Goal: Feedback & Contribution: Contribute content

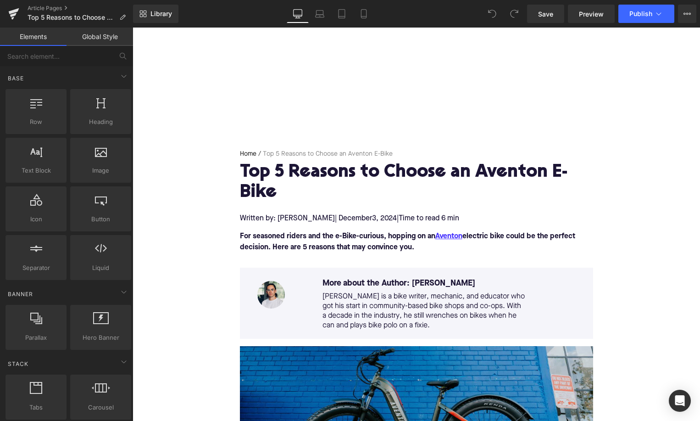
click at [344, 220] on span "| December" at bounding box center [353, 218] width 37 height 7
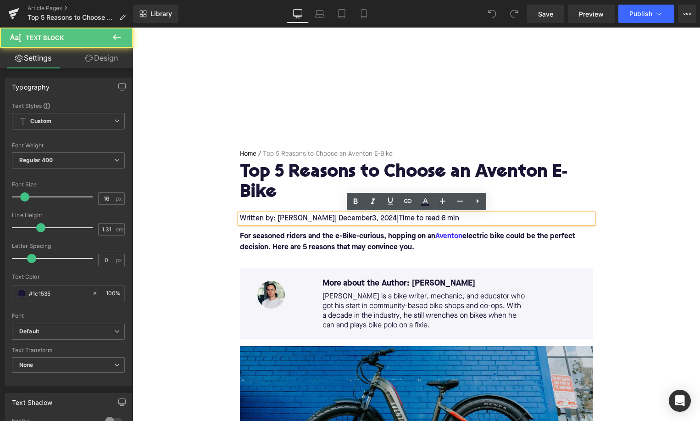
click at [341, 220] on span "| December" at bounding box center [353, 218] width 37 height 7
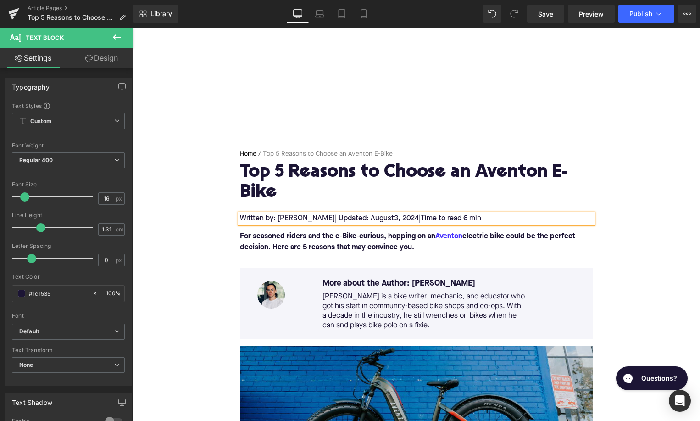
click at [394, 218] on span "3, 2024" at bounding box center [406, 218] width 25 height 7
click at [423, 219] on span "|" at bounding box center [424, 218] width 2 height 7
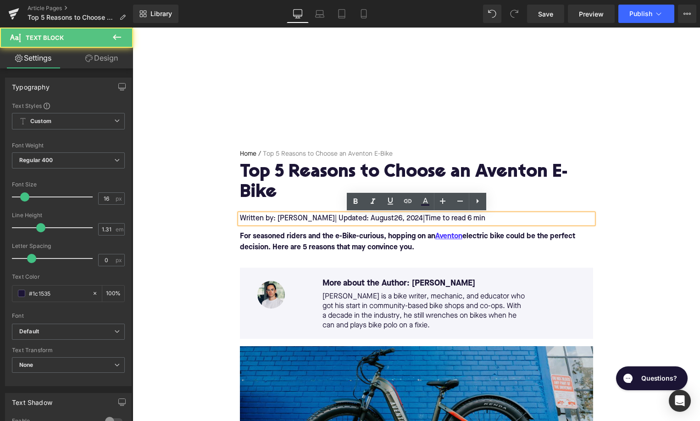
click at [407, 219] on span "26, 2024" at bounding box center [408, 218] width 29 height 7
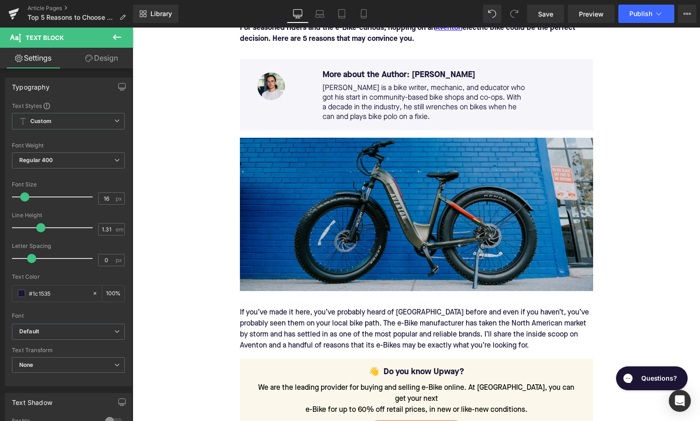
scroll to position [141, 0]
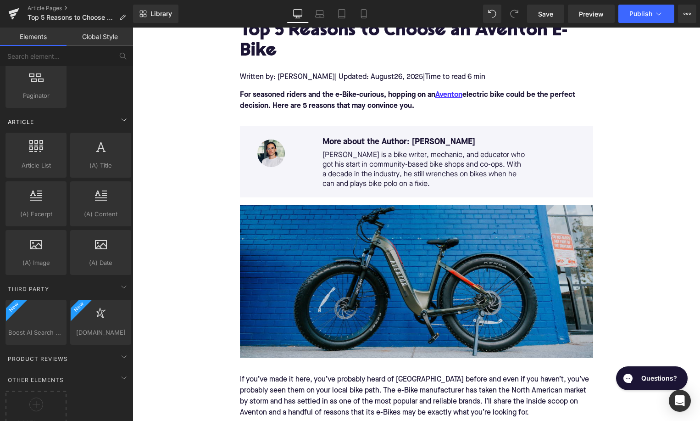
scroll to position [1708, 0]
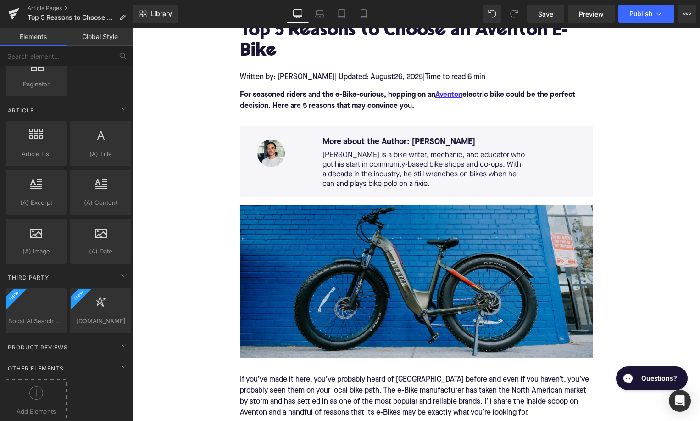
click at [45, 386] on div at bounding box center [36, 396] width 56 height 21
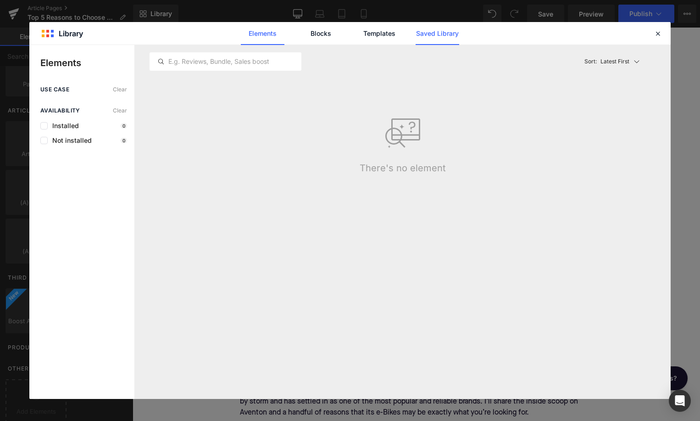
click at [0, 0] on link "Saved Library" at bounding box center [0, 0] width 0 height 0
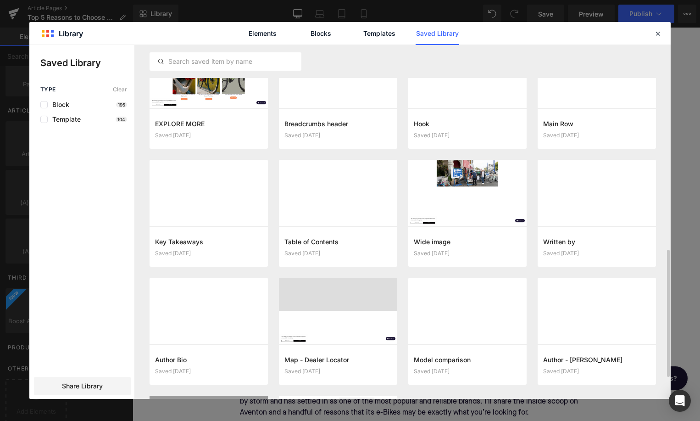
scroll to position [540, 0]
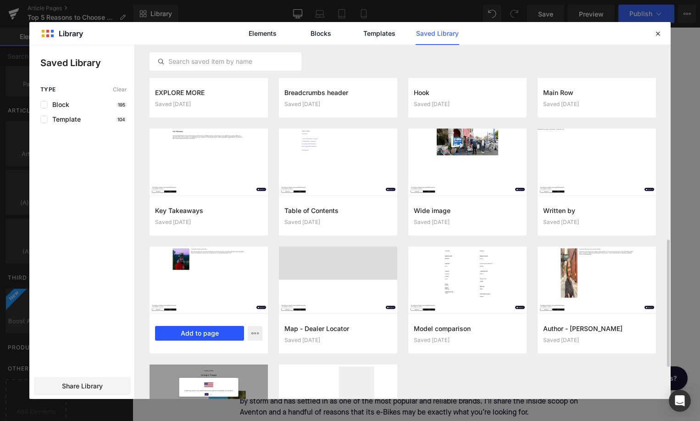
click at [196, 334] on button "Add to page" at bounding box center [199, 333] width 89 height 15
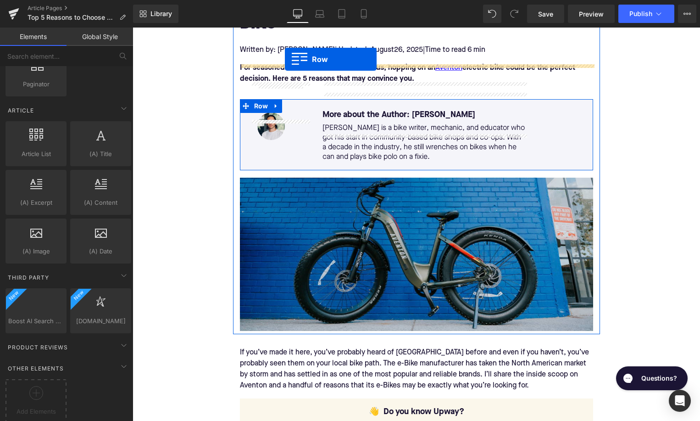
scroll to position [132, 0]
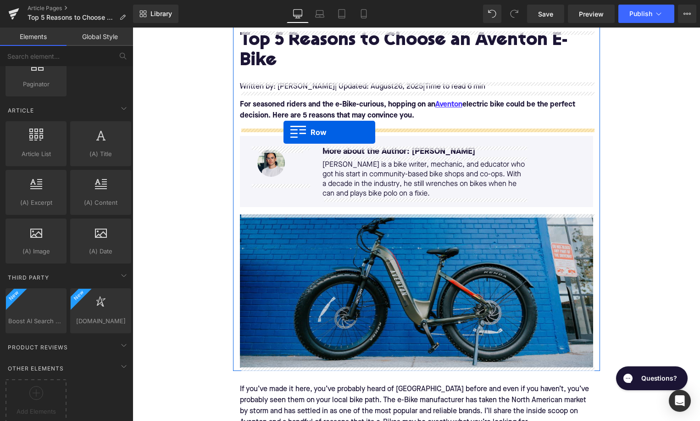
drag, startPoint x: 150, startPoint y: 124, endPoint x: 284, endPoint y: 133, distance: 133.8
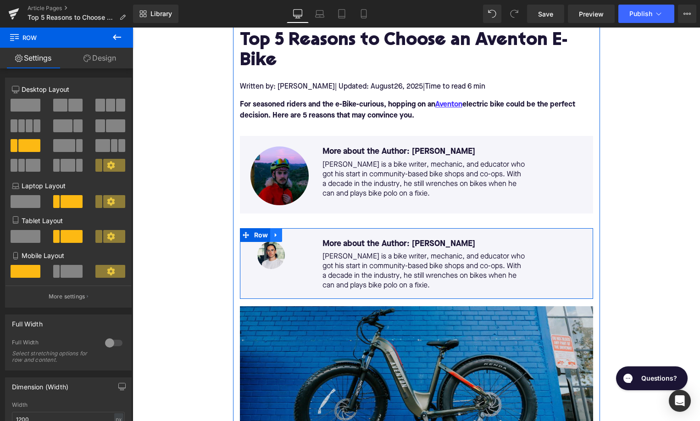
click at [276, 235] on icon at bounding box center [276, 235] width 2 height 4
click at [298, 234] on icon at bounding box center [300, 235] width 6 height 6
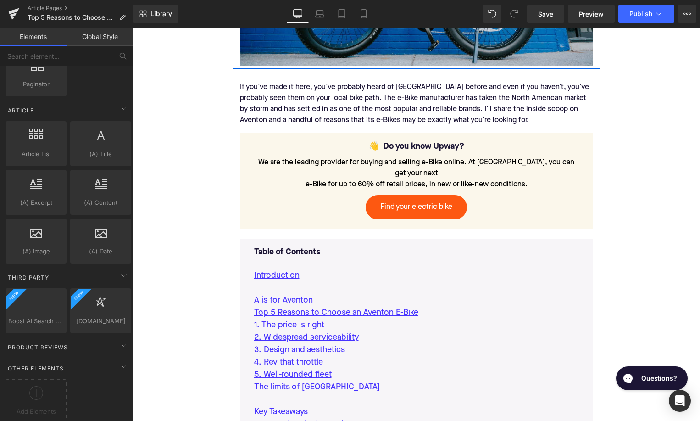
scroll to position [447, 0]
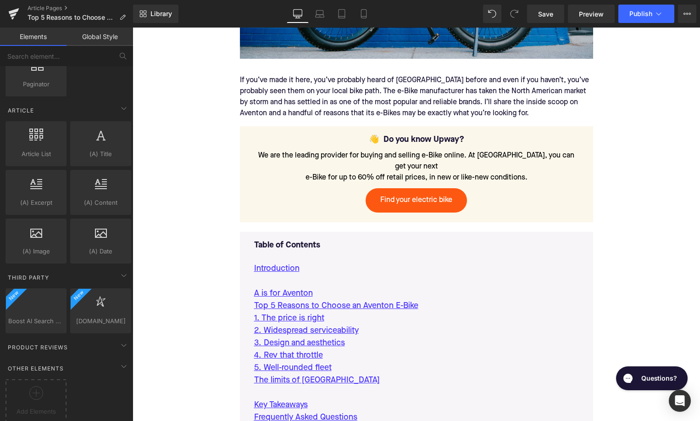
click at [326, 102] on div "If you’ve made it here, you’ve probably heard of Aventon before and even if you…" at bounding box center [416, 96] width 353 height 59
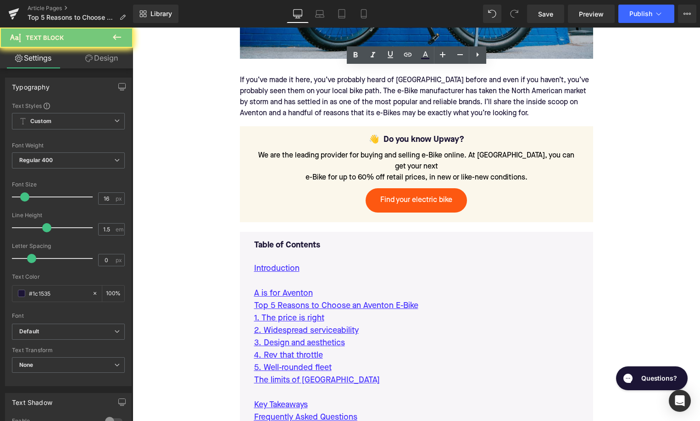
click at [326, 102] on div "If you’ve made it here, you’ve probably heard of Aventon before and even if you…" at bounding box center [416, 96] width 353 height 59
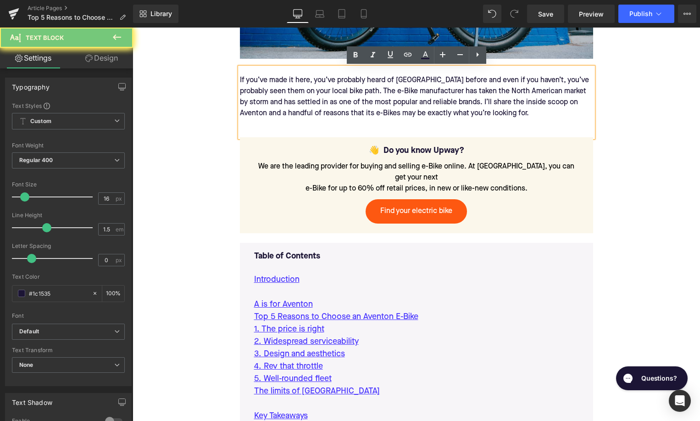
paste div
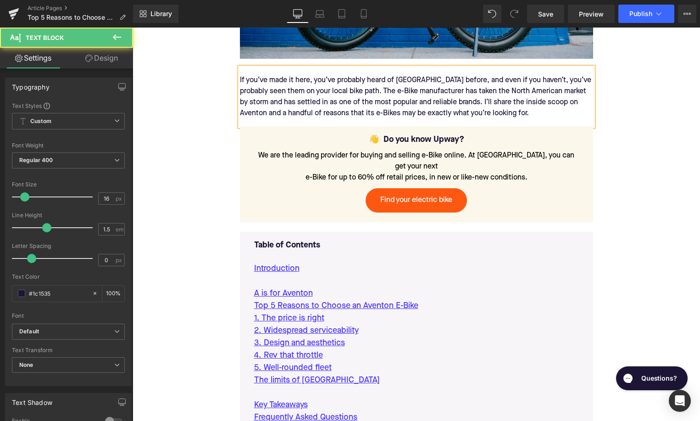
click at [404, 82] on div "If you’ve made it here, you’ve probably heard of Aventon before, and even if yo…" at bounding box center [416, 96] width 353 height 59
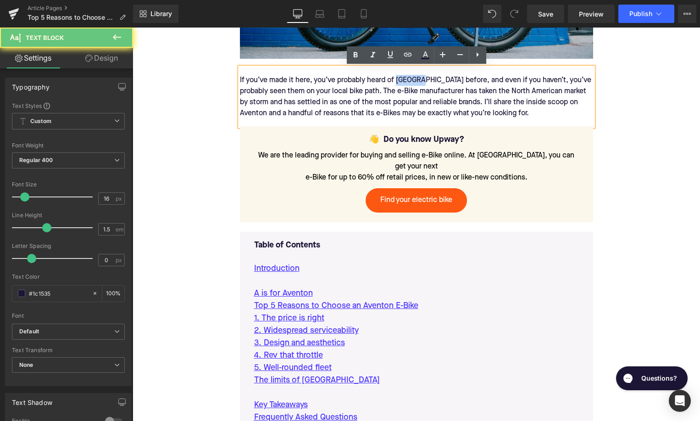
click at [404, 82] on div "If you’ve made it here, you’ve probably heard of Aventon before, and even if yo…" at bounding box center [416, 96] width 353 height 59
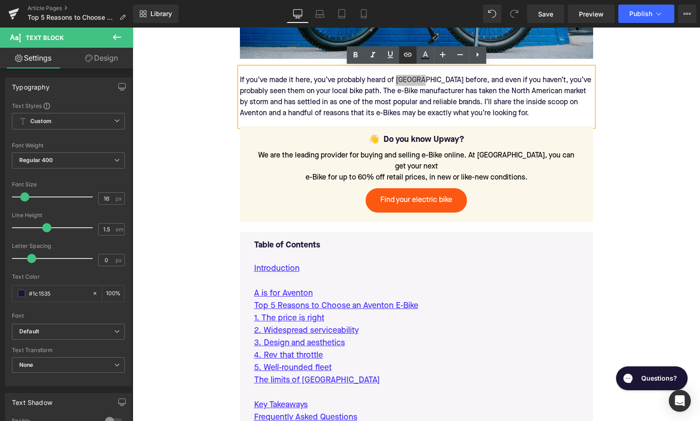
click at [409, 56] on icon at bounding box center [407, 54] width 11 height 11
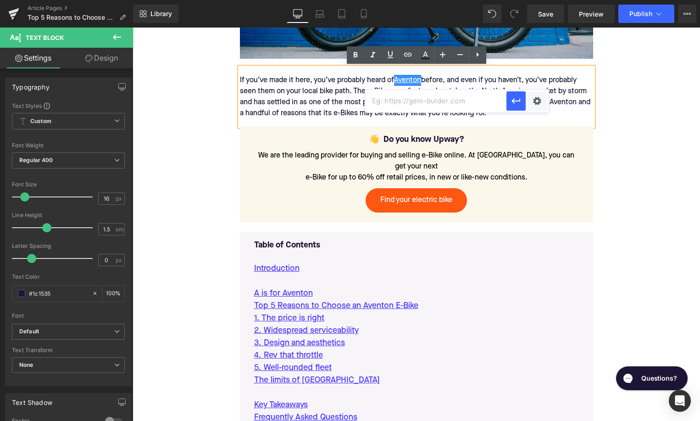
click at [410, 100] on input "text" at bounding box center [435, 100] width 141 height 23
paste input "https://upway.co/blogs/news/aventon-electric-bikes-performance-style-and-innova…"
type input "https://upway.co/blogs/news/aventon-electric-bikes-performance-style-and-innova…"
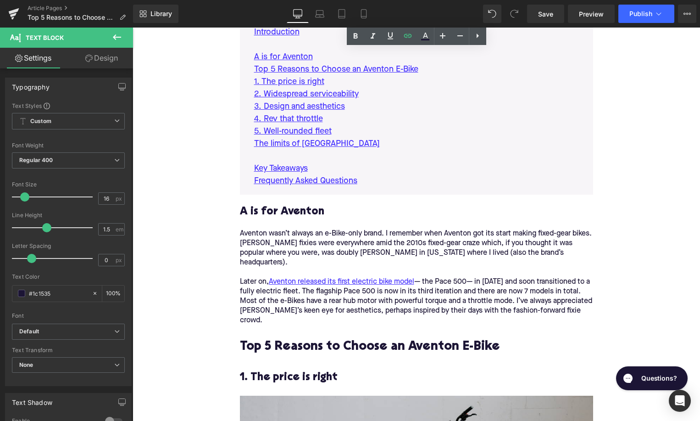
scroll to position [718, 0]
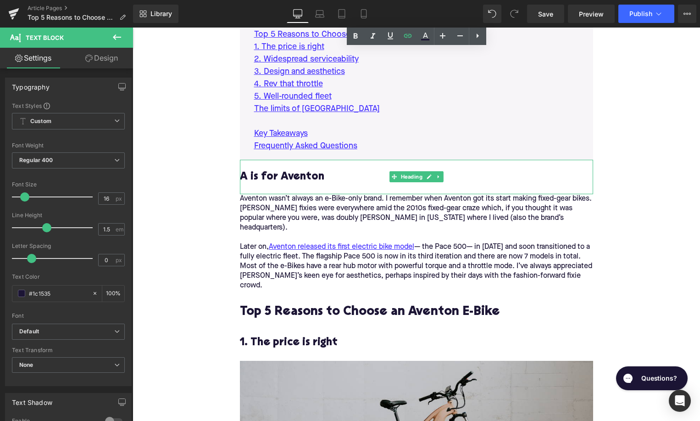
click at [267, 171] on h2 "A is for Aventon" at bounding box center [416, 177] width 353 height 12
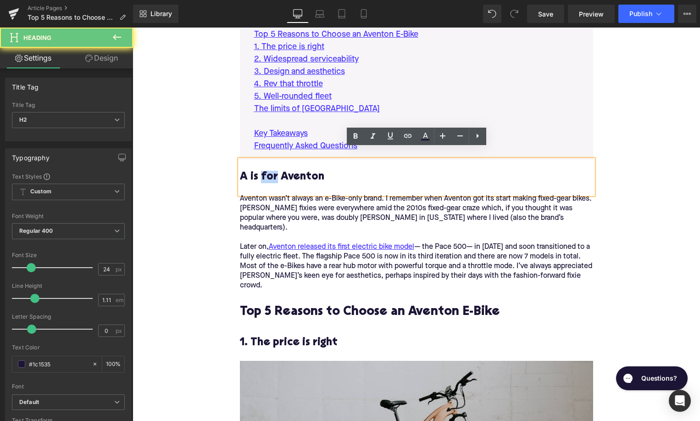
click at [267, 171] on h2 "A is for Aventon" at bounding box center [416, 177] width 353 height 12
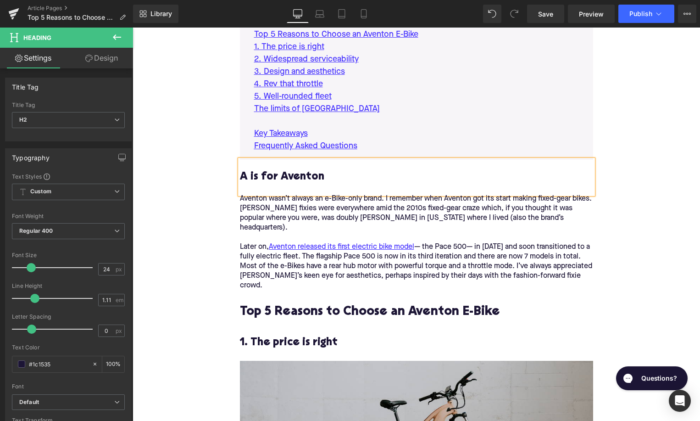
paste div
click at [276, 242] on div "Later on, Aventon released its first electric bike model — the Pace 500— in 201…" at bounding box center [416, 266] width 353 height 48
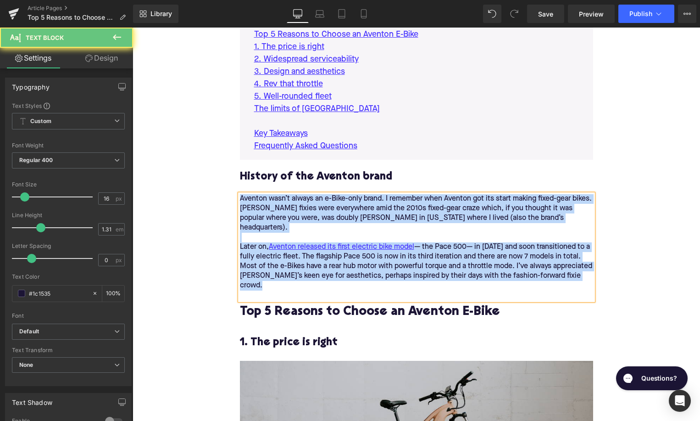
paste div
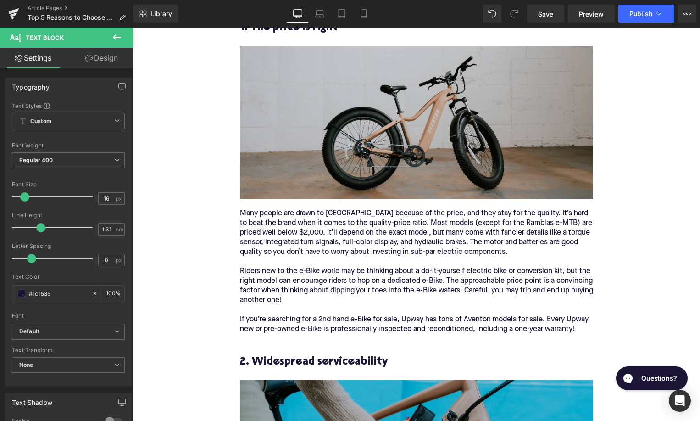
scroll to position [1061, 0]
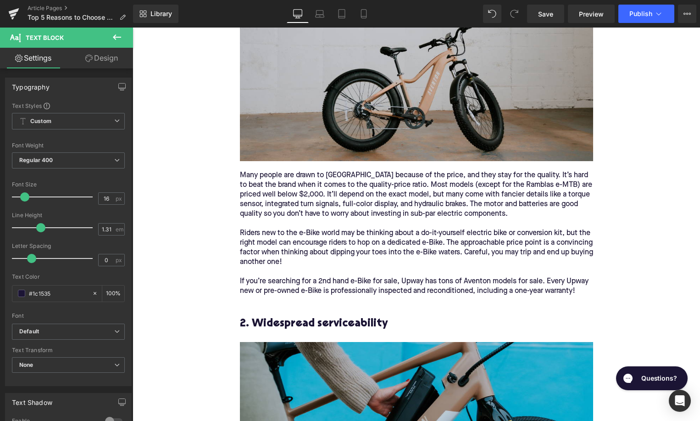
click at [304, 223] on div "Many people are drawn to Aventon because of the price, and they stay for the qu…" at bounding box center [416, 233] width 353 height 145
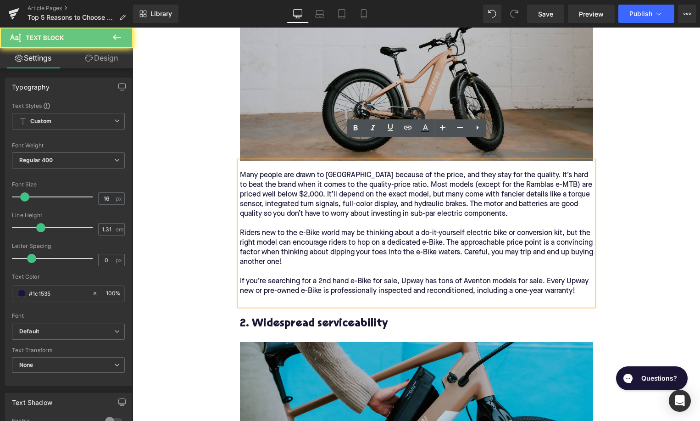
click at [304, 223] on div "Many people are drawn to Aventon because of the price, and they stay for the qu…" at bounding box center [416, 233] width 353 height 145
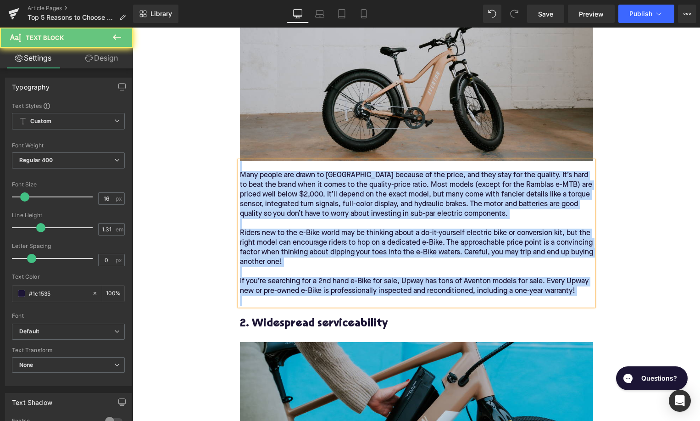
paste div
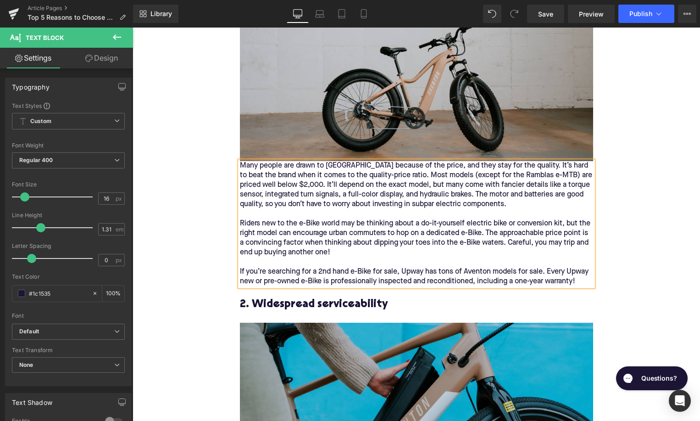
click at [241, 161] on div "Many people are drawn to Aventon because of the price, and they stay for the qu…" at bounding box center [416, 223] width 353 height 125
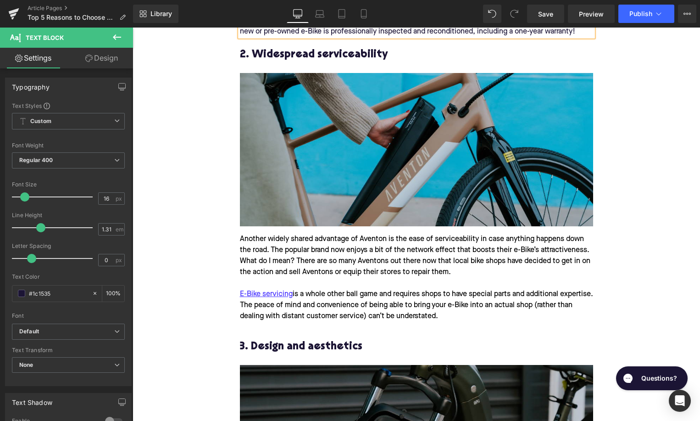
scroll to position [1328, 0]
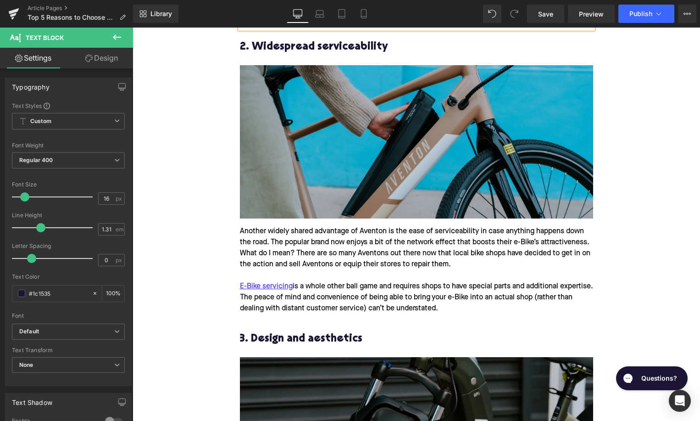
click at [313, 237] on div "Another widely shared advantage of Aventon is the ease of serviceability in cas…" at bounding box center [416, 248] width 353 height 44
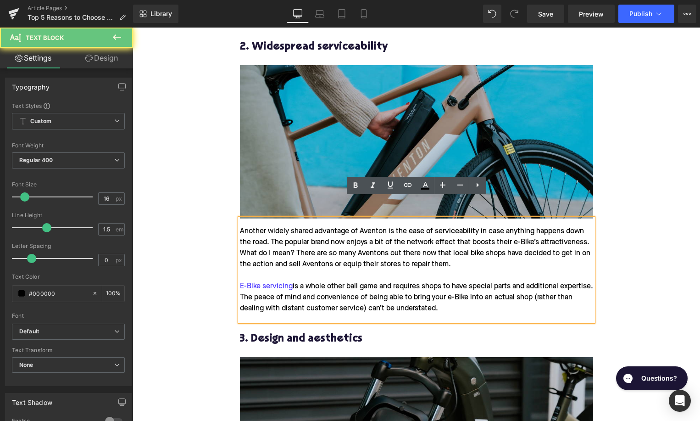
click at [313, 237] on div "Another widely shared advantage of Aventon is the ease of serviceability in cas…" at bounding box center [416, 248] width 353 height 44
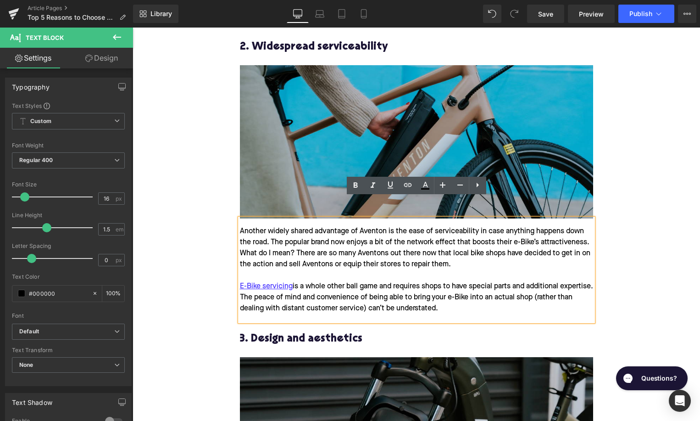
click at [284, 228] on div "Another widely shared advantage of Aventon is the ease of serviceability in cas…" at bounding box center [416, 248] width 353 height 44
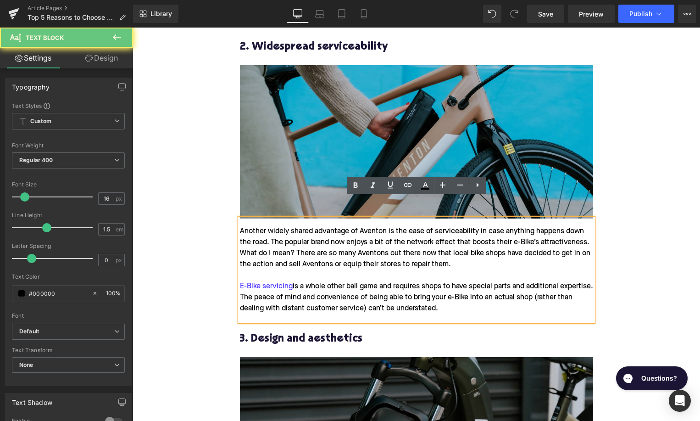
click at [284, 228] on div "Another widely shared advantage of Aventon is the ease of serviceability in cas…" at bounding box center [416, 248] width 353 height 44
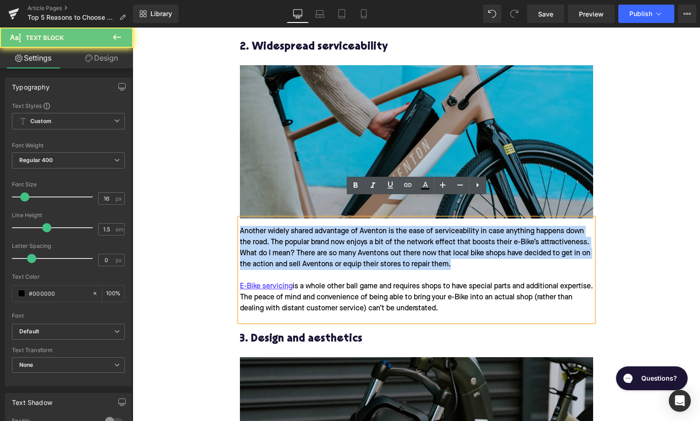
click at [284, 228] on div "Another widely shared advantage of Aventon is the ease of serviceability in cas…" at bounding box center [416, 248] width 353 height 44
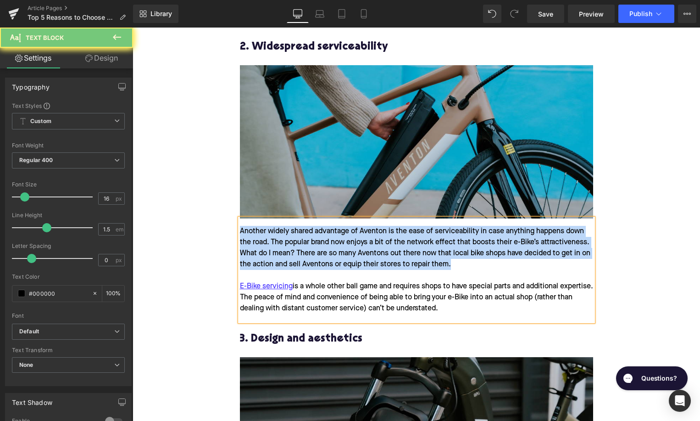
paste div
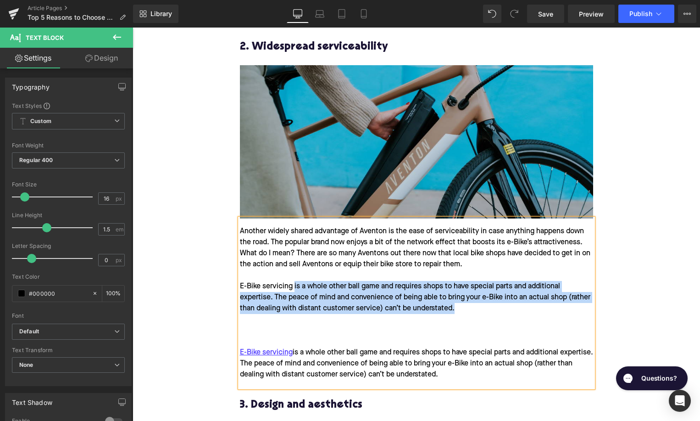
drag, startPoint x: 468, startPoint y: 288, endPoint x: 294, endPoint y: 266, distance: 175.3
click at [294, 266] on div "Another widely shared advantage of Aventon is the ease of serviceability in cas…" at bounding box center [416, 281] width 353 height 110
copy div "is a whole other ball game and requires shops to have special parts and additio…"
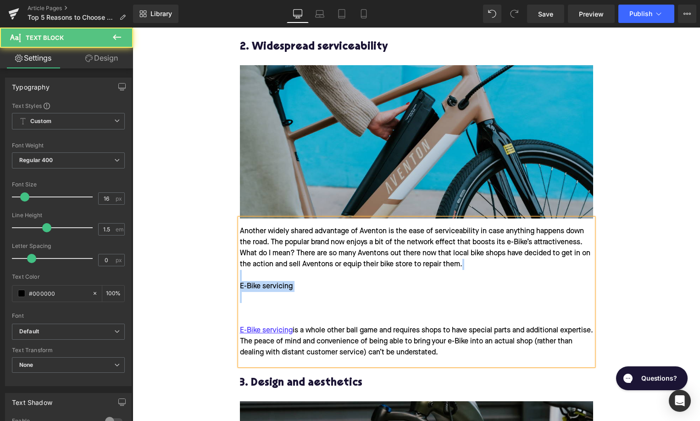
drag, startPoint x: 317, startPoint y: 290, endPoint x: 240, endPoint y: 256, distance: 85.3
click at [240, 256] on div "Another widely shared advantage of Aventon is the ease of serviceability in cas…" at bounding box center [416, 291] width 353 height 147
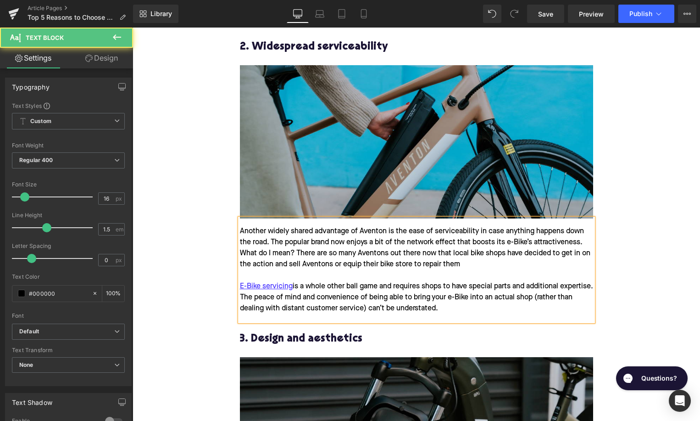
drag, startPoint x: 459, startPoint y: 288, endPoint x: 298, endPoint y: 265, distance: 163.1
click at [298, 265] on div "Another widely shared advantage of Aventon is the ease of serviceability in cas…" at bounding box center [416, 269] width 353 height 103
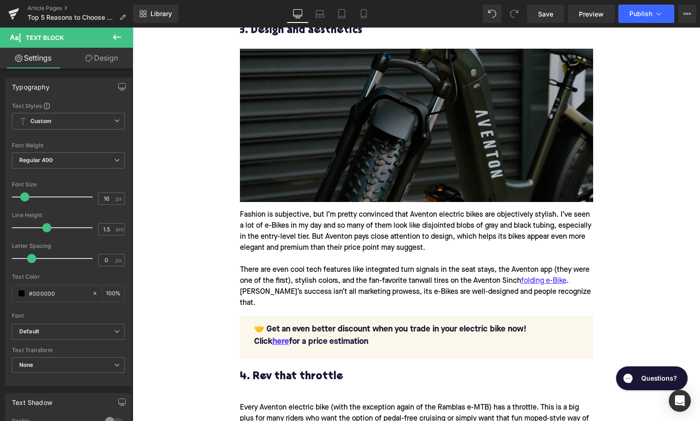
scroll to position [1652, 0]
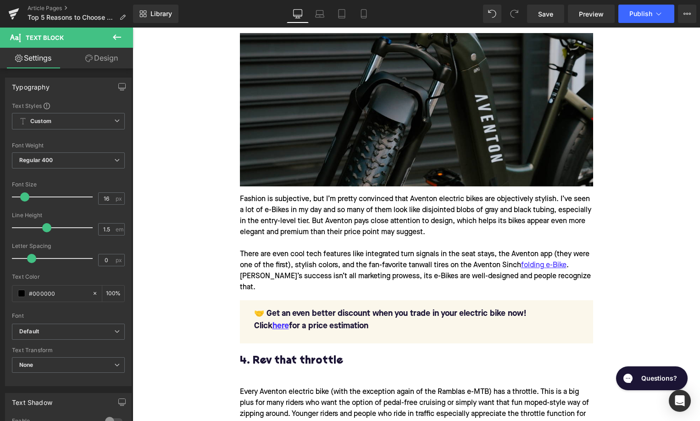
click at [391, 215] on div "Fashion is subjective, but I’m pretty convinced that Aventon electric bikes are…" at bounding box center [416, 243] width 353 height 114
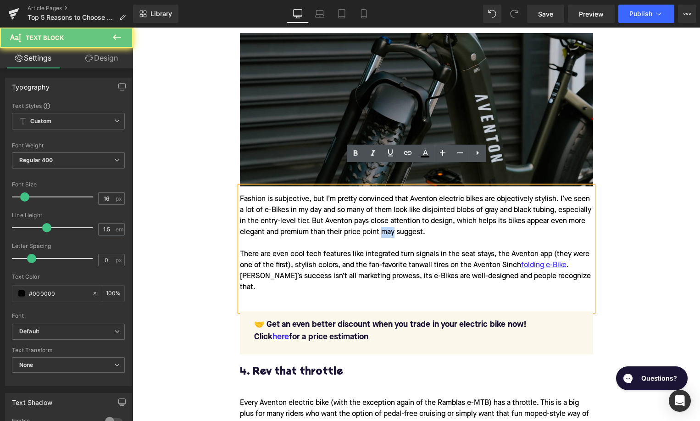
click at [391, 215] on div "Fashion is subjective, but I’m pretty convinced that Aventon electric bikes are…" at bounding box center [416, 248] width 353 height 125
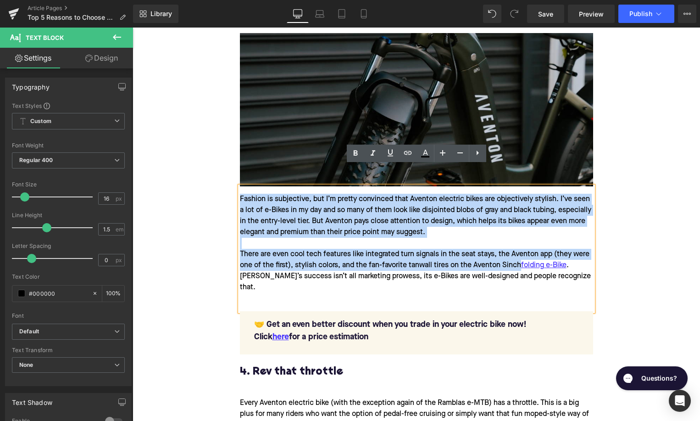
drag, startPoint x: 518, startPoint y: 244, endPoint x: 240, endPoint y: 181, distance: 284.7
click at [240, 186] on div "Fashion is subjective, but I’m pretty convinced that Aventon electric bikes are…" at bounding box center [416, 248] width 353 height 125
paste div
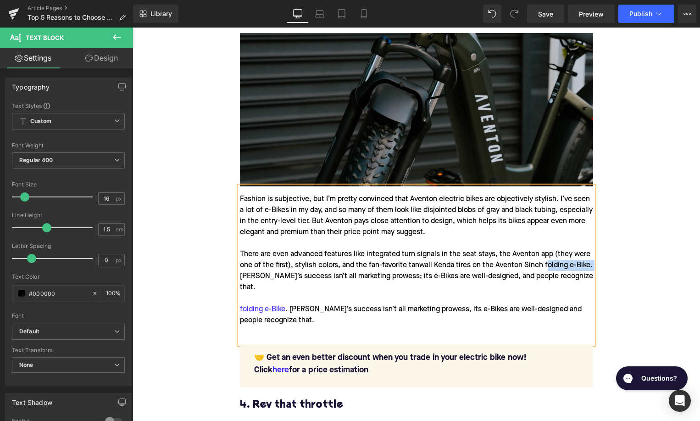
drag, startPoint x: 240, startPoint y: 257, endPoint x: 547, endPoint y: 245, distance: 306.7
click at [547, 245] on div "Fashion is subjective, but I’m pretty convinced that Aventon electric bikes are…" at bounding box center [416, 265] width 353 height 158
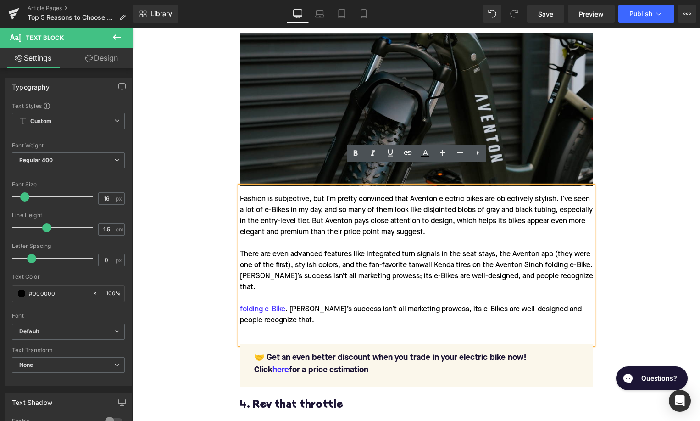
click at [580, 260] on div "Fashion is subjective, but I’m pretty convinced that Aventon electric bikes are…" at bounding box center [416, 265] width 353 height 158
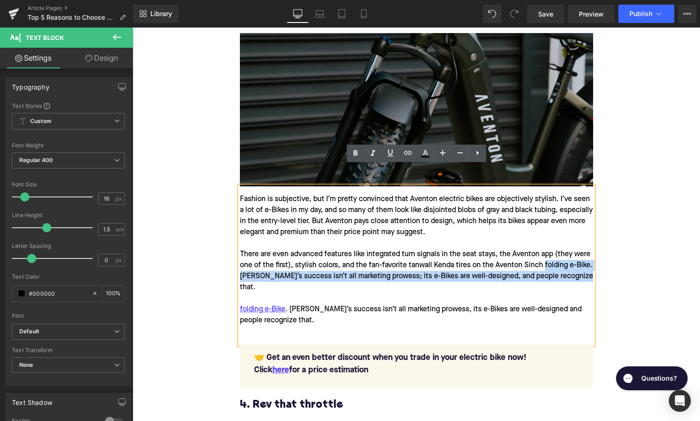
drag, startPoint x: 580, startPoint y: 258, endPoint x: 542, endPoint y: 245, distance: 40.3
click at [542, 245] on div "Fashion is subjective, but I’m pretty convinced that Aventon electric bikes are…" at bounding box center [416, 265] width 353 height 158
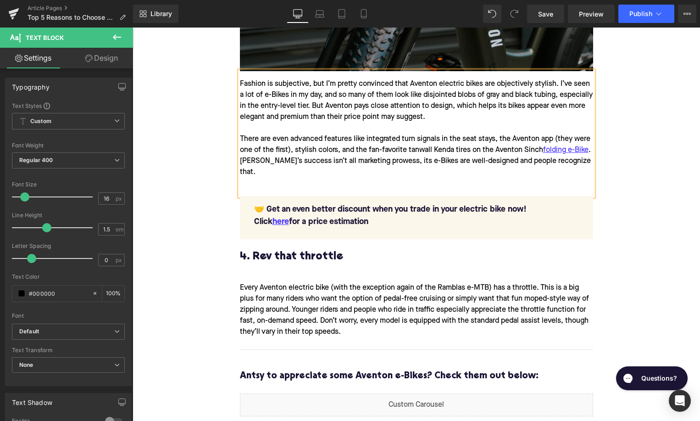
scroll to position [1788, 0]
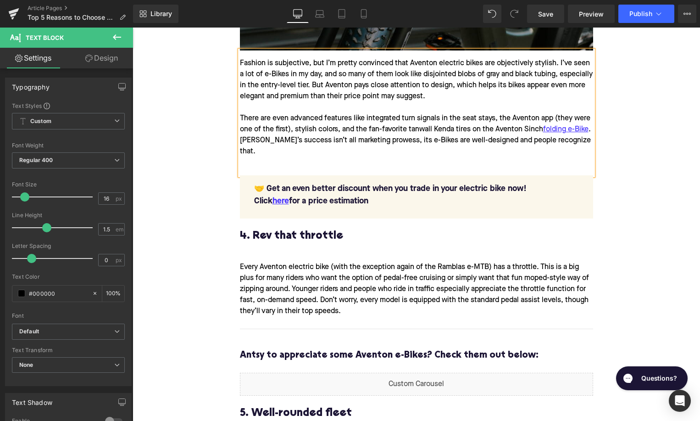
click at [300, 254] on div "Every Aventon electric bike (with the exception again of the Ramblas e-MTB) has…" at bounding box center [416, 289] width 353 height 70
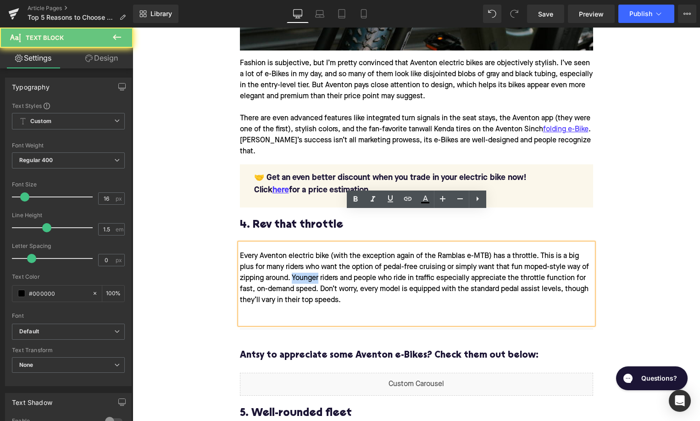
click at [300, 249] on div "Every Aventon electric bike (with the exception again of the Ramblas e-MTB) has…" at bounding box center [416, 283] width 353 height 81
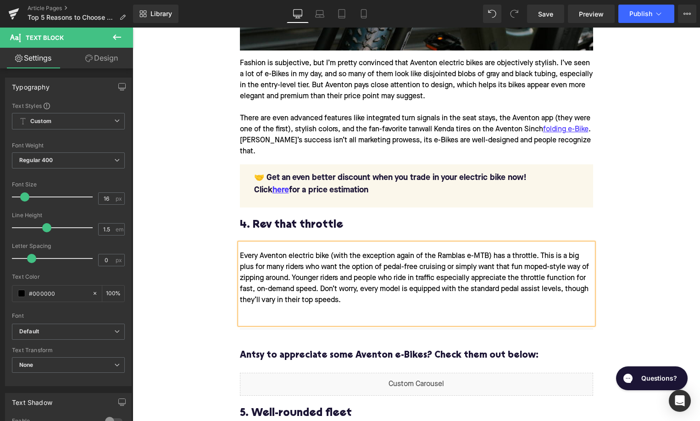
paste div
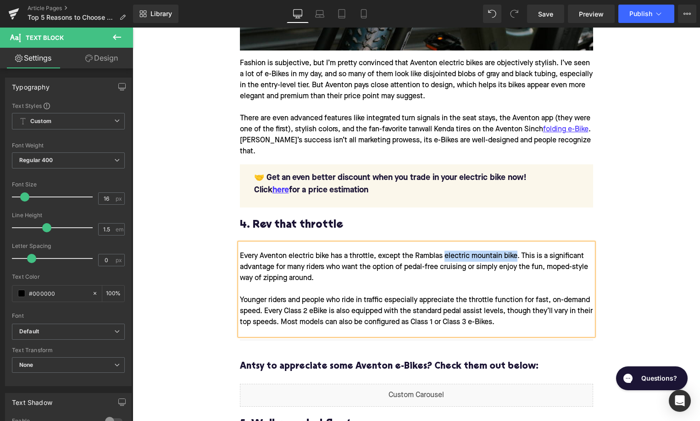
drag, startPoint x: 445, startPoint y: 225, endPoint x: 516, endPoint y: 223, distance: 71.6
click at [516, 243] on div "Every Aventon electric bike has a throttle, except the Ramblas electric mountai…" at bounding box center [416, 289] width 353 height 92
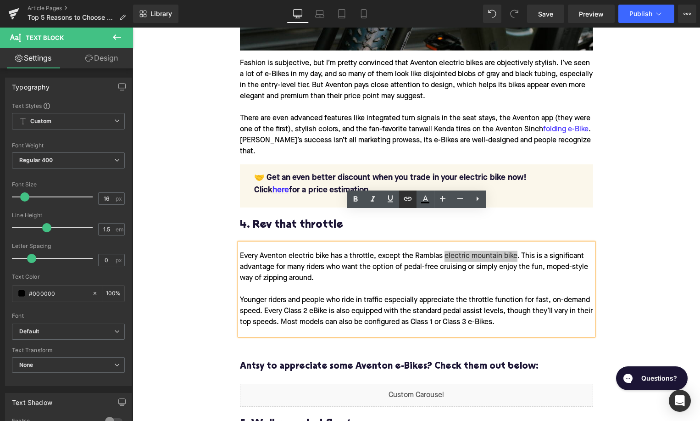
click at [407, 201] on icon at bounding box center [407, 198] width 11 height 11
click at [465, 244] on input "text" at bounding box center [480, 245] width 141 height 23
paste input "https://upway.co/collections/electric-mountain-bike"
type input "https://upway.co/collections/electric-mountain-bike"
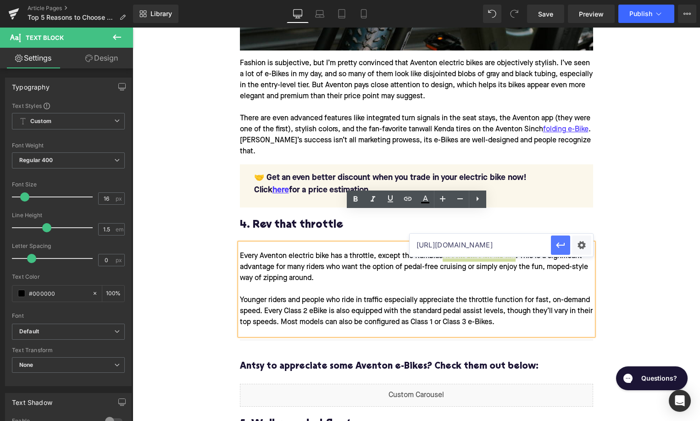
click at [557, 251] on button "button" at bounding box center [560, 244] width 19 height 19
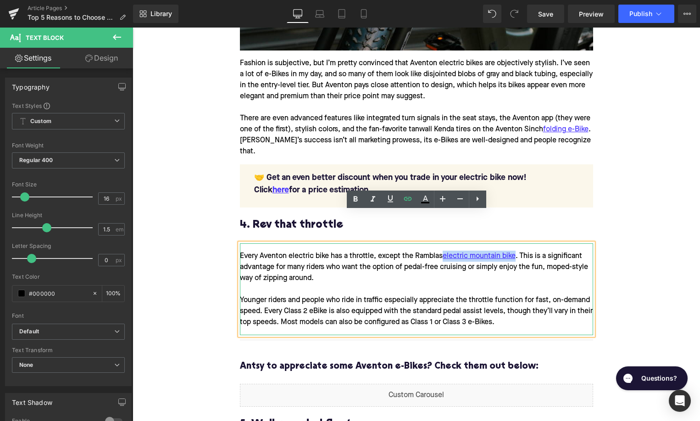
click at [391, 243] on div "Every Aventon electric bike has a throttle, except the Ramblas electric mountai…" at bounding box center [416, 289] width 353 height 92
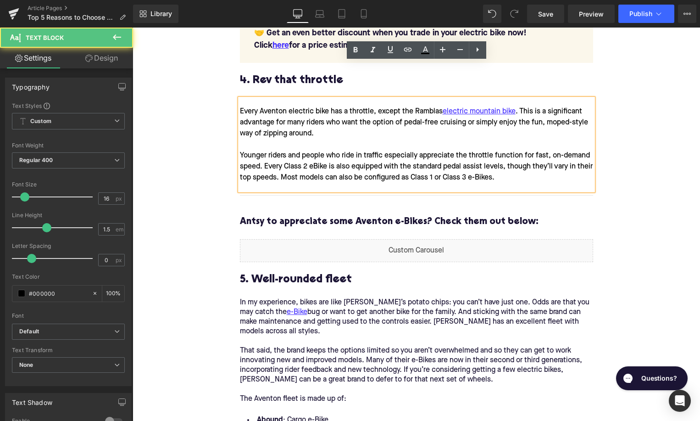
scroll to position [1937, 0]
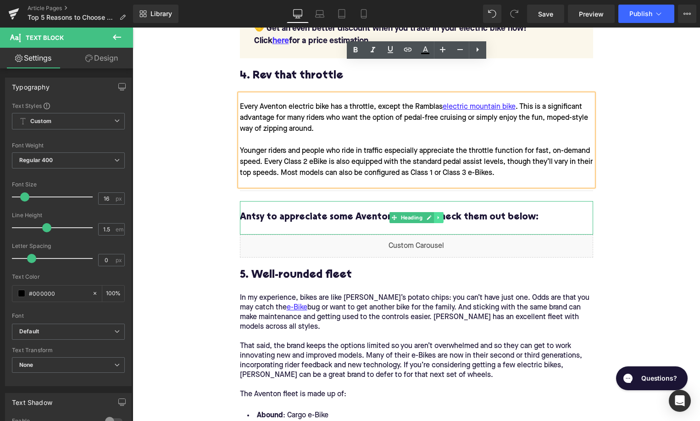
click at [440, 215] on icon at bounding box center [438, 218] width 5 height 6
click at [445, 215] on icon at bounding box center [443, 217] width 5 height 5
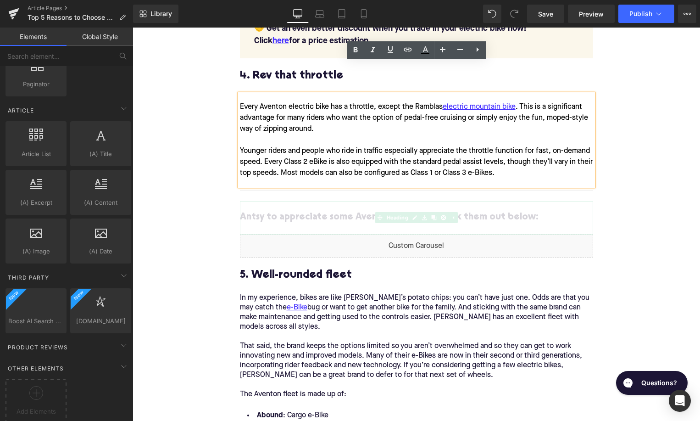
scroll to position [1708, 0]
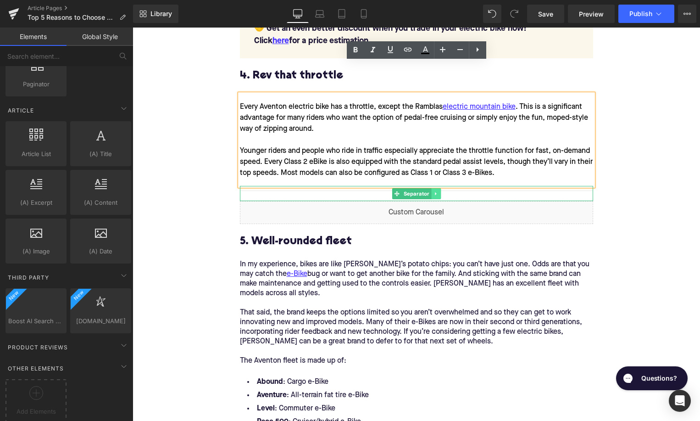
click at [440, 188] on link at bounding box center [436, 193] width 10 height 11
click at [440, 191] on icon at bounding box center [440, 193] width 5 height 5
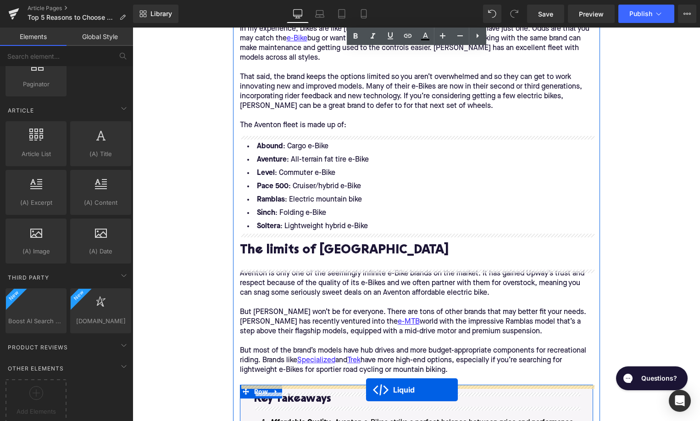
scroll to position [2185, 0]
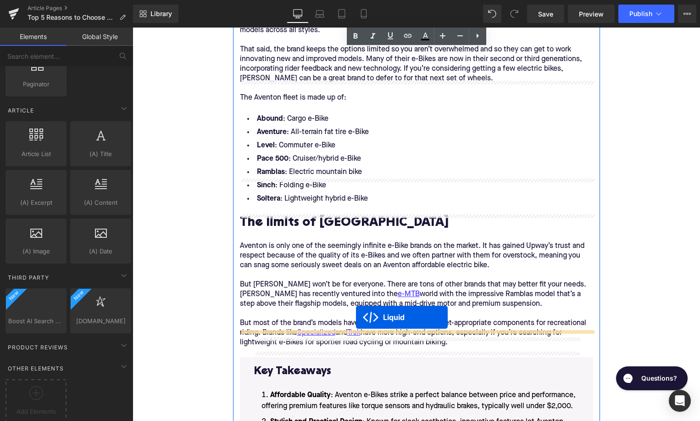
drag, startPoint x: 395, startPoint y: 162, endPoint x: 356, endPoint y: 317, distance: 160.8
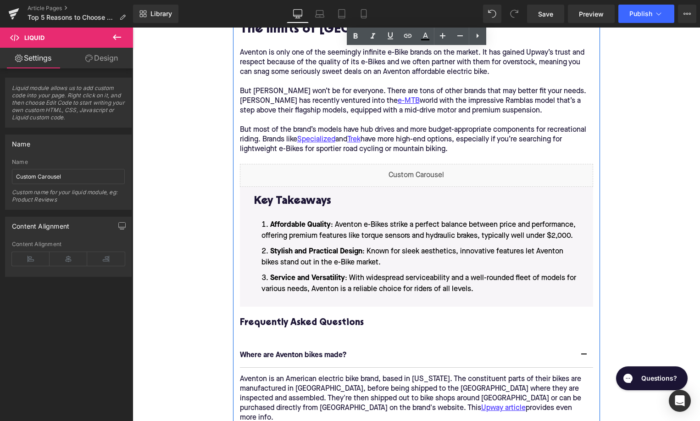
scroll to position [2371, 0]
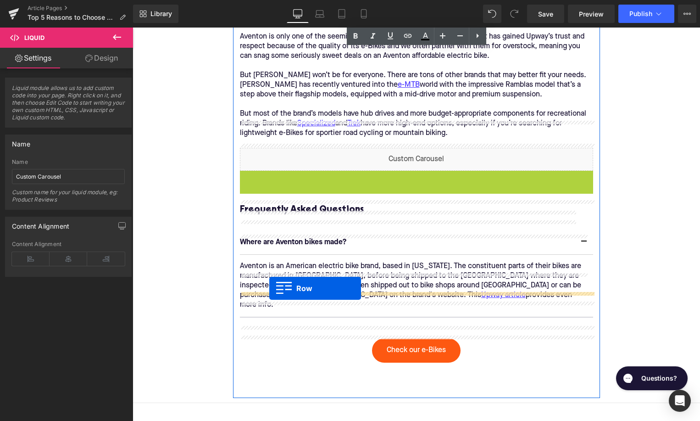
drag, startPoint x: 245, startPoint y: 150, endPoint x: 269, endPoint y: 289, distance: 140.3
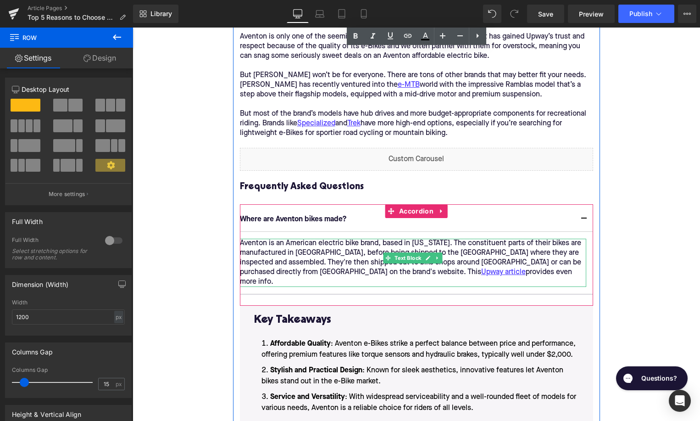
click at [469, 242] on p "Aventon is an American electric bike brand, based in California. The constituen…" at bounding box center [413, 263] width 346 height 48
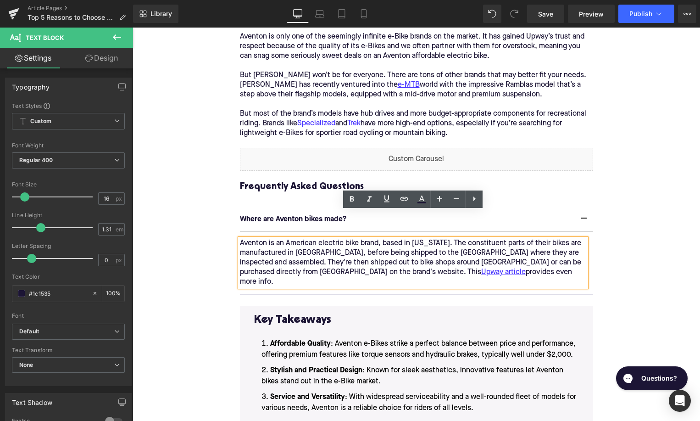
drag, startPoint x: 469, startPoint y: 245, endPoint x: 317, endPoint y: 244, distance: 151.4
click at [317, 244] on p "Aventon is an American electric bike brand, based in California. The constituen…" at bounding box center [413, 263] width 346 height 48
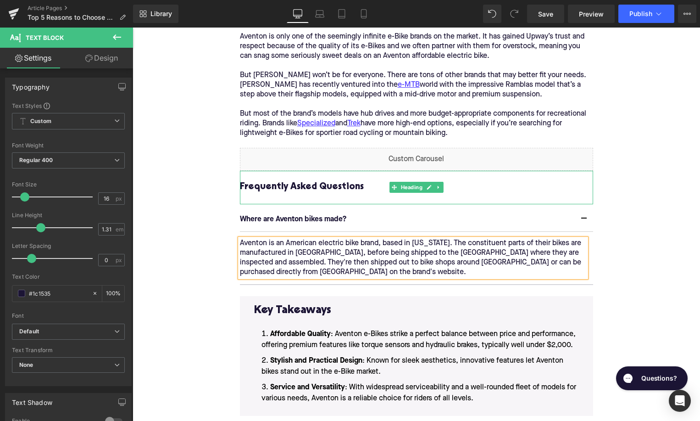
click at [310, 181] on h3 "Frequently Asked Questions" at bounding box center [416, 187] width 353 height 12
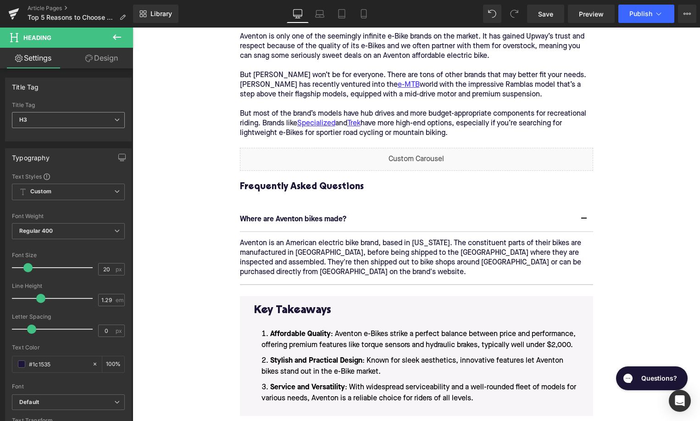
click at [95, 125] on span "H3" at bounding box center [68, 120] width 113 height 16
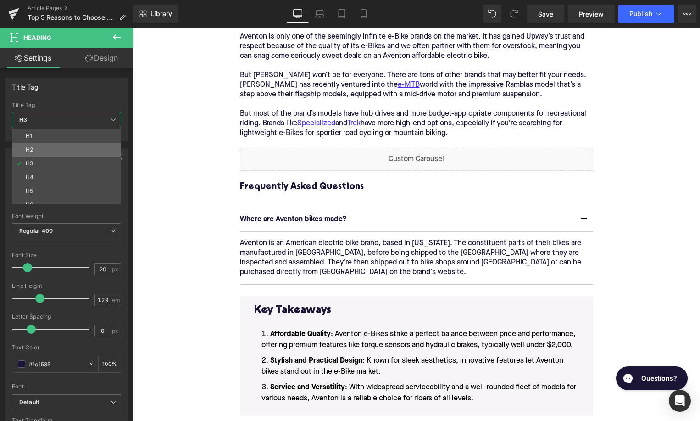
drag, startPoint x: 95, startPoint y: 151, endPoint x: 137, endPoint y: 126, distance: 49.4
click at [95, 151] on li "H2" at bounding box center [68, 150] width 113 height 14
type input "28"
type input "1.11"
type input "100"
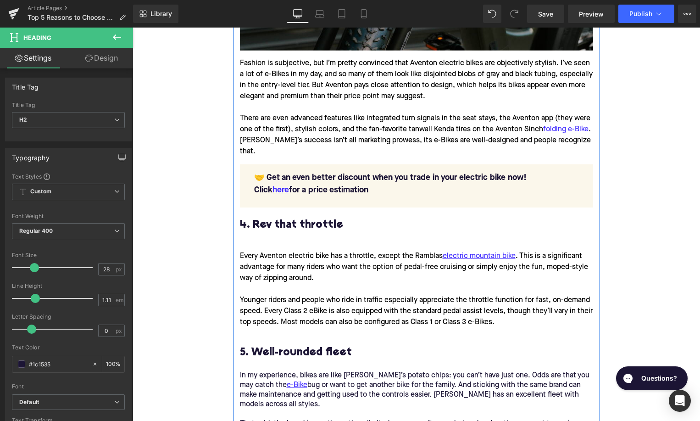
scroll to position [1840, 0]
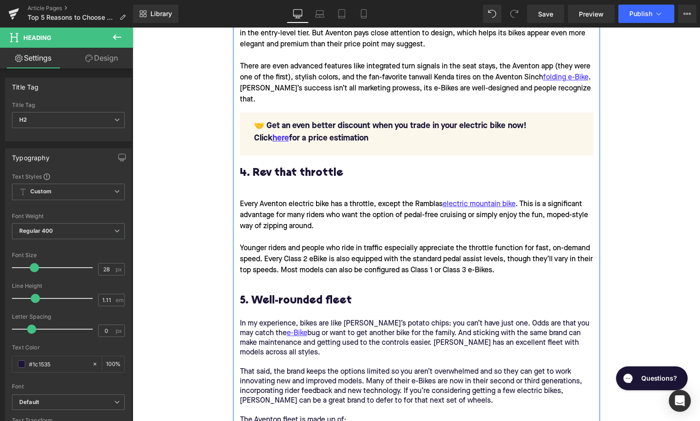
click at [477, 191] on div "Every Aventon electric bike has a throttle, except the Ramblas electric mountai…" at bounding box center [416, 237] width 353 height 92
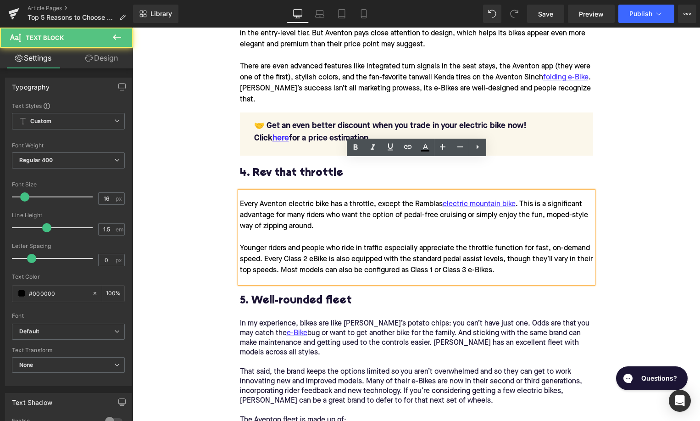
click at [255, 191] on div "Every Aventon electric bike has a throttle, except the Ramblas electric mountai…" at bounding box center [416, 237] width 353 height 92
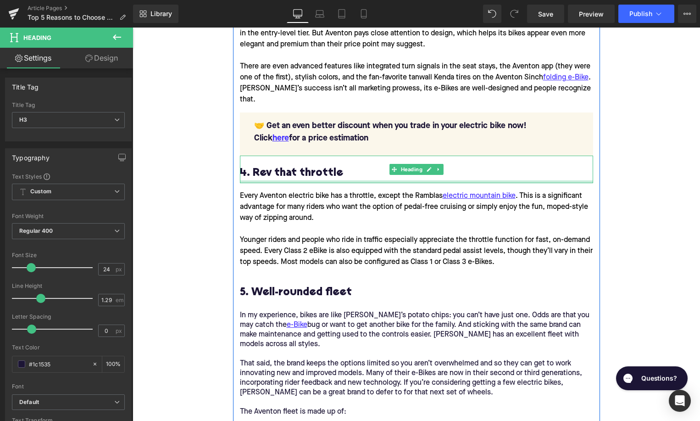
drag, startPoint x: 270, startPoint y: 156, endPoint x: 270, endPoint y: 150, distance: 6.4
click at [270, 180] on div at bounding box center [416, 181] width 353 height 3
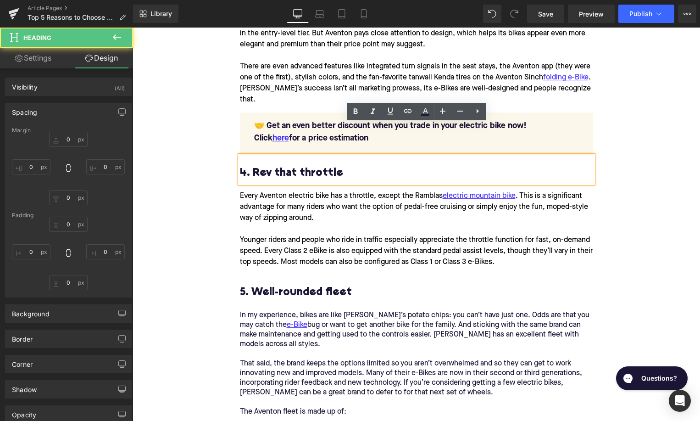
type input "0"
type input "23"
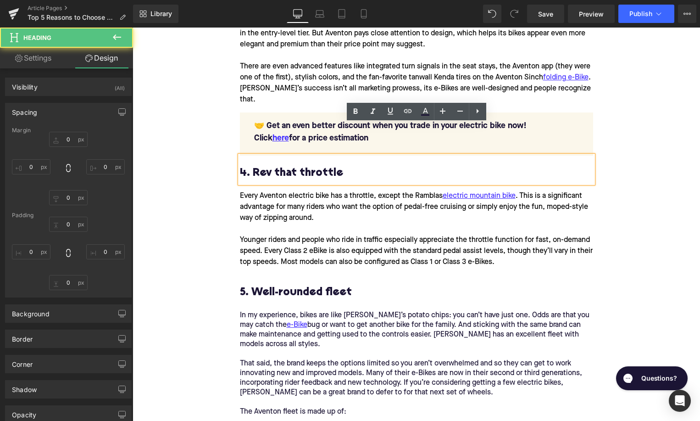
type input "0"
type input "6"
type input "0"
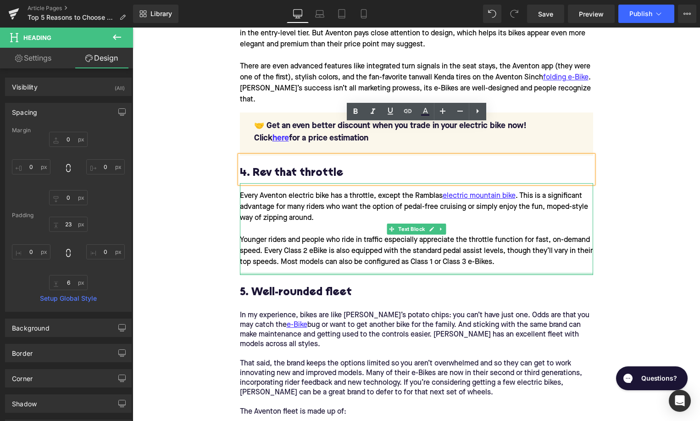
click at [263, 273] on div at bounding box center [416, 274] width 353 height 2
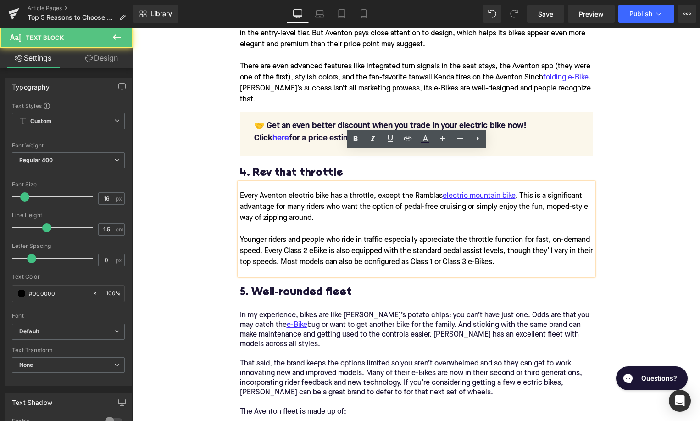
click at [262, 240] on div "Every Aventon electric bike has a throttle, except the Ramblas electric mountai…" at bounding box center [416, 229] width 353 height 92
click at [260, 240] on div "Every Aventon electric bike has a throttle, except the Ramblas electric mountai…" at bounding box center [416, 229] width 353 height 92
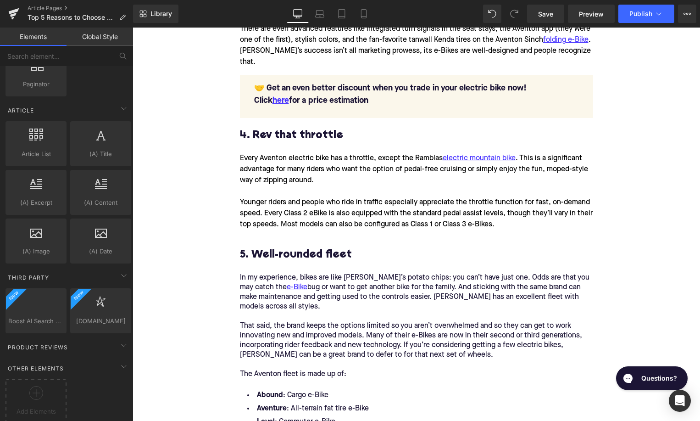
scroll to position [1929, 0]
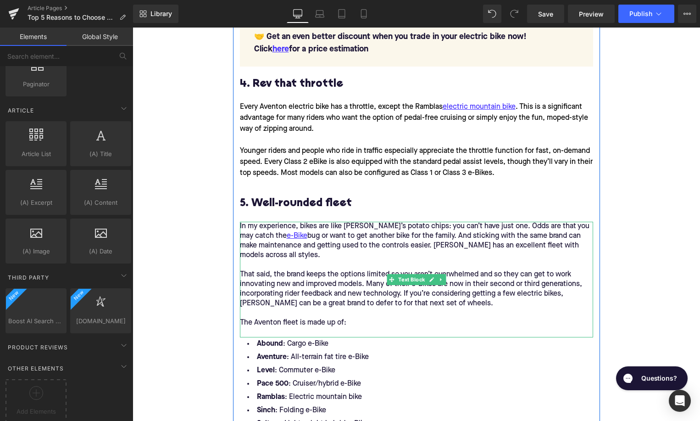
click at [345, 260] on p at bounding box center [416, 265] width 353 height 10
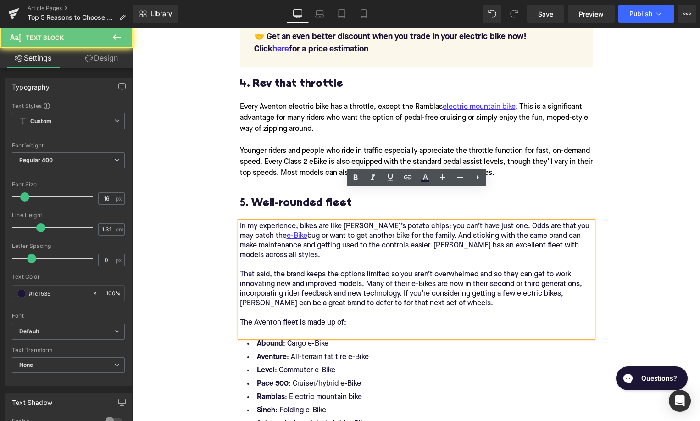
click at [345, 260] on p at bounding box center [416, 265] width 353 height 10
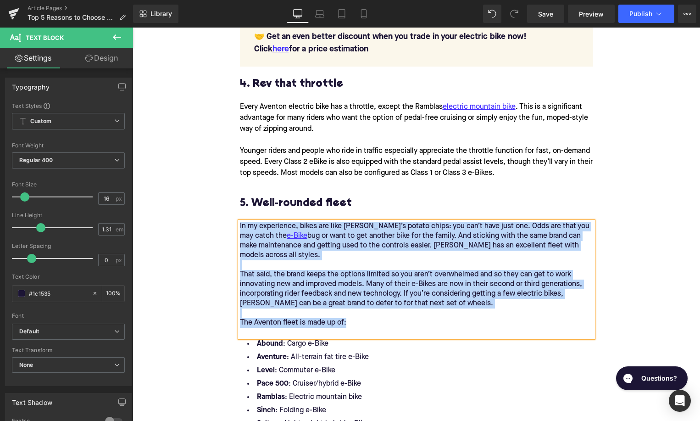
paste div
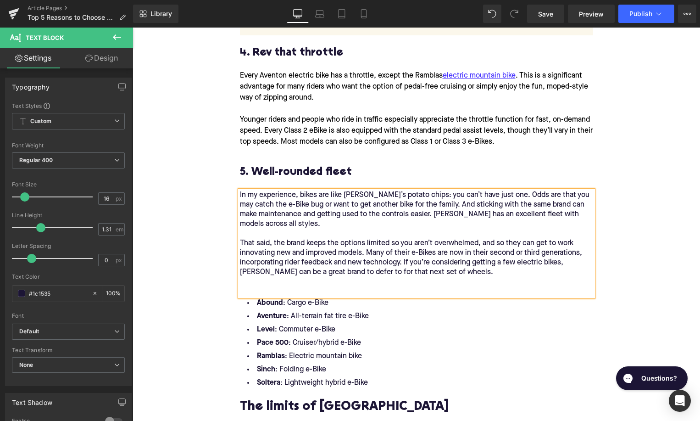
scroll to position [2033, 0]
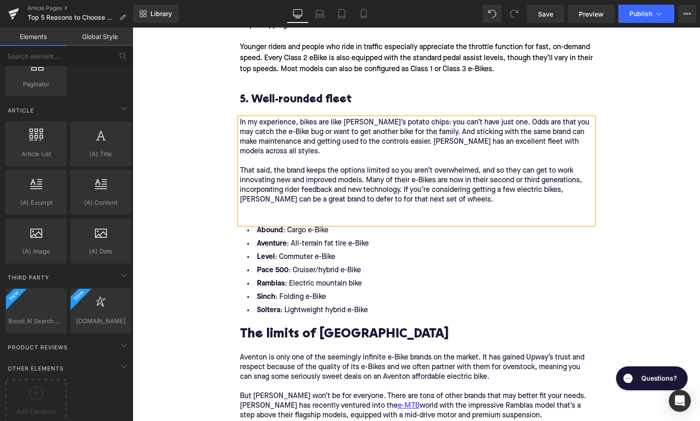
scroll to position [1708, 0]
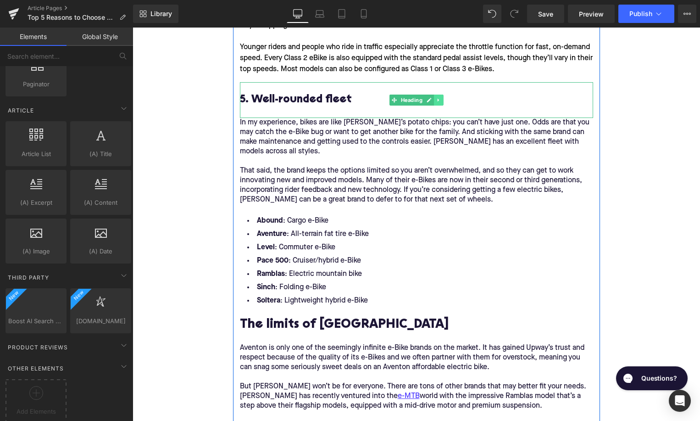
click at [439, 95] on link at bounding box center [439, 100] width 10 height 11
click at [433, 95] on link at bounding box center [434, 100] width 10 height 11
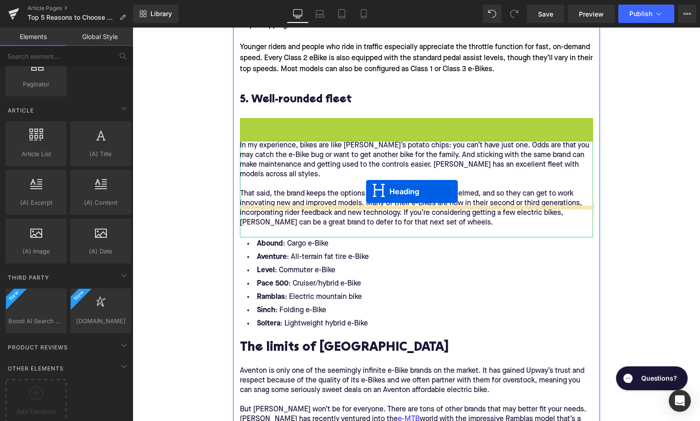
drag, startPoint x: 396, startPoint y: 106, endPoint x: 366, endPoint y: 191, distance: 90.0
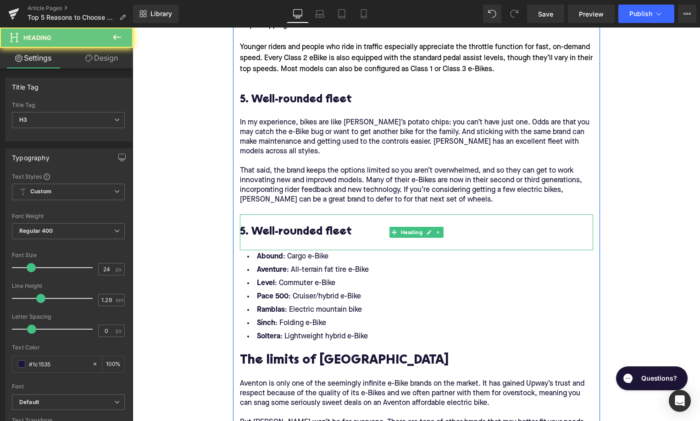
click at [292, 225] on h3 "5. Well-rounded fleet" at bounding box center [416, 232] width 353 height 14
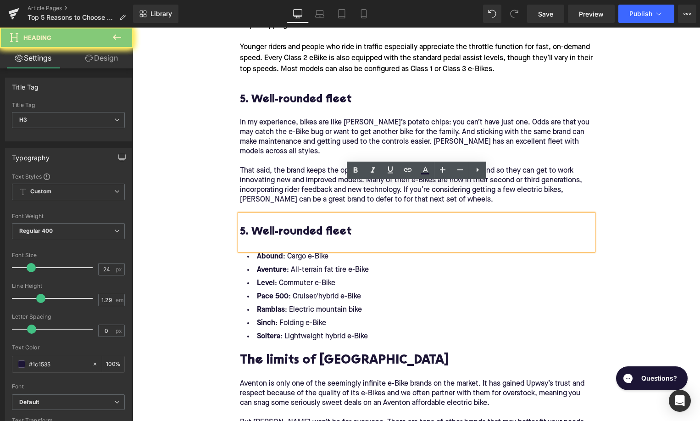
click at [292, 225] on h3 "5. Well-rounded fleet" at bounding box center [416, 232] width 353 height 14
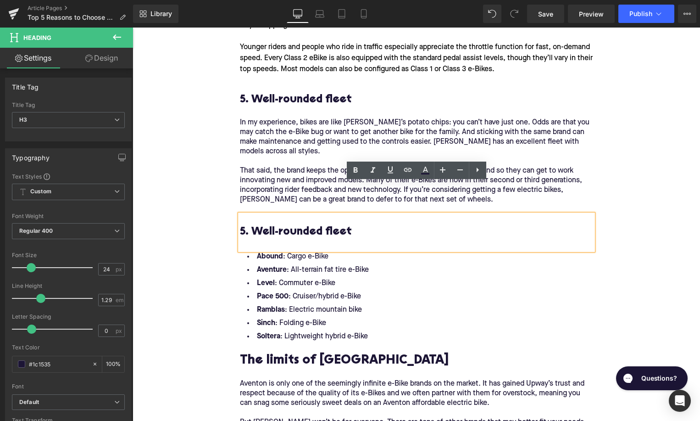
paste div
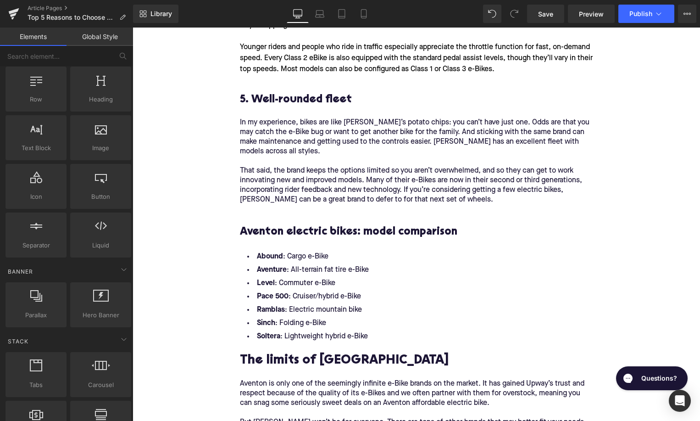
scroll to position [0, 0]
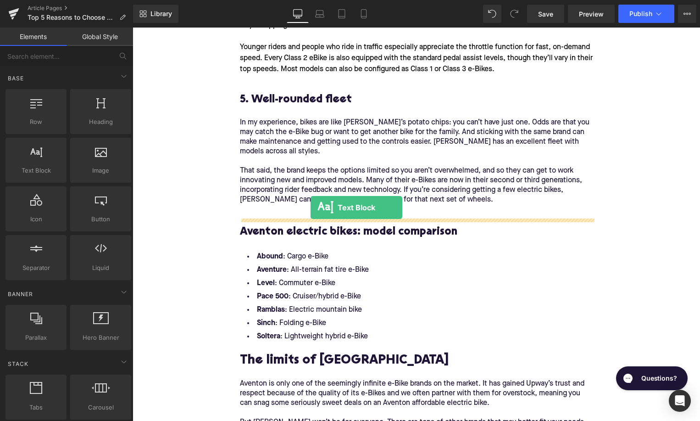
drag, startPoint x: 164, startPoint y: 179, endPoint x: 311, endPoint y: 207, distance: 149.1
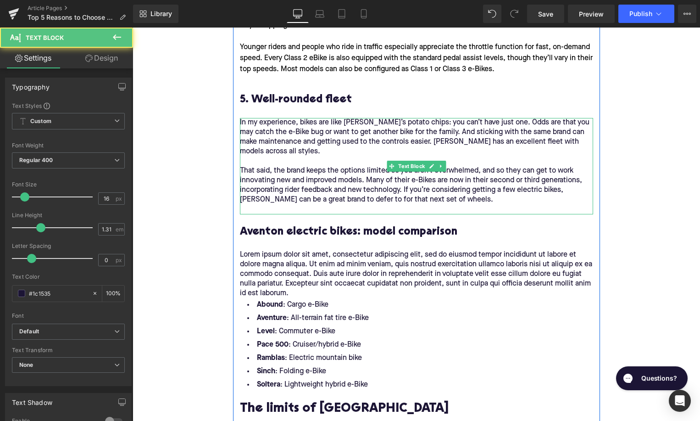
click at [274, 178] on div "In my experience, bikes are like Lay’s potato chips: you can’t have just one. O…" at bounding box center [416, 166] width 353 height 96
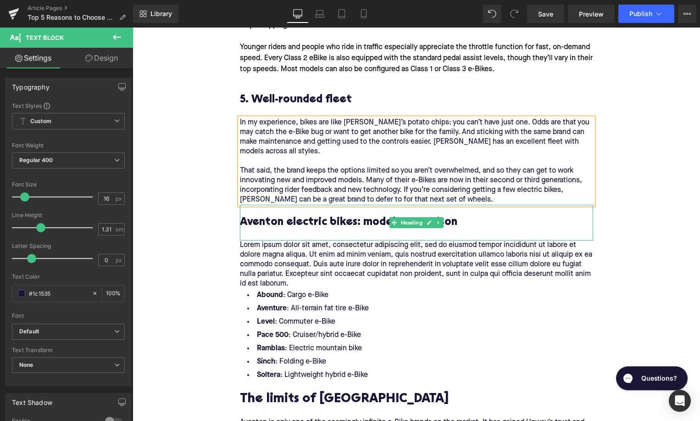
click at [278, 240] on p "Lorem ipsum dolor sit amet, consectetur adipiscing elit, sed do eiusmod tempor …" at bounding box center [416, 264] width 353 height 48
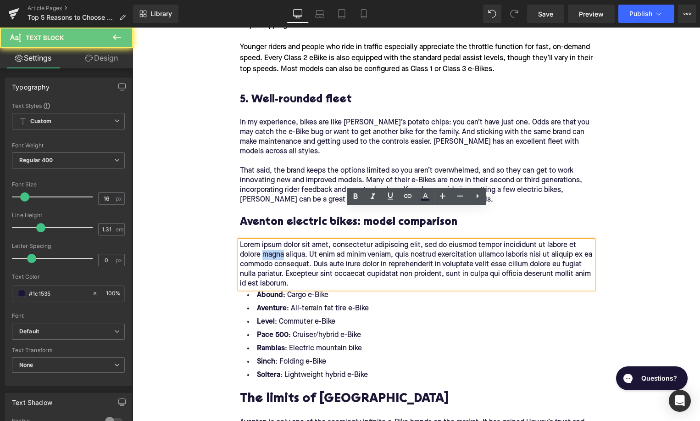
click at [278, 240] on p "Lorem ipsum dolor sit amet, consectetur adipiscing elit, sed do eiusmod tempor …" at bounding box center [416, 264] width 353 height 48
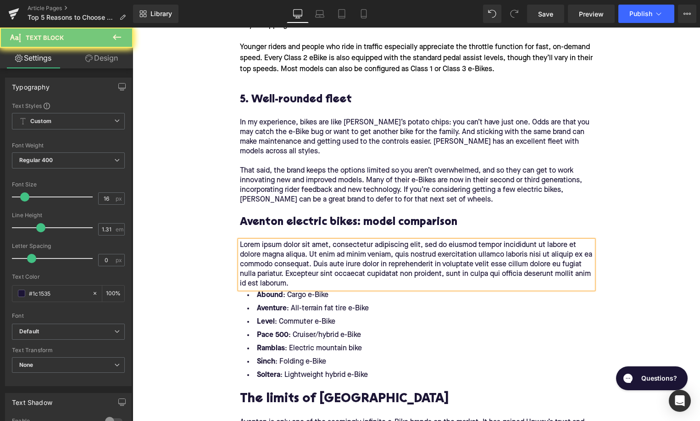
paste div
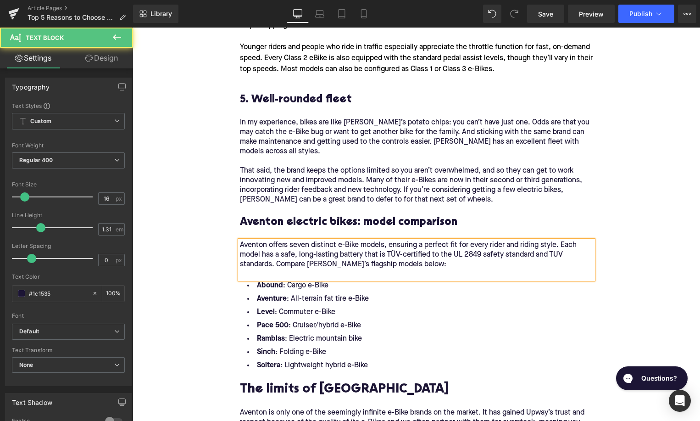
click at [276, 240] on p "Aventon offers seven distinct e-Bike models, ensuring a perfect fit for every r…" at bounding box center [416, 259] width 353 height 39
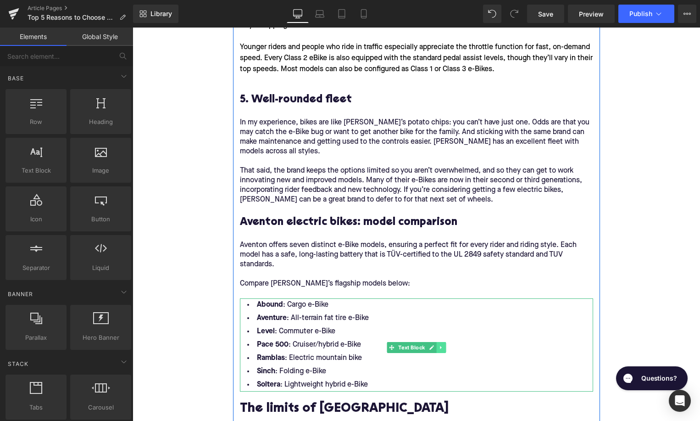
click at [442, 345] on icon at bounding box center [441, 348] width 5 height 6
click at [442, 342] on link at bounding box center [446, 347] width 10 height 11
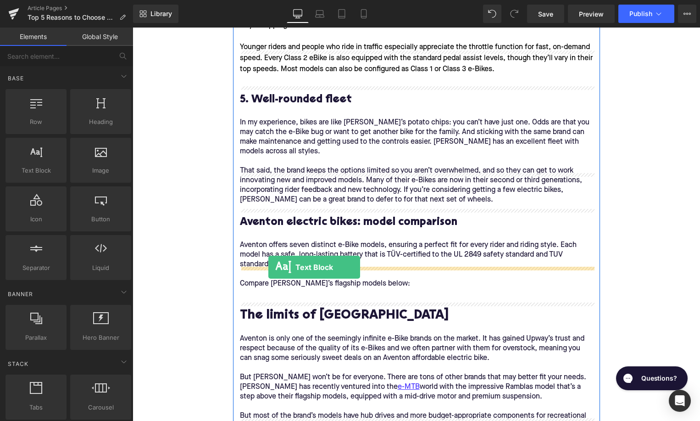
drag, startPoint x: 165, startPoint y: 195, endPoint x: 268, endPoint y: 267, distance: 125.9
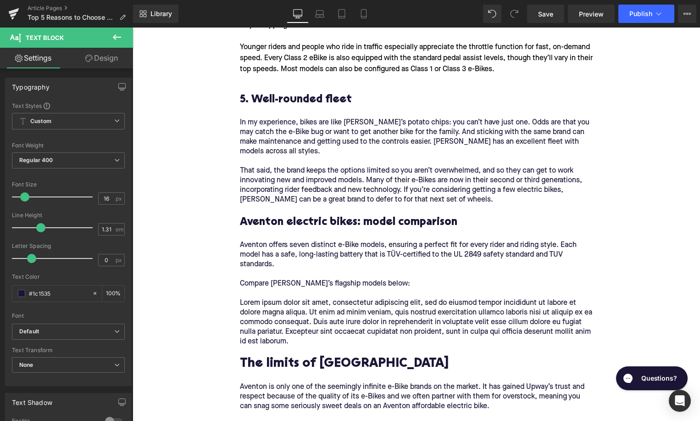
click at [286, 298] on p "Lorem ipsum dolor sit amet, consectetur adipiscing elit, sed do eiusmod tempor …" at bounding box center [416, 322] width 353 height 48
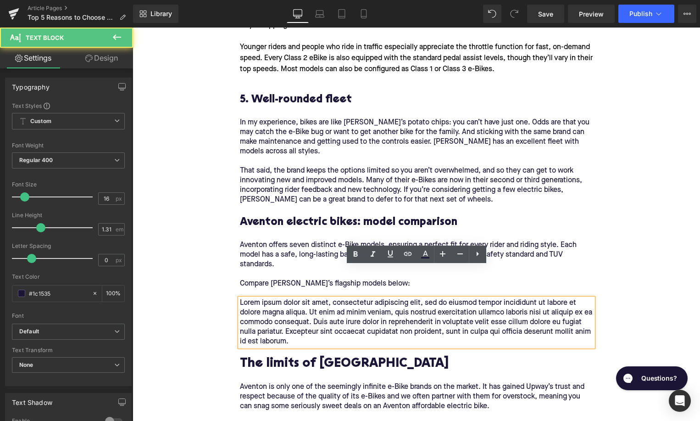
click at [286, 298] on p "Lorem ipsum dolor sit amet, consectetur adipiscing elit, sed do eiusmod tempor …" at bounding box center [416, 322] width 353 height 48
paste div
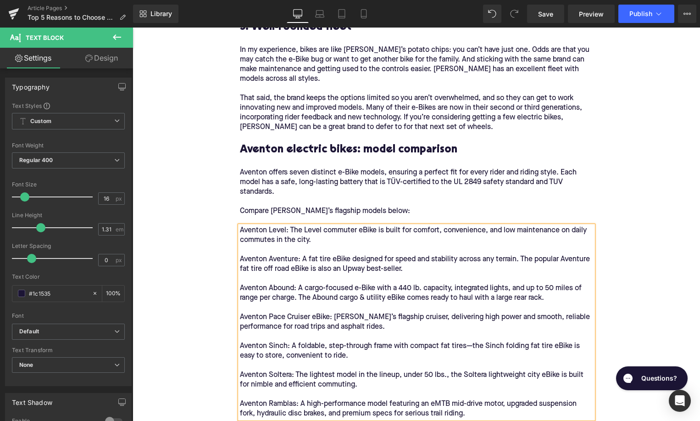
scroll to position [2132, 0]
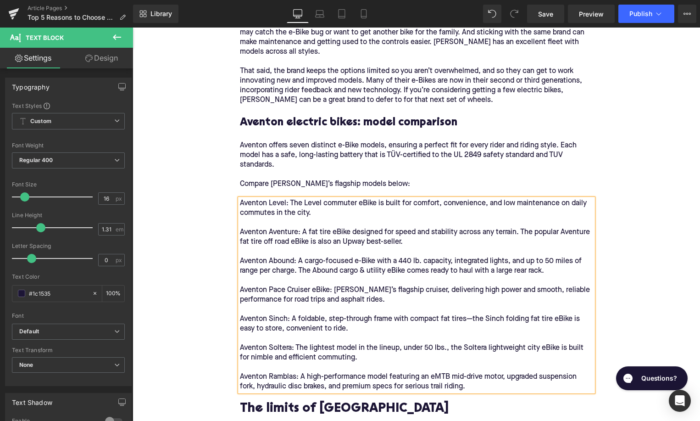
click at [286, 278] on p "Aventon Level: The Level commuter eBike is built for comfort, convenience, and …" at bounding box center [416, 295] width 353 height 193
click at [479, 152] on icon at bounding box center [477, 154] width 11 height 11
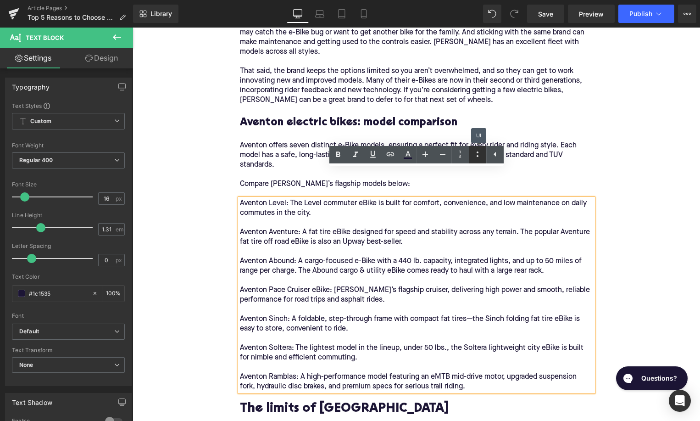
click at [474, 156] on icon at bounding box center [477, 154] width 11 height 11
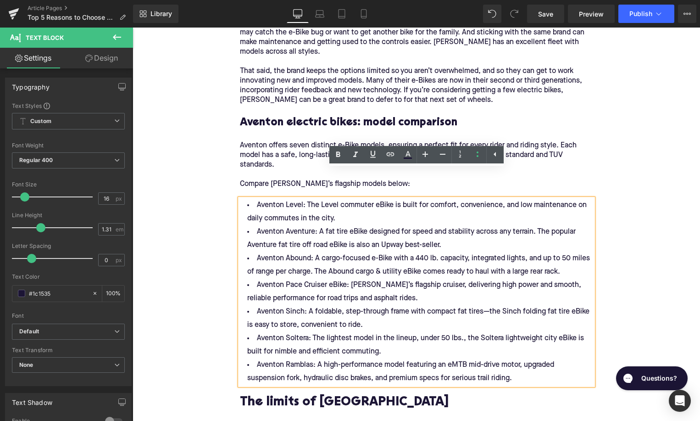
click at [315, 225] on li "Aventon Aventure: A fat tire eBike designed for speed and stability across any …" at bounding box center [416, 238] width 353 height 27
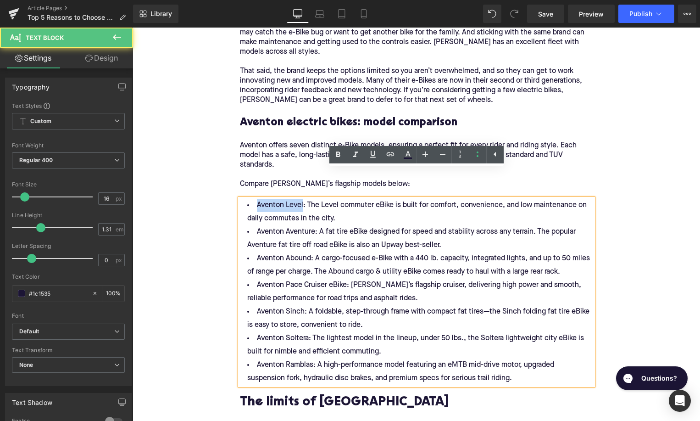
drag, startPoint x: 300, startPoint y: 174, endPoint x: 255, endPoint y: 175, distance: 45.4
click at [255, 199] on li "Aventon Level: The Level commuter eBike is built for comfort, convenience, and …" at bounding box center [416, 212] width 353 height 27
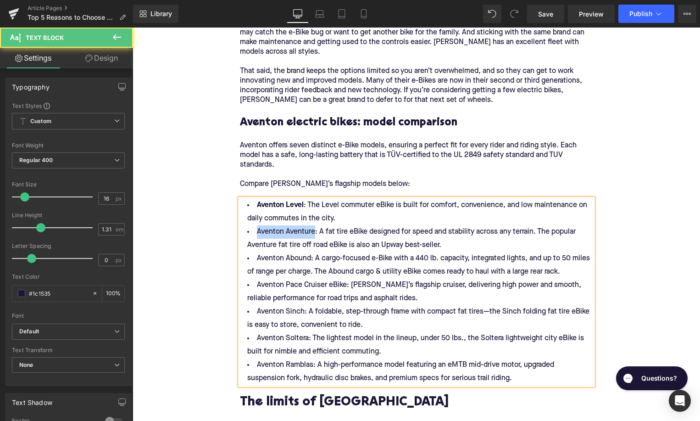
drag, startPoint x: 310, startPoint y: 203, endPoint x: 254, endPoint y: 204, distance: 56.0
click at [254, 225] on li "Aventon Aventure: A fat tire eBike designed for speed and stability across any …" at bounding box center [416, 238] width 353 height 27
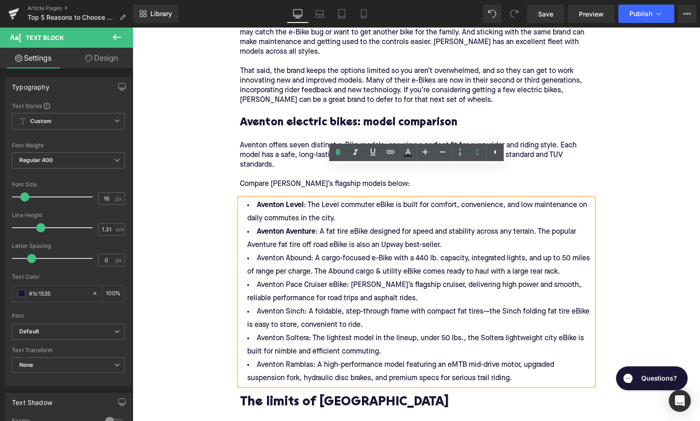
click at [349, 199] on li "Aventon Level : The Level commuter eBike is built for comfort, convenience, and…" at bounding box center [416, 212] width 353 height 27
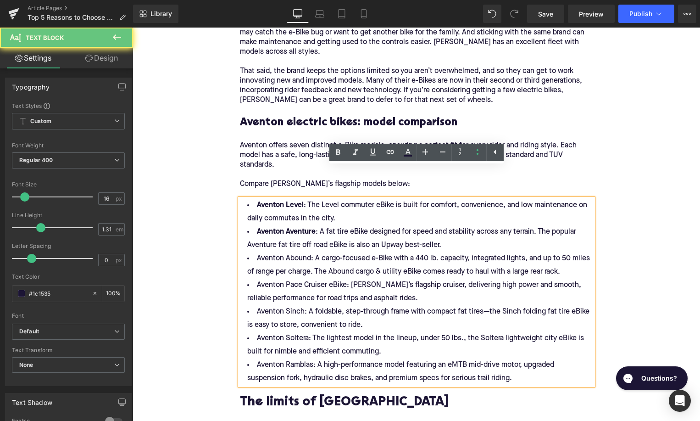
click at [349, 199] on li "Aventon Level : The Level commuter eBike is built for comfort, convenience, and…" at bounding box center [416, 212] width 353 height 27
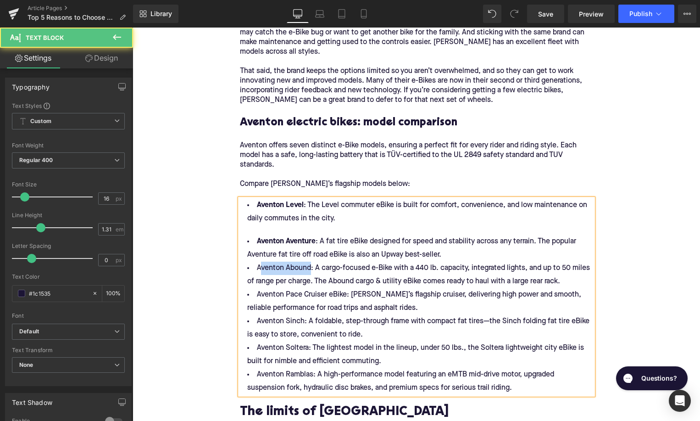
drag, startPoint x: 309, startPoint y: 239, endPoint x: 256, endPoint y: 239, distance: 52.3
click at [256, 262] on li "Aventon Abound: A cargo-focused e-Bike with a 440 lb. capacity, integrated ligh…" at bounding box center [416, 275] width 353 height 27
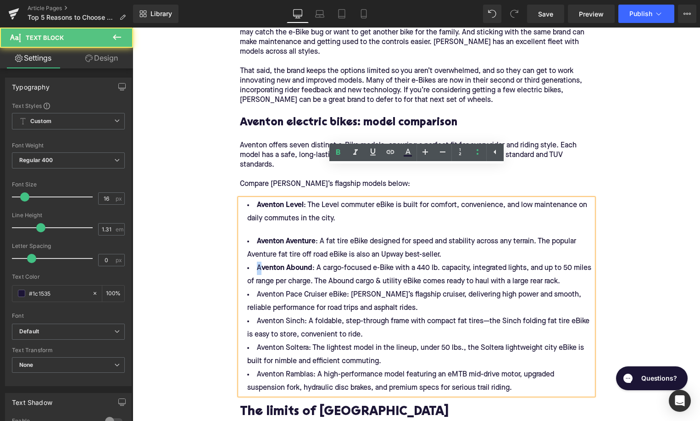
drag, startPoint x: 259, startPoint y: 239, endPoint x: 254, endPoint y: 239, distance: 5.1
click at [254, 262] on li "A venton Abound : A cargo-focused e-Bike with a 440 lb. capacity, integrated li…" at bounding box center [416, 275] width 353 height 27
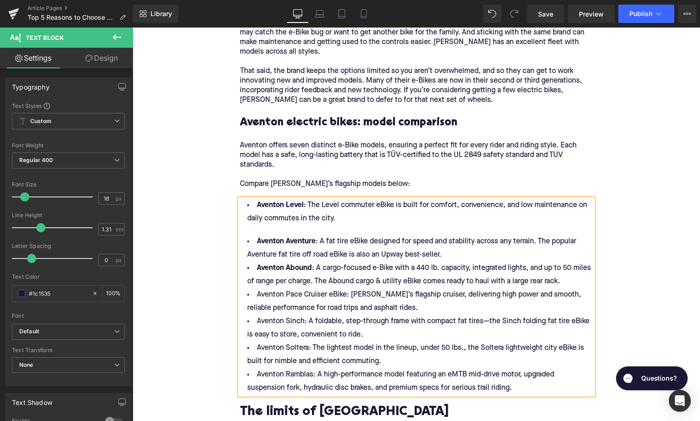
click at [444, 235] on li "Aventon Aventure : A fat tire eBike designed for speed and stability across any…" at bounding box center [416, 248] width 353 height 27
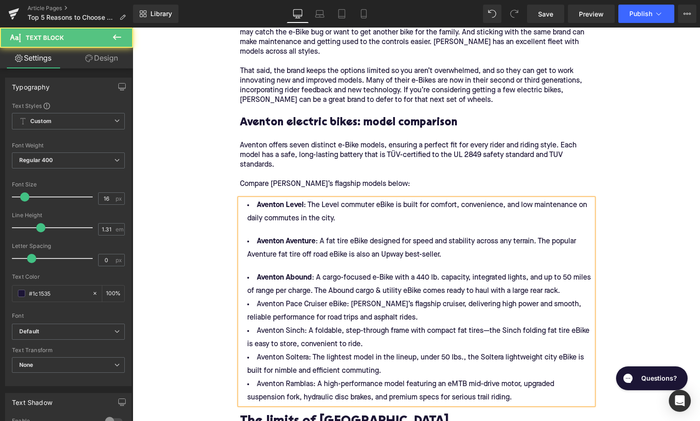
click at [577, 271] on li "A venton Abound : A cargo-focused e-Bike with a 440 lb. capacity, integrated li…" at bounding box center [416, 284] width 353 height 27
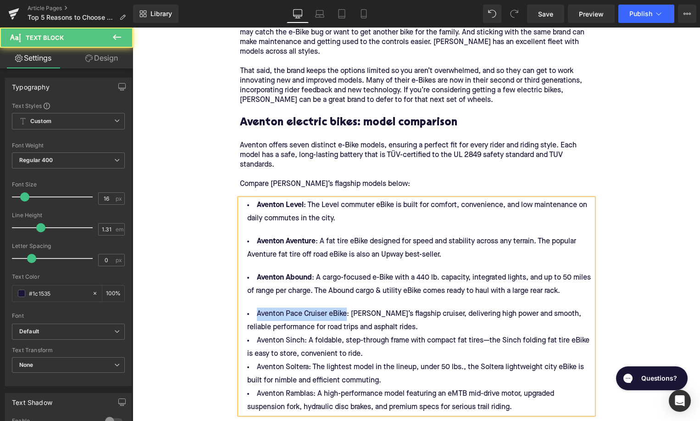
drag, startPoint x: 344, startPoint y: 282, endPoint x: 255, endPoint y: 282, distance: 89.5
click at [255, 307] on li "Aventon Pace Cruiser eBike: Aventon’s flagship cruiser, delivering high power a…" at bounding box center [416, 320] width 353 height 27
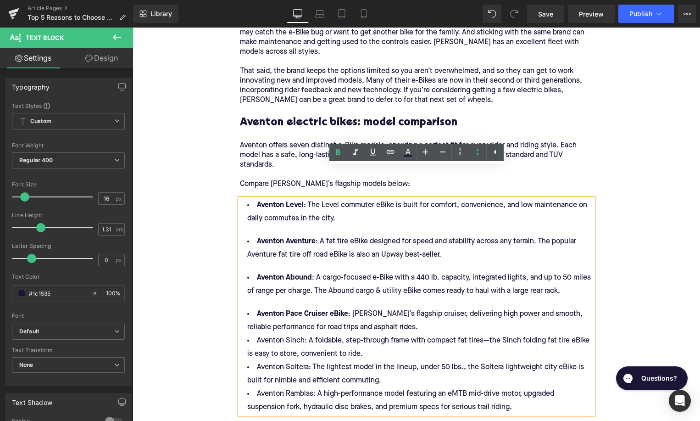
click at [401, 307] on li "Aventon Pace Cruiser eBike : Aventon’s flagship cruiser, delivering high power …" at bounding box center [416, 320] width 353 height 27
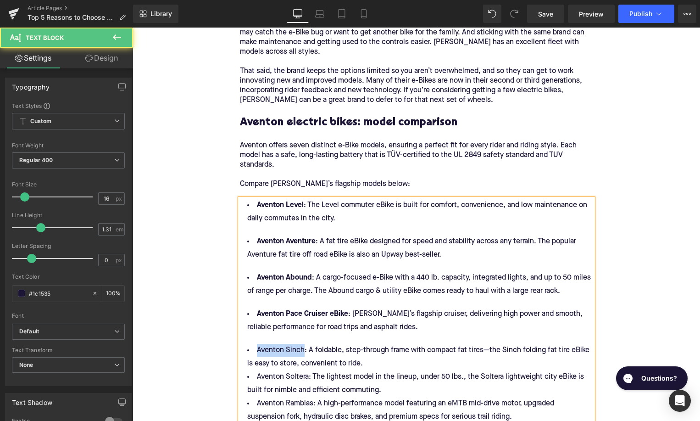
drag, startPoint x: 301, startPoint y: 323, endPoint x: 250, endPoint y: 323, distance: 51.4
click at [250, 344] on li "Aventon Sinch: A foldable, step-through frame with compact fat tires—the Sinch …" at bounding box center [416, 357] width 353 height 27
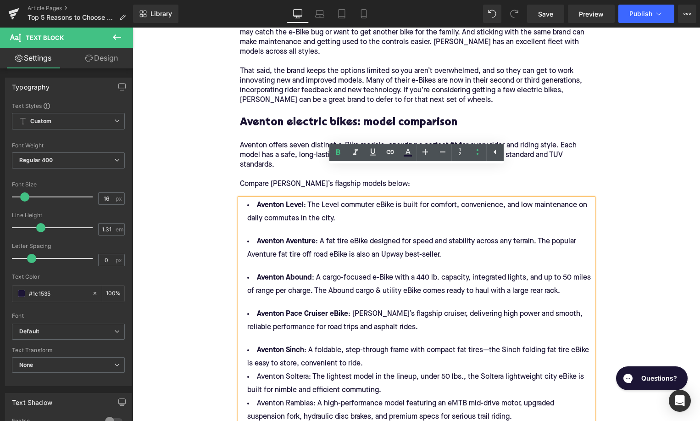
click at [373, 344] on li "Aventon Sinch : A foldable, step-through frame with compact fat tires—the Sinch…" at bounding box center [416, 357] width 353 height 27
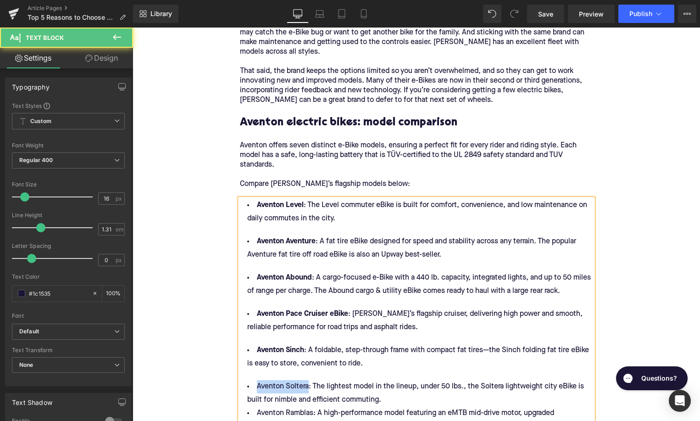
drag, startPoint x: 305, startPoint y: 358, endPoint x: 253, endPoint y: 358, distance: 51.8
click at [253, 380] on li "Aventon Soltera: The lightest model in the lineup, under 50 lbs., the Soltera l…" at bounding box center [416, 393] width 353 height 27
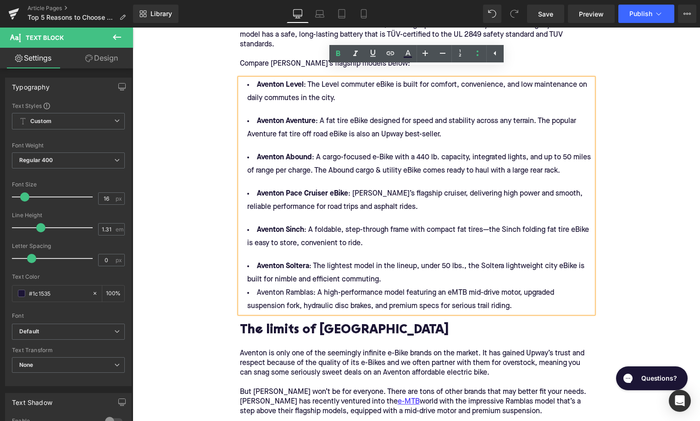
scroll to position [2258, 0]
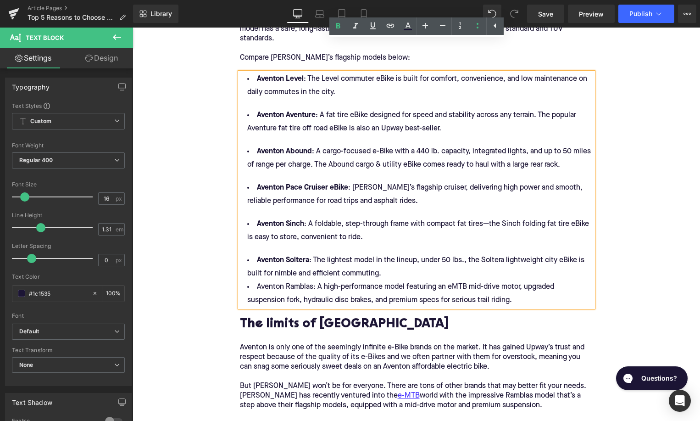
click at [399, 254] on li "Aventon Soltera : The lightest model in the lineup, under 50 lbs., the Soltera …" at bounding box center [416, 267] width 353 height 27
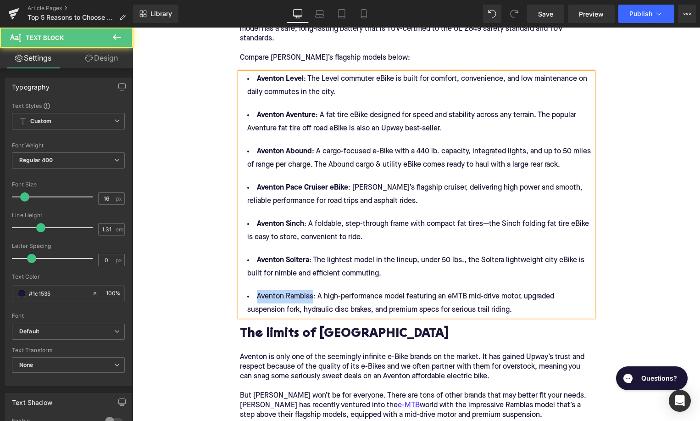
drag, startPoint x: 310, startPoint y: 270, endPoint x: 251, endPoint y: 271, distance: 58.7
click at [251, 290] on li "Aventon Ramblas: A high-performance model featuring an eMTB mid-drive motor, up…" at bounding box center [416, 303] width 353 height 27
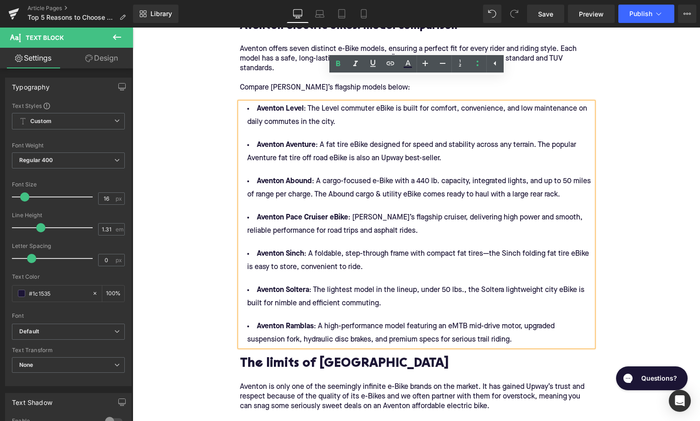
scroll to position [2213, 0]
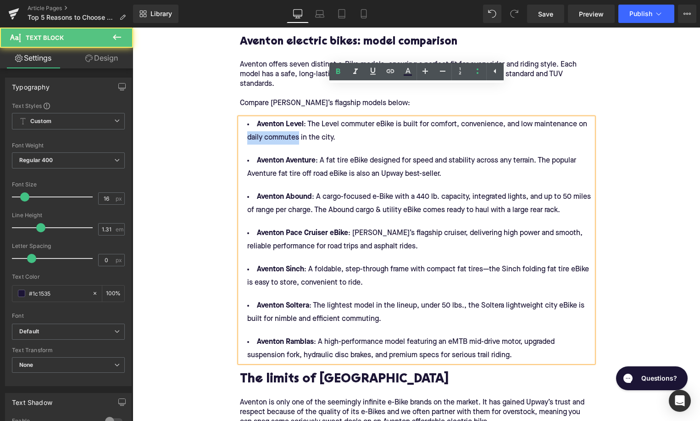
drag, startPoint x: 298, startPoint y: 107, endPoint x: 248, endPoint y: 107, distance: 50.0
click at [248, 118] on li "Aventon Level : The Level commuter eBike is built for comfort, convenience, and…" at bounding box center [416, 131] width 353 height 27
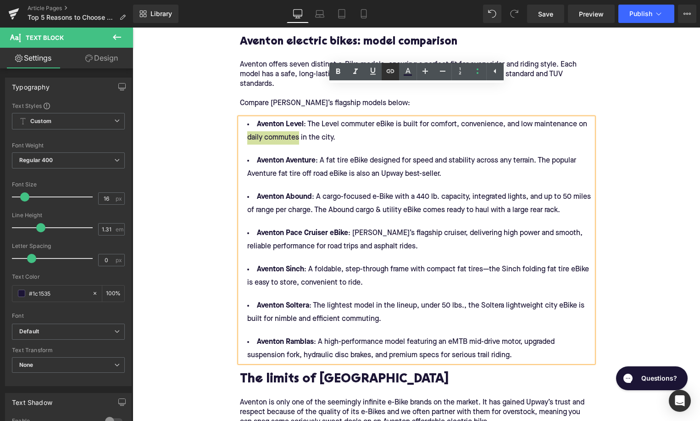
click at [388, 67] on icon at bounding box center [390, 71] width 11 height 11
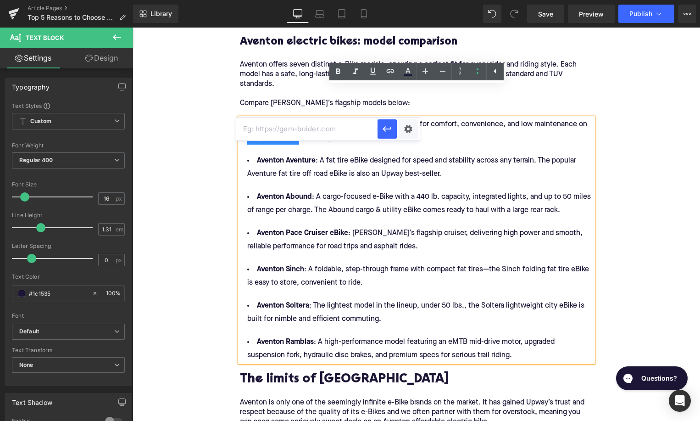
click at [319, 133] on input "text" at bounding box center [306, 128] width 141 height 23
paste input "https://upway.co/blogs/news/which-aventon-e-bike-is-best-for-commuting"
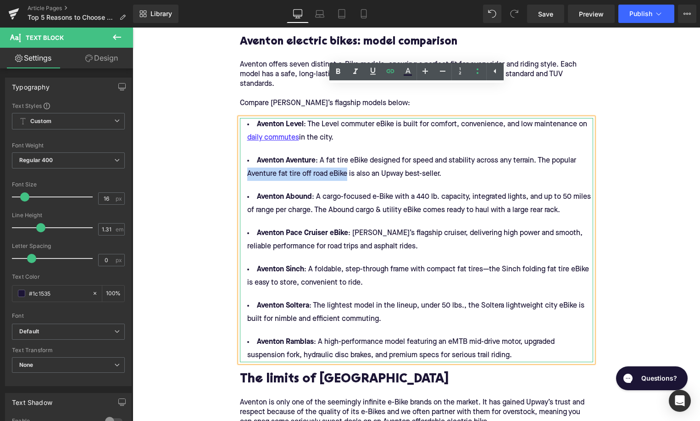
drag, startPoint x: 248, startPoint y: 145, endPoint x: 346, endPoint y: 145, distance: 98.2
click at [346, 154] on li "Aventon Aventure : A fat tire eBike designed for speed and stability across any…" at bounding box center [416, 167] width 353 height 27
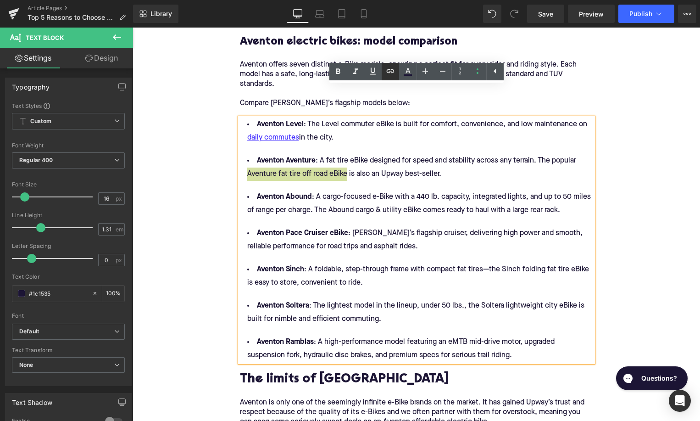
click at [390, 72] on icon at bounding box center [390, 71] width 11 height 11
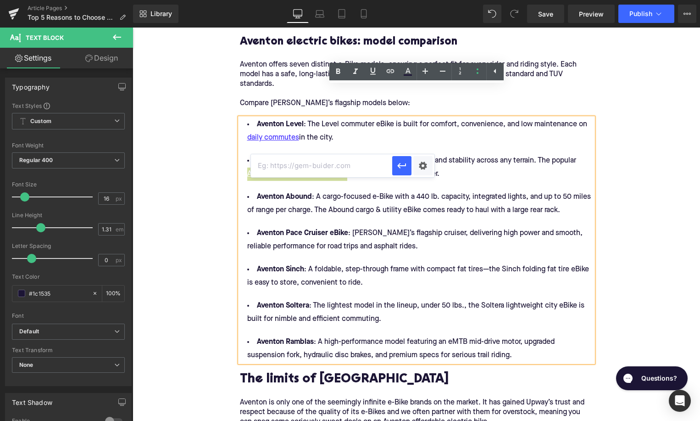
click at [341, 171] on input "text" at bounding box center [321, 165] width 141 height 23
paste input "https://upway.co/blogs/news/what-are-the-key-differences-between-the-aventon-pa…"
type input "https://upway.co/blogs/news/what-are-the-key-differences-between-the-aventon-pa…"
click at [401, 171] on icon "button" at bounding box center [401, 165] width 11 height 11
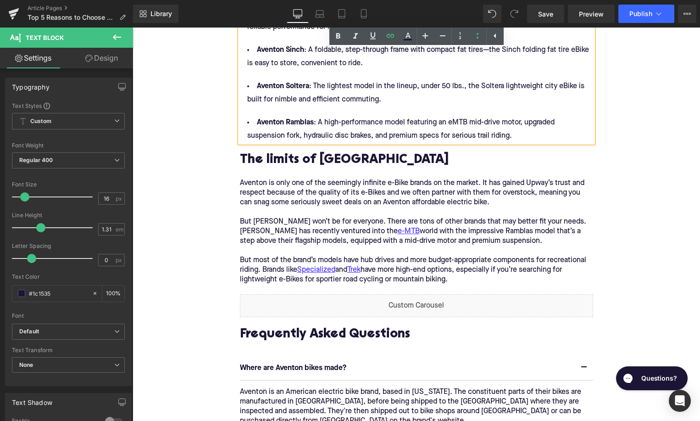
scroll to position [2491, 0]
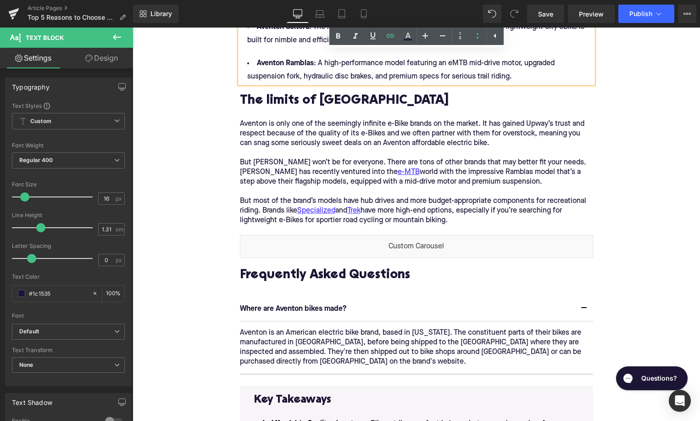
click at [296, 134] on p "Aventon is only one of the seemingly infinite e-Bike brands on the market. It h…" at bounding box center [416, 172] width 353 height 106
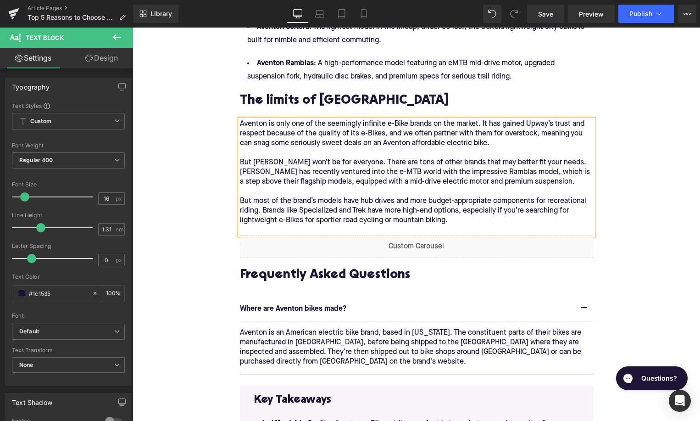
click at [324, 196] on div "But most of the brand’s models have hub drives and more budget-appropriate comp…" at bounding box center [416, 210] width 353 height 29
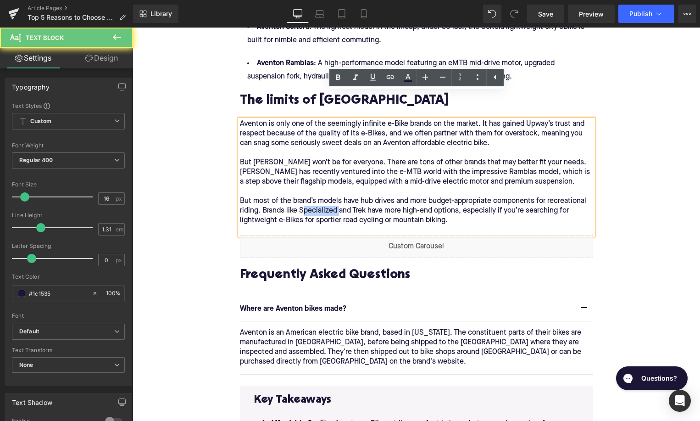
click at [324, 196] on div "But most of the brand’s models have hub drives and more budget-appropriate comp…" at bounding box center [416, 210] width 353 height 29
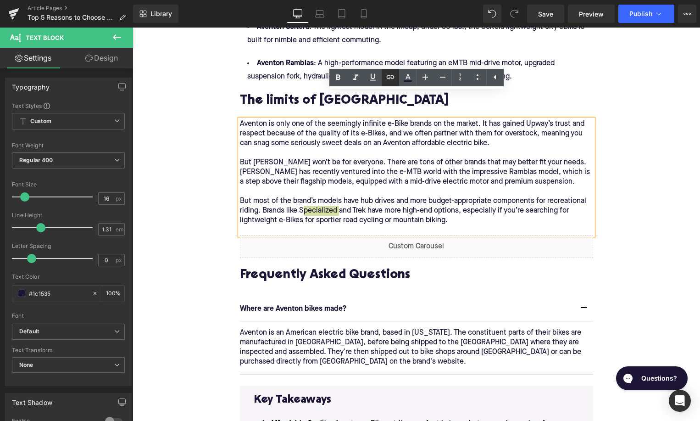
click at [392, 80] on icon at bounding box center [390, 77] width 11 height 11
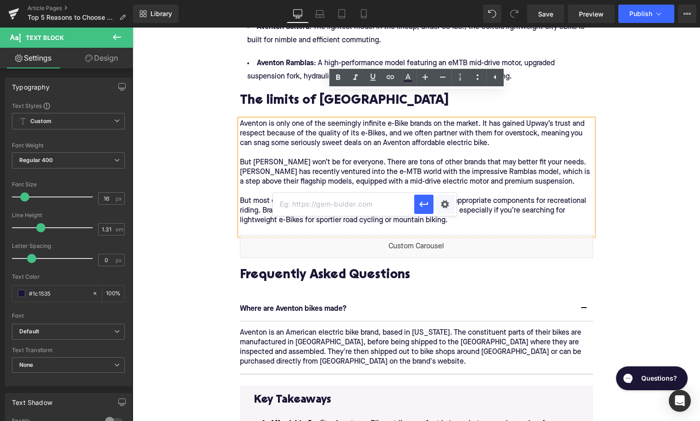
click at [366, 203] on input "text" at bounding box center [343, 204] width 141 height 23
paste input "https://upway.co/blogs/news/specialized-vs-aventon"
click at [424, 208] on icon "button" at bounding box center [423, 204] width 11 height 11
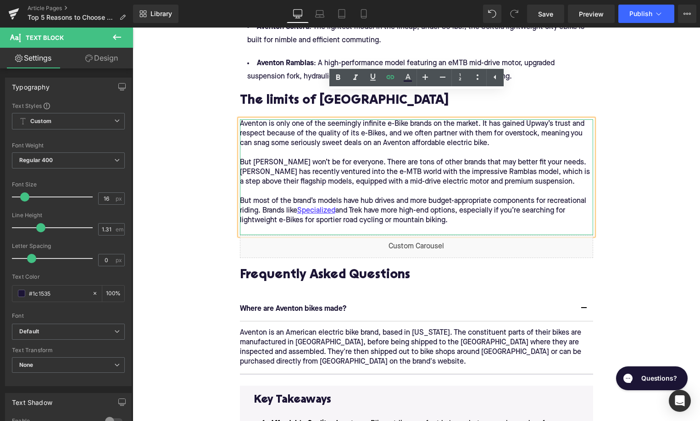
click at [357, 196] on div "But most of the brand’s models have hub drives and more budget-appropriate comp…" at bounding box center [416, 210] width 353 height 29
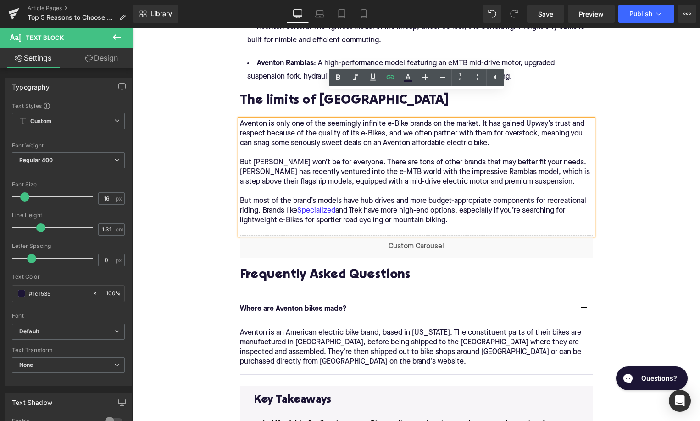
click at [357, 196] on div "But most of the brand’s models have hub drives and more budget-appropriate comp…" at bounding box center [416, 210] width 353 height 29
click at [390, 76] on icon at bounding box center [390, 77] width 11 height 11
click at [368, 202] on input "text" at bounding box center [384, 204] width 141 height 23
paste input "https://upway.co/collections/trek-electric-bike"
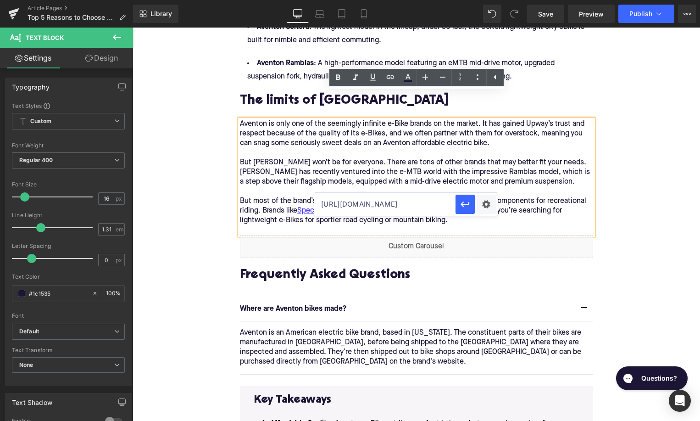
type input "https://upway.co/collections/trek-electric-bike"
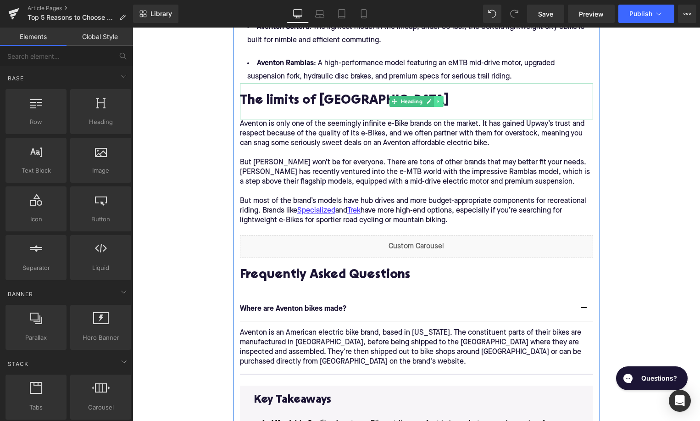
click at [443, 96] on link at bounding box center [439, 101] width 10 height 11
click at [436, 99] on icon at bounding box center [433, 101] width 5 height 5
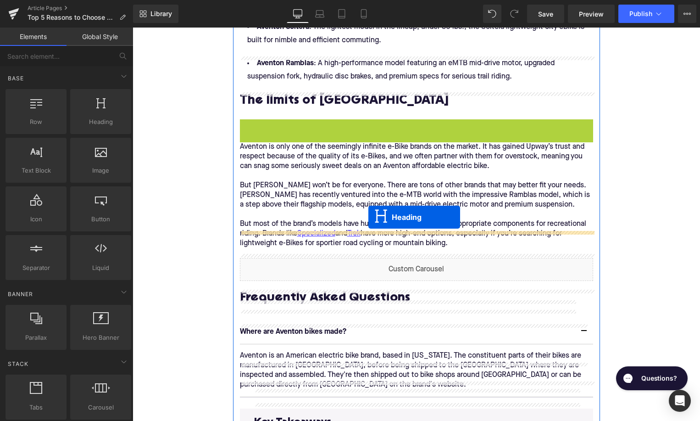
drag, startPoint x: 394, startPoint y: 110, endPoint x: 368, endPoint y: 219, distance: 112.3
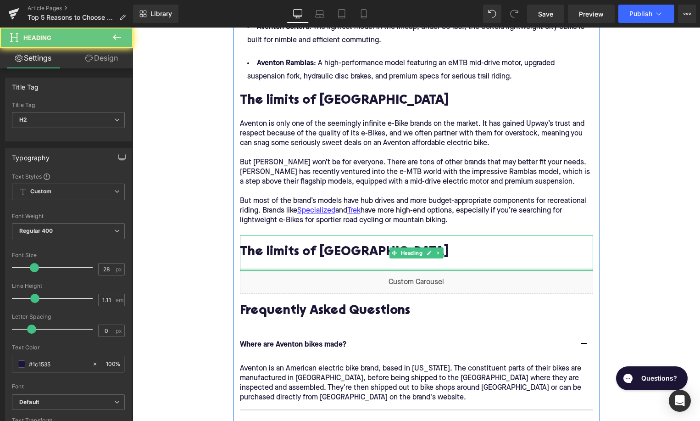
click at [317, 235] on div "The limits of Aventon" at bounding box center [416, 253] width 353 height 36
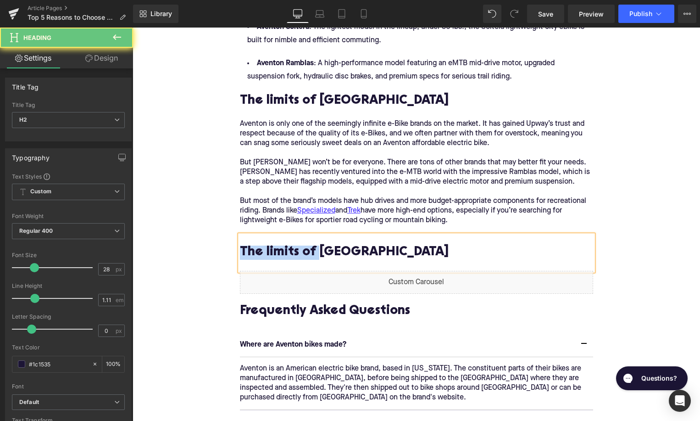
click at [317, 235] on div "The limits of Aventon" at bounding box center [416, 253] width 353 height 36
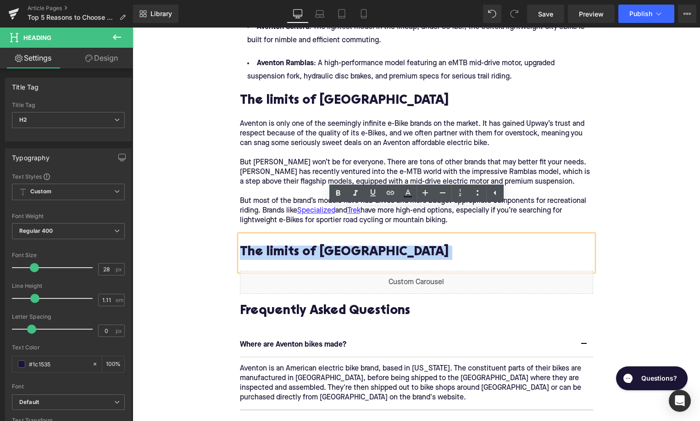
click at [317, 235] on div "The limits of Aventon" at bounding box center [416, 253] width 353 height 36
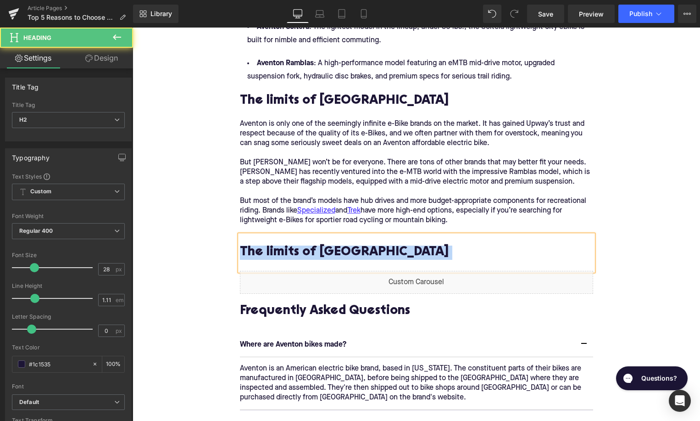
paste div
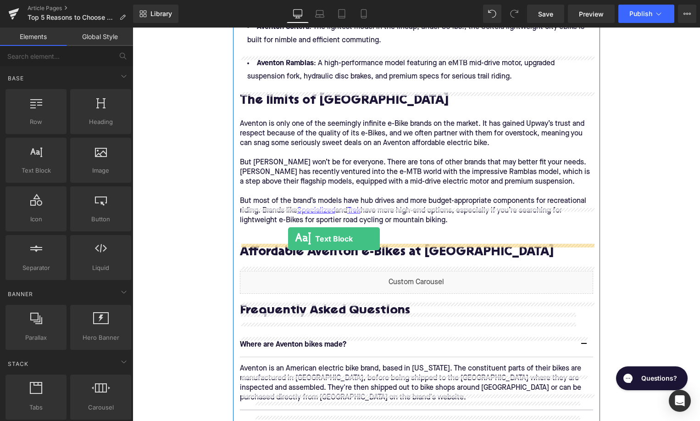
drag, startPoint x: 174, startPoint y: 175, endPoint x: 288, endPoint y: 239, distance: 130.8
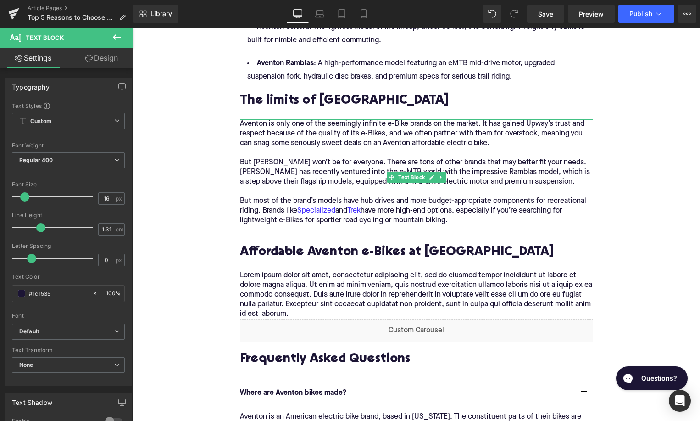
click at [284, 225] on div at bounding box center [416, 230] width 353 height 10
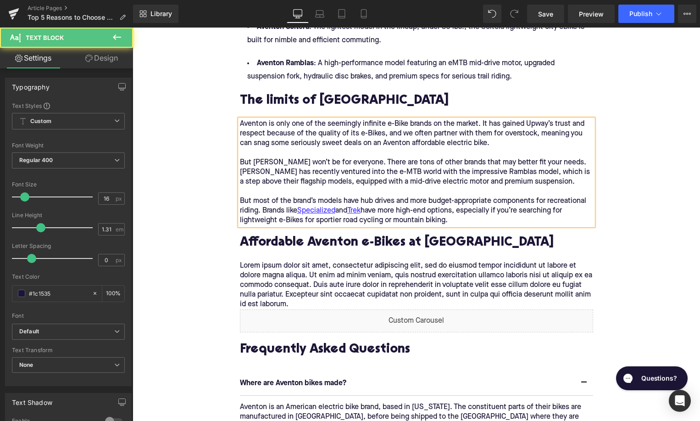
click at [262, 261] on p "Lorem ipsum dolor sit amet, consectetur adipiscing elit, sed do eiusmod tempor …" at bounding box center [416, 285] width 353 height 48
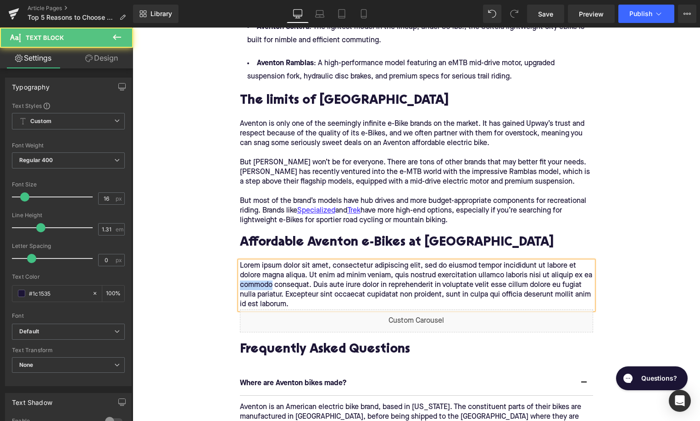
click at [262, 261] on p "Lorem ipsum dolor sit amet, consectetur adipiscing elit, sed do eiusmod tempor …" at bounding box center [416, 285] width 353 height 48
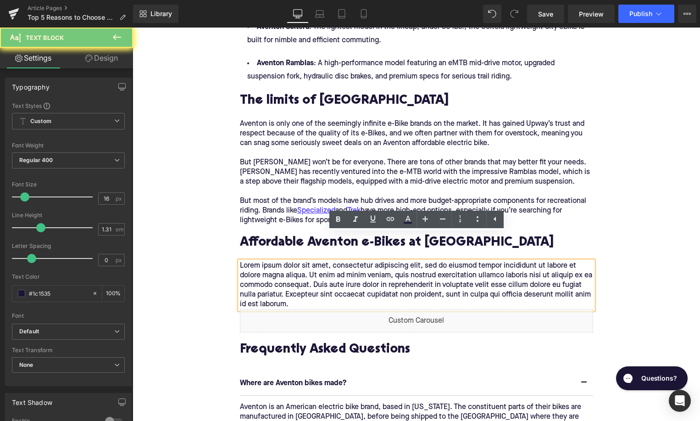
paste div
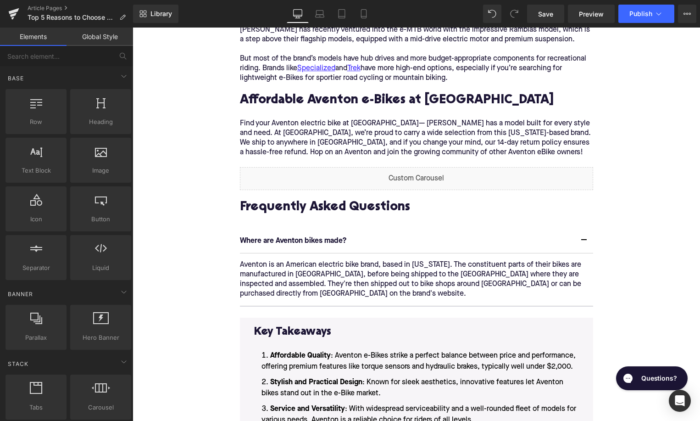
scroll to position [2652, 0]
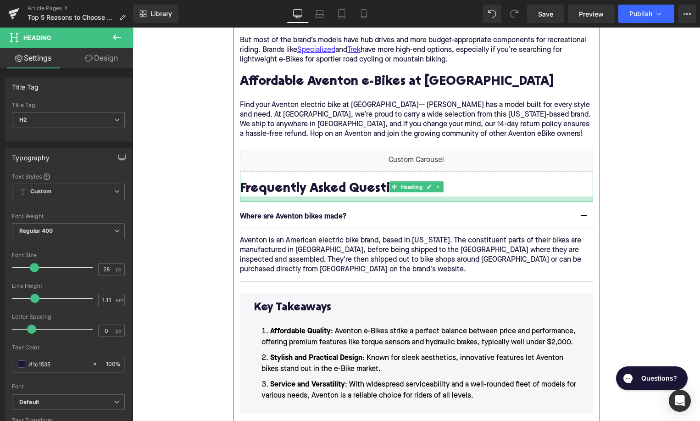
drag, startPoint x: 297, startPoint y: 180, endPoint x: 662, endPoint y: 128, distance: 368.9
click at [297, 196] on div at bounding box center [416, 198] width 353 height 5
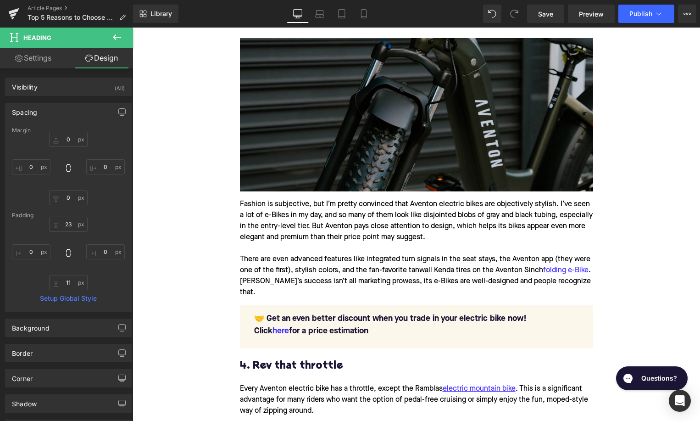
scroll to position [1624, 0]
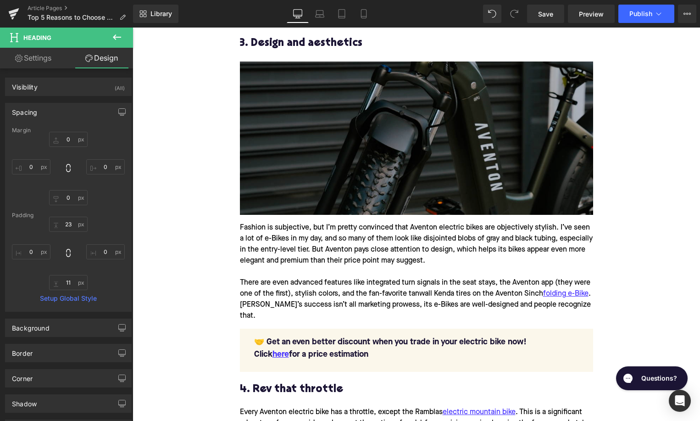
click at [329, 163] on img at bounding box center [416, 137] width 353 height 153
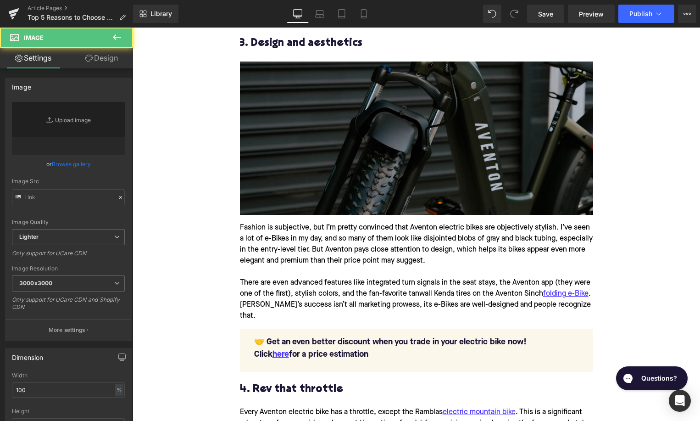
type input "https://ucarecdn.com/5ba8f776-f8a0-4862-a51b-217d13b2ec54/-/format/auto/-/previ…"
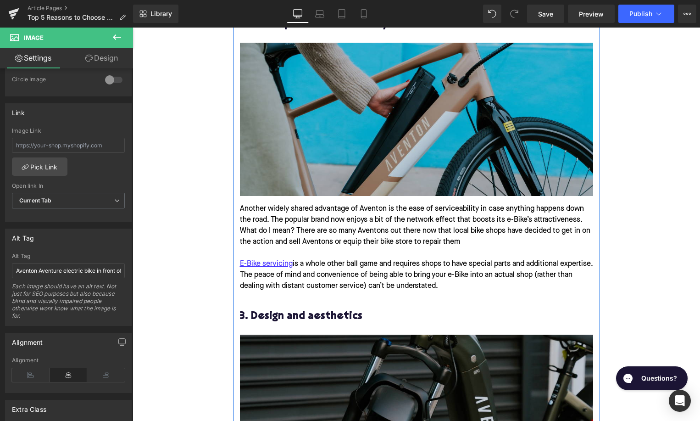
scroll to position [1297, 0]
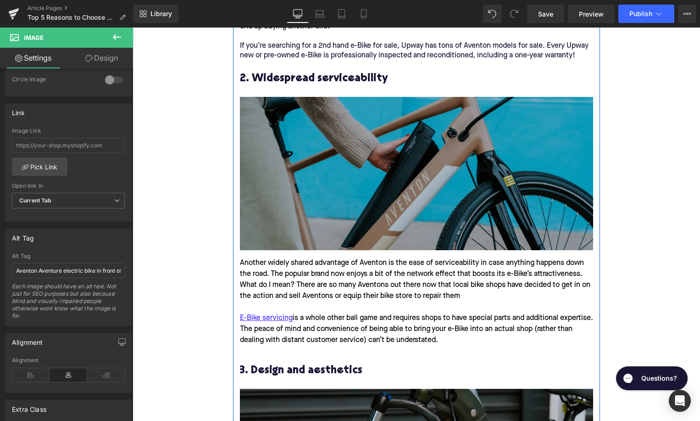
click at [276, 199] on img at bounding box center [416, 173] width 353 height 153
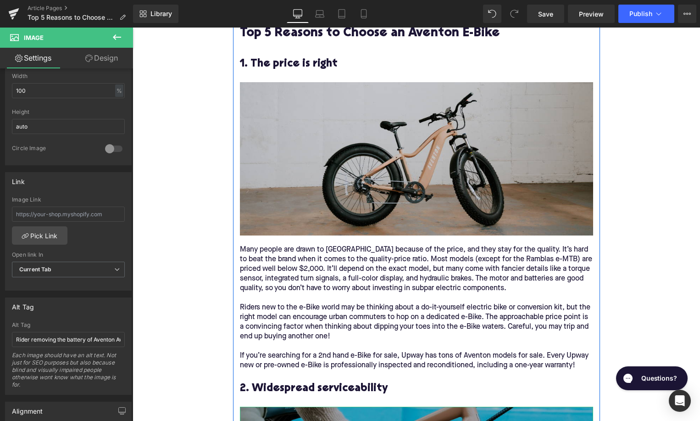
scroll to position [924, 0]
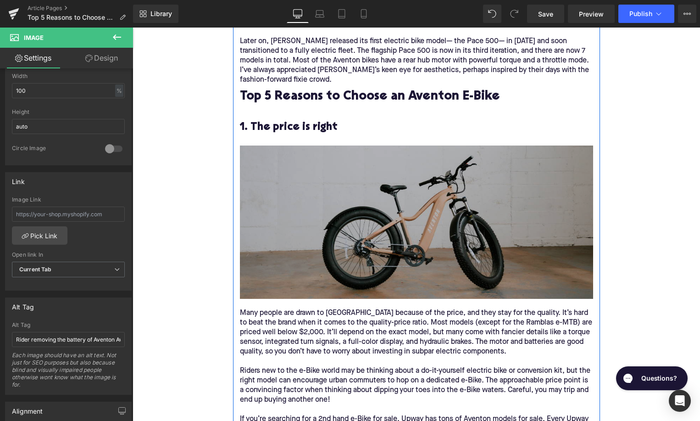
click at [325, 177] on img at bounding box center [416, 221] width 353 height 153
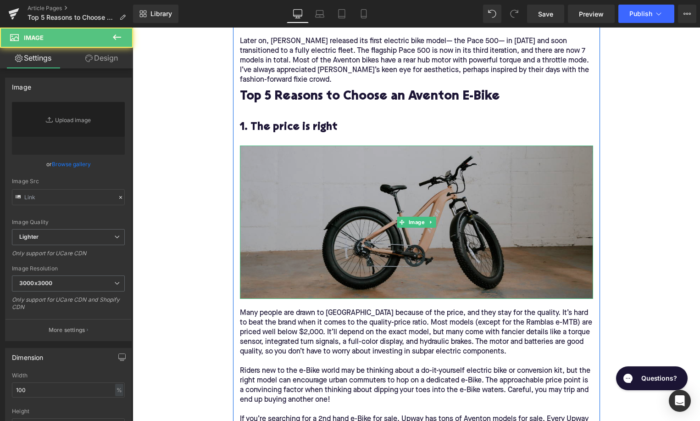
type input "https://ucarecdn.com/d8f30ba8-7eef-4084-862e-c5ed652b2162/-/format/auto/-/previ…"
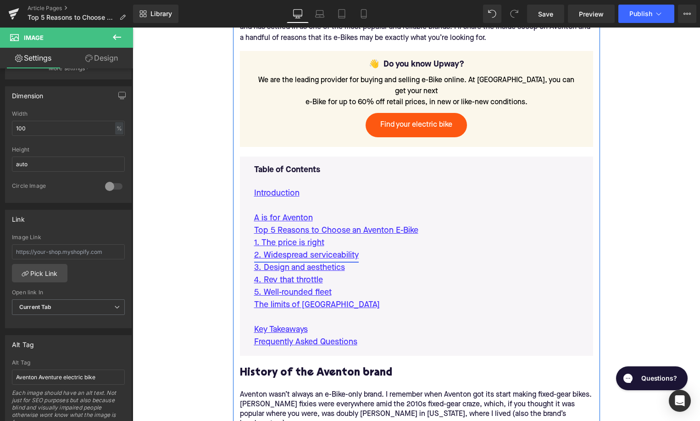
scroll to position [513, 0]
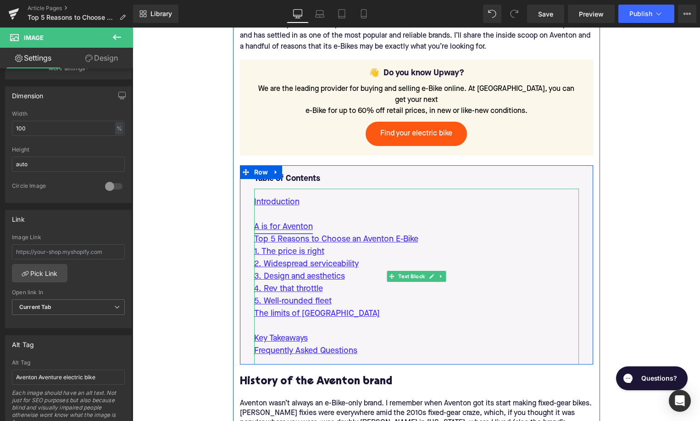
click at [265, 221] on link "A is for Aventon" at bounding box center [283, 227] width 59 height 12
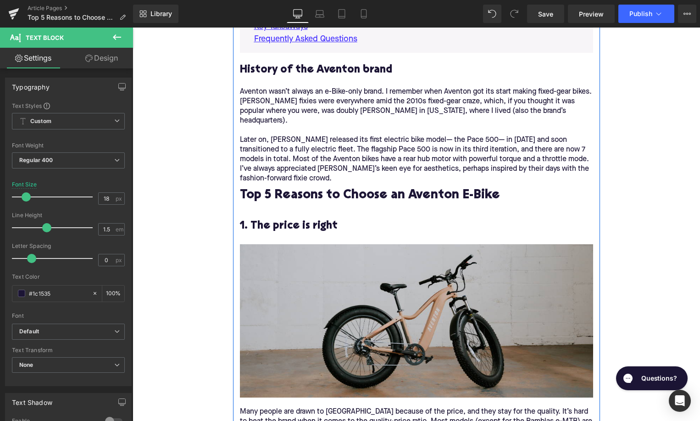
scroll to position [825, 0]
click at [314, 63] on h2 "History of the Aventon brand" at bounding box center [416, 69] width 353 height 12
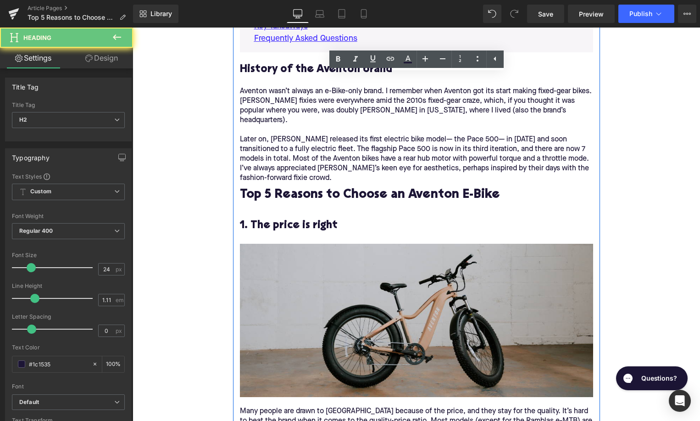
click at [314, 63] on h2 "History of the Aventon brand" at bounding box center [416, 69] width 353 height 12
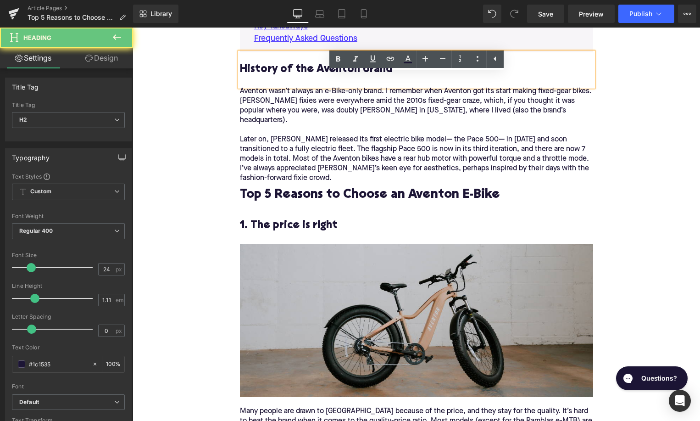
click at [314, 63] on h2 "History of the Aventon brand" at bounding box center [416, 69] width 353 height 12
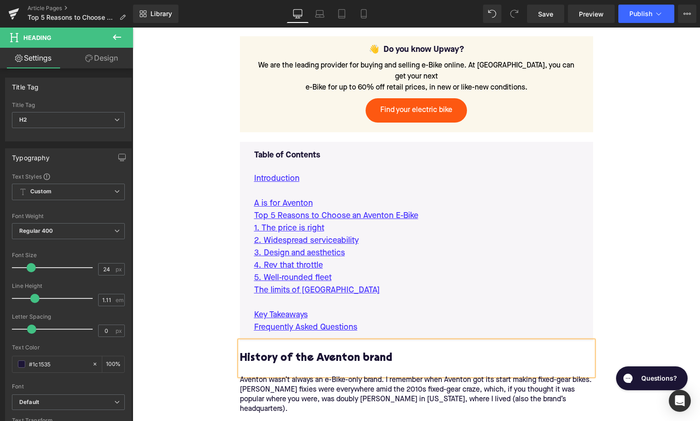
scroll to position [514, 0]
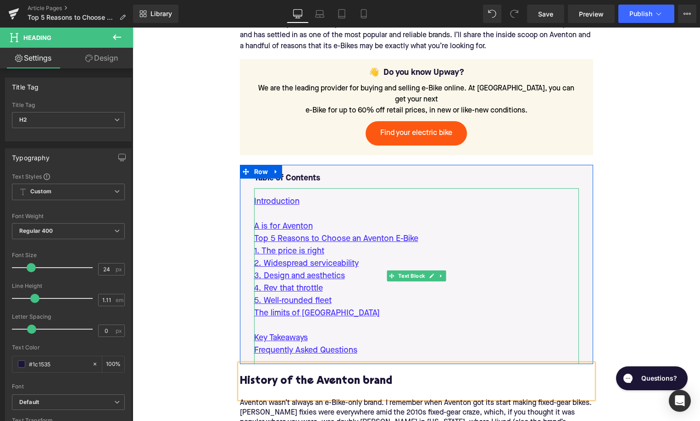
click at [325, 220] on p "A is for Aventon" at bounding box center [416, 226] width 325 height 12
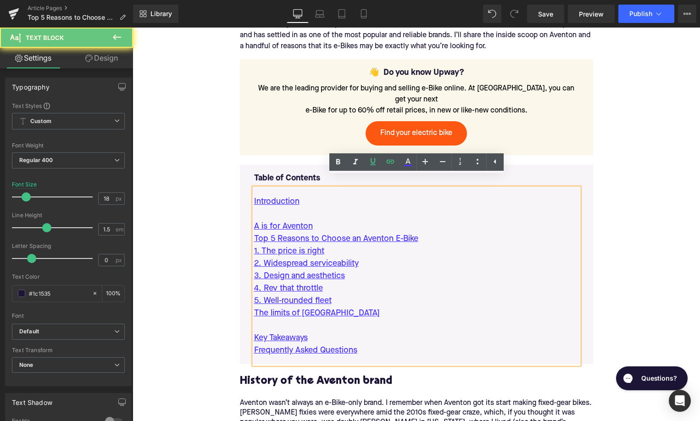
click at [325, 220] on p "A is for Aventon" at bounding box center [416, 226] width 325 height 12
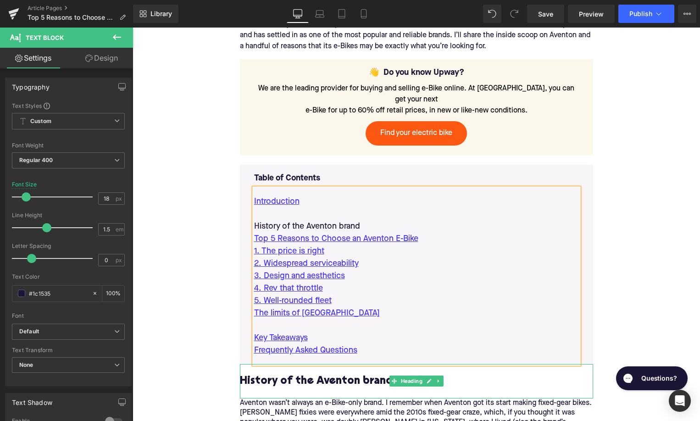
click at [276, 376] on h2 "History of the Aventon brand" at bounding box center [416, 381] width 353 height 12
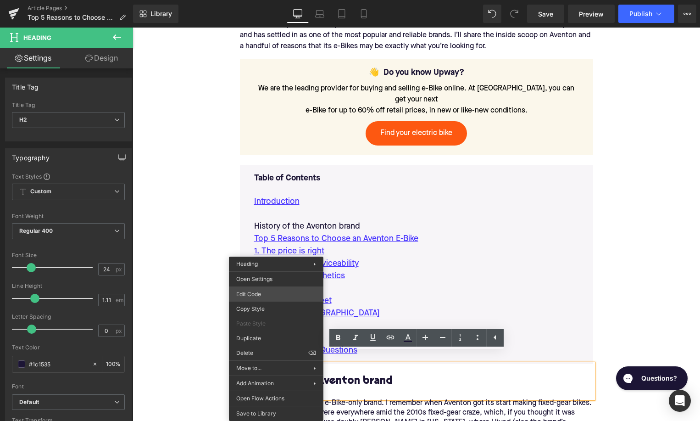
click at [282, 0] on div "Text Block You are previewing how the will restyle your page. You can not edit …" at bounding box center [350, 0] width 700 height 0
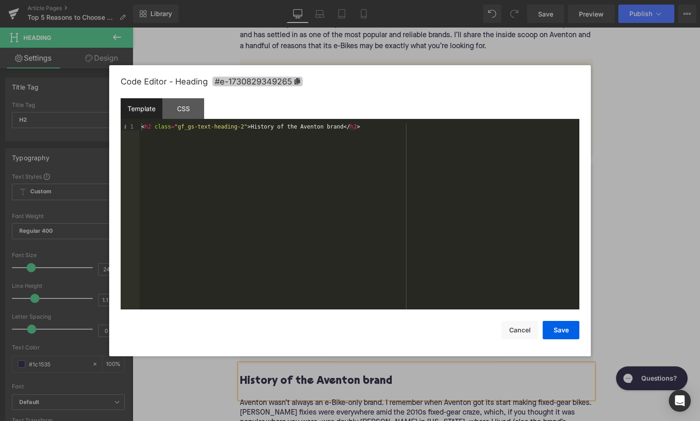
click at [284, 85] on span "#e-1730829349265" at bounding box center [257, 82] width 90 height 10
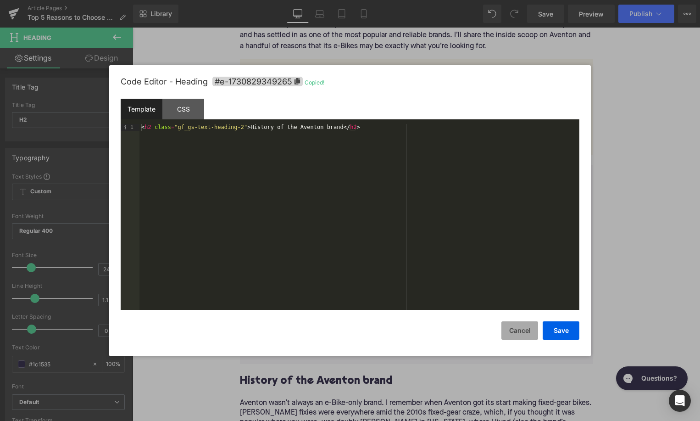
click at [514, 325] on button "Cancel" at bounding box center [519, 330] width 37 height 18
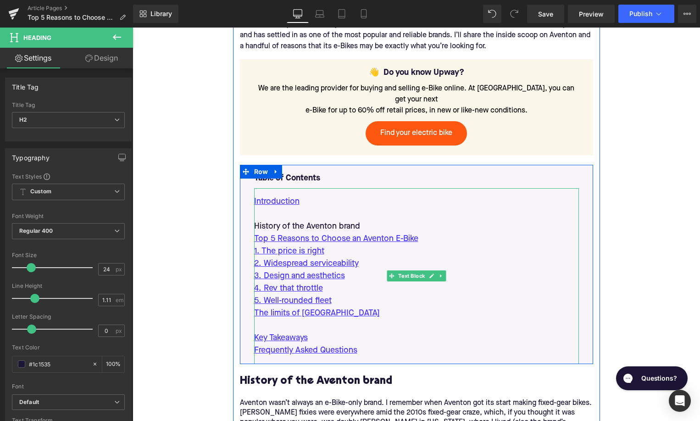
click at [334, 220] on p "History of the Aventon brand" at bounding box center [416, 226] width 325 height 12
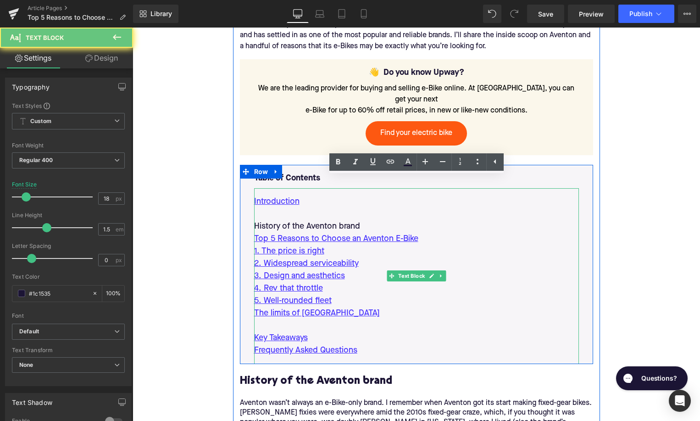
click at [334, 220] on p "History of the Aventon brand" at bounding box center [416, 226] width 325 height 12
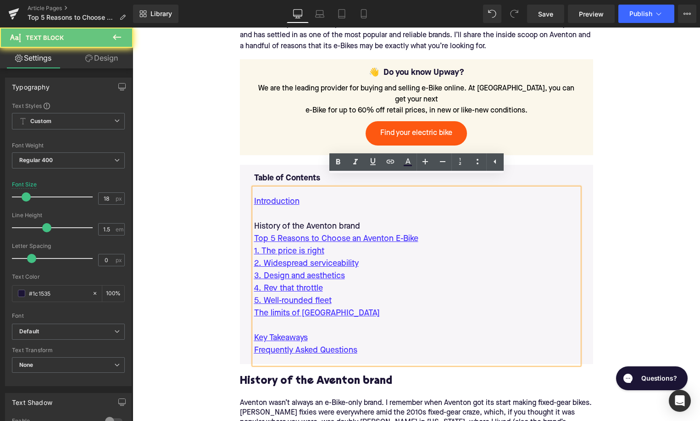
click at [334, 220] on p "History of the Aventon brand" at bounding box center [416, 226] width 325 height 12
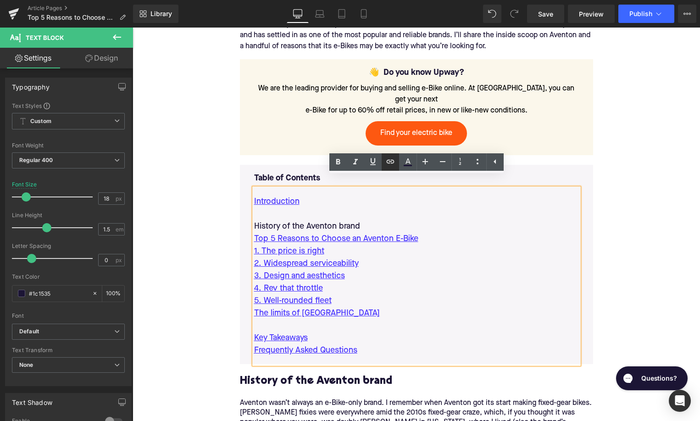
click at [392, 160] on icon at bounding box center [390, 161] width 11 height 11
click at [362, 228] on input "text" at bounding box center [321, 224] width 141 height 23
paste input "#e-1730829349265"
type input "#e-1730829349265"
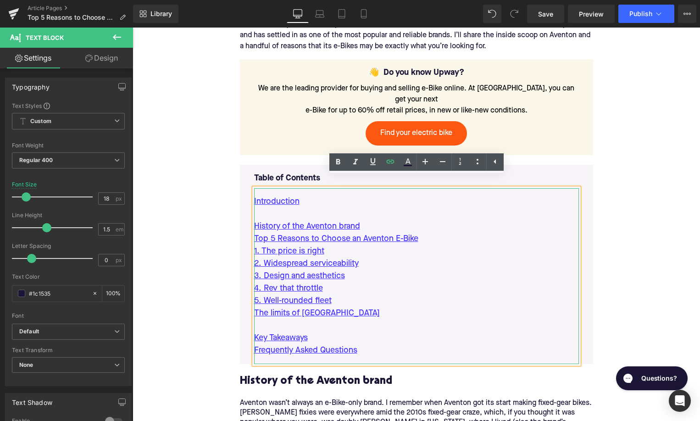
click at [362, 344] on div "Frequently Asked Questions" at bounding box center [416, 350] width 325 height 12
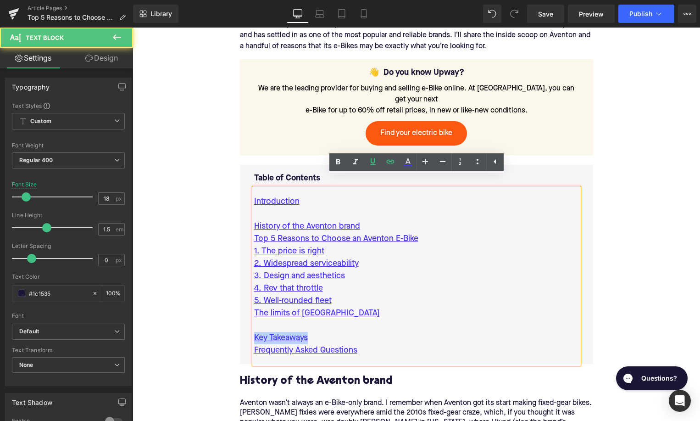
click at [362, 344] on div "Frequently Asked Questions" at bounding box center [416, 350] width 325 height 12
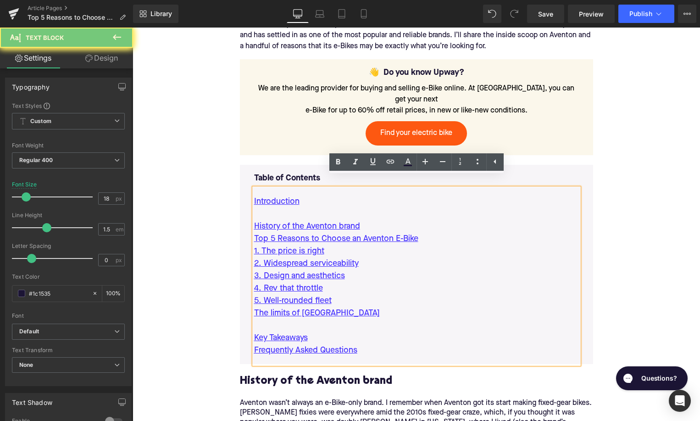
click at [362, 344] on div "Frequently Asked Questions" at bounding box center [416, 350] width 325 height 12
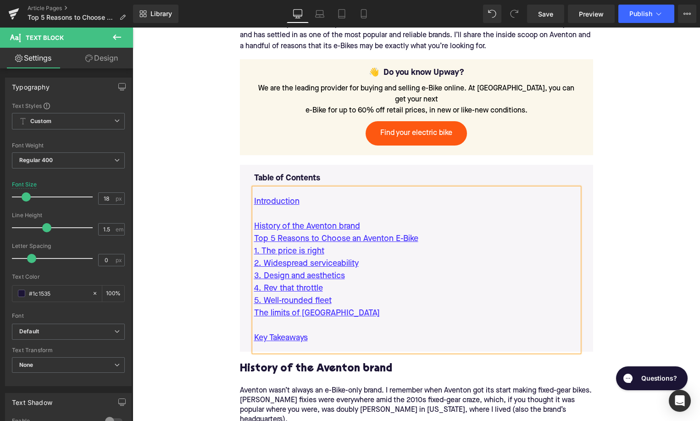
click at [355, 319] on div at bounding box center [416, 325] width 325 height 12
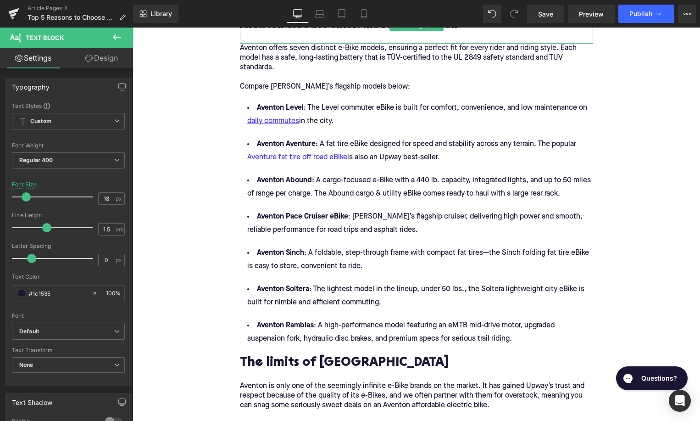
scroll to position [2245, 0]
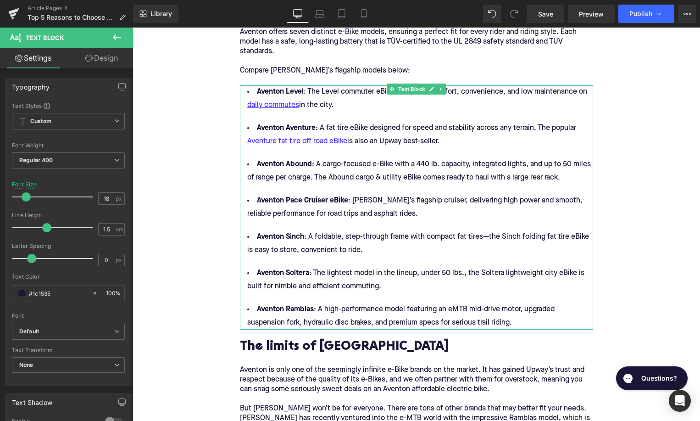
click at [308, 340] on h2 "The limits of Aventon" at bounding box center [416, 347] width 353 height 14
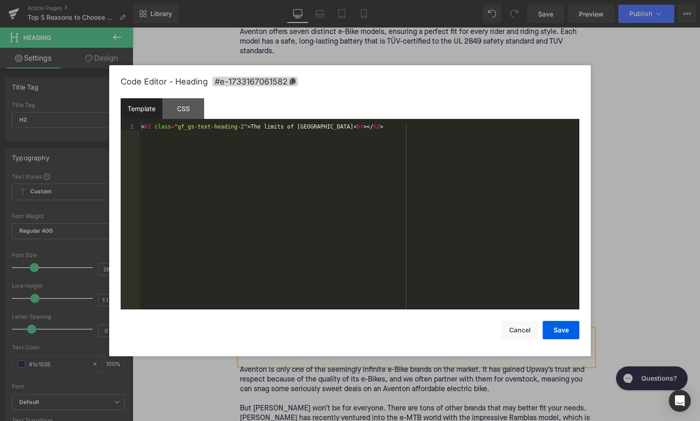
click at [278, 0] on div "Text Block You are previewing how the will restyle your page. You can not edit …" at bounding box center [350, 0] width 700 height 0
click at [266, 85] on span "#e-1733167061582" at bounding box center [255, 82] width 86 height 10
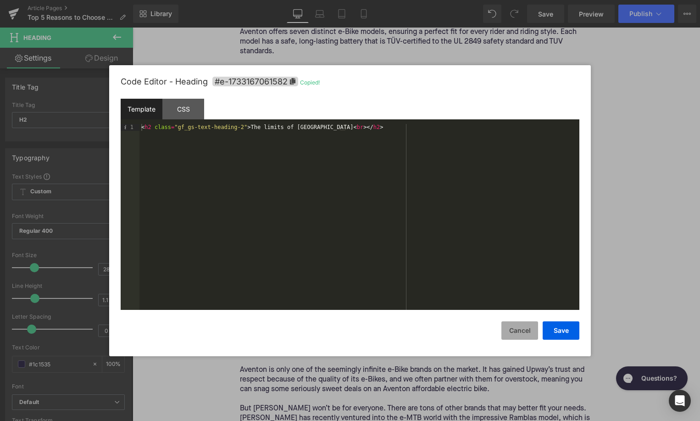
click at [520, 326] on button "Cancel" at bounding box center [519, 330] width 37 height 18
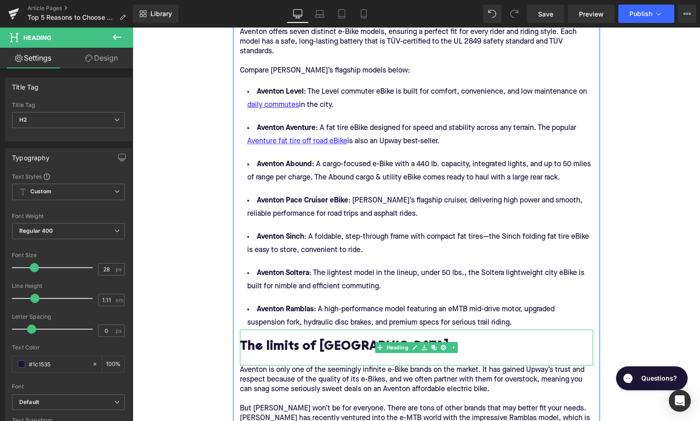
click at [269, 340] on h2 "The limits of Aventon" at bounding box center [416, 347] width 353 height 14
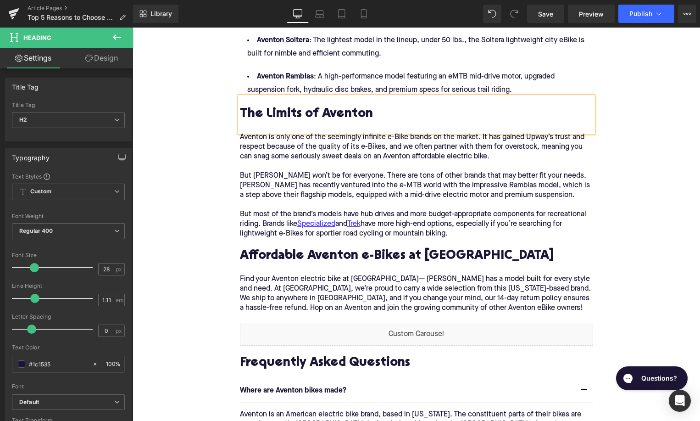
scroll to position [2486, 0]
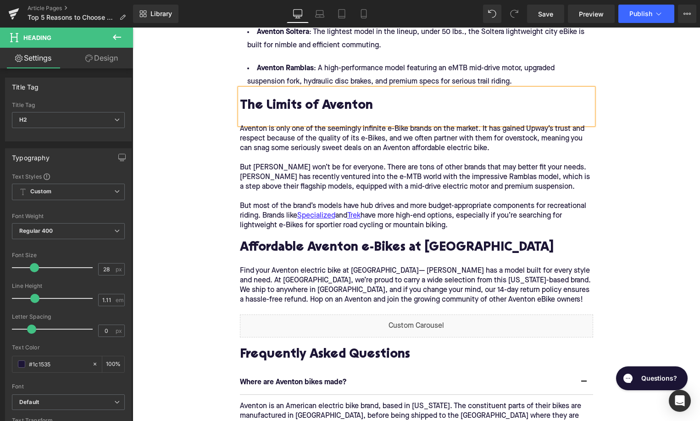
click at [276, 348] on h2 "Frequently Asked Questions" at bounding box center [416, 355] width 353 height 14
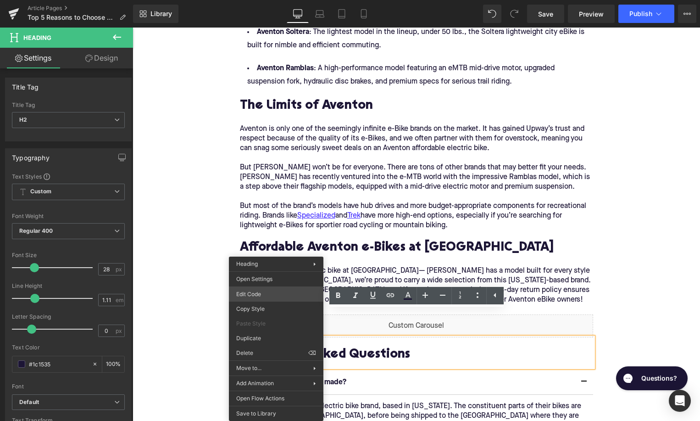
click at [251, 0] on div "Text Block You are previewing how the will restyle your page. You can not edit …" at bounding box center [350, 0] width 700 height 0
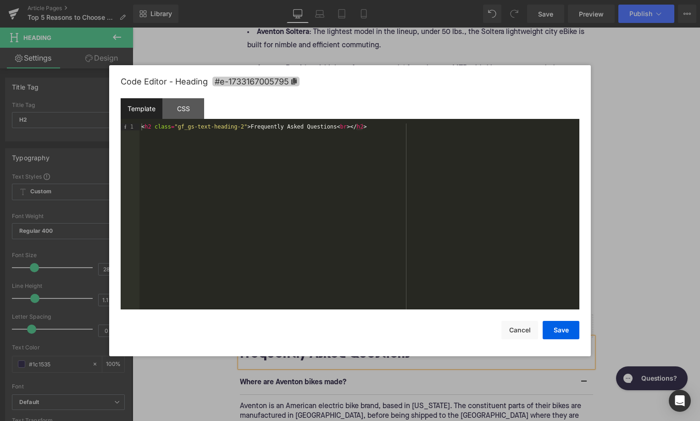
click at [273, 86] on span "#e-1733167005795" at bounding box center [255, 82] width 87 height 10
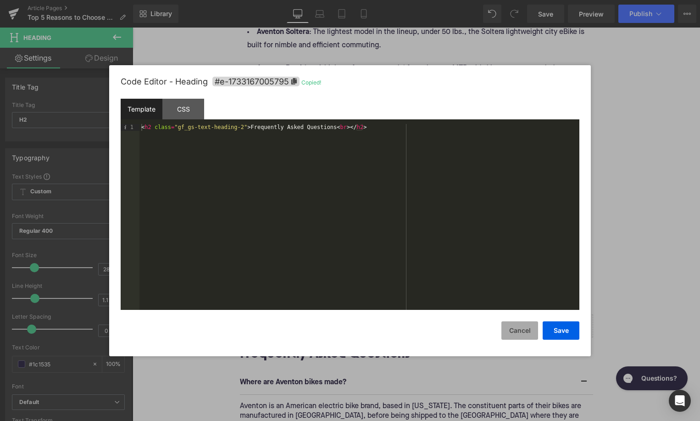
click at [516, 329] on button "Cancel" at bounding box center [519, 330] width 37 height 18
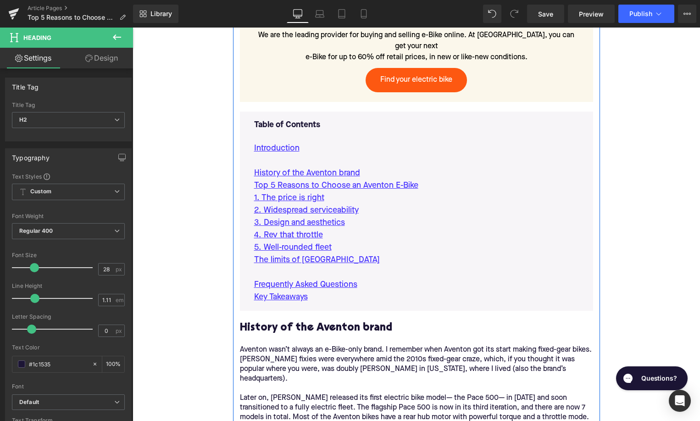
scroll to position [565, 0]
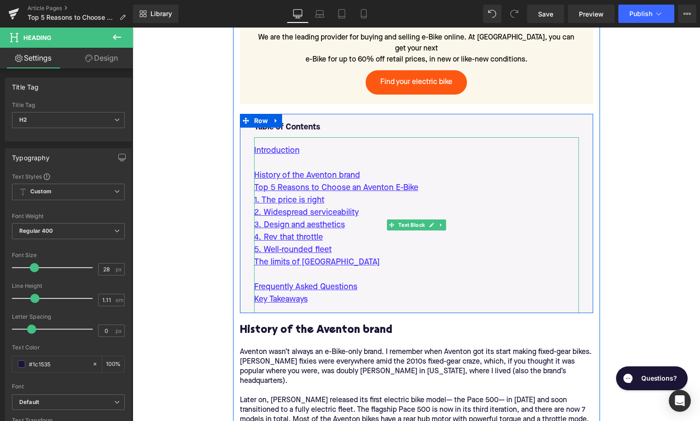
click at [369, 281] on div "Frequently Asked Questions" at bounding box center [416, 287] width 325 height 12
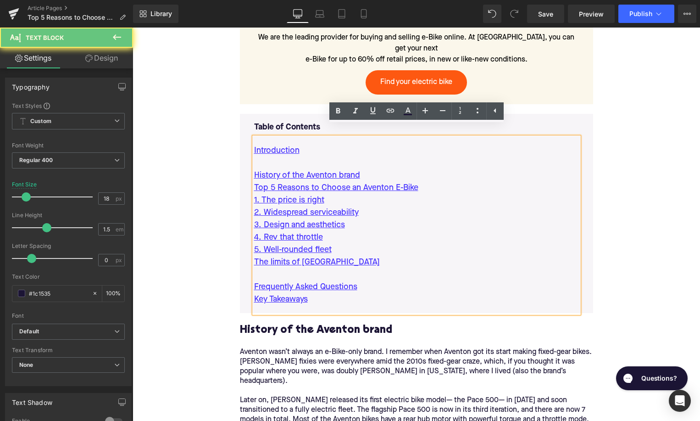
click at [369, 281] on div "Frequently Asked Questions" at bounding box center [416, 287] width 325 height 12
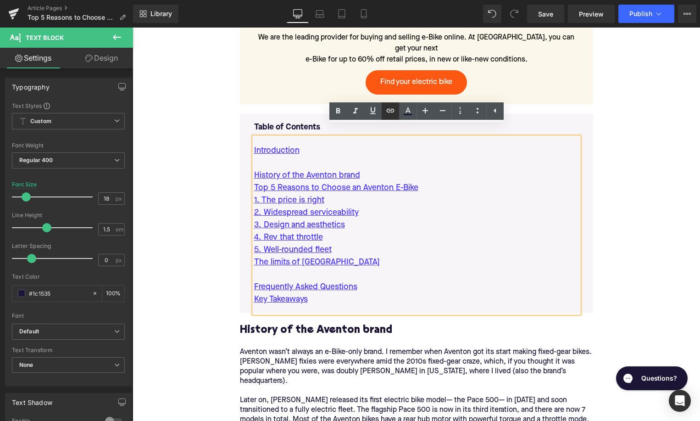
click at [394, 110] on icon at bounding box center [390, 110] width 11 height 11
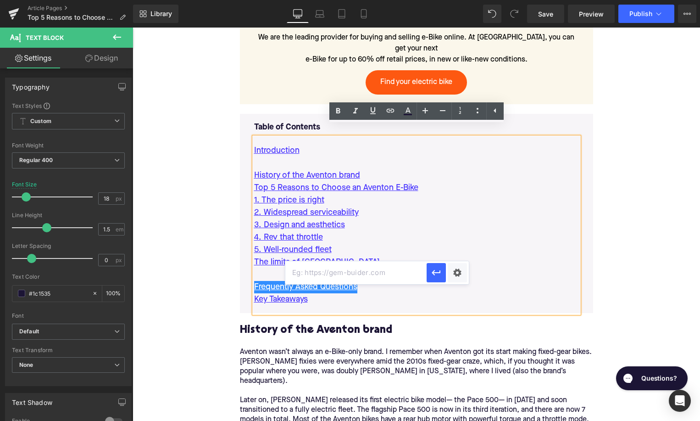
click at [357, 276] on input "text" at bounding box center [355, 272] width 141 height 23
paste input "#e-1733167005795"
type input "#e-1733167005795"
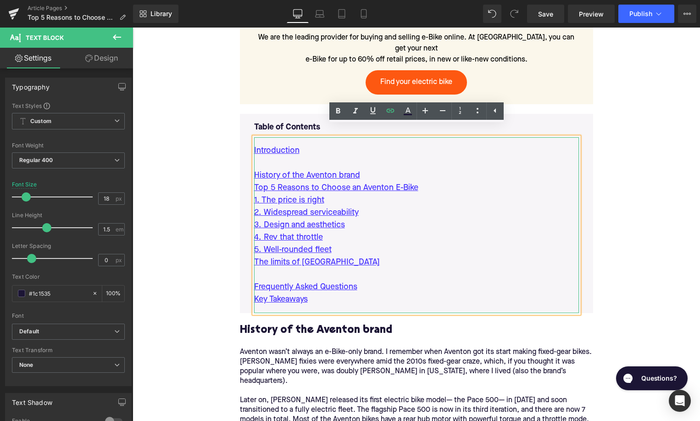
click at [350, 244] on p "5. Well-rounded fleet" at bounding box center [416, 250] width 325 height 12
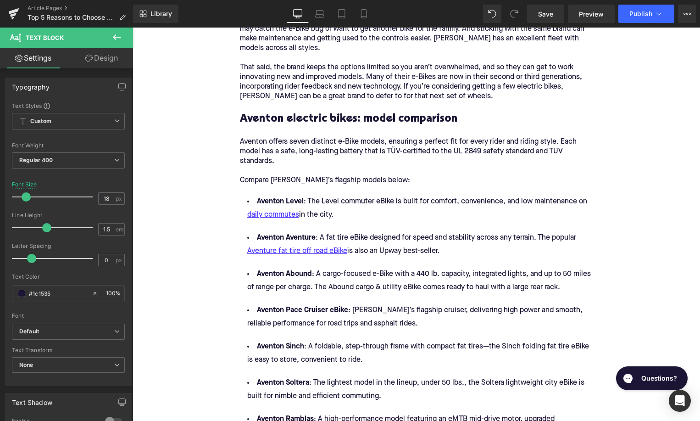
scroll to position [2109, 0]
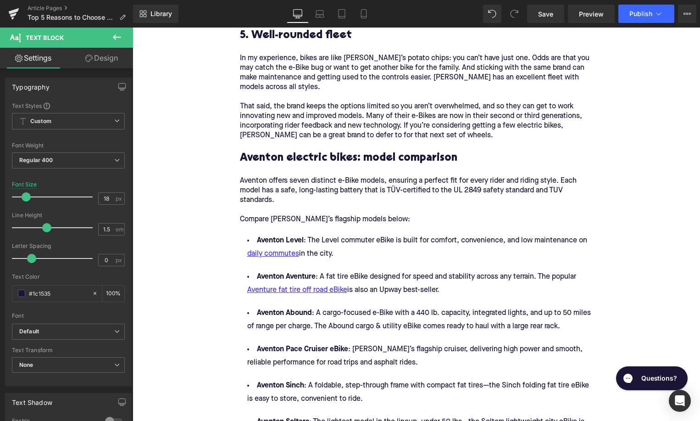
click at [334, 151] on h3 "Aventon electric bikes: model comparison" at bounding box center [416, 158] width 353 height 14
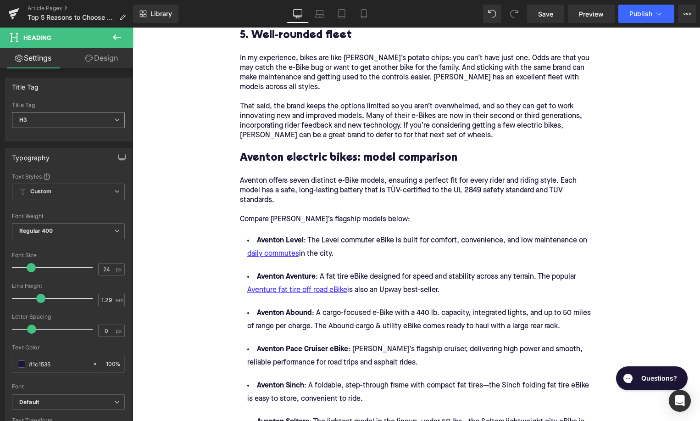
click at [97, 119] on span "H3" at bounding box center [68, 120] width 113 height 16
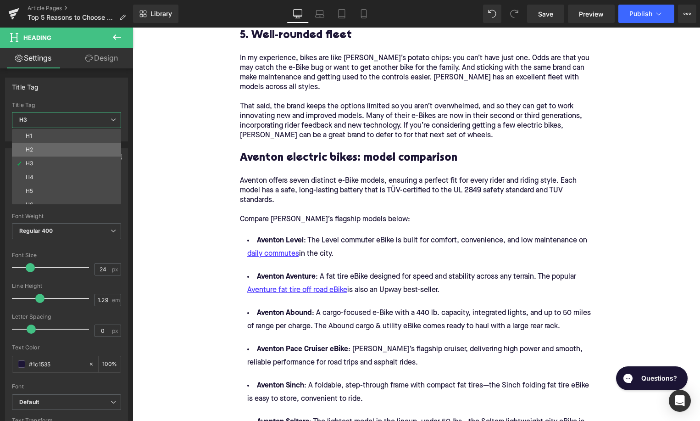
click at [92, 151] on li "H2" at bounding box center [68, 150] width 113 height 14
type input "28"
type input "1.11"
type input "100"
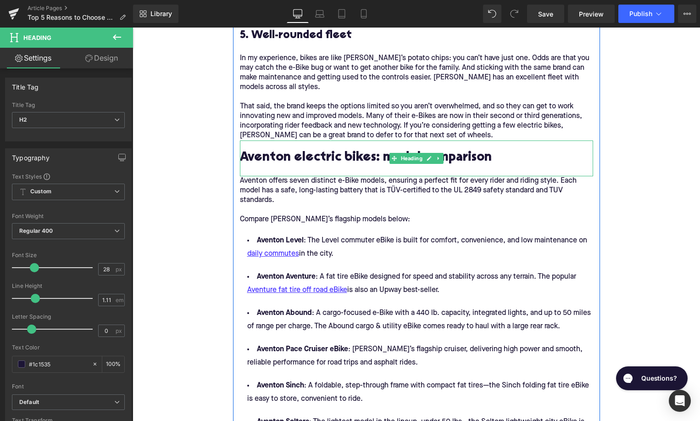
click at [310, 151] on h2 "Aventon electric bikes: model comparison" at bounding box center [416, 158] width 353 height 14
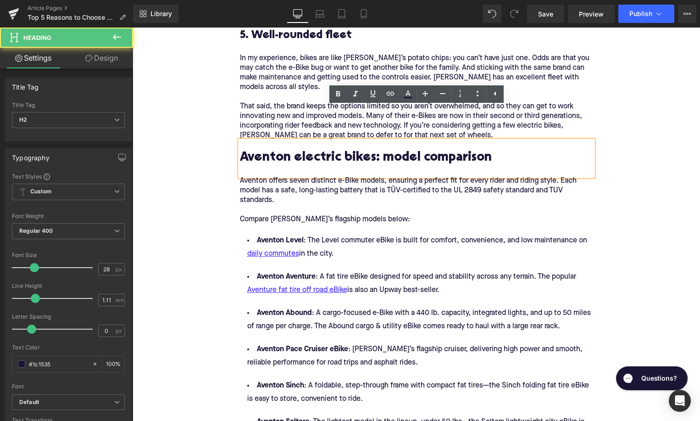
click at [298, 151] on h2 "Aventon electric bikes: model comparison" at bounding box center [416, 158] width 353 height 14
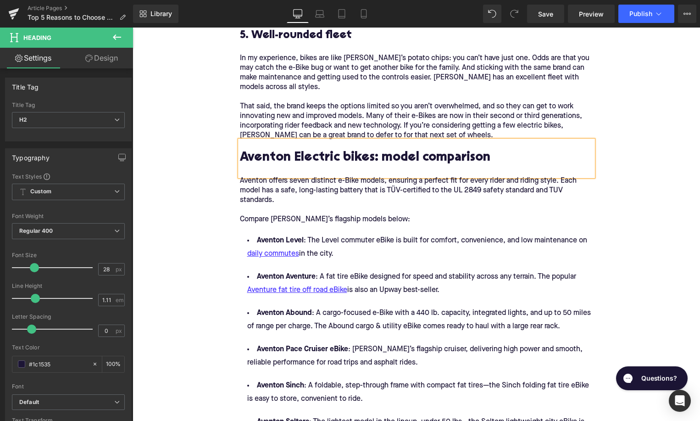
click at [348, 151] on h2 "Aventon Electric bikes: model comparison" at bounding box center [416, 158] width 353 height 14
click at [388, 151] on h2 "Aventon Electric Bikes: model comparison" at bounding box center [416, 158] width 353 height 14
click at [426, 151] on h2 "Aventon Electric Bikes: Model comparison" at bounding box center [416, 158] width 353 height 14
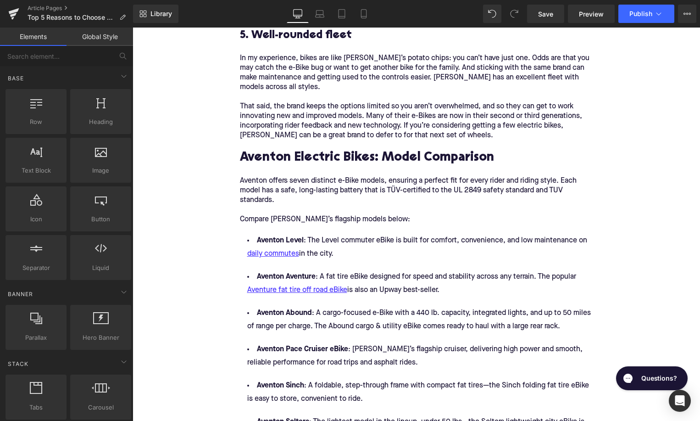
click at [298, 151] on h2 "Aventon Electric Bikes: Model Comparison" at bounding box center [416, 158] width 353 height 14
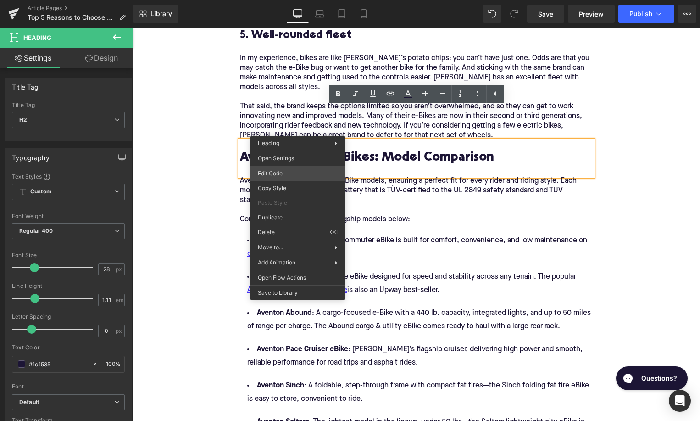
click at [284, 0] on div "Text Block You are previewing how the will restyle your page. You can not edit …" at bounding box center [350, 0] width 700 height 0
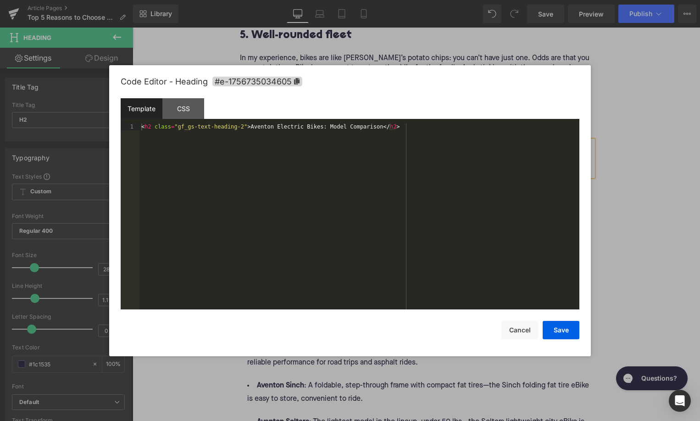
click at [249, 87] on div "Code Editor - Heading #e-1756735034605" at bounding box center [350, 81] width 459 height 33
click at [253, 83] on span "#e-1756735034605" at bounding box center [257, 82] width 90 height 10
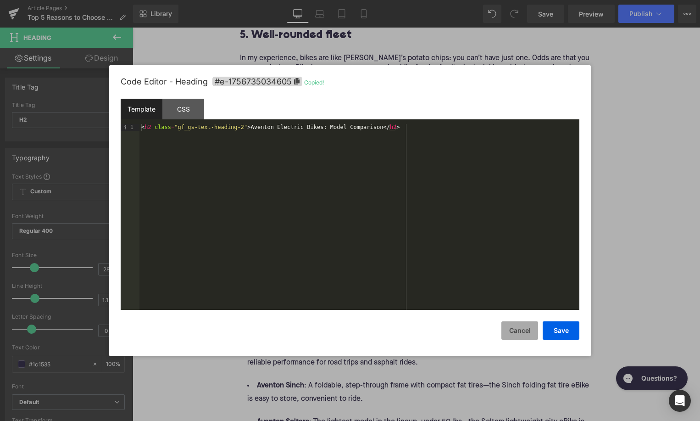
click at [518, 329] on button "Cancel" at bounding box center [519, 330] width 37 height 18
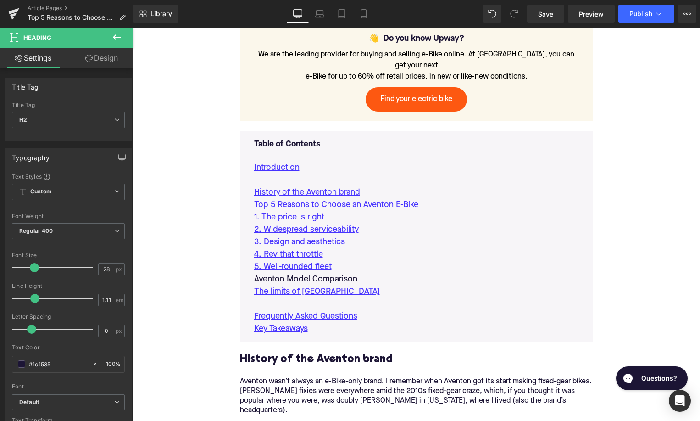
scroll to position [536, 0]
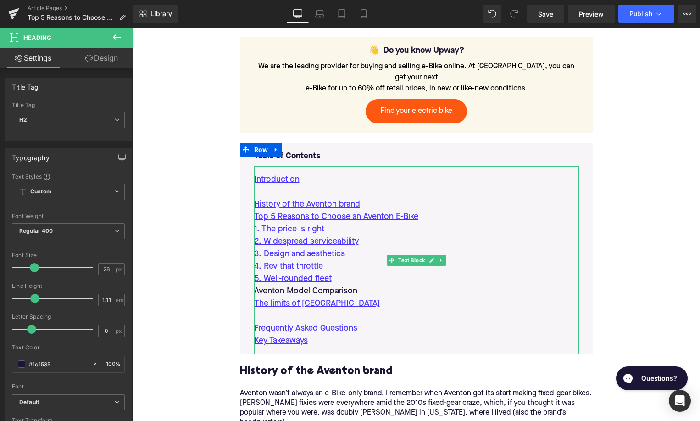
click at [354, 285] on p "Aventon Model Comparison" at bounding box center [416, 291] width 325 height 12
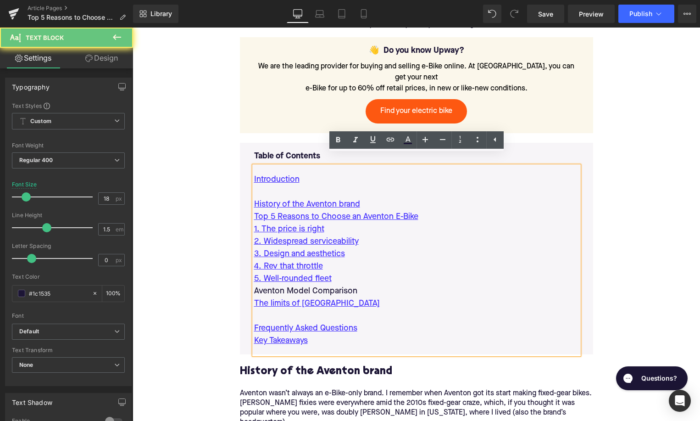
click at [354, 285] on p "Aventon Model Comparison" at bounding box center [416, 291] width 325 height 12
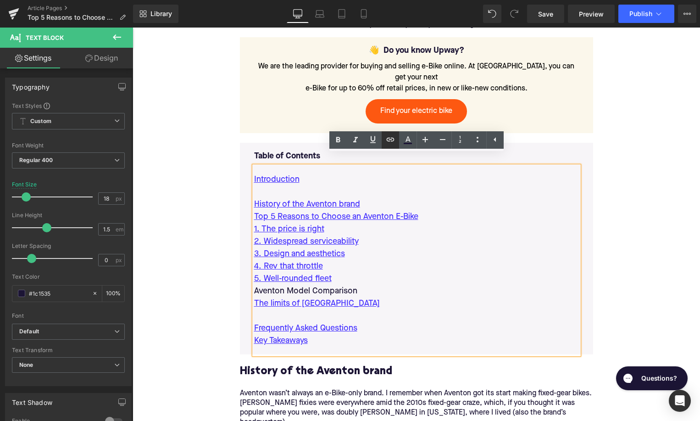
click at [395, 143] on icon at bounding box center [390, 139] width 11 height 11
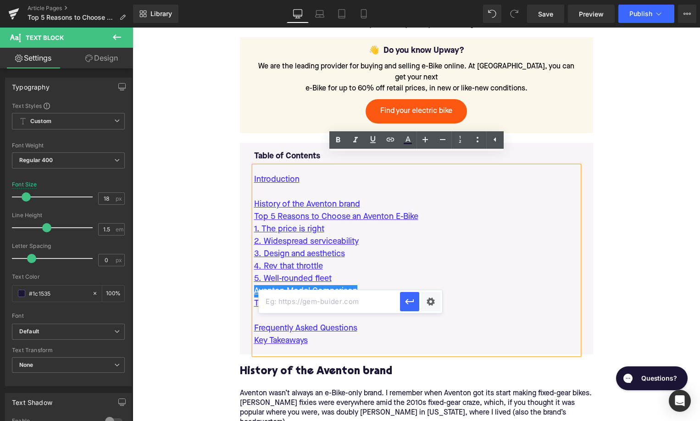
click at [354, 295] on input "text" at bounding box center [329, 301] width 141 height 23
paste input "#e-1756735034605"
type input "#e-1756735034605"
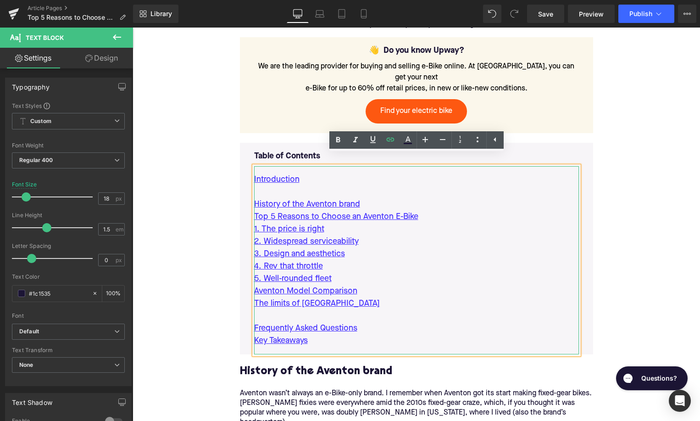
click at [388, 260] on p "4. Rev that throttle" at bounding box center [416, 266] width 325 height 12
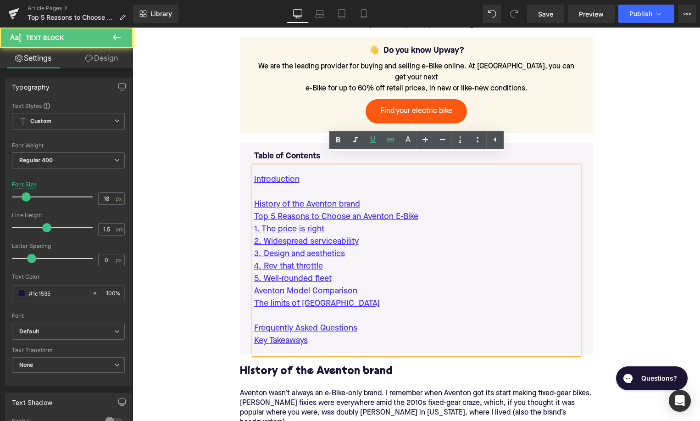
click at [342, 297] on p "The limits of Aventon" at bounding box center [416, 303] width 325 height 12
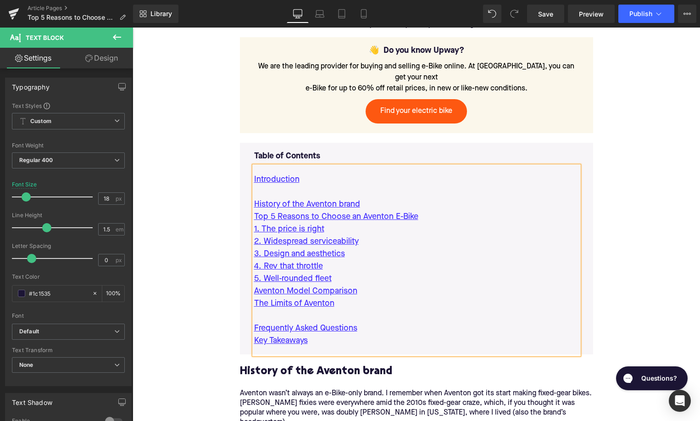
click at [388, 322] on div "Frequently Asked Questions" at bounding box center [416, 328] width 325 height 12
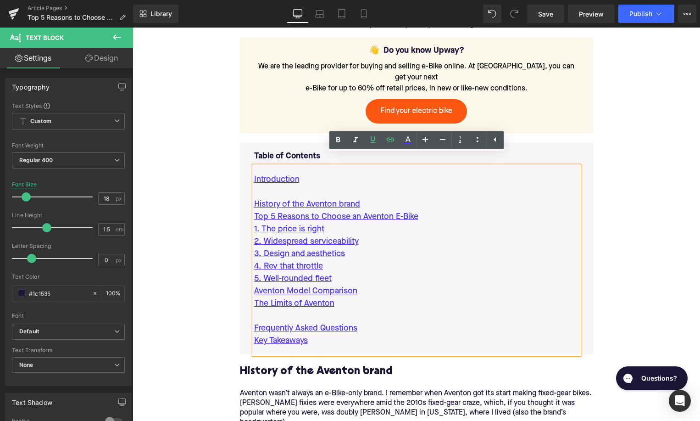
click at [375, 187] on p at bounding box center [416, 192] width 325 height 12
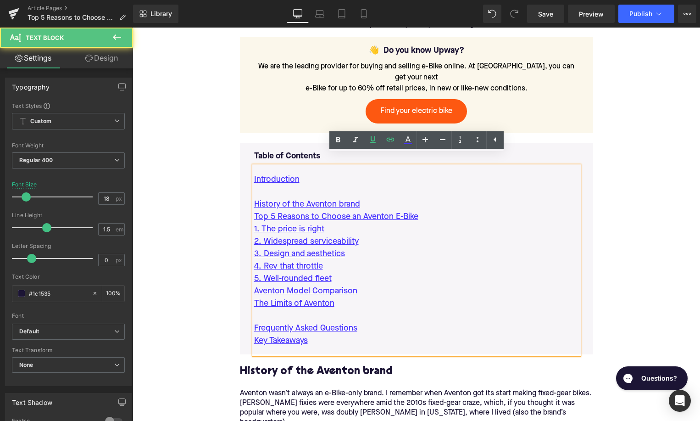
click at [375, 198] on p "History of the Aventon brand" at bounding box center [416, 204] width 325 height 12
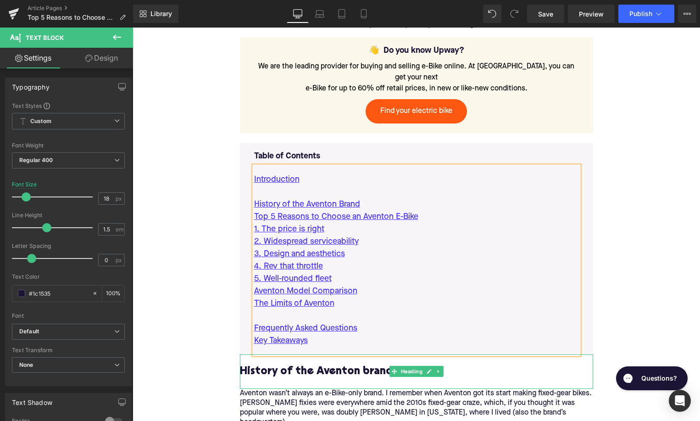
click at [368, 365] on h2 "History of the Aventon brand" at bounding box center [416, 371] width 353 height 12
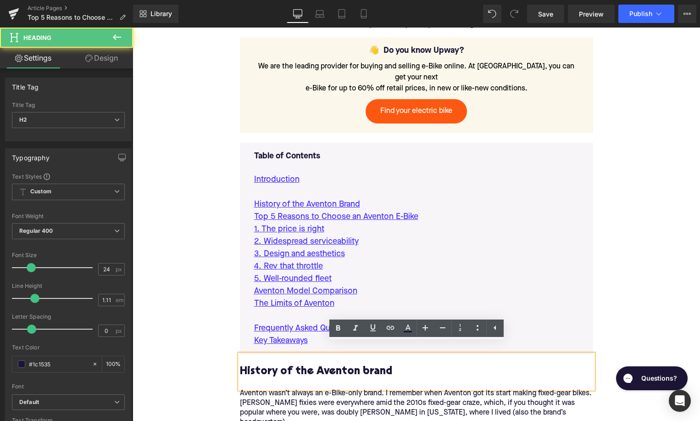
click at [366, 365] on h2 "History of the Aventon brand" at bounding box center [416, 371] width 353 height 12
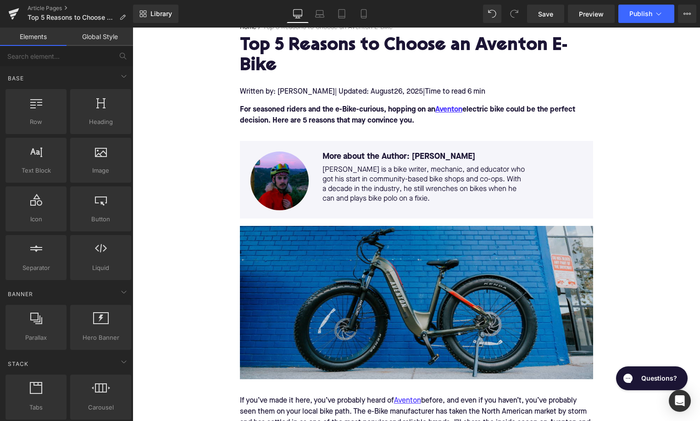
scroll to position [67, 0]
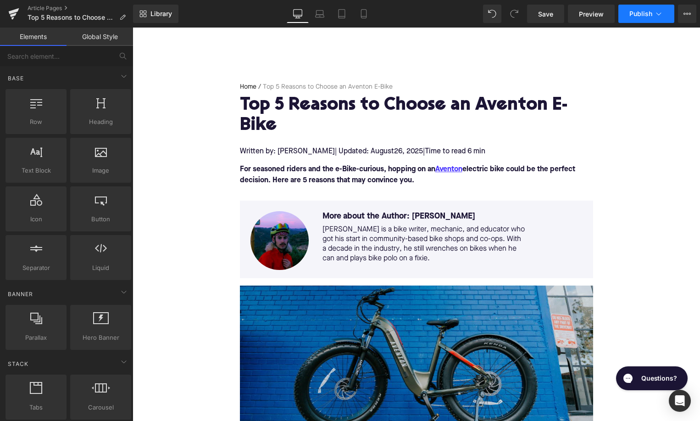
click at [649, 20] on button "Publish" at bounding box center [646, 14] width 56 height 18
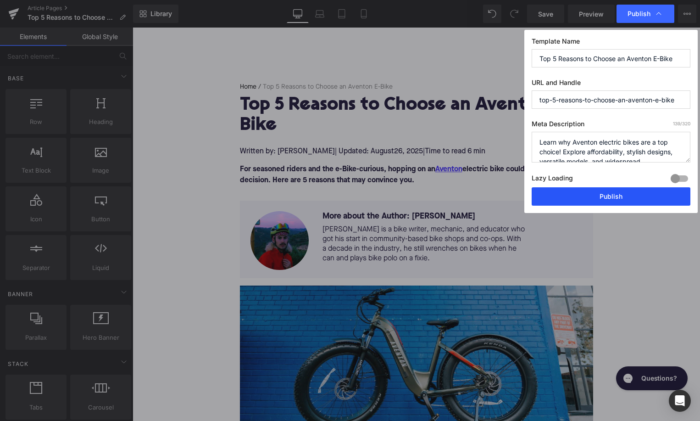
drag, startPoint x: 596, startPoint y: 197, endPoint x: 463, endPoint y: 169, distance: 135.5
click at [596, 197] on button "Publish" at bounding box center [611, 196] width 159 height 18
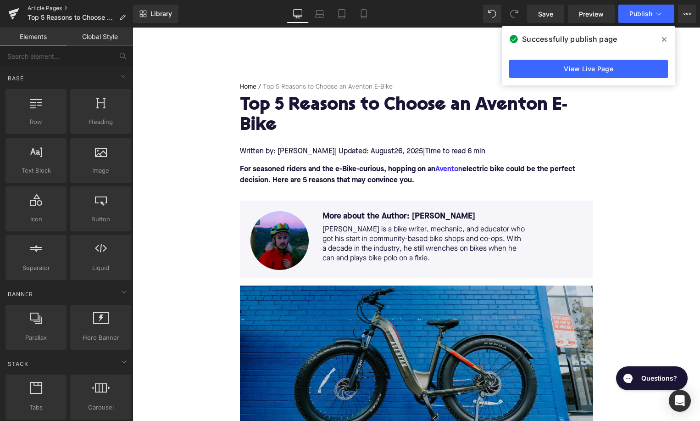
click at [50, 8] on link "Article Pages" at bounding box center [81, 8] width 106 height 7
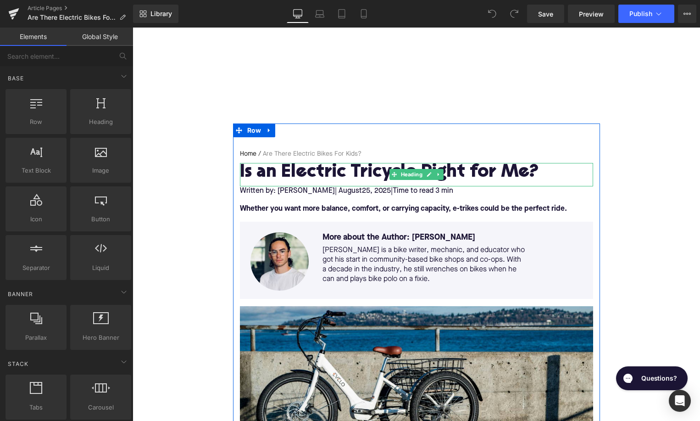
click at [341, 167] on h1 "Is an Electric Tricycle Right for Me?" at bounding box center [416, 173] width 353 height 20
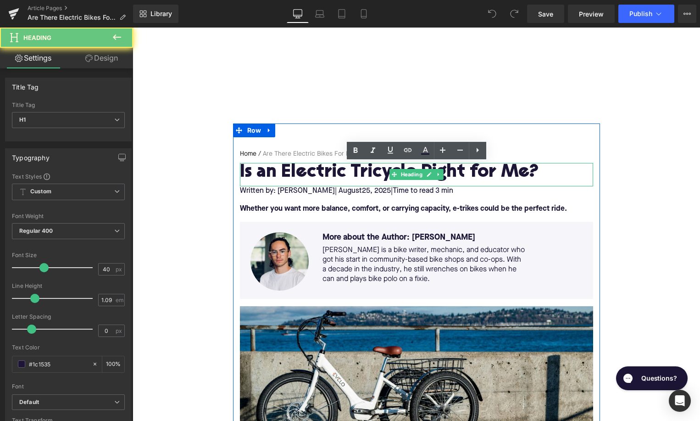
click at [341, 167] on h1 "Is an Electric Tricycle Right for Me?" at bounding box center [416, 173] width 353 height 20
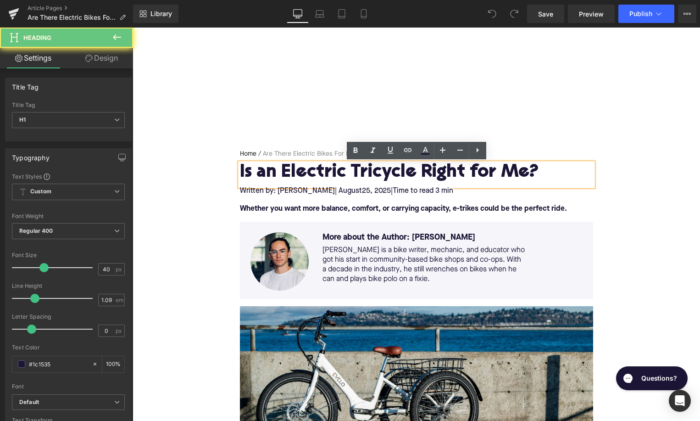
click at [341, 167] on h1 "Is an Electric Tricycle Right for Me?" at bounding box center [416, 173] width 353 height 20
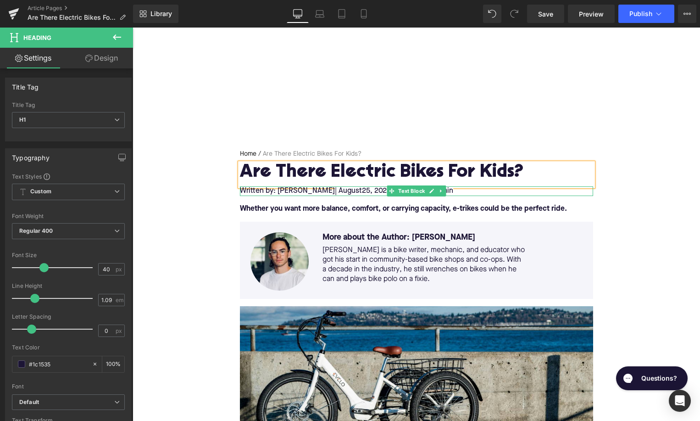
click at [362, 190] on span "25, 2025" at bounding box center [376, 190] width 29 height 7
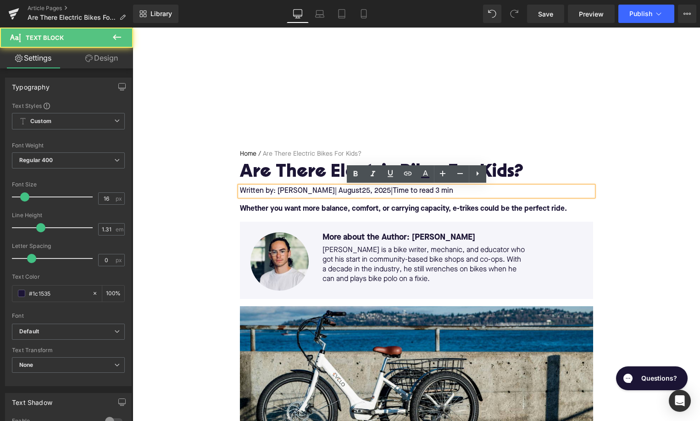
click at [362, 190] on span "25, 2025" at bounding box center [376, 190] width 29 height 7
click at [428, 192] on span "Time to read 3 min" at bounding box center [423, 190] width 61 height 7
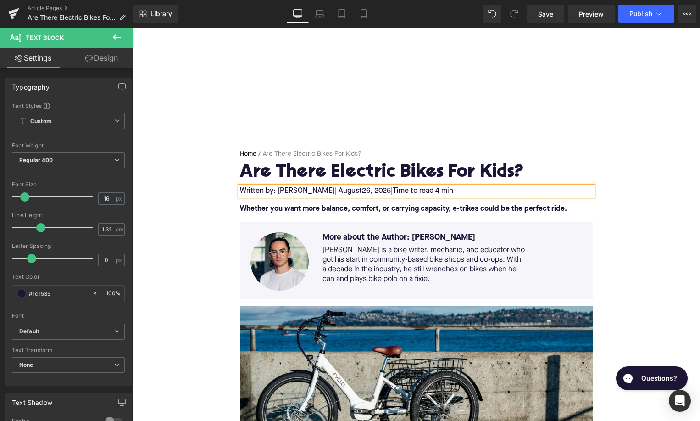
click at [253, 208] on font "Whether you want more balance, comfort, or carrying capacity, e-trikes could be…" at bounding box center [403, 208] width 327 height 7
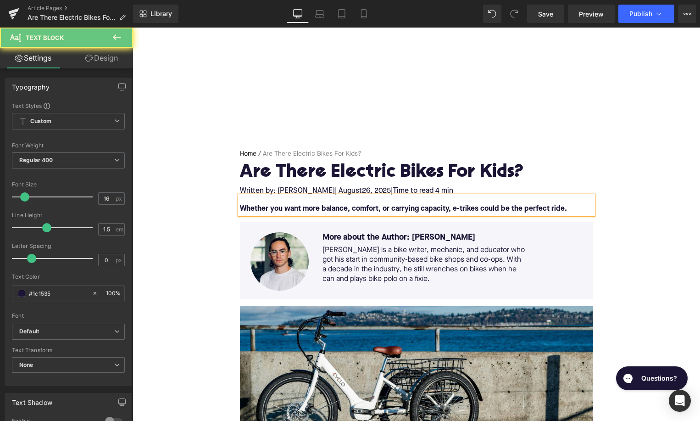
paste div
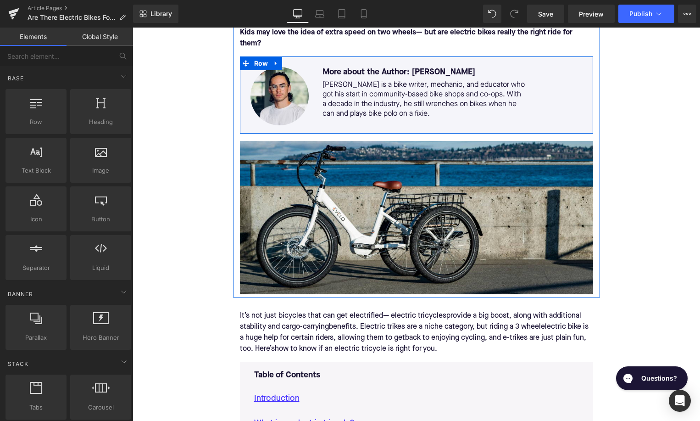
scroll to position [223, 0]
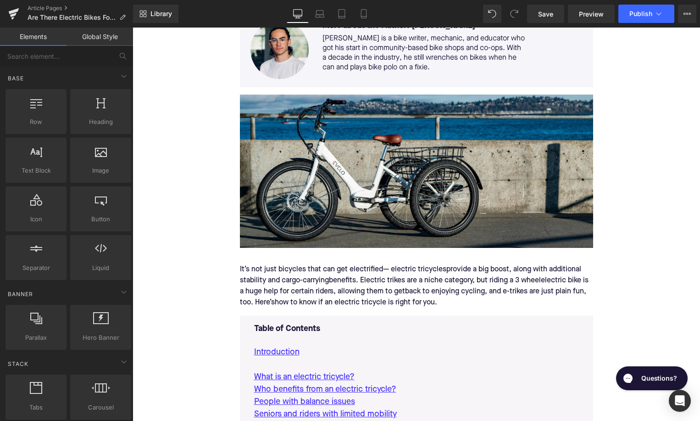
click at [309, 267] on div "It’s not just bicycles that can get electrified— electric tricyclesprovide a bi…" at bounding box center [416, 285] width 353 height 59
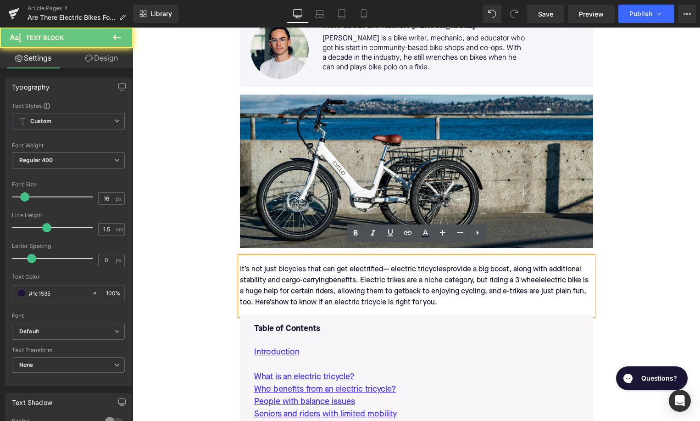
click at [309, 267] on div "It’s not just bicycles that can get electrified— electric tricyclesprovide a bi…" at bounding box center [416, 285] width 353 height 59
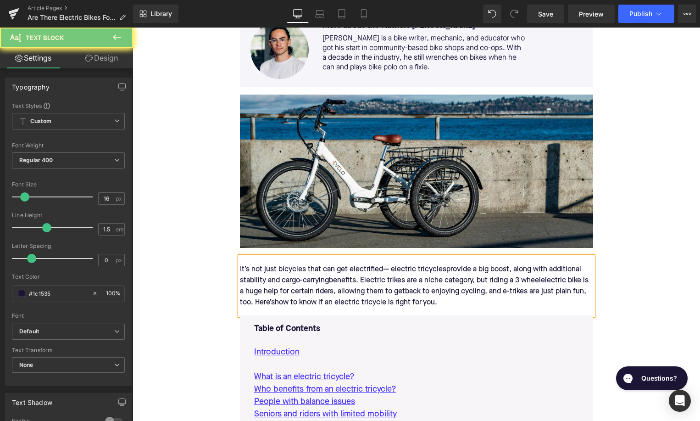
paste div
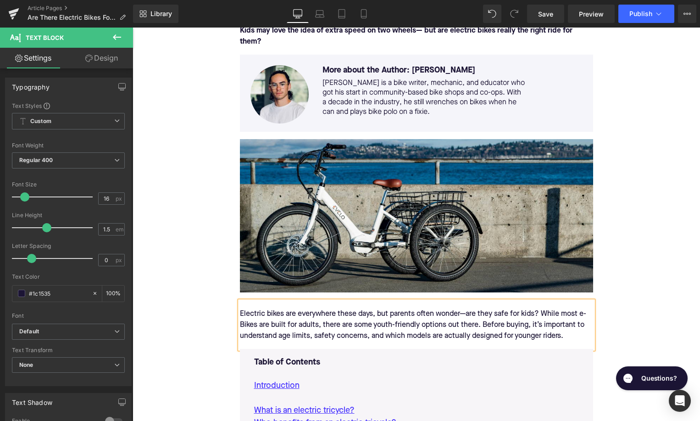
scroll to position [107, 0]
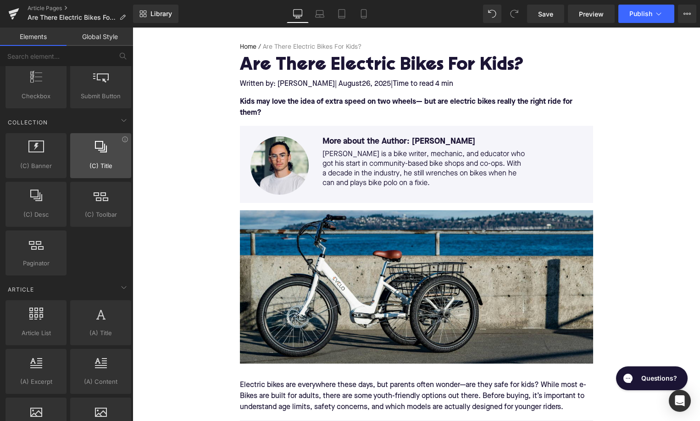
scroll to position [1708, 0]
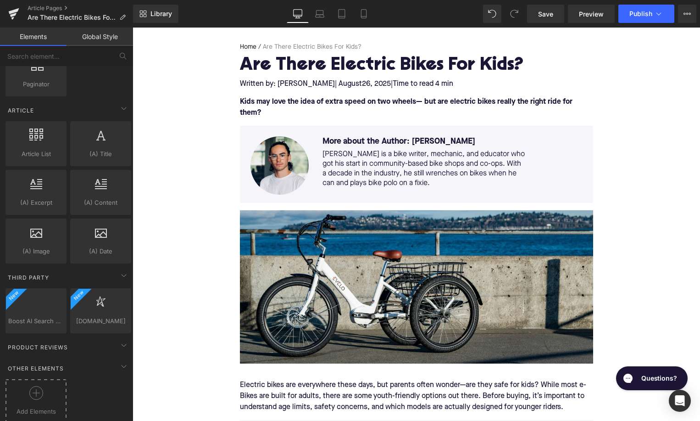
click at [47, 386] on div at bounding box center [36, 396] width 56 height 21
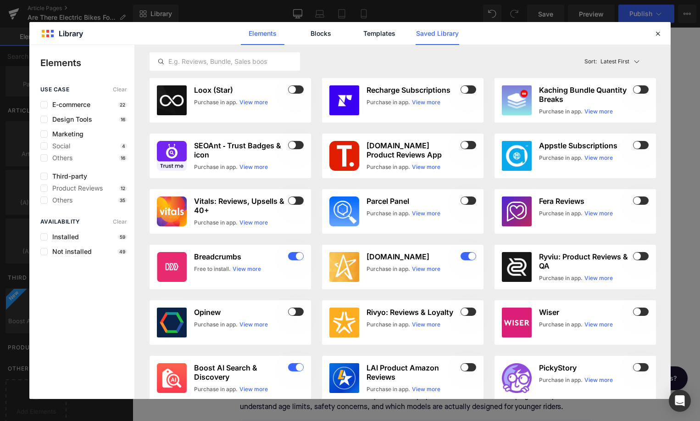
click at [424, 38] on link "Saved Library" at bounding box center [438, 33] width 44 height 23
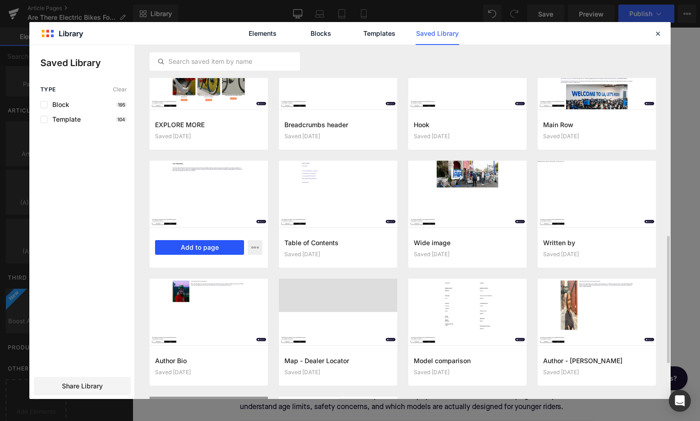
scroll to position [562, 0]
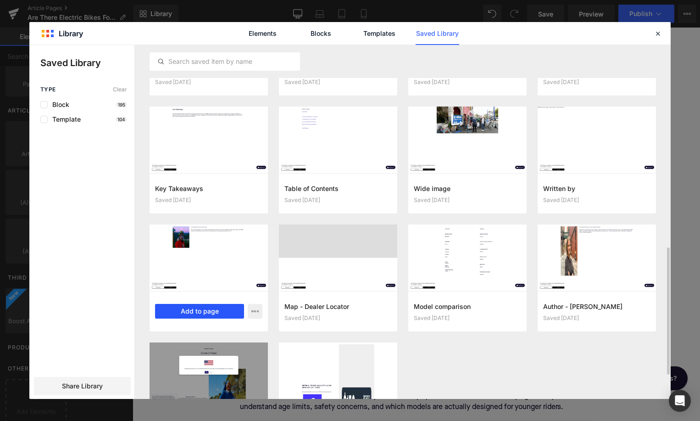
click at [210, 310] on button "Add to page" at bounding box center [199, 311] width 89 height 15
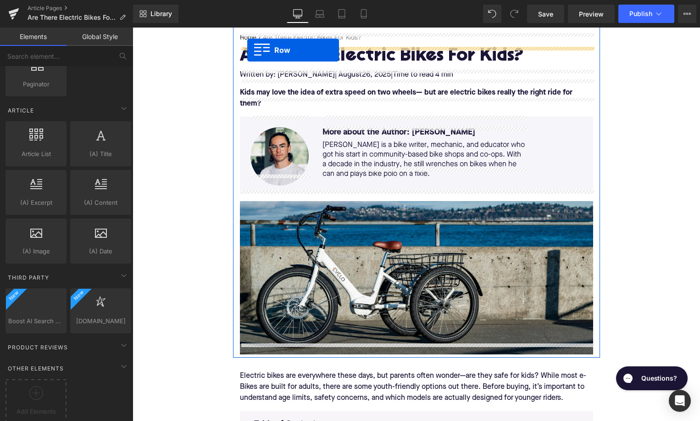
scroll to position [61, 0]
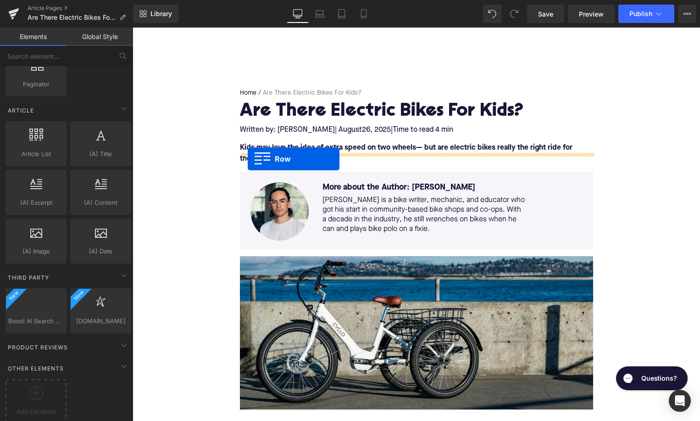
drag, startPoint x: 149, startPoint y: 88, endPoint x: 248, endPoint y: 159, distance: 121.7
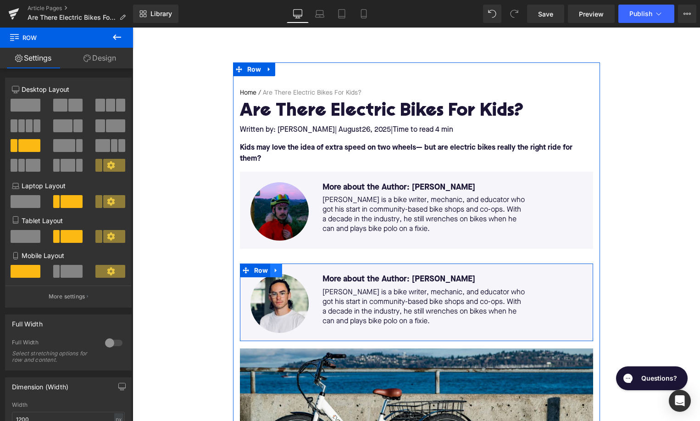
click at [279, 267] on icon at bounding box center [276, 270] width 6 height 7
click at [302, 267] on icon at bounding box center [300, 270] width 6 height 6
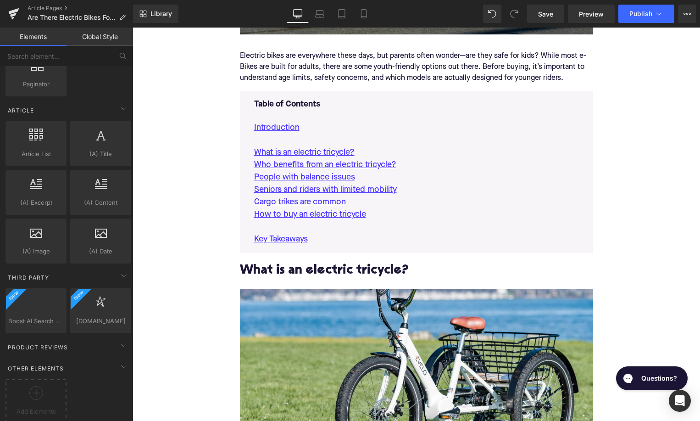
scroll to position [466, 0]
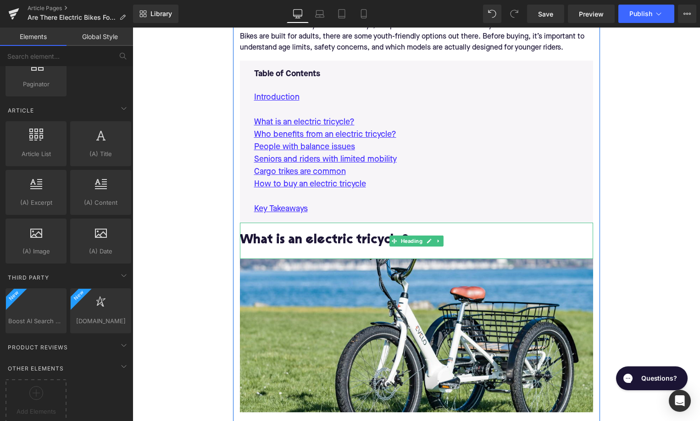
click at [301, 234] on h2 "What is an electric tricycle?" at bounding box center [416, 241] width 353 height 14
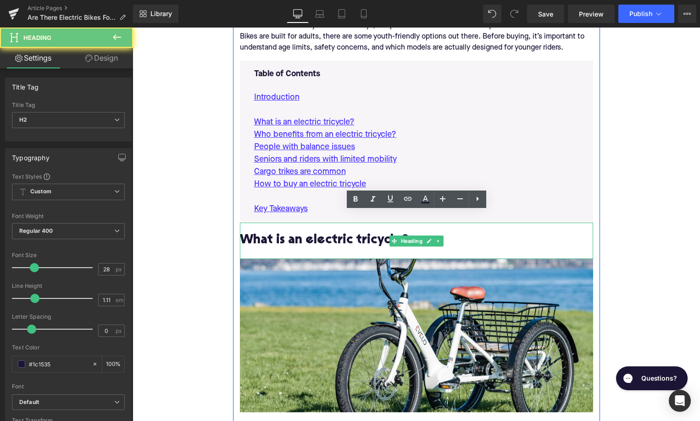
click at [301, 234] on h2 "What is an electric tricycle?" at bounding box center [416, 241] width 353 height 14
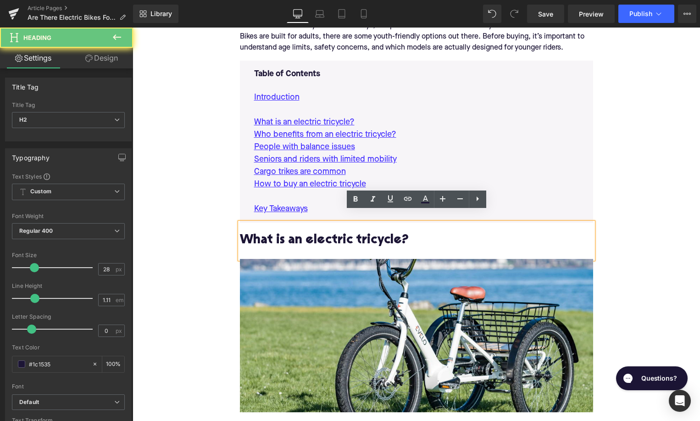
click at [301, 234] on h2 "What is an electric tricycle?" at bounding box center [416, 241] width 353 height 14
paste div
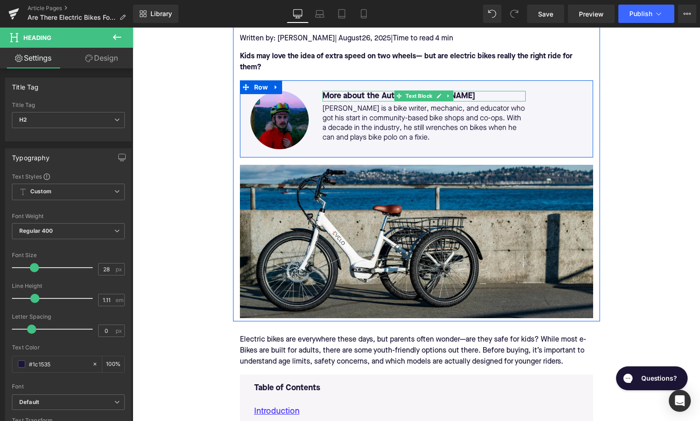
scroll to position [145, 0]
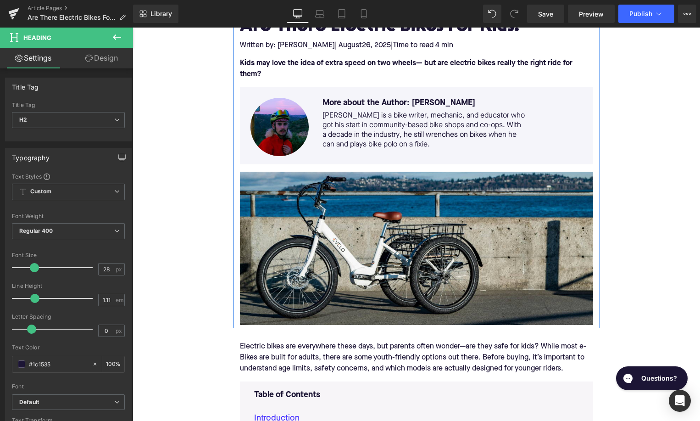
click at [451, 61] on font "Kids may love the idea of extra speed on two wheels— but are electric bikes rea…" at bounding box center [406, 69] width 333 height 18
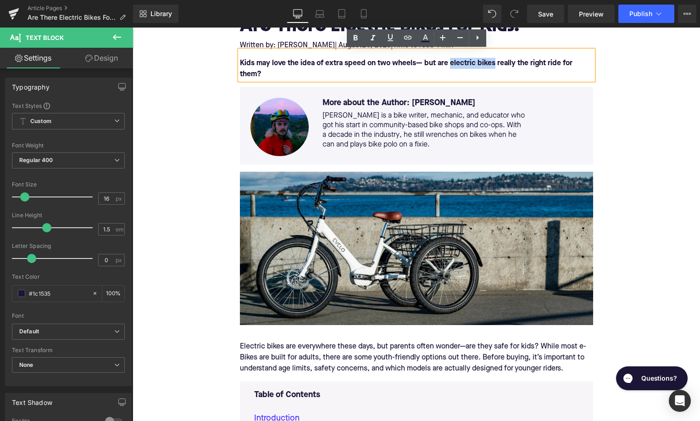
drag, startPoint x: 449, startPoint y: 62, endPoint x: 492, endPoint y: 63, distance: 43.1
click at [492, 63] on font "Kids may love the idea of extra speed on two wheels— but are electric bikes rea…" at bounding box center [406, 69] width 333 height 18
click at [408, 40] on icon at bounding box center [407, 37] width 11 height 11
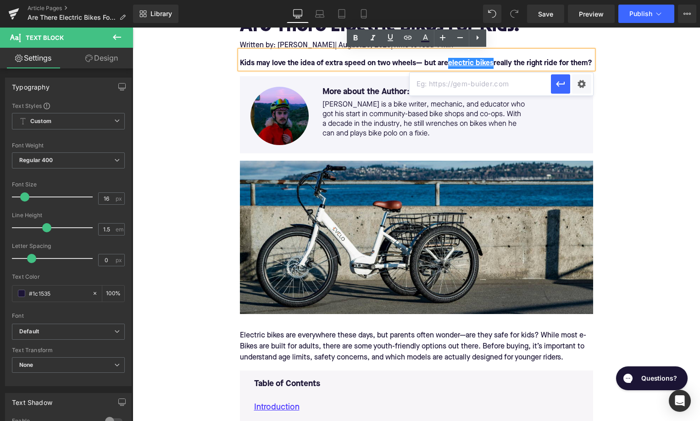
click at [423, 83] on input "text" at bounding box center [480, 83] width 141 height 23
paste input "[URL][DOMAIN_NAME]"
type input "[URL][DOMAIN_NAME]"
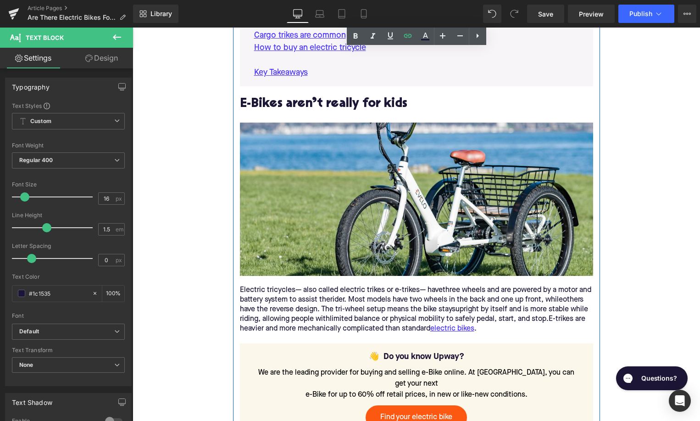
scroll to position [659, 0]
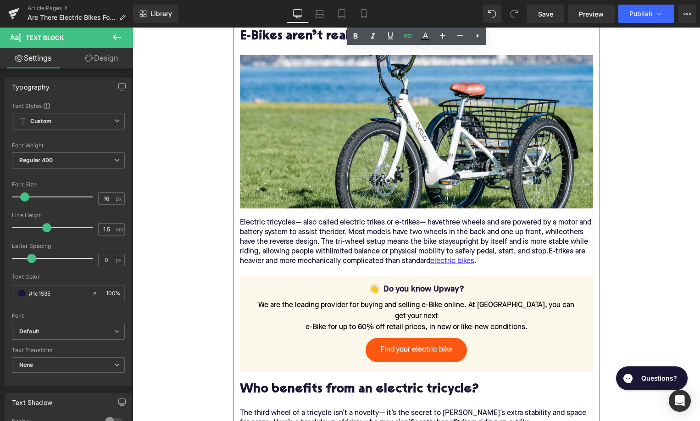
click at [301, 255] on div "Electric tricycles— also called electric trikes or e-trikes— havethree wheels a…" at bounding box center [416, 242] width 353 height 48
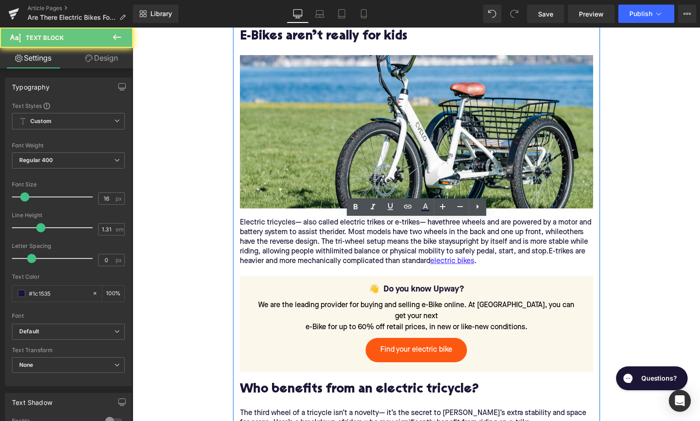
click at [301, 255] on div "Electric tricycles— also called electric trikes or e-trikes— havethree wheels a…" at bounding box center [416, 242] width 353 height 48
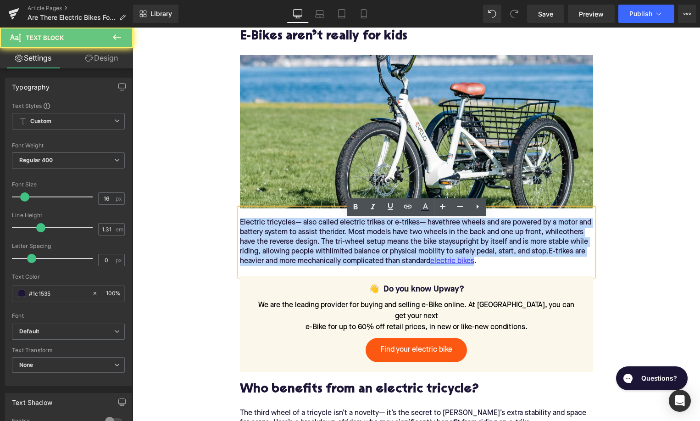
click at [301, 255] on div "Electric tricycles— also called electric trikes or e-trikes— havethree wheels a…" at bounding box center [416, 242] width 353 height 48
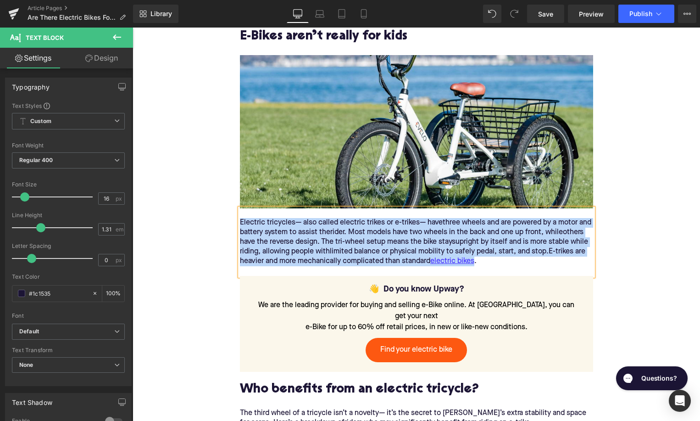
paste div
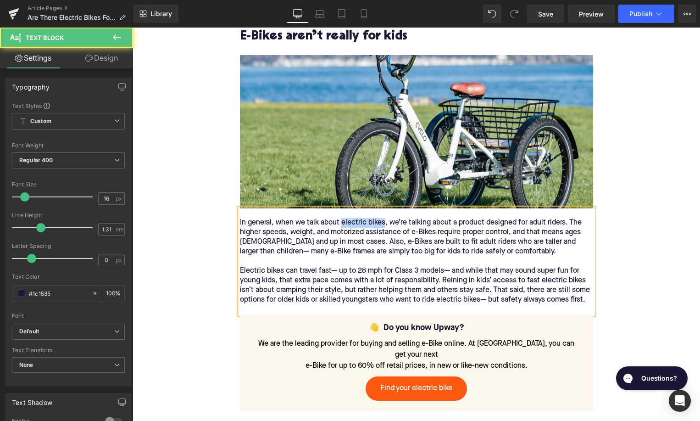
drag, startPoint x: 385, startPoint y: 235, endPoint x: 342, endPoint y: 237, distance: 43.2
click at [342, 237] on div "In general, when we talk about electric bikes, we’re talking about a product de…" at bounding box center [416, 261] width 353 height 87
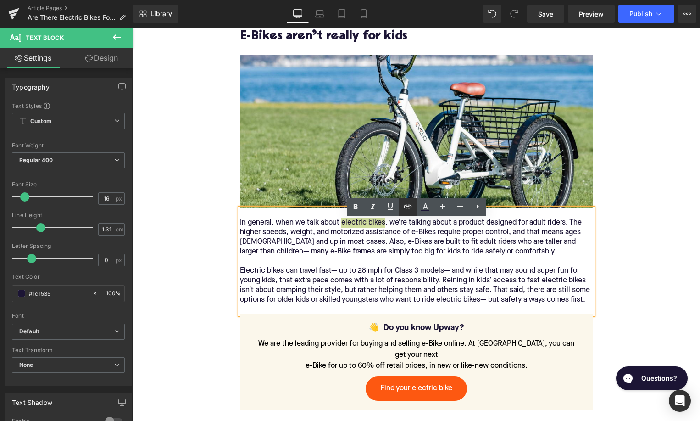
click at [413, 206] on icon at bounding box center [407, 206] width 11 height 11
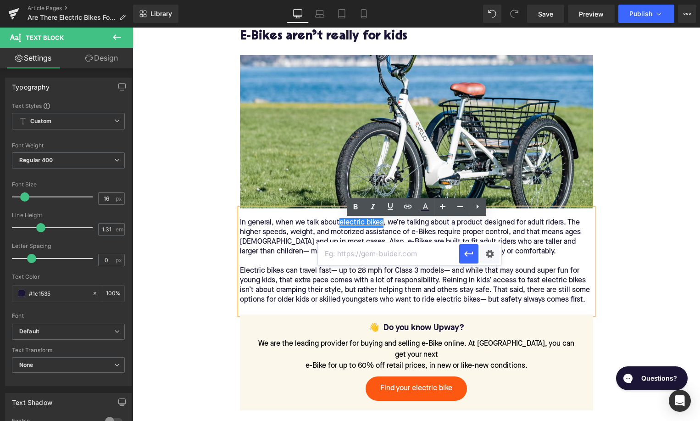
click at [385, 255] on input "text" at bounding box center [388, 253] width 141 height 23
paste input "[URL][DOMAIN_NAME]"
type input "[URL][DOMAIN_NAME]"
click at [470, 254] on icon "button" at bounding box center [468, 254] width 9 height 6
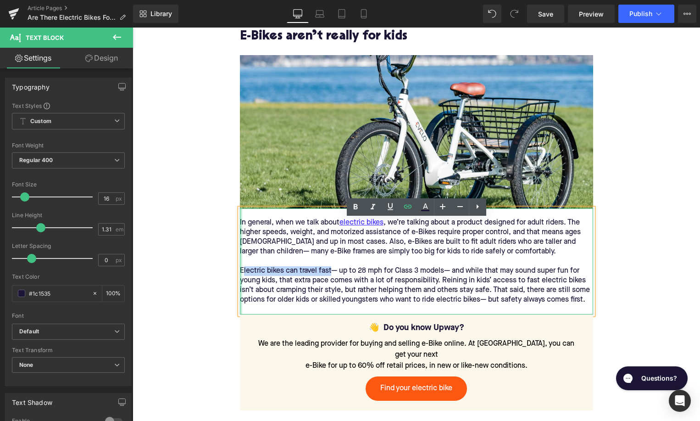
drag, startPoint x: 331, startPoint y: 282, endPoint x: 242, endPoint y: 282, distance: 89.5
click at [242, 282] on div "In general, when we talk about electric bikes , we’re talking about a product d…" at bounding box center [416, 261] width 353 height 106
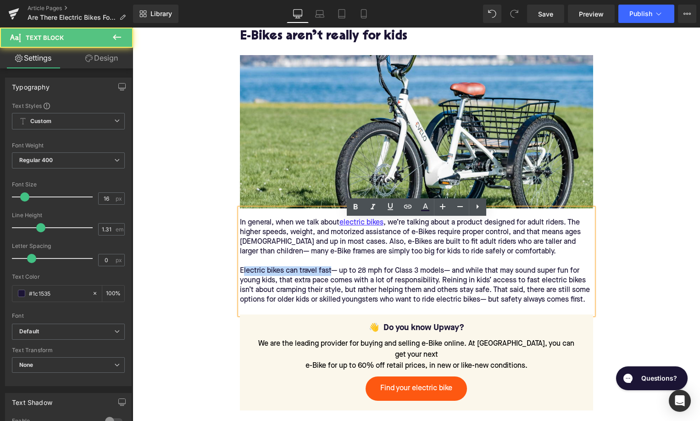
click at [246, 281] on div "In general, when we talk about electric bikes , we’re talking about a product d…" at bounding box center [416, 261] width 353 height 87
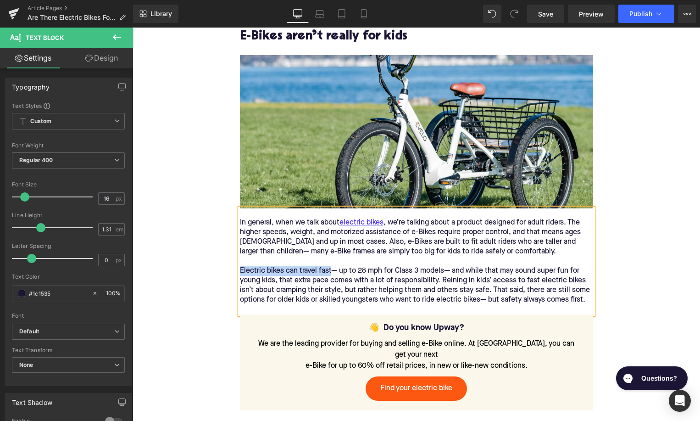
drag, startPoint x: 330, startPoint y: 282, endPoint x: 241, endPoint y: 282, distance: 89.0
click at [241, 282] on div "Electric bikes can travel fast— up to 28 mph for Class 3 models— and while that…" at bounding box center [416, 285] width 353 height 39
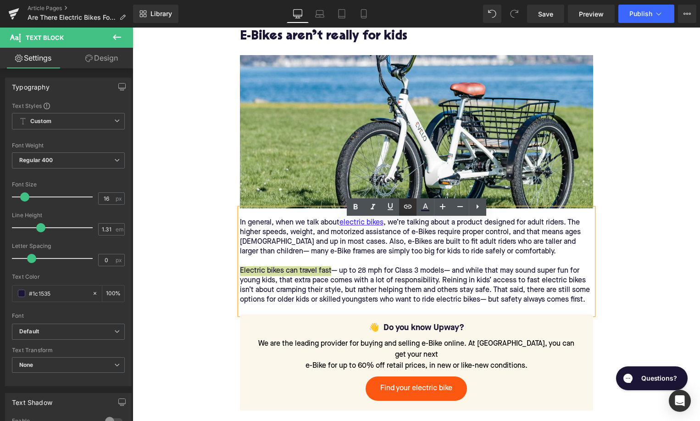
click at [407, 207] on icon at bounding box center [407, 206] width 11 height 11
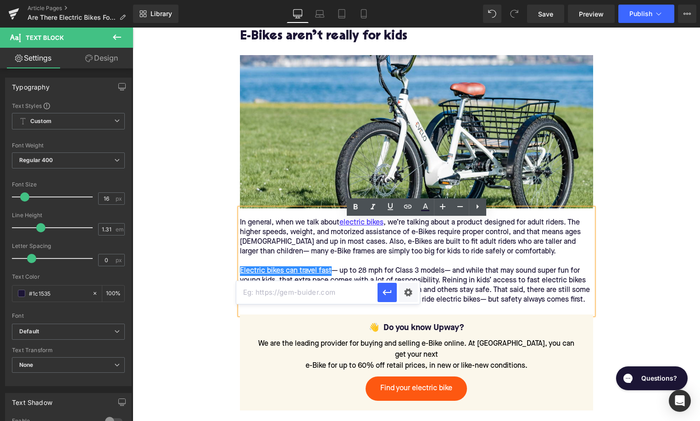
click at [343, 290] on input "text" at bounding box center [306, 292] width 141 height 23
paste input "[URL][DOMAIN_NAME]"
type input "[URL][DOMAIN_NAME]"
click at [390, 296] on icon "button" at bounding box center [387, 292] width 11 height 11
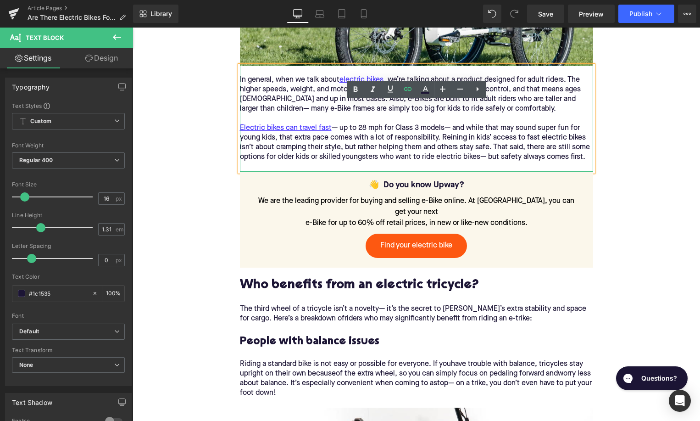
scroll to position [869, 0]
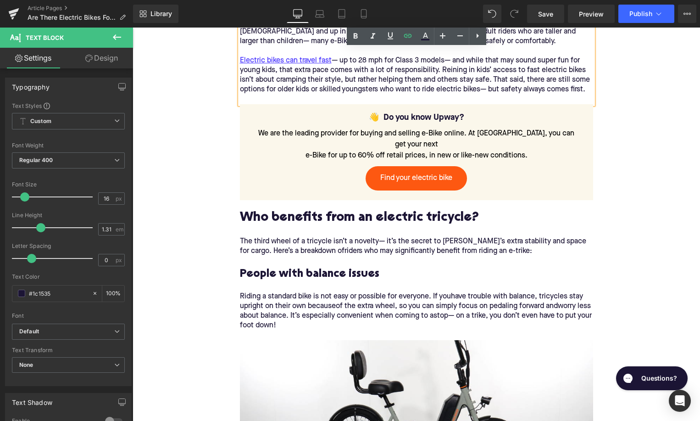
click at [323, 217] on h2 "Who benefits from an electric tricycle?" at bounding box center [416, 218] width 353 height 14
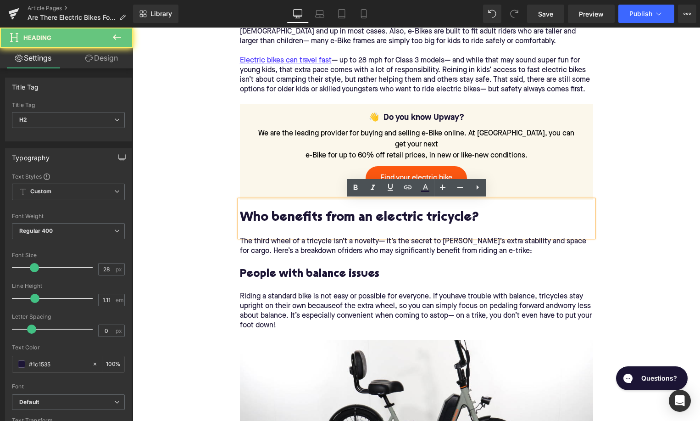
click at [323, 217] on h2 "Who benefits from an electric tricycle?" at bounding box center [416, 218] width 353 height 14
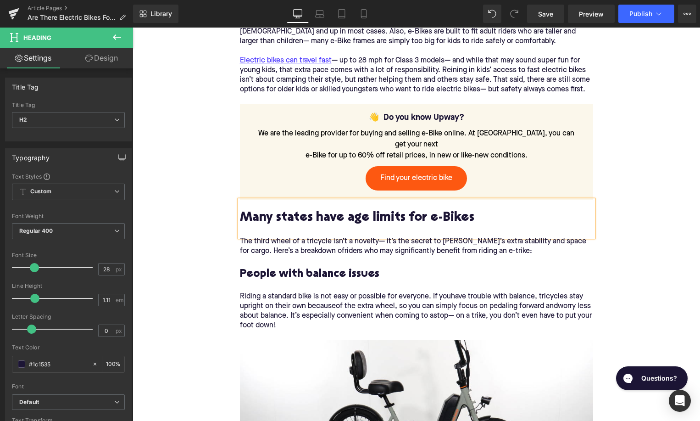
click at [304, 252] on p "The third wheel of a tricycle isn’t a novelty— it’s the secret to [PERSON_NAME]…" at bounding box center [416, 246] width 353 height 19
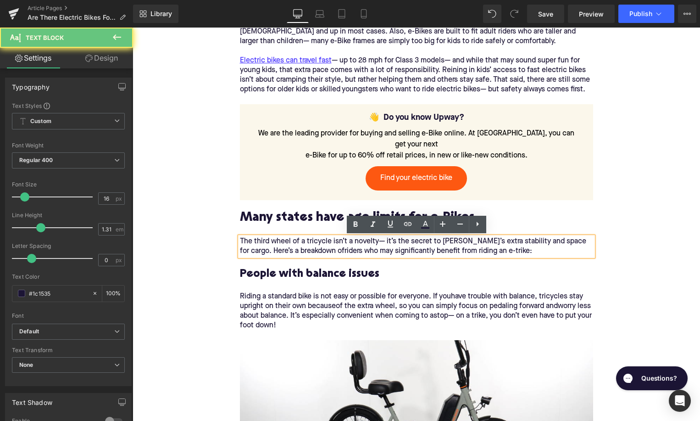
paste div
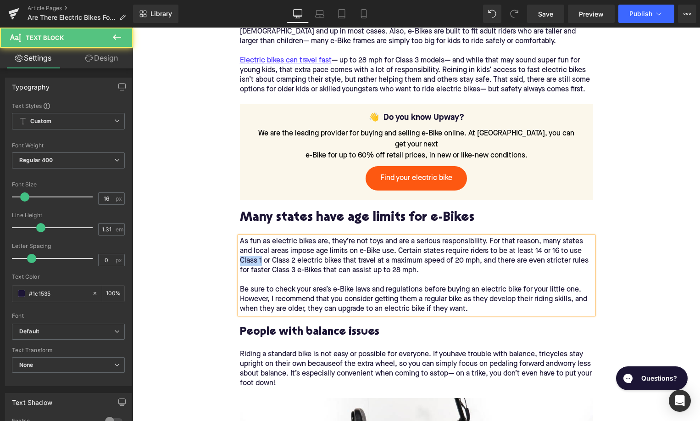
drag, startPoint x: 261, startPoint y: 260, endPoint x: 238, endPoint y: 259, distance: 23.4
click at [240, 259] on div "As fun as electric bikes are, they’re not toys and are a serious responsibility…" at bounding box center [416, 275] width 353 height 77
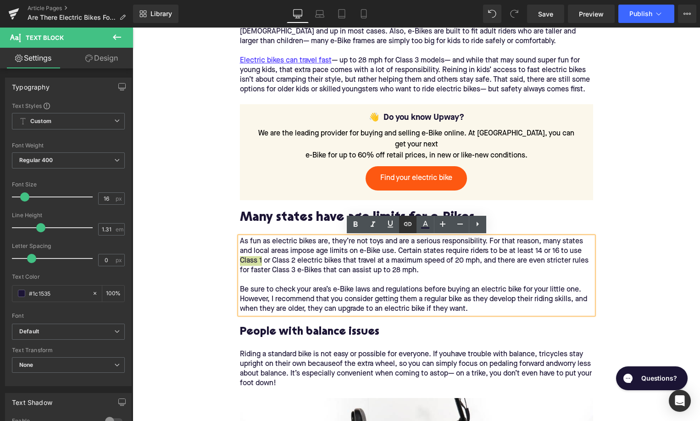
click at [411, 225] on icon at bounding box center [408, 224] width 8 height 4
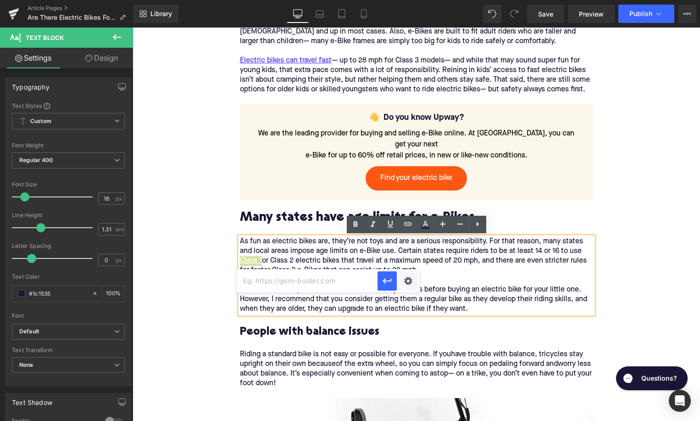
click at [339, 283] on input "text" at bounding box center [306, 280] width 141 height 23
paste input "[URL][DOMAIN_NAME]"
click at [386, 280] on icon "button" at bounding box center [387, 281] width 9 height 6
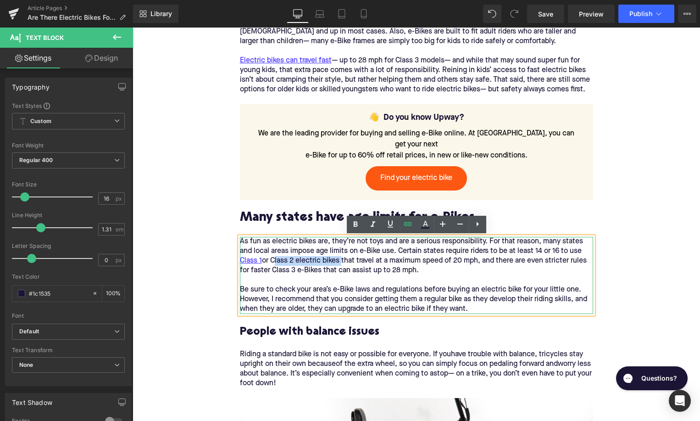
drag, startPoint x: 342, startPoint y: 261, endPoint x: 274, endPoint y: 262, distance: 67.5
click at [274, 262] on p "As fun as electric bikes are, they’re not toys and are a serious responsibility…" at bounding box center [416, 275] width 353 height 77
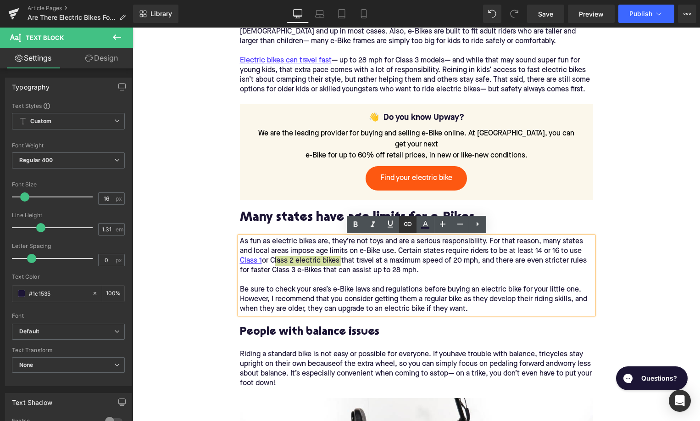
click at [404, 227] on icon at bounding box center [407, 223] width 11 height 11
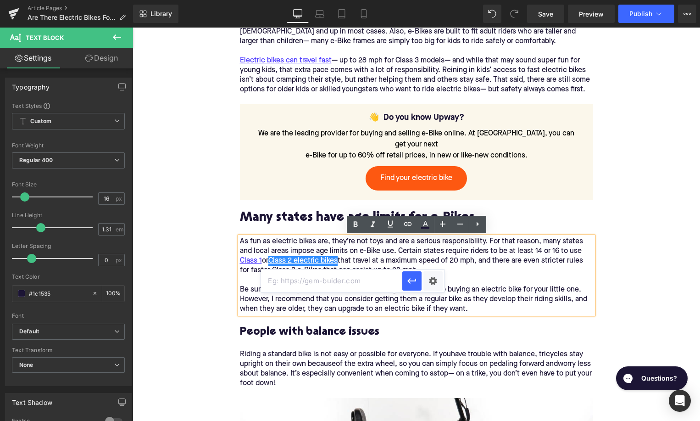
click at [379, 284] on input "text" at bounding box center [331, 280] width 141 height 23
paste input "[URL][DOMAIN_NAME]"
click at [412, 282] on icon "button" at bounding box center [412, 280] width 11 height 11
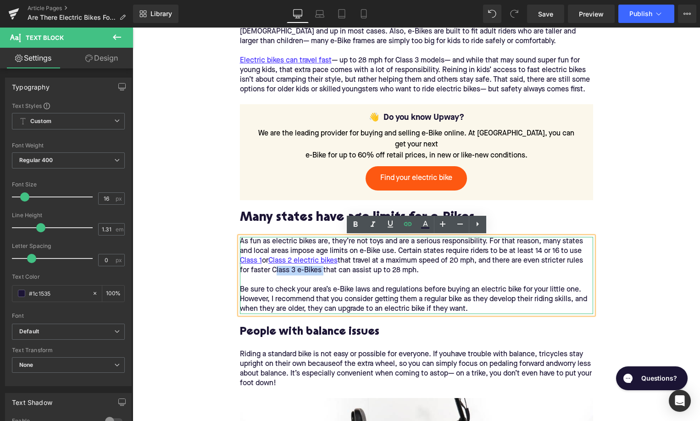
drag, startPoint x: 272, startPoint y: 271, endPoint x: 321, endPoint y: 274, distance: 49.7
click at [321, 274] on p "As fun as electric bikes are, they’re not toys and are a serious responsibility…" at bounding box center [416, 275] width 353 height 77
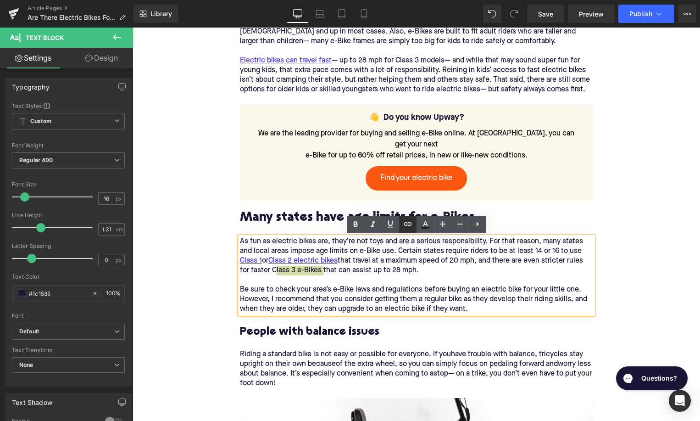
drag, startPoint x: 410, startPoint y: 219, endPoint x: 251, endPoint y: 236, distance: 159.7
click at [410, 219] on icon at bounding box center [407, 223] width 11 height 11
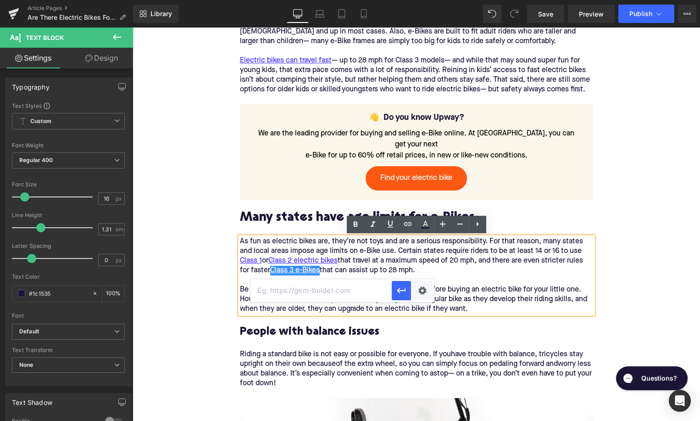
click at [366, 294] on input "text" at bounding box center [321, 290] width 141 height 23
paste input "[URL][DOMAIN_NAME]"
type input "[URL][DOMAIN_NAME]"
click at [403, 290] on icon "button" at bounding box center [401, 291] width 9 height 6
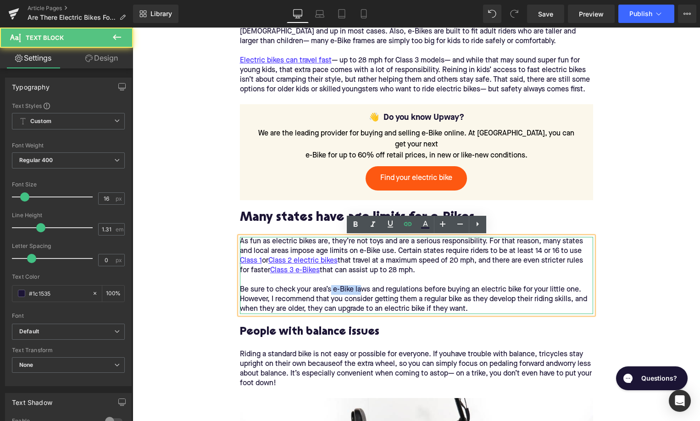
drag, startPoint x: 332, startPoint y: 290, endPoint x: 364, endPoint y: 290, distance: 31.7
click at [364, 290] on p "As fun as electric bikes are, they’re not toys and are a serious responsibility…" at bounding box center [416, 275] width 353 height 77
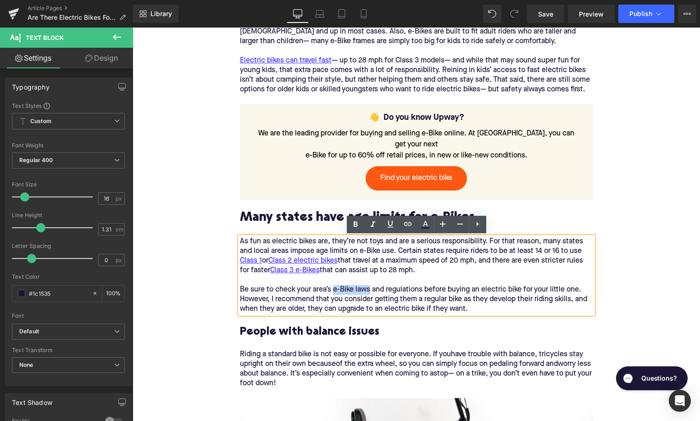
drag, startPoint x: 370, startPoint y: 290, endPoint x: 334, endPoint y: 290, distance: 35.3
click at [334, 290] on p "As fun as electric bikes are, they’re not toys and are a serious responsibility…" at bounding box center [416, 275] width 353 height 77
drag, startPoint x: 405, startPoint y: 226, endPoint x: 259, endPoint y: 234, distance: 146.1
click at [405, 226] on icon at bounding box center [407, 223] width 11 height 11
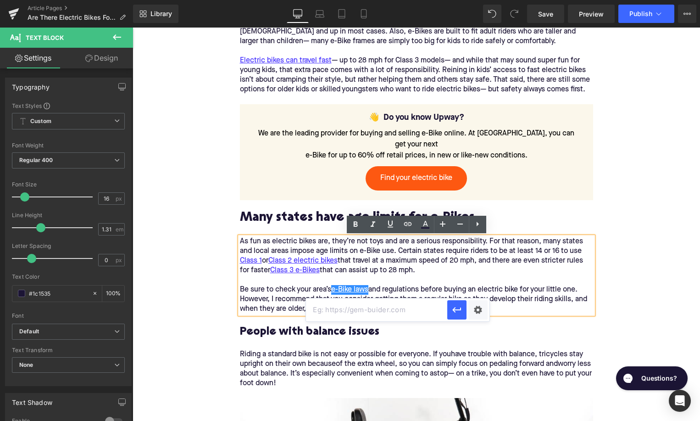
click at [376, 309] on input "text" at bounding box center [376, 309] width 141 height 23
paste input "[URL][DOMAIN_NAME]"
type input "[URL][DOMAIN_NAME]"
click at [458, 315] on icon "button" at bounding box center [456, 309] width 11 height 11
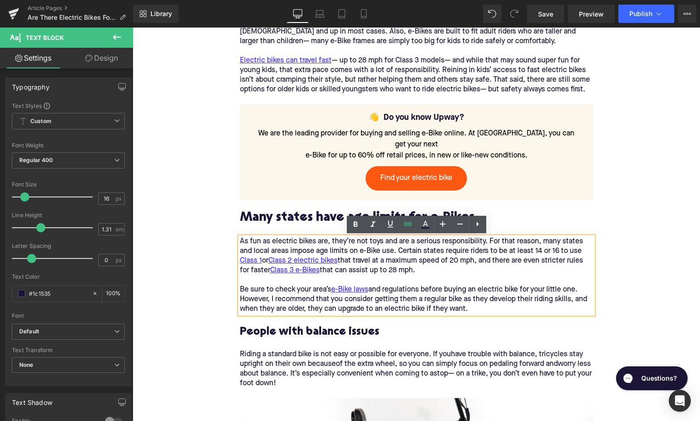
click at [285, 335] on h3 "People with balance issues" at bounding box center [416, 332] width 353 height 14
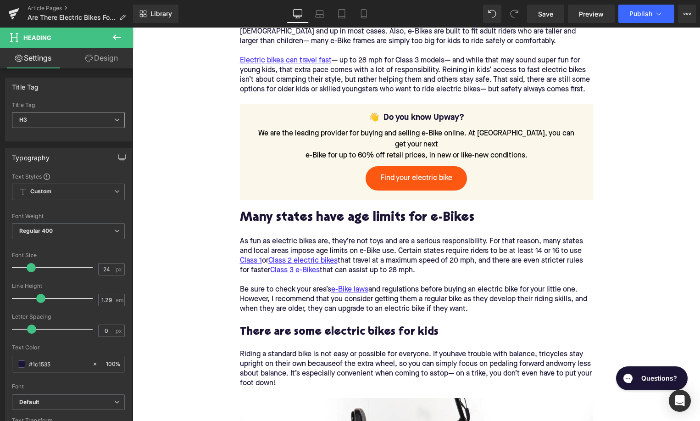
click at [109, 118] on span "H3" at bounding box center [68, 120] width 113 height 16
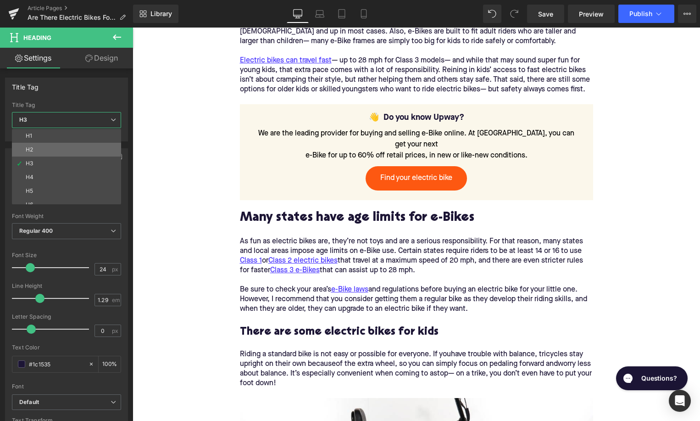
click at [99, 156] on li "H2" at bounding box center [68, 150] width 113 height 14
type input "28"
type input "1.11"
type input "100"
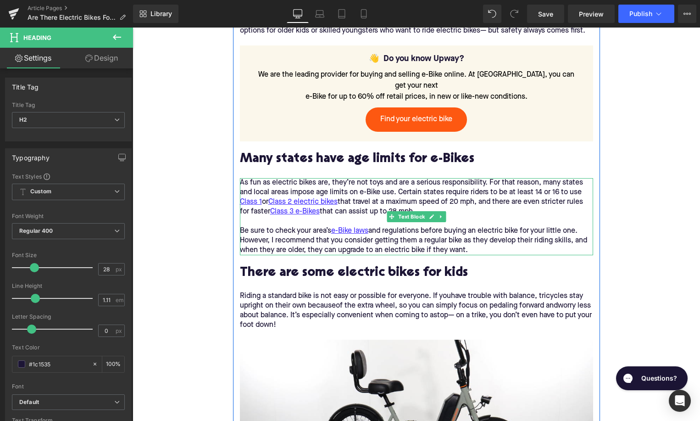
scroll to position [942, 0]
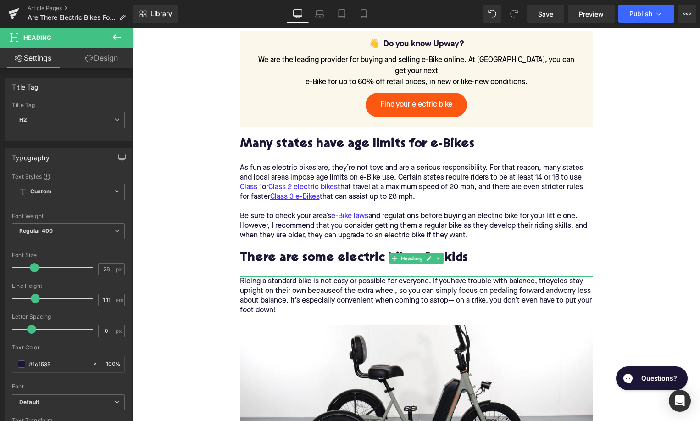
click at [314, 253] on h2 "There are some electric bikes for kids" at bounding box center [416, 258] width 353 height 14
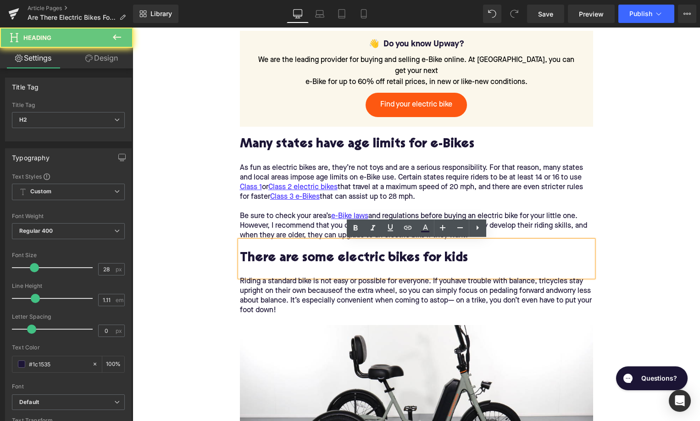
click at [314, 253] on h2 "There are some electric bikes for kids" at bounding box center [416, 258] width 353 height 14
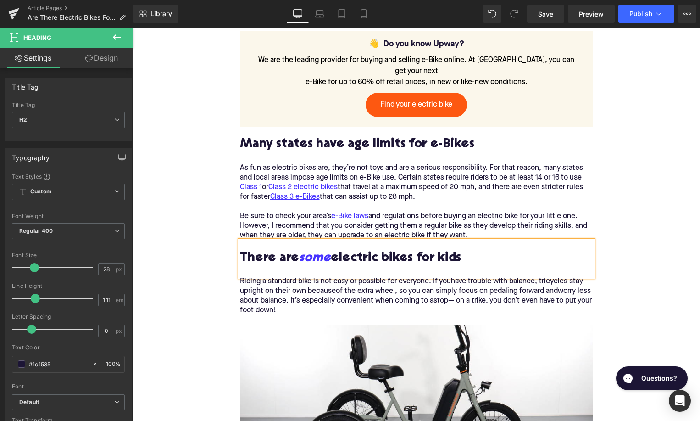
click at [312, 259] on icon "some" at bounding box center [315, 258] width 32 height 14
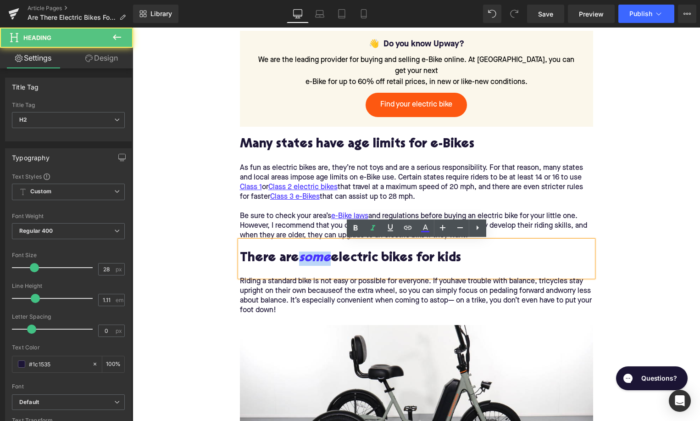
click at [312, 259] on icon "some" at bounding box center [315, 258] width 32 height 14
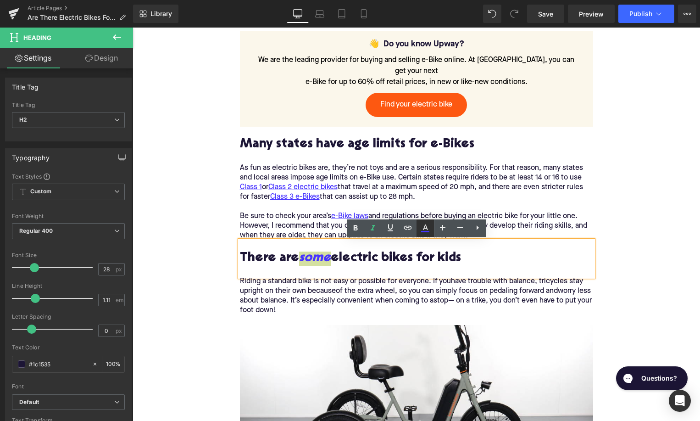
click at [423, 228] on icon at bounding box center [425, 228] width 11 height 11
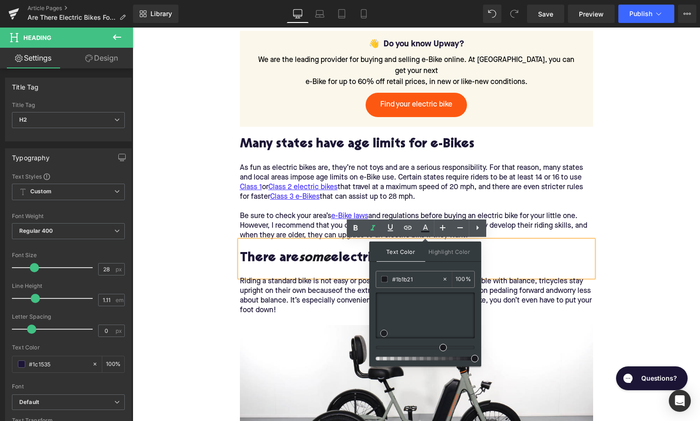
type input "#19191e"
drag, startPoint x: 395, startPoint y: 320, endPoint x: 385, endPoint y: 333, distance: 16.4
click at [385, 333] on div at bounding box center [425, 315] width 99 height 46
click at [312, 301] on div "Riding a standard bike is not easy or possible for everyone. If youhave trouble…" at bounding box center [416, 296] width 353 height 39
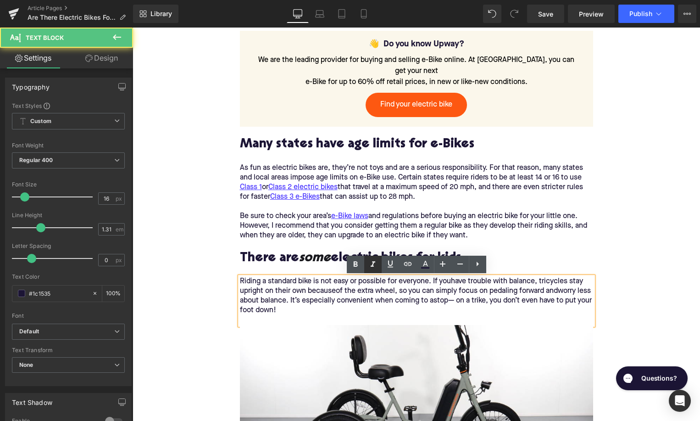
click at [284, 287] on div "Riding a standard bike is not easy or possible for everyone. If youhave trouble…" at bounding box center [416, 296] width 353 height 39
paste div
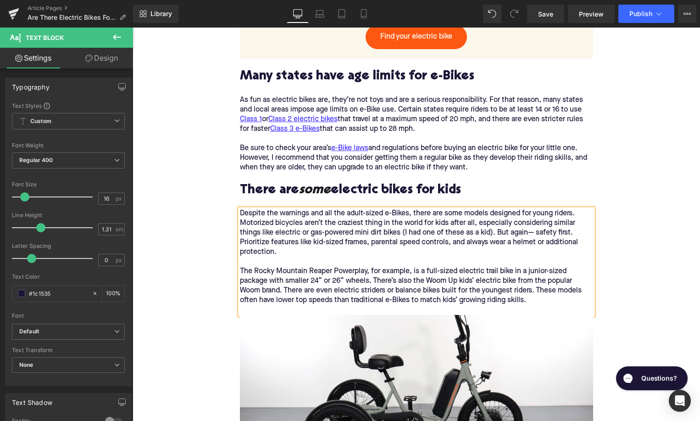
scroll to position [1027, 0]
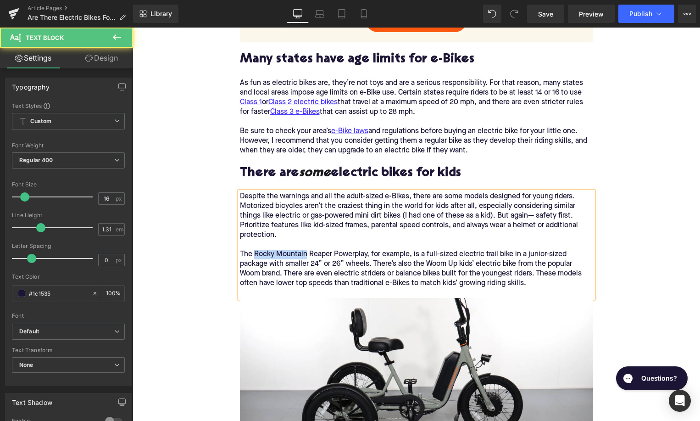
drag, startPoint x: 307, startPoint y: 256, endPoint x: 255, endPoint y: 256, distance: 52.3
click at [255, 256] on div "Despite the warnings and all the adult-sized e-Bikes, there are some models des…" at bounding box center [416, 240] width 353 height 96
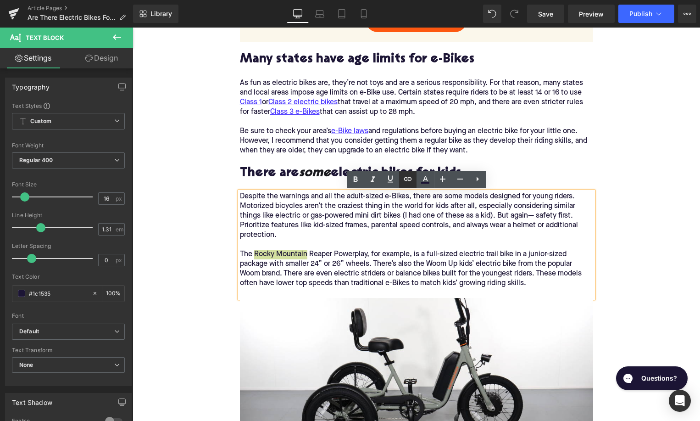
click at [411, 179] on icon at bounding box center [407, 178] width 11 height 11
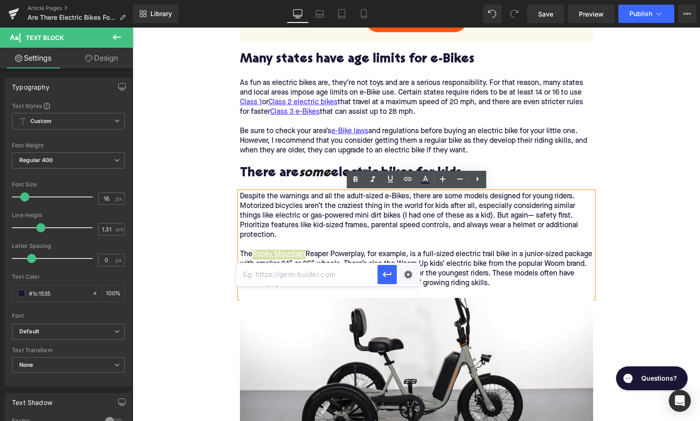
click at [356, 278] on input "text" at bounding box center [306, 274] width 141 height 23
paste input "[URL][DOMAIN_NAME]"
type input "[URL][DOMAIN_NAME]"
click at [386, 277] on icon "button" at bounding box center [387, 274] width 11 height 11
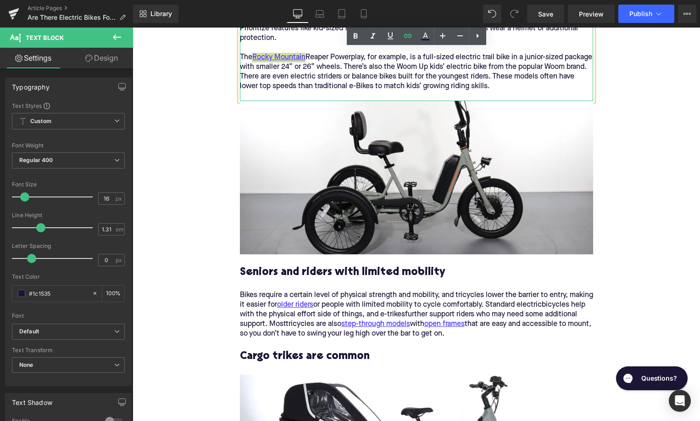
scroll to position [1309, 0]
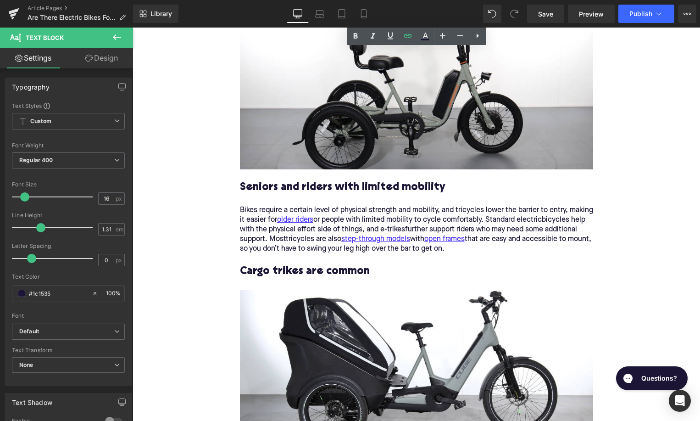
click at [317, 185] on h3 "Seniors and riders with limited mobility" at bounding box center [416, 187] width 353 height 14
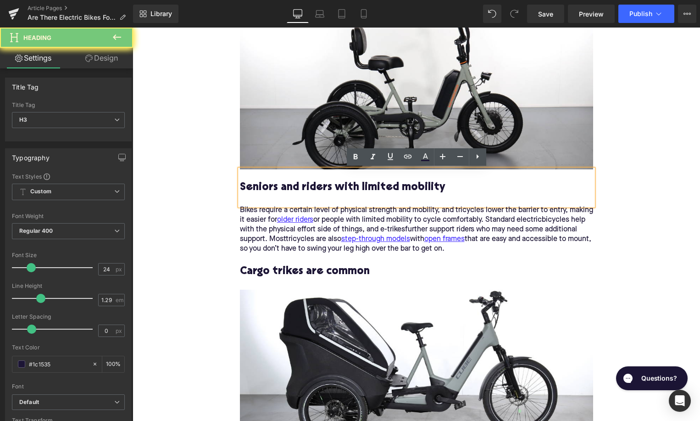
click at [317, 185] on h3 "Seniors and riders with limited mobility" at bounding box center [416, 187] width 353 height 14
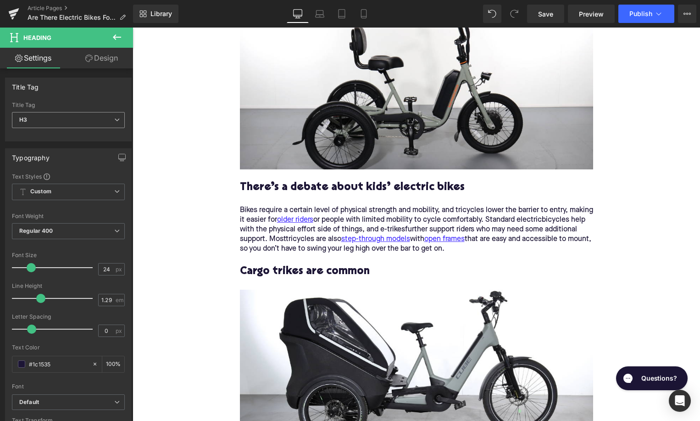
click at [78, 119] on span "H3" at bounding box center [68, 120] width 113 height 16
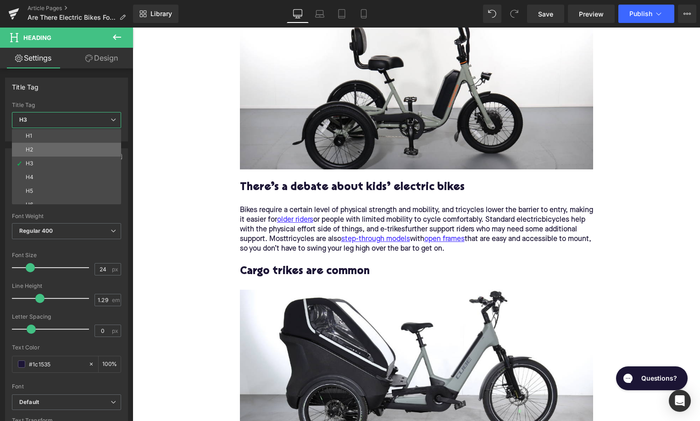
click at [81, 145] on li "H2" at bounding box center [68, 150] width 113 height 14
type input "28"
type input "1.11"
type input "100"
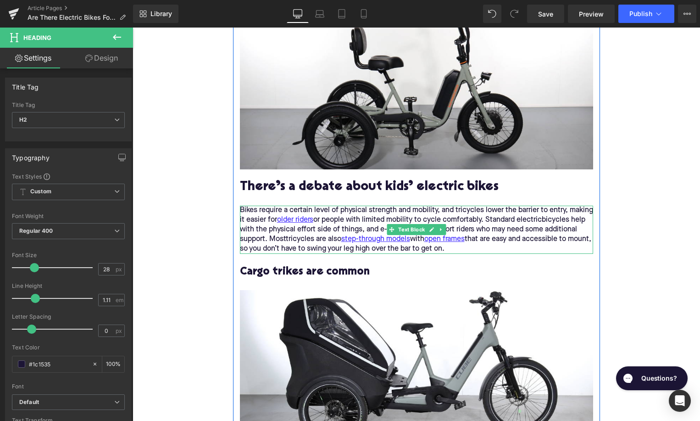
click at [328, 234] on div "Bikes require a certain level of physical strength and mobility, and tricycles …" at bounding box center [416, 230] width 353 height 48
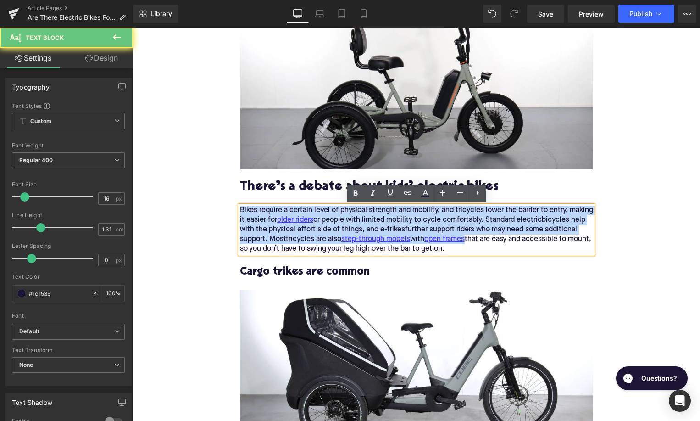
click at [328, 234] on div "Bikes require a certain level of physical strength and mobility, and tricycles …" at bounding box center [416, 230] width 353 height 48
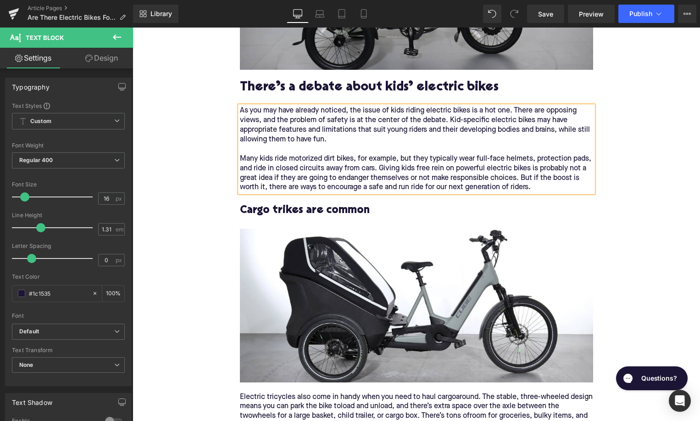
scroll to position [1429, 0]
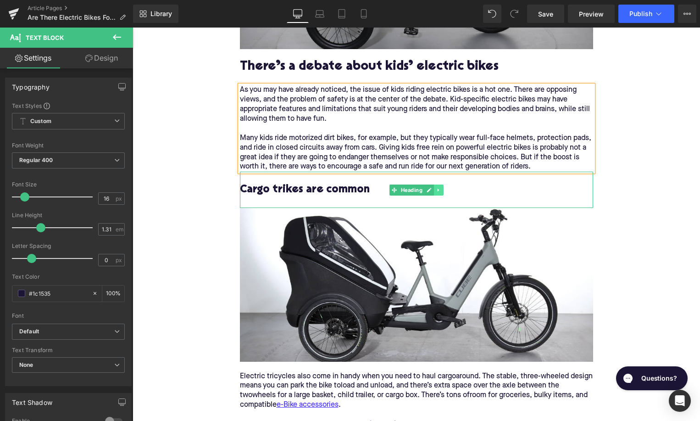
click at [439, 192] on icon at bounding box center [438, 190] width 5 height 6
click at [442, 191] on icon at bounding box center [443, 189] width 5 height 5
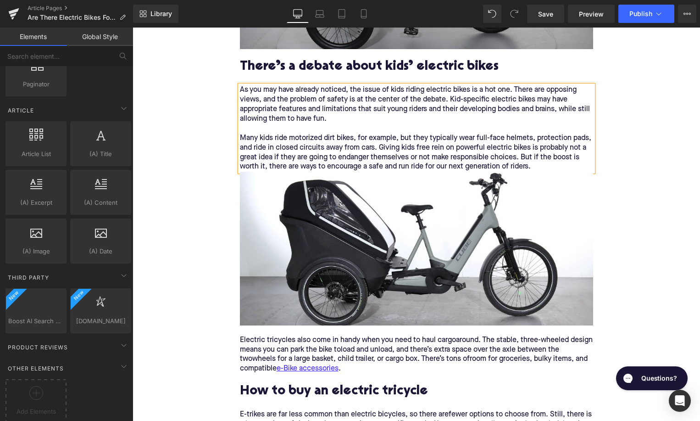
scroll to position [1708, 0]
click at [432, 251] on icon at bounding box center [431, 249] width 5 height 6
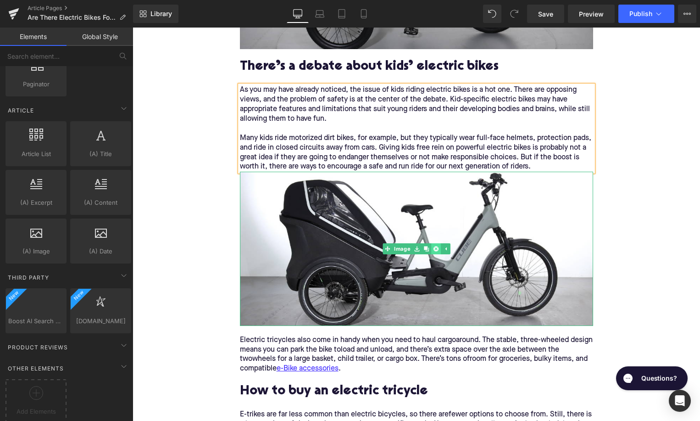
click at [436, 250] on icon at bounding box center [435, 248] width 5 height 5
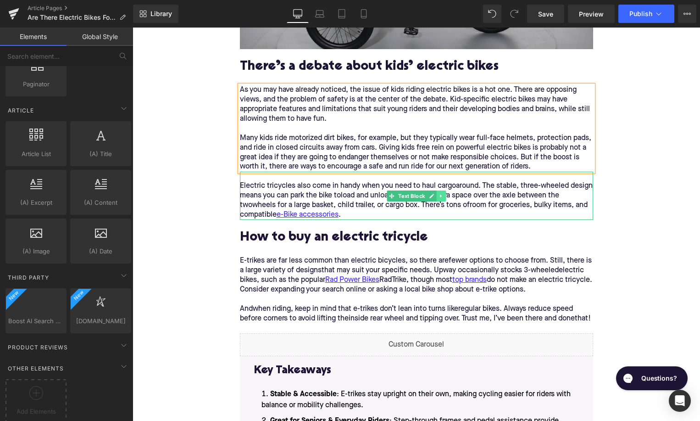
click at [440, 198] on icon at bounding box center [441, 196] width 5 height 6
click at [445, 198] on icon at bounding box center [445, 195] width 5 height 5
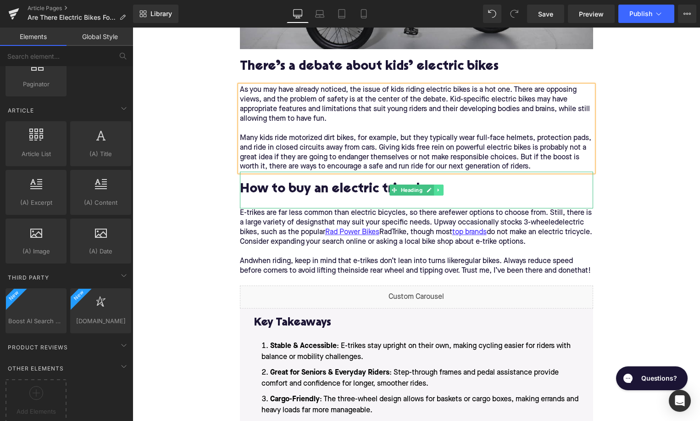
click at [440, 192] on icon at bounding box center [438, 190] width 5 height 6
click at [440, 192] on link at bounding box center [444, 189] width 10 height 11
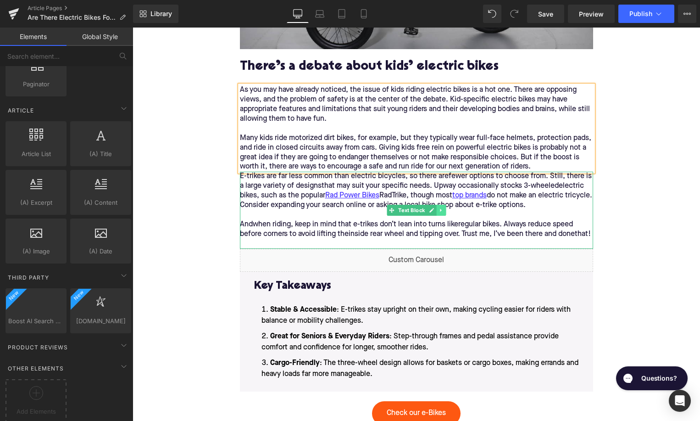
click at [442, 210] on icon at bounding box center [441, 210] width 5 height 6
click at [446, 211] on icon at bounding box center [445, 210] width 5 height 5
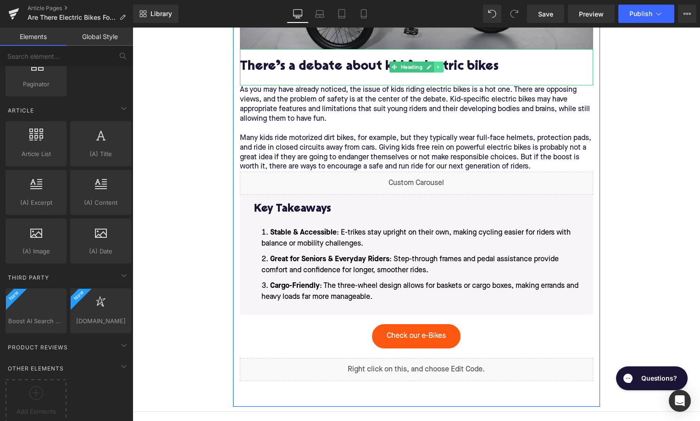
click at [438, 68] on icon at bounding box center [438, 67] width 5 height 6
click at [436, 68] on icon at bounding box center [433, 67] width 5 height 5
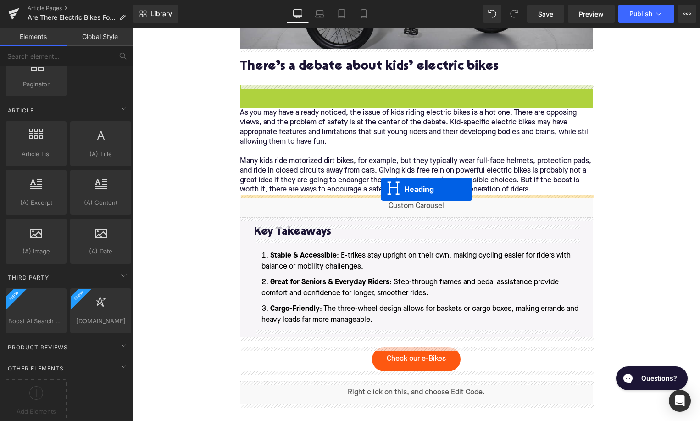
drag, startPoint x: 394, startPoint y: 103, endPoint x: 381, endPoint y: 189, distance: 86.8
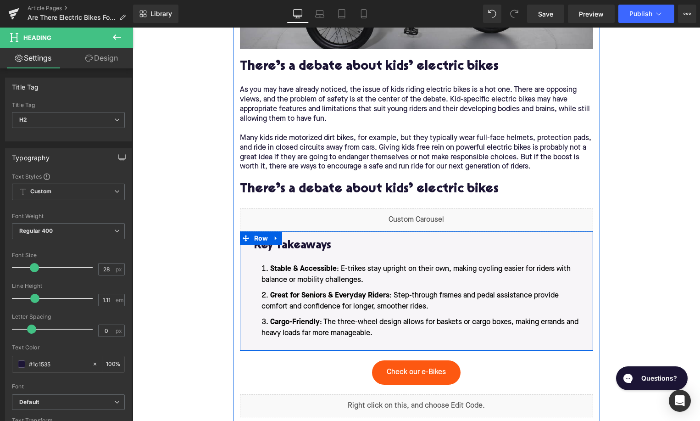
click at [401, 333] on li "Cargo-Friendly : The three-wheel design allows for baskets or cargo boxes, maki…" at bounding box center [416, 328] width 325 height 22
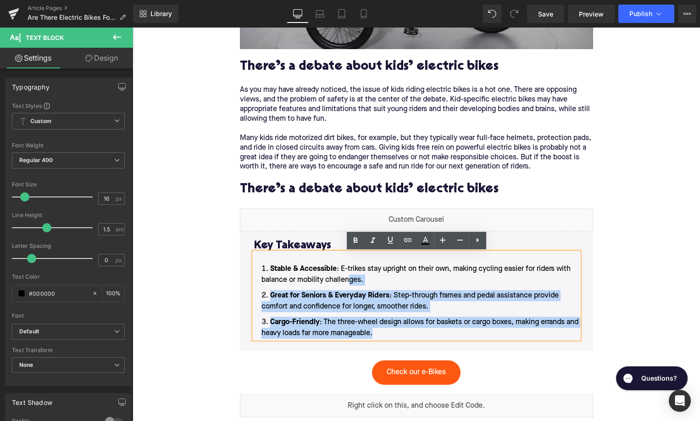
drag, startPoint x: 393, startPoint y: 333, endPoint x: 347, endPoint y: 276, distance: 73.1
click at [348, 276] on ol "Stable & Accessible : E-trikes stay upright on their own, making cycling easier…" at bounding box center [416, 300] width 325 height 75
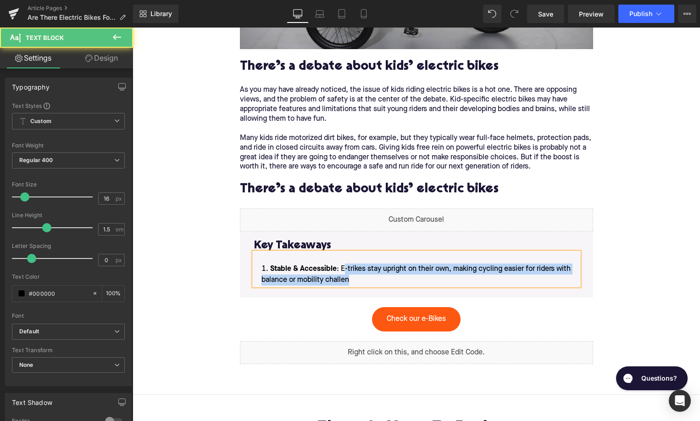
drag, startPoint x: 351, startPoint y: 277, endPoint x: 345, endPoint y: 267, distance: 11.6
click at [345, 267] on li "Stable & Accessible : E-trikes stay upright on their own, making cycling easier…" at bounding box center [416, 274] width 325 height 22
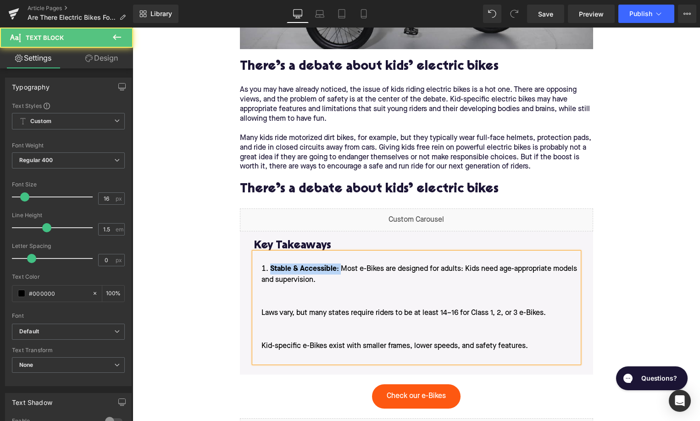
drag, startPoint x: 341, startPoint y: 267, endPoint x: 272, endPoint y: 269, distance: 68.8
click at [272, 269] on li "Stable & Accessible : Most e-Bikes are designed for adults: Kids need age-appro…" at bounding box center [416, 312] width 325 height 99
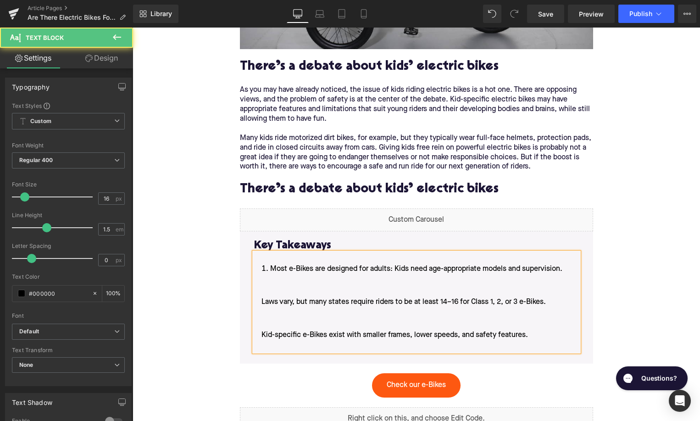
click at [254, 305] on div "Most e-Bikes are designed for adults: Kids need age-appropriate models and supe…" at bounding box center [416, 301] width 325 height 99
click at [260, 302] on li "Most e-Bikes are designed for adults: Kids need age-appropriate models and supe…" at bounding box center [416, 307] width 325 height 88
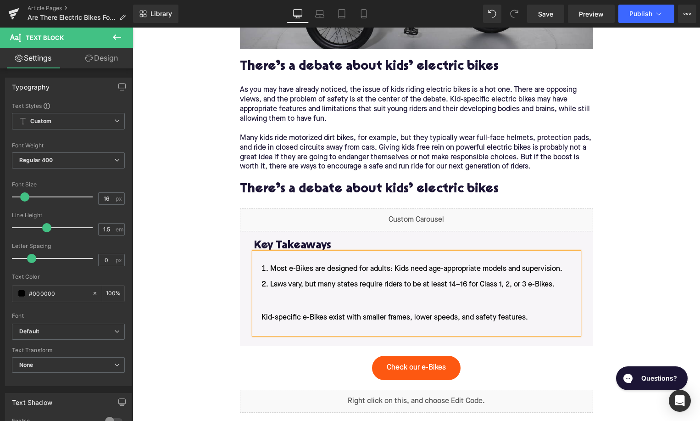
click at [258, 317] on li "Laws vary, but many states require riders to be at least 14–16 for Class 1, 2, …" at bounding box center [416, 306] width 325 height 55
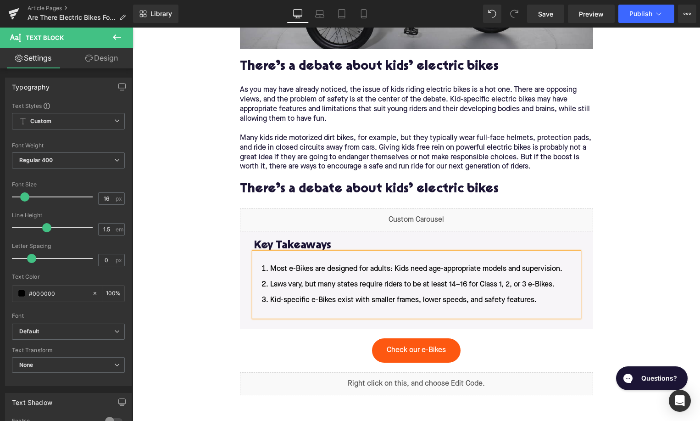
click at [279, 312] on li "Kid-specific e-Bikes exist with smaller frames, lower speeds, and safety featur…" at bounding box center [416, 306] width 325 height 22
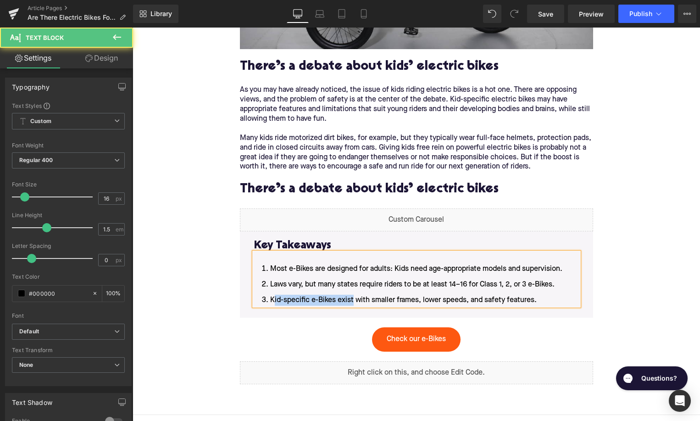
drag, startPoint x: 353, startPoint y: 301, endPoint x: 273, endPoint y: 301, distance: 79.4
click at [273, 301] on li "Kid-specific e-Bikes exist with smaller frames, lower speeds, and safety featur…" at bounding box center [416, 300] width 325 height 11
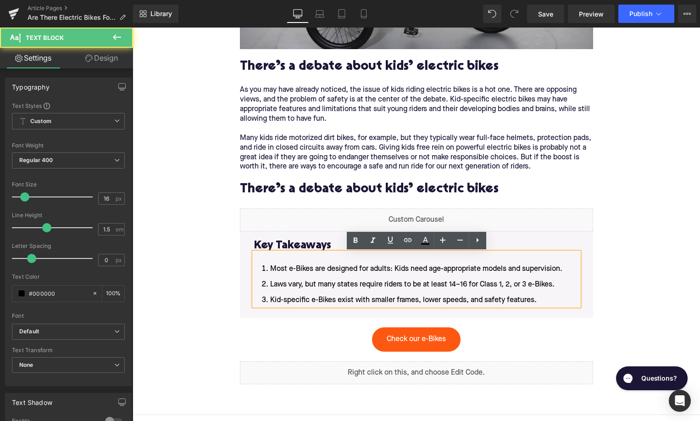
click at [417, 296] on li "Kid-specific e-Bikes exist with smaller frames, lower speeds, and safety featur…" at bounding box center [416, 300] width 325 height 11
drag, startPoint x: 532, startPoint y: 300, endPoint x: 370, endPoint y: 302, distance: 162.0
click at [370, 302] on li "Kid-specific e-Bikes exist with smaller frames, lower speeds, and safety featur…" at bounding box center [416, 300] width 325 height 11
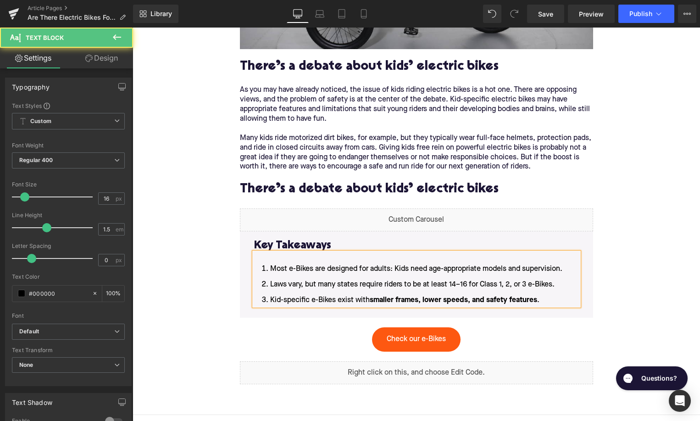
click at [382, 287] on li "Laws vary, but many states require riders to be at least 14–16 for Class 1, 2, …" at bounding box center [416, 284] width 325 height 11
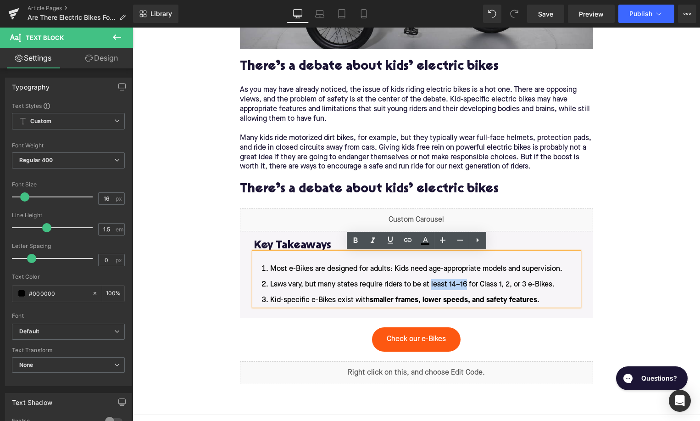
drag, startPoint x: 433, startPoint y: 284, endPoint x: 469, endPoint y: 284, distance: 36.2
click at [469, 284] on li "Laws vary, but many states require riders to be at least 14–16 for Class 1, 2, …" at bounding box center [416, 284] width 325 height 11
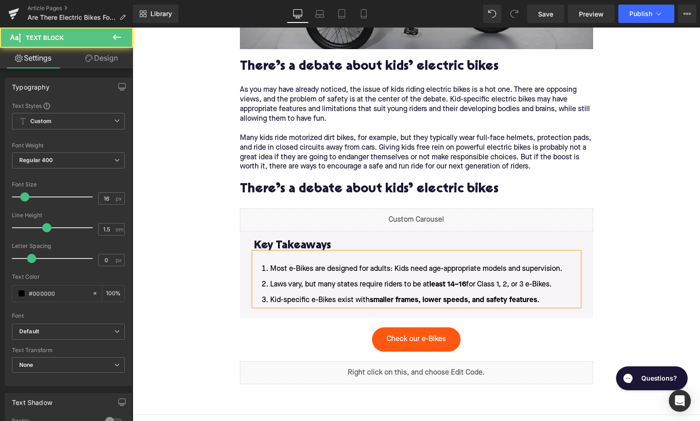
click at [394, 272] on li "Most e-Bikes are designed for adults: Kids need age-appropriate models and supe…" at bounding box center [416, 268] width 325 height 11
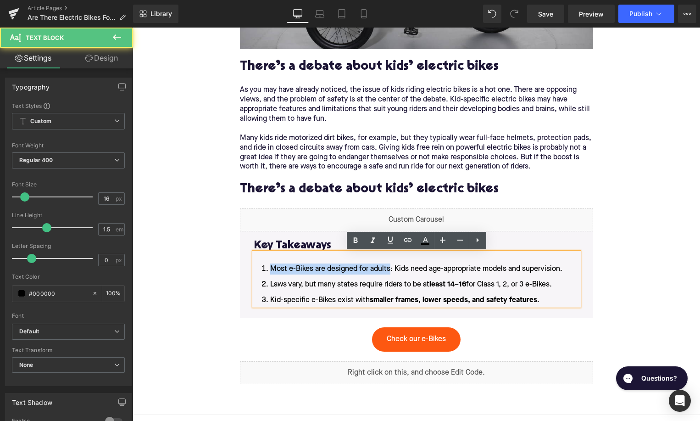
drag, startPoint x: 390, startPoint y: 269, endPoint x: 269, endPoint y: 269, distance: 120.7
click at [269, 269] on li "Most e-Bikes are designed for adults: Kids need age-appropriate models and supe…" at bounding box center [416, 268] width 325 height 11
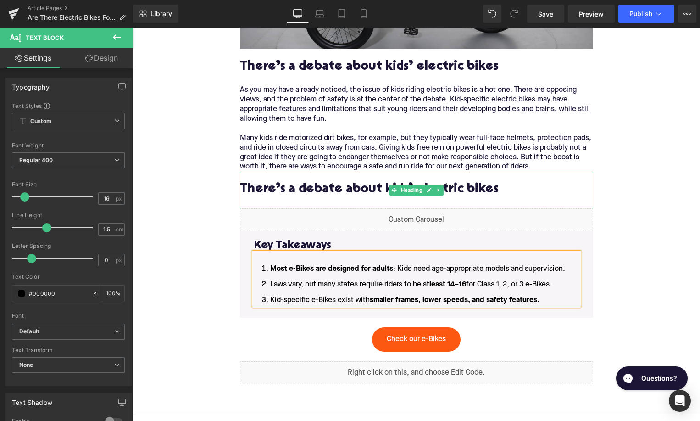
click at [306, 192] on h2 "There’s a debate about kids’ electric bikes" at bounding box center [416, 190] width 353 height 14
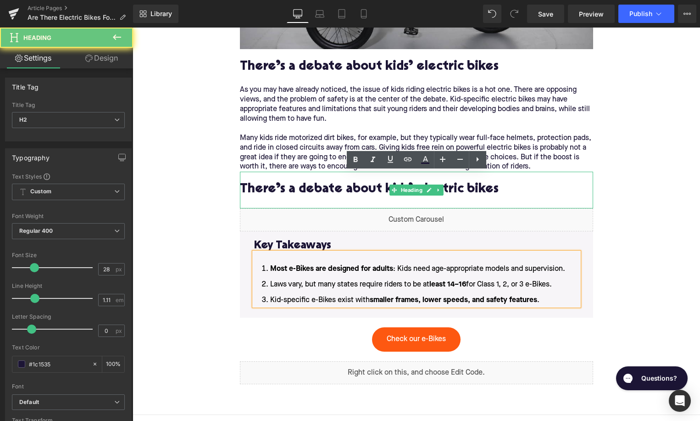
click at [306, 192] on h2 "There’s a debate about kids’ electric bikes" at bounding box center [416, 190] width 353 height 14
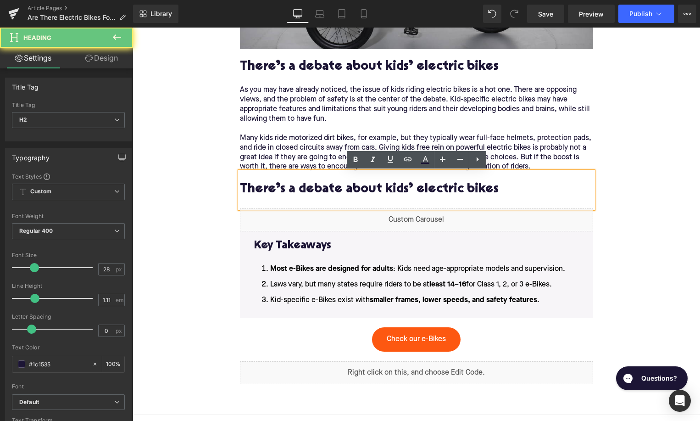
click at [306, 192] on h2 "There’s a debate about kids’ electric bikes" at bounding box center [416, 190] width 353 height 14
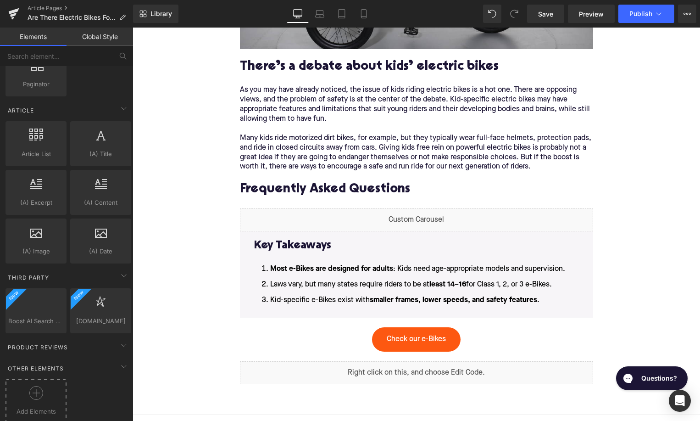
click at [46, 379] on div "Add Elements" at bounding box center [36, 401] width 61 height 44
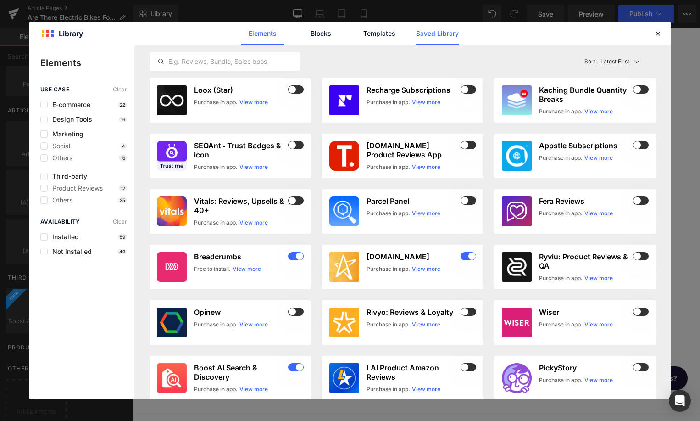
click at [452, 32] on link "Saved Library" at bounding box center [438, 33] width 44 height 23
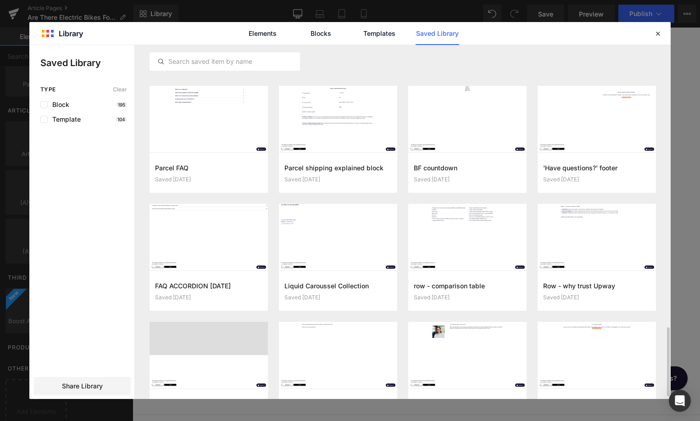
scroll to position [1454, 0]
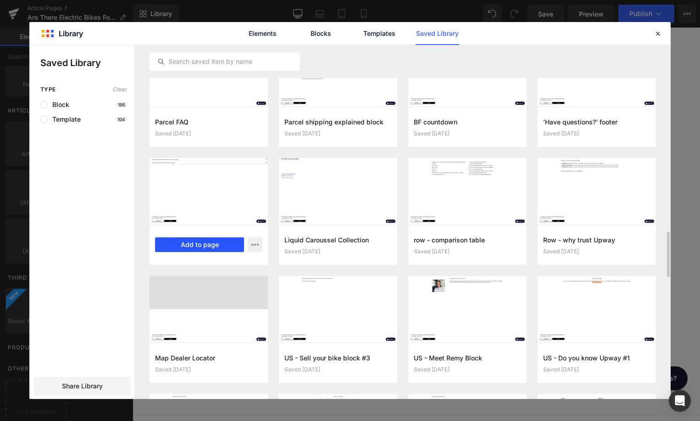
click at [212, 243] on button "Add to page" at bounding box center [199, 244] width 89 height 15
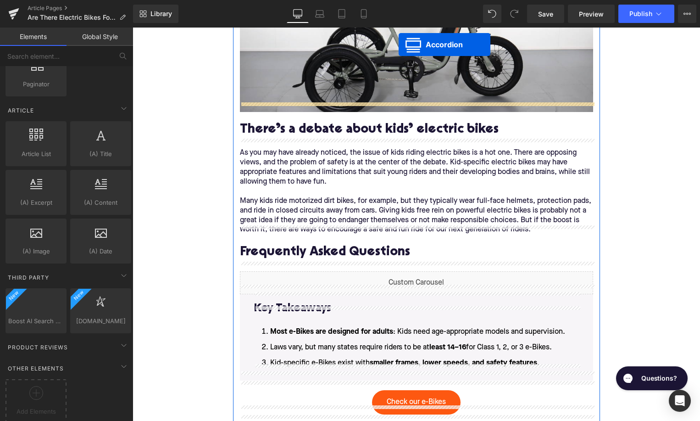
scroll to position [1330, 0]
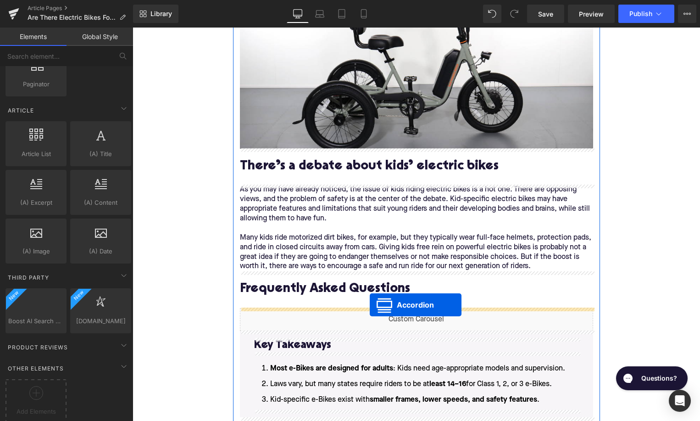
drag, startPoint x: 391, startPoint y: 81, endPoint x: 370, endPoint y: 305, distance: 224.4
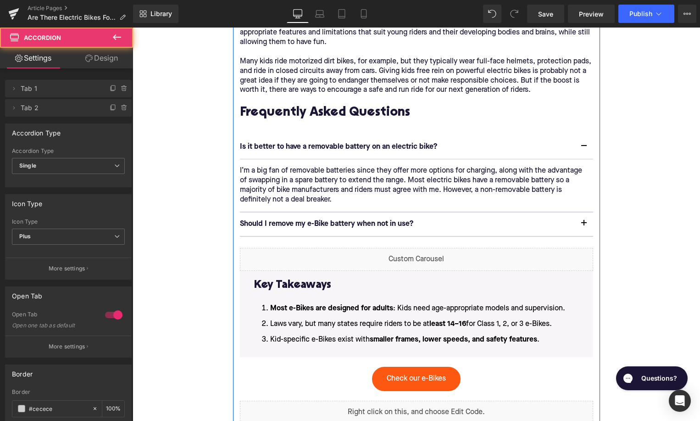
scroll to position [1518, 0]
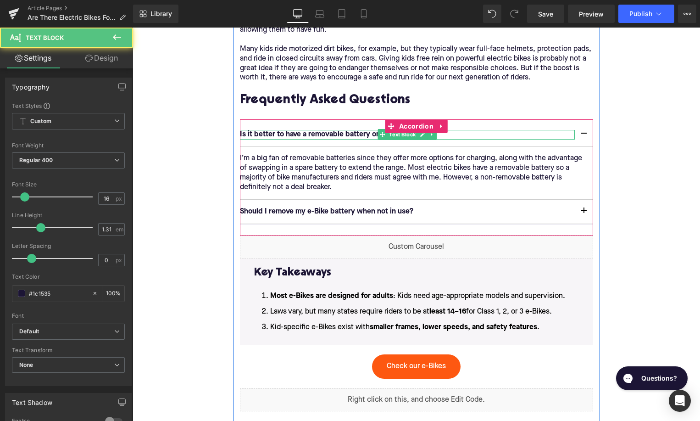
click at [316, 134] on p "Is it better to have a removable battery on an electric bike?" at bounding box center [407, 135] width 335 height 10
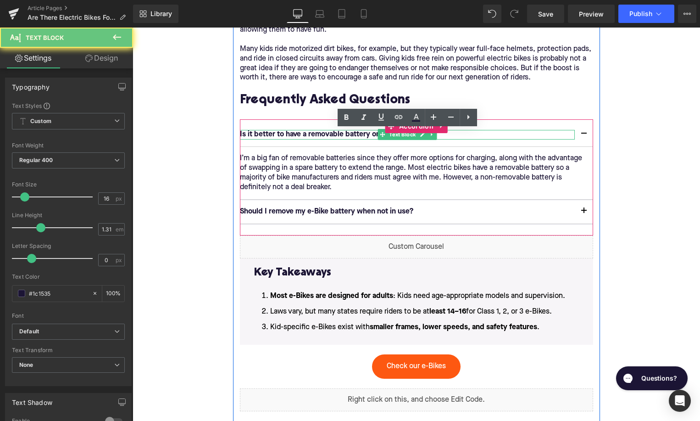
click at [316, 134] on p "Is it better to have a removable battery on an electric bike?" at bounding box center [407, 135] width 335 height 10
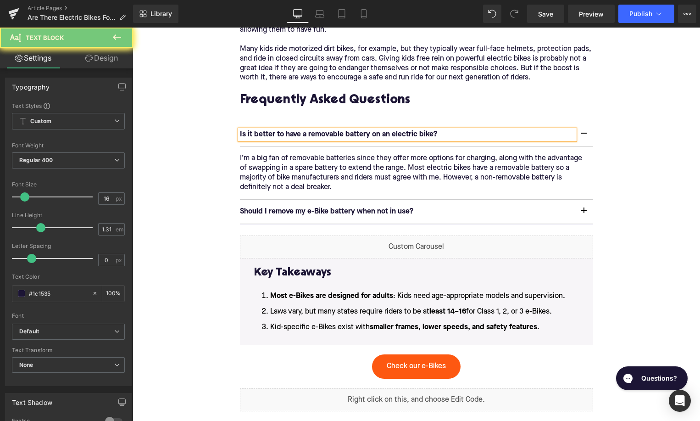
paste div
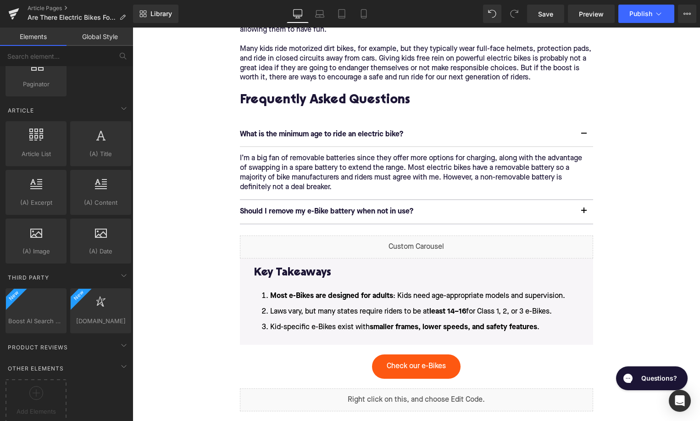
scroll to position [1708, 0]
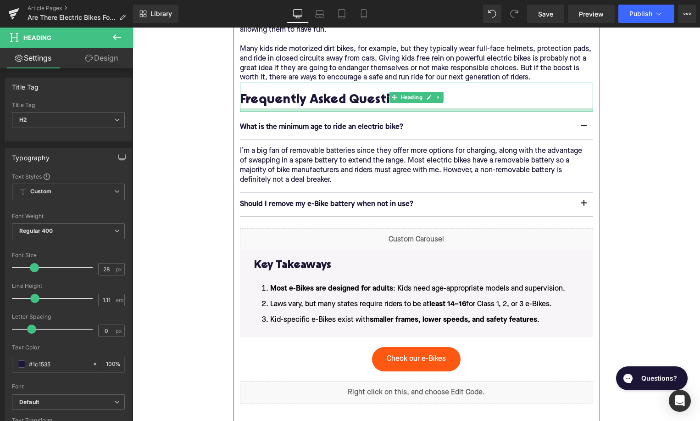
drag, startPoint x: 267, startPoint y: 118, endPoint x: 267, endPoint y: 111, distance: 7.3
click at [267, 111] on div at bounding box center [416, 110] width 353 height 4
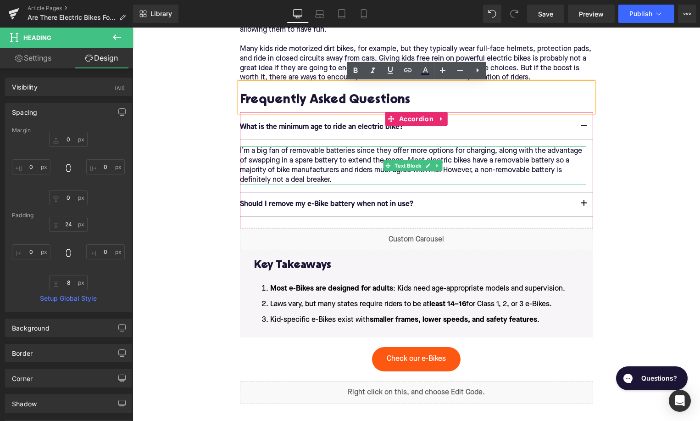
click at [271, 162] on p "I’m a big fan of removable batteries since they offer more options for charging…" at bounding box center [413, 165] width 346 height 39
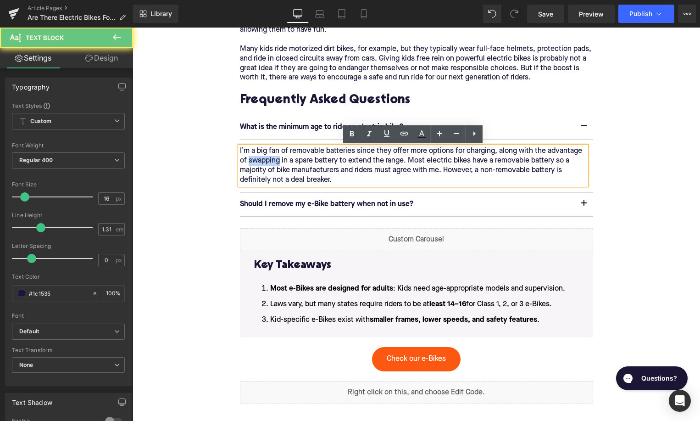
click at [271, 162] on p "I’m a big fan of removable batteries since they offer more options for charging…" at bounding box center [413, 165] width 346 height 39
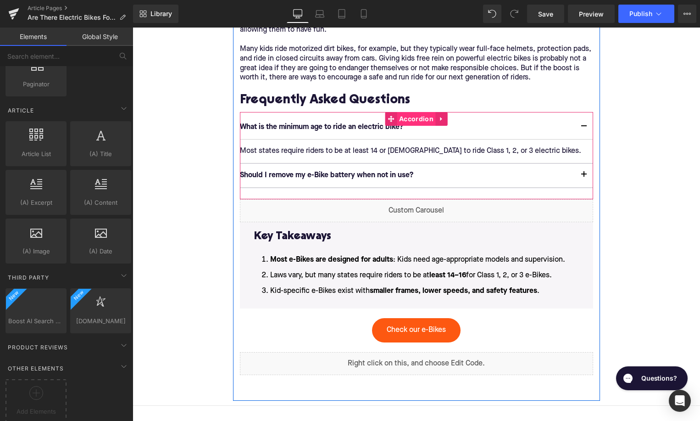
click at [416, 120] on span "Accordion" at bounding box center [416, 119] width 39 height 14
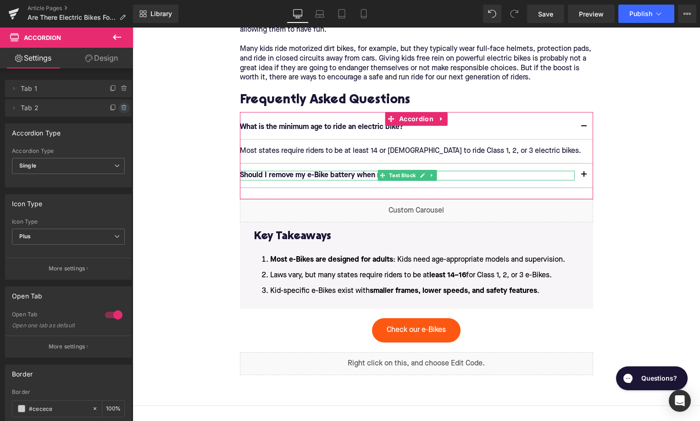
click at [122, 107] on icon at bounding box center [124, 108] width 4 height 4
click at [115, 111] on button "Delete" at bounding box center [114, 108] width 29 height 12
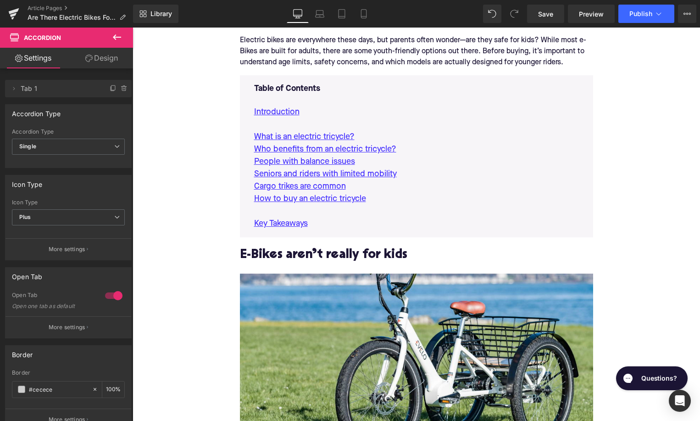
scroll to position [440, 0]
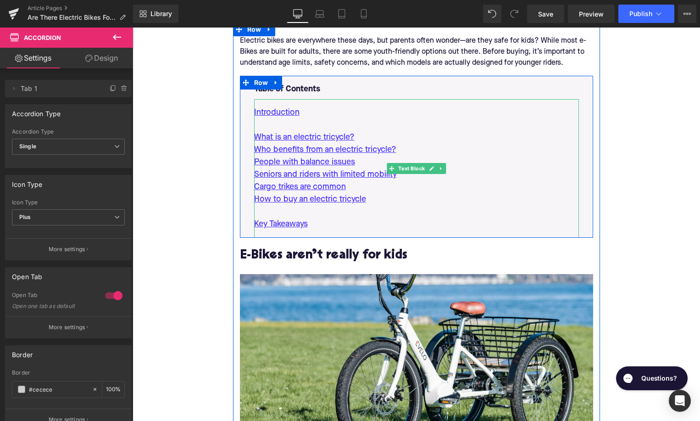
click at [384, 206] on p "How to buy an electric tricycle" at bounding box center [416, 199] width 325 height 12
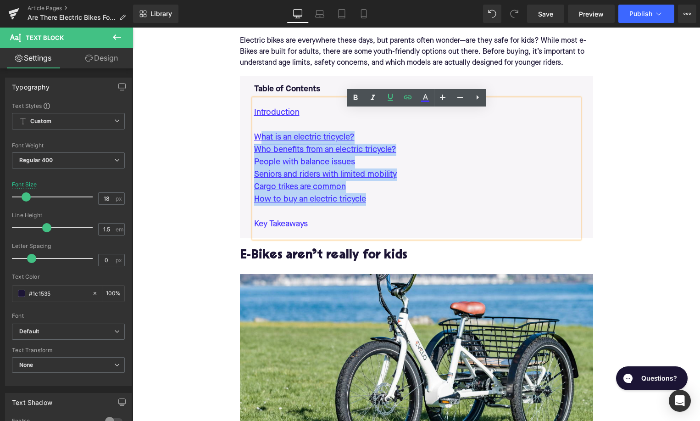
drag, startPoint x: 373, startPoint y: 209, endPoint x: 260, endPoint y: 148, distance: 128.7
click at [260, 148] on div "Introduction What is an electric tricycle? Who benefits from an electric tricyc…" at bounding box center [416, 168] width 325 height 139
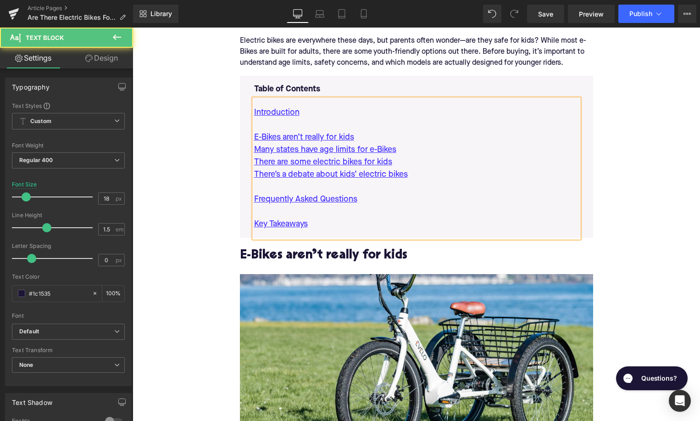
click at [345, 230] on p "Key Takeaways" at bounding box center [416, 224] width 325 height 12
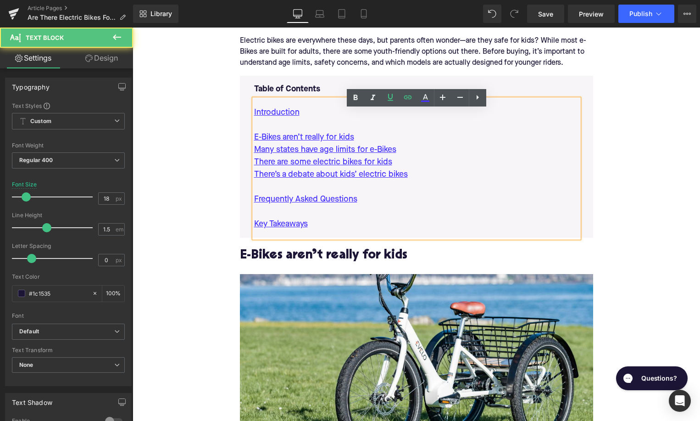
click at [336, 218] on p at bounding box center [416, 212] width 325 height 12
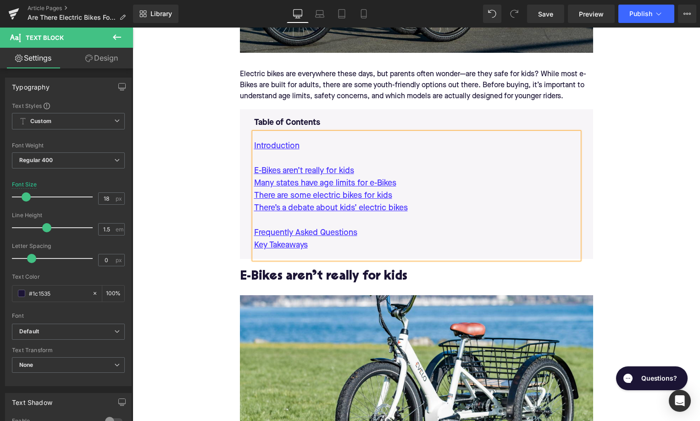
scroll to position [410, 0]
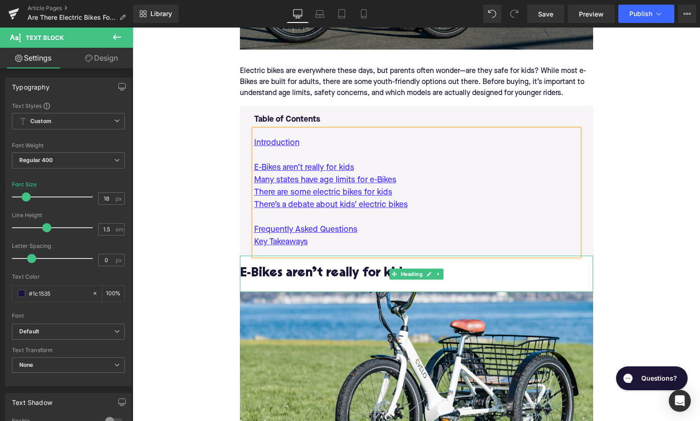
click at [312, 281] on h2 "E-Bikes aren’t really for kids" at bounding box center [416, 274] width 353 height 14
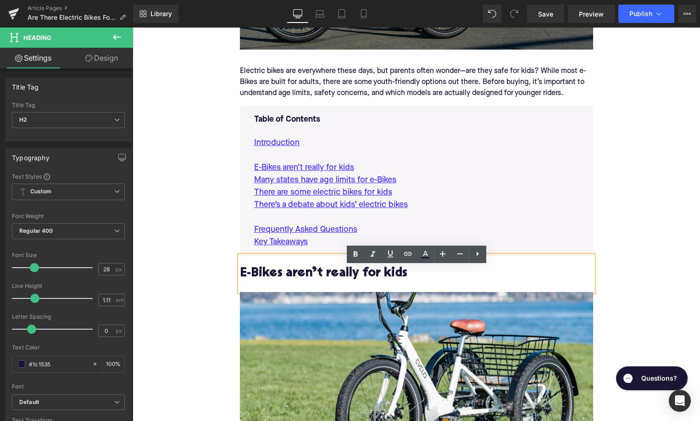
click at [295, 281] on h2 "E-Bikes aren’t really for kids" at bounding box center [416, 274] width 353 height 14
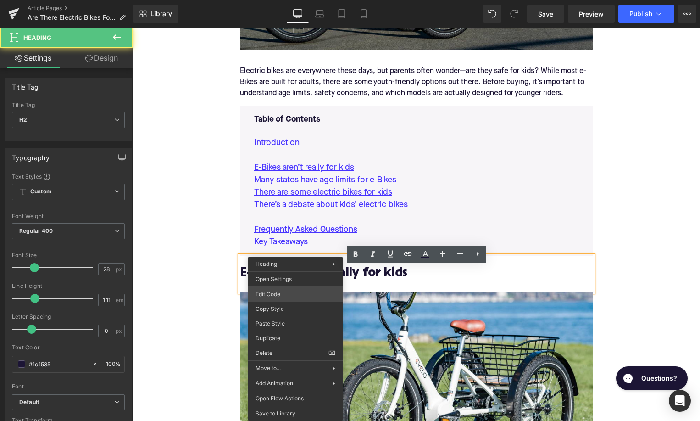
click at [290, 0] on div "Accordion You are previewing how the will restyle your page. You can not edit E…" at bounding box center [350, 0] width 700 height 0
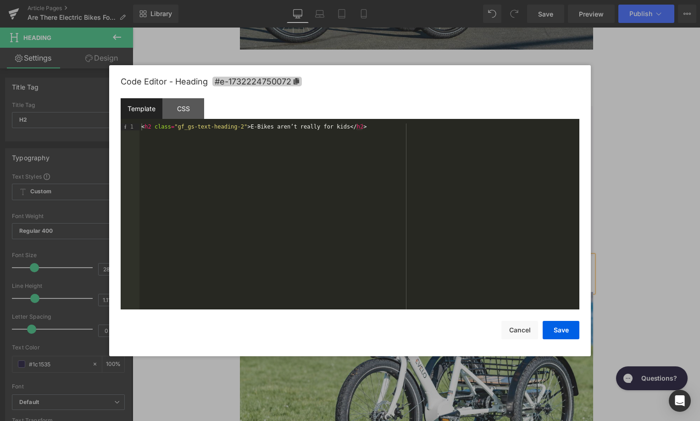
click at [271, 81] on span "#e-1732224750072" at bounding box center [256, 82] width 89 height 10
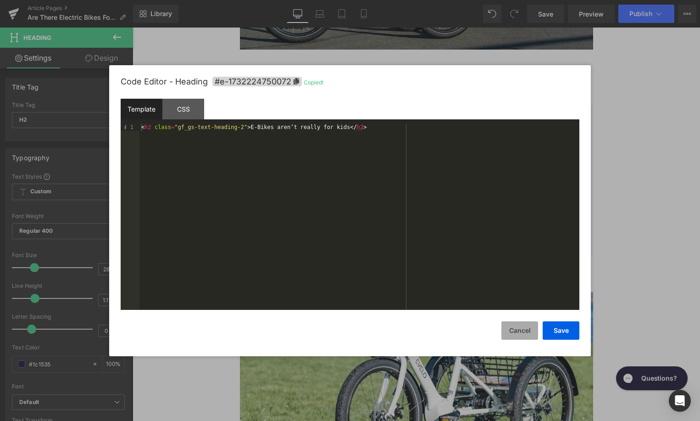
click at [511, 327] on button "Cancel" at bounding box center [519, 330] width 37 height 18
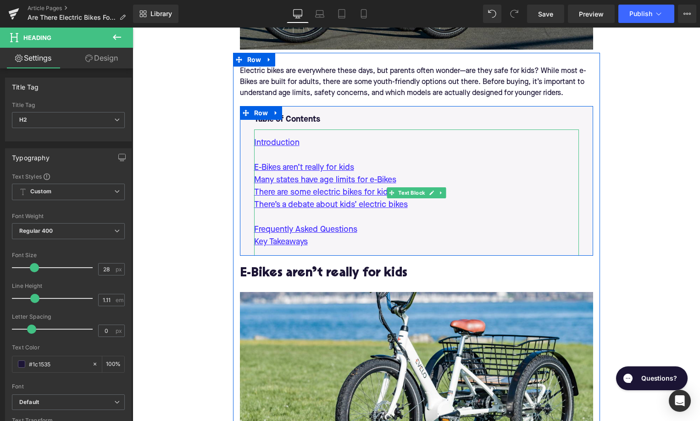
click at [372, 174] on p "E-Bikes aren’t really for kids" at bounding box center [416, 168] width 325 height 12
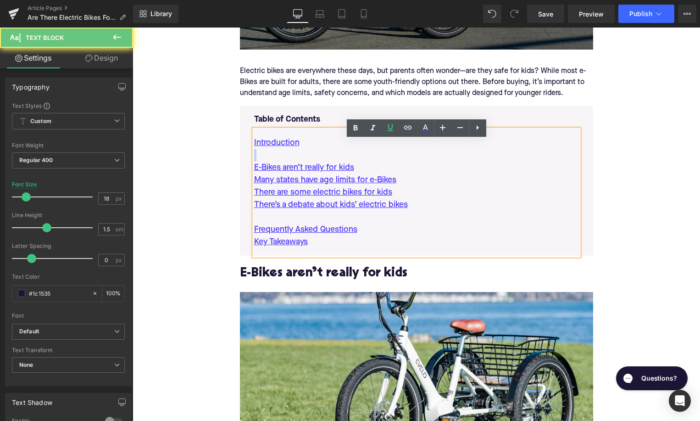
click at [372, 174] on p "E-Bikes aren’t really for kids" at bounding box center [416, 168] width 325 height 12
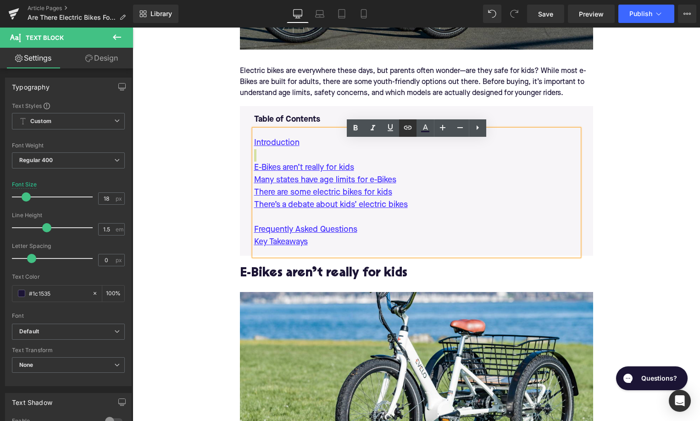
click at [403, 128] on icon at bounding box center [407, 127] width 11 height 11
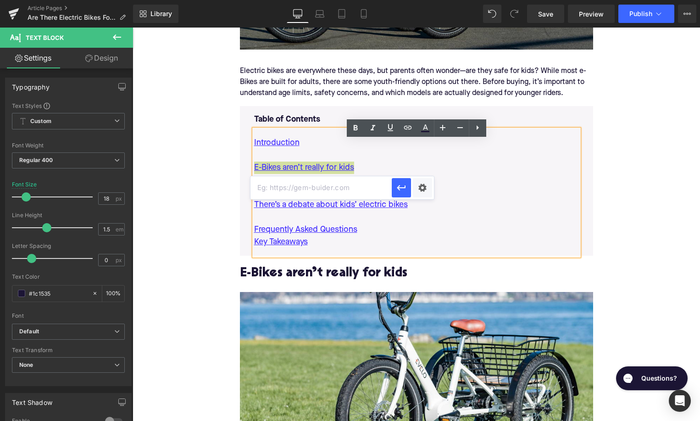
click at [358, 188] on input "text" at bounding box center [321, 187] width 141 height 23
paste input "#e-1732224750072"
drag, startPoint x: 398, startPoint y: 188, endPoint x: 265, endPoint y: 161, distance: 135.4
click at [398, 188] on icon "button" at bounding box center [401, 188] width 9 height 6
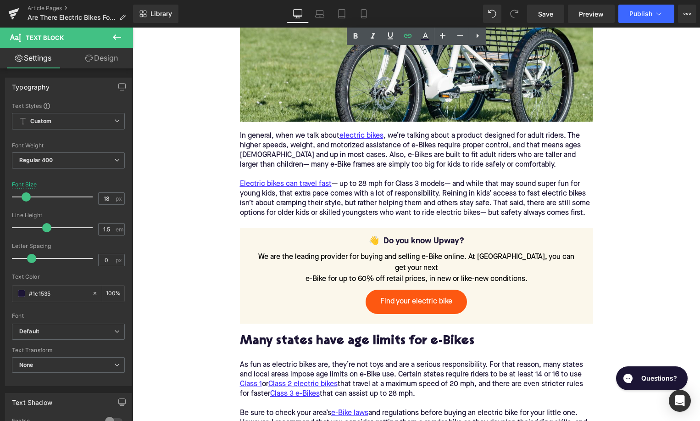
scroll to position [802, 0]
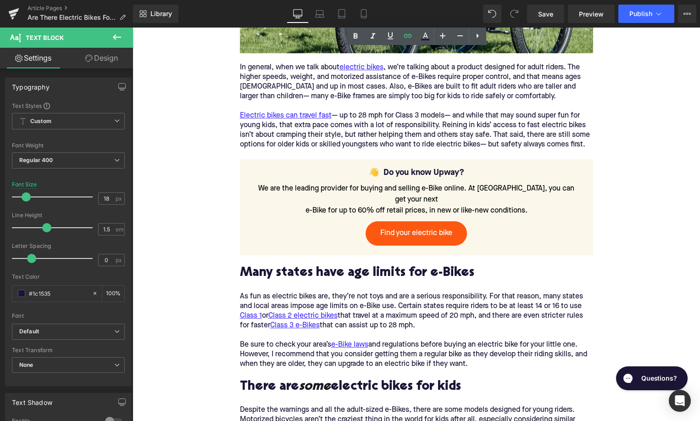
click at [256, 273] on h2 "Many states have age limits for e-Bikes" at bounding box center [416, 273] width 353 height 14
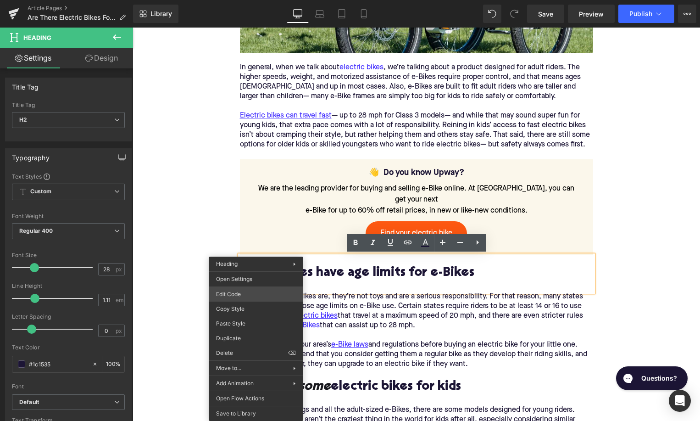
click at [256, 0] on div "Accordion You are previewing how the will restyle your page. You can not edit E…" at bounding box center [350, 0] width 700 height 0
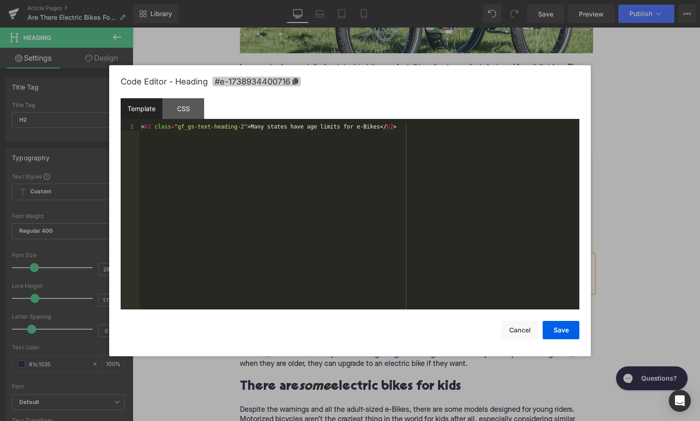
click at [245, 84] on span "#e-1738934400716" at bounding box center [256, 82] width 89 height 10
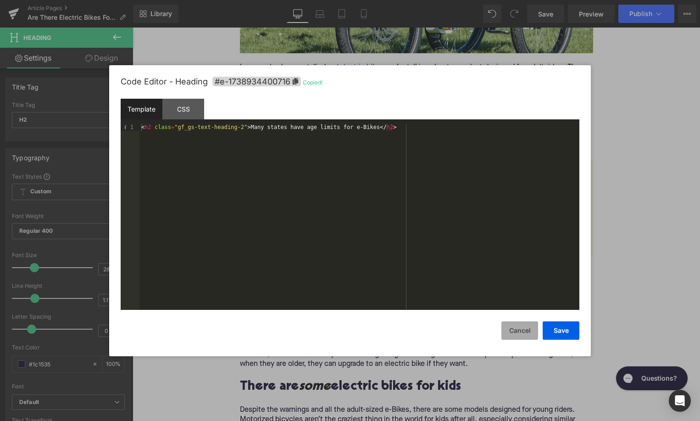
click at [514, 335] on button "Cancel" at bounding box center [519, 330] width 37 height 18
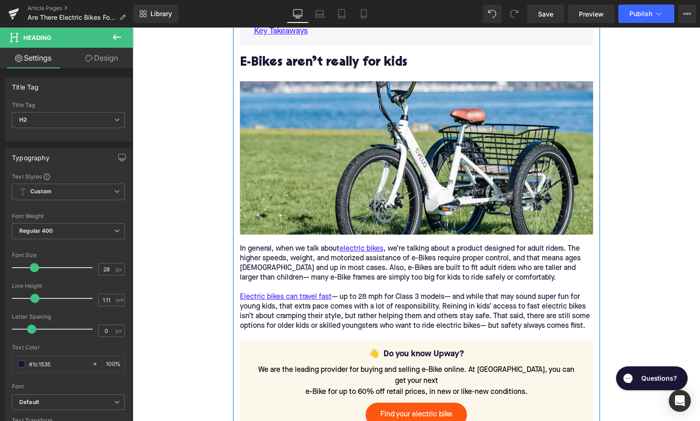
scroll to position [510, 0]
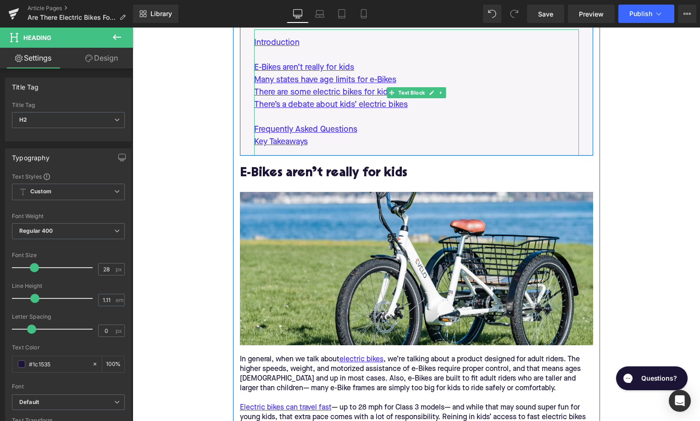
click at [406, 86] on p "Many states have age limits for e-Bikes" at bounding box center [416, 80] width 325 height 12
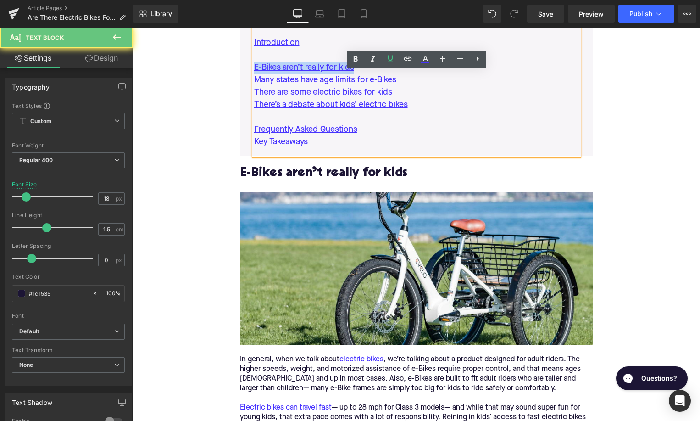
click at [406, 86] on p "Many states have age limits for e-Bikes" at bounding box center [416, 80] width 325 height 12
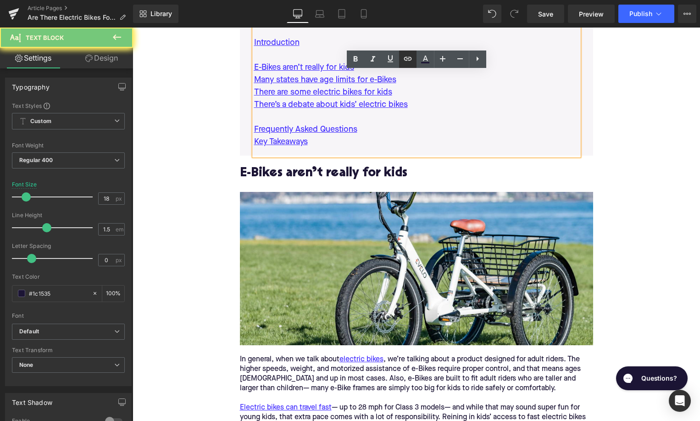
click at [409, 61] on icon at bounding box center [408, 59] width 8 height 4
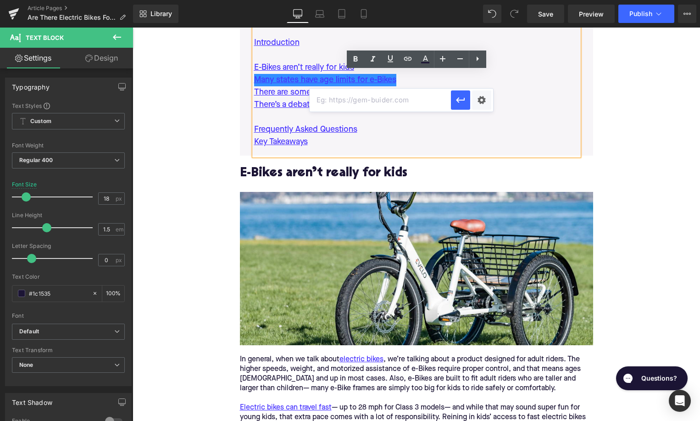
click at [381, 111] on input "text" at bounding box center [380, 100] width 141 height 23
paste input "#e-1738934400716"
click at [462, 102] on icon "button" at bounding box center [460, 100] width 11 height 11
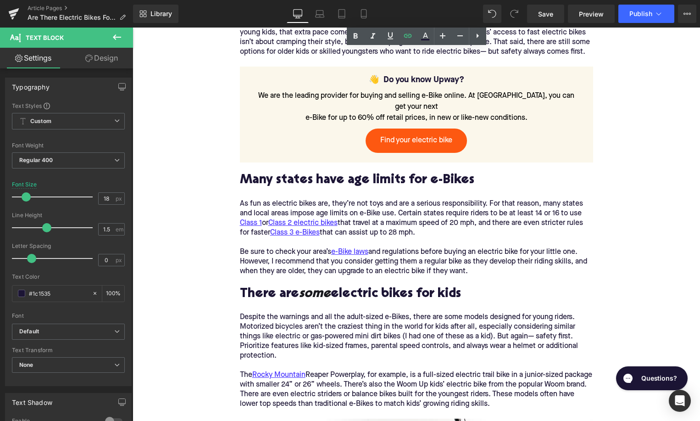
scroll to position [950, 0]
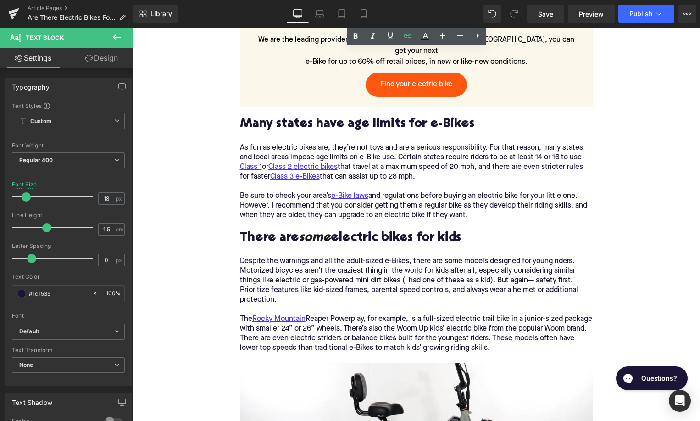
click at [353, 243] on h2 "There are some electric bikes for kids" at bounding box center [416, 238] width 353 height 14
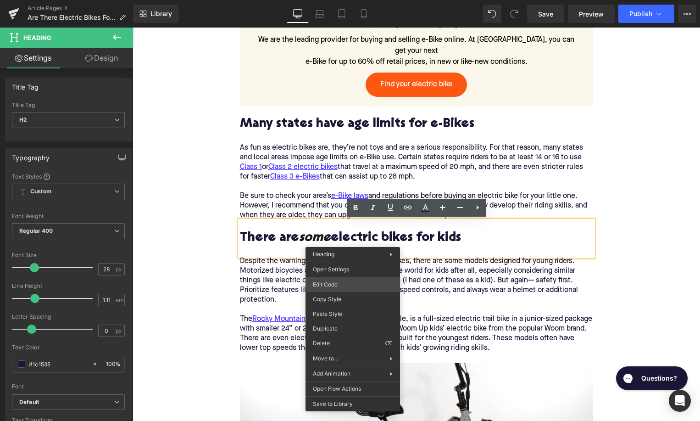
click at [344, 0] on div "Accordion You are previewing how the will restyle your page. You can not edit E…" at bounding box center [350, 0] width 700 height 0
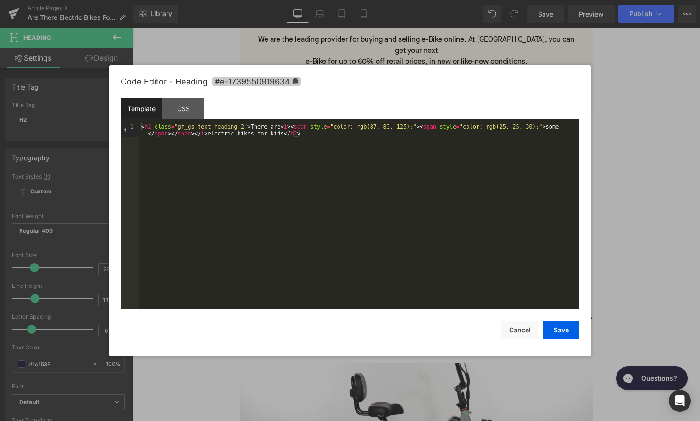
click at [290, 82] on span "#e-1739550919634" at bounding box center [256, 82] width 89 height 10
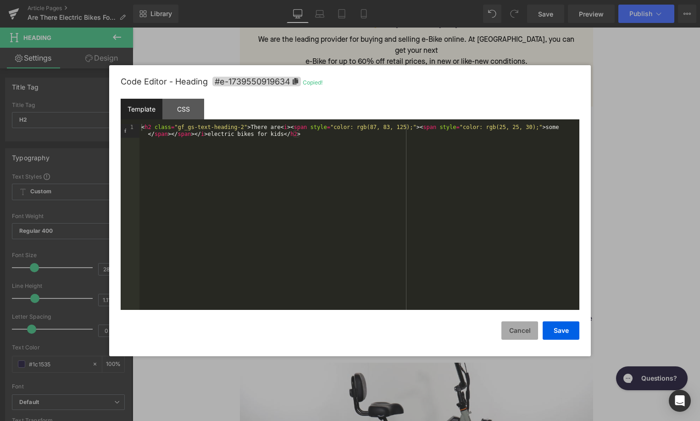
click at [517, 327] on button "Cancel" at bounding box center [519, 330] width 37 height 18
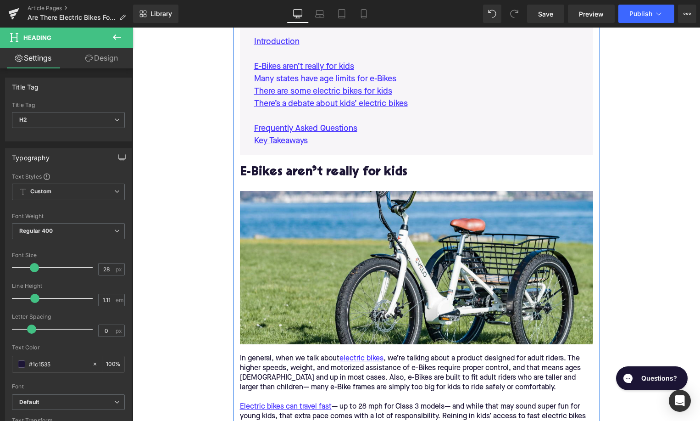
scroll to position [504, 0]
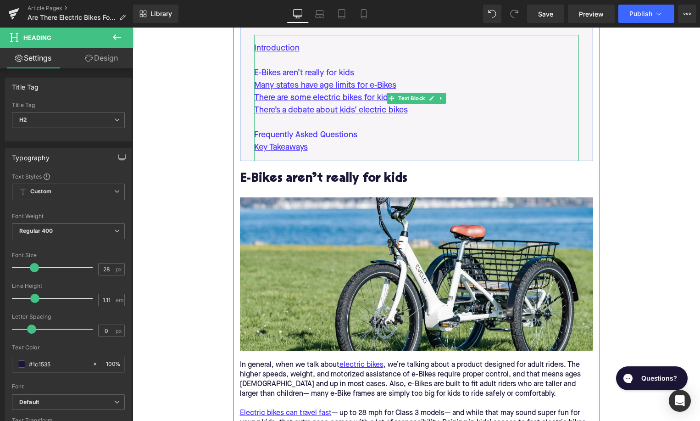
click at [461, 104] on p "There are some electric bikes for kids" at bounding box center [416, 98] width 325 height 12
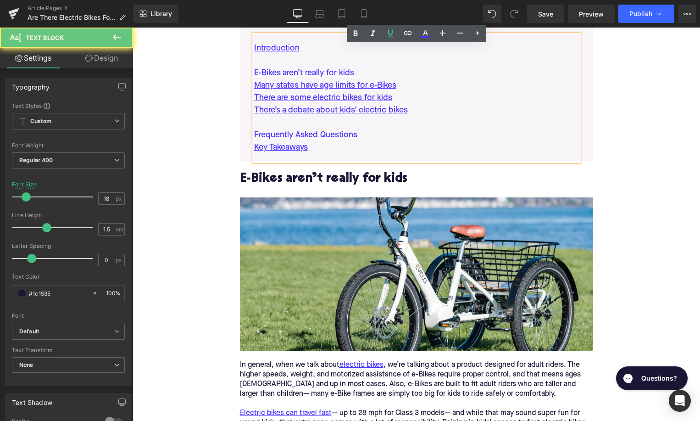
click at [407, 104] on p "There are some electric bikes for kids" at bounding box center [416, 98] width 325 height 12
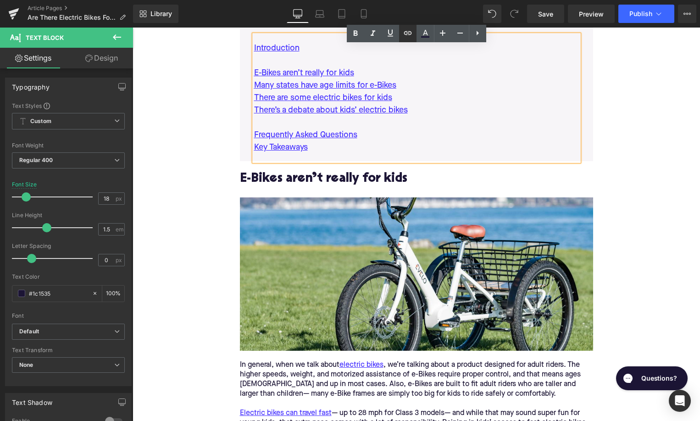
click at [410, 34] on icon at bounding box center [408, 33] width 8 height 4
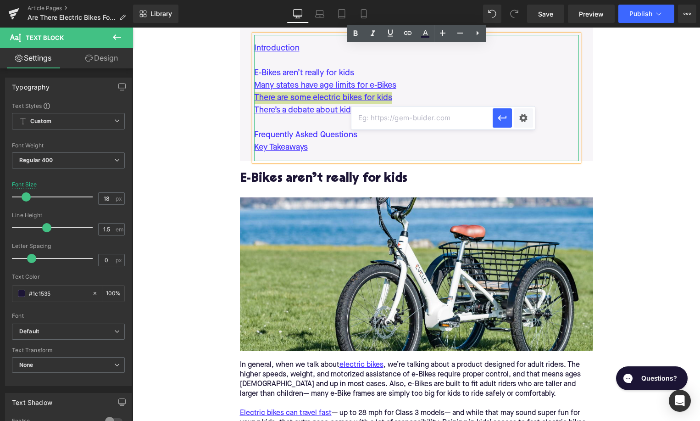
click at [370, 121] on input "text" at bounding box center [421, 117] width 141 height 23
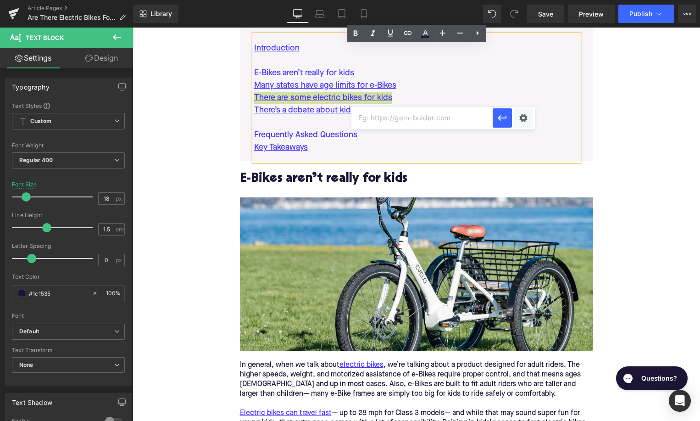
paste input "#e-1739550919634"
click at [504, 125] on button "button" at bounding box center [502, 117] width 19 height 19
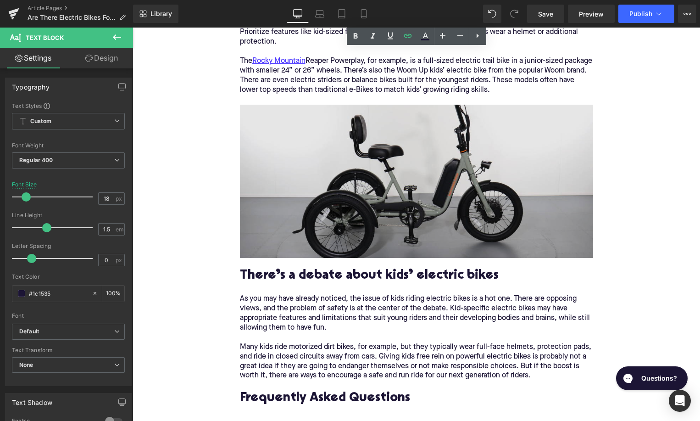
scroll to position [1224, 0]
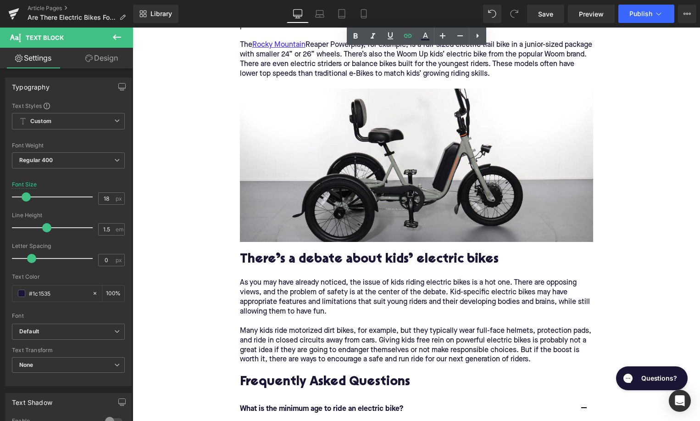
click at [347, 256] on h2 "There’s a debate about kids’ electric bikes" at bounding box center [416, 260] width 353 height 14
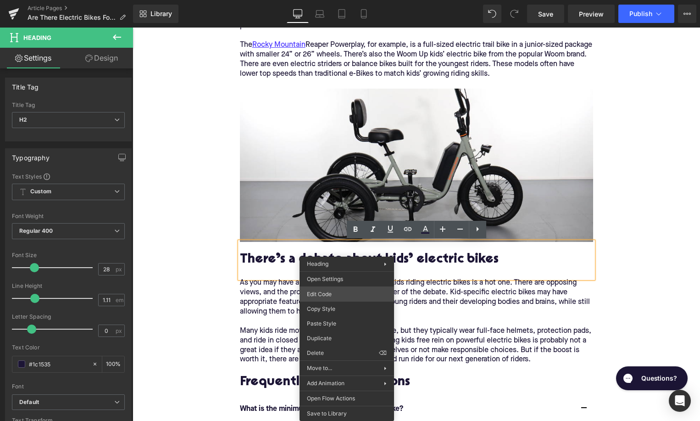
click at [338, 0] on div "Accordion You are previewing how the will restyle your page. You can not edit E…" at bounding box center [350, 0] width 700 height 0
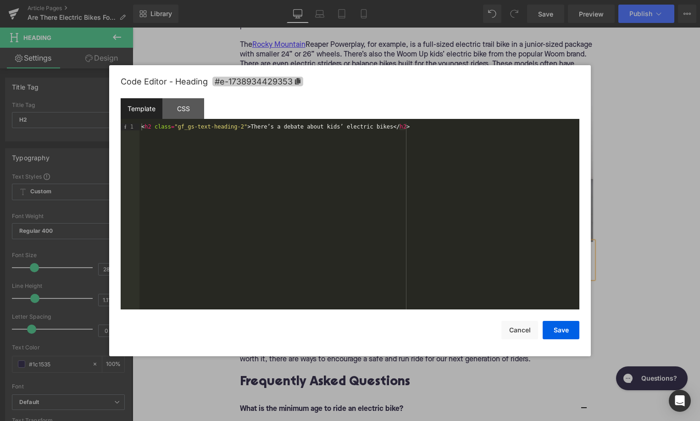
click at [294, 84] on span "#e-1738934429353" at bounding box center [257, 82] width 91 height 10
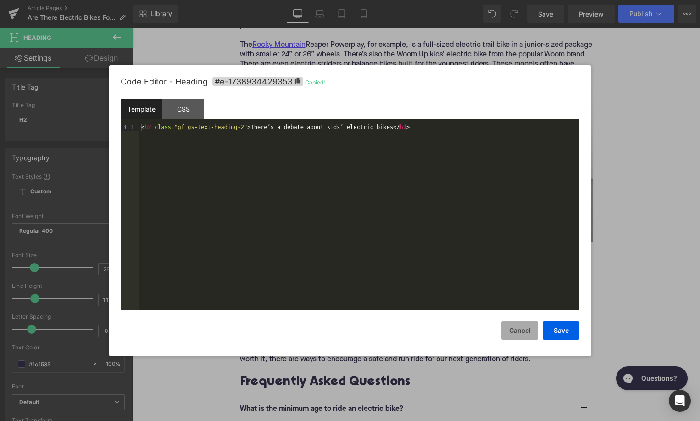
click at [521, 329] on button "Cancel" at bounding box center [519, 330] width 37 height 18
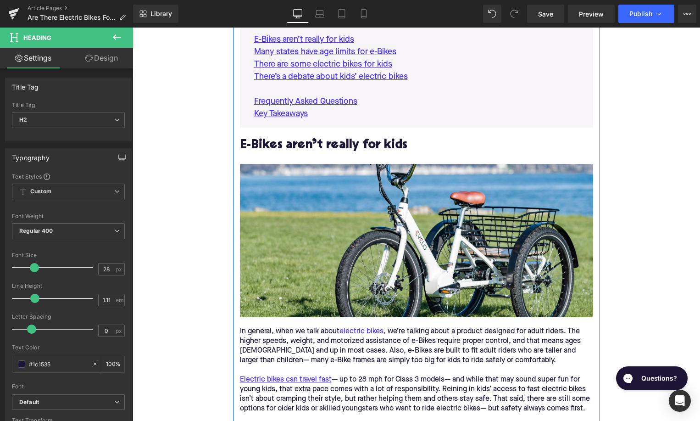
scroll to position [501, 0]
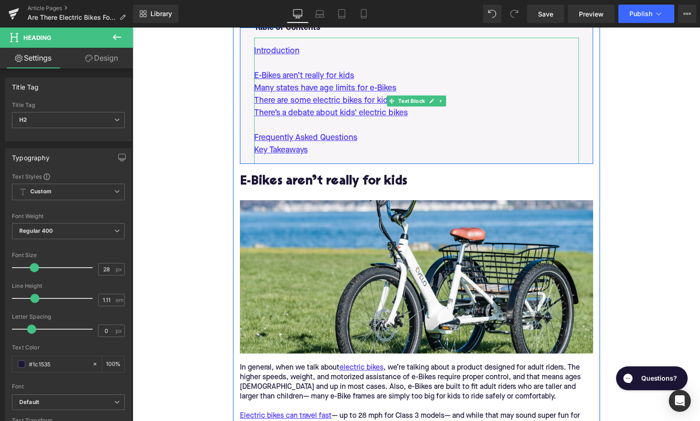
click at [416, 119] on p "There’s a debate about kids’ electric bikes" at bounding box center [416, 113] width 325 height 12
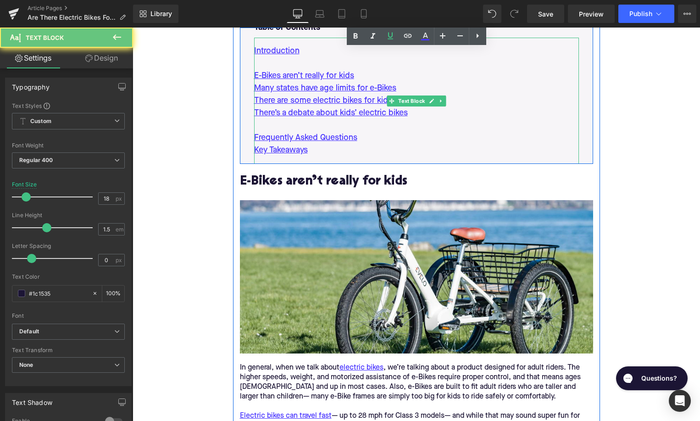
click at [416, 119] on p "There’s a debate about kids’ electric bikes" at bounding box center [416, 113] width 325 height 12
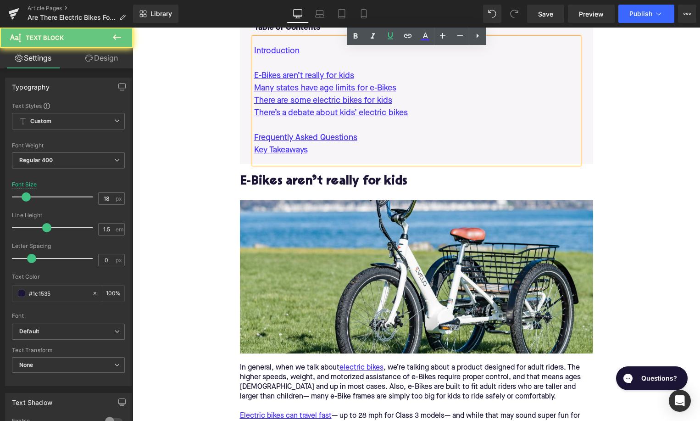
click at [416, 119] on p "There’s a debate about kids’ electric bikes" at bounding box center [416, 113] width 325 height 12
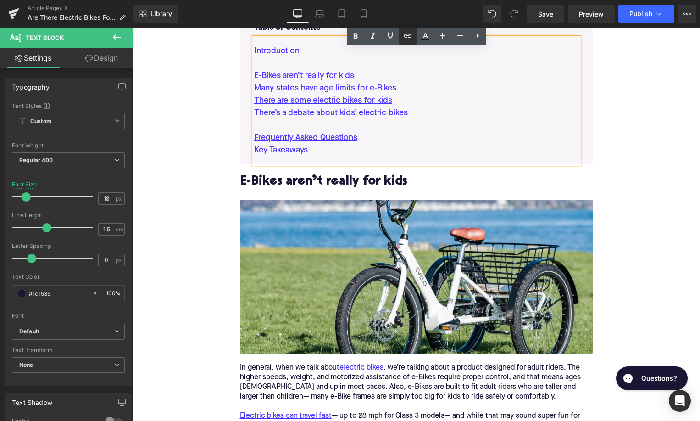
click at [409, 41] on icon at bounding box center [407, 35] width 11 height 11
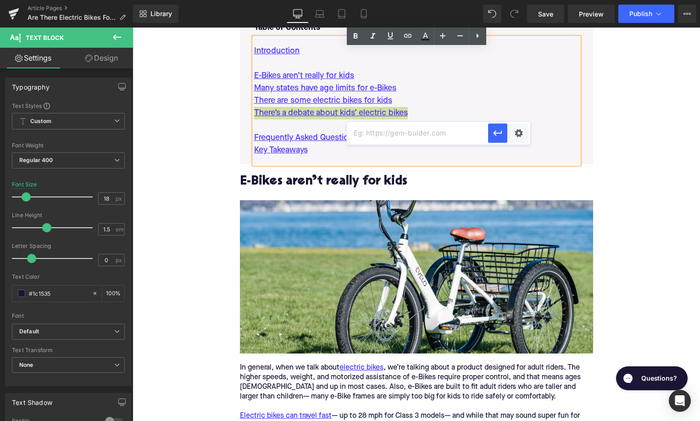
click at [377, 135] on input "text" at bounding box center [417, 133] width 141 height 23
paste input "#e-1738934429353"
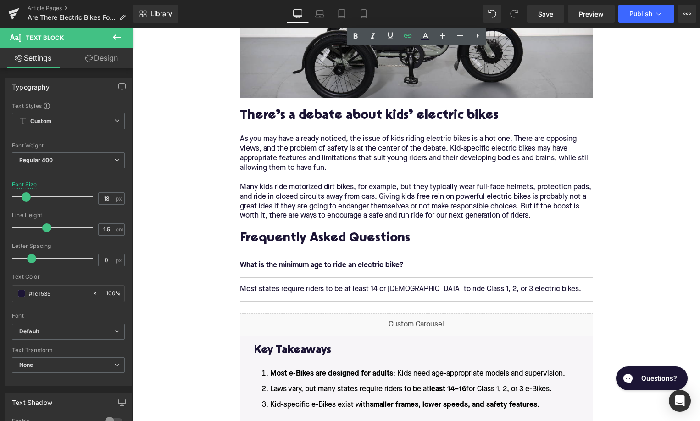
scroll to position [1369, 0]
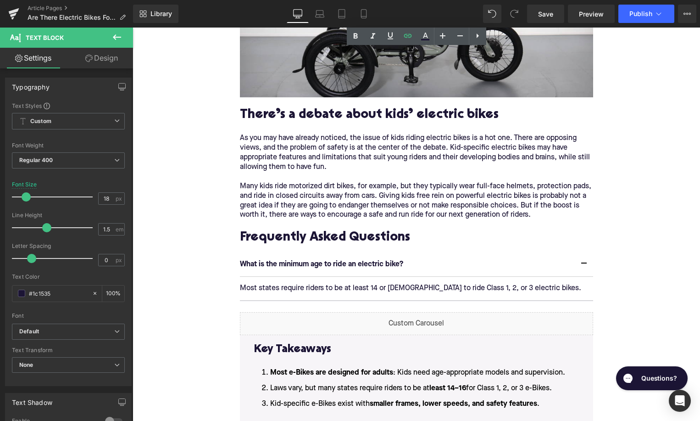
click at [338, 237] on h2 "Frequently Asked Questions" at bounding box center [416, 238] width 353 height 14
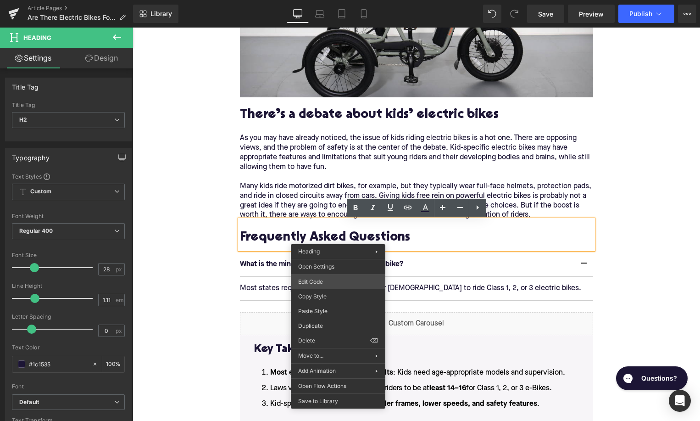
click at [325, 0] on div "Accordion You are previewing how the will restyle your page. You can not edit E…" at bounding box center [350, 0] width 700 height 0
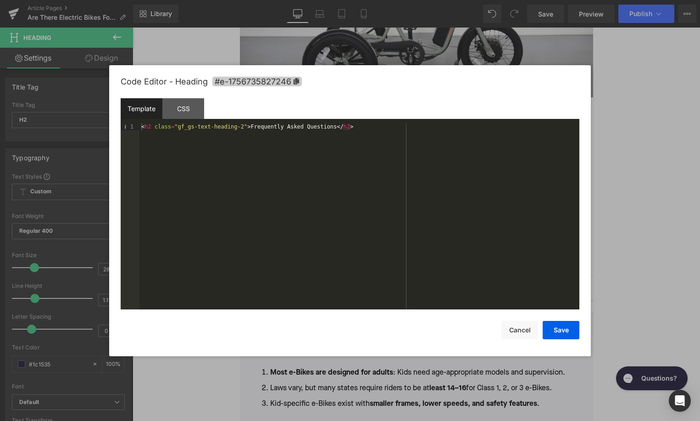
click at [289, 82] on span "#e-1756735827246" at bounding box center [256, 82] width 89 height 10
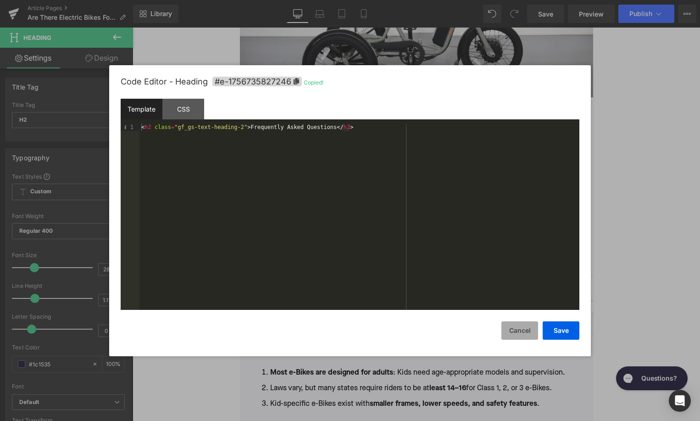
click at [516, 327] on button "Cancel" at bounding box center [519, 330] width 37 height 18
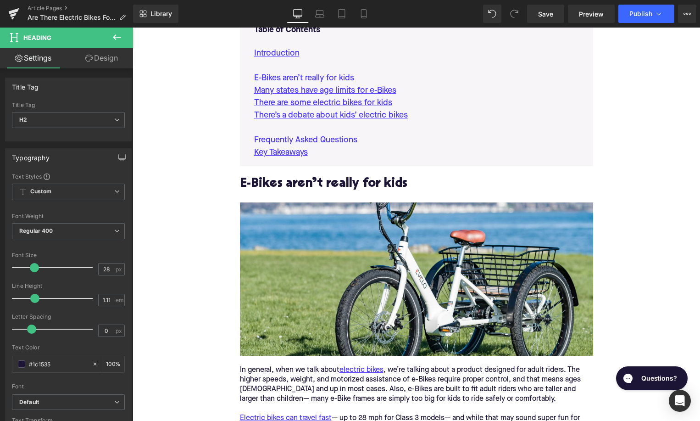
scroll to position [416, 0]
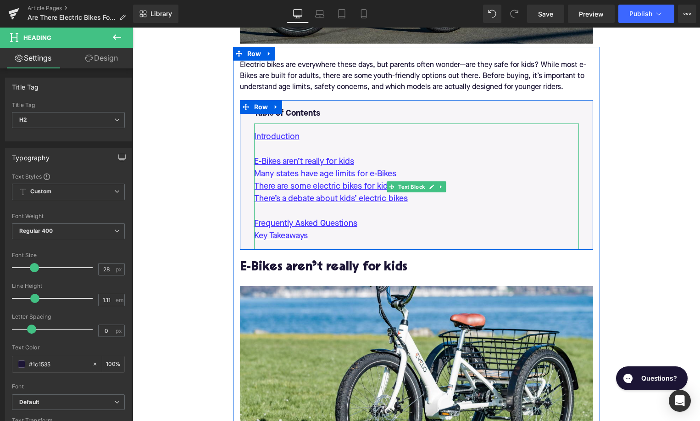
click at [376, 230] on p "Frequently Asked Questions" at bounding box center [416, 223] width 325 height 12
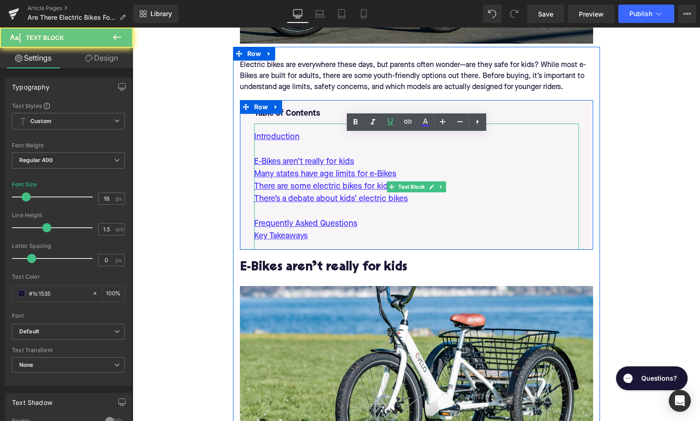
click at [376, 230] on p "Frequently Asked Questions" at bounding box center [416, 223] width 325 height 12
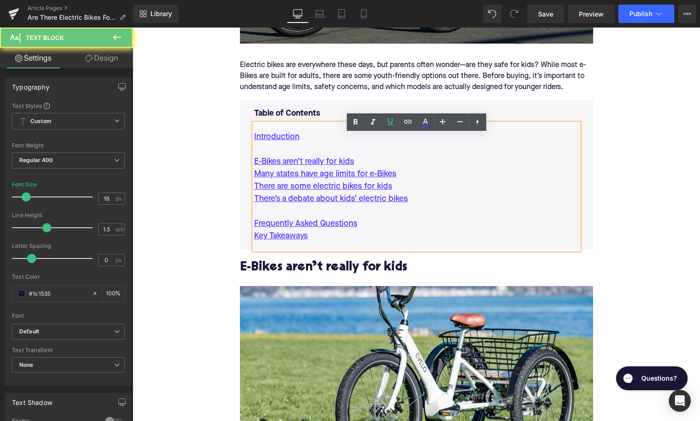
click at [376, 230] on p "Frequently Asked Questions" at bounding box center [416, 223] width 325 height 12
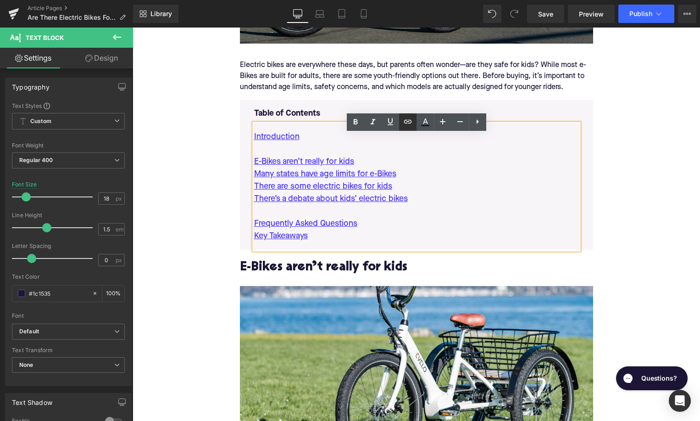
click at [411, 121] on icon at bounding box center [408, 122] width 8 height 4
click at [384, 234] on input "text" at bounding box center [433, 231] width 141 height 23
paste input "#e-1756735827246"
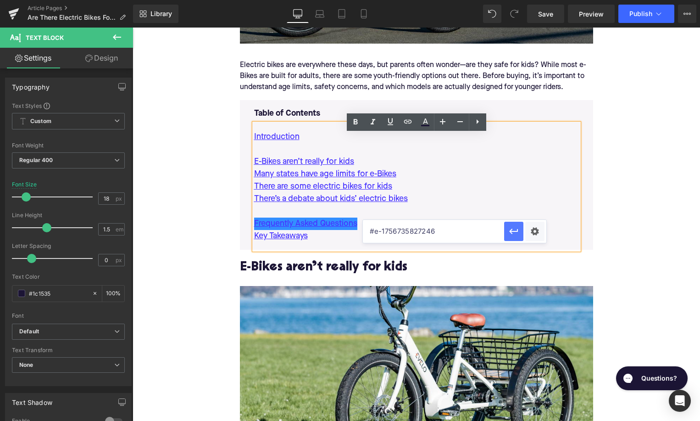
type input "#e-1756735827246"
click at [510, 229] on icon "button" at bounding box center [513, 231] width 11 height 11
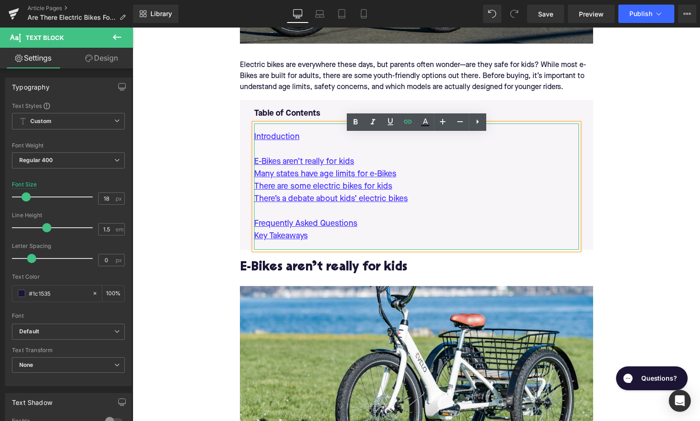
click at [510, 217] on p at bounding box center [416, 211] width 325 height 12
click at [490, 205] on p "There’s a debate about kids’ electric bikes" at bounding box center [416, 199] width 325 height 12
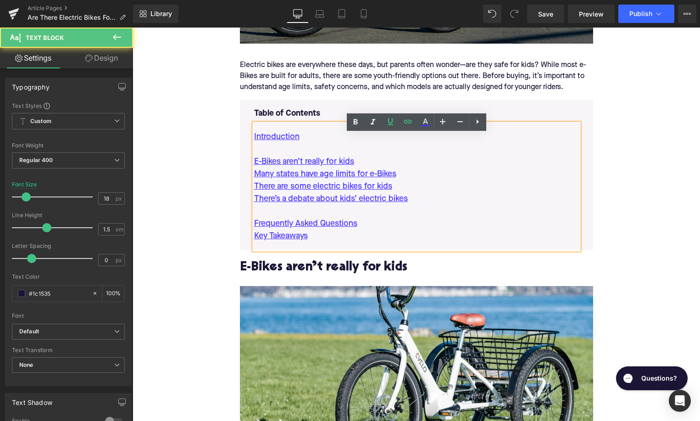
click at [472, 193] on p "There are some electric bikes for kids" at bounding box center [416, 186] width 325 height 12
click at [465, 180] on p "Many states have age limits for e-Bikes" at bounding box center [416, 174] width 325 height 12
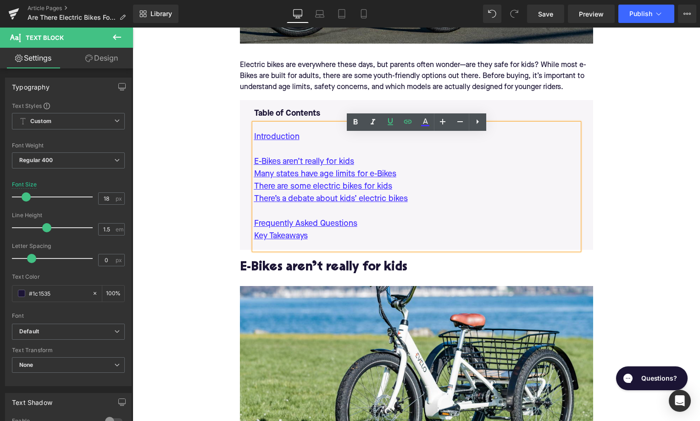
click at [446, 168] on p "E-Bikes aren’t really for kids" at bounding box center [416, 162] width 325 height 12
click at [428, 156] on p at bounding box center [416, 149] width 325 height 12
click at [418, 143] on p "Introduction" at bounding box center [416, 137] width 325 height 12
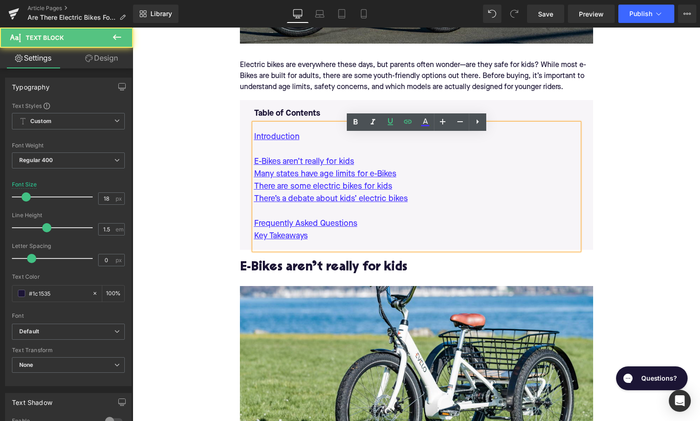
click at [373, 230] on p "Frequently Asked Questions" at bounding box center [416, 223] width 325 height 12
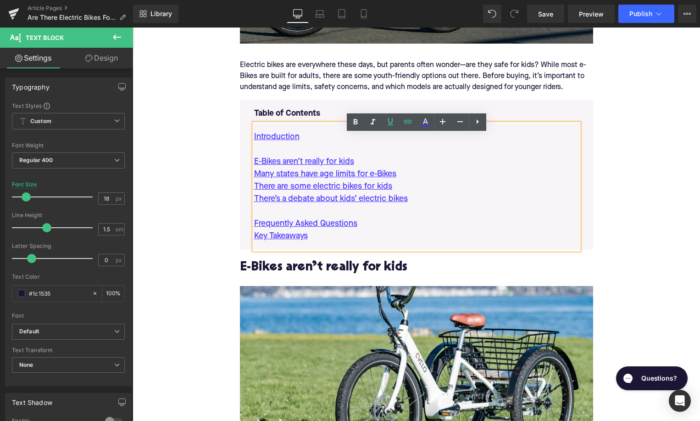
click at [369, 242] on p "Key Takeaways" at bounding box center [416, 236] width 325 height 12
click at [407, 217] on p at bounding box center [416, 211] width 325 height 12
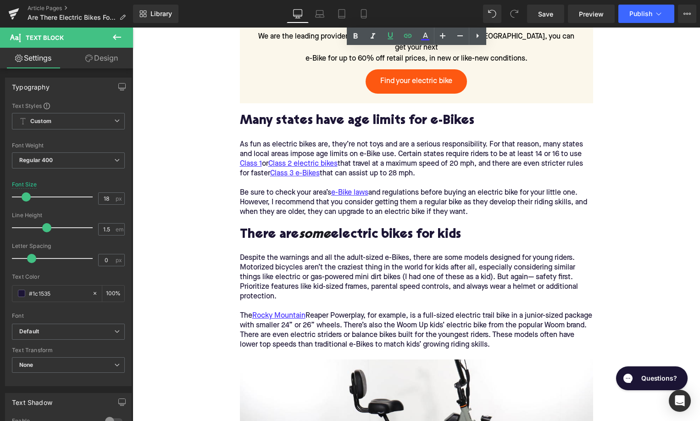
scroll to position [980, 0]
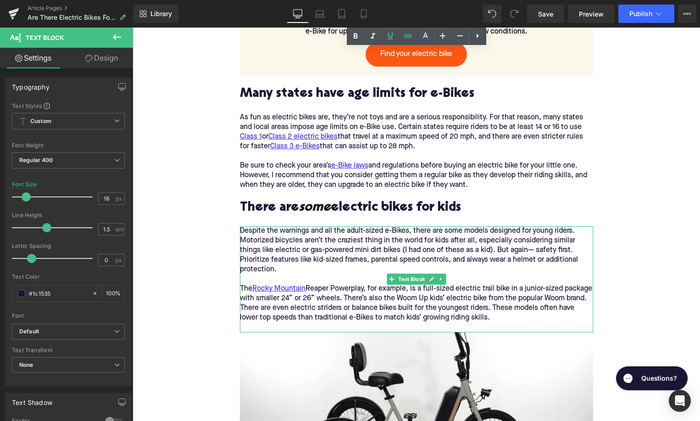
click at [533, 309] on div "Despite the warnings and all the adult-sized e-Bikes, there are some models des…" at bounding box center [416, 274] width 353 height 96
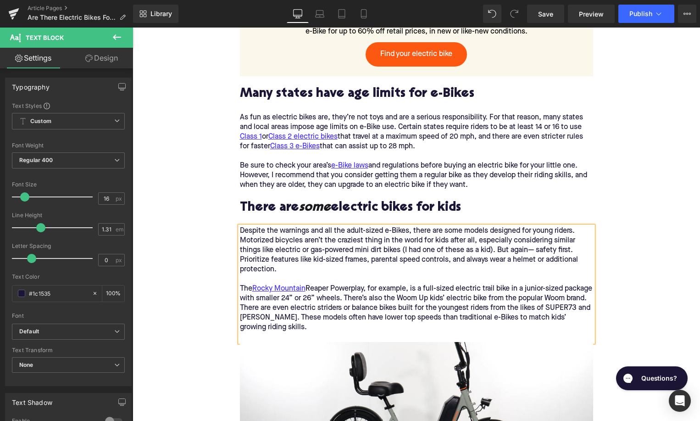
click at [220, 231] on div "Home / Are There Electric Bikes For Kids? Breadcrumbs Are There Electric Bikes …" at bounding box center [417, 241] width 568 height 2197
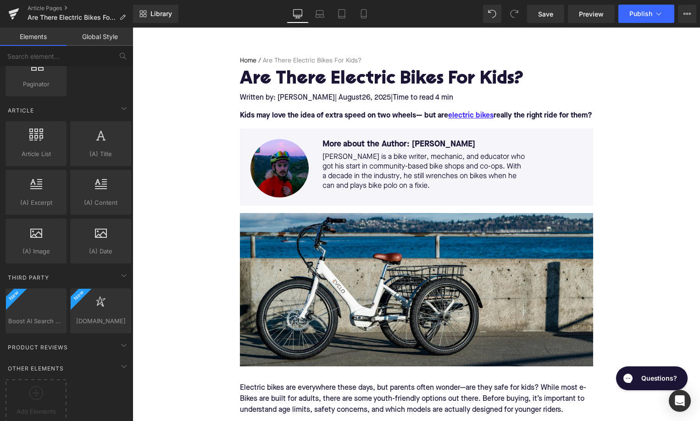
scroll to position [181, 0]
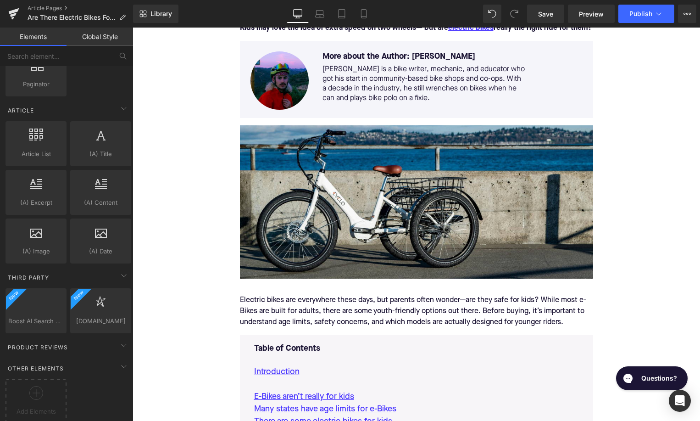
click at [399, 211] on div "Image" at bounding box center [416, 201] width 353 height 153
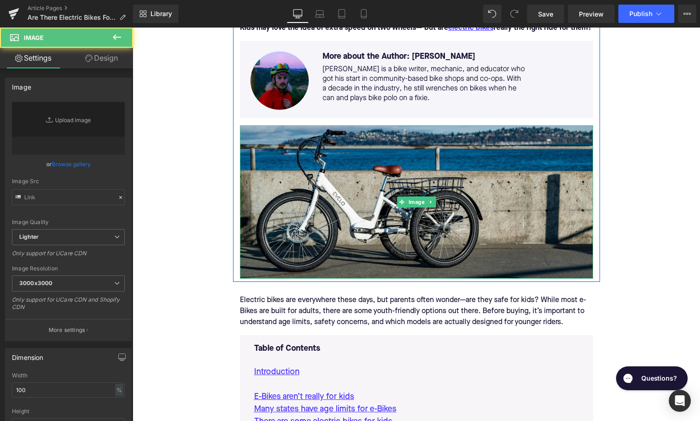
type input "https://ucarecdn.com/ab46db4c-5d61-4500-8ebb-4a1ea48a9b70/-/format/auto/-/previ…"
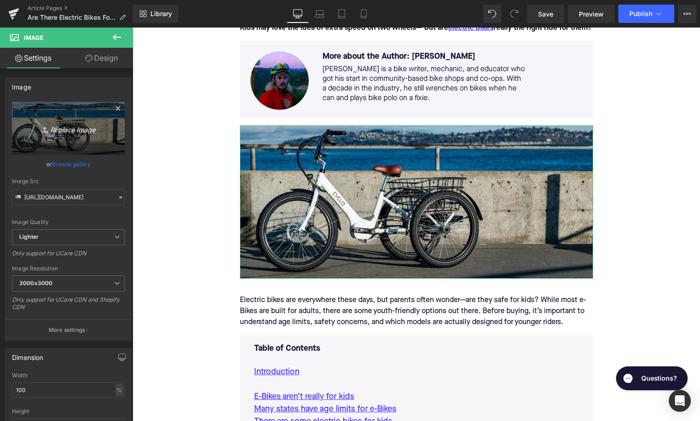
click at [81, 129] on icon "Replace Image" at bounding box center [68, 128] width 73 height 11
type input "C:\fakepath\500.png"
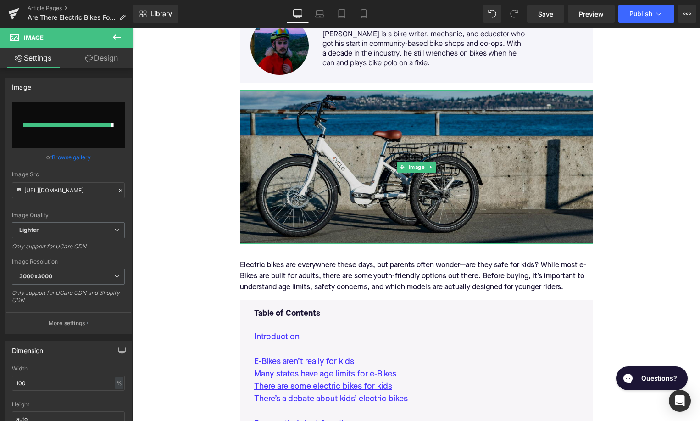
type input "https://ucarecdn.com/ca98297c-54f7-438b-9f24-719e34ace3e6/-/format/auto/-/previ…"
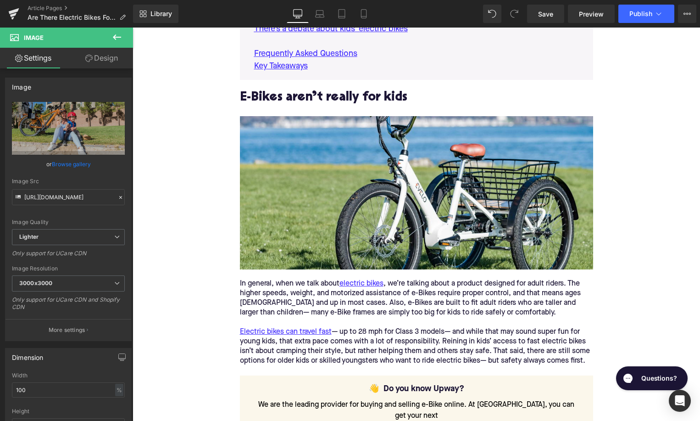
scroll to position [589, 0]
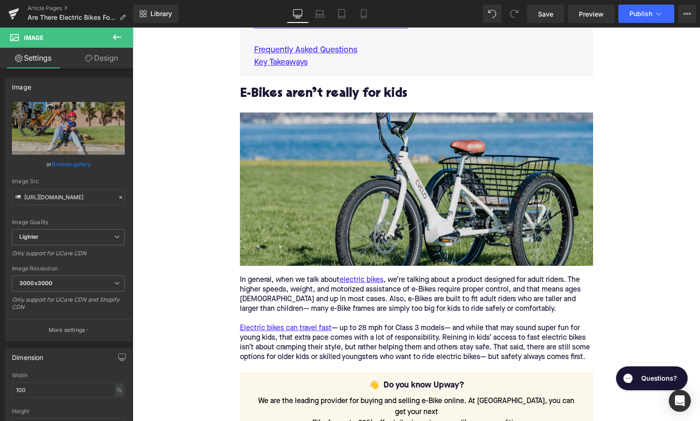
click at [467, 169] on img at bounding box center [416, 188] width 353 height 153
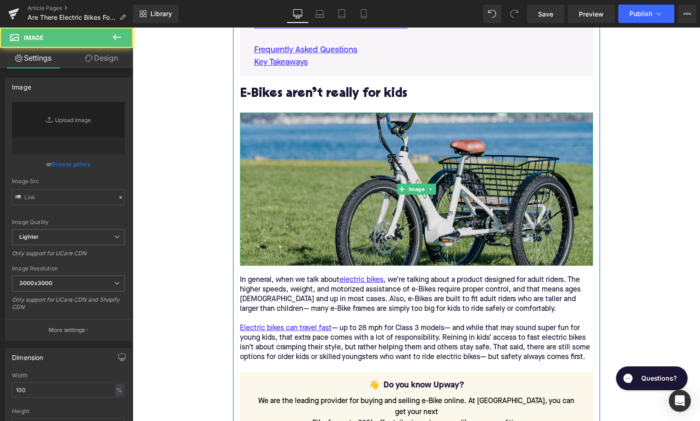
type input "https://ucarecdn.com/f1a2742b-ef77-4161-9a05-35d491dc03e3/-/format/auto/-/previ…"
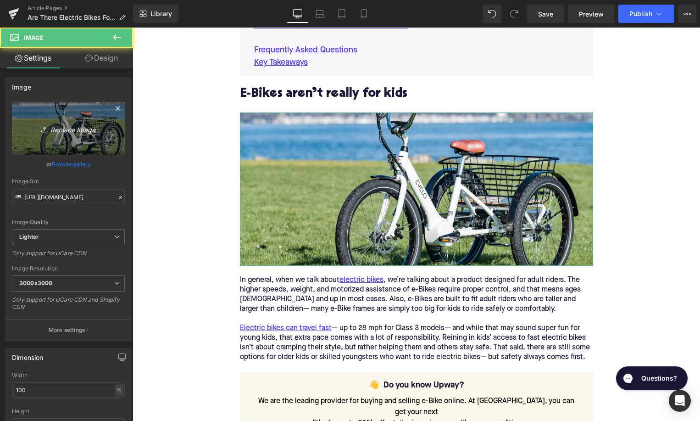
click at [85, 132] on icon "Replace Image" at bounding box center [68, 128] width 73 height 11
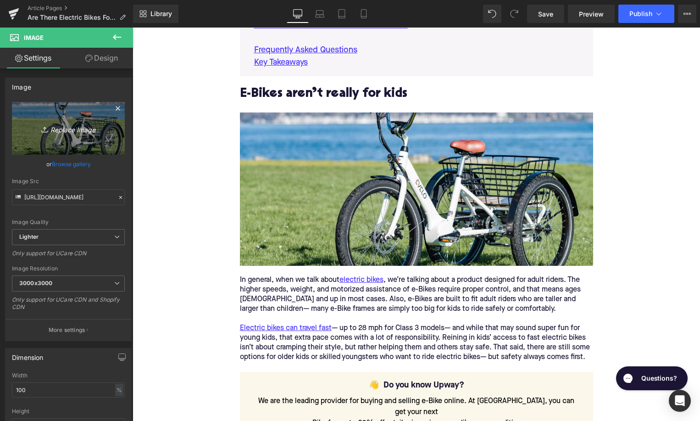
type input "C:\fakepath\498.png"
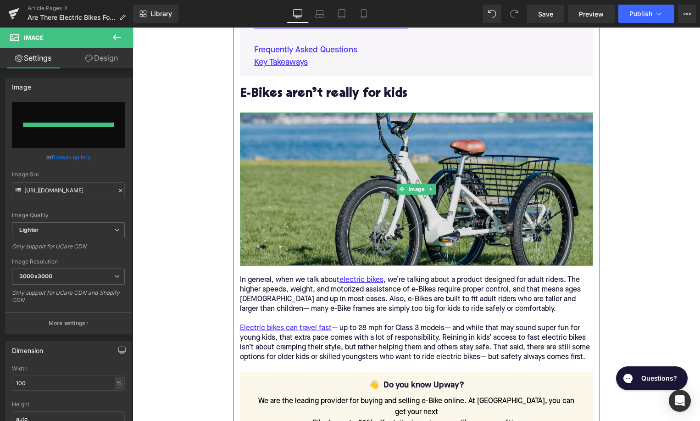
type input "https://ucarecdn.com/2dc19b8e-cd43-4b76-b3d2-44fc86150893/-/format/auto/-/previ…"
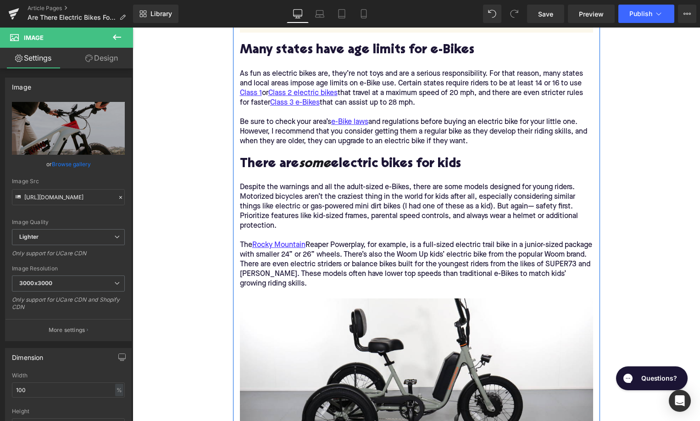
scroll to position [1095, 0]
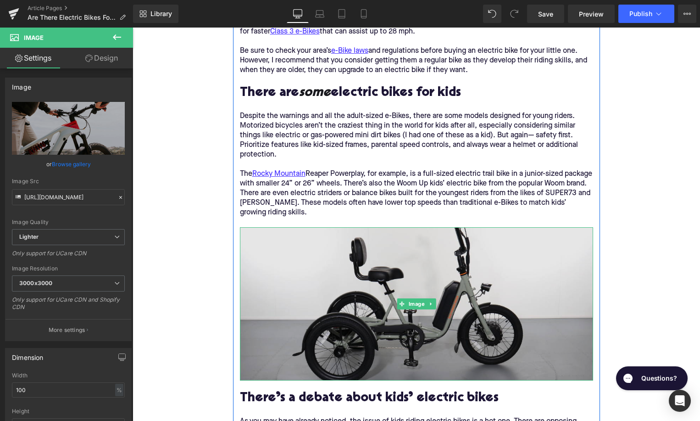
click at [390, 246] on img at bounding box center [416, 303] width 353 height 153
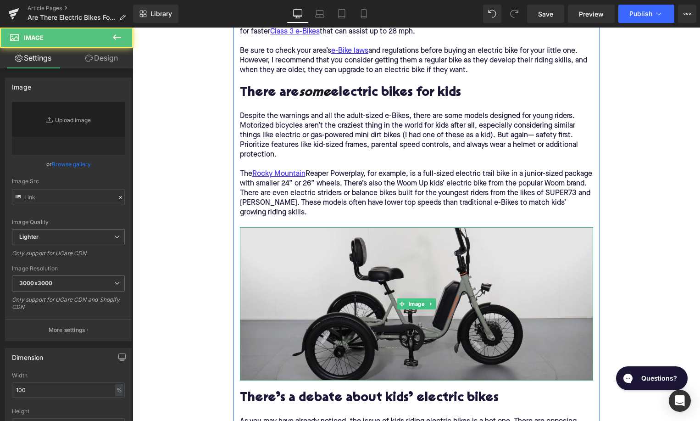
type input "https://ucarecdn.com/9de265d7-9f71-4b16-85f6-ba2f2fee6999/-/format/auto/-/previ…"
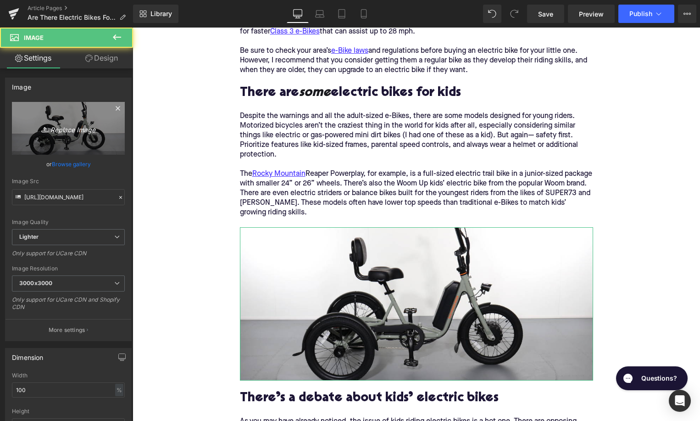
click at [74, 133] on icon "Replace Image" at bounding box center [68, 128] width 73 height 11
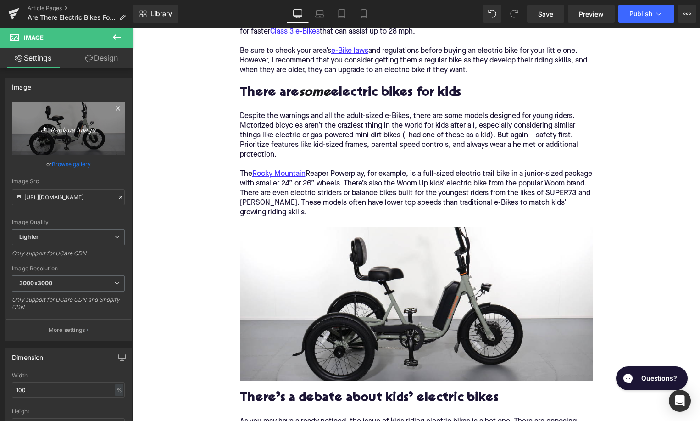
type input "C:\fakepath\499.png"
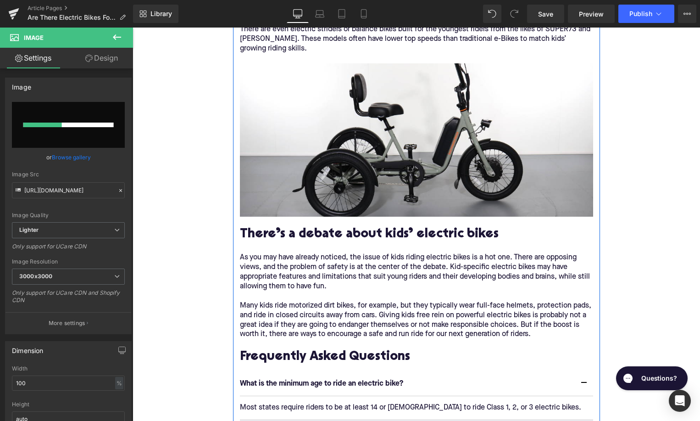
scroll to position [1292, 0]
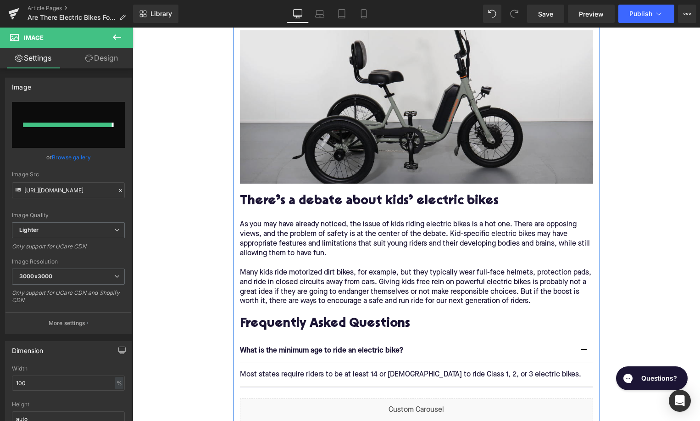
type input "https://ucarecdn.com/6bd2e43b-9678-4e84-8fdb-4e95c2df0244/-/format/auto/-/previ…"
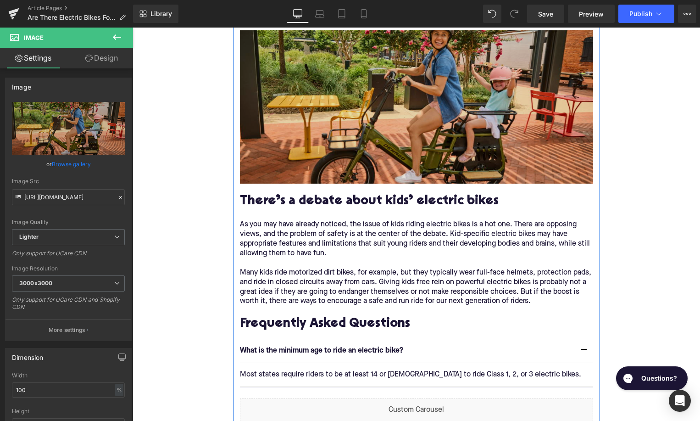
click at [439, 98] on img at bounding box center [416, 106] width 353 height 153
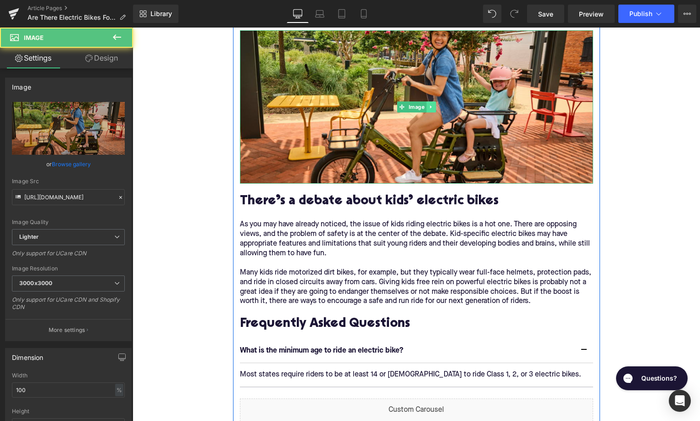
click at [429, 106] on icon at bounding box center [431, 107] width 5 height 6
click at [428, 107] on icon at bounding box center [425, 107] width 5 height 6
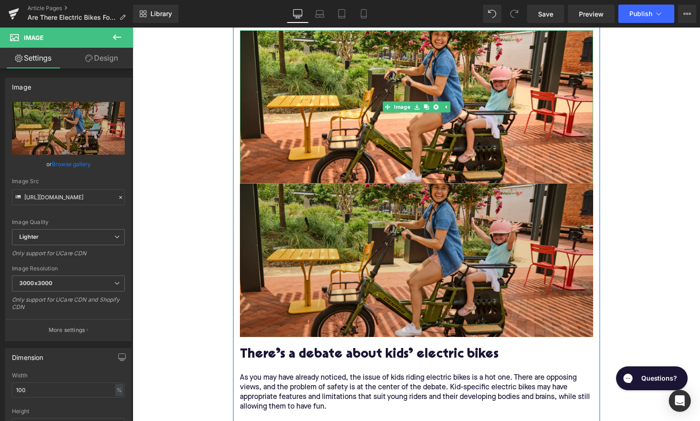
click at [357, 259] on img at bounding box center [416, 260] width 353 height 153
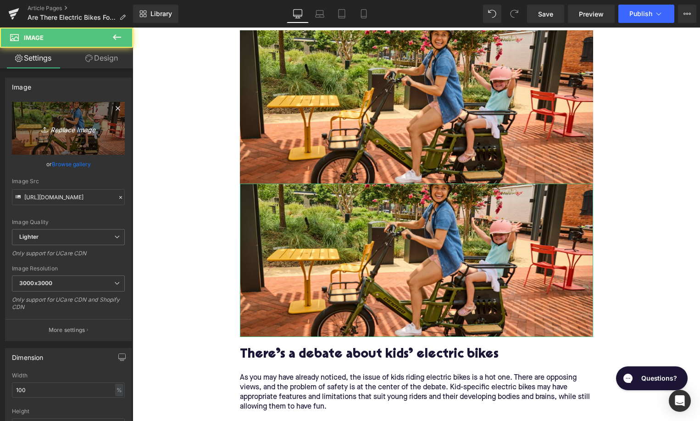
click at [80, 129] on icon "Replace Image" at bounding box center [68, 128] width 73 height 11
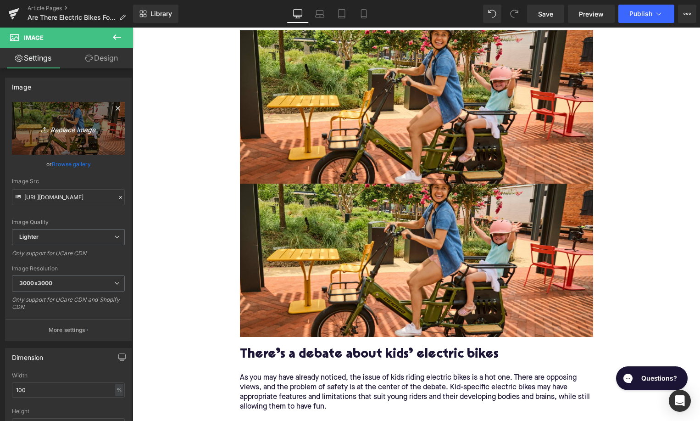
type input "C:\fakepath\497.png"
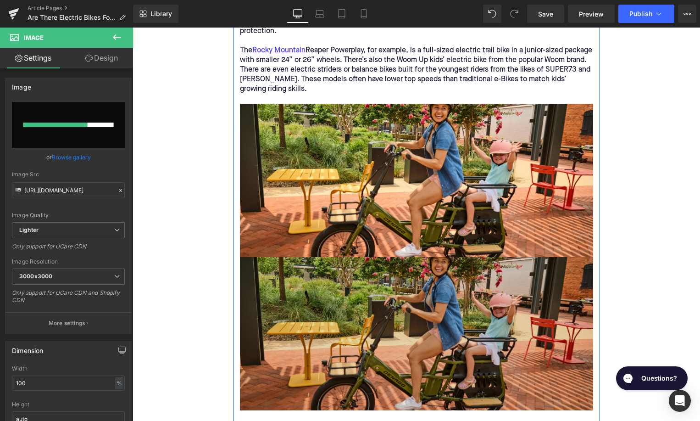
scroll to position [1196, 0]
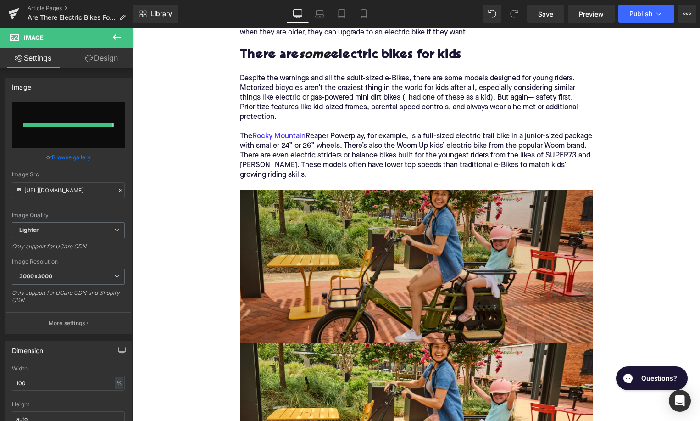
type input "https://ucarecdn.com/c09499cc-569a-41ff-85a6-ca5b4c7d24ee/-/format/auto/-/previ…"
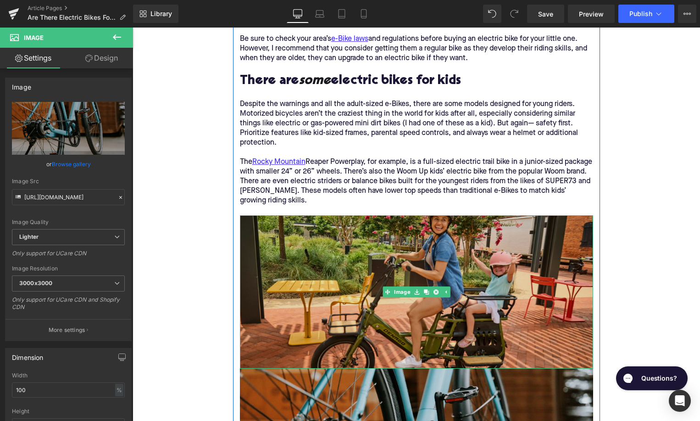
scroll to position [1252, 0]
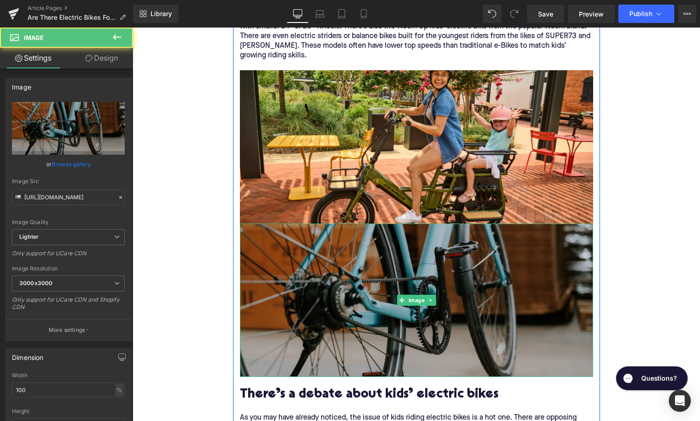
click at [381, 312] on img at bounding box center [416, 299] width 353 height 153
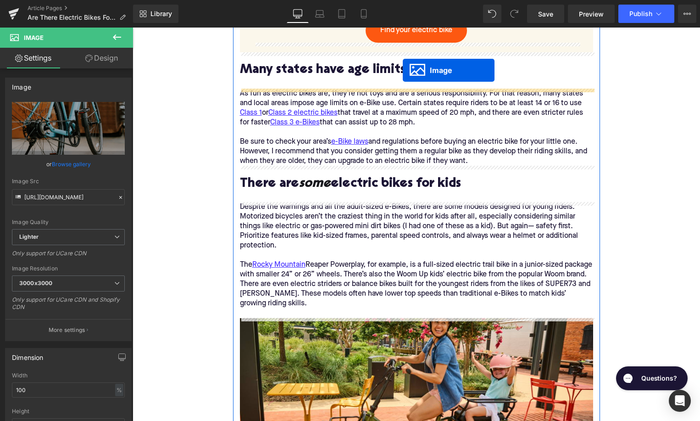
scroll to position [949, 0]
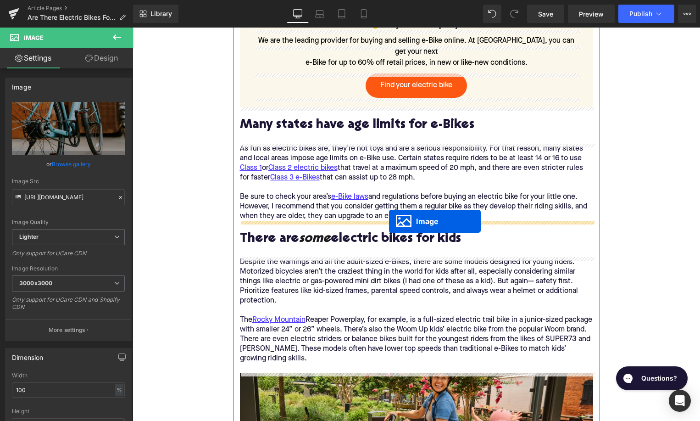
drag, startPoint x: 401, startPoint y: 301, endPoint x: 389, endPoint y: 221, distance: 80.3
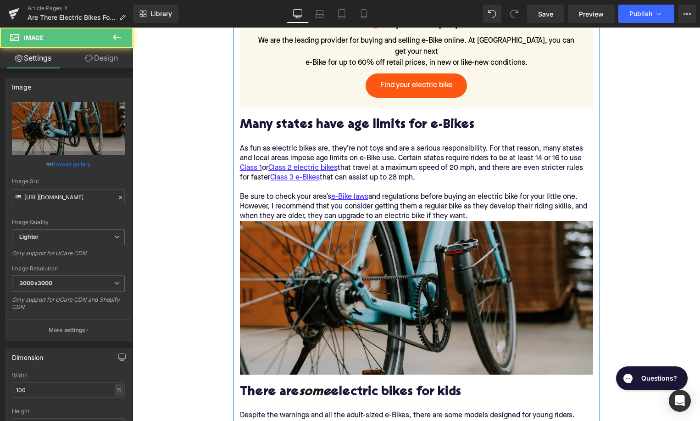
click at [498, 217] on p "As fun as electric bikes are, they’re not toys and are a serious responsibility…" at bounding box center [416, 182] width 353 height 77
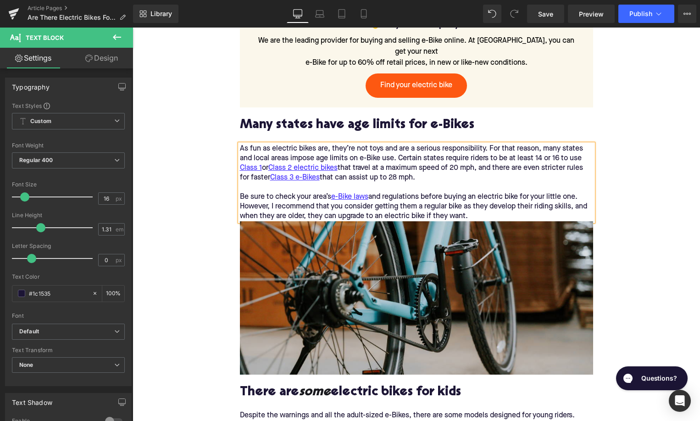
click at [376, 197] on p "As fun as electric bikes are, they’re not toys and are a serious responsibility…" at bounding box center [416, 182] width 353 height 77
click at [476, 216] on p "As fun as electric bikes are, they’re not toys and are a serious responsibility…" at bounding box center [416, 182] width 353 height 77
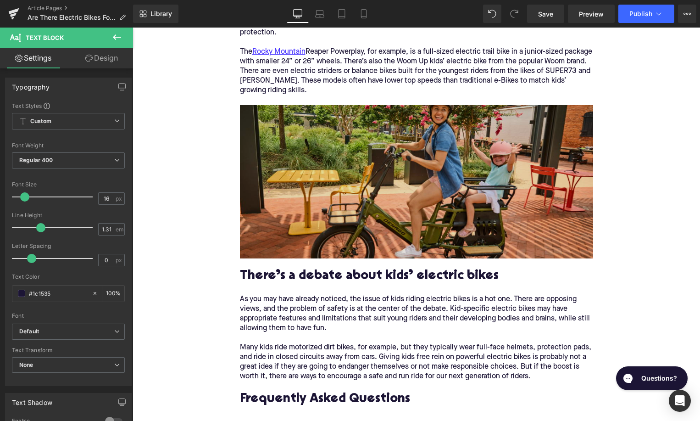
scroll to position [1463, 0]
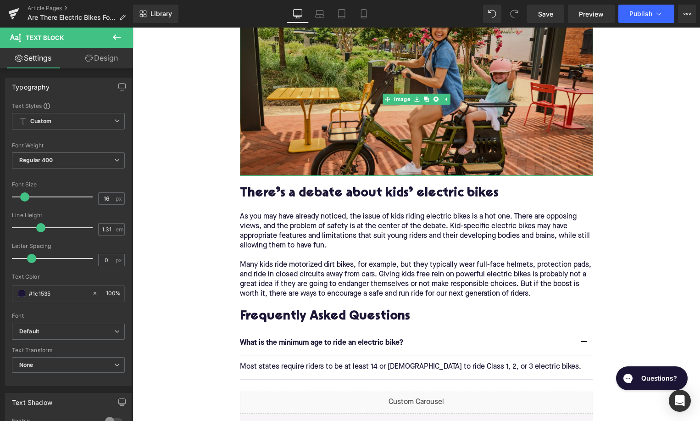
click at [516, 65] on img at bounding box center [416, 98] width 353 height 153
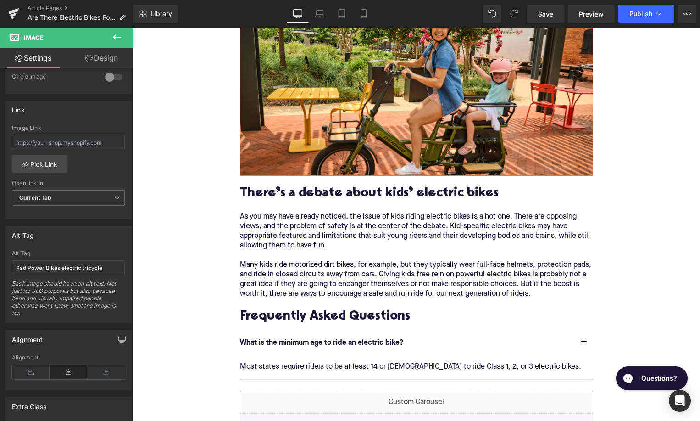
scroll to position [377, 0]
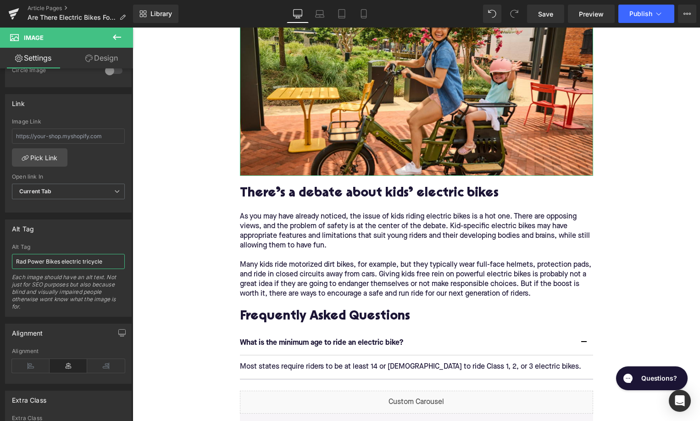
click at [56, 266] on input "Rad Power Bikes electric tricycle" at bounding box center [68, 261] width 113 height 15
click at [60, 262] on input "Rad Power Bikes electric tricycle" at bounding box center [68, 261] width 113 height 15
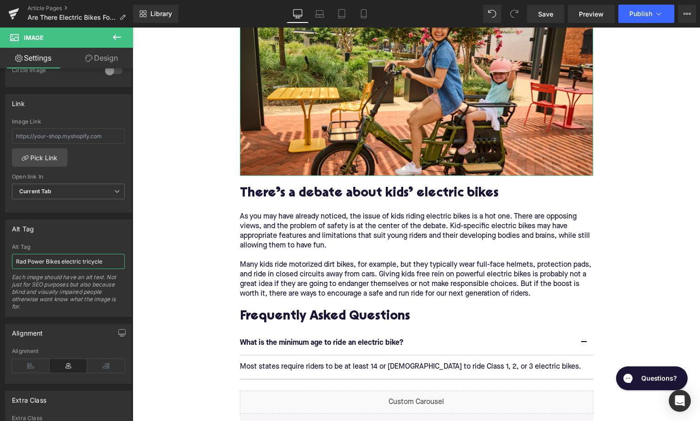
click at [60, 262] on input "Rad Power Bikes electric tricycle" at bounding box center [68, 261] width 113 height 15
drag, startPoint x: 60, startPoint y: 262, endPoint x: 15, endPoint y: 262, distance: 44.5
click at [15, 262] on input "Rad Power Bikes electric tricycle" at bounding box center [68, 261] width 113 height 15
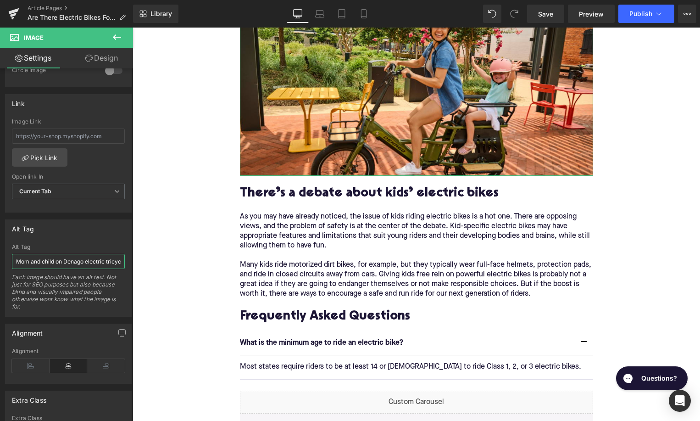
click at [111, 261] on input "Mom and child on Denago electric tricycle" at bounding box center [68, 261] width 113 height 15
type input "Mom and child on Denago electric cargo bike"
click at [123, 261] on input "Mom and child on Denago electric cargo bike" at bounding box center [68, 261] width 113 height 15
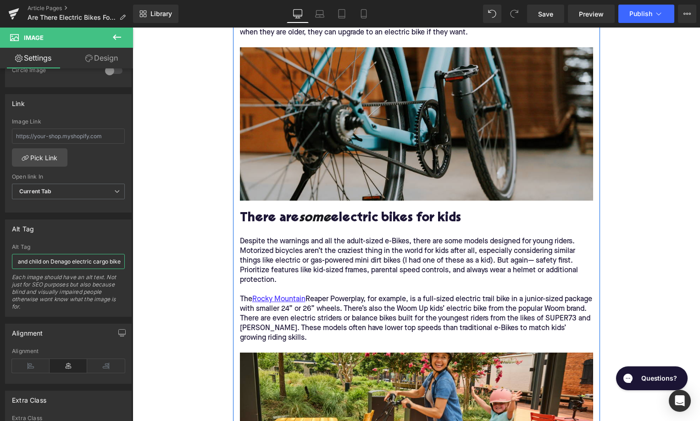
scroll to position [1095, 0]
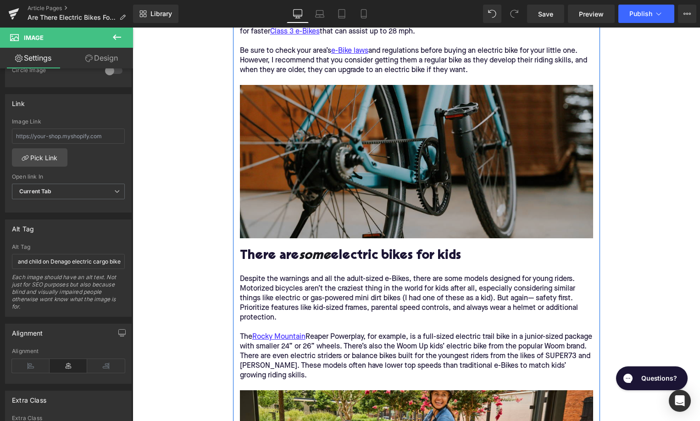
click at [313, 162] on img at bounding box center [416, 161] width 353 height 153
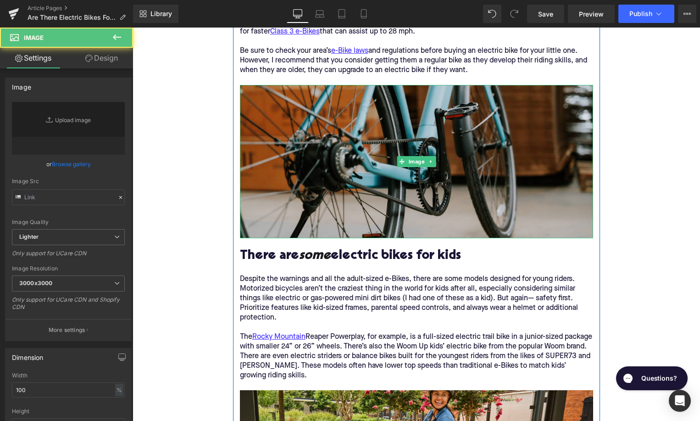
type input "https://ucarecdn.com/c09499cc-569a-41ff-85a6-ca5b4c7d24ee/-/format/auto/-/previ…"
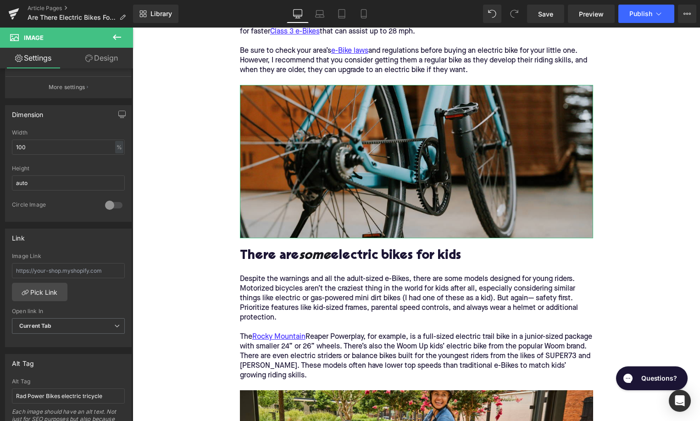
scroll to position [373, 0]
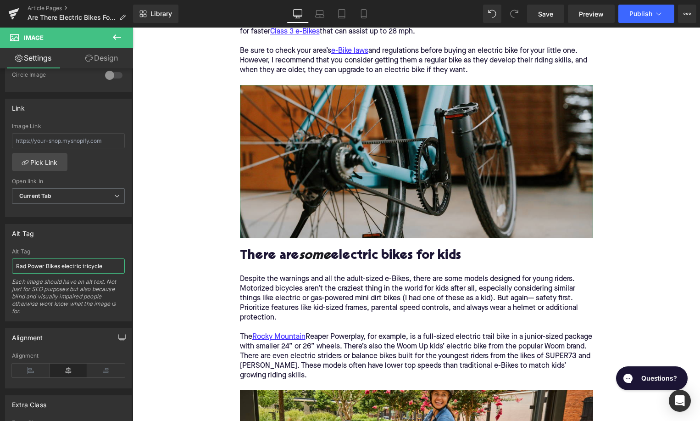
drag, startPoint x: 59, startPoint y: 266, endPoint x: 0, endPoint y: 266, distance: 59.2
click at [12, 266] on input "Rad Power Bikes electric tricycle" at bounding box center [68, 265] width 113 height 15
drag, startPoint x: 41, startPoint y: 265, endPoint x: 86, endPoint y: 262, distance: 45.0
click at [86, 263] on input "Close up electric tricycle" at bounding box center [68, 265] width 113 height 15
click at [86, 262] on input "Close up electric tricycle" at bounding box center [68, 265] width 113 height 15
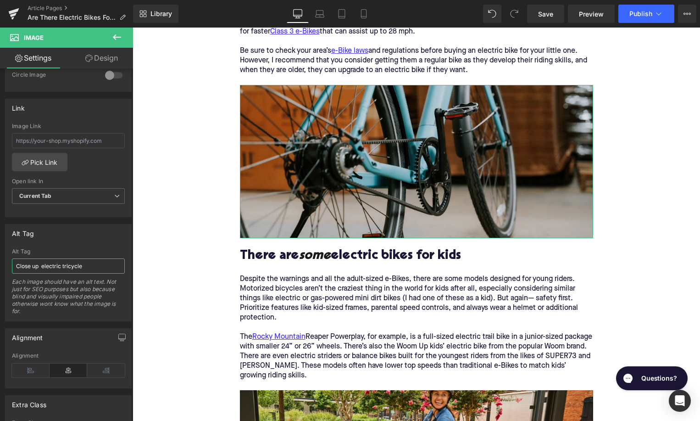
drag, startPoint x: 86, startPoint y: 264, endPoint x: 45, endPoint y: 264, distance: 41.8
click at [45, 264] on input "Close up electric tricycle" at bounding box center [68, 265] width 113 height 15
click at [41, 264] on input "Close up electric tricycle" at bounding box center [68, 265] width 113 height 15
click at [45, 263] on input "Close up electric tricycle" at bounding box center [68, 265] width 113 height 15
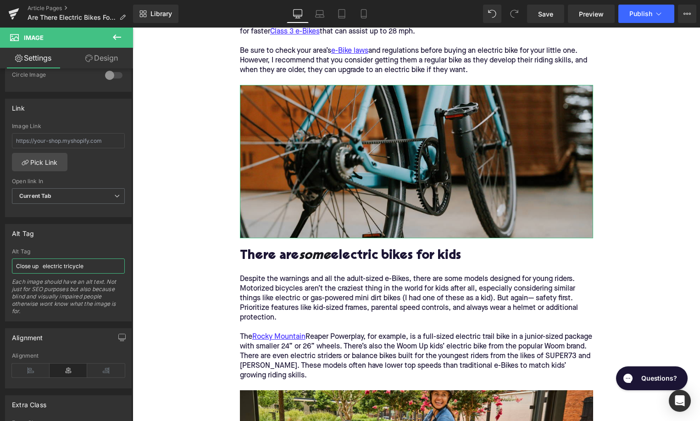
click at [41, 265] on input "Close up electric tricycle" at bounding box center [68, 265] width 113 height 15
click at [42, 265] on input "Close up electric tricycle" at bounding box center [68, 265] width 113 height 15
click at [89, 265] on input "Close up electric tricycle" at bounding box center [68, 265] width 113 height 15
click at [43, 265] on input "Close up electric tricycle" at bounding box center [68, 265] width 113 height 15
click at [41, 265] on input "Close up electric tricycle" at bounding box center [68, 265] width 113 height 15
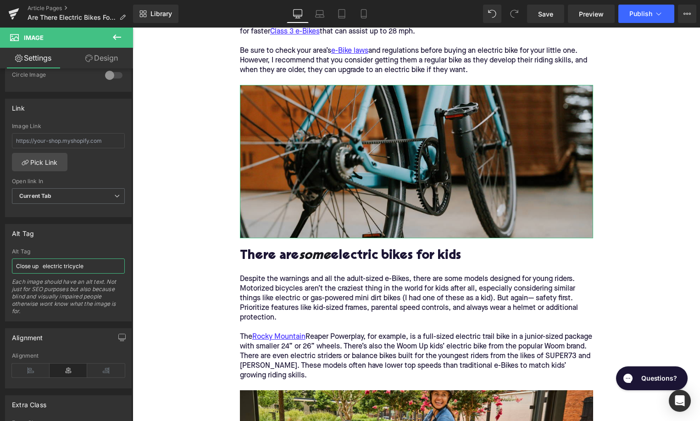
click at [42, 265] on input "Close up electric tricycle" at bounding box center [68, 265] width 113 height 15
click at [41, 266] on input "Close up electric tricycle" at bounding box center [68, 265] width 113 height 15
type input "Close up electric tricycle"
click at [223, 83] on div "Home / Are There Electric Bikes For Kids? Breadcrumbs Are There Electric Bikes …" at bounding box center [417, 208] width 568 height 2360
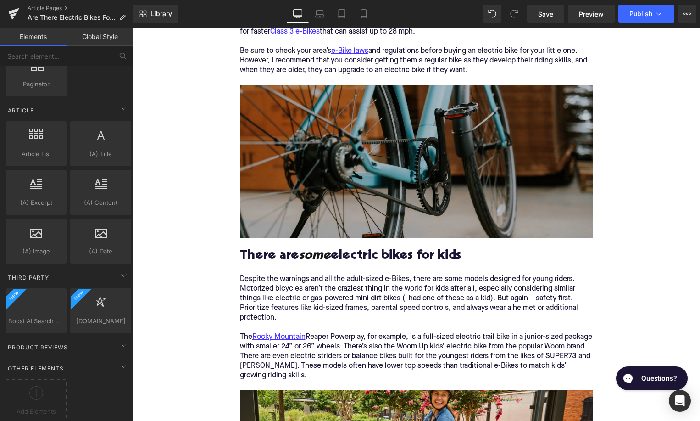
scroll to position [1708, 0]
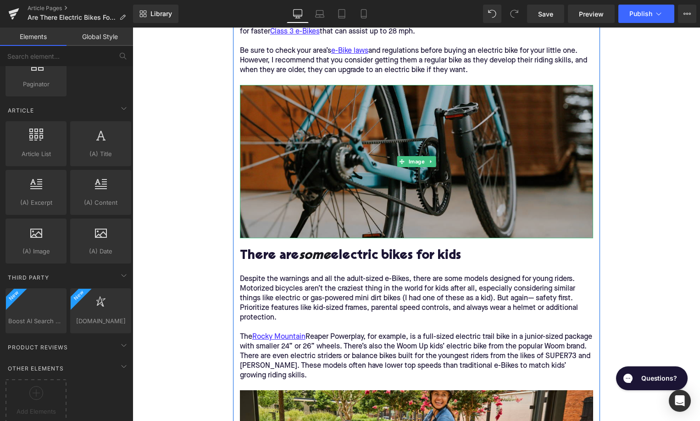
click at [284, 193] on img at bounding box center [416, 161] width 353 height 153
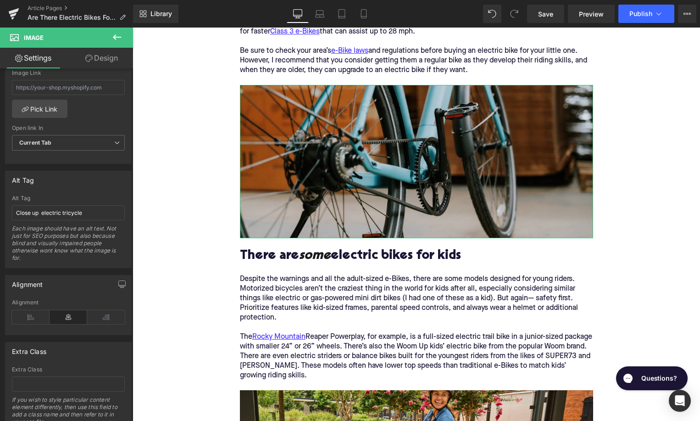
scroll to position [453, 0]
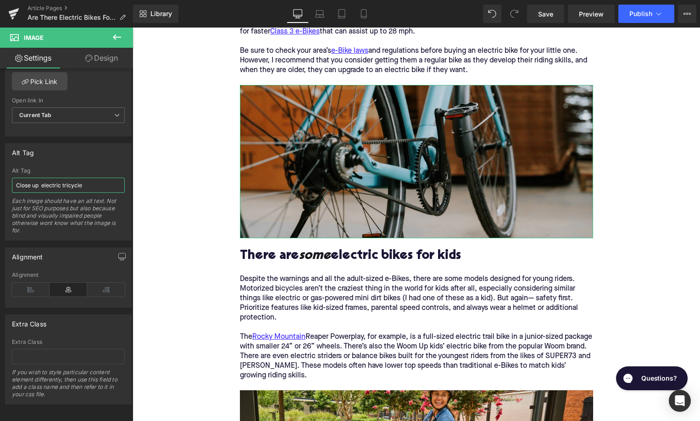
click at [41, 184] on input "Close up electric tricycle" at bounding box center [68, 185] width 113 height 15
click at [41, 185] on input "Close up electric tricycle" at bounding box center [68, 185] width 113 height 15
click at [40, 186] on input "Close up electric tricycle" at bounding box center [68, 185] width 113 height 15
drag, startPoint x: 90, startPoint y: 186, endPoint x: 122, endPoint y: 186, distance: 31.7
click at [121, 186] on input "Close up on rear wheel electric tricycle" at bounding box center [68, 185] width 113 height 15
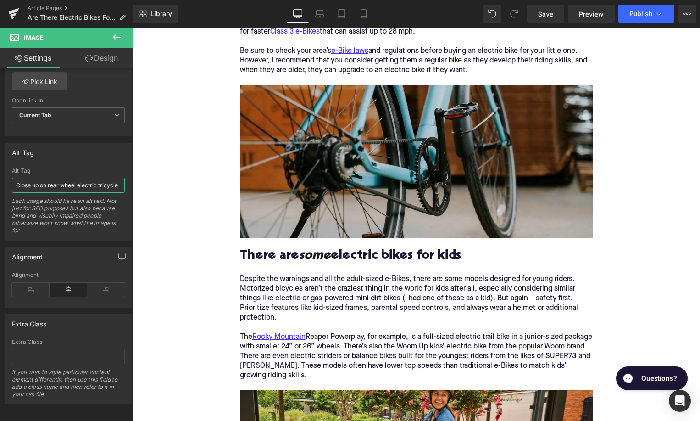
click at [122, 186] on input "Close up on rear wheel electric tricycle" at bounding box center [68, 185] width 113 height 15
drag, startPoint x: 120, startPoint y: 186, endPoint x: 66, endPoint y: 185, distance: 54.1
click at [66, 185] on input "Close up on rear wheel electric tricycle" at bounding box center [68, 185] width 113 height 15
click at [77, 186] on input "Close up on rear wheel electric tricycle" at bounding box center [68, 185] width 113 height 15
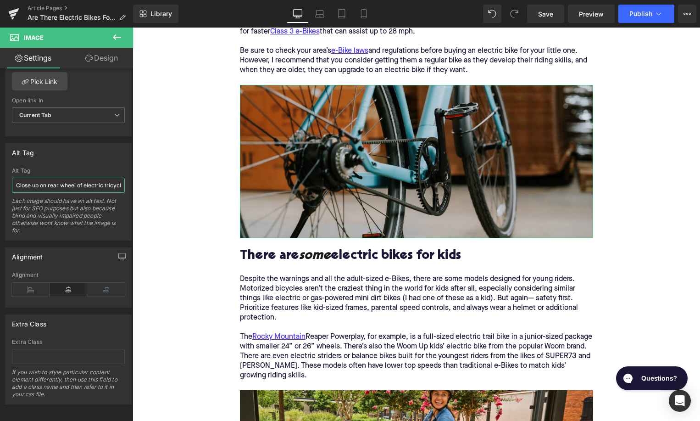
click at [112, 185] on input "Close up on rear wheel of electric tricycle" at bounding box center [68, 185] width 113 height 15
type input "Close up on rear wheel of electric bike"
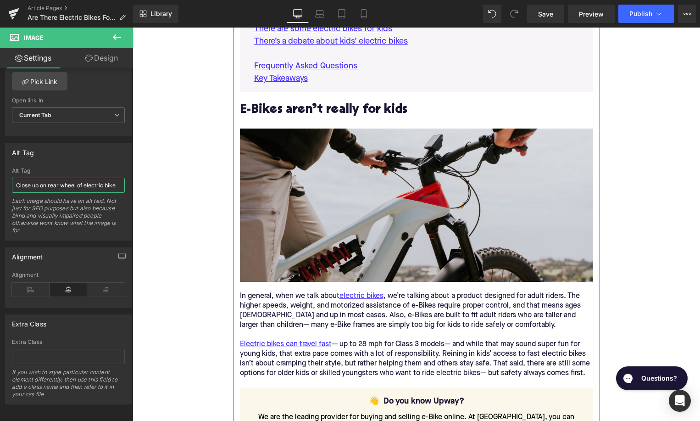
scroll to position [563, 0]
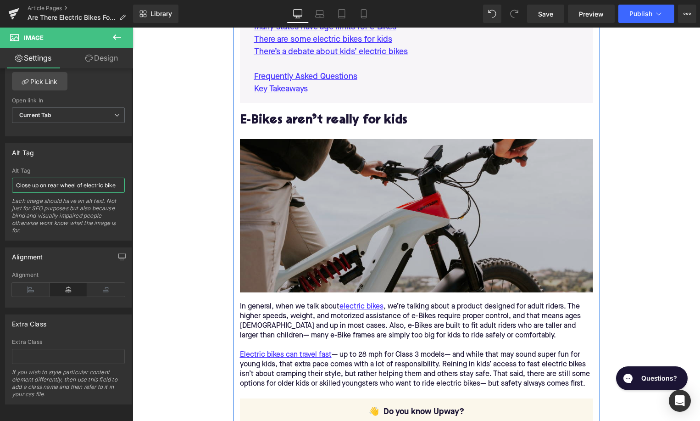
click at [306, 211] on img at bounding box center [416, 215] width 353 height 153
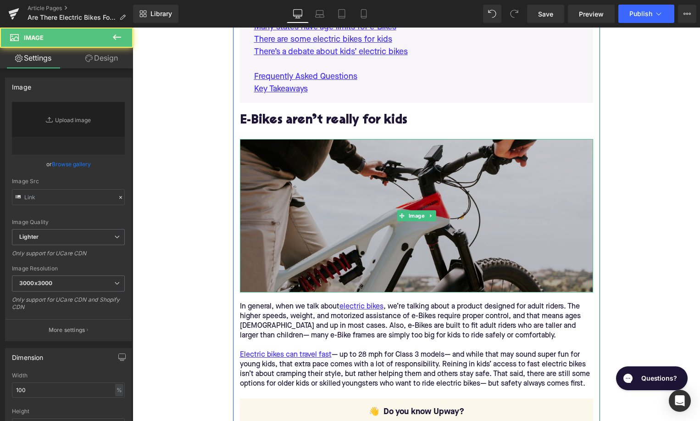
type input "https://ucarecdn.com/2dc19b8e-cd43-4b76-b3d2-44fc86150893/-/format/auto/-/previ…"
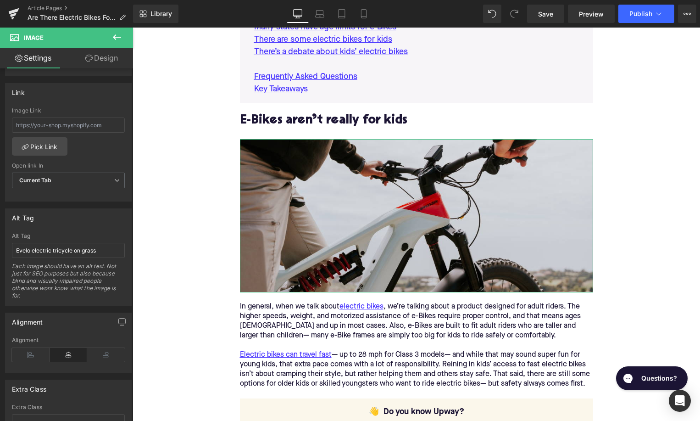
scroll to position [394, 0]
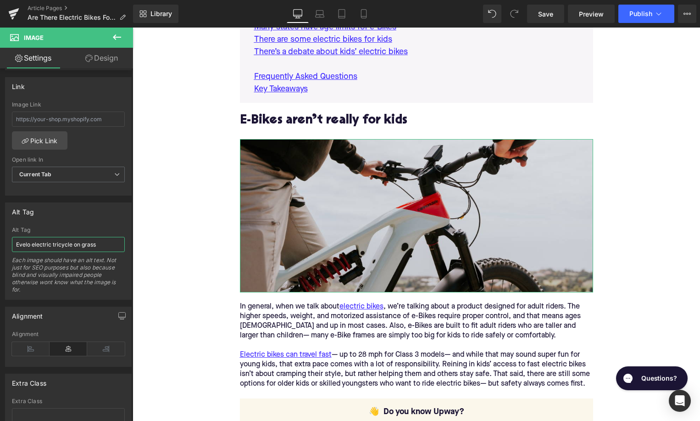
click at [70, 245] on input "Evelo electric tricycle on grass" at bounding box center [68, 244] width 113 height 15
click at [102, 243] on input "Evelo electric tricycle on grass" at bounding box center [68, 244] width 113 height 15
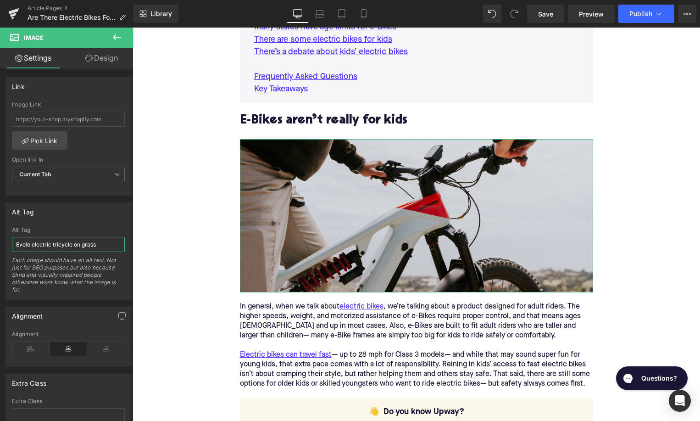
click at [102, 243] on input "Evelo electric tricycle on grass" at bounding box center [68, 244] width 113 height 15
click at [56, 245] on input "Evelo electric tricycle on grass" at bounding box center [68, 244] width 113 height 15
click at [61, 243] on input "Evelo electric tricycle on grass" at bounding box center [68, 244] width 113 height 15
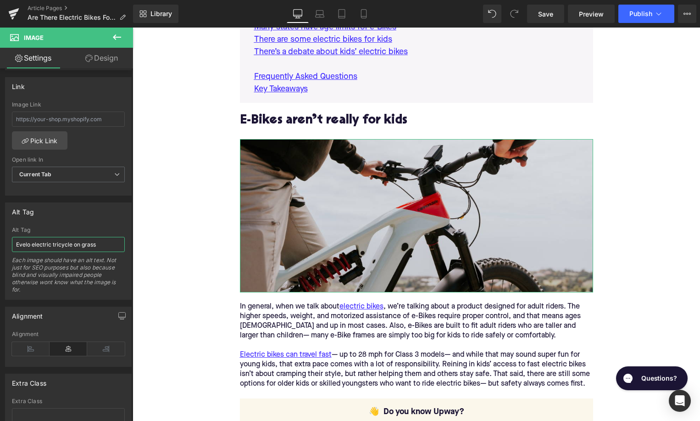
click at [61, 243] on input "Evelo electric tricycle on grass" at bounding box center [68, 244] width 113 height 15
click at [92, 242] on input "Evelo electric tricycle on grass" at bounding box center [68, 244] width 113 height 15
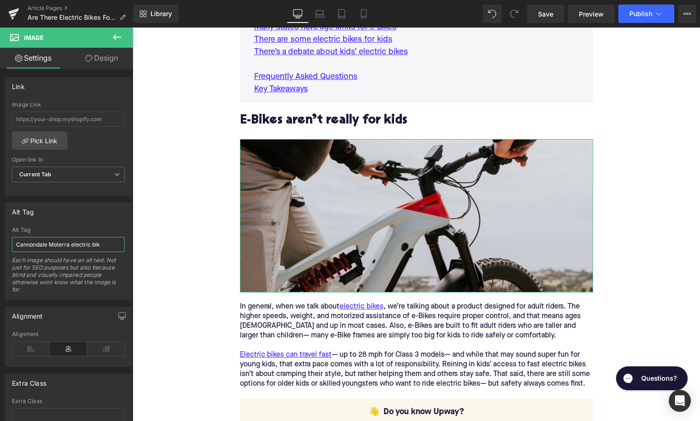
type input "Cannondale Moterra electric bike"
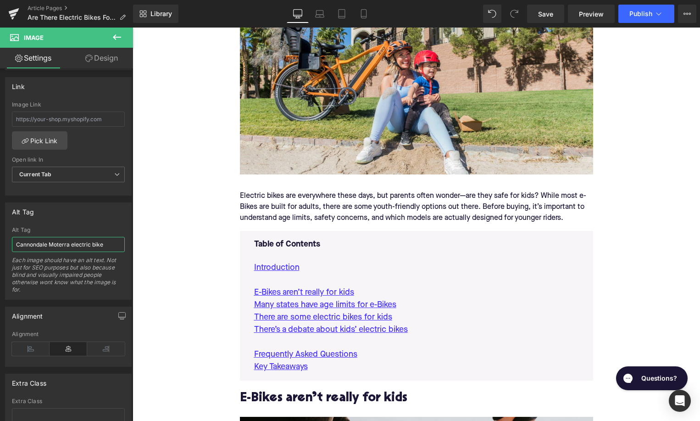
scroll to position [247, 0]
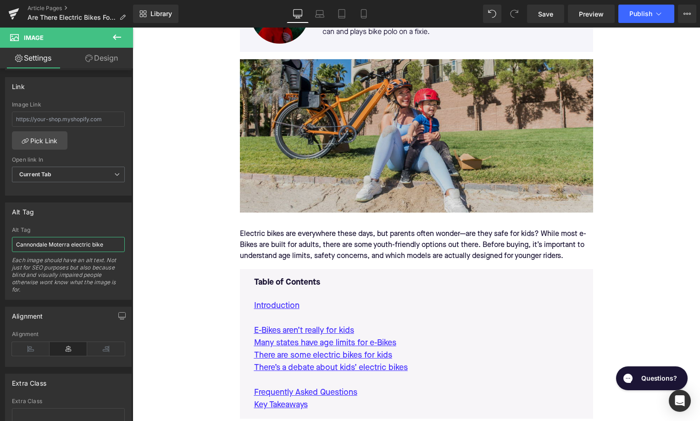
click at [347, 143] on img at bounding box center [416, 135] width 353 height 153
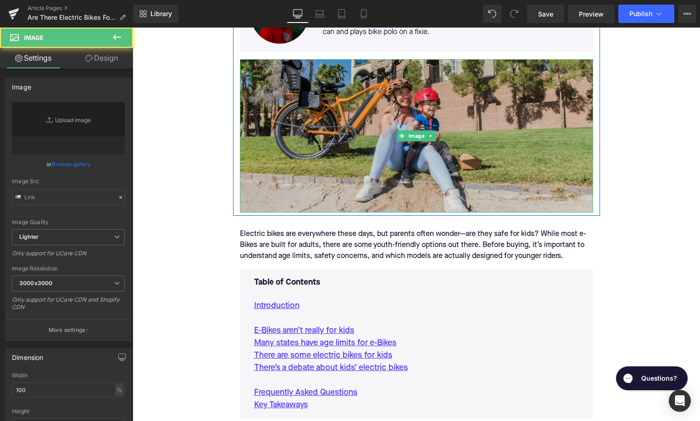
type input "https://ucarecdn.com/ca98297c-54f7-438b-9f24-719e34ace3e6/-/format/auto/-/previ…"
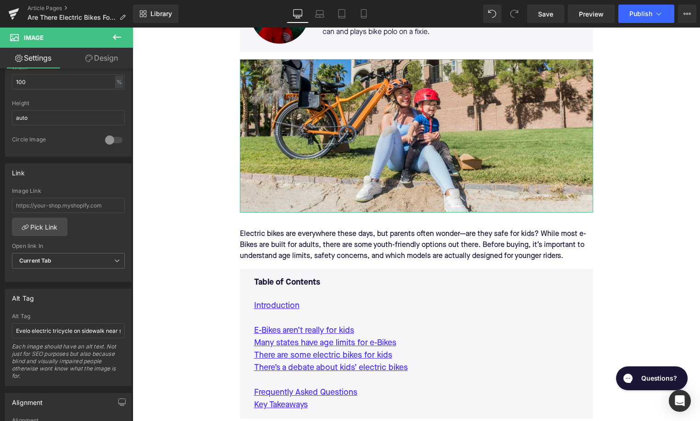
scroll to position [319, 0]
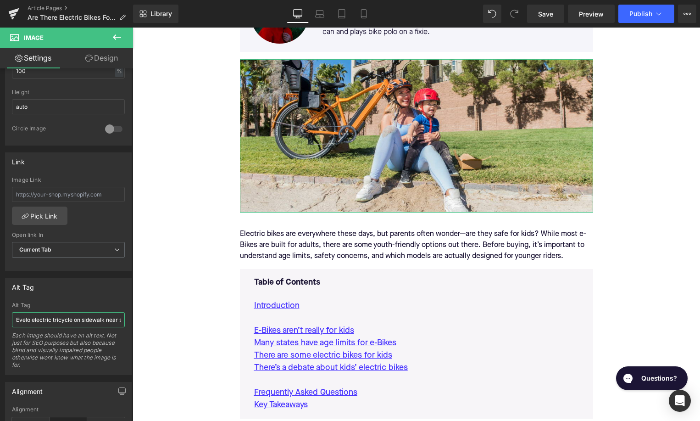
click at [54, 315] on input "Evelo electric tricycle on sidewalk near sea" at bounding box center [68, 319] width 113 height 15
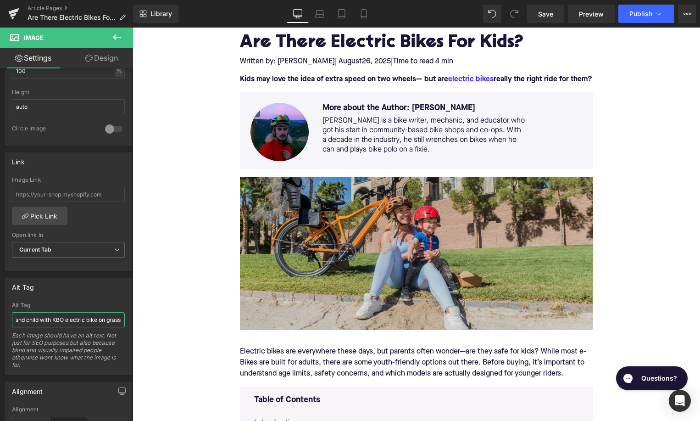
scroll to position [87, 0]
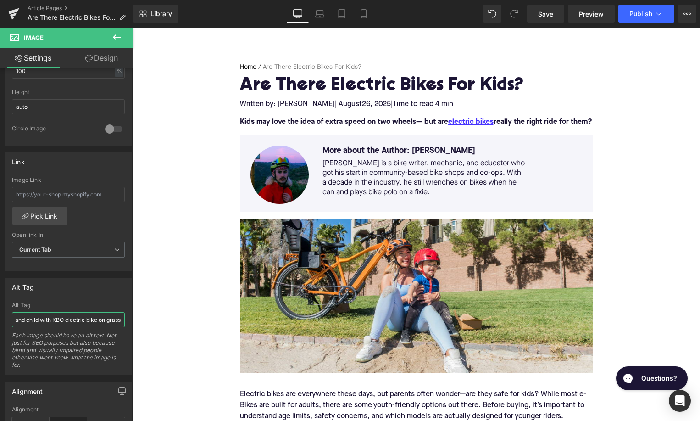
type input "Mom and child with KBO electric bike on grass"
click at [646, 7] on button "Publish" at bounding box center [646, 14] width 56 height 18
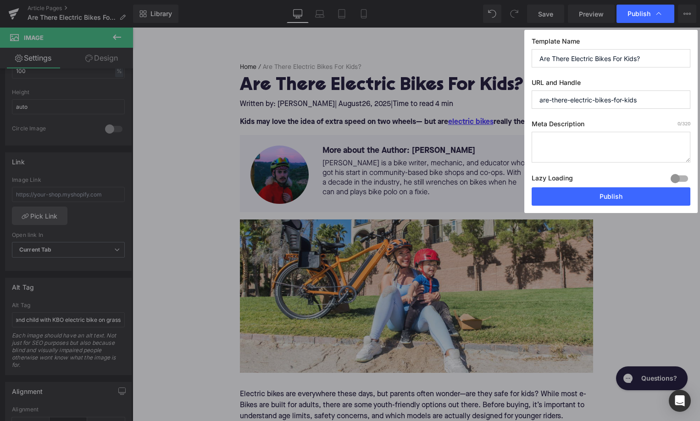
click at [568, 145] on textarea at bounding box center [611, 147] width 159 height 31
paste textarea "Are electric bikes safe for kids? Learn age limits, safety tips, and the best k…"
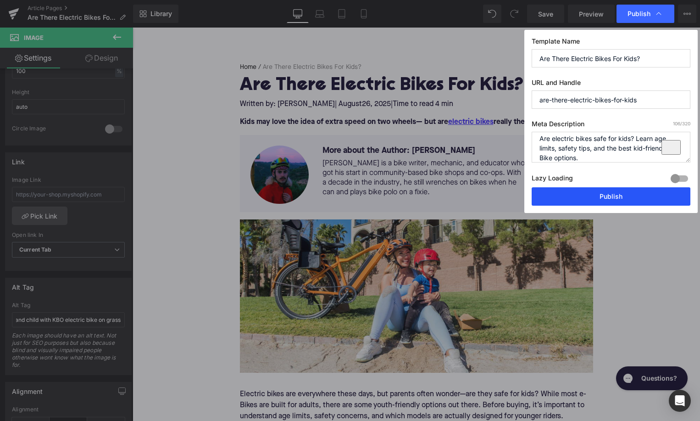
type textarea "Are electric bikes safe for kids? Learn age limits, safety tips, and the best k…"
click at [628, 195] on button "Publish" at bounding box center [611, 196] width 159 height 18
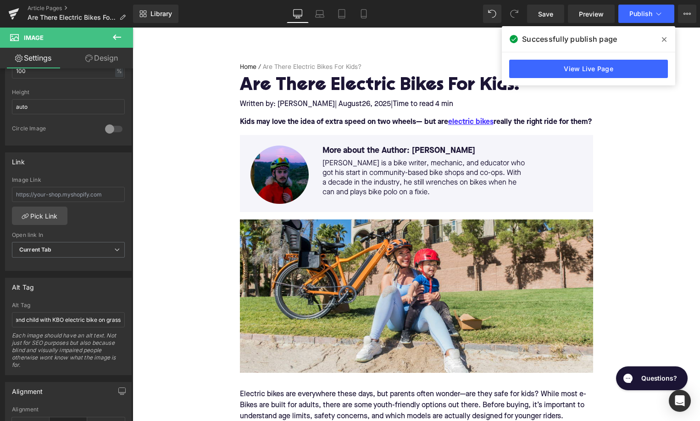
click at [663, 39] on icon at bounding box center [664, 39] width 5 height 7
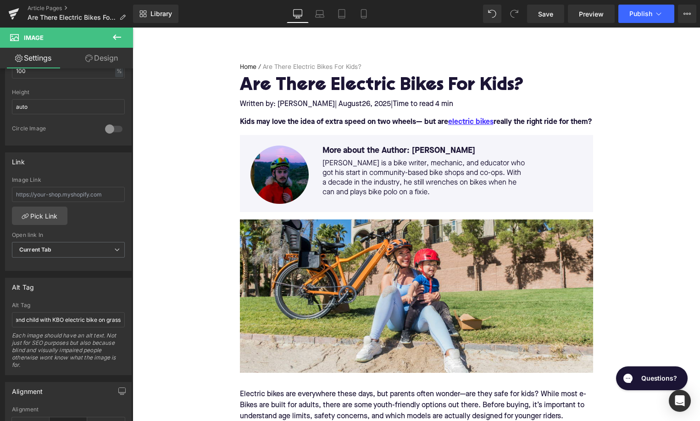
scroll to position [319, 0]
click at [59, 9] on link "Article Pages" at bounding box center [81, 8] width 106 height 7
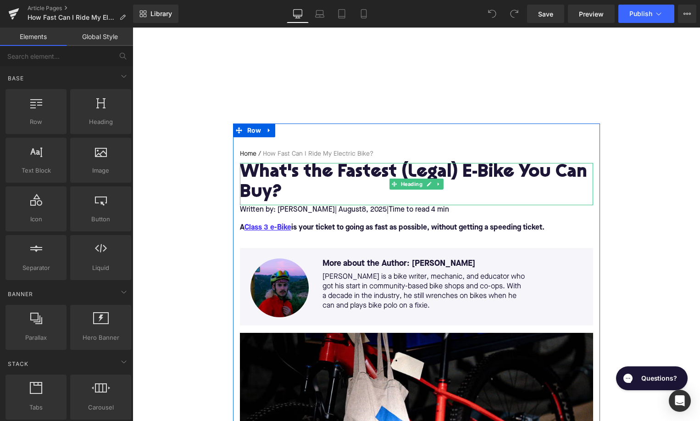
click at [292, 167] on h1 "What's the Fastest (Legal) E-Bike You Can Buy?" at bounding box center [416, 183] width 353 height 40
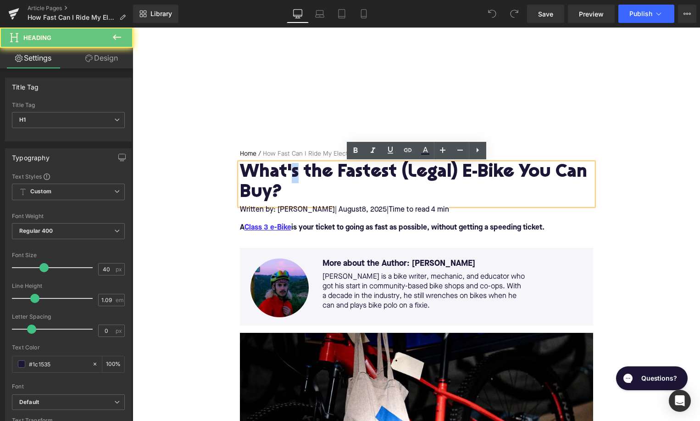
click at [292, 167] on h1 "What's the Fastest (Legal) E-Bike You Can Buy?" at bounding box center [416, 183] width 353 height 40
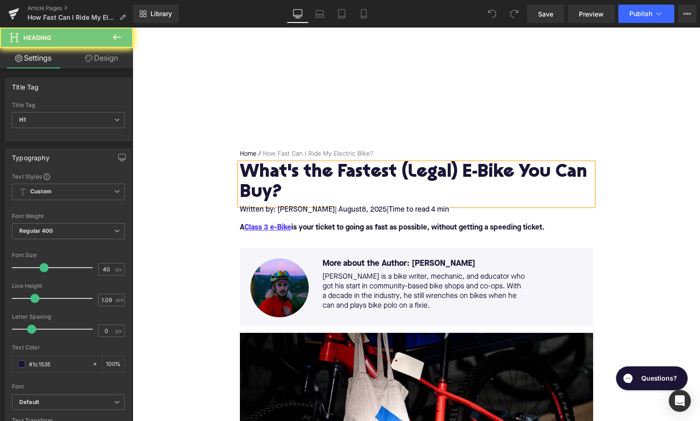
paste div
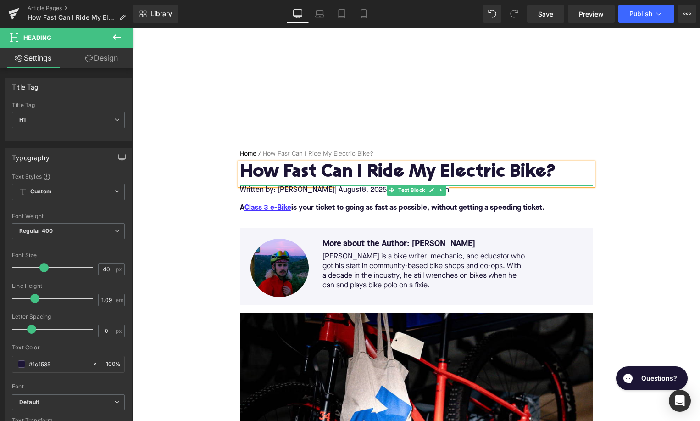
click at [362, 190] on span "8, 2025" at bounding box center [374, 189] width 25 height 7
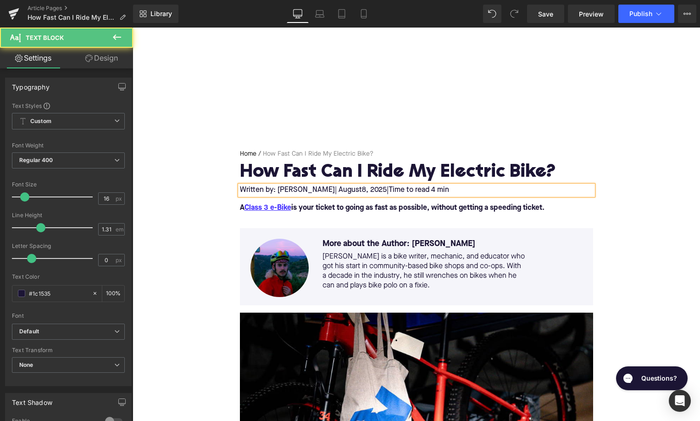
click at [362, 190] on span "8, 2025" at bounding box center [374, 189] width 25 height 7
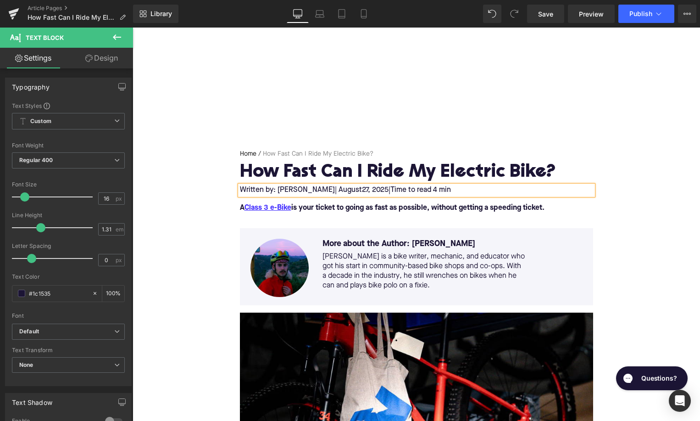
click at [424, 190] on span "Time to read 4 min" at bounding box center [420, 189] width 61 height 7
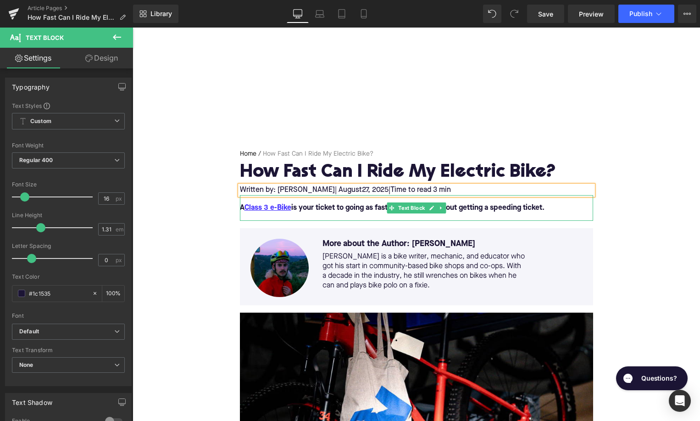
click at [323, 207] on font "A Class 3 e-Bike is your ticket to going as fast as possible, without getting a…" at bounding box center [392, 207] width 305 height 7
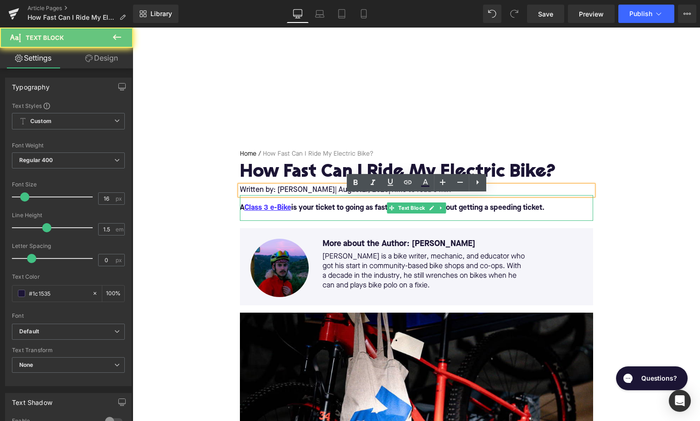
click at [323, 207] on font "A Class 3 e-Bike is your ticket to going as fast as possible, without getting a…" at bounding box center [392, 207] width 305 height 7
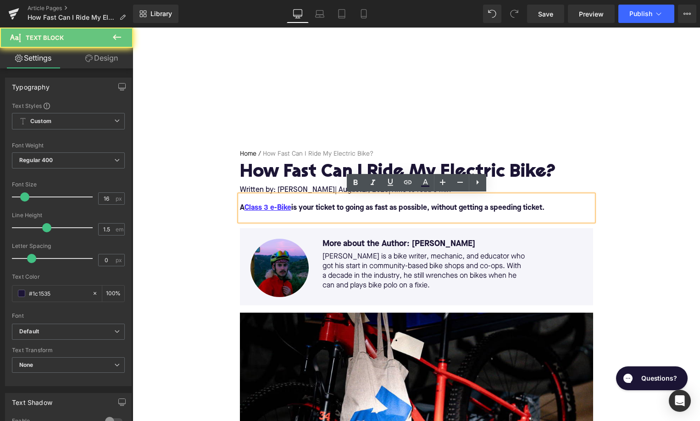
click at [323, 207] on font "A Class 3 e-Bike is your ticket to going as fast as possible, without getting a…" at bounding box center [392, 207] width 305 height 7
paste div
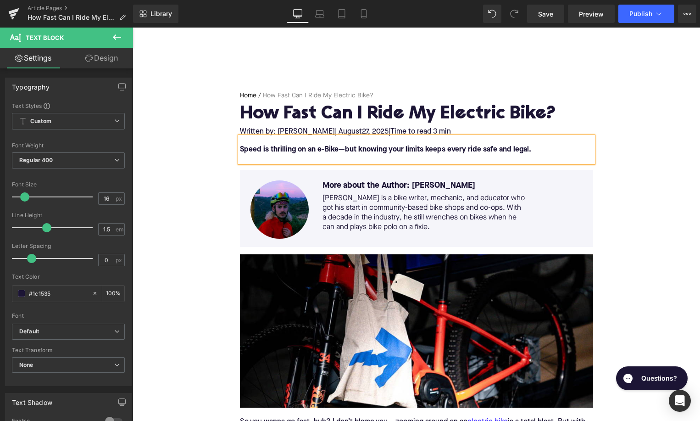
scroll to position [248, 0]
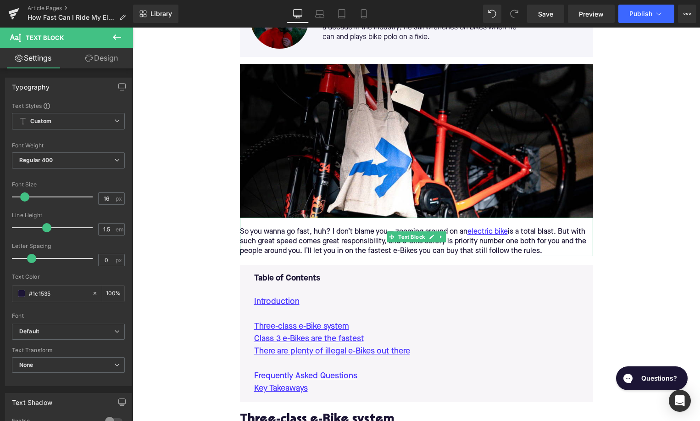
click at [297, 237] on div "So you wanna go fast, huh? I don’t blame you— zooming around on an electric bik…" at bounding box center [416, 241] width 353 height 29
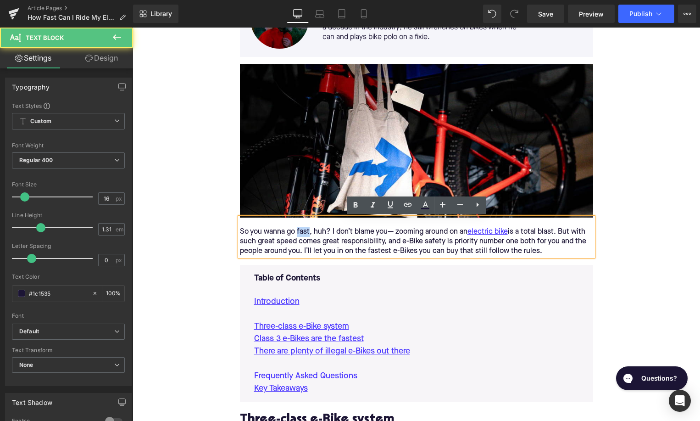
click at [297, 237] on div "So you wanna go fast, huh? I don’t blame you— zooming around on an electric bik…" at bounding box center [416, 241] width 353 height 29
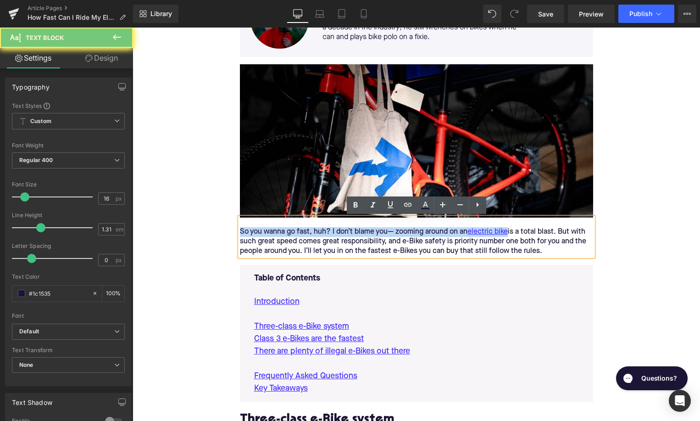
paste div
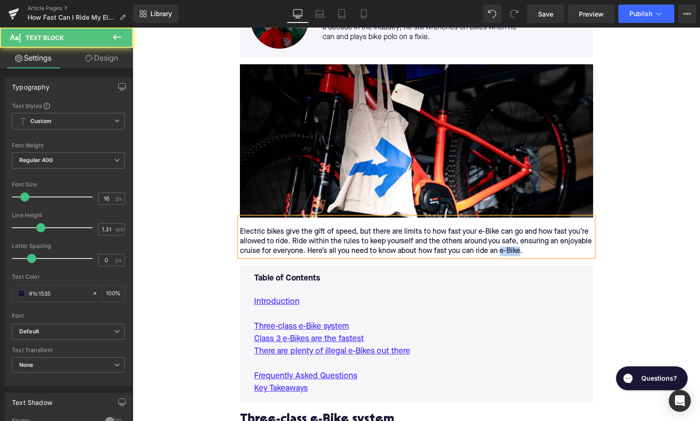
drag, startPoint x: 522, startPoint y: 252, endPoint x: 501, endPoint y: 252, distance: 20.6
click at [501, 252] on div "Electric bikes give the gift of speed, but there are limits to how fast your e-…" at bounding box center [416, 241] width 353 height 29
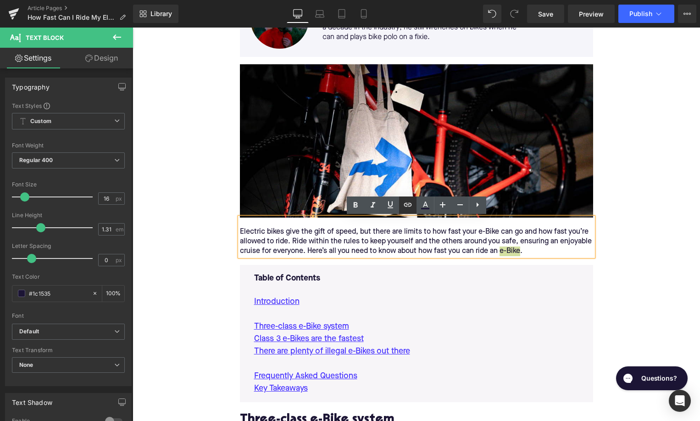
click at [409, 205] on icon at bounding box center [408, 205] width 8 height 4
click at [448, 276] on input "text" at bounding box center [480, 271] width 141 height 23
paste input "[URL][DOMAIN_NAME]"
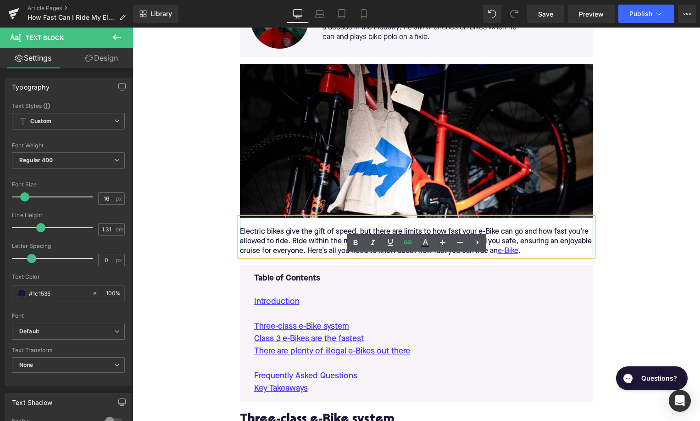
scroll to position [149, 0]
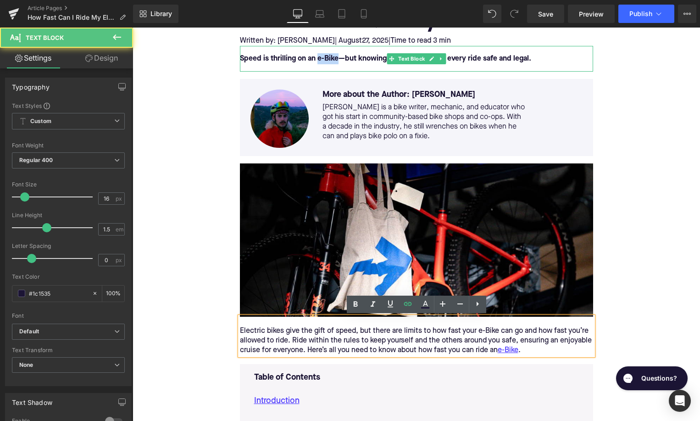
drag, startPoint x: 329, startPoint y: 59, endPoint x: 317, endPoint y: 59, distance: 11.0
click at [317, 59] on font "Speed is thrilling on an e-Bike—but knowing your limits keeps every ride safe a…" at bounding box center [385, 58] width 291 height 7
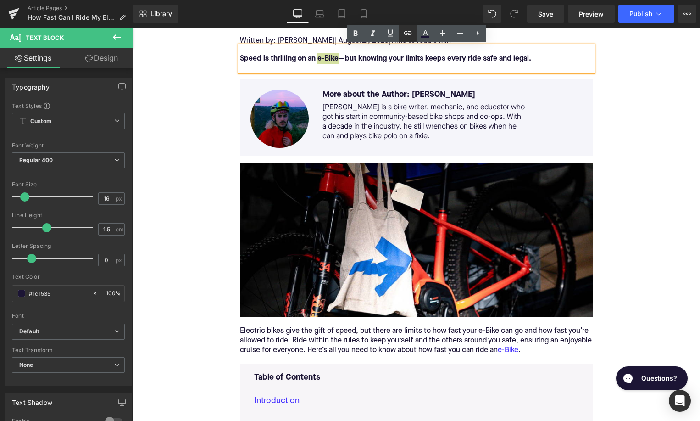
click at [401, 33] on link at bounding box center [407, 33] width 17 height 17
click at [357, 81] on input "text" at bounding box center [352, 79] width 141 height 23
paste input "[URL][DOMAIN_NAME]"
type input "[URL][DOMAIN_NAME]"
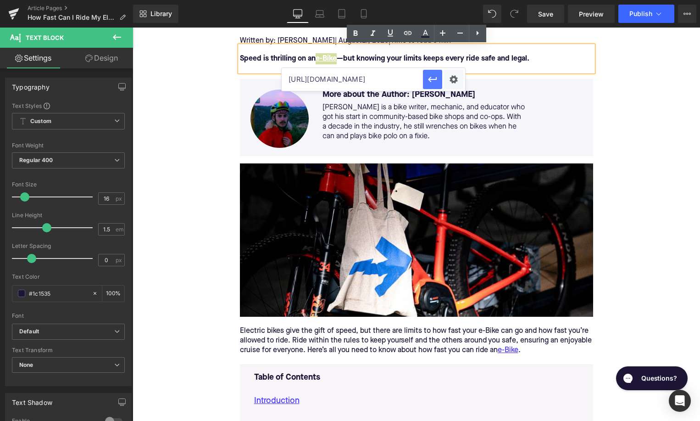
click at [434, 81] on icon "button" at bounding box center [432, 79] width 11 height 11
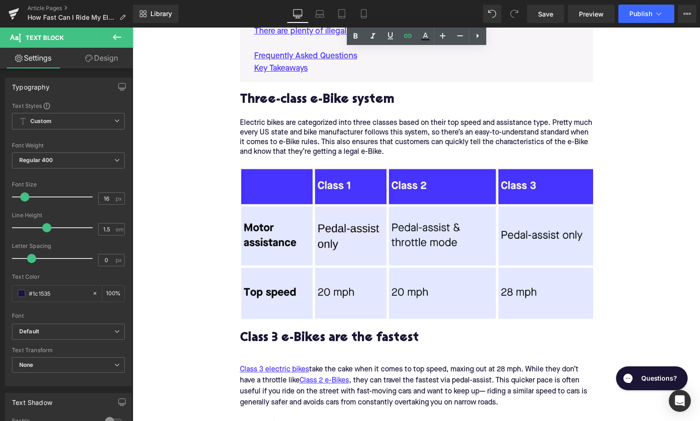
scroll to position [505, 0]
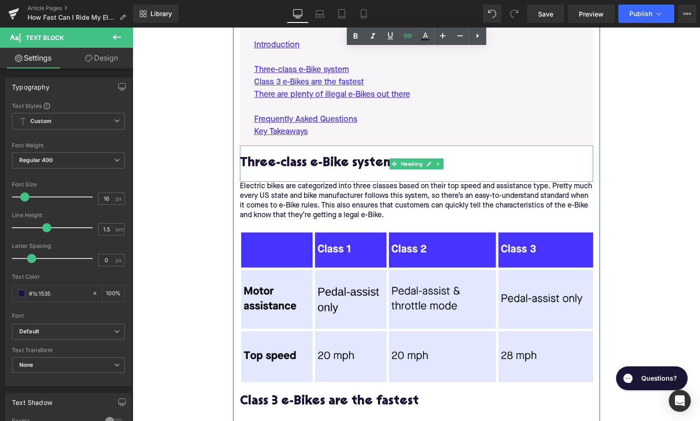
click at [257, 163] on h2 "Three-class e-Bike system" at bounding box center [416, 163] width 353 height 14
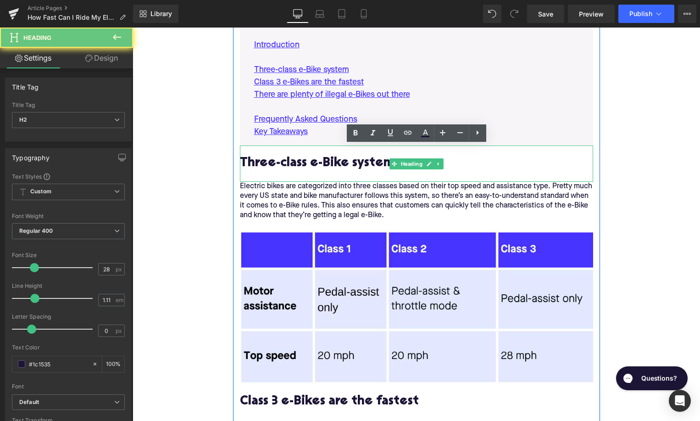
click at [257, 163] on h2 "Three-class e-Bike system" at bounding box center [416, 163] width 353 height 14
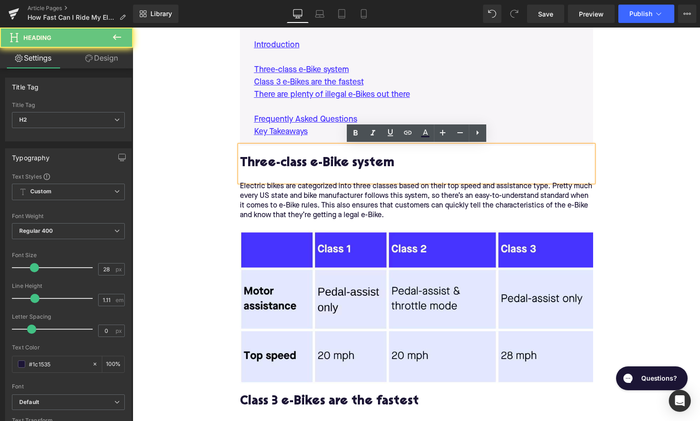
click at [257, 163] on h2 "Three-class e-Bike system" at bounding box center [416, 163] width 353 height 14
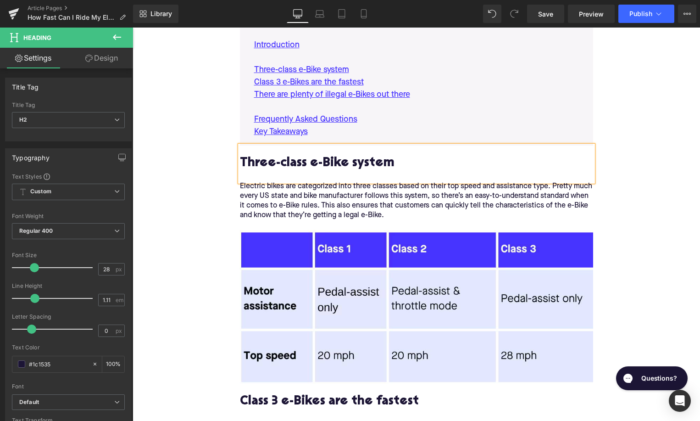
paste div
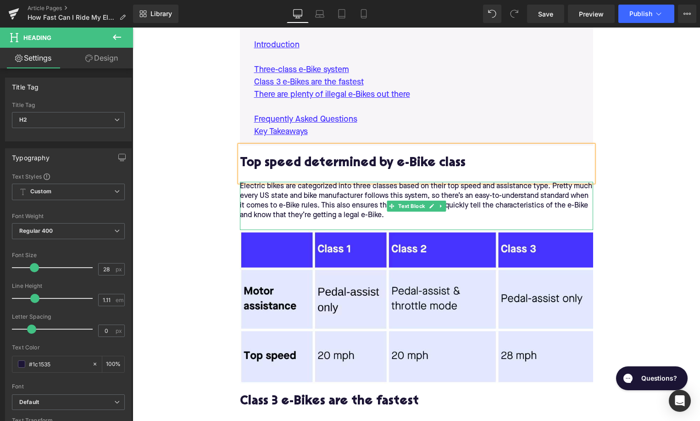
click at [301, 197] on div "Electric bikes are categorized into three classes based on their top speed and …" at bounding box center [416, 201] width 353 height 39
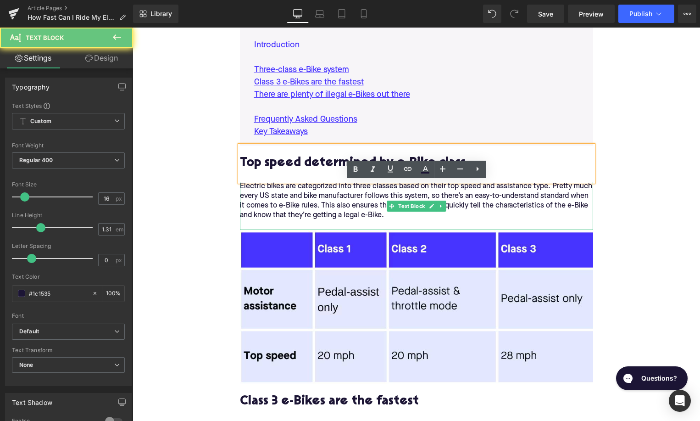
click at [301, 197] on div "Electric bikes are categorized into three classes based on their top speed and …" at bounding box center [416, 201] width 353 height 39
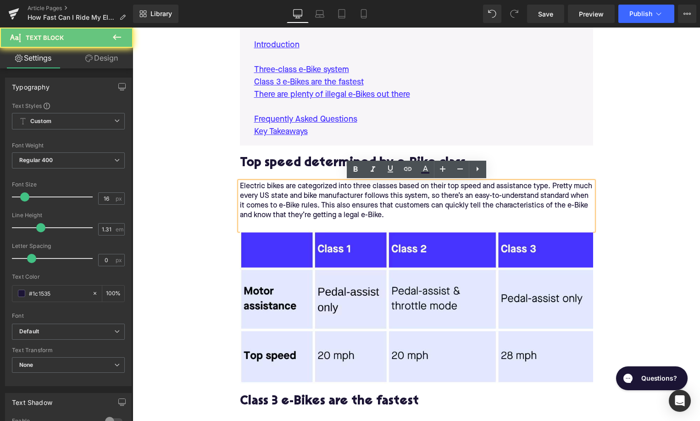
click at [301, 197] on div "Electric bikes are categorized into three classes based on their top speed and …" at bounding box center [416, 201] width 353 height 39
paste div
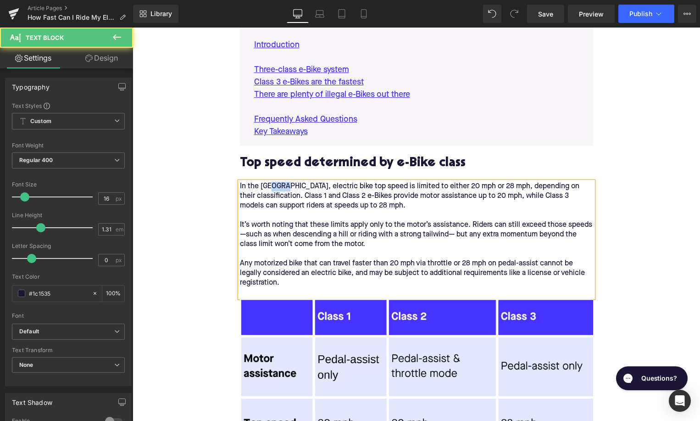
drag, startPoint x: 272, startPoint y: 186, endPoint x: 282, endPoint y: 186, distance: 10.1
click at [282, 186] on div "In the US, electric bike top speed is limited to either 20 mph or 28 mph, depen…" at bounding box center [416, 235] width 353 height 106
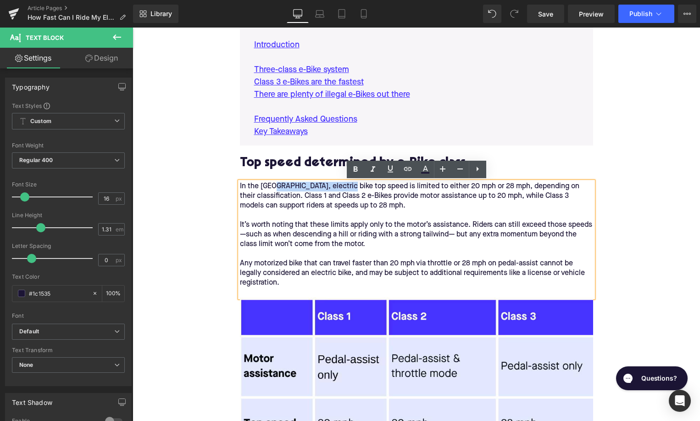
drag, startPoint x: 349, startPoint y: 187, endPoint x: 273, endPoint y: 185, distance: 75.3
click at [273, 185] on div "In the US, electric bike top speed is limited to either 20 mph or 28 mph, depen…" at bounding box center [416, 235] width 353 height 106
click at [404, 170] on icon at bounding box center [407, 168] width 11 height 11
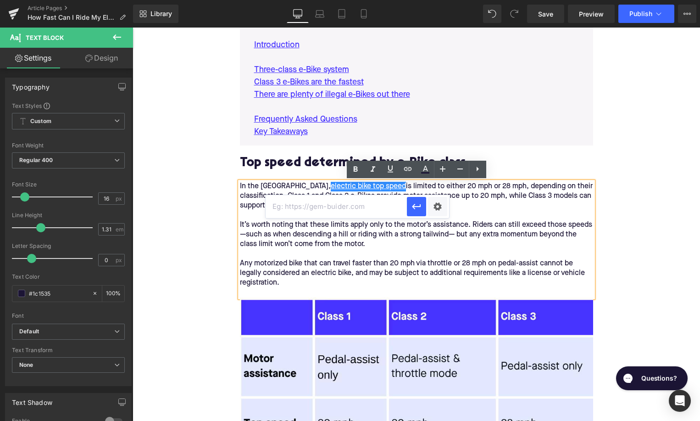
click at [322, 205] on input "text" at bounding box center [336, 206] width 141 height 23
paste input "https://upway.co/blogs/news/electric-bikes-top-speed"
type input "https://upway.co/blogs/news/electric-bikes-top-speed"
click at [415, 207] on icon "button" at bounding box center [416, 206] width 11 height 11
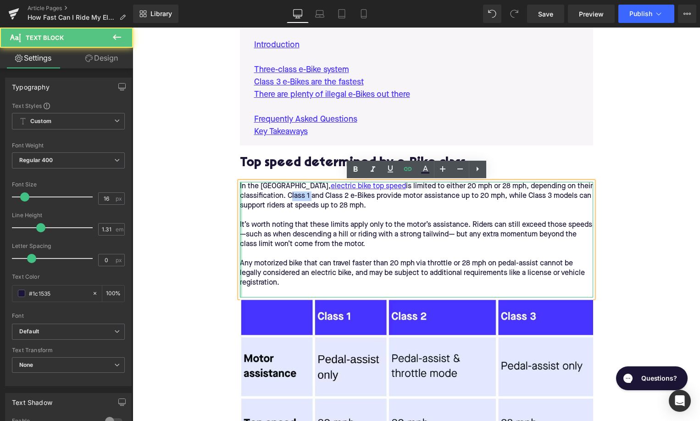
drag, startPoint x: 262, startPoint y: 195, endPoint x: 241, endPoint y: 195, distance: 20.6
click at [241, 195] on div "In the US, electric bike top speed is limited to either 20 mph or 28 mph, depen…" at bounding box center [416, 240] width 353 height 116
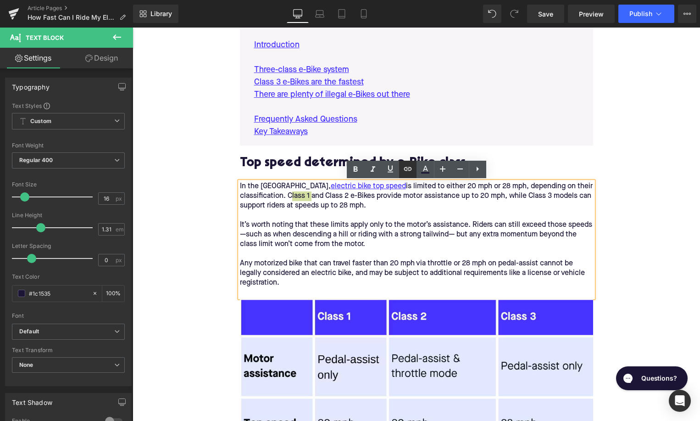
click at [404, 172] on icon at bounding box center [407, 168] width 11 height 11
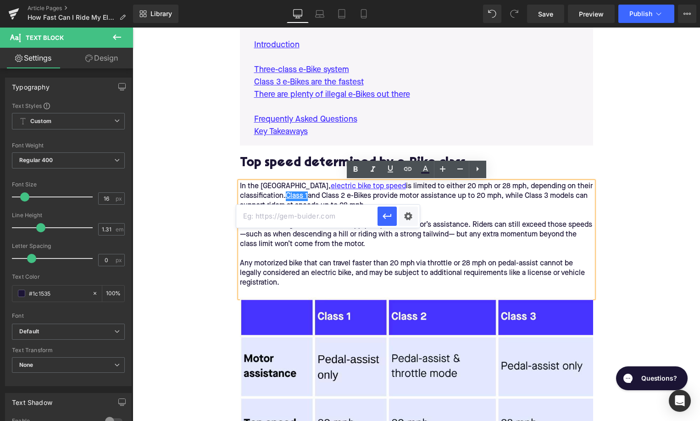
click at [356, 208] on input "text" at bounding box center [306, 216] width 141 height 23
paste input "[URL][DOMAIN_NAME]"
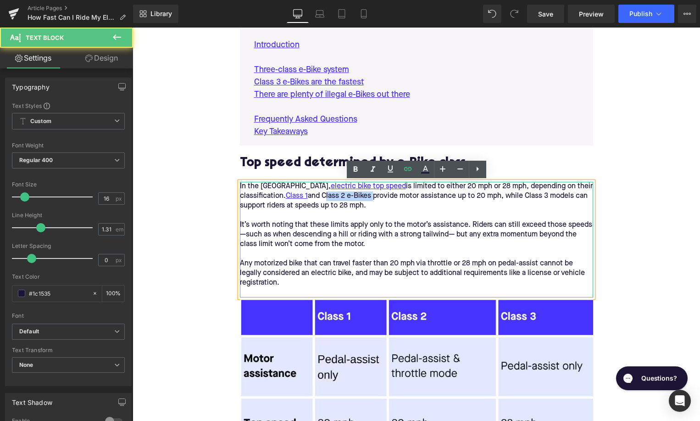
drag, startPoint x: 278, startPoint y: 196, endPoint x: 327, endPoint y: 195, distance: 48.6
click at [327, 195] on div "In the US, electric bike top speed is limited to either 20 mph or 28 mph, depen…" at bounding box center [416, 235] width 353 height 106
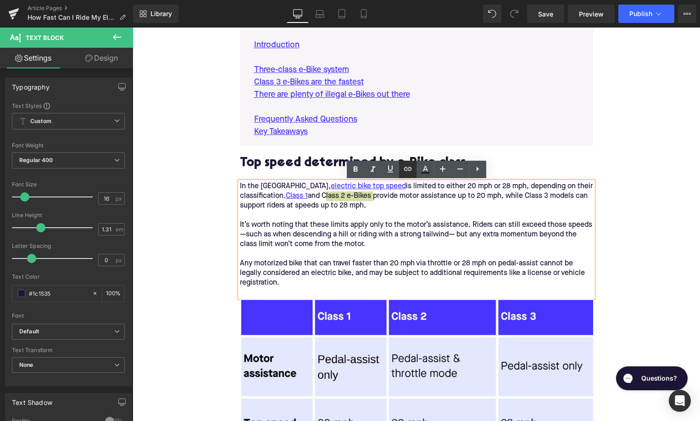
click at [405, 173] on icon at bounding box center [407, 168] width 11 height 11
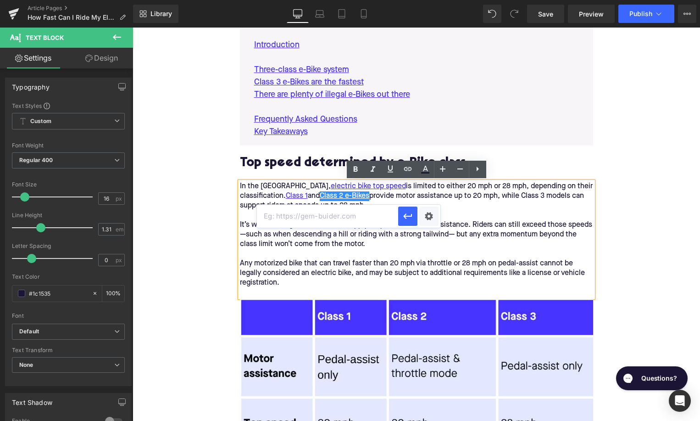
click at [334, 215] on input "text" at bounding box center [327, 216] width 141 height 23
paste input "[URL][DOMAIN_NAME]"
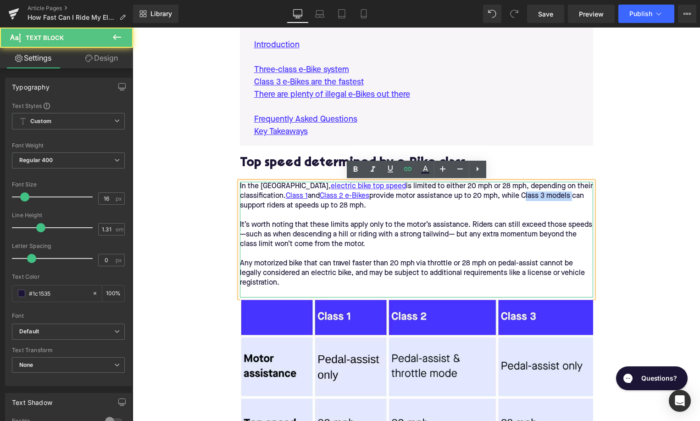
drag, startPoint x: 482, startPoint y: 196, endPoint x: 530, endPoint y: 196, distance: 48.6
click at [530, 196] on div "In the US, electric bike top speed is limited to either 20 mph or 28 mph, depen…" at bounding box center [416, 235] width 353 height 106
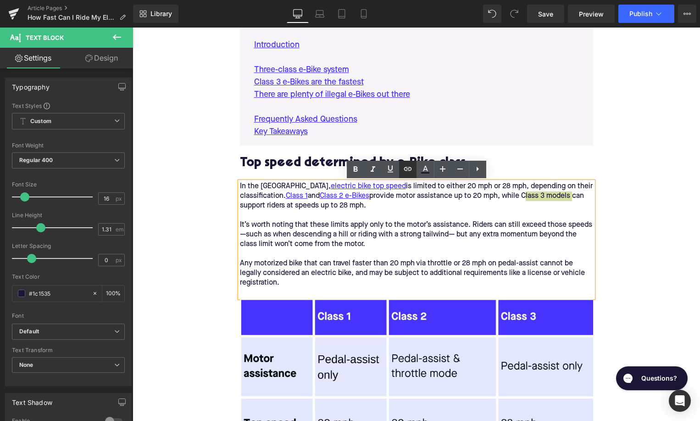
click at [410, 166] on icon at bounding box center [407, 168] width 11 height 11
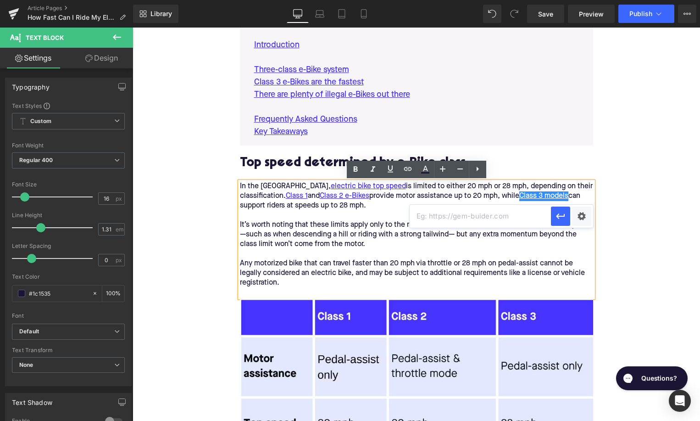
click at [446, 218] on input "text" at bounding box center [480, 216] width 141 height 23
paste input "[URL][DOMAIN_NAME]"
type input "[URL][DOMAIN_NAME]"
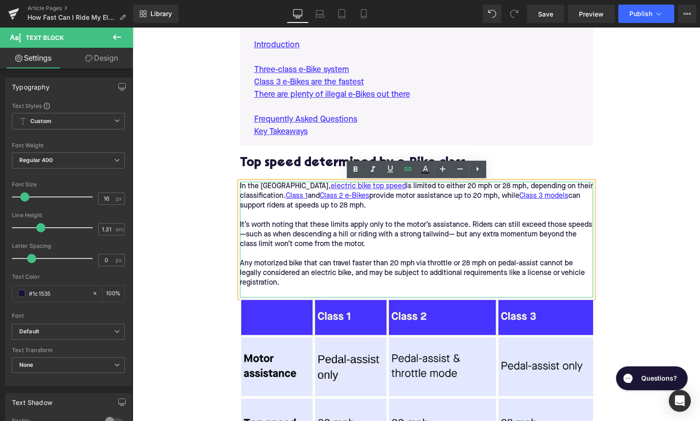
click at [528, 187] on div "In the US, electric bike top speed is limited to either 20 mph or 28 mph, depen…" at bounding box center [416, 235] width 353 height 106
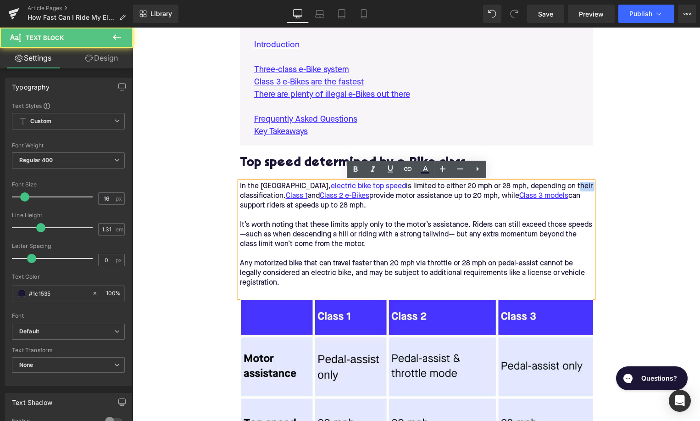
click at [528, 187] on div "In the US, electric bike top speed is limited to either 20 mph or 28 mph, depen…" at bounding box center [416, 235] width 353 height 106
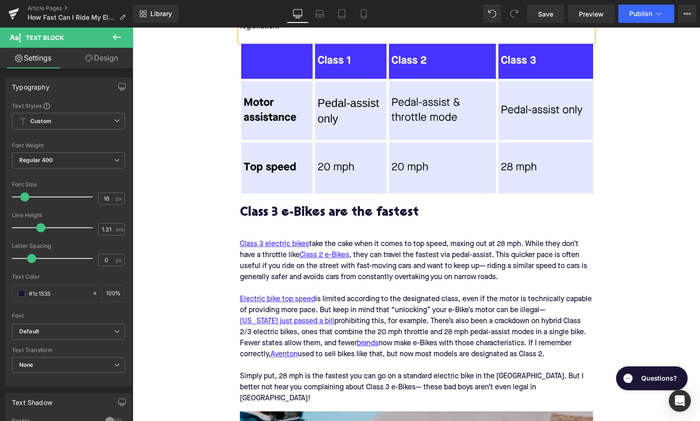
scroll to position [764, 0]
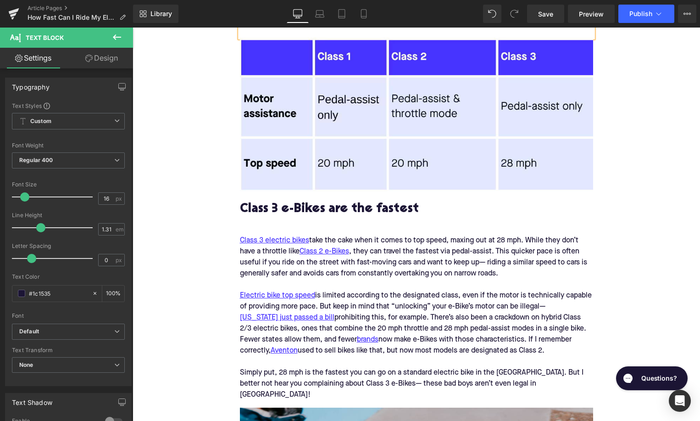
click at [296, 205] on h2 "Class 3 e-Bikes are the fastest" at bounding box center [416, 209] width 353 height 14
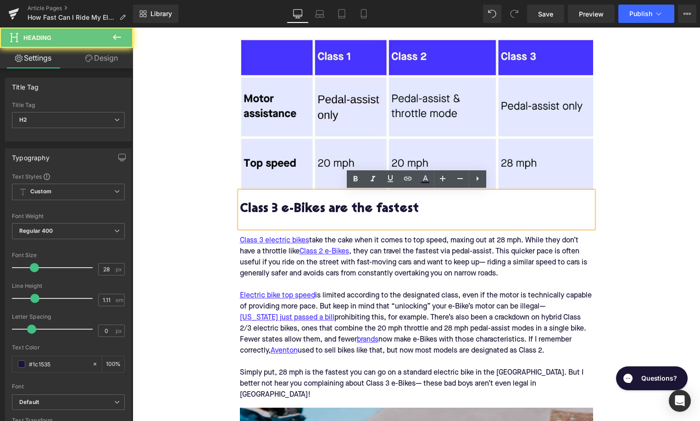
click at [296, 205] on h2 "Class 3 e-Bikes are the fastest" at bounding box center [416, 209] width 353 height 14
paste div
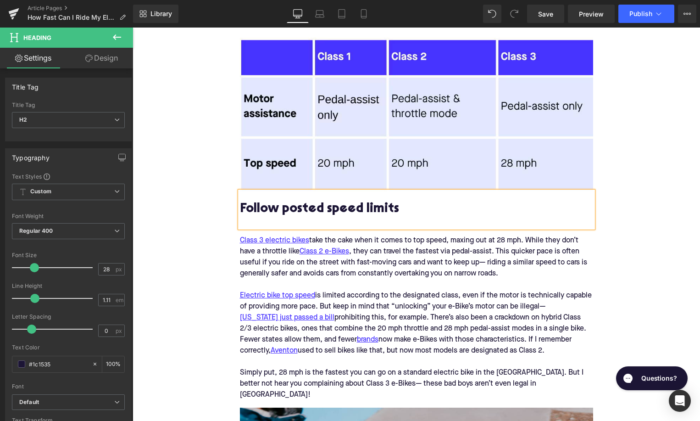
click at [266, 261] on div "Class 3 electric bikes take the cake when it comes to top speed, maxing out at …" at bounding box center [416, 257] width 353 height 44
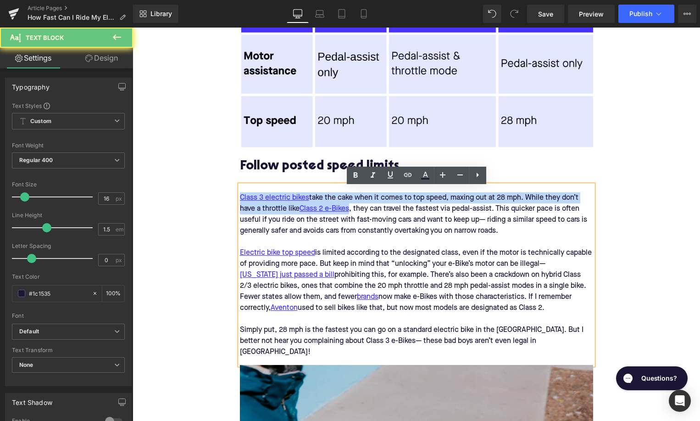
scroll to position [808, 0]
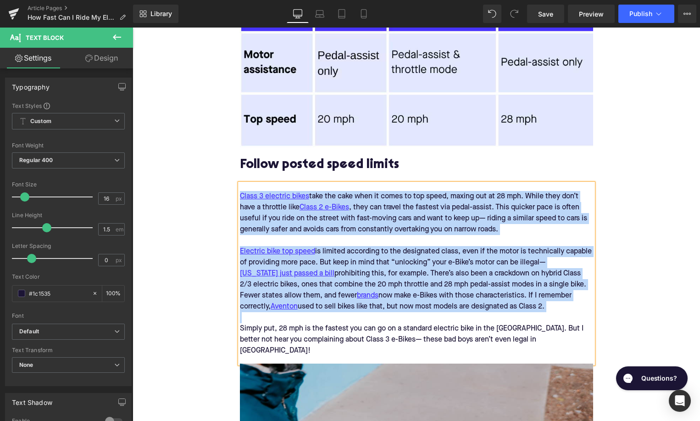
paste div
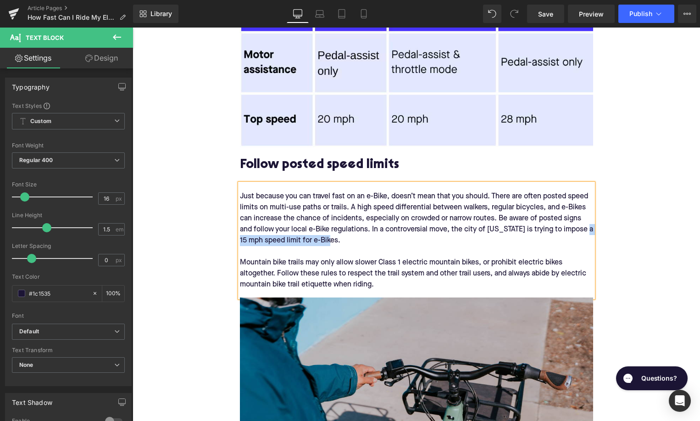
drag, startPoint x: 338, startPoint y: 243, endPoint x: 240, endPoint y: 245, distance: 97.3
click at [240, 245] on div "Just because you can travel fast on an e-Bike, doesn’t mean that you should. Th…" at bounding box center [416, 241] width 353 height 114
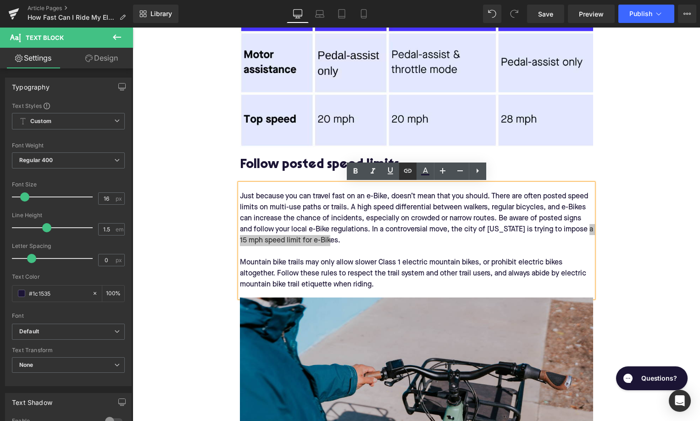
click at [407, 174] on icon at bounding box center [407, 170] width 11 height 11
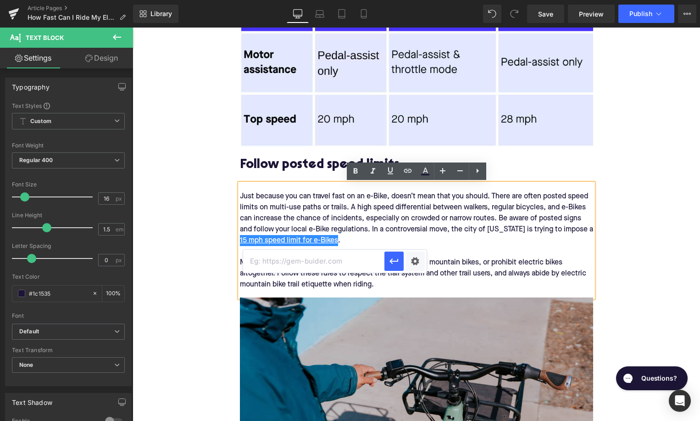
click at [327, 265] on input "text" at bounding box center [313, 261] width 141 height 23
paste input "https://upway.co/blogs/news/nyc-considers-15-mph-electric-bike-speed-limit"
click at [391, 260] on icon "button" at bounding box center [394, 261] width 11 height 11
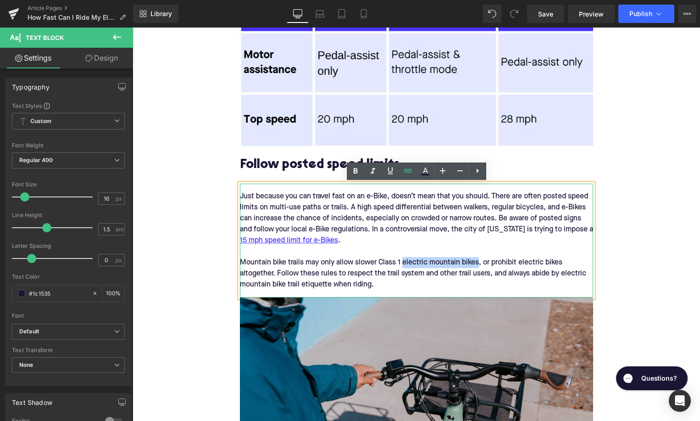
drag, startPoint x: 404, startPoint y: 263, endPoint x: 477, endPoint y: 264, distance: 73.4
click at [477, 264] on div "Just because you can travel fast on an e-Bike, doesn’t mean that you should. Th…" at bounding box center [416, 241] width 353 height 114
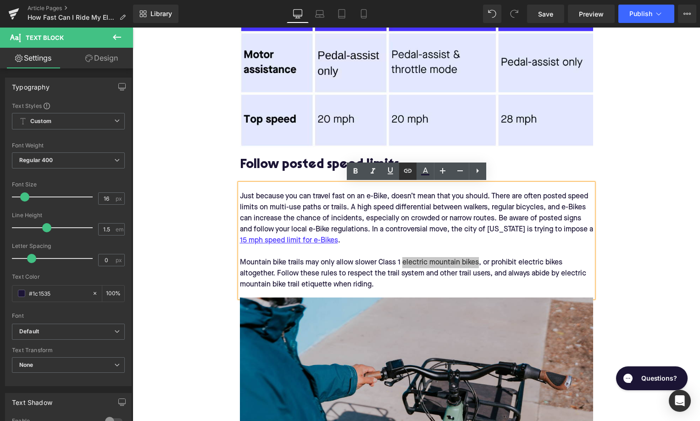
click at [407, 168] on icon at bounding box center [407, 170] width 11 height 11
click at [437, 283] on input "text" at bounding box center [465, 283] width 141 height 23
paste input "https://upway.co/collections/electric-mountain-bike"
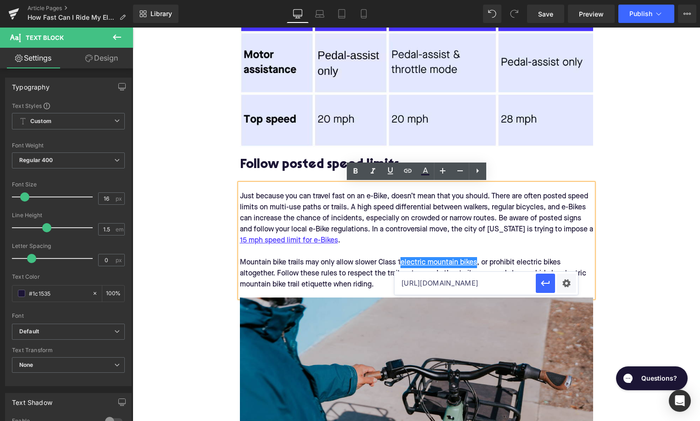
scroll to position [0, 48]
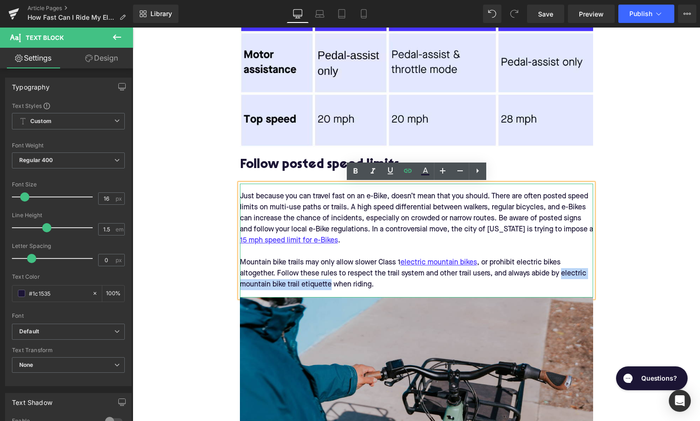
drag, startPoint x: 563, startPoint y: 275, endPoint x: 330, endPoint y: 287, distance: 233.4
click at [330, 287] on div "Just because you can travel fast on an e-Bike, doesn’t mean that you should. Th…" at bounding box center [416, 241] width 353 height 114
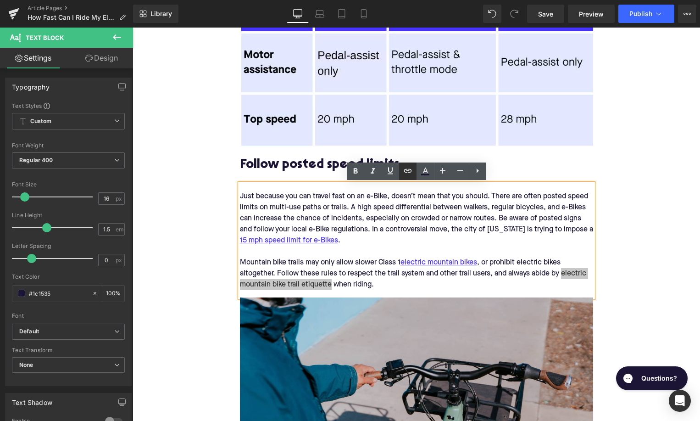
click at [412, 170] on icon at bounding box center [407, 170] width 11 height 11
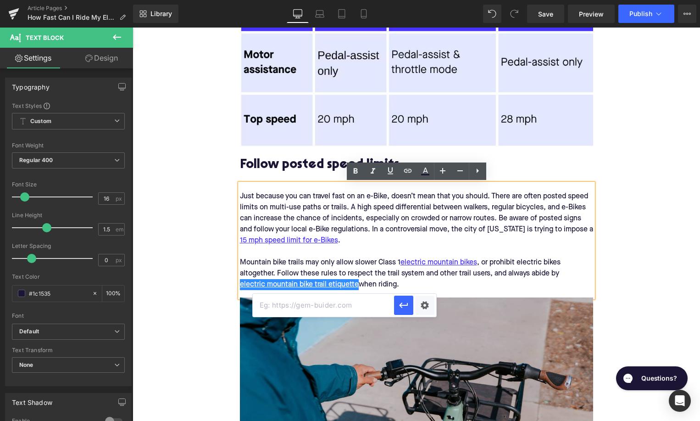
click at [348, 310] on input "text" at bounding box center [323, 305] width 141 height 23
paste input "https://upway.co/blogs/news/electric-mountain-bike-trail-etiquette"
type input "https://upway.co/blogs/news/electric-mountain-bike-trail-etiquette"
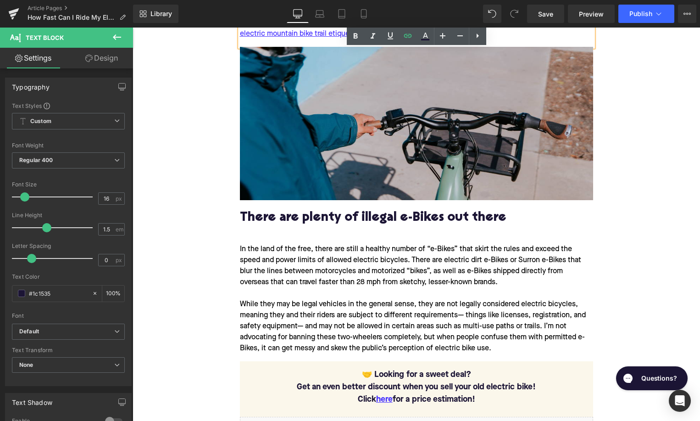
scroll to position [1072, 0]
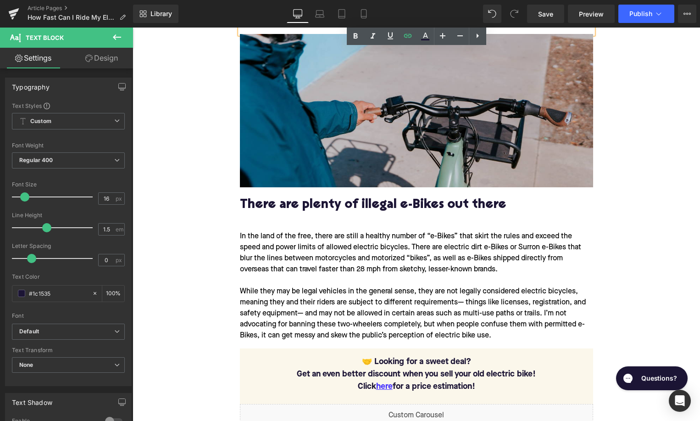
click at [297, 196] on div "There are plenty of illegal e-Bikes out there" at bounding box center [416, 205] width 353 height 36
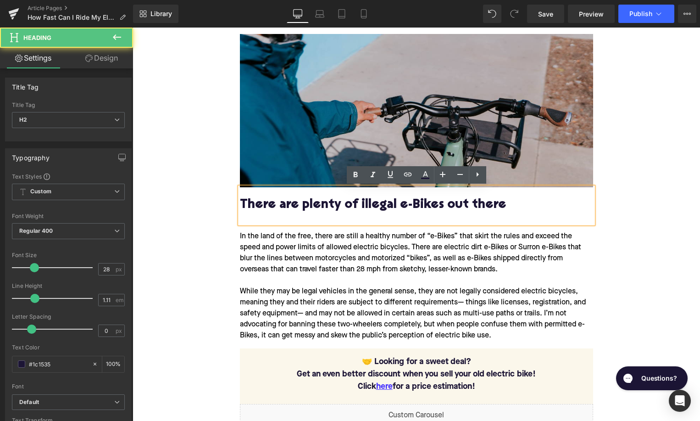
click at [297, 207] on h2 "There are plenty of illegal e-Bikes out there" at bounding box center [416, 205] width 353 height 14
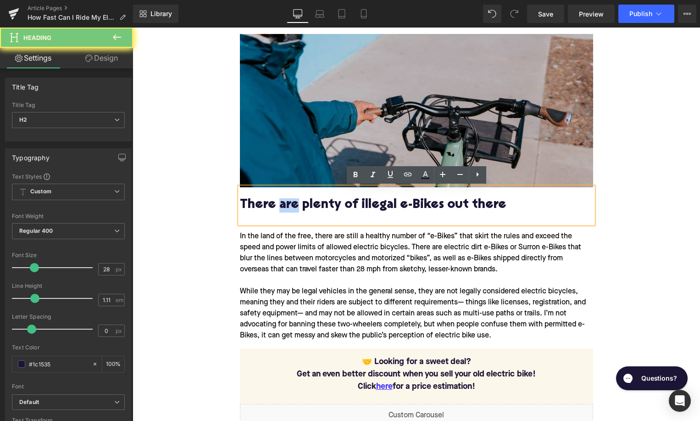
click at [297, 207] on h2 "There are plenty of illegal e-Bikes out there" at bounding box center [416, 205] width 353 height 14
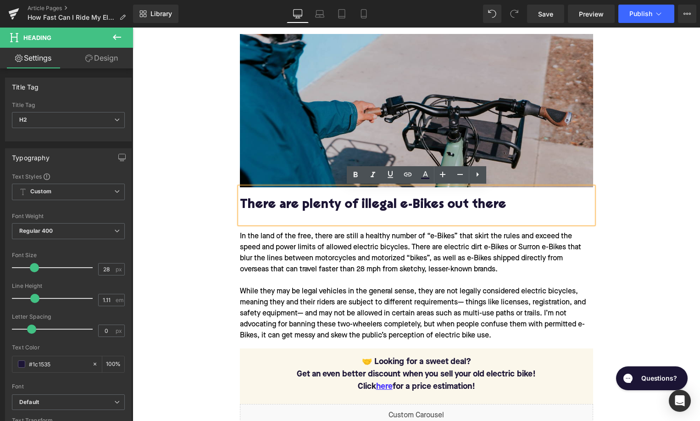
paste div
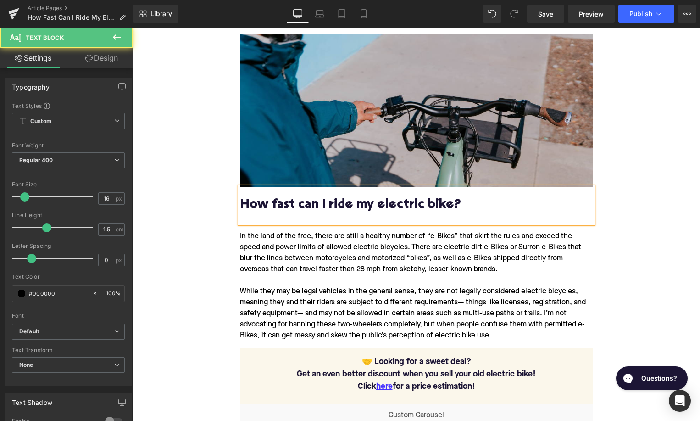
click at [256, 271] on div "In the land of the free, there are still a healthy number of “e-Bikes” that ski…" at bounding box center [416, 285] width 353 height 125
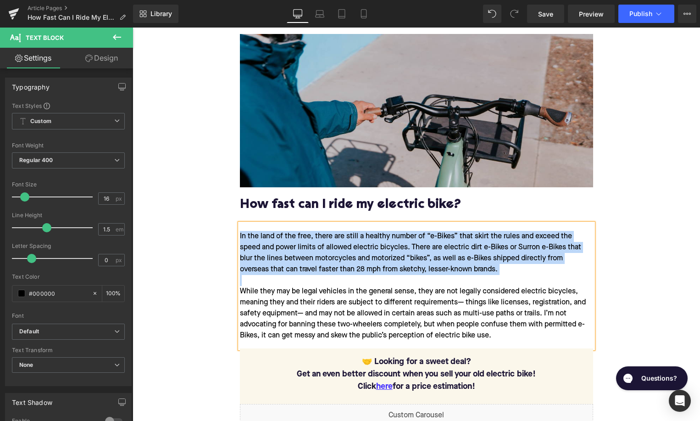
paste div
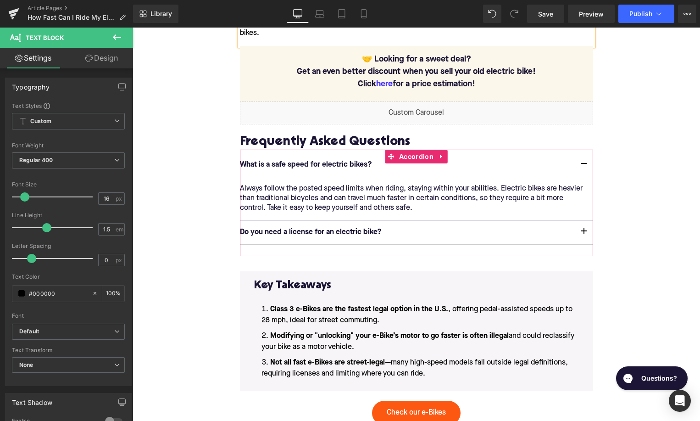
scroll to position [1370, 0]
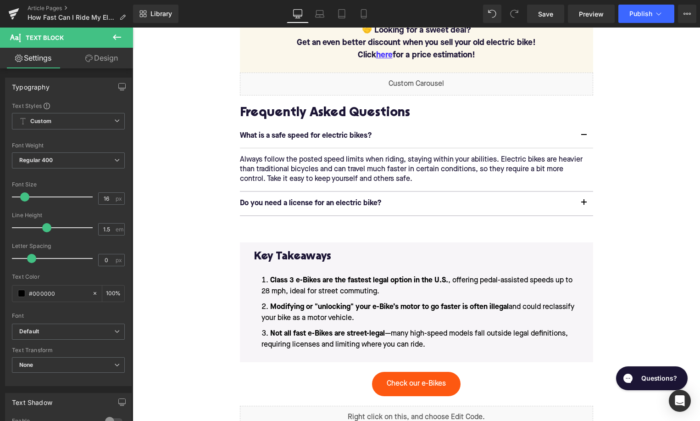
click at [432, 341] on li "Not all fast e-Bikes are street-legal —many high-speed models fall outside lega…" at bounding box center [416, 339] width 325 height 22
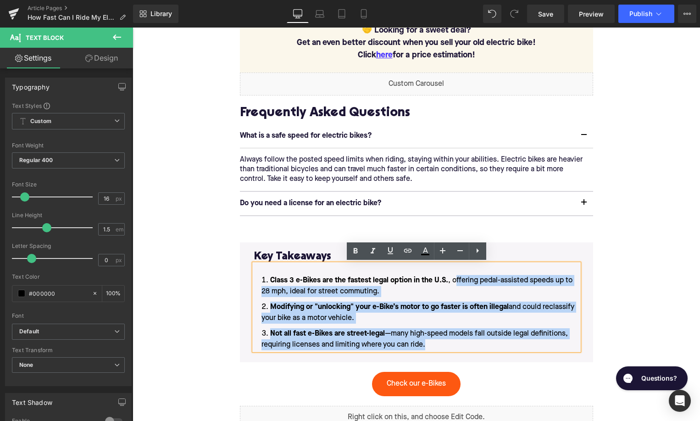
drag, startPoint x: 432, startPoint y: 341, endPoint x: 456, endPoint y: 280, distance: 65.5
click at [456, 280] on ol "Class 3 e-Bikes are the fastest legal option in the U.S. , offering pedal-assis…" at bounding box center [416, 312] width 325 height 75
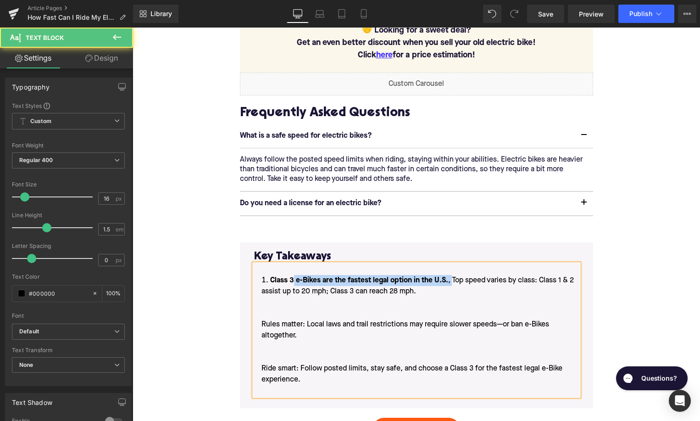
drag, startPoint x: 451, startPoint y: 280, endPoint x: 295, endPoint y: 277, distance: 157.0
click at [295, 277] on span "Class 3 e-Bikes are the fastest legal option in the U.S. , Top speed varies by …" at bounding box center [418, 330] width 312 height 106
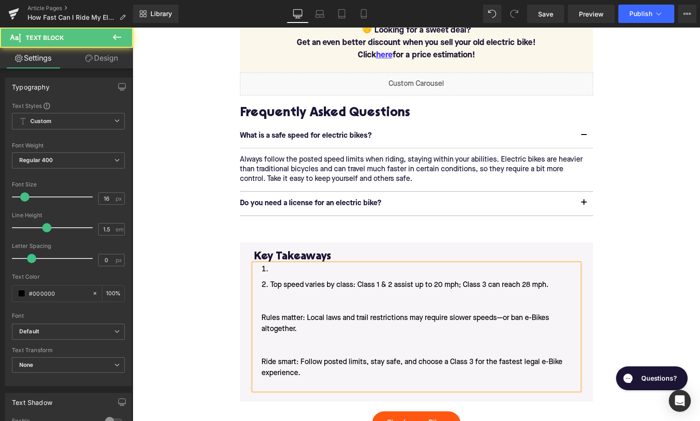
click at [302, 273] on li at bounding box center [416, 269] width 325 height 11
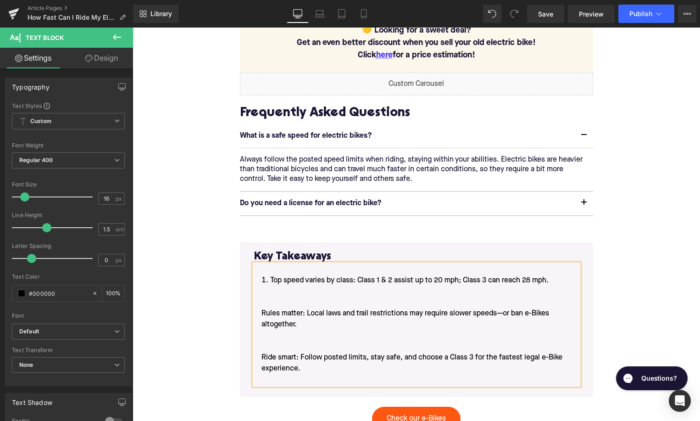
click at [259, 313] on li "Top speed varies by class: Class 1 & 2 assist up to 20 mph; Class 3 can reach 2…" at bounding box center [416, 330] width 325 height 110
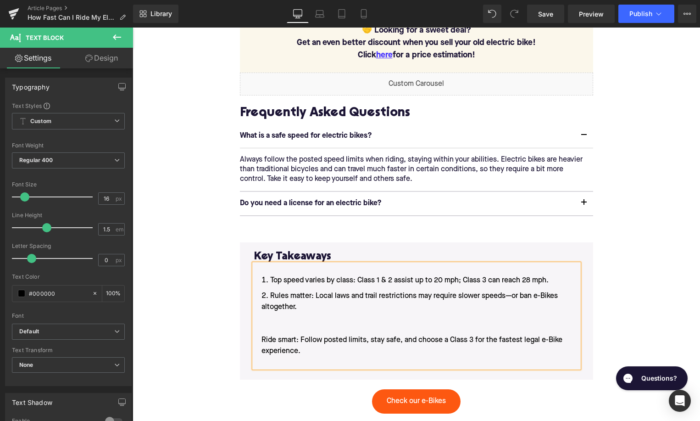
click at [256, 336] on li "Rules matter: Local laws and trail restrictions may require slower speeds—or ba…" at bounding box center [416, 328] width 325 height 77
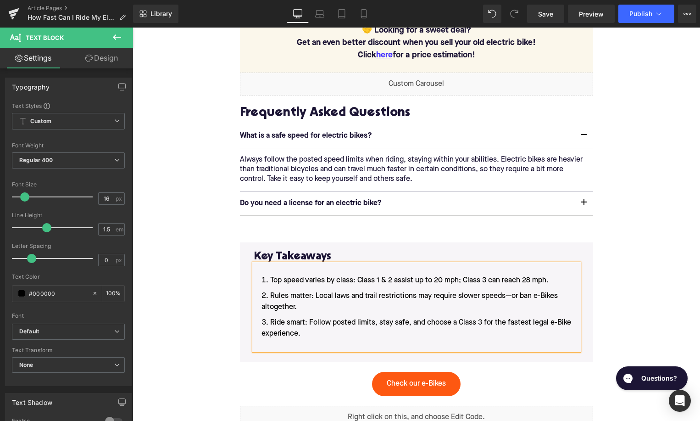
click at [280, 341] on li "Ride smart: Follow posted limits, stay safe, and choose a Class 3 for the faste…" at bounding box center [416, 333] width 325 height 33
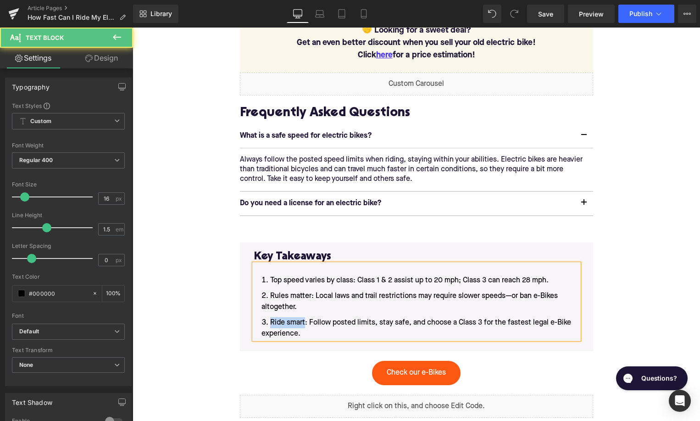
drag, startPoint x: 305, startPoint y: 323, endPoint x: 270, endPoint y: 324, distance: 34.9
click at [270, 324] on li "Ride smart: Follow posted limits, stay safe, and choose a Class 3 for the faste…" at bounding box center [416, 328] width 325 height 22
drag, startPoint x: 312, startPoint y: 295, endPoint x: 268, endPoint y: 296, distance: 43.6
click at [268, 296] on li "Rules matter: Local laws and trail restrictions may require slower speeds—or ba…" at bounding box center [416, 301] width 325 height 22
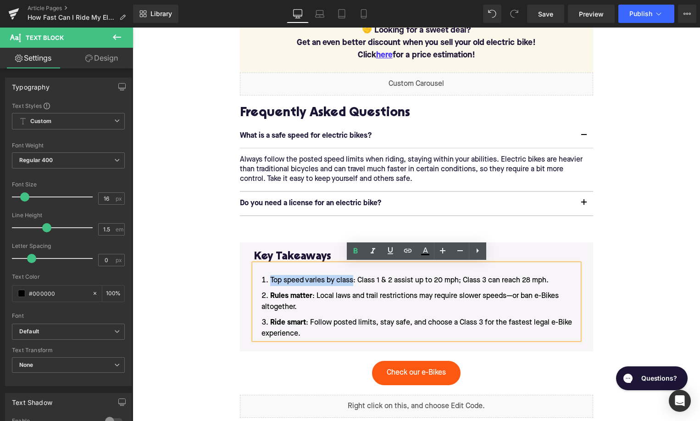
drag, startPoint x: 354, startPoint y: 279, endPoint x: 271, endPoint y: 278, distance: 83.5
click at [271, 278] on span "Top speed varies by class: Class 1 & 2 assist up to 20 mph; Class 3 can reach 2…" at bounding box center [409, 280] width 278 height 7
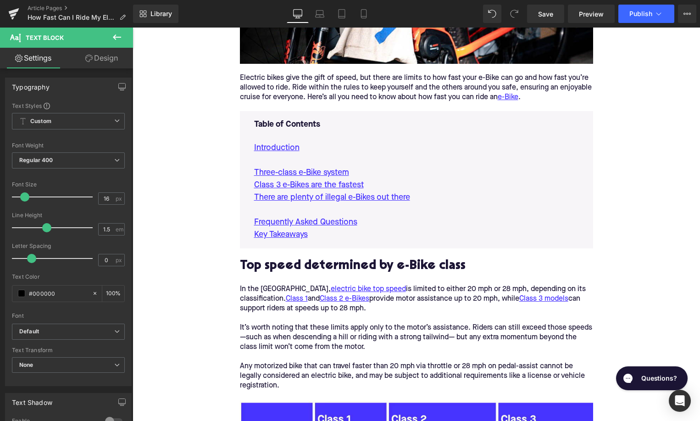
scroll to position [398, 0]
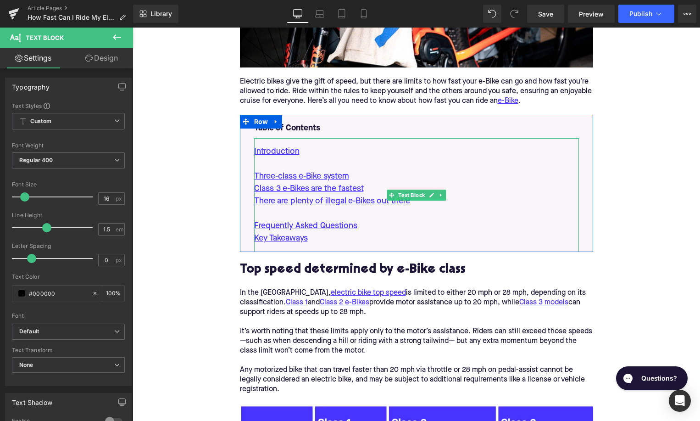
click at [449, 208] on p at bounding box center [416, 213] width 325 height 12
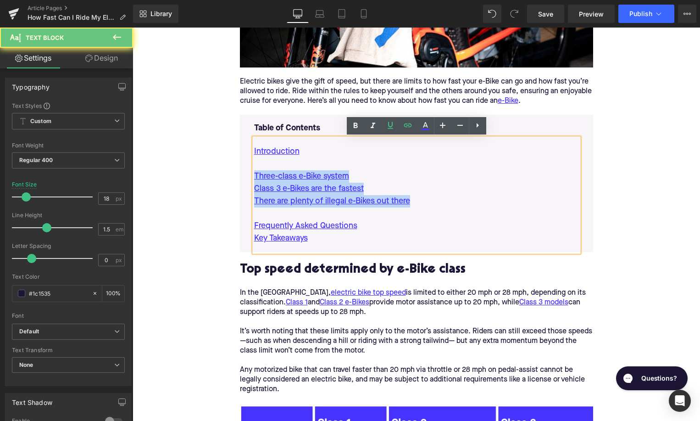
drag, startPoint x: 429, startPoint y: 207, endPoint x: 245, endPoint y: 178, distance: 186.4
click at [245, 178] on div "Table of Contents Text Block Introduction Three-class e-Bike system Class 3 e-B…" at bounding box center [416, 183] width 353 height 137
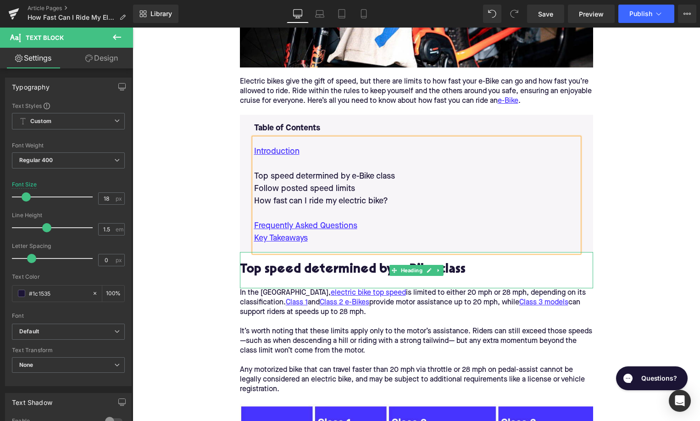
click at [289, 270] on h2 "Top speed determined by e-Bike class" at bounding box center [416, 270] width 353 height 14
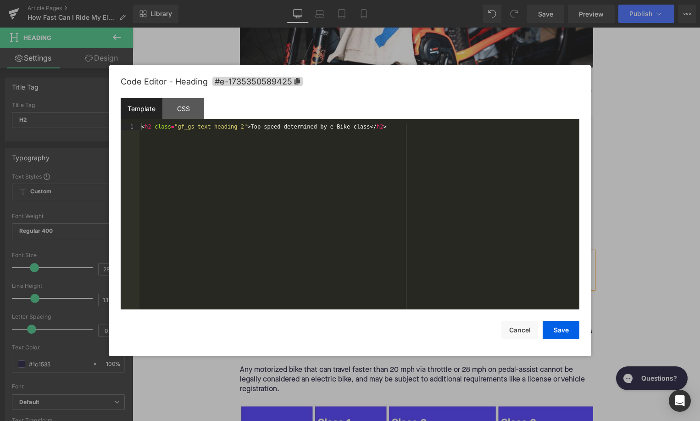
click at [286, 0] on div "You are previewing how the will restyle your page. You can not edit Elements in…" at bounding box center [350, 0] width 700 height 0
click at [284, 89] on div "Code Editor - Heading #e-1735350589425" at bounding box center [350, 81] width 459 height 33
click at [284, 84] on span "#e-1735350589425" at bounding box center [257, 82] width 90 height 10
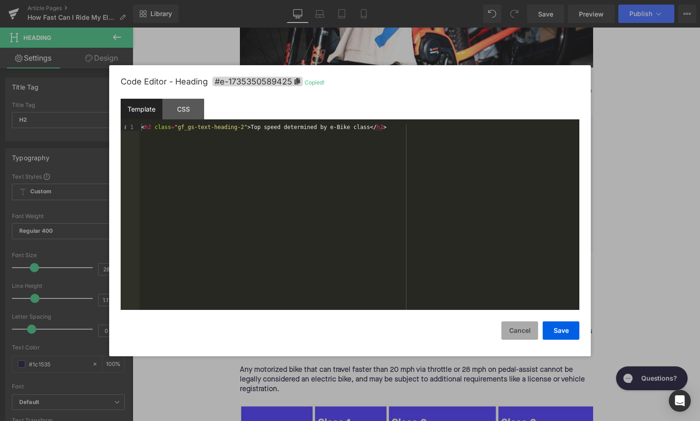
click at [524, 331] on button "Cancel" at bounding box center [519, 330] width 37 height 18
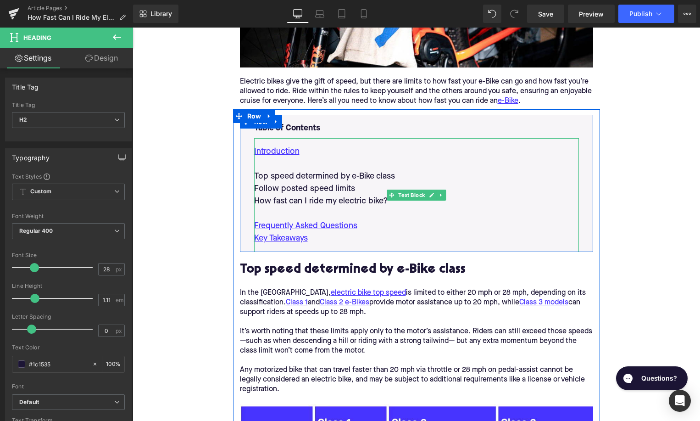
click at [306, 178] on p "Top speed determined by e-Bike class" at bounding box center [416, 176] width 325 height 12
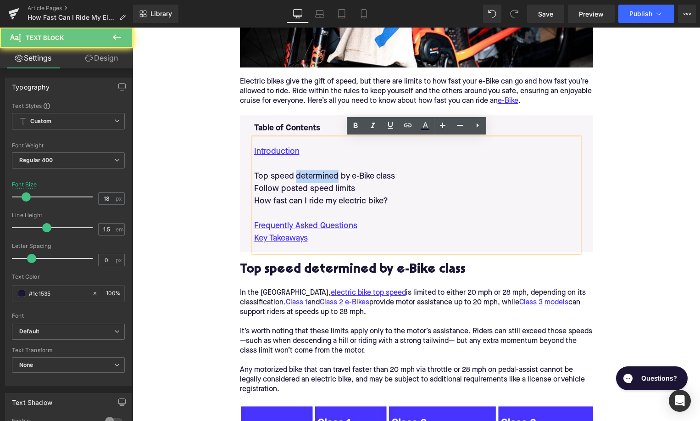
click at [306, 178] on p "Top speed determined by e-Bike class" at bounding box center [416, 176] width 325 height 12
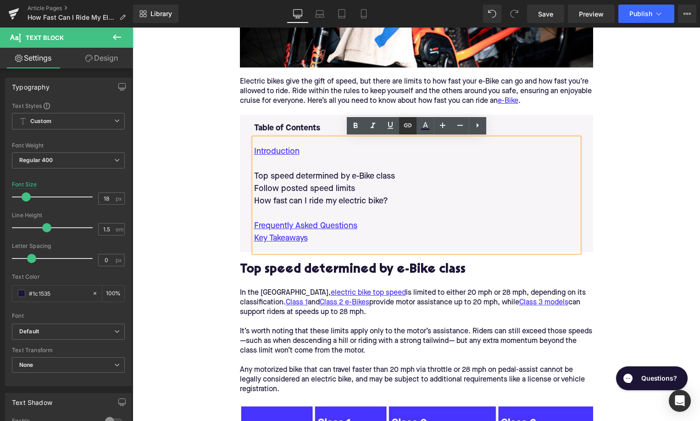
click at [414, 124] on link at bounding box center [407, 125] width 17 height 17
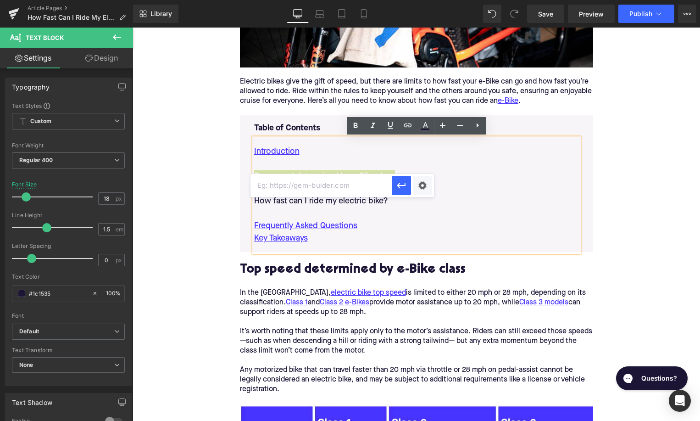
click at [382, 189] on input "text" at bounding box center [321, 185] width 141 height 23
paste input "#e-1735350589425"
type input "#e-1735350589425"
click at [398, 185] on icon "button" at bounding box center [401, 186] width 9 height 6
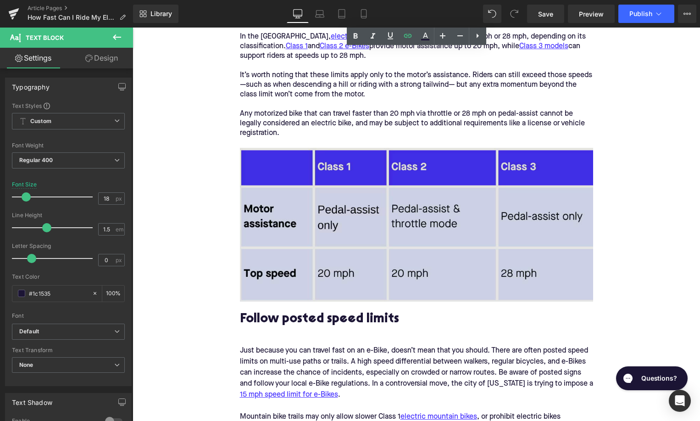
scroll to position [670, 0]
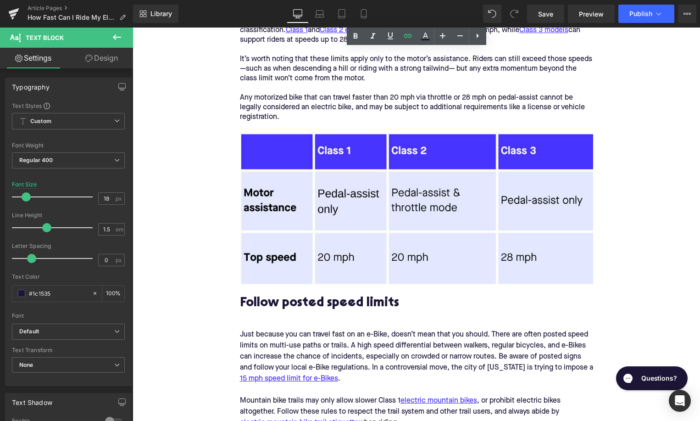
click at [319, 301] on h2 "Follow posted speed limits" at bounding box center [416, 303] width 353 height 14
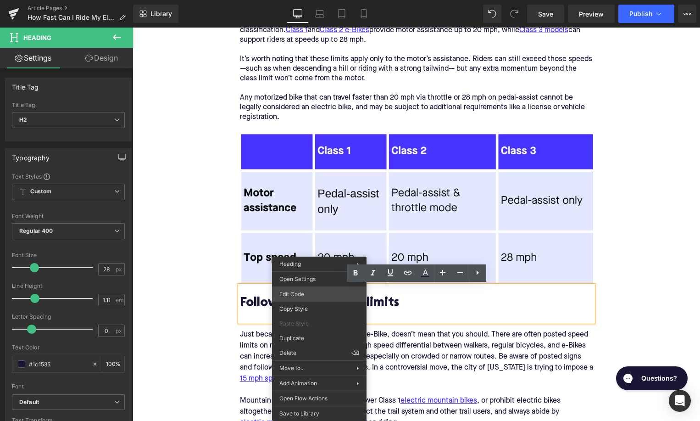
click at [307, 0] on div "You are previewing how the will restyle your page. You can not edit Elements in…" at bounding box center [350, 0] width 700 height 0
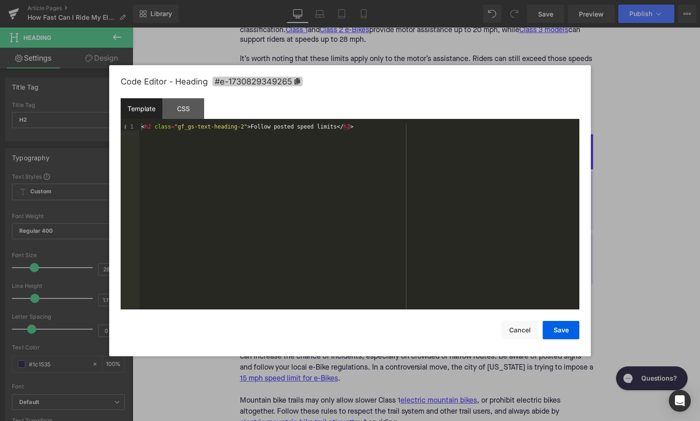
click at [266, 78] on span "#e-1730829349265" at bounding box center [257, 82] width 90 height 10
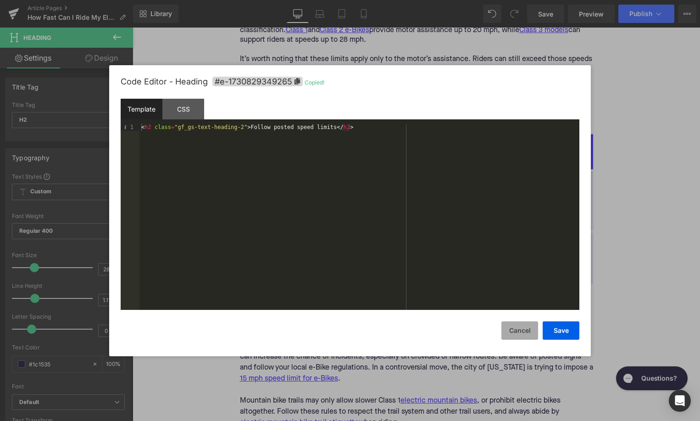
click at [521, 335] on button "Cancel" at bounding box center [519, 330] width 37 height 18
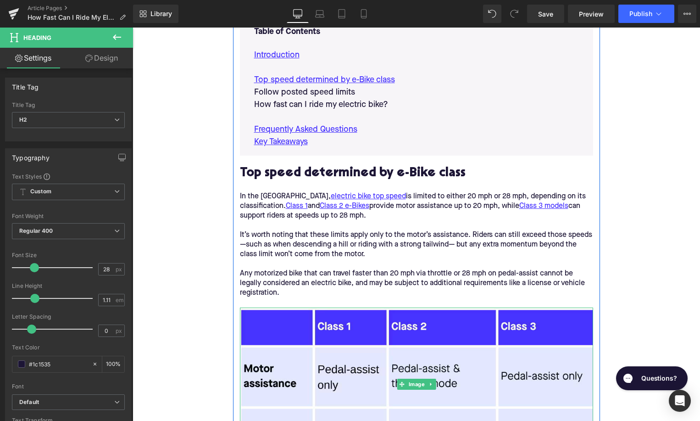
scroll to position [434, 0]
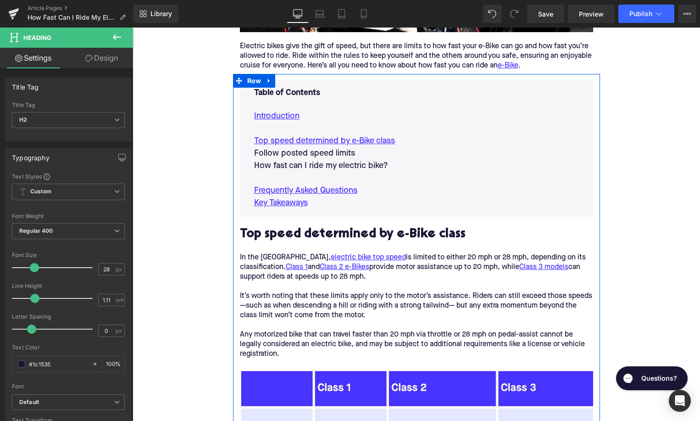
click at [298, 152] on p "Follow posted speed limits" at bounding box center [416, 153] width 325 height 12
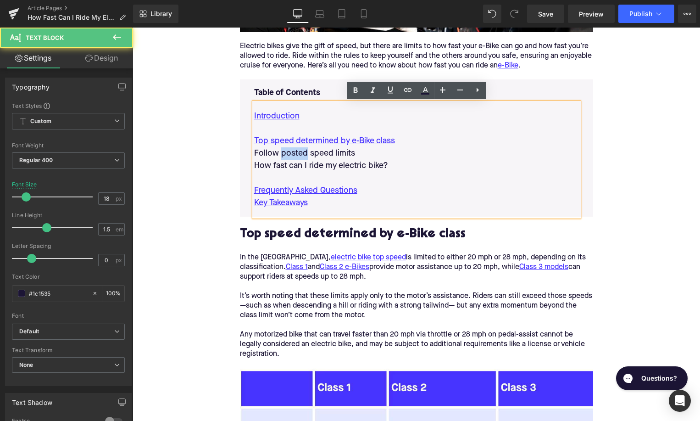
click at [298, 152] on p "Follow posted speed limits" at bounding box center [416, 153] width 325 height 12
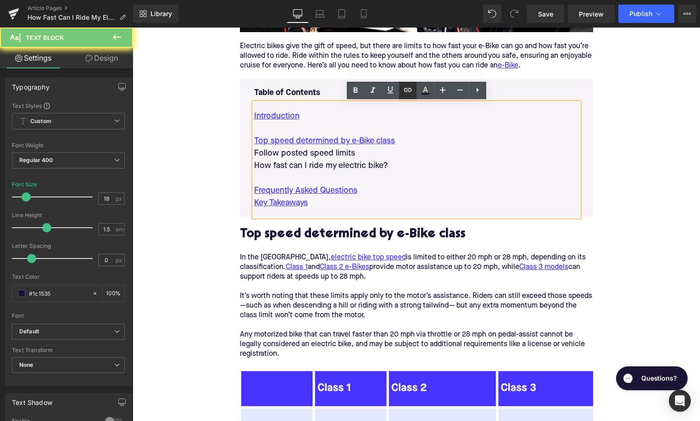
click at [409, 88] on icon at bounding box center [407, 89] width 11 height 11
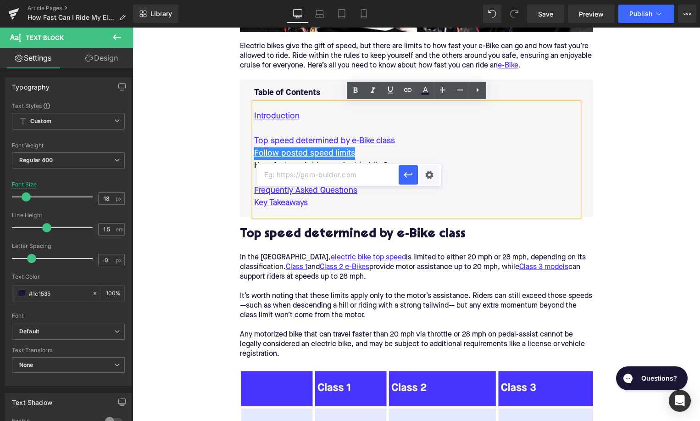
click at [323, 172] on input "text" at bounding box center [327, 174] width 141 height 23
paste input "#e-1730829349265"
type input "#e-1730829349265"
click at [406, 176] on icon "button" at bounding box center [408, 174] width 11 height 11
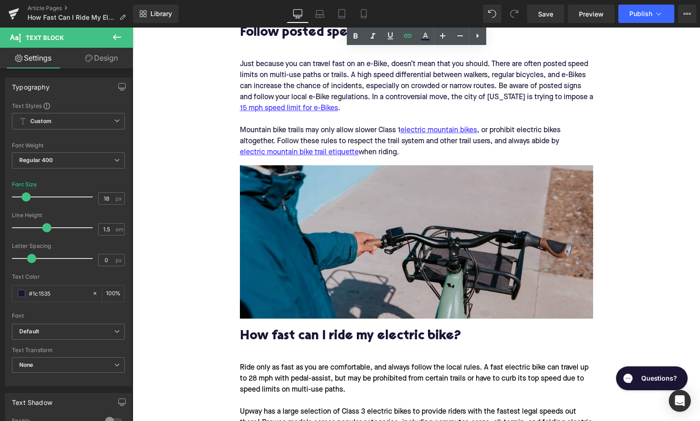
scroll to position [1053, 0]
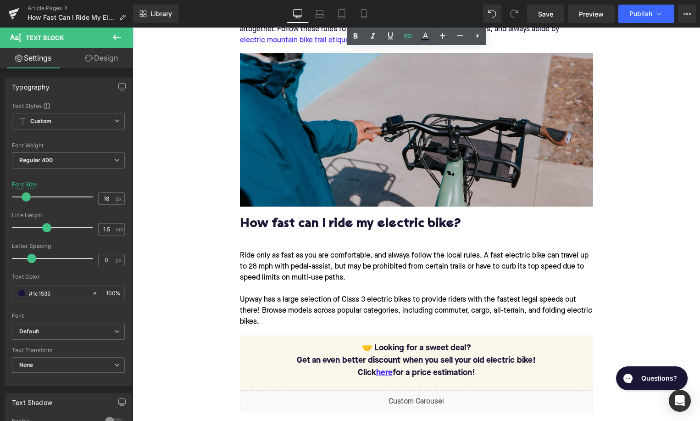
click at [307, 232] on div "How fast can I ride my electric bike?" at bounding box center [416, 224] width 353 height 36
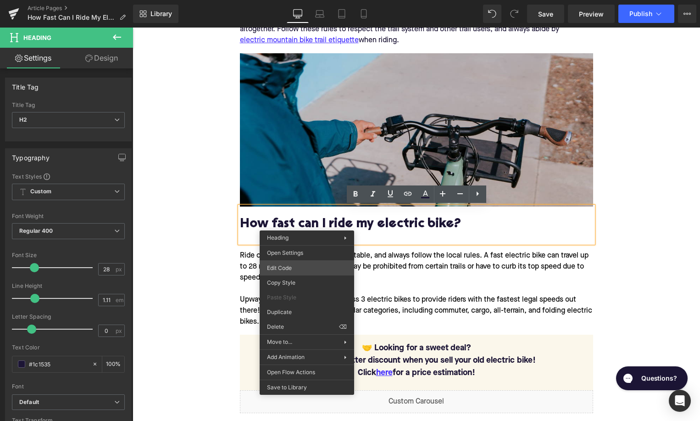
click at [298, 0] on div "You are previewing how the will restyle your page. You can not edit Elements in…" at bounding box center [350, 0] width 700 height 0
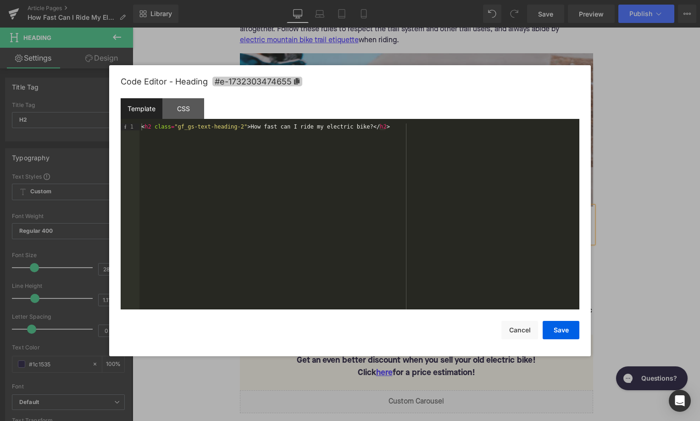
click at [262, 83] on span "#e-1732303474655" at bounding box center [257, 82] width 90 height 10
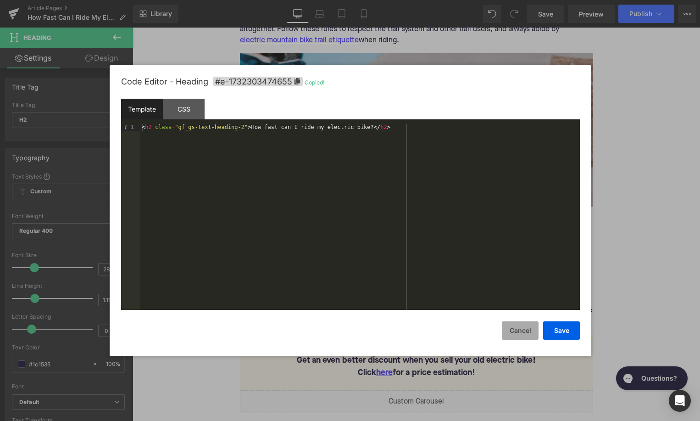
click at [514, 327] on button "Cancel" at bounding box center [520, 330] width 37 height 18
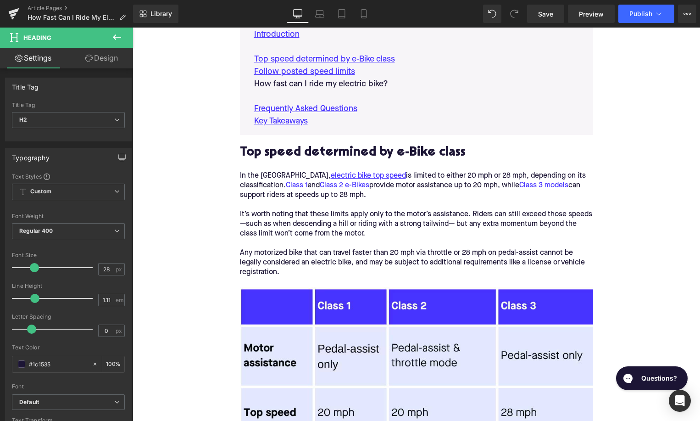
scroll to position [509, 0]
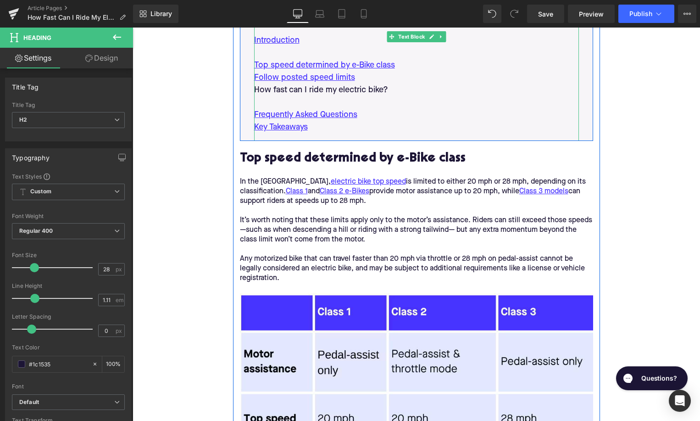
click at [336, 90] on p "How fast can I ride my electric bike?" at bounding box center [416, 90] width 325 height 12
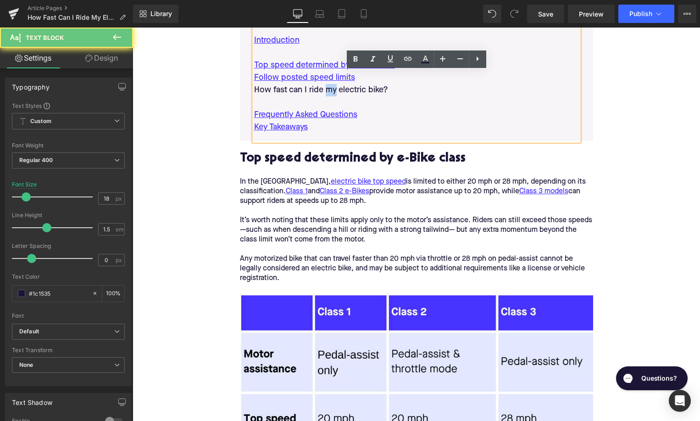
click at [336, 90] on p "How fast can I ride my electric bike?" at bounding box center [416, 90] width 325 height 12
click at [413, 61] on icon at bounding box center [407, 58] width 11 height 11
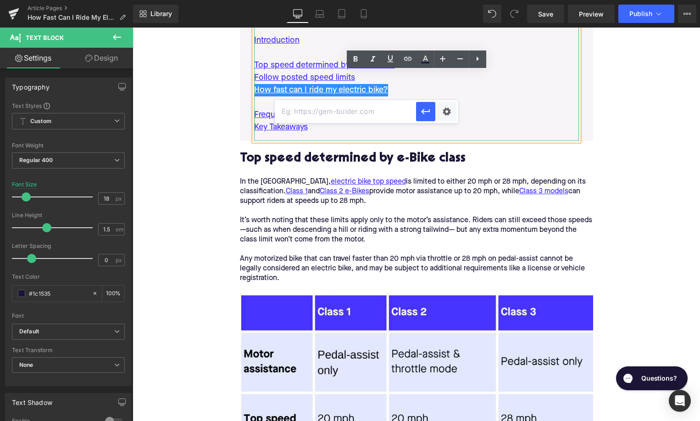
click at [361, 109] on input "text" at bounding box center [345, 111] width 141 height 23
paste input "#e-1732303474655"
type input "#e-1732303474655"
click at [425, 114] on icon "button" at bounding box center [425, 111] width 11 height 11
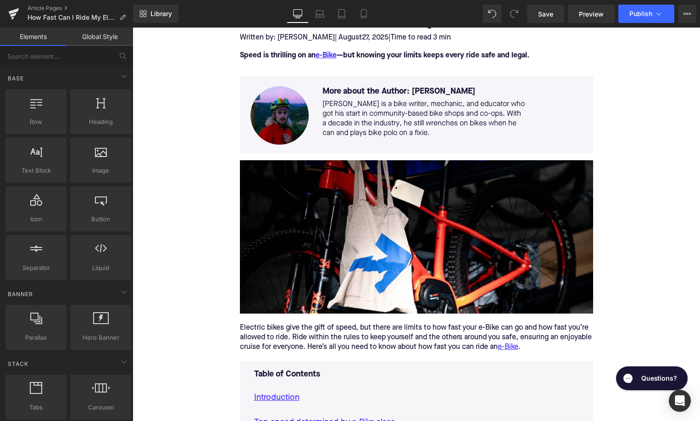
scroll to position [136, 0]
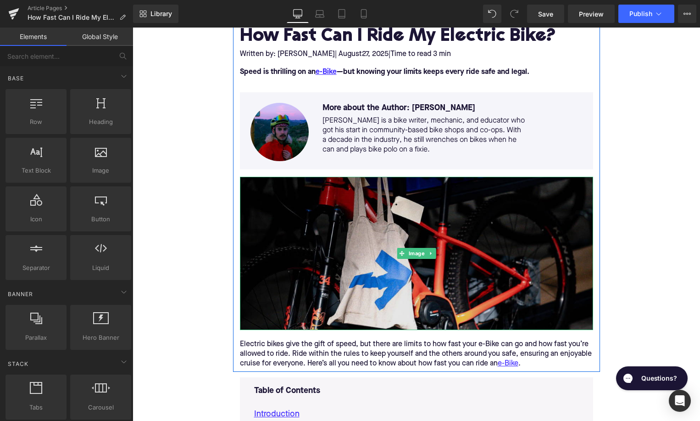
click at [287, 249] on img at bounding box center [416, 253] width 353 height 153
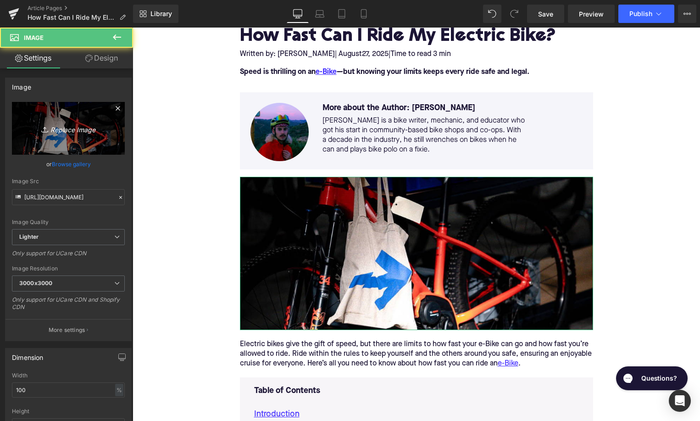
click at [70, 123] on link "Replace Image" at bounding box center [68, 128] width 113 height 53
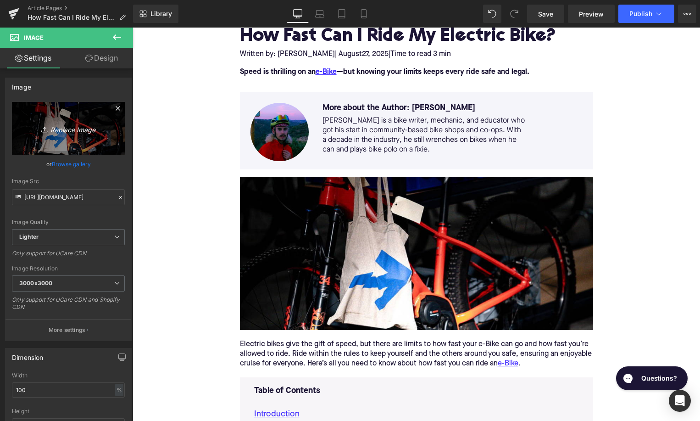
type input "C:\fakepath\Remy Pt. 3(32).png"
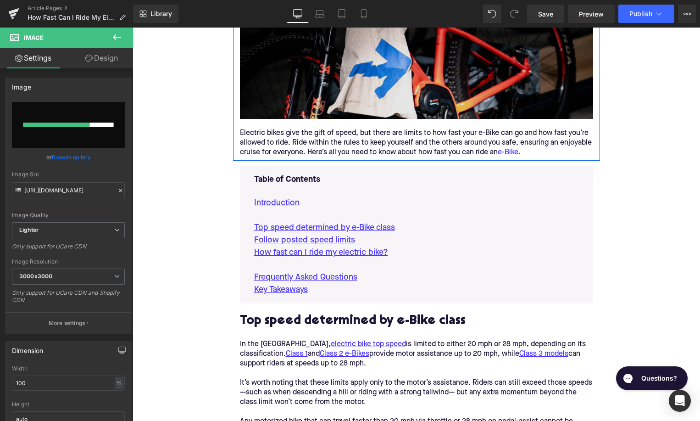
scroll to position [361, 0]
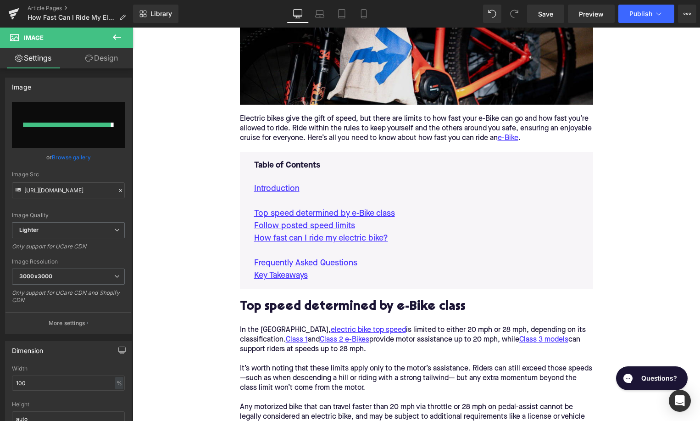
type input "https://ucarecdn.com/485278b8-88e5-4a54-b48b-99e49bc45cdd/-/format/auto/-/previ…"
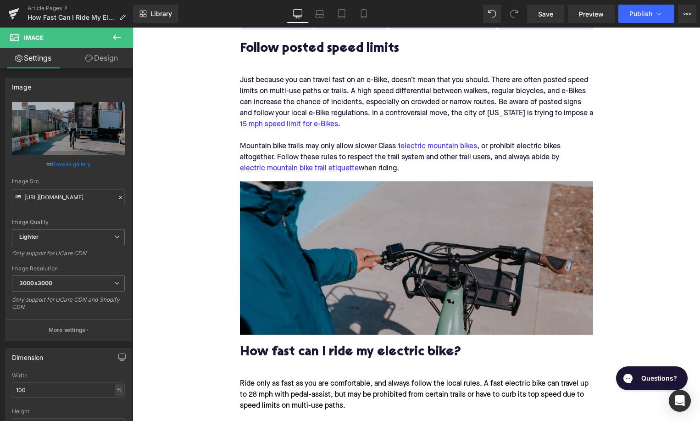
scroll to position [953, 0]
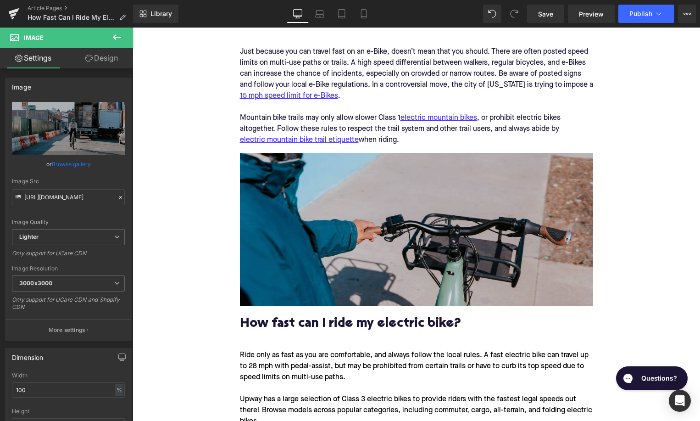
click at [402, 224] on div "Image" at bounding box center [416, 229] width 353 height 153
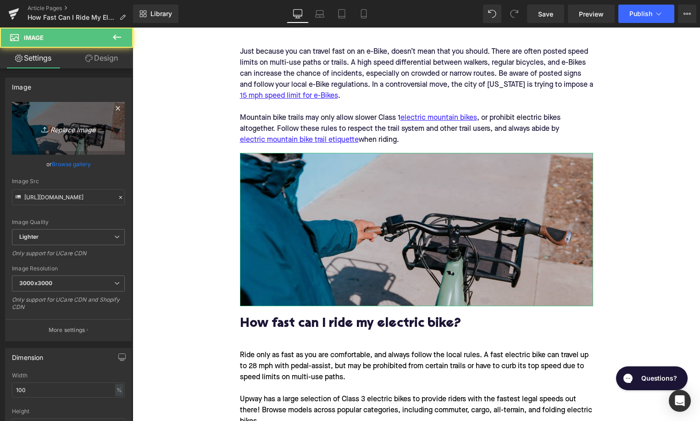
click at [119, 147] on link "Replace Image" at bounding box center [68, 128] width 113 height 53
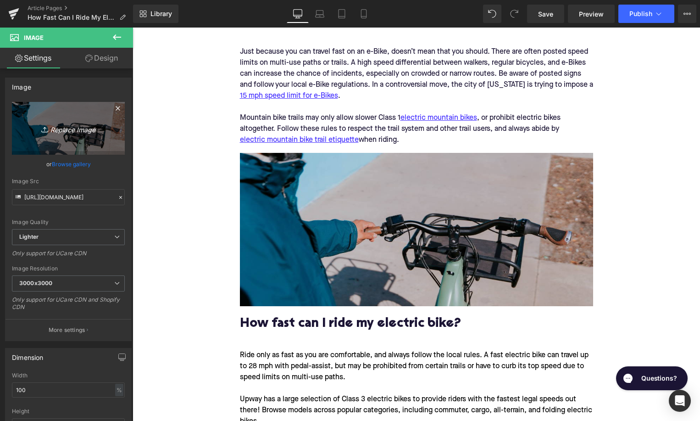
type input "C:\fakepath\Remy Pt. 3(31).png"
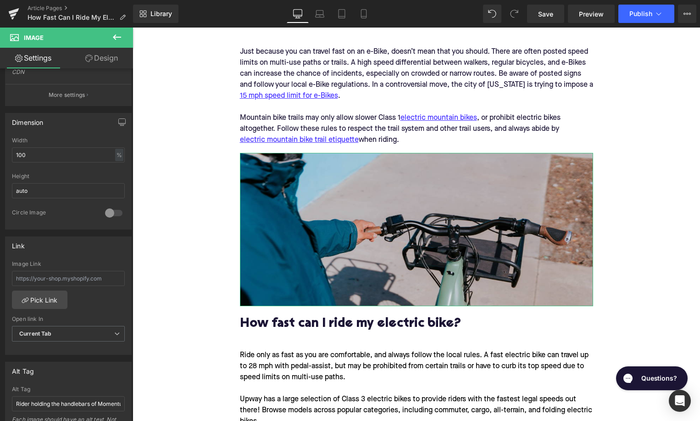
scroll to position [299, 0]
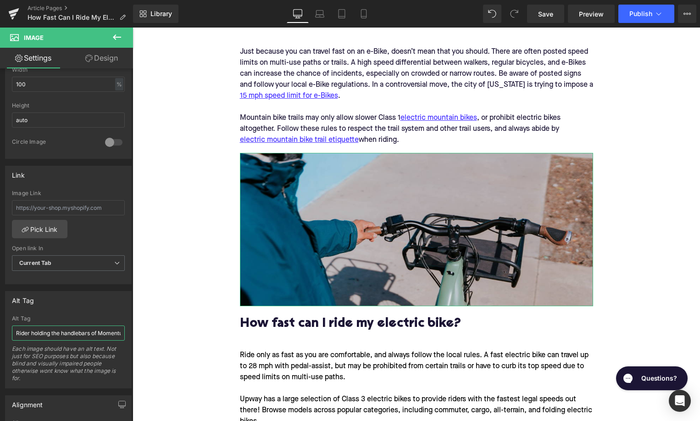
click at [58, 330] on input "Rider holding the handlebars of Momentum PakYak+ electric bike" at bounding box center [68, 332] width 113 height 15
type input "Rider leani"
type input "Rider leaning over city el"
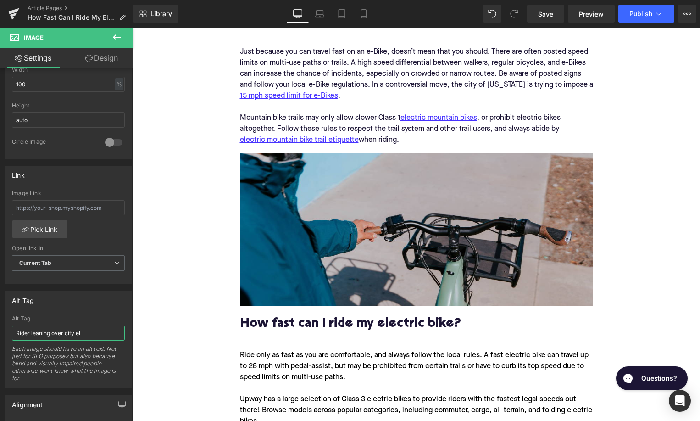
type input "https://ucarecdn.com/611aca77-7e3b-4290-a2f5-ad94c8eda0fc/-/format/auto/-/previ…"
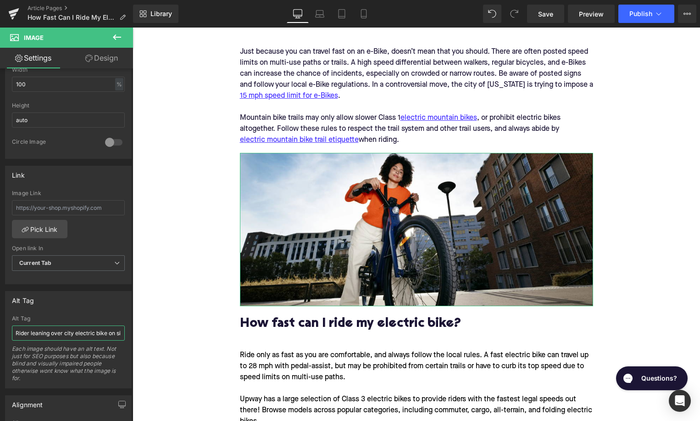
scroll to position [0, 0]
type input "Rider leaning over city electric bike on sidewalk"
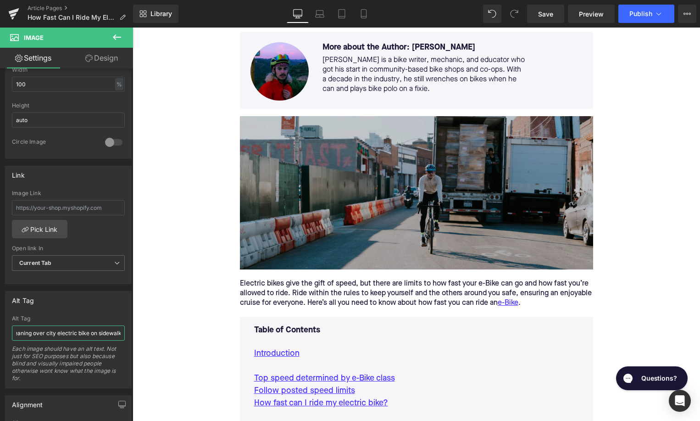
scroll to position [173, 0]
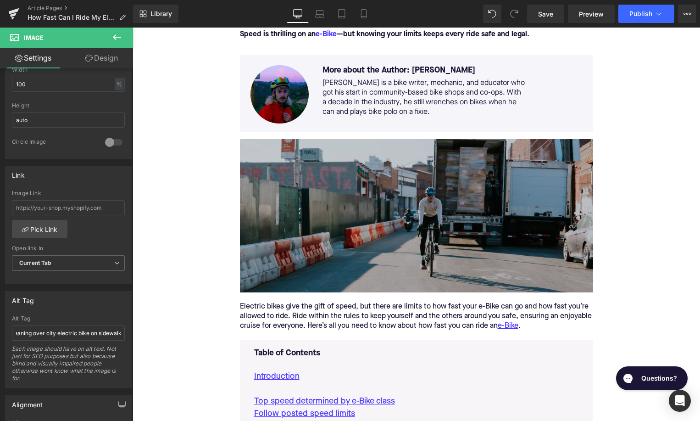
click at [317, 210] on img at bounding box center [416, 215] width 353 height 153
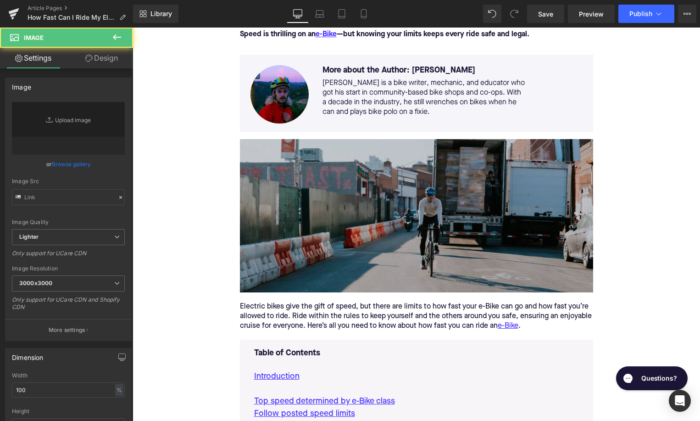
type input "https://ucarecdn.com/485278b8-88e5-4a54-b48b-99e49bc45cdd/-/format/auto/-/previ…"
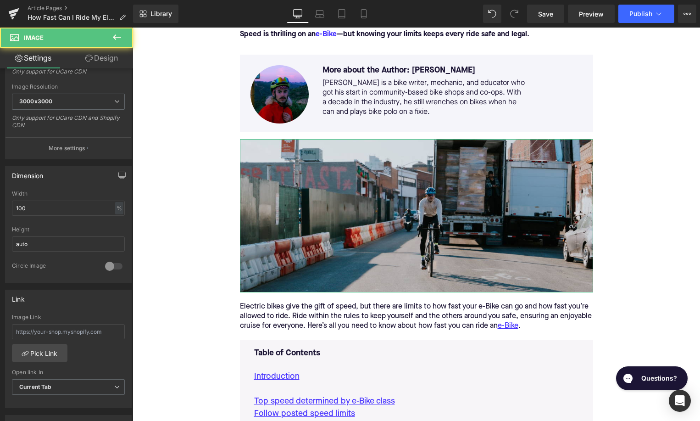
scroll to position [342, 0]
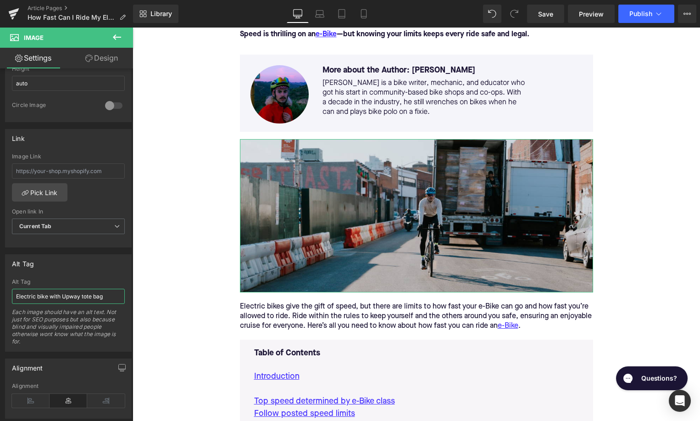
click at [59, 303] on input "Electric bike with Upway tote bag" at bounding box center [68, 296] width 113 height 15
type input "r"
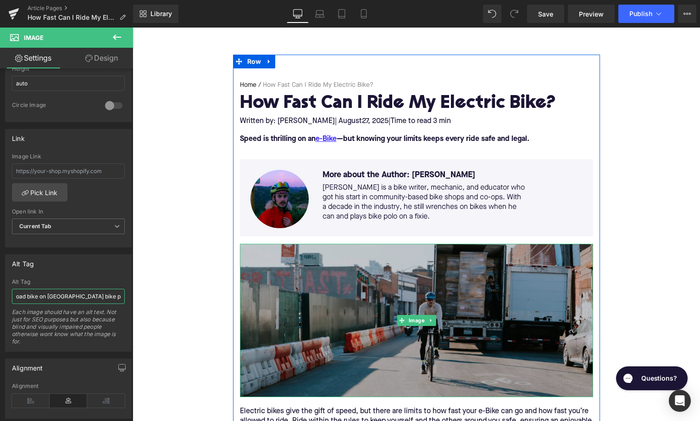
scroll to position [0, 0]
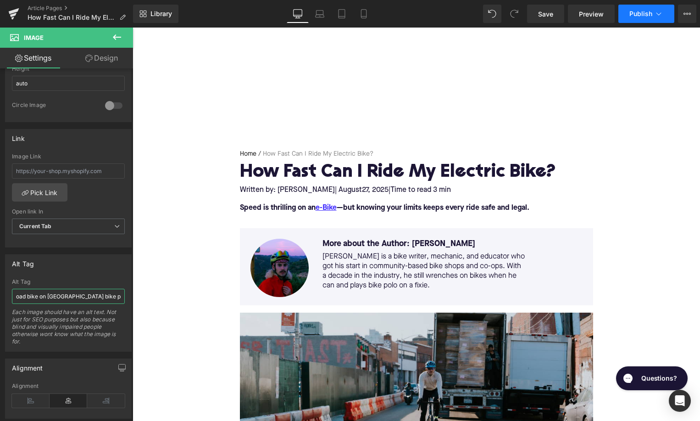
type input "Rider on electric road bike on NYC street bike priority lane"
click at [644, 9] on button "Publish" at bounding box center [646, 14] width 56 height 18
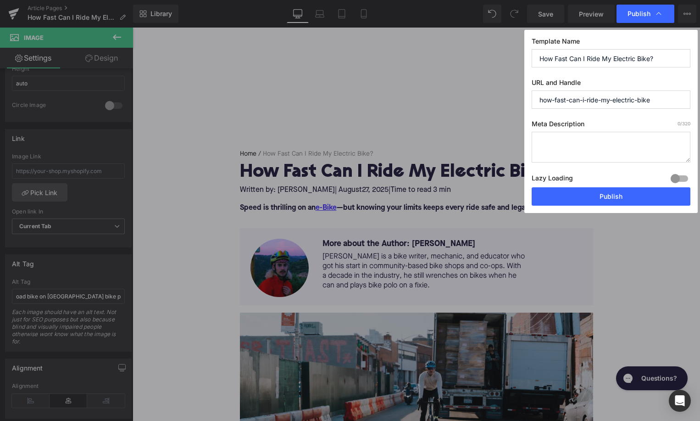
click at [583, 155] on textarea at bounding box center [611, 147] width 159 height 31
paste textarea "How fast can you ride an e-Bike? Learn the legal speed limits, safety rules, an…"
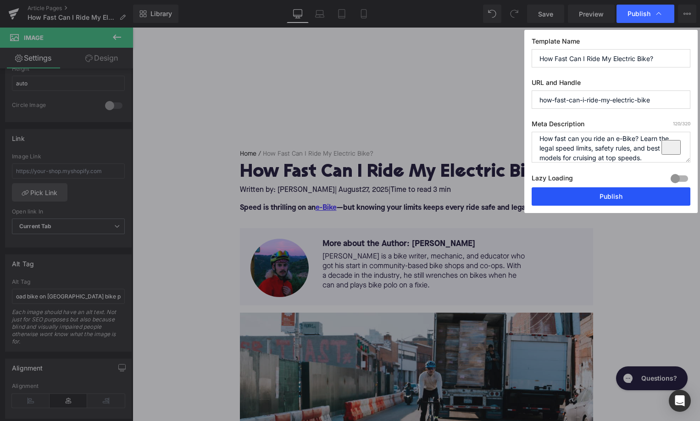
type textarea "How fast can you ride an e-Bike? Learn the legal speed limits, safety rules, an…"
click at [589, 196] on button "Publish" at bounding box center [611, 196] width 159 height 18
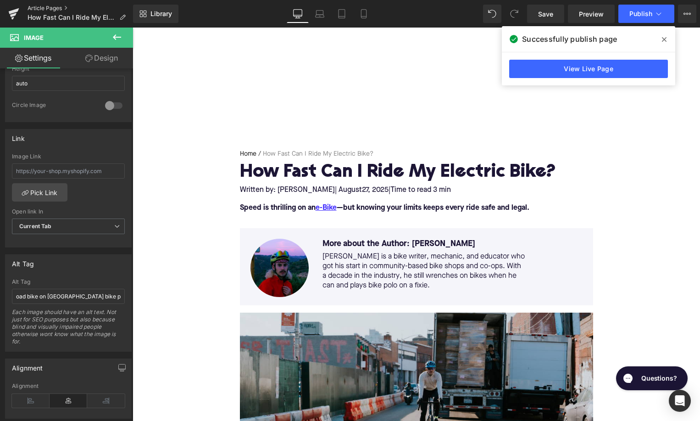
click at [50, 10] on link "Article Pages" at bounding box center [81, 8] width 106 height 7
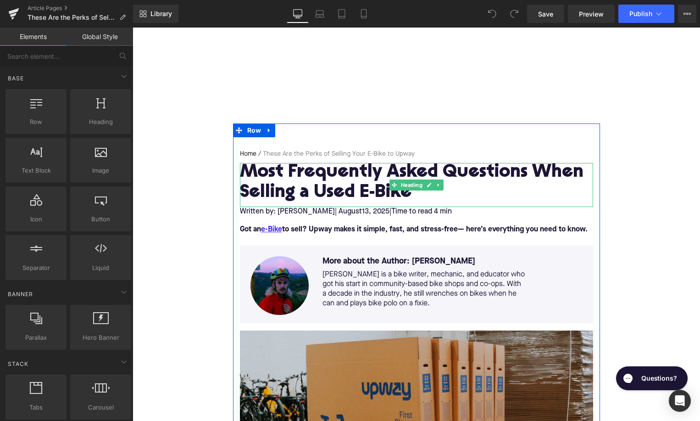
click at [307, 177] on h1 "Most Frequently Asked Questions When Selling a Used E-Bike" at bounding box center [416, 183] width 353 height 40
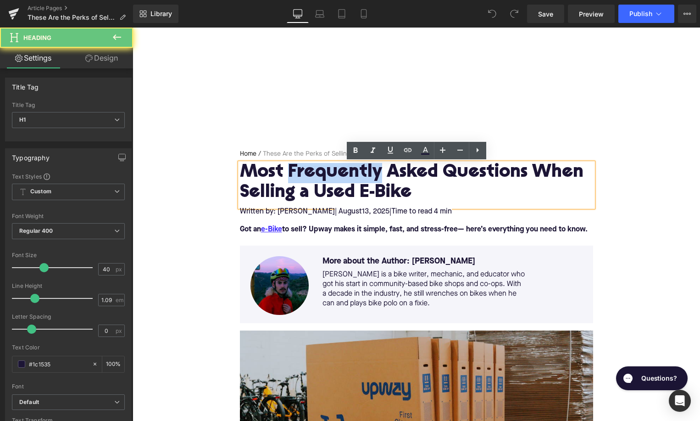
click at [307, 177] on h1 "Most Frequently Asked Questions When Selling a Used E-Bike" at bounding box center [416, 183] width 353 height 40
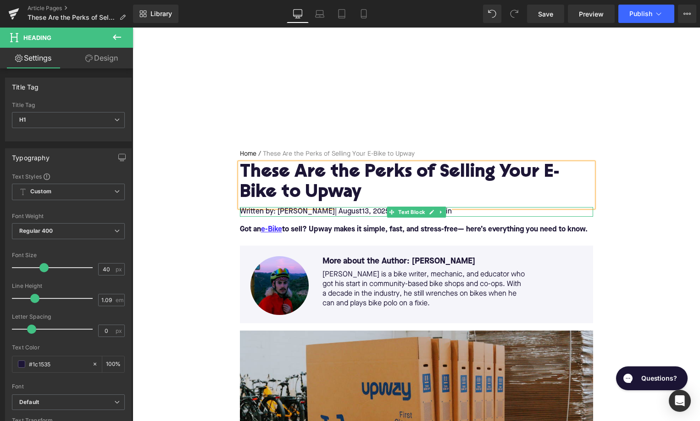
click at [362, 212] on span "13, 2025" at bounding box center [376, 211] width 28 height 7
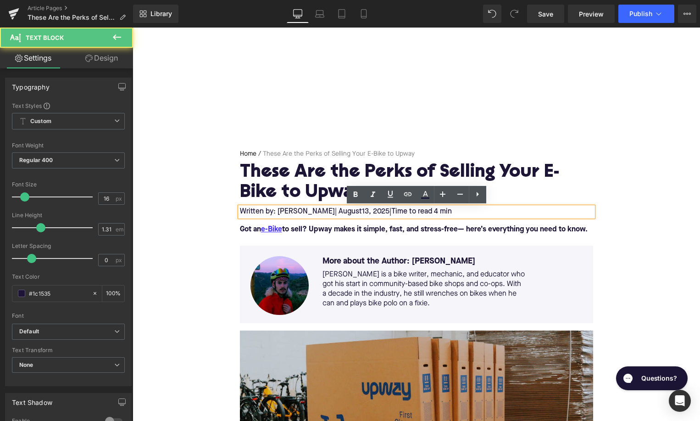
click at [362, 212] on span "13, 2025" at bounding box center [376, 211] width 28 height 7
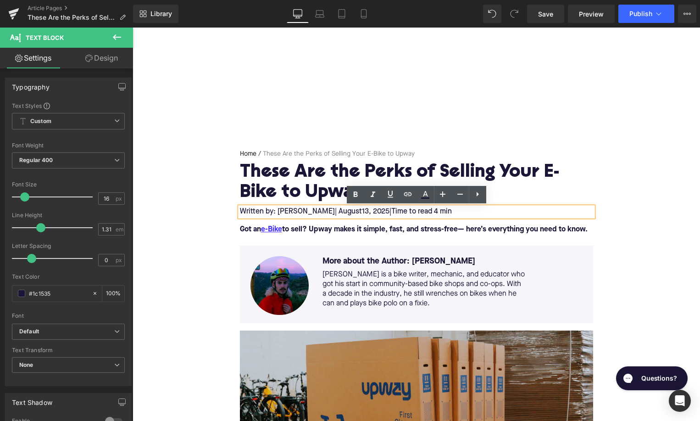
click at [362, 212] on span "13, 2025" at bounding box center [376, 211] width 28 height 7
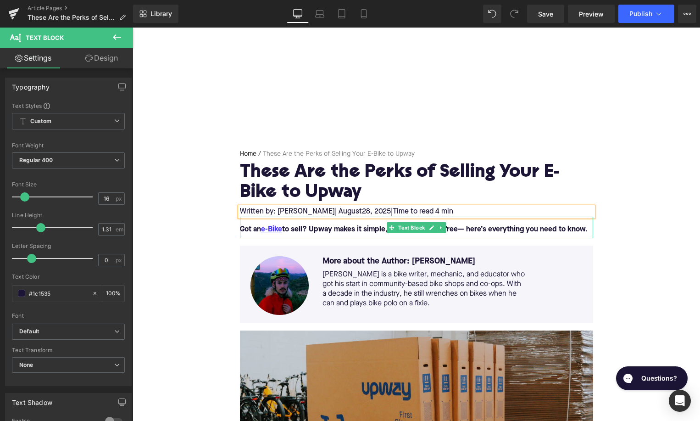
click at [334, 227] on font "Got an e-Bike to sell? Upway makes it simple, fast, and stress-free— here’s eve…" at bounding box center [414, 229] width 348 height 7
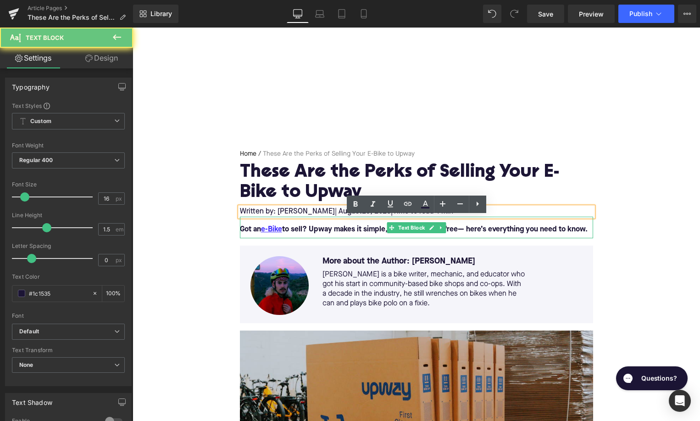
click at [334, 227] on font "Got an e-Bike to sell? Upway makes it simple, fast, and stress-free— here’s eve…" at bounding box center [414, 229] width 348 height 7
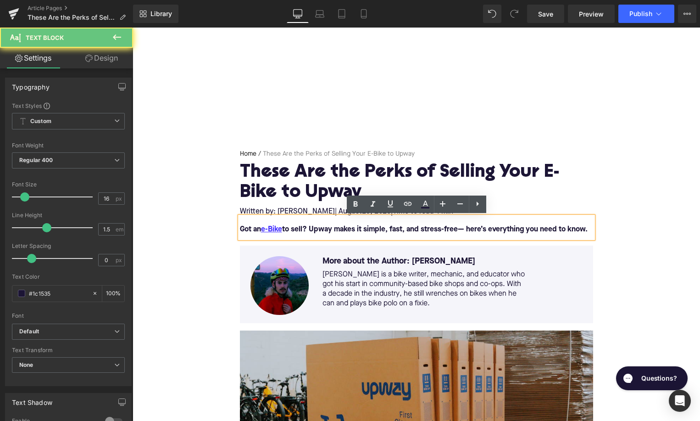
click at [334, 227] on font "Got an e-Bike to sell? Upway makes it simple, fast, and stress-free— here’s eve…" at bounding box center [414, 229] width 348 height 7
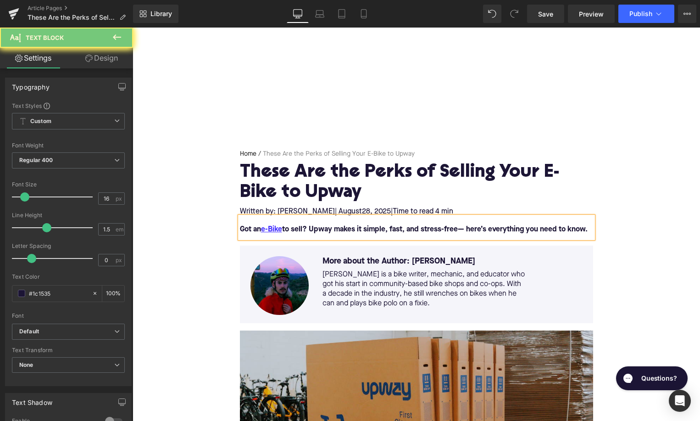
paste div
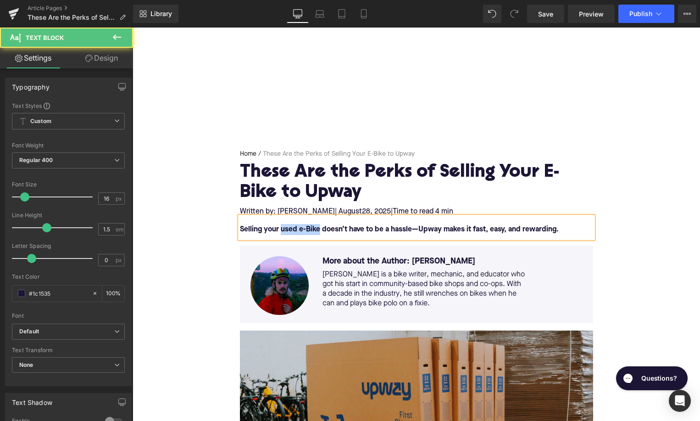
drag, startPoint x: 282, startPoint y: 230, endPoint x: 319, endPoint y: 230, distance: 37.2
click at [319, 230] on font "Selling your used e-Bike doesn’t have to be a hassle—Upway makes it fast, easy,…" at bounding box center [399, 229] width 319 height 7
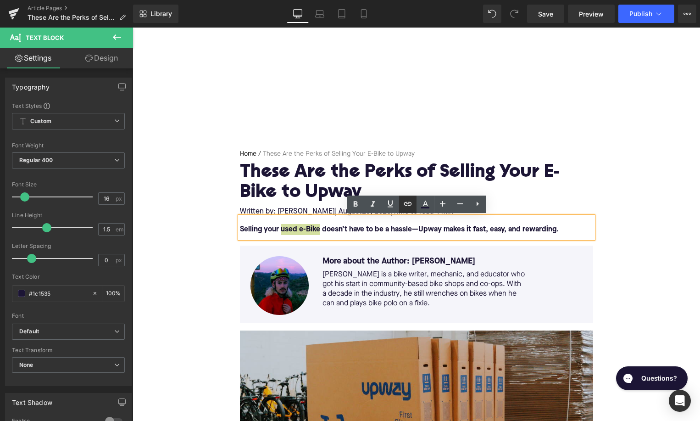
click at [407, 206] on icon at bounding box center [407, 203] width 11 height 11
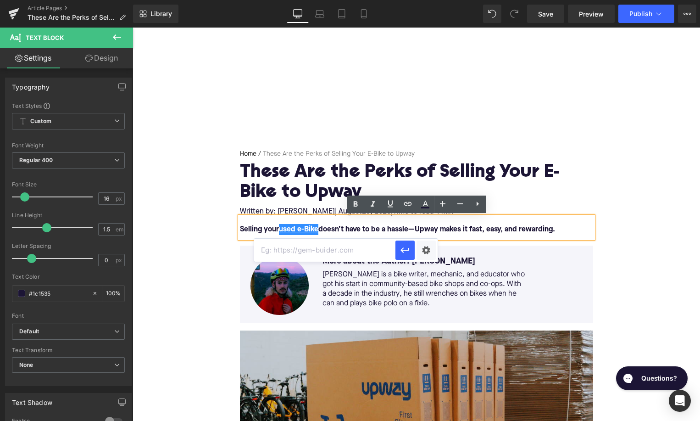
click at [317, 250] on input "text" at bounding box center [324, 250] width 141 height 23
paste input "https://upway.co/collections/used-electric-bike"
type input "https://upway.co/collections/used-electric-bike"
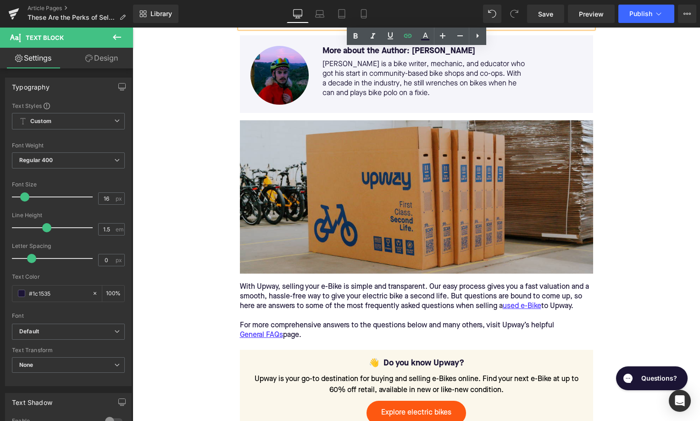
scroll to position [328, 0]
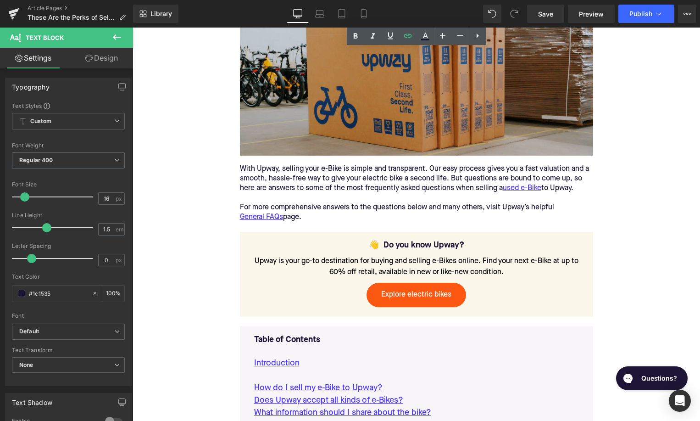
click at [244, 185] on div "With Upway, selling your e-Bike is simple and transparent. Our easy process giv…" at bounding box center [416, 193] width 353 height 58
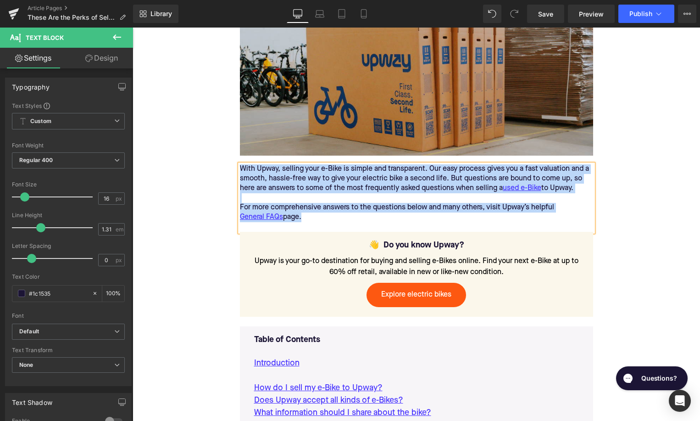
paste div
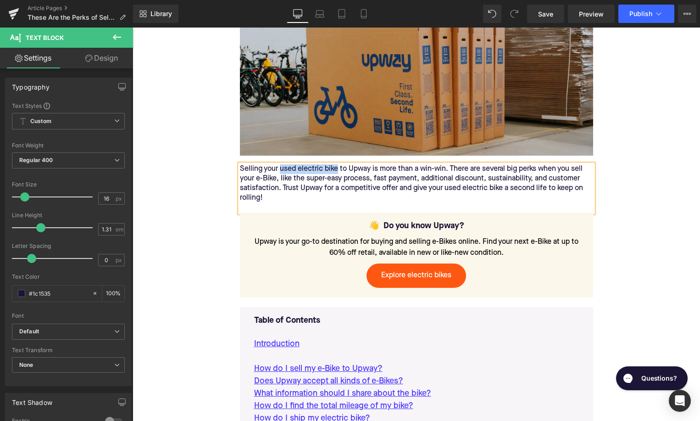
drag, startPoint x: 280, startPoint y: 170, endPoint x: 338, endPoint y: 170, distance: 57.8
click at [338, 170] on div "Selling your used electric bike to Upway is more than a win-win. There are seve…" at bounding box center [416, 183] width 353 height 39
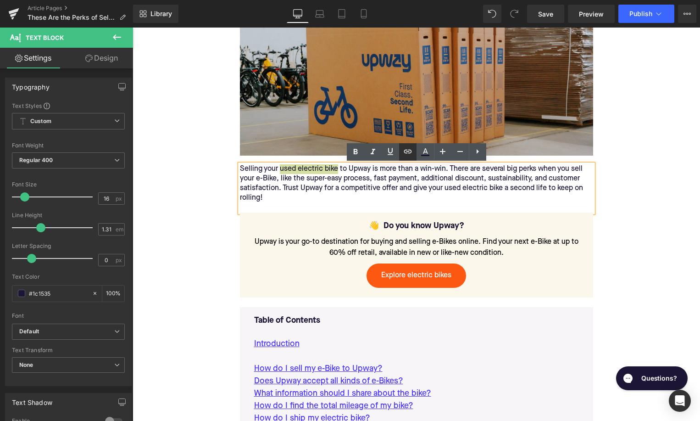
click at [405, 155] on icon at bounding box center [407, 151] width 11 height 11
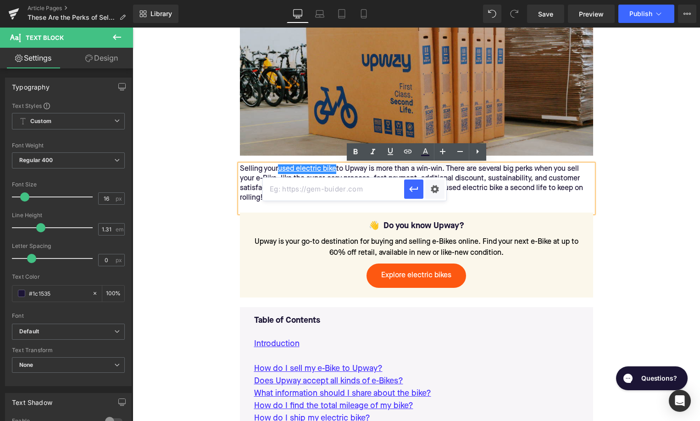
click at [355, 187] on input "text" at bounding box center [333, 189] width 141 height 23
paste input "https://upway.co/collections/used-electric-bike"
type input "https://upway.co/collections/used-electric-bike"
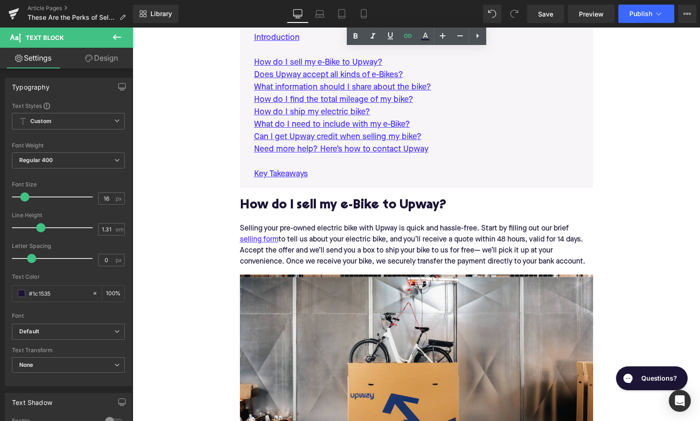
scroll to position [661, 0]
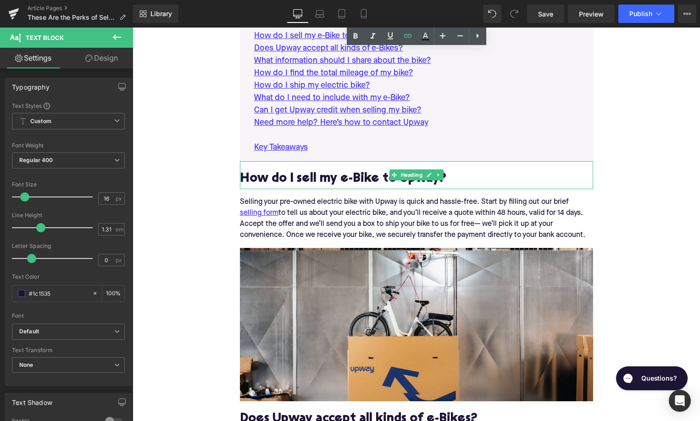
click at [281, 179] on h2 "How do I sell my e-Bike to Upway?" at bounding box center [416, 179] width 353 height 14
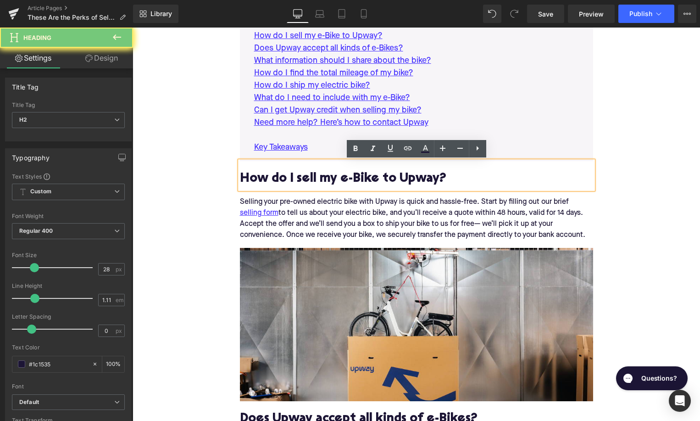
click at [281, 179] on h2 "How do I sell my e-Bike to Upway?" at bounding box center [416, 179] width 353 height 14
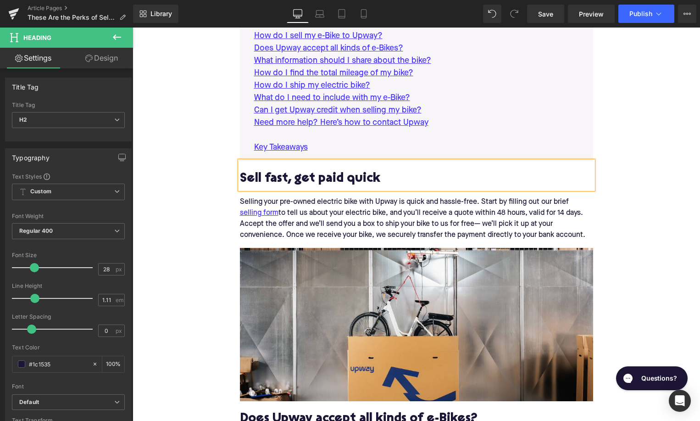
scroll to position [822, 0]
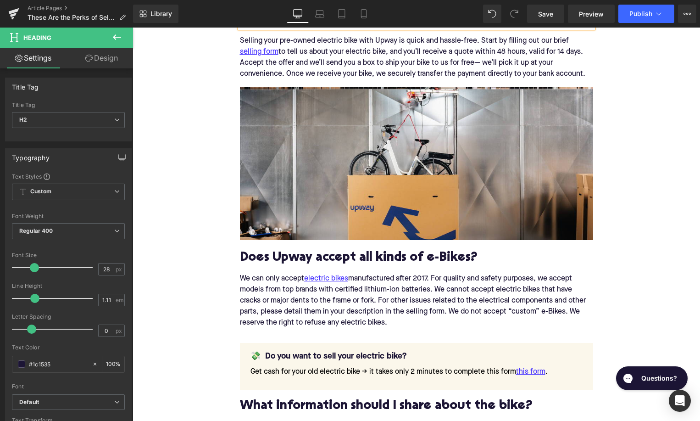
click at [298, 259] on h2 "Does Upway accept all kinds of e-Bikes?" at bounding box center [416, 258] width 353 height 14
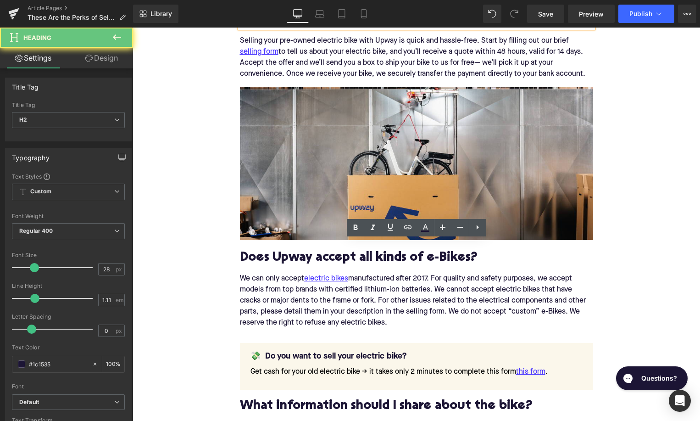
click at [298, 259] on h2 "Does Upway accept all kinds of e-Bikes?" at bounding box center [416, 258] width 353 height 14
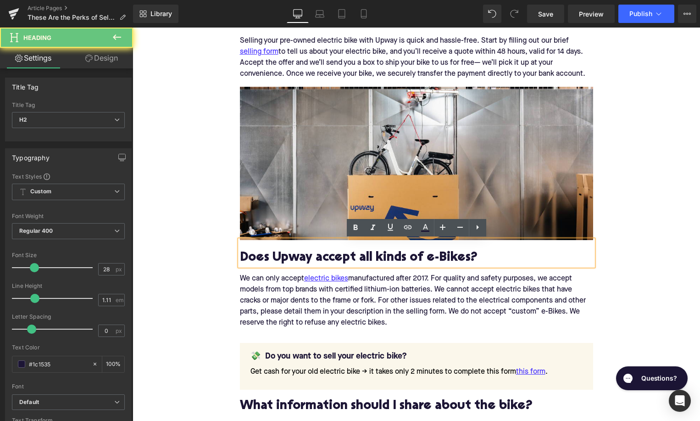
click at [298, 259] on h2 "Does Upway accept all kinds of e-Bikes?" at bounding box center [416, 258] width 353 height 14
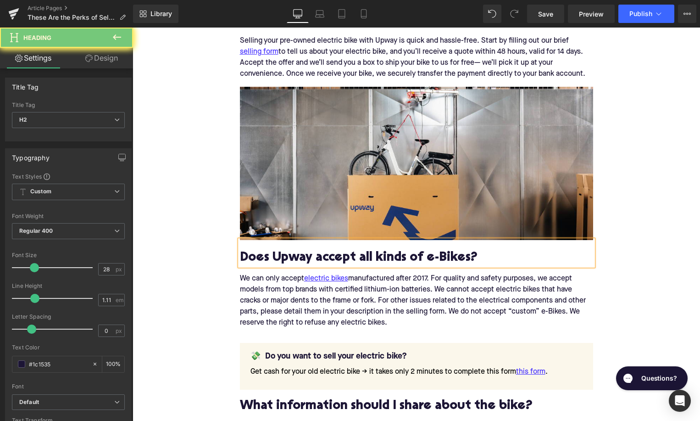
paste div
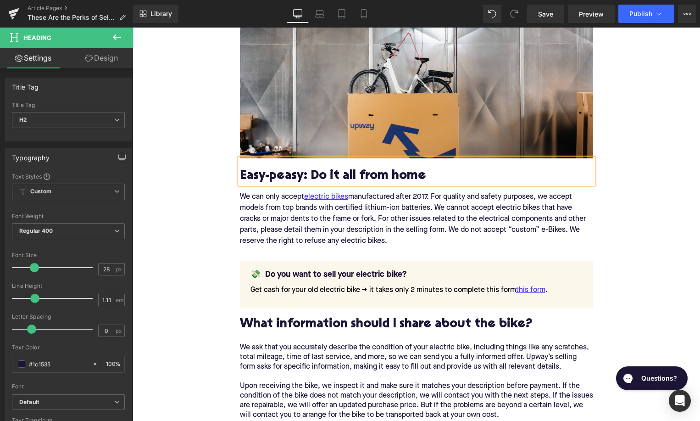
scroll to position [962, 0]
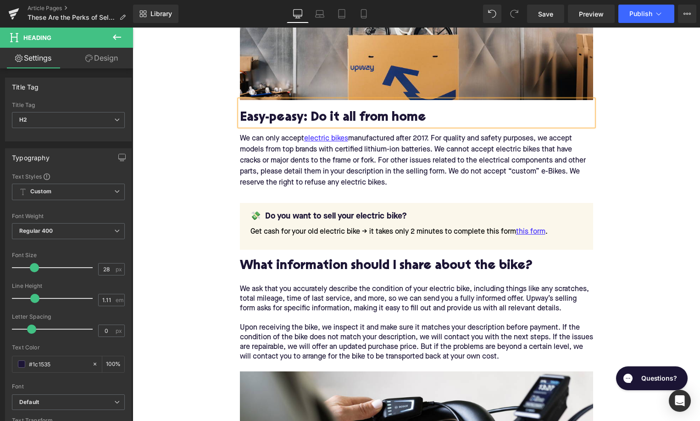
click at [304, 266] on h2 "What information should I share about the bike?" at bounding box center [416, 266] width 353 height 14
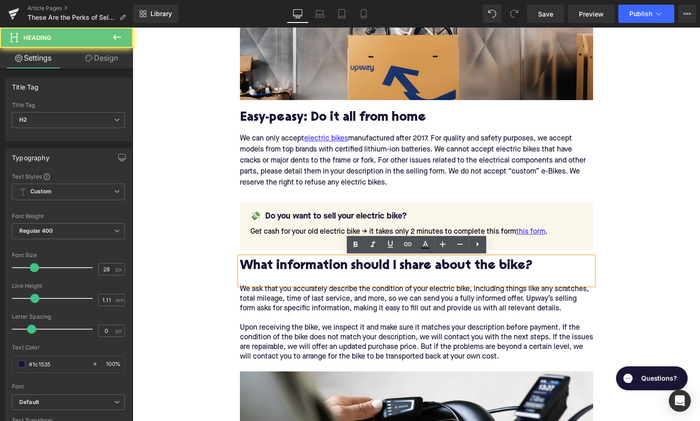
click at [304, 266] on h2 "What information should I share about the bike?" at bounding box center [416, 266] width 353 height 14
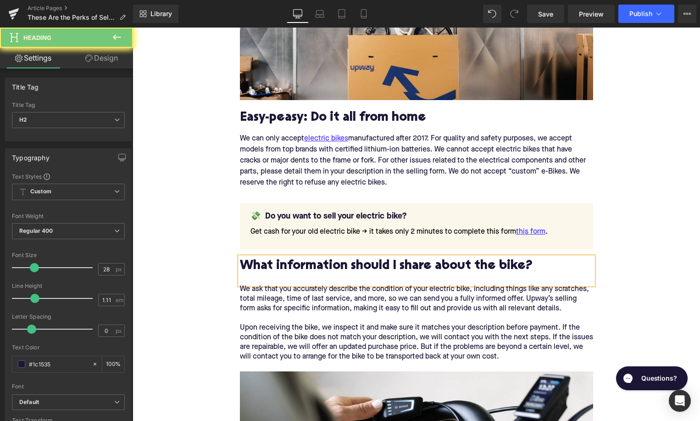
paste div
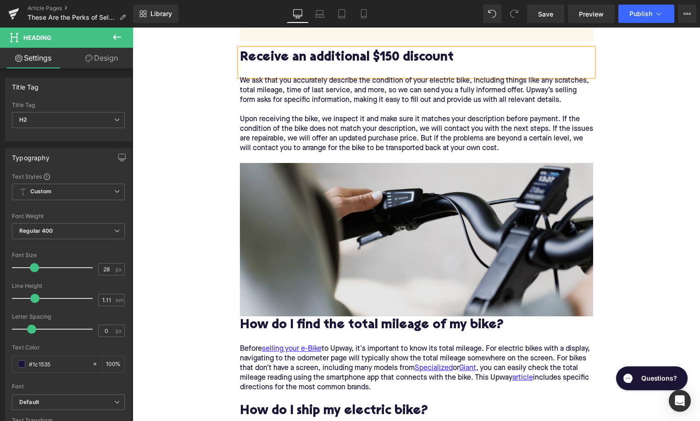
scroll to position [1228, 0]
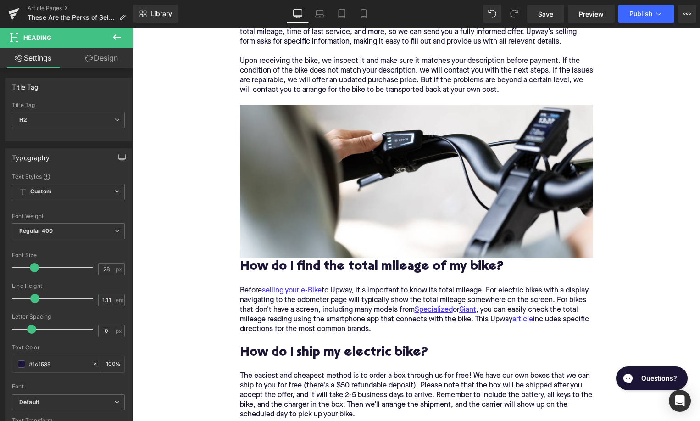
click at [290, 263] on h2 "How do I find the total mileage of my bike?" at bounding box center [416, 267] width 353 height 14
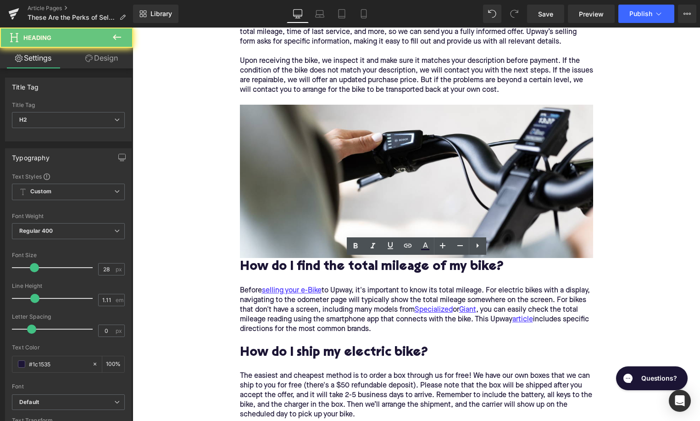
click at [290, 263] on h2 "How do I find the total mileage of my bike?" at bounding box center [416, 267] width 353 height 14
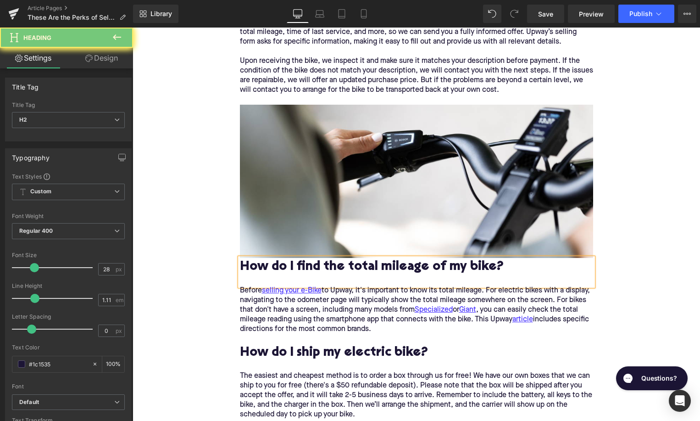
paste div
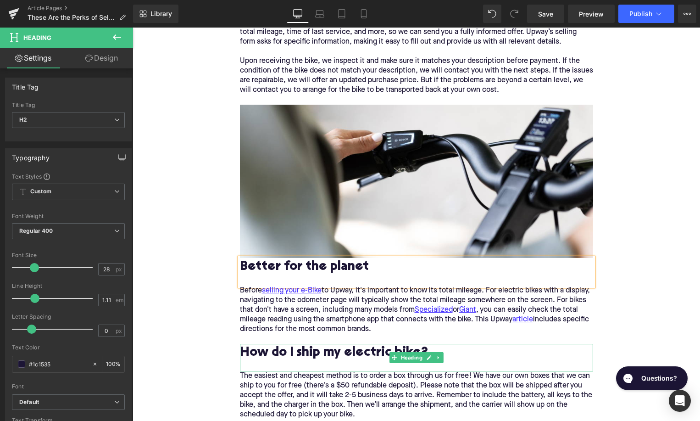
click at [259, 346] on h2 "How do I ship my electric bike?" at bounding box center [416, 353] width 353 height 14
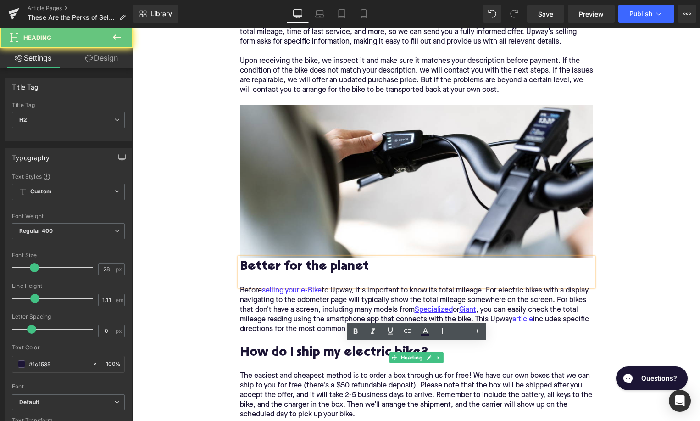
click at [259, 346] on h2 "How do I ship my electric bike?" at bounding box center [416, 353] width 353 height 14
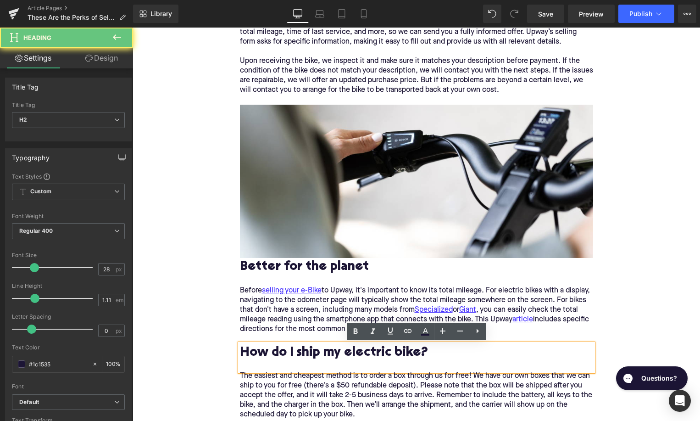
click at [259, 346] on h2 "How do I ship my electric bike?" at bounding box center [416, 353] width 353 height 14
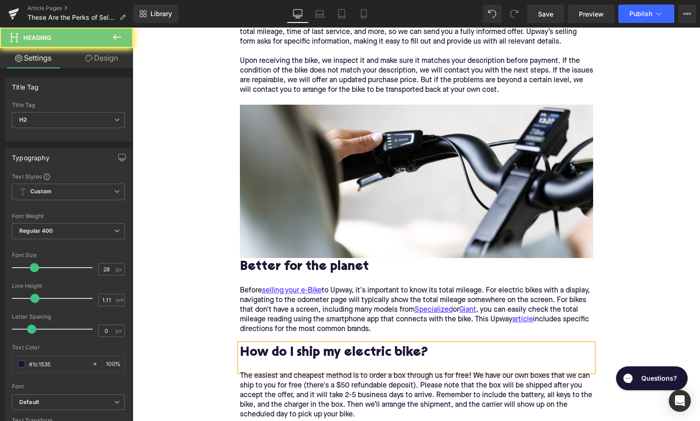
paste div
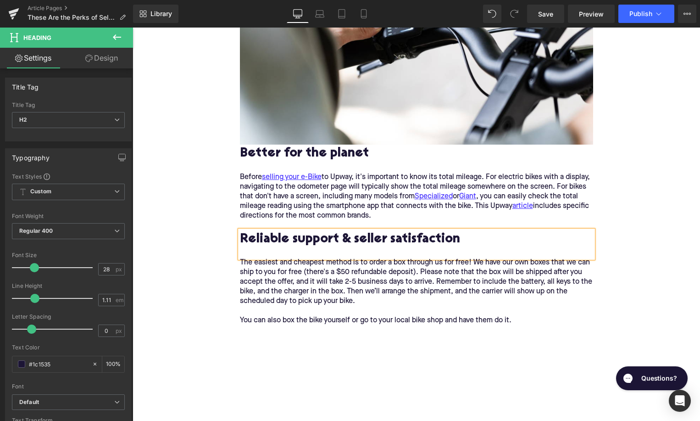
scroll to position [1453, 0]
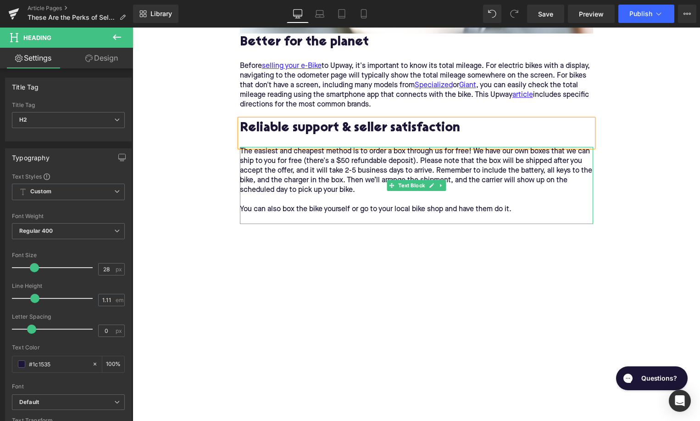
click at [275, 171] on p "The easiest and cheapest method is to order a box through us for free! We have …" at bounding box center [416, 185] width 353 height 77
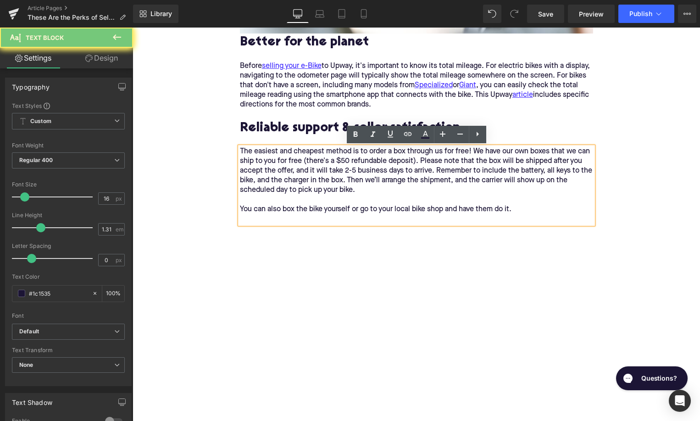
click at [275, 171] on p "The easiest and cheapest method is to order a box through us for free! We have …" at bounding box center [416, 185] width 353 height 77
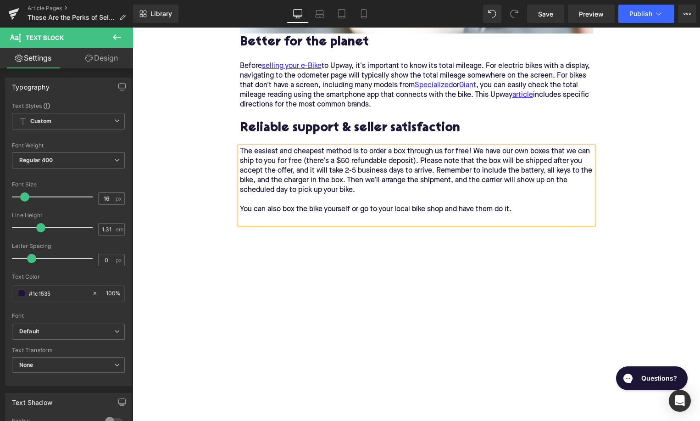
paste div
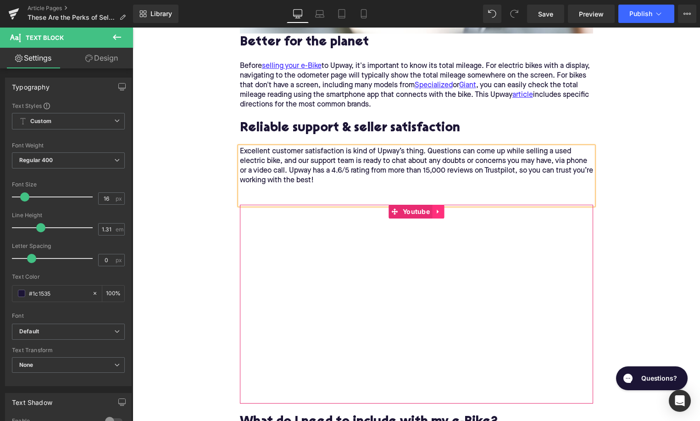
click at [439, 209] on icon at bounding box center [438, 211] width 2 height 4
click at [441, 208] on icon at bounding box center [444, 211] width 6 height 6
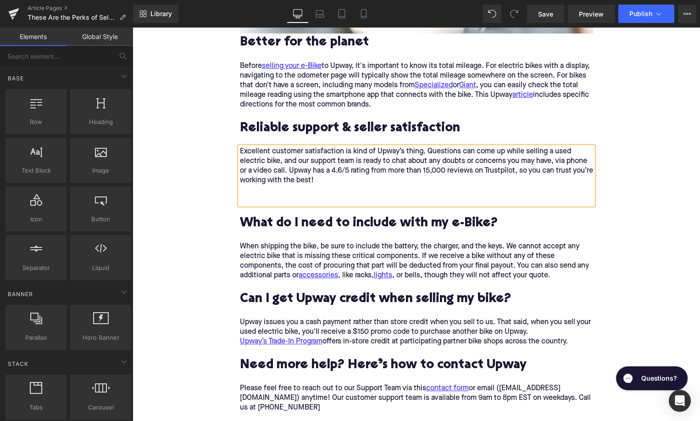
click at [318, 188] on div "Excellent customer satisfaction is kind of Upway’s thing. Questions can come up…" at bounding box center [416, 176] width 353 height 58
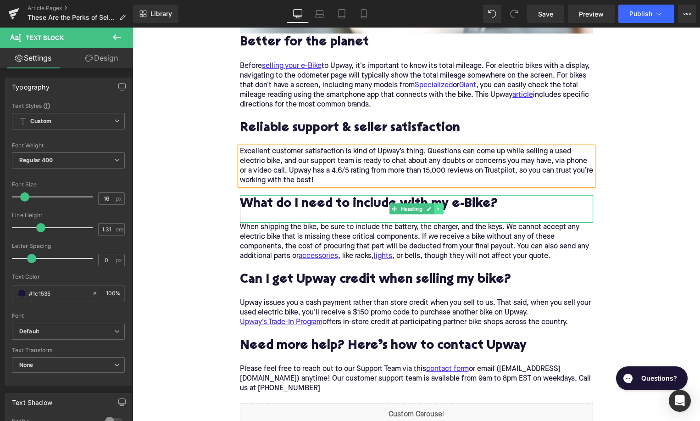
click at [439, 207] on icon at bounding box center [438, 209] width 5 height 6
click at [440, 207] on link at bounding box center [444, 208] width 10 height 11
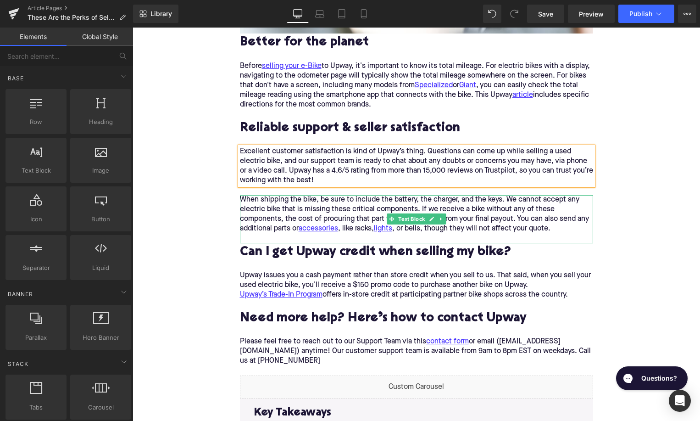
click at [442, 225] on div "When shipping the bike, be sure to include the battery, the charger, and the ke…" at bounding box center [416, 219] width 353 height 48
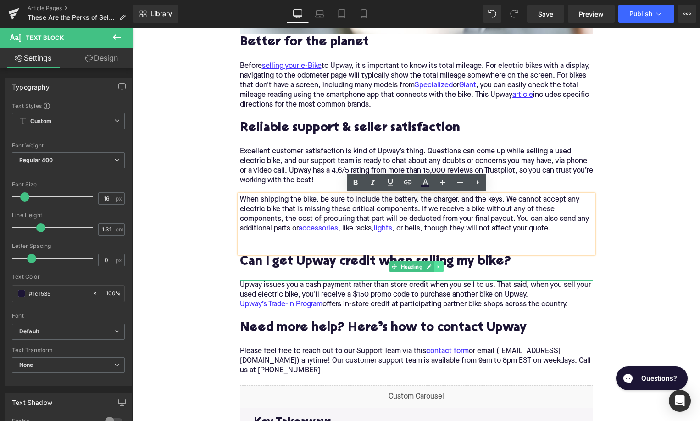
click at [439, 264] on icon at bounding box center [438, 267] width 5 height 6
click at [444, 264] on icon at bounding box center [443, 267] width 5 height 6
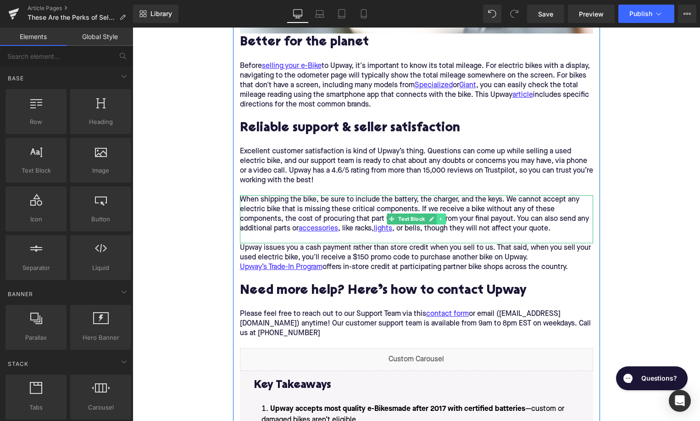
click at [442, 219] on icon at bounding box center [441, 219] width 5 height 6
click at [445, 220] on icon at bounding box center [445, 218] width 5 height 5
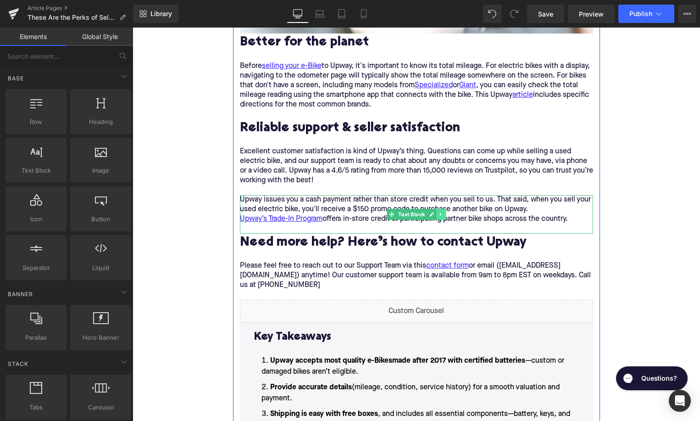
click at [444, 215] on icon at bounding box center [441, 215] width 5 height 6
click at [445, 215] on icon at bounding box center [445, 214] width 5 height 5
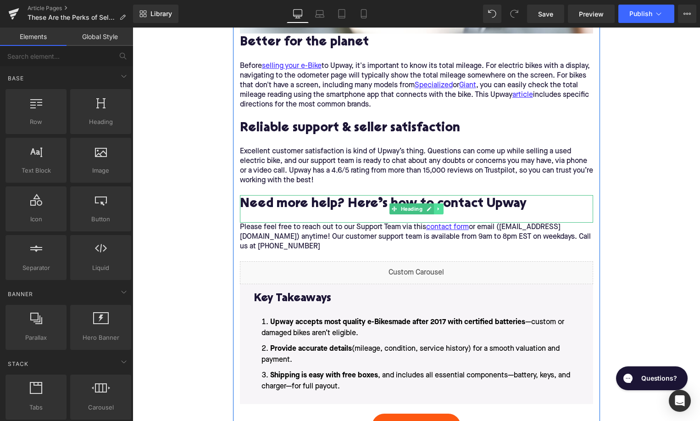
click at [441, 207] on link at bounding box center [439, 208] width 10 height 11
click at [441, 207] on icon at bounding box center [443, 208] width 5 height 5
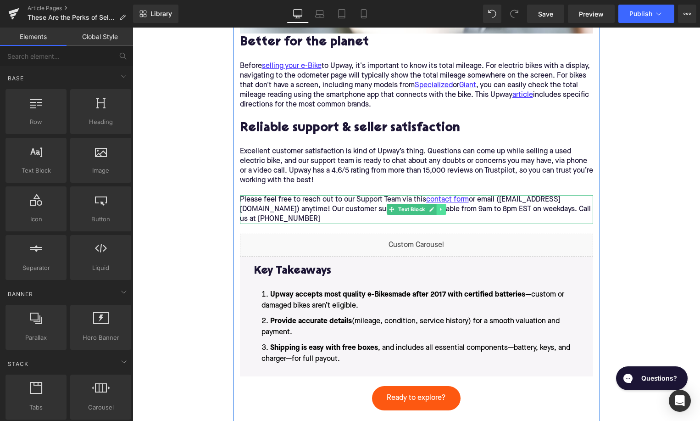
click at [444, 211] on icon at bounding box center [441, 209] width 5 height 6
click at [446, 210] on icon at bounding box center [445, 209] width 5 height 6
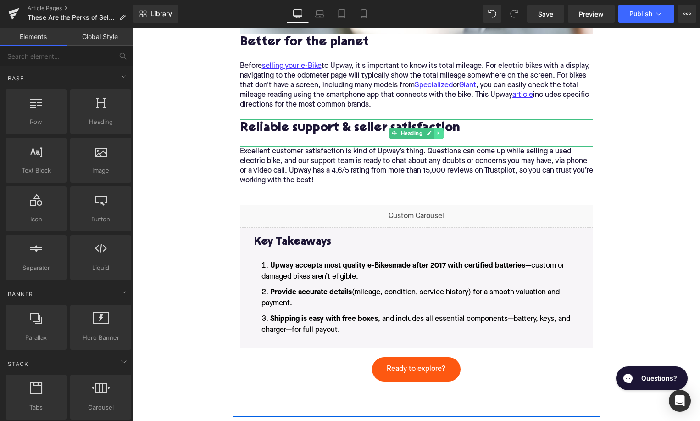
click at [437, 134] on icon at bounding box center [438, 133] width 5 height 6
click at [431, 134] on link at bounding box center [434, 133] width 10 height 11
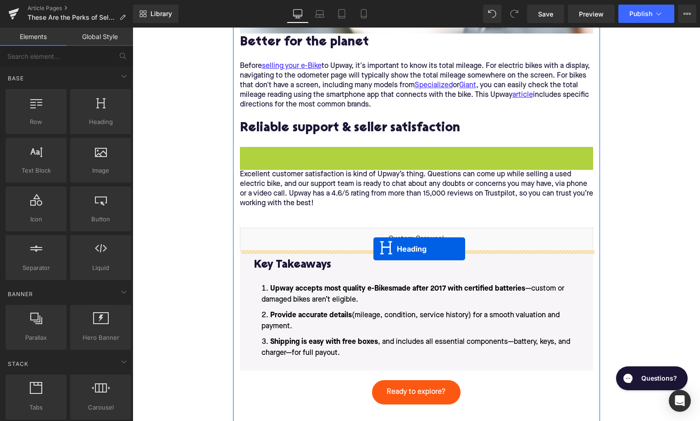
drag, startPoint x: 396, startPoint y: 159, endPoint x: 373, endPoint y: 249, distance: 92.7
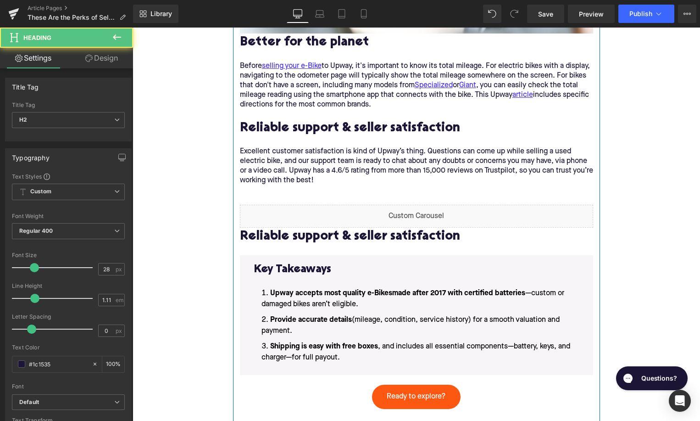
click at [303, 189] on p at bounding box center [416, 190] width 353 height 10
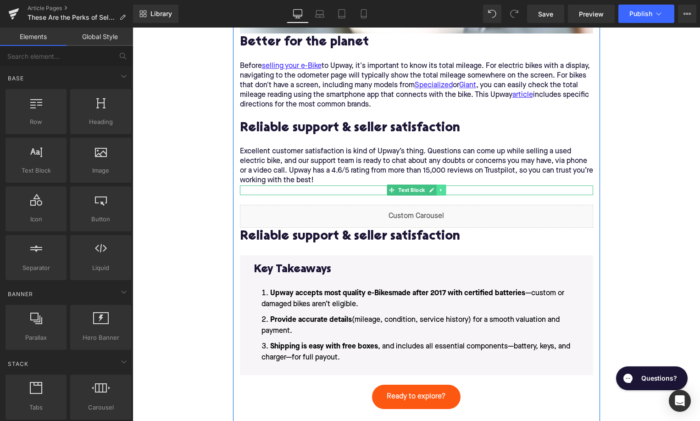
click at [443, 189] on icon at bounding box center [441, 190] width 5 height 6
click at [446, 189] on icon at bounding box center [445, 190] width 5 height 6
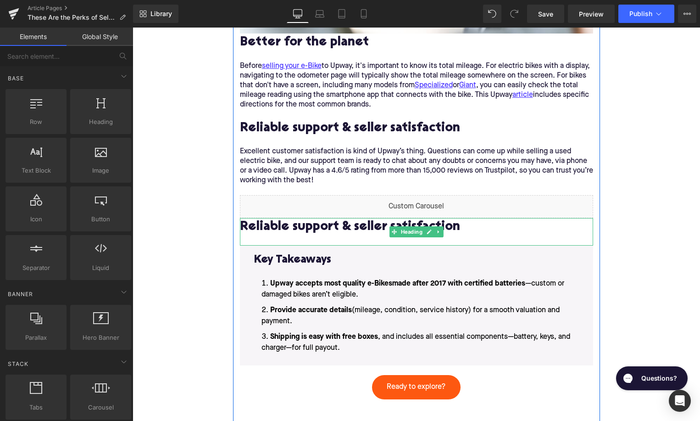
click at [387, 226] on h2 "Reliable support & seller satisfaction" at bounding box center [416, 227] width 353 height 14
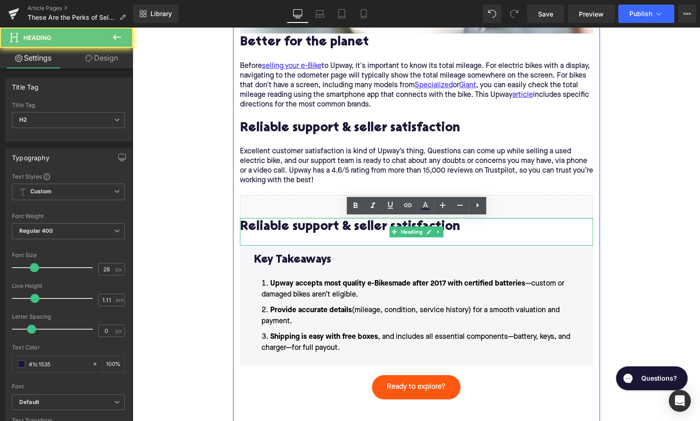
click at [387, 226] on h2 "Reliable support & seller satisfaction" at bounding box center [416, 227] width 353 height 14
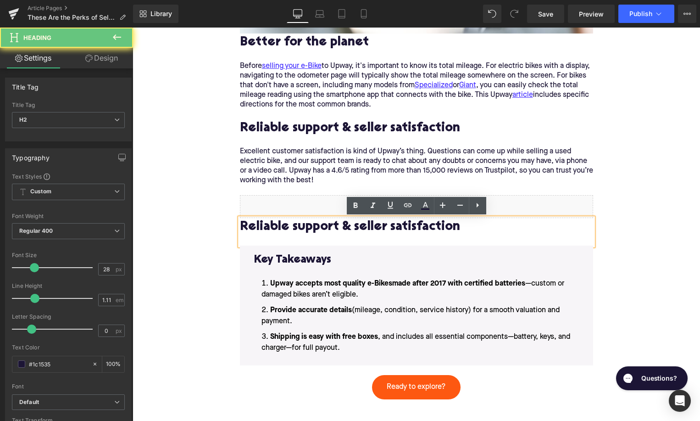
click at [387, 226] on h2 "Reliable support & seller satisfaction" at bounding box center [416, 227] width 353 height 14
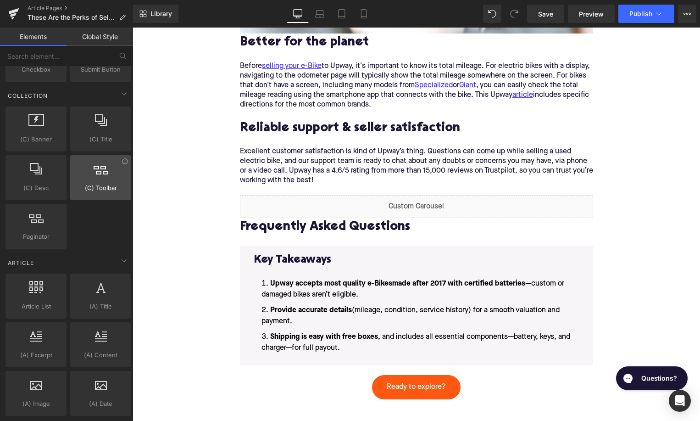
scroll to position [1708, 0]
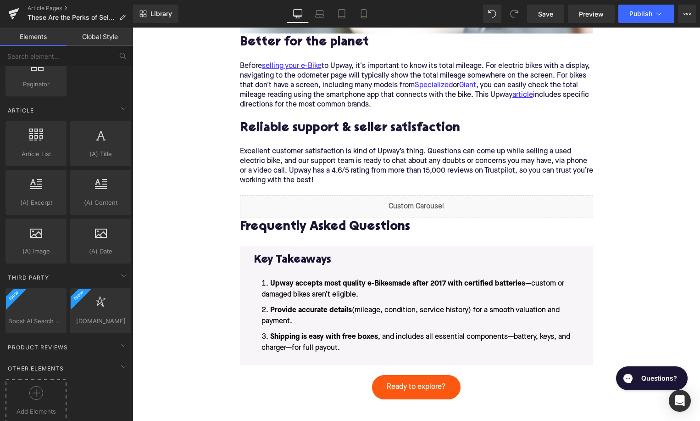
click at [35, 392] on icon at bounding box center [36, 393] width 14 height 14
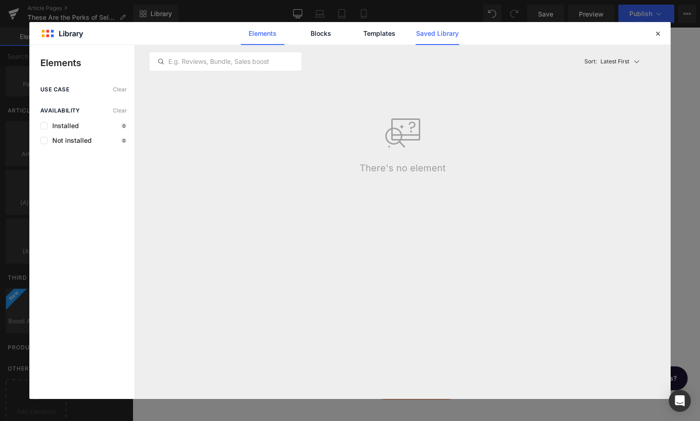
click at [443, 39] on link "Saved Library" at bounding box center [438, 33] width 44 height 23
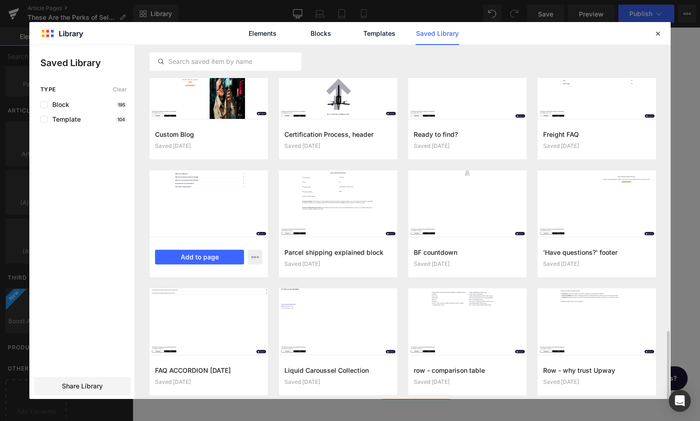
scroll to position [1401, 0]
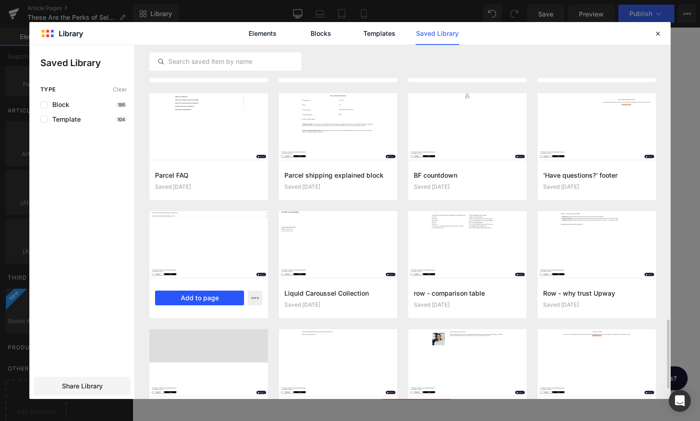
click at [211, 295] on button "Add to page" at bounding box center [199, 297] width 89 height 15
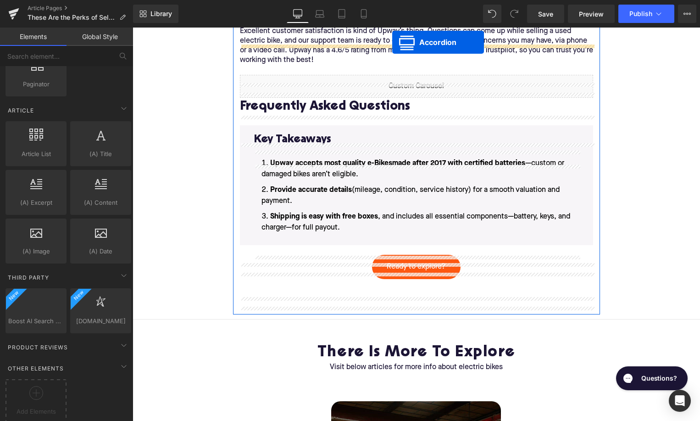
scroll to position [1481, 0]
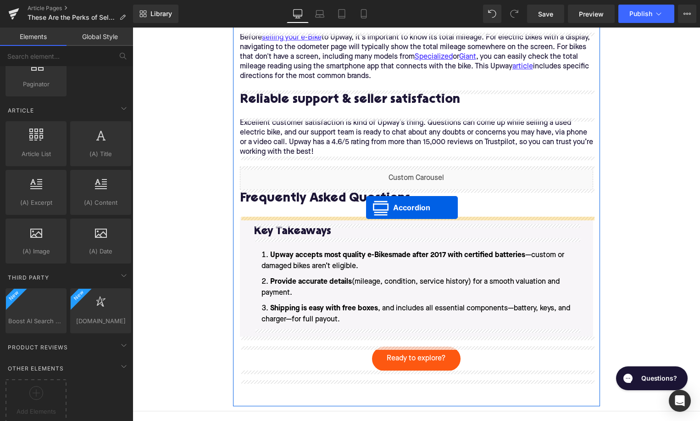
drag, startPoint x: 392, startPoint y: 83, endPoint x: 367, endPoint y: 209, distance: 129.1
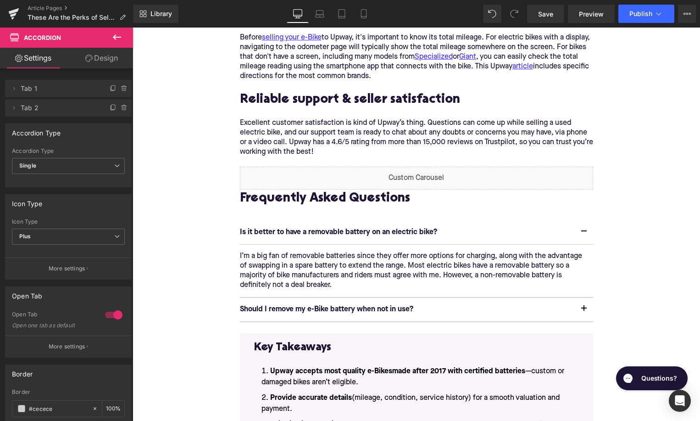
click at [265, 234] on p "Is it better to have a removable battery on an electric bike?" at bounding box center [407, 233] width 335 height 10
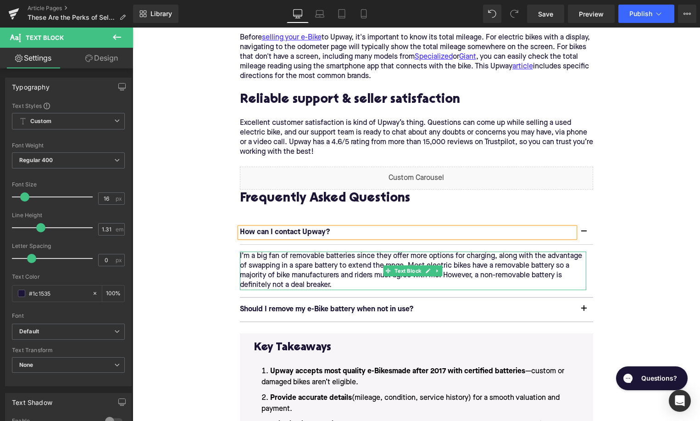
click at [271, 264] on p "I’m a big fan of removable batteries since they offer more options for charging…" at bounding box center [413, 270] width 346 height 39
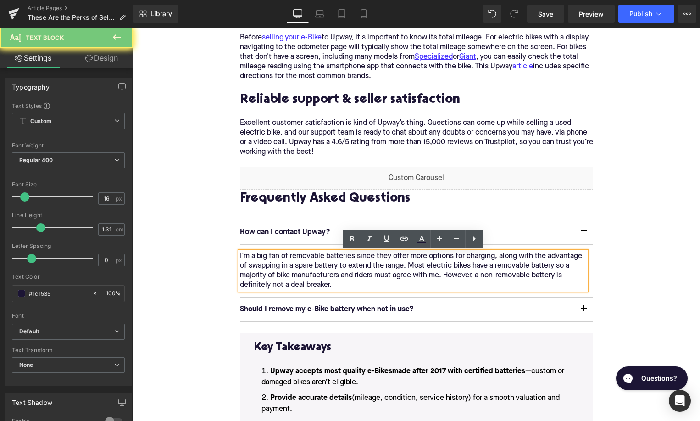
click at [271, 264] on p "I’m a big fan of removable batteries since they offer more options for charging…" at bounding box center [413, 270] width 346 height 39
paste div
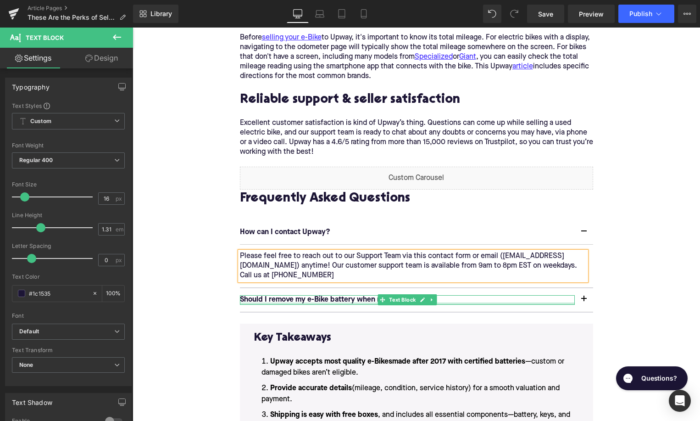
click at [273, 303] on div at bounding box center [407, 303] width 335 height 2
click at [273, 303] on p "Should I remove my e-Bike battery when not in use?" at bounding box center [407, 300] width 335 height 10
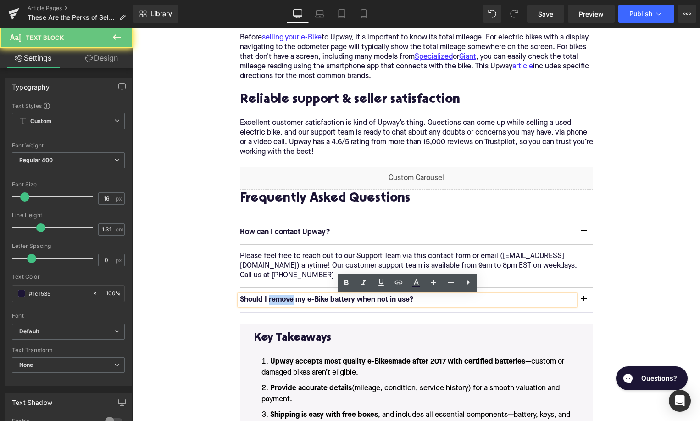
click at [273, 301] on p "Should I remove my e-Bike battery when not in use?" at bounding box center [407, 300] width 335 height 10
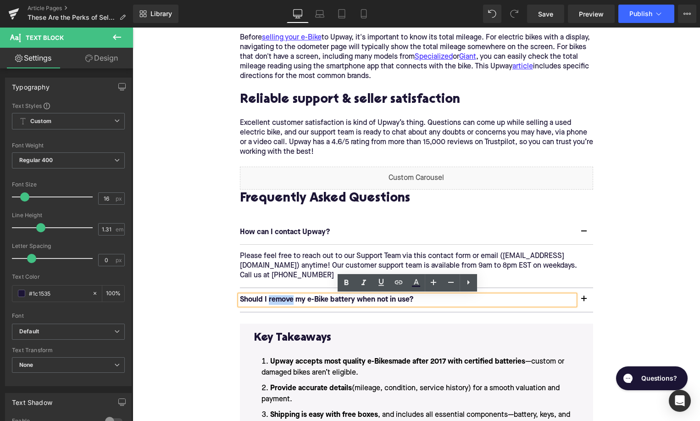
click at [273, 301] on p "Should I remove my e-Bike battery when not in use?" at bounding box center [407, 300] width 335 height 10
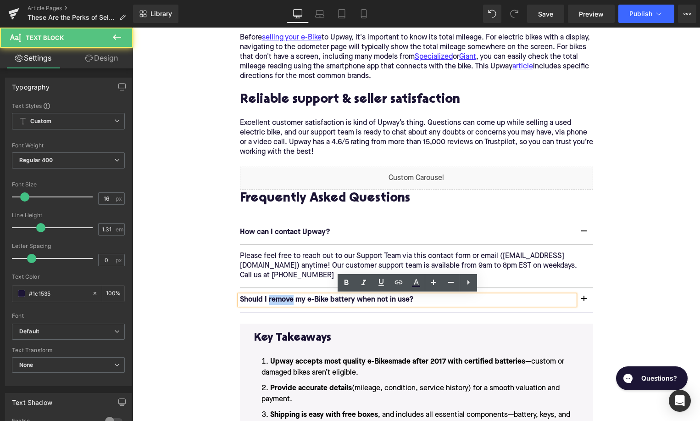
click at [273, 301] on p "Should I remove my e-Bike battery when not in use?" at bounding box center [407, 300] width 335 height 10
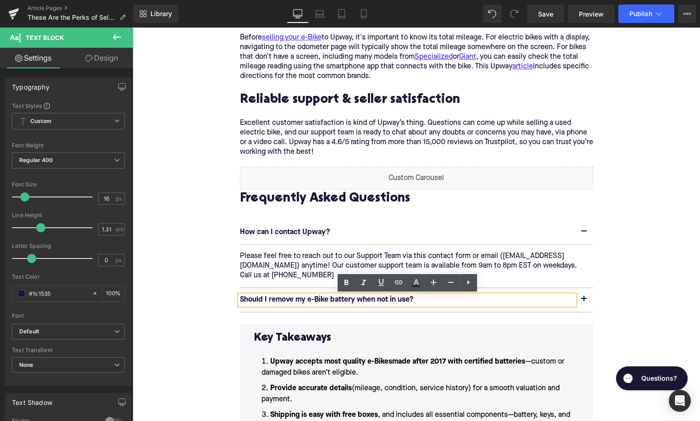
click at [273, 301] on p "Should I remove my e-Bike battery when not in use?" at bounding box center [407, 300] width 335 height 10
paste div
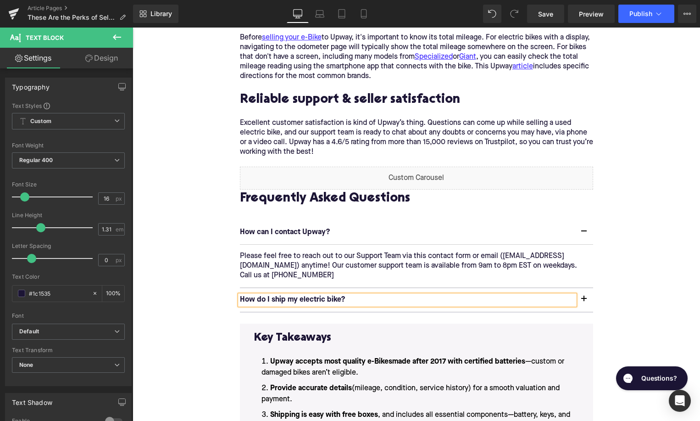
click at [583, 299] on button "button" at bounding box center [584, 299] width 18 height 23
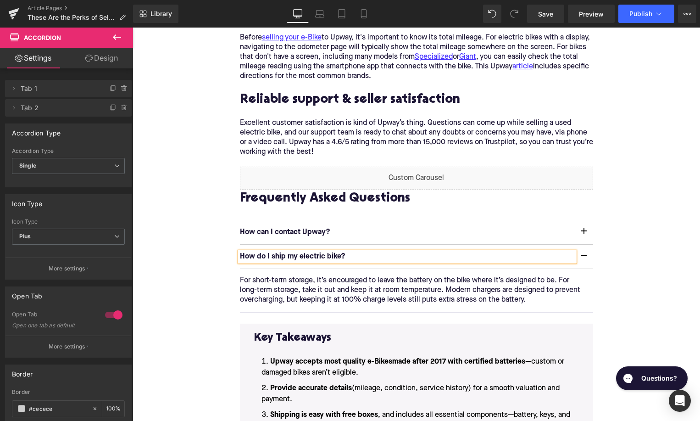
click at [263, 291] on p "For short-term storage, it’s encouraged to leave the battery on the bike where …" at bounding box center [413, 290] width 346 height 29
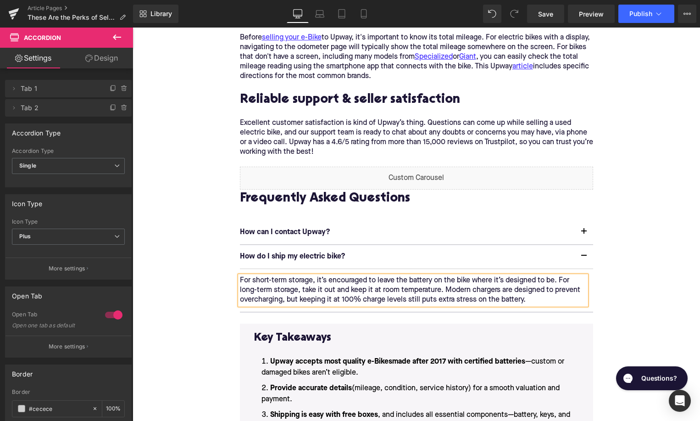
click at [263, 291] on p "For short-term storage, it’s encouraged to leave the battery on the bike where …" at bounding box center [413, 290] width 346 height 29
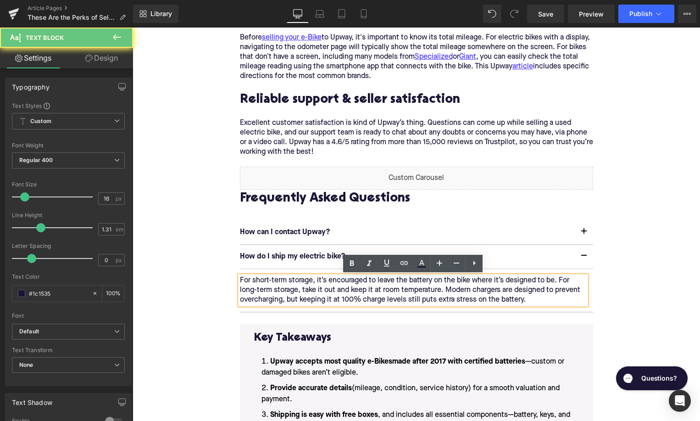
paste div
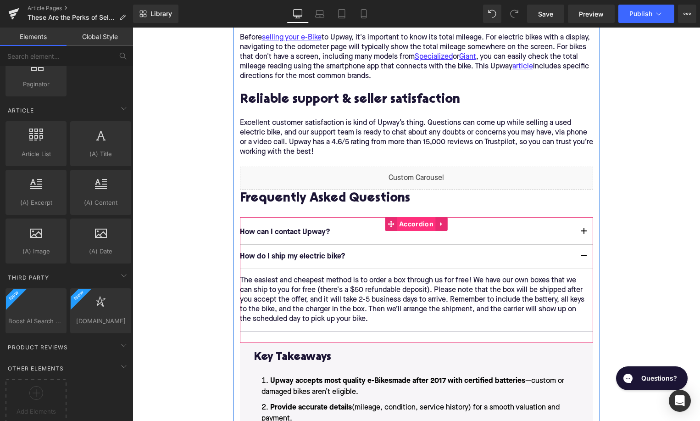
click at [407, 225] on span "Accordion" at bounding box center [416, 224] width 39 height 14
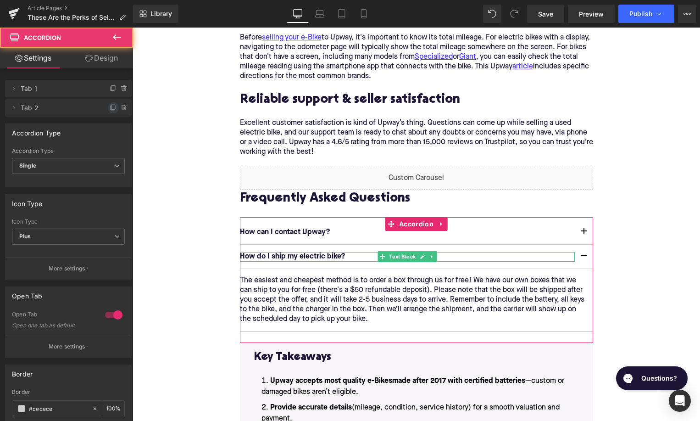
click at [113, 108] on icon at bounding box center [113, 107] width 7 height 7
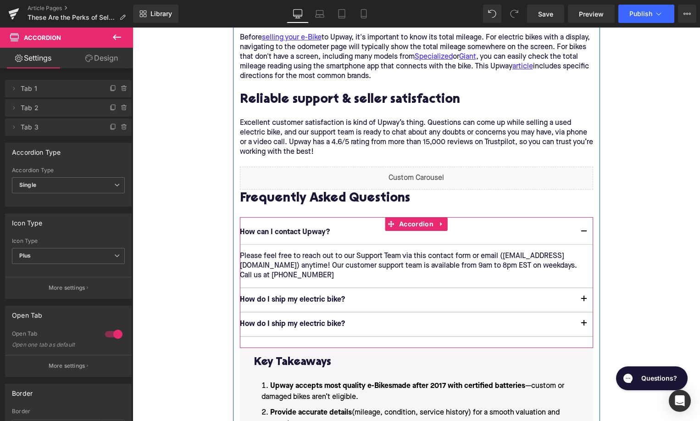
click at [269, 322] on p "How do I ship my electric bike?" at bounding box center [407, 324] width 335 height 10
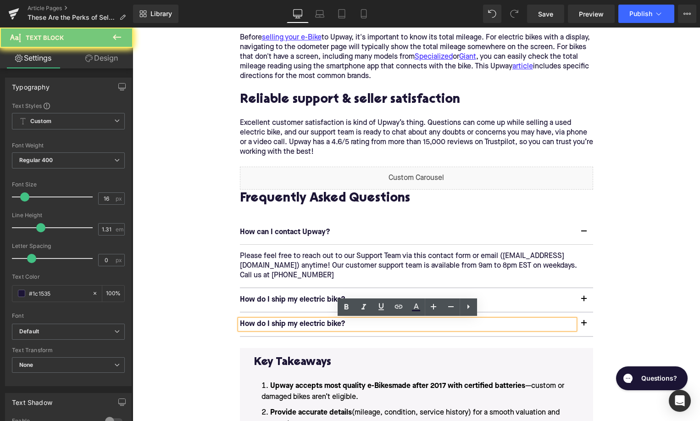
click at [269, 322] on p "How do I ship my electric bike?" at bounding box center [407, 324] width 335 height 10
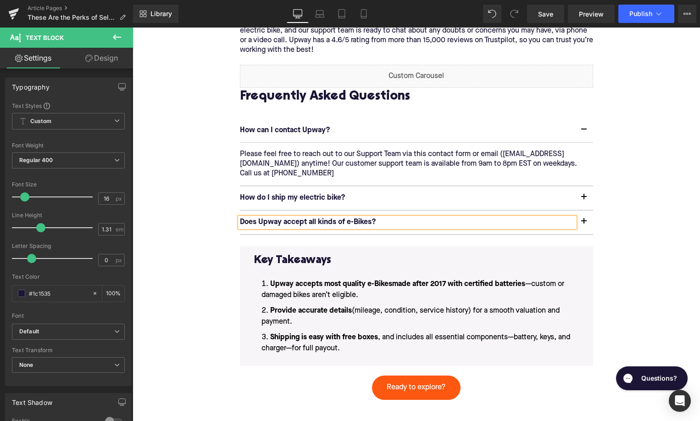
scroll to position [1653, 0]
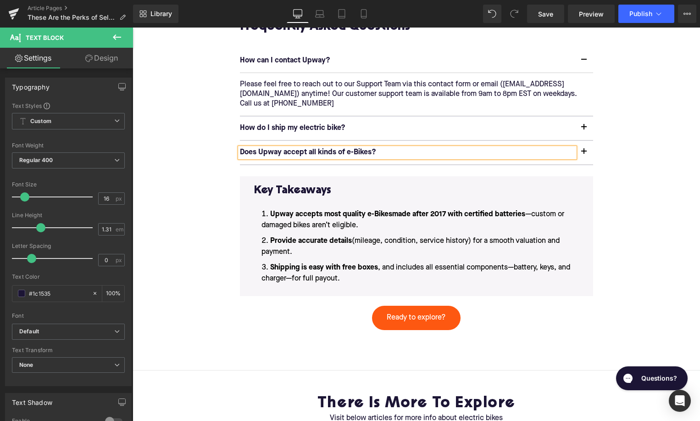
click at [583, 149] on button "button" at bounding box center [584, 152] width 18 height 23
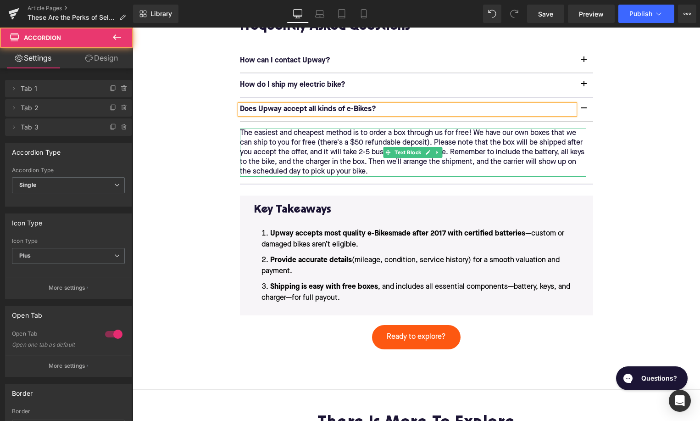
click at [368, 159] on p "The easiest and cheapest method is to order a box through us for free! We have …" at bounding box center [413, 152] width 346 height 48
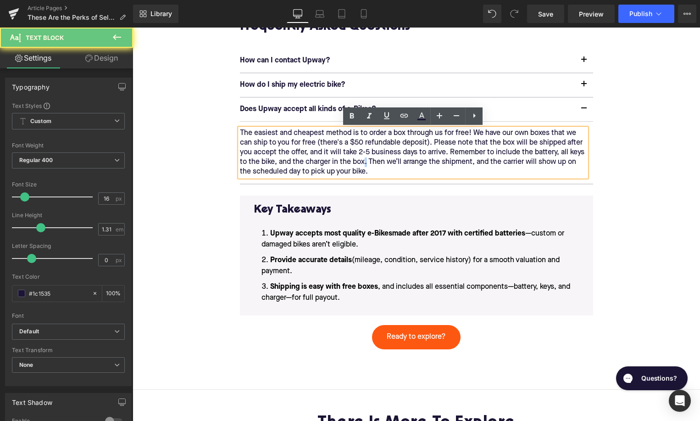
click at [368, 159] on p "The easiest and cheapest method is to order a box through us for free! We have …" at bounding box center [413, 152] width 346 height 48
paste div
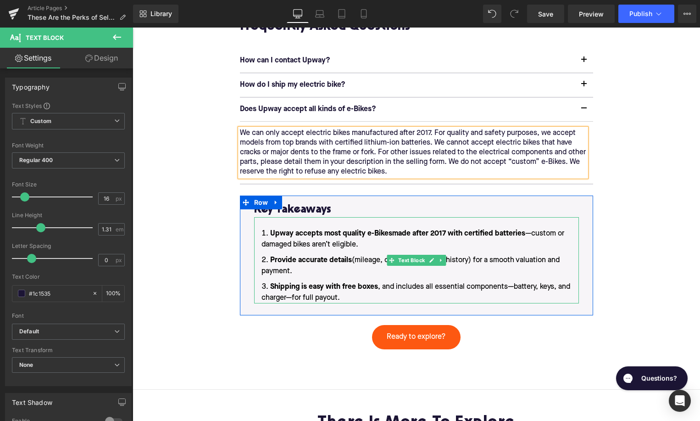
click at [346, 296] on li "Shipping is easy with free boxes , and includes all essential components—batter…" at bounding box center [416, 292] width 325 height 22
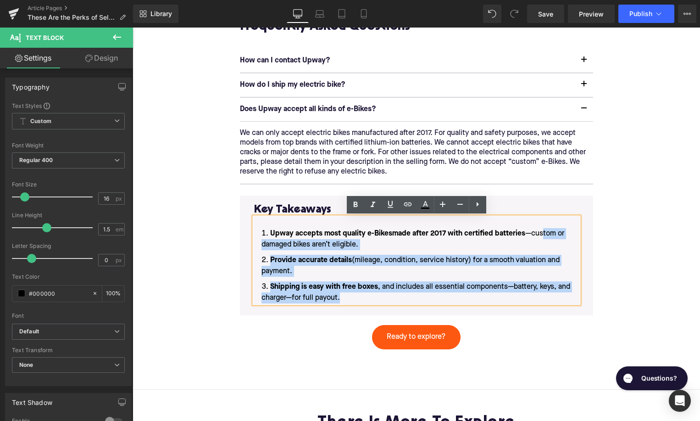
drag, startPoint x: 347, startPoint y: 297, endPoint x: 541, endPoint y: 234, distance: 203.9
click at [541, 234] on ol "Upway accepts most quality e-Bikes made after 2017 with certified batteries —cu…" at bounding box center [416, 265] width 325 height 75
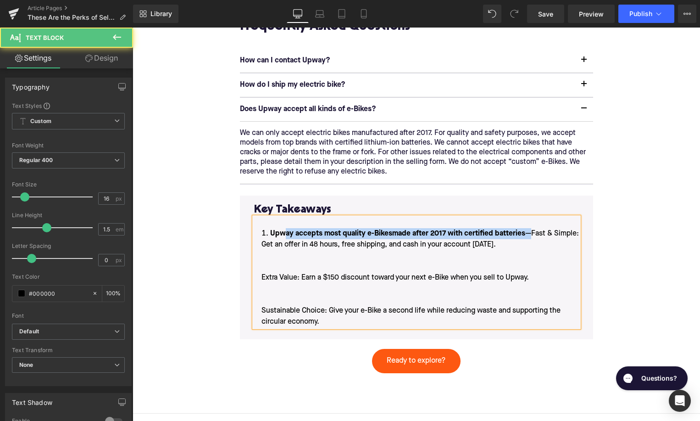
drag, startPoint x: 531, startPoint y: 234, endPoint x: 285, endPoint y: 234, distance: 245.9
click at [285, 234] on li "Upway accepts most quality e-Bikes made after 2017 with certified batteries —Fa…" at bounding box center [416, 277] width 325 height 99
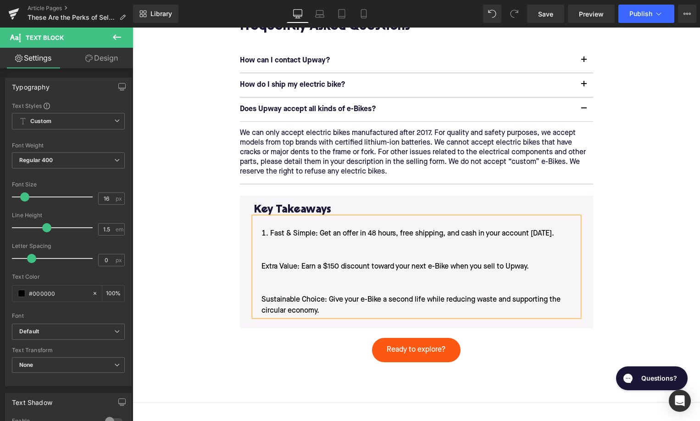
click at [260, 265] on li "Fast & Simple: Get an offer in 48 hours, free shipping, and cash in your accoun…" at bounding box center [416, 272] width 325 height 88
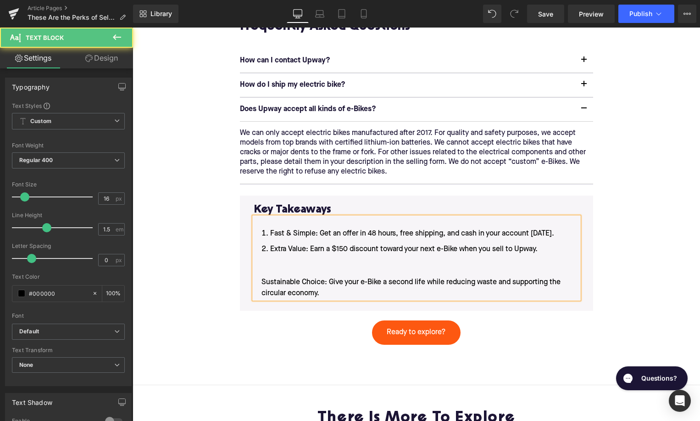
click at [259, 282] on li "Extra Value: Earn a $150 discount toward your next e-Bike when you sell to Upwa…" at bounding box center [416, 271] width 325 height 55
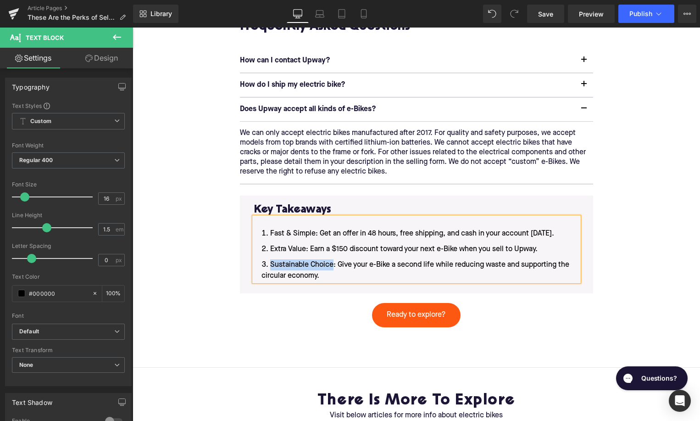
drag, startPoint x: 333, startPoint y: 266, endPoint x: 271, endPoint y: 265, distance: 61.5
click at [271, 265] on li "Sustainable Choice: Give your e-Bike a second life while reducing waste and sup…" at bounding box center [416, 270] width 325 height 22
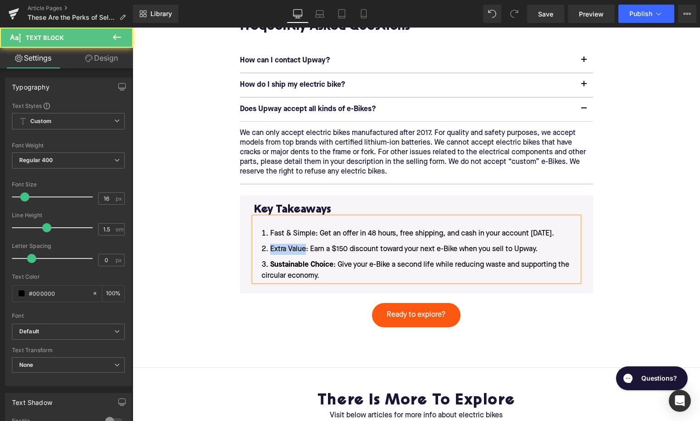
drag, startPoint x: 305, startPoint y: 248, endPoint x: 270, endPoint y: 248, distance: 34.4
click at [270, 248] on li "Extra Value: Earn a $150 discount toward your next e-Bike when you sell to Upwa…" at bounding box center [416, 249] width 325 height 11
drag, startPoint x: 315, startPoint y: 234, endPoint x: 262, endPoint y: 234, distance: 52.8
click at [262, 234] on li "Fast & Simple: Get an offer in 48 hours, free shipping, and cash in your accoun…" at bounding box center [416, 233] width 325 height 11
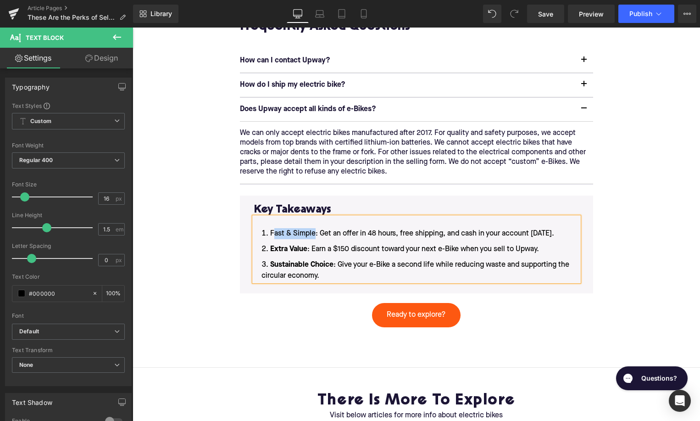
click at [295, 233] on li "Fast & Simple: Get an offer in 48 hours, free shipping, and cash in your accoun…" at bounding box center [416, 233] width 325 height 11
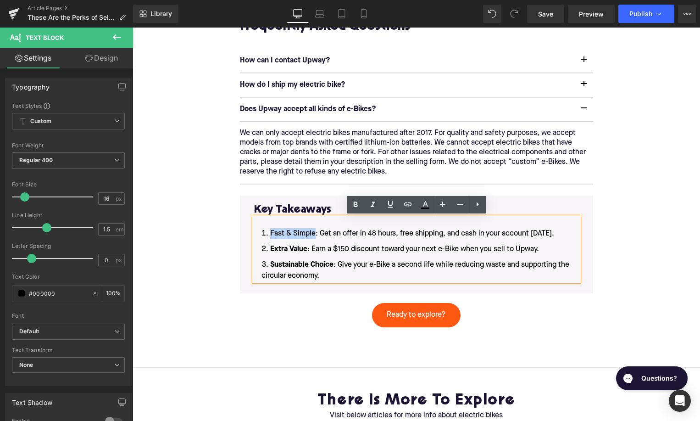
drag, startPoint x: 314, startPoint y: 234, endPoint x: 271, endPoint y: 233, distance: 43.1
click at [271, 233] on li "Fast & Simple: Get an offer in 48 hours, free shipping, and cash in your accoun…" at bounding box center [416, 233] width 325 height 11
click at [347, 261] on li "Sustainable Choice : Give your e-Bike a second life while reducing waste and su…" at bounding box center [416, 270] width 325 height 22
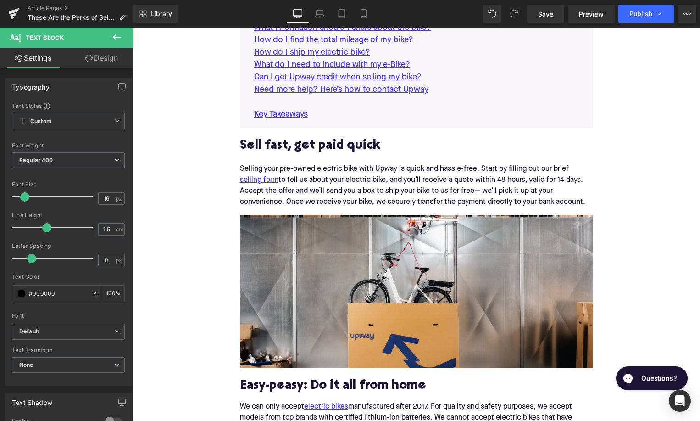
scroll to position [722, 0]
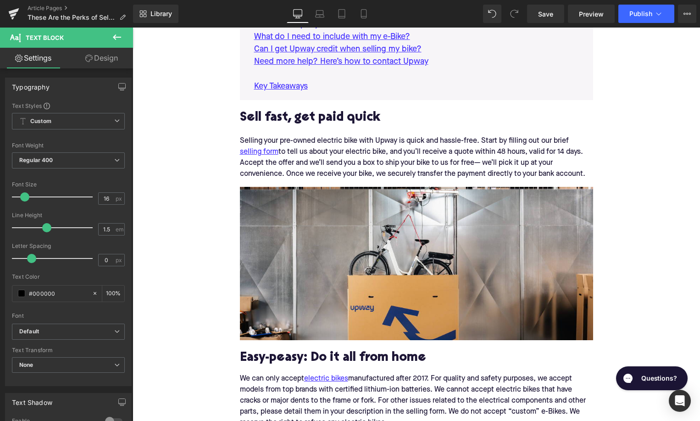
click at [290, 169] on div "Selling your pre-owned electric bike with Upway is quick and hassle-free. Start…" at bounding box center [416, 157] width 353 height 59
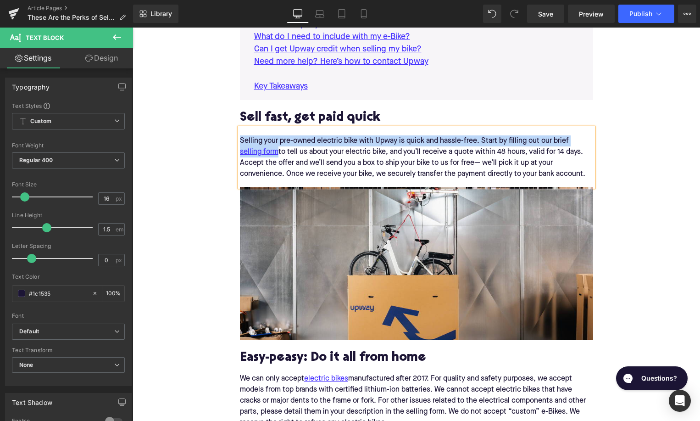
paste div
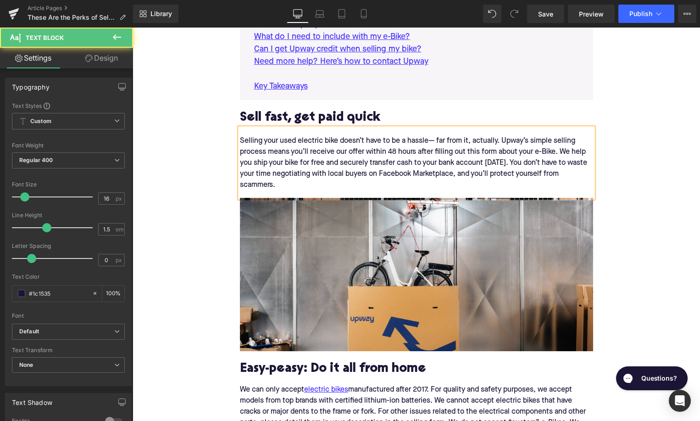
click at [299, 141] on div "Selling your used electric bike doesn’t have to be a hassle— far from it, actua…" at bounding box center [416, 163] width 353 height 70
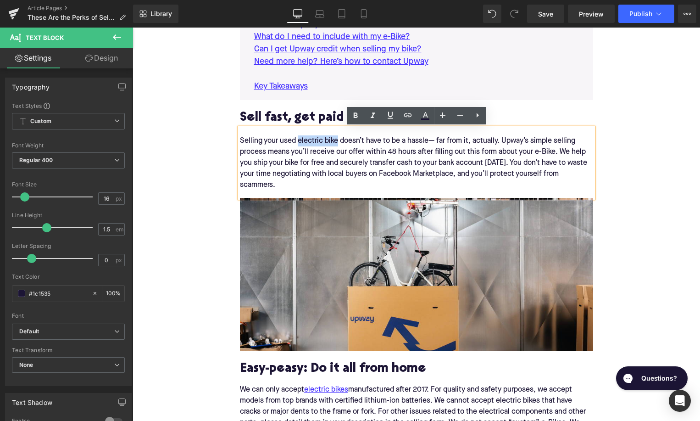
drag, startPoint x: 298, startPoint y: 140, endPoint x: 337, endPoint y: 139, distance: 39.0
click at [337, 139] on div "Selling your used electric bike doesn’t have to be a hassle— far from it, actua…" at bounding box center [416, 163] width 353 height 70
click at [404, 118] on icon at bounding box center [407, 115] width 11 height 11
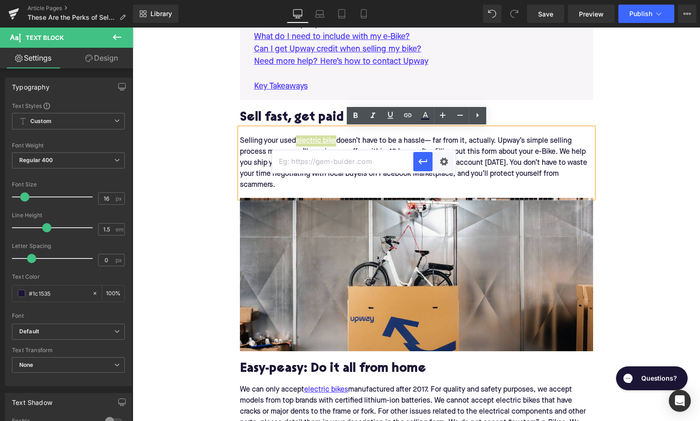
click at [383, 153] on input "text" at bounding box center [342, 161] width 141 height 23
paste input "[URL][DOMAIN_NAME]"
click at [418, 163] on icon "button" at bounding box center [423, 161] width 11 height 11
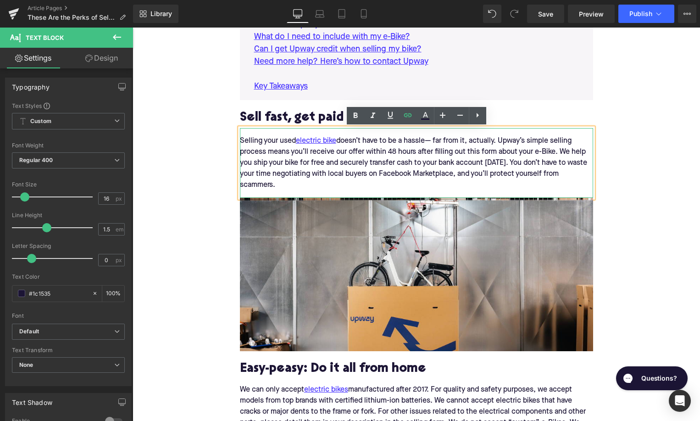
click at [486, 152] on div "Selling your used electric bike doesn’t have to be a hassle— far from it, actua…" at bounding box center [416, 163] width 353 height 70
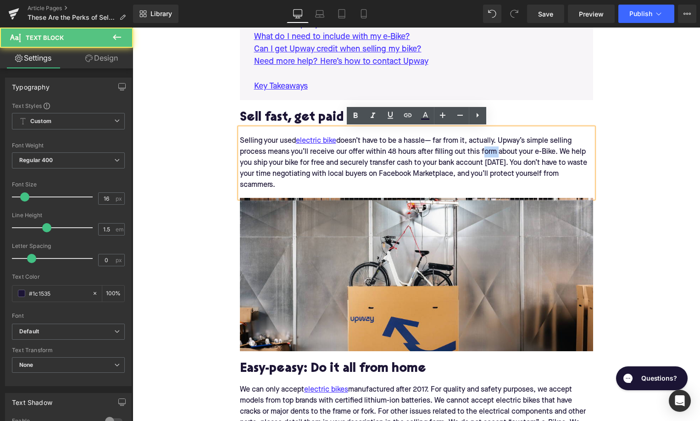
click at [486, 152] on div "Selling your used electric bike doesn’t have to be a hassle— far from it, actua…" at bounding box center [416, 163] width 353 height 70
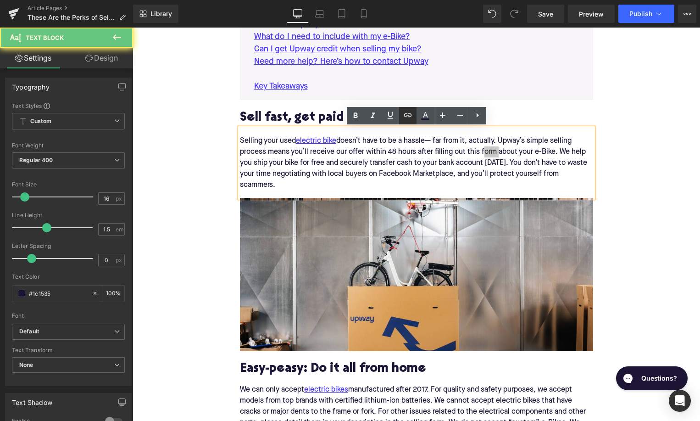
click at [410, 117] on icon at bounding box center [407, 115] width 11 height 11
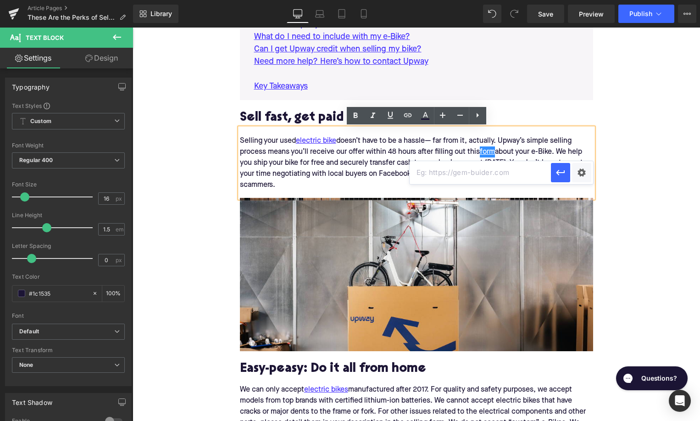
click at [440, 172] on input "text" at bounding box center [480, 172] width 141 height 23
paste input "https://upway.co/pages/sell-your-ebike#/form/brand"
type input "https://upway.co/pages/sell-your-ebike#/form/brand"
click at [558, 176] on icon "button" at bounding box center [560, 172] width 11 height 11
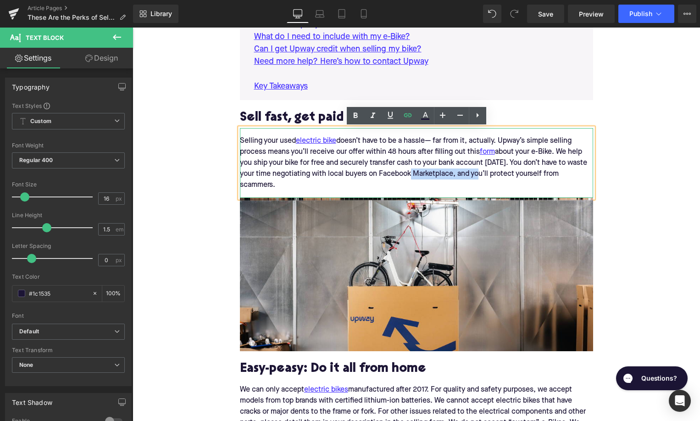
drag, startPoint x: 400, startPoint y: 173, endPoint x: 474, endPoint y: 173, distance: 73.9
click at [474, 173] on div "Selling your used electric bike doesn’t have to be a hassle— far from it, actua…" at bounding box center [416, 163] width 353 height 70
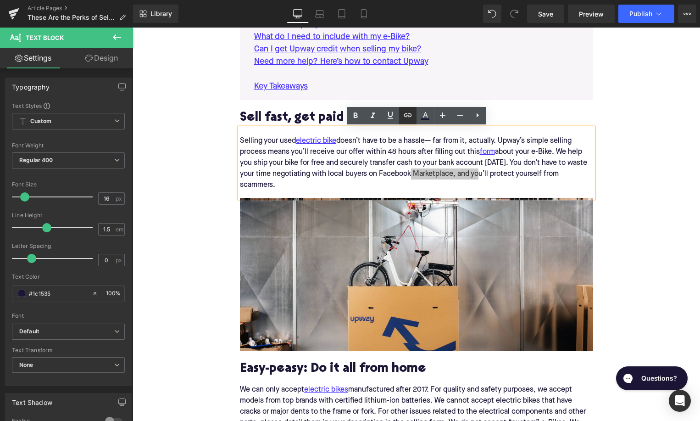
click at [407, 111] on icon at bounding box center [407, 115] width 11 height 11
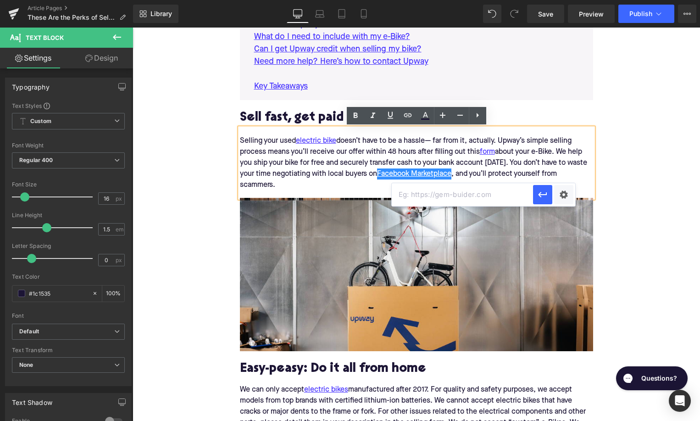
click at [412, 194] on input "text" at bounding box center [462, 194] width 141 height 23
paste input "[URL][DOMAIN_NAME]"
type input "[URL][DOMAIN_NAME]"
click at [541, 197] on icon "button" at bounding box center [542, 195] width 9 height 6
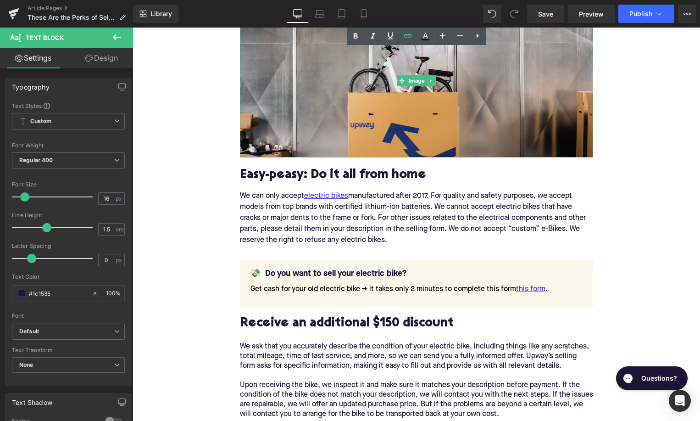
scroll to position [936, 0]
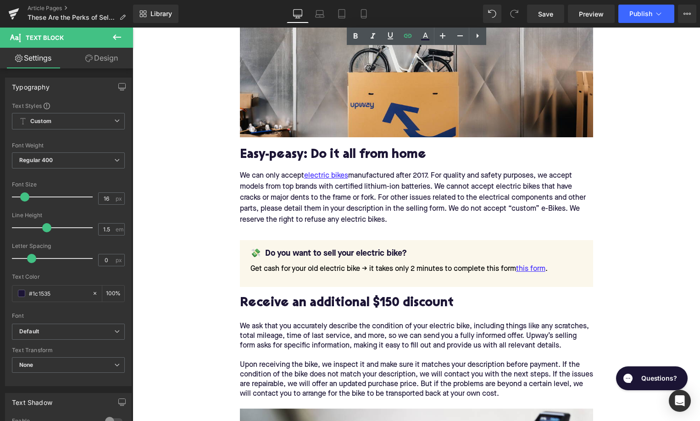
click at [288, 208] on div "We can only accept electric bikes manufactured after 2017. For quality and safe…" at bounding box center [416, 198] width 353 height 70
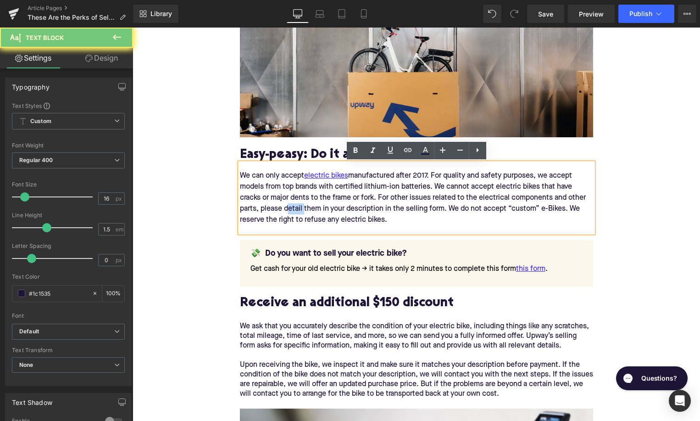
click at [288, 208] on div "We can only accept electric bikes manufactured after 2017. For quality and safe…" at bounding box center [416, 198] width 353 height 70
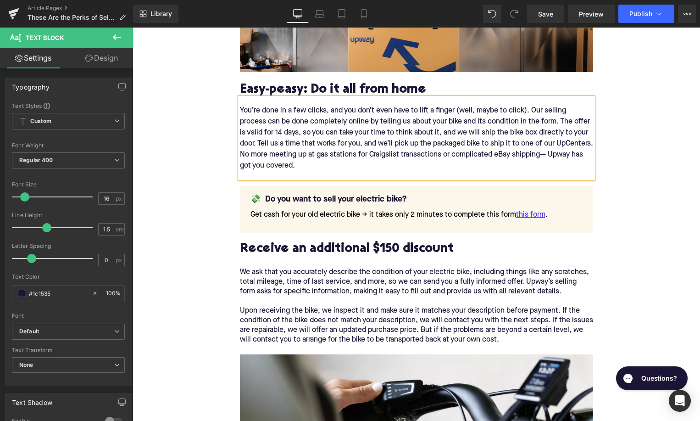
scroll to position [1036, 0]
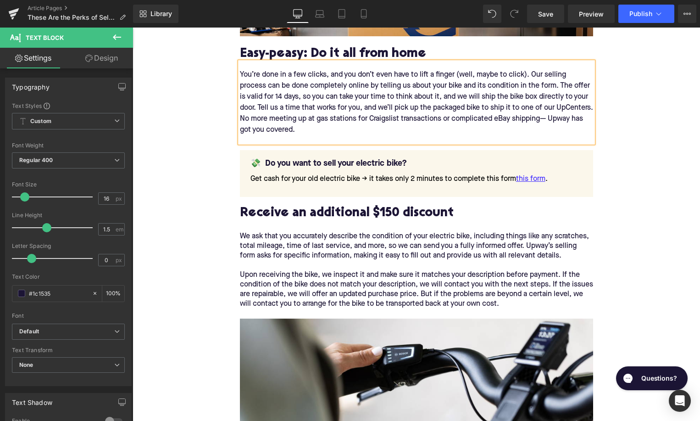
click at [291, 257] on div "We ask that you accurately describe the condition of your electric bike, includ…" at bounding box center [416, 275] width 353 height 87
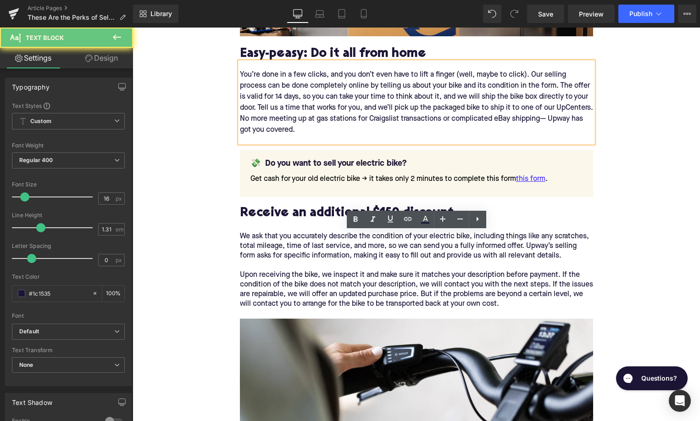
click at [291, 257] on div "We ask that you accurately describe the condition of your electric bike, includ…" at bounding box center [416, 275] width 353 height 87
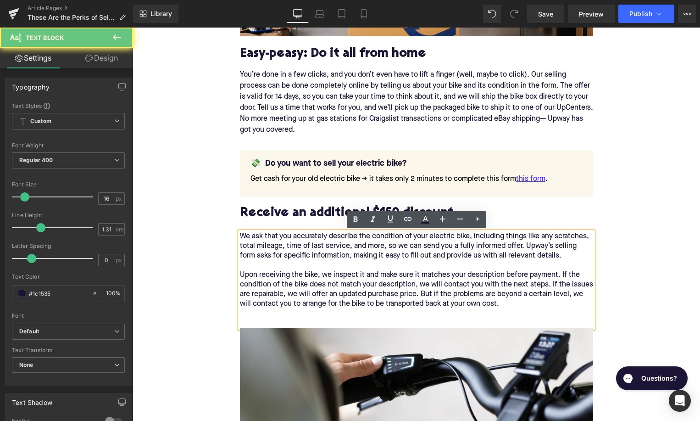
click at [291, 257] on div "We ask that you accurately describe the condition of your electric bike, includ…" at bounding box center [416, 280] width 353 height 96
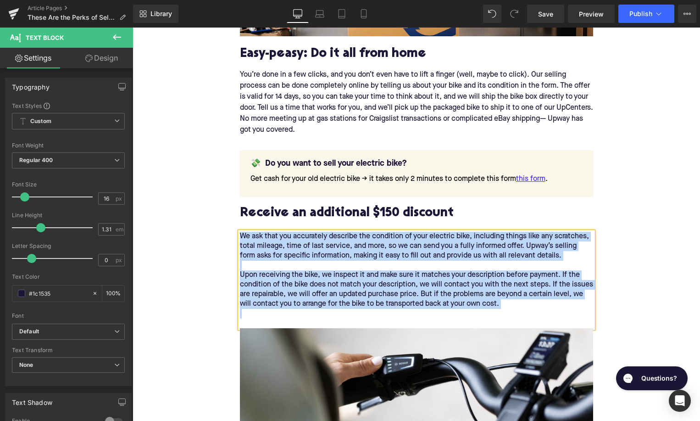
paste div
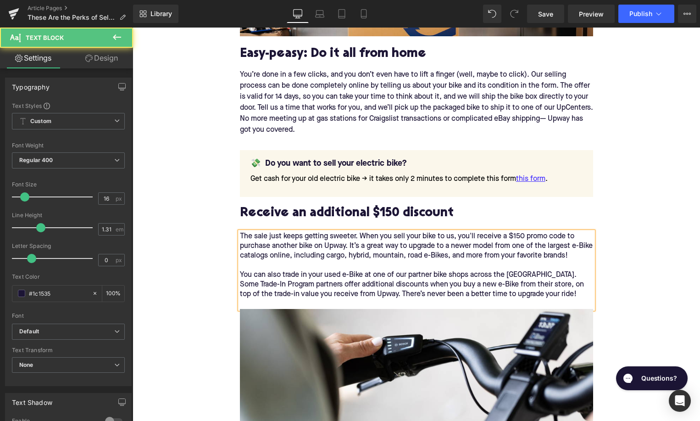
click at [349, 258] on div "The sale just keeps getting sweeter. When you sell your bike to us, you'll rece…" at bounding box center [416, 270] width 353 height 77
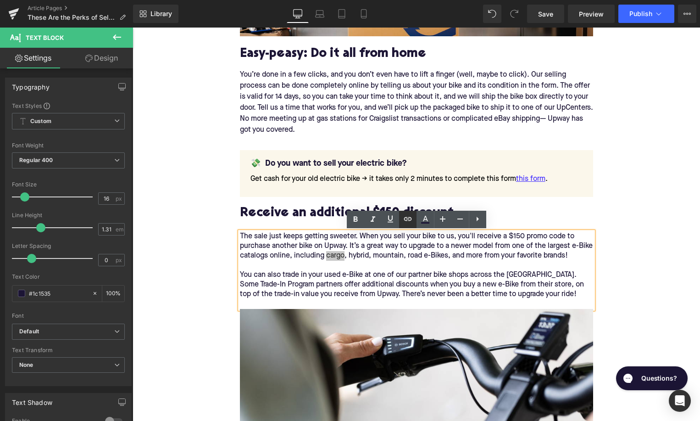
click at [407, 220] on icon at bounding box center [408, 219] width 8 height 4
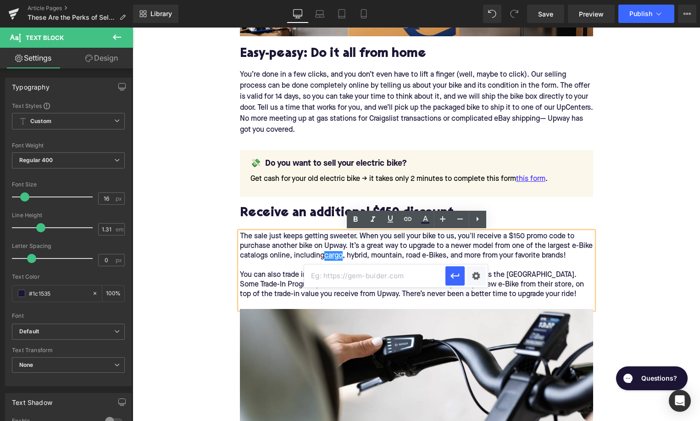
click at [368, 272] on input "text" at bounding box center [374, 275] width 141 height 23
paste input "https://upway.co/collections/electric-cargo-bike"
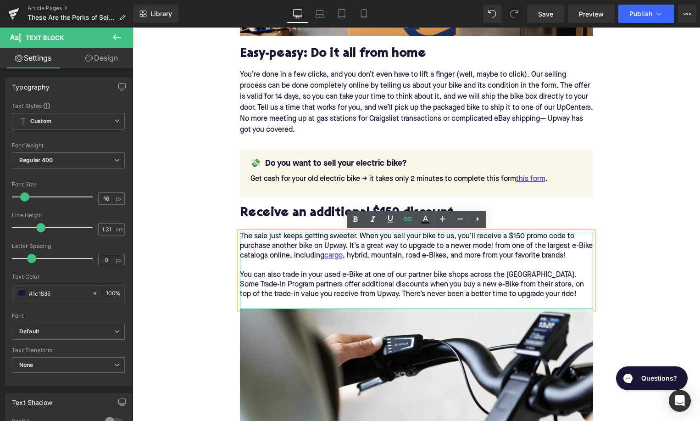
click at [370, 257] on div "The sale just keeps getting sweeter. When you sell your bike to us, you'll rece…" at bounding box center [416, 270] width 353 height 77
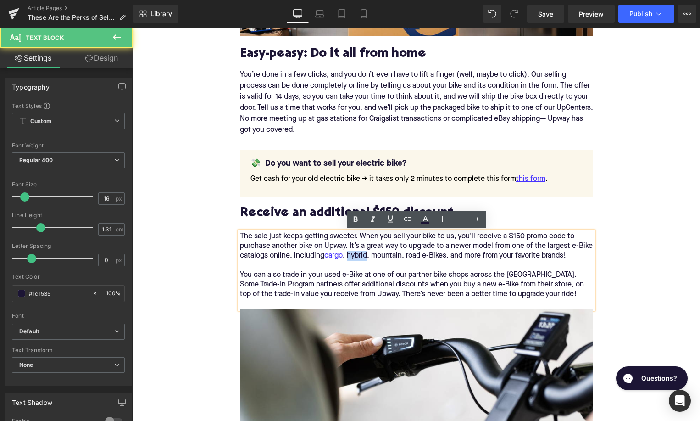
click at [370, 257] on div "The sale just keeps getting sweeter. When you sell your bike to us, you'll rece…" at bounding box center [416, 270] width 353 height 77
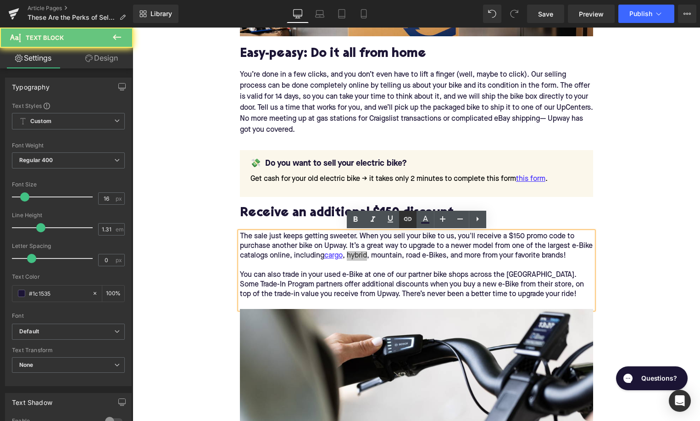
click at [410, 223] on icon at bounding box center [407, 218] width 11 height 11
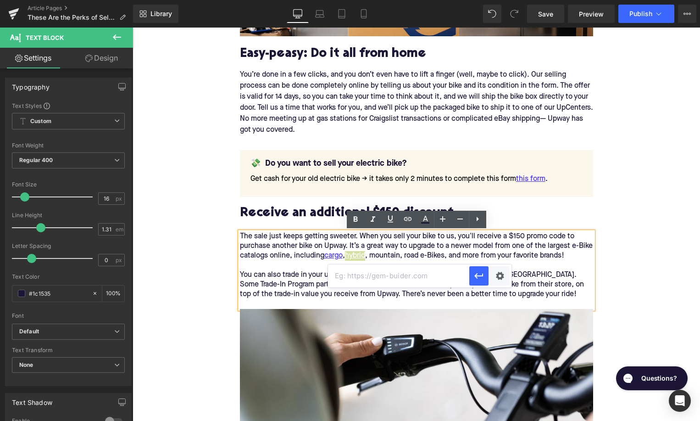
click at [393, 269] on input "text" at bounding box center [398, 275] width 141 height 23
paste input "https://upway.co/collections/electric-city-bike"
click at [479, 275] on icon "button" at bounding box center [478, 276] width 9 height 6
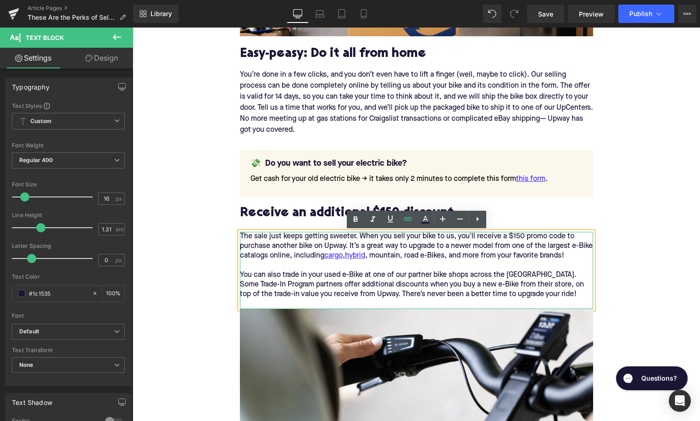
click at [404, 255] on div "The sale just keeps getting sweeter. When you sell your bike to us, you'll rece…" at bounding box center [416, 270] width 353 height 77
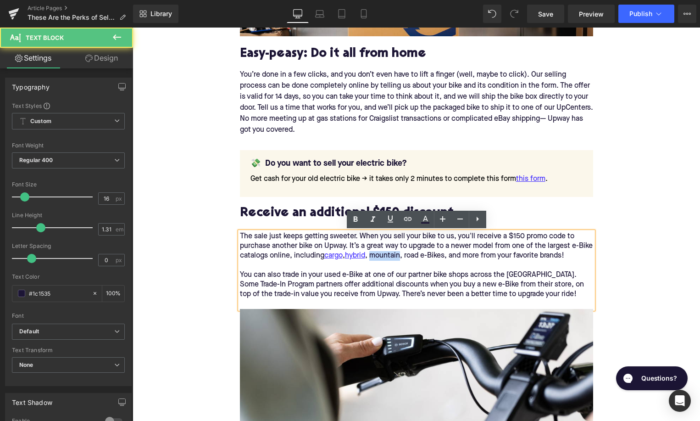
click at [404, 255] on div "The sale just keeps getting sweeter. When you sell your bike to us, you'll rece…" at bounding box center [416, 270] width 353 height 77
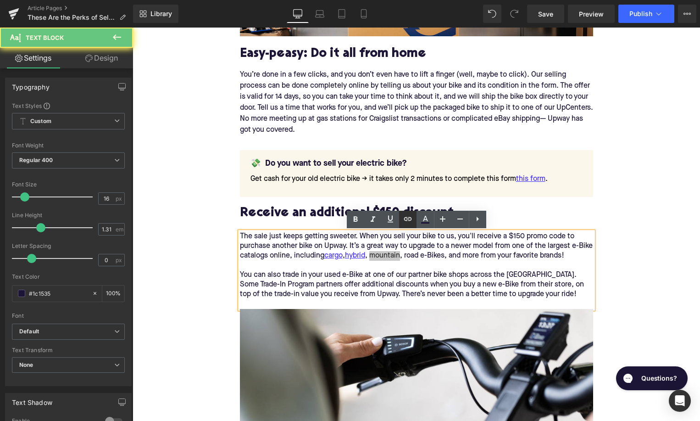
click at [407, 220] on icon at bounding box center [408, 219] width 8 height 4
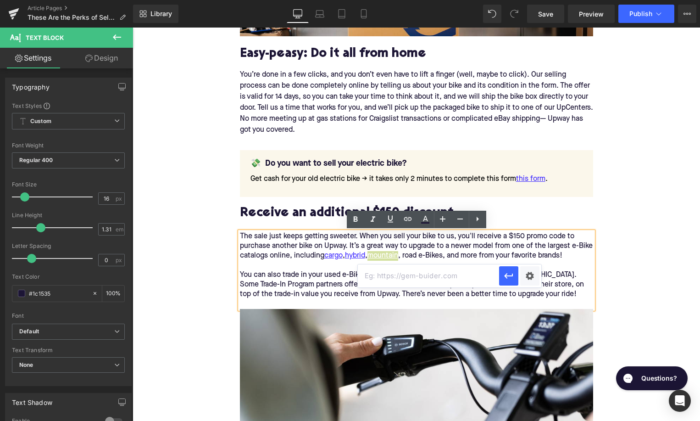
click at [415, 278] on input "text" at bounding box center [428, 275] width 141 height 23
paste input "https://upway.co/collections/electric-mountain-bike"
type input "https://upway.co/collections/electric-mountain-bike"
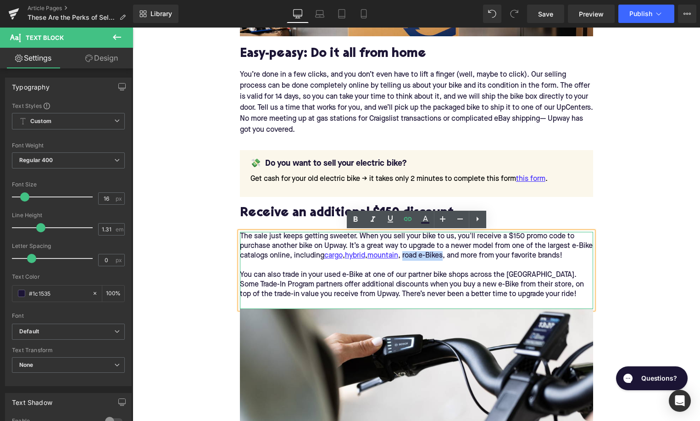
drag, startPoint x: 464, startPoint y: 256, endPoint x: 423, endPoint y: 256, distance: 41.8
click at [423, 256] on div "The sale just keeps getting sweeter. When you sell your bike to us, you'll rece…" at bounding box center [416, 270] width 353 height 77
click at [408, 225] on link at bounding box center [407, 219] width 17 height 17
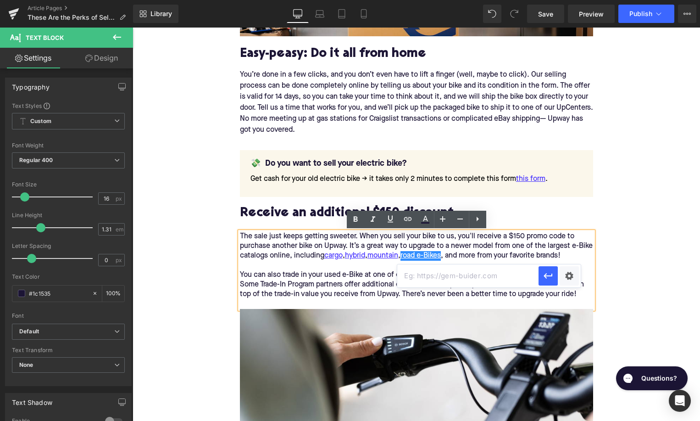
click at [435, 275] on input "text" at bounding box center [467, 275] width 141 height 23
paste input "https://upway.co/collections/electric-road-bike"
click at [552, 279] on icon "button" at bounding box center [548, 275] width 11 height 11
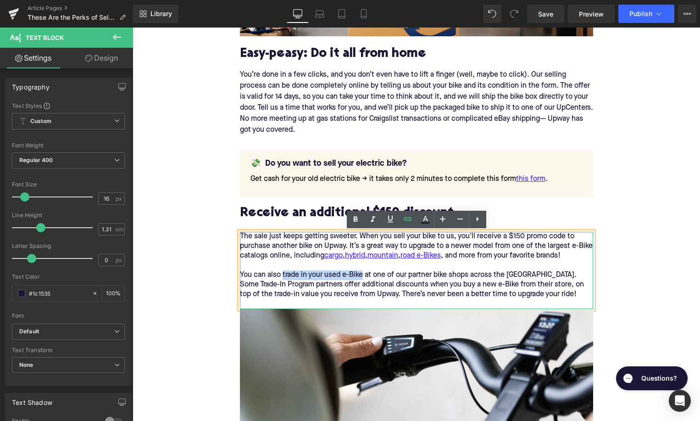
drag, startPoint x: 282, startPoint y: 274, endPoint x: 363, endPoint y: 273, distance: 81.2
click at [363, 273] on div "You can also trade in your used e-Bike at one of our partner bike shops across …" at bounding box center [416, 284] width 353 height 29
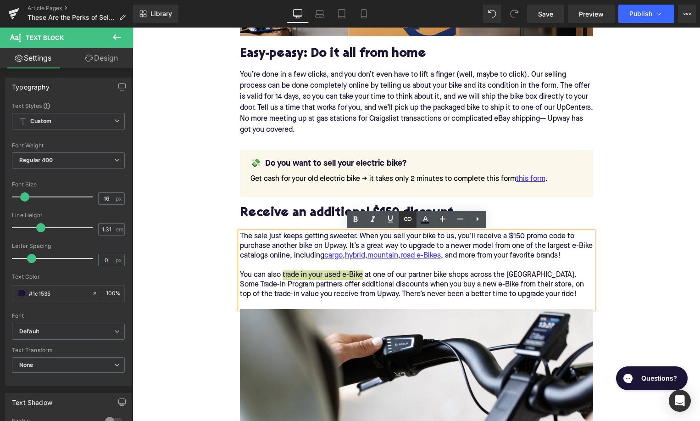
click at [406, 220] on icon at bounding box center [408, 219] width 8 height 4
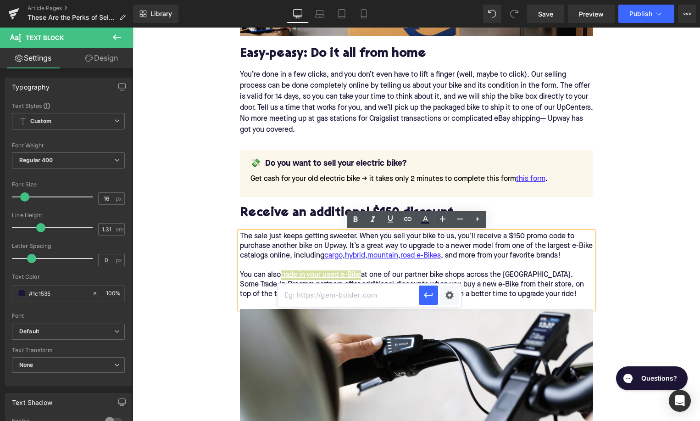
click at [339, 298] on input "text" at bounding box center [348, 295] width 141 height 23
paste input "https://upway.co/blogs/news/selling-vs-trading-used-electric-bike"
click at [429, 297] on icon "button" at bounding box center [428, 295] width 11 height 11
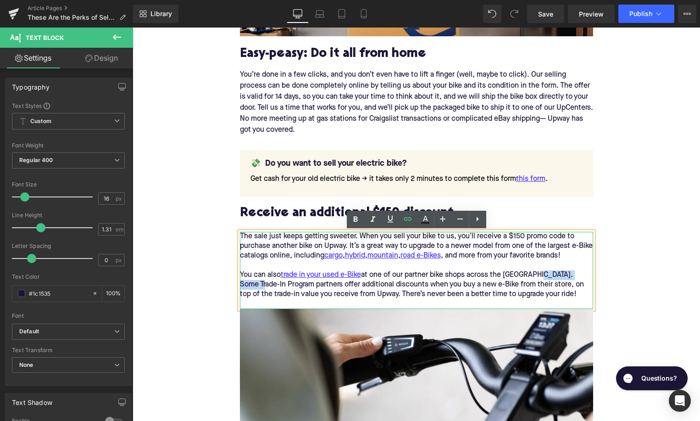
drag, startPoint x: 544, startPoint y: 275, endPoint x: 267, endPoint y: 286, distance: 276.9
click at [267, 286] on div "You can also trade in your used e-Bike at one of our partner bike shops across …" at bounding box center [416, 284] width 353 height 29
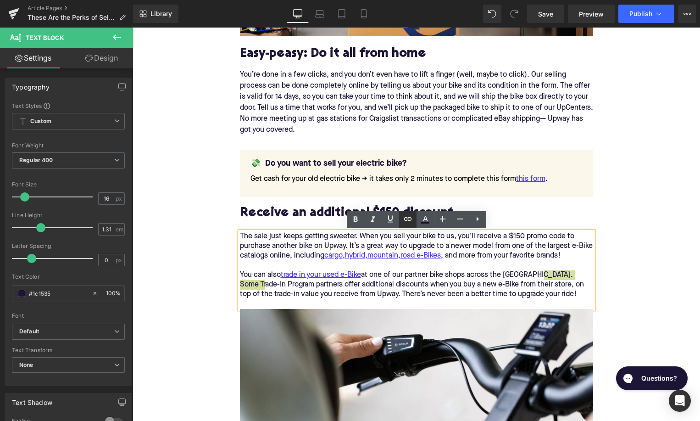
click at [406, 223] on icon at bounding box center [407, 218] width 11 height 11
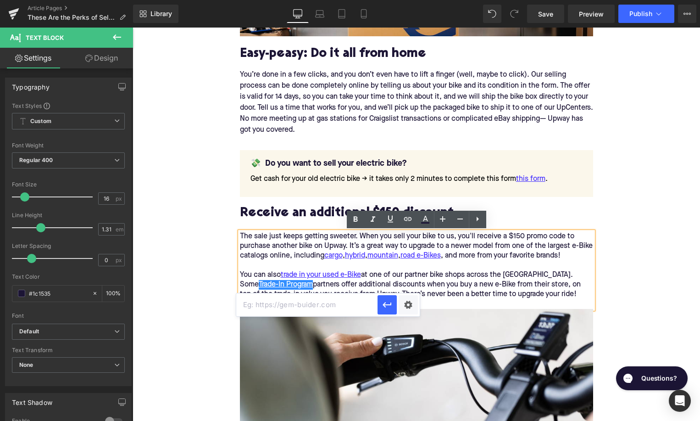
click at [358, 308] on input "text" at bounding box center [306, 304] width 141 height 23
paste input "https://upway.co/blogs/news/how-do-upway-trade-ins-work"
type input "https://upway.co/blogs/news/how-do-upway-trade-ins-work"
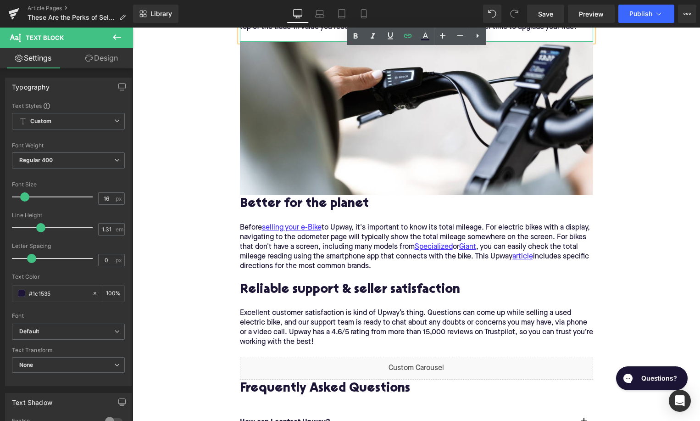
scroll to position [1310, 0]
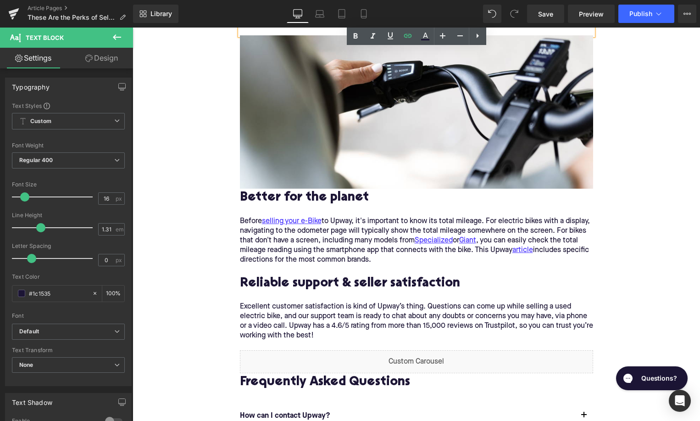
click at [285, 234] on p "Before selling your e-Bike to Upway, it's important to know its total mileage. …" at bounding box center [416, 246] width 353 height 58
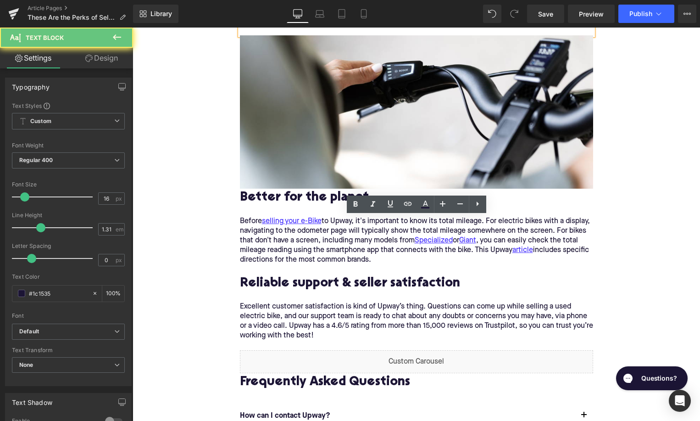
click at [285, 234] on p "Before selling your e-Bike to Upway, it's important to know its total mileage. …" at bounding box center [416, 246] width 353 height 58
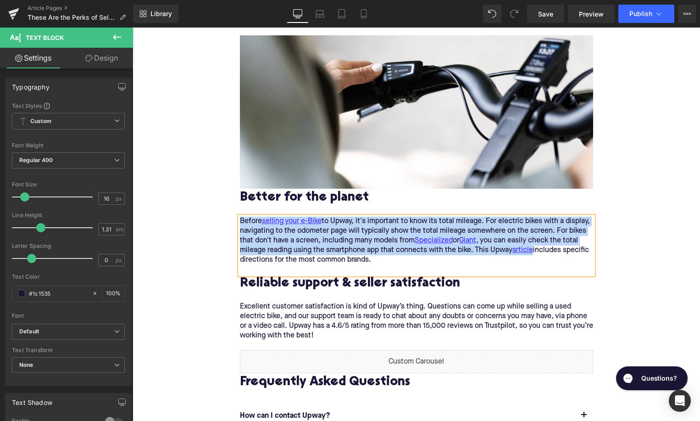
paste div
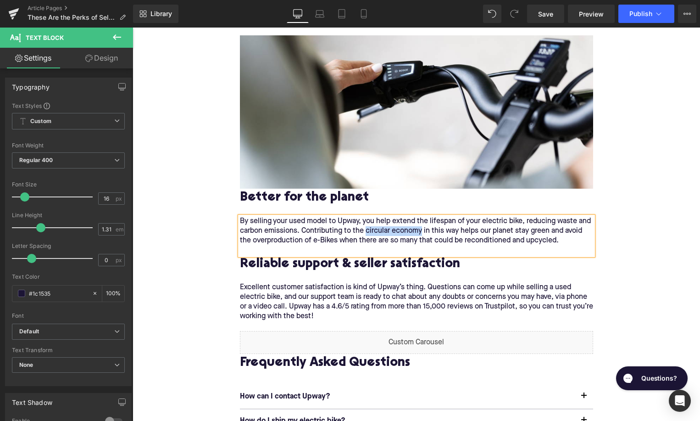
drag, startPoint x: 366, startPoint y: 231, endPoint x: 422, endPoint y: 232, distance: 56.0
click at [422, 232] on p "By selling your used model to Upway, you help extend the lifespan of your elect…" at bounding box center [416, 236] width 353 height 39
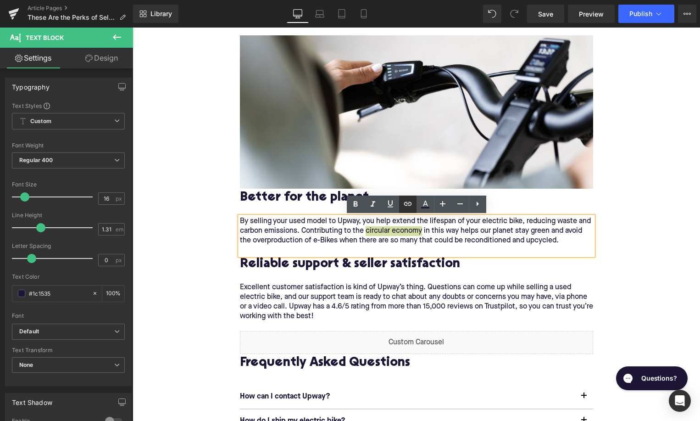
click at [407, 206] on icon at bounding box center [407, 203] width 11 height 11
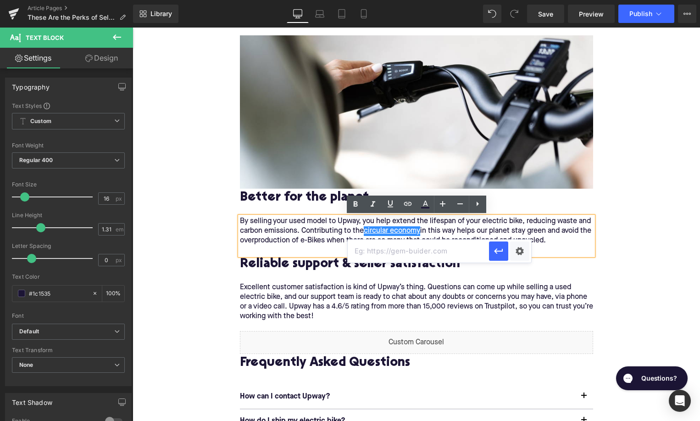
click at [405, 244] on input "text" at bounding box center [418, 251] width 141 height 23
paste input "https://upway.co/blogs/news/circular-economy-of-e-bikes"
type input "https://upway.co/blogs/news/circular-economy-of-e-bikes"
click at [496, 251] on icon "button" at bounding box center [498, 251] width 9 height 6
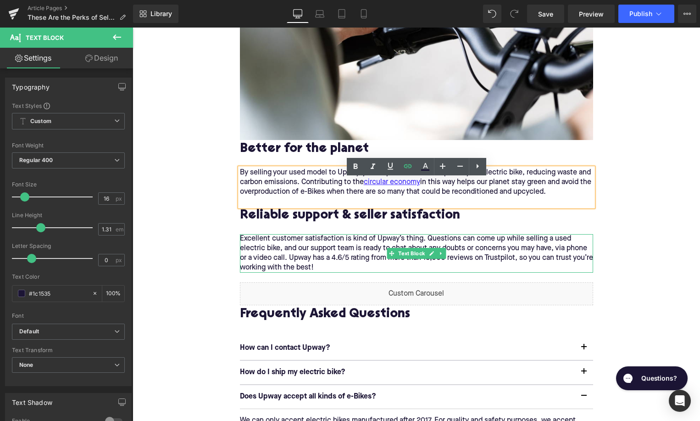
scroll to position [1388, 0]
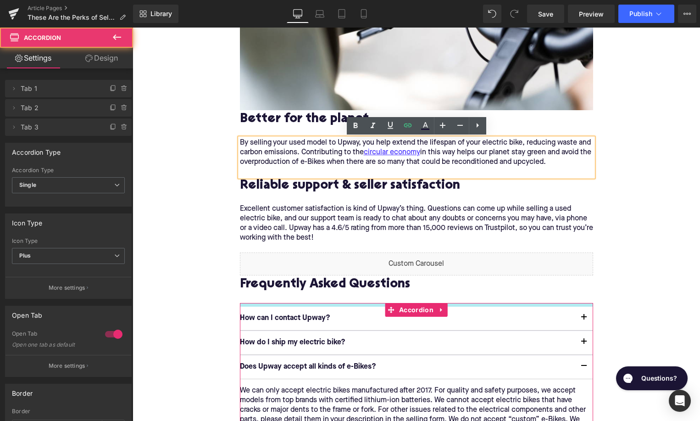
click at [294, 303] on div at bounding box center [416, 305] width 353 height 4
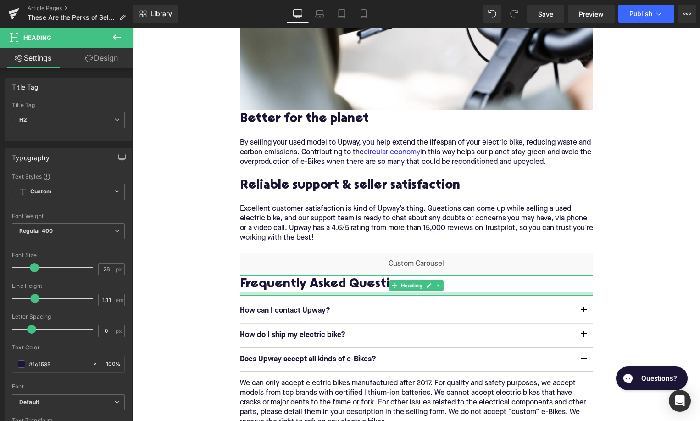
click at [255, 295] on div at bounding box center [416, 294] width 353 height 4
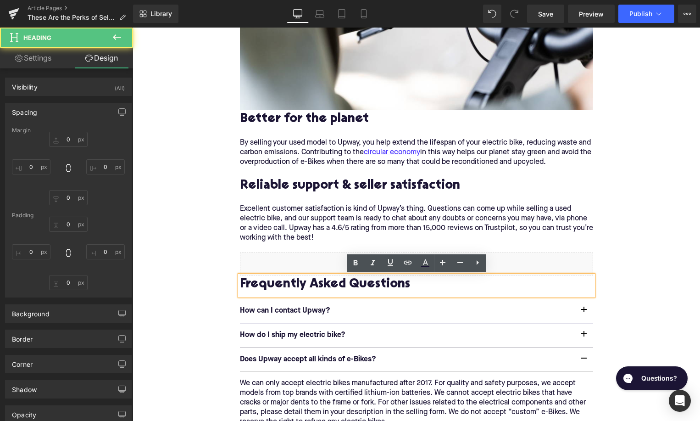
type input "0"
type input "5"
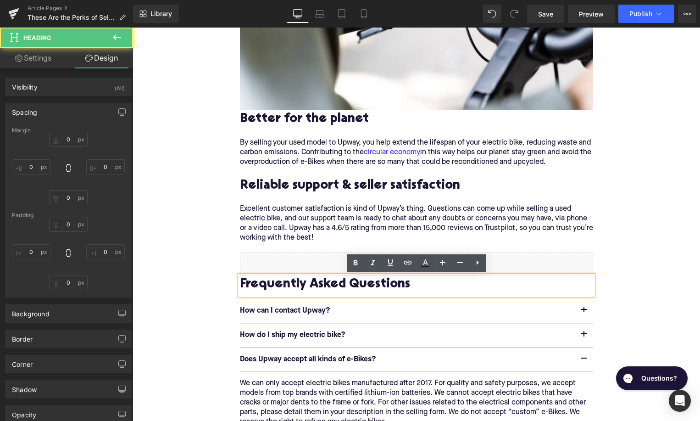
type input "0"
type input "8"
type input "0"
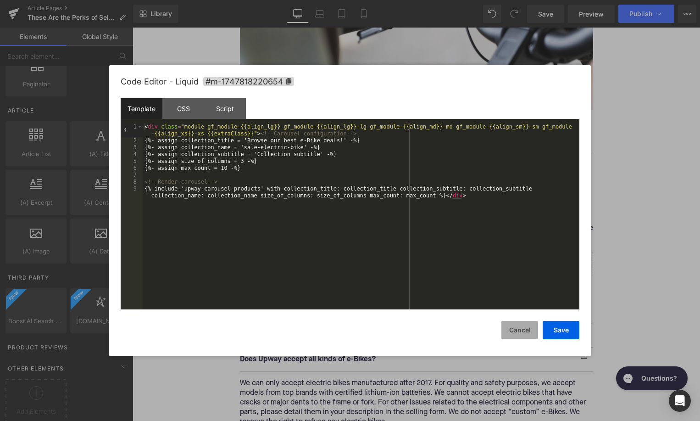
click at [518, 334] on button "Cancel" at bounding box center [519, 330] width 37 height 18
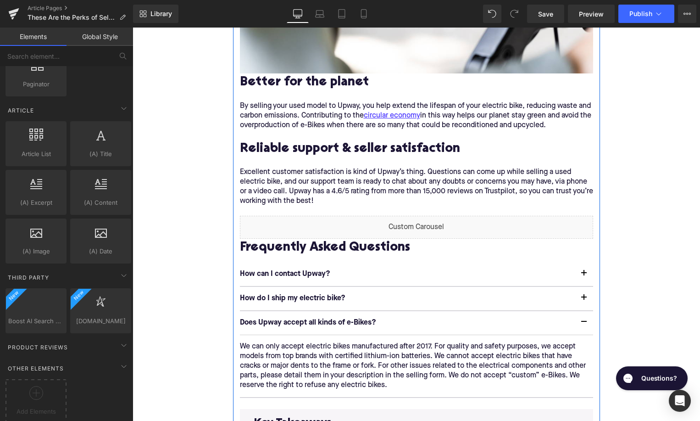
scroll to position [1493, 0]
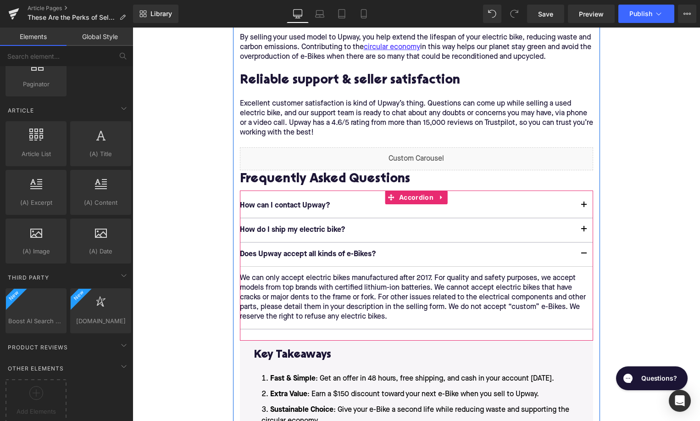
click at [585, 254] on button "button" at bounding box center [584, 254] width 18 height 23
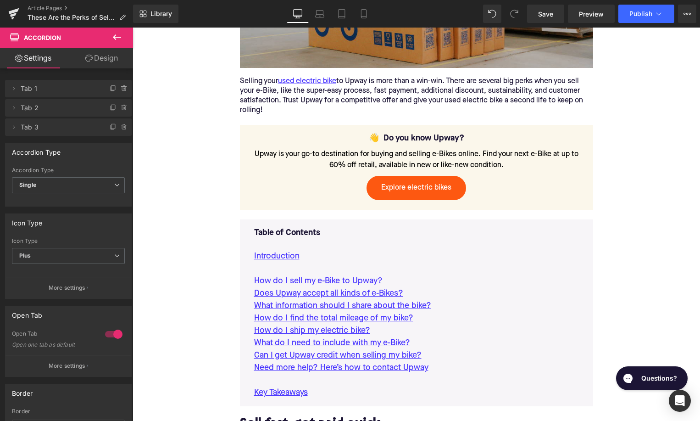
scroll to position [522, 0]
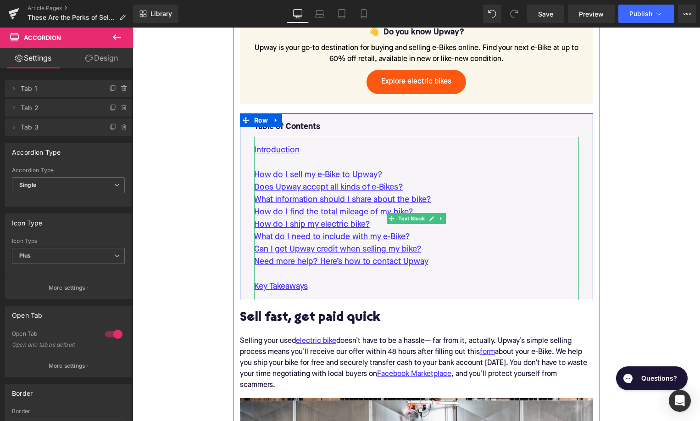
click at [440, 260] on p "Need more help? Here’s how to contact Upway" at bounding box center [416, 262] width 325 height 12
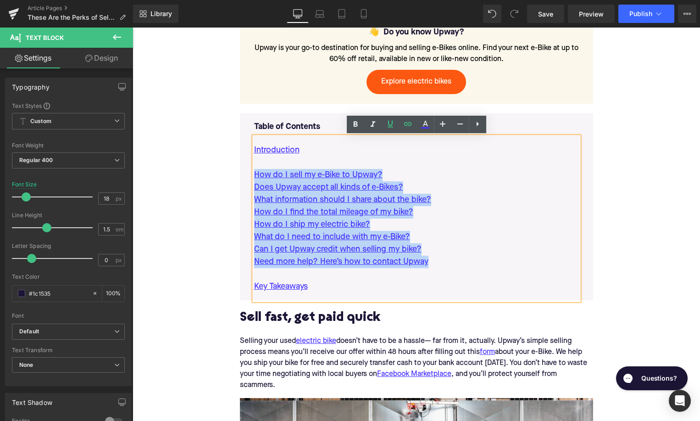
drag, startPoint x: 439, startPoint y: 265, endPoint x: 229, endPoint y: 178, distance: 226.7
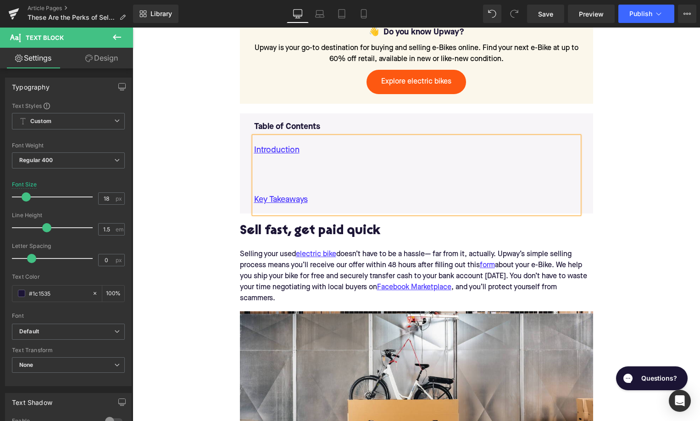
click at [278, 190] on p at bounding box center [416, 187] width 325 height 12
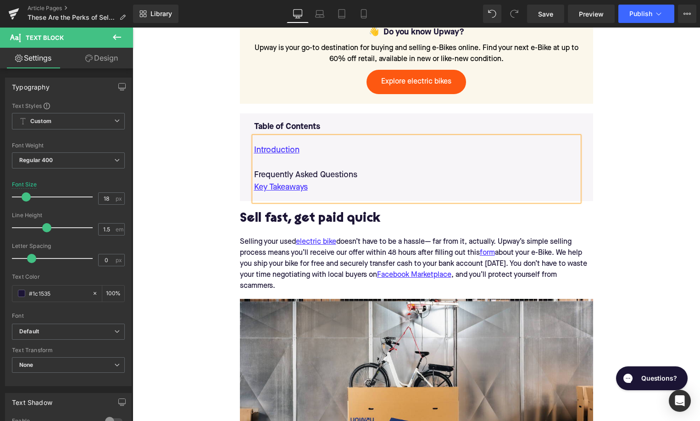
click at [316, 156] on p "Introduction" at bounding box center [416, 150] width 325 height 12
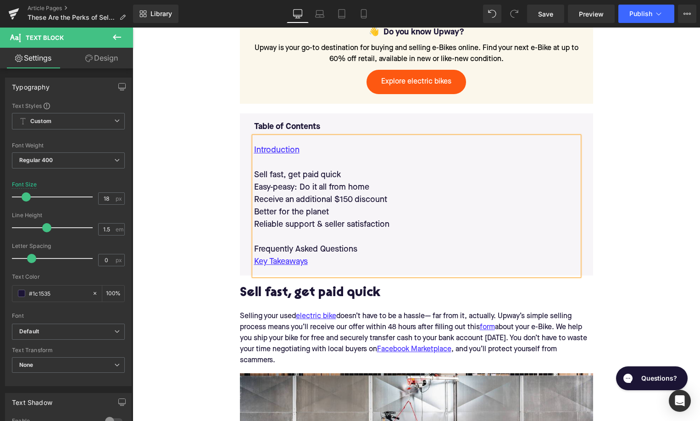
click at [310, 292] on h2 "Sell fast, get paid quick" at bounding box center [416, 293] width 353 height 14
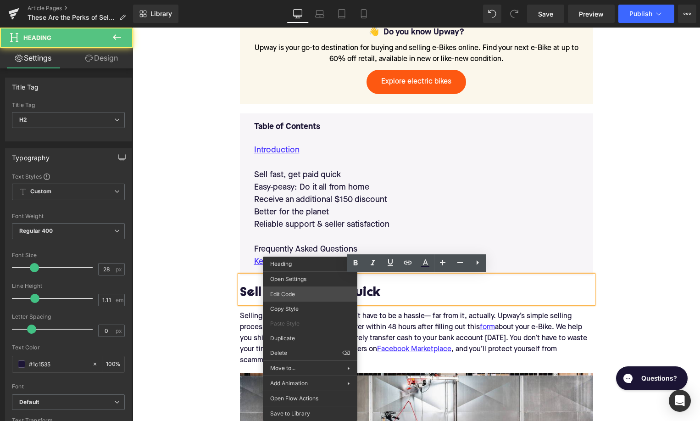
click at [300, 0] on div "Accordion You are previewing how the will restyle your page. You can not edit E…" at bounding box center [350, 0] width 700 height 0
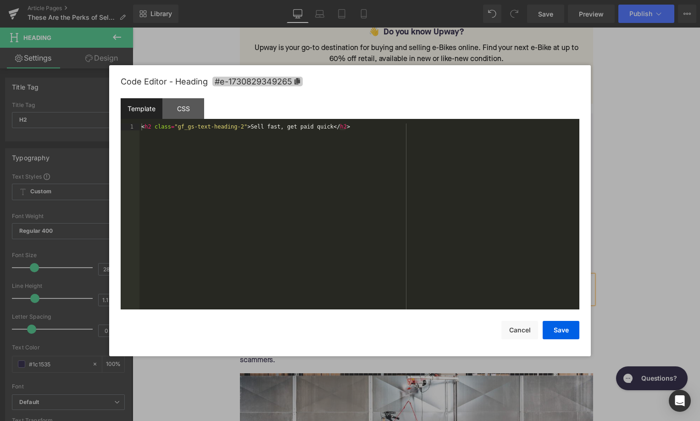
click at [248, 80] on span "#e-1730829349265" at bounding box center [257, 82] width 90 height 10
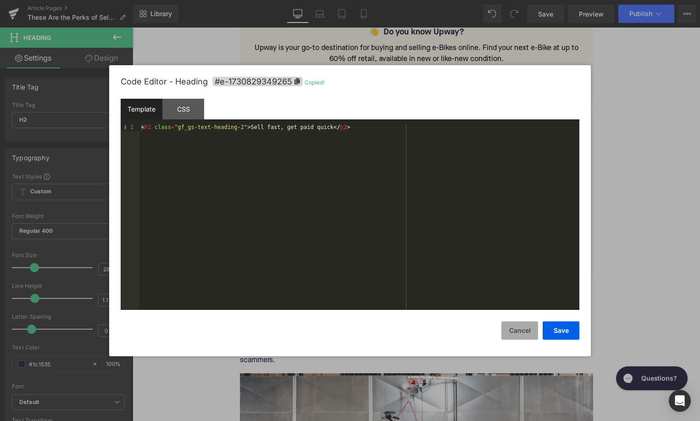
click at [514, 331] on button "Cancel" at bounding box center [519, 330] width 37 height 18
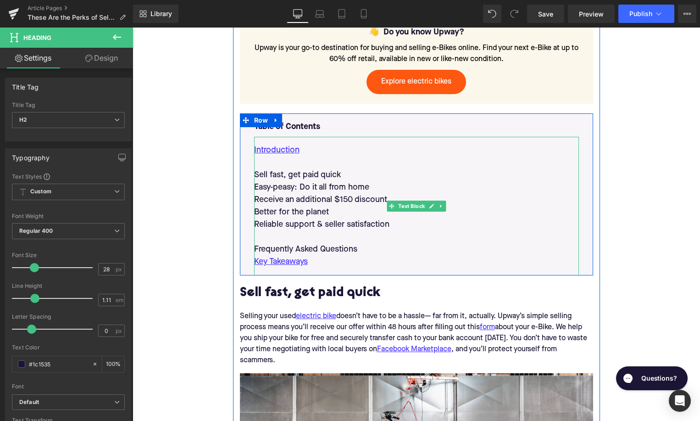
click at [303, 173] on p "Sell fast, get paid quick" at bounding box center [416, 175] width 325 height 12
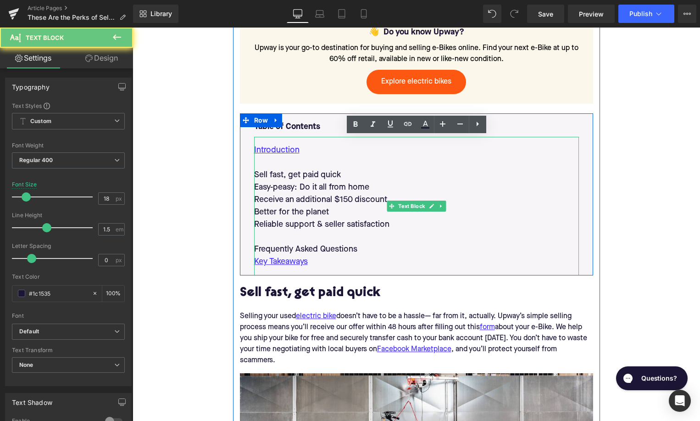
click at [303, 173] on p "Sell fast, get paid quick" at bounding box center [416, 175] width 325 height 12
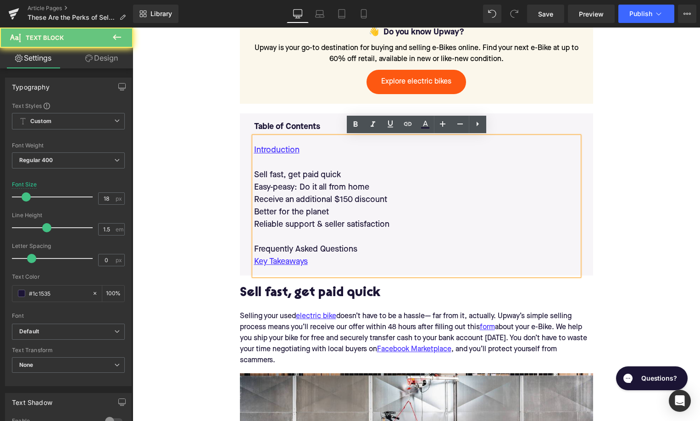
click at [303, 173] on p "Sell fast, get paid quick" at bounding box center [416, 175] width 325 height 12
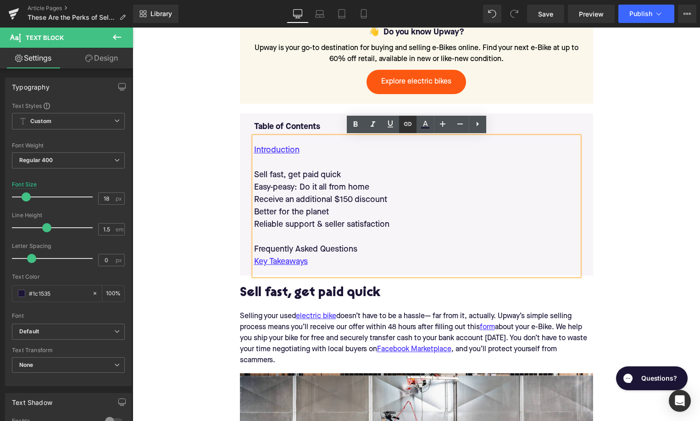
click at [410, 125] on icon at bounding box center [407, 123] width 11 height 11
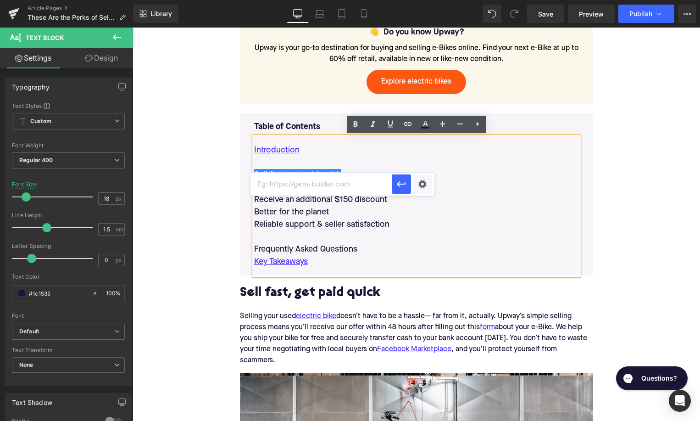
click at [344, 184] on input "text" at bounding box center [321, 184] width 141 height 23
paste input "#e-1730829349265"
click at [401, 184] on icon "button" at bounding box center [401, 184] width 9 height 6
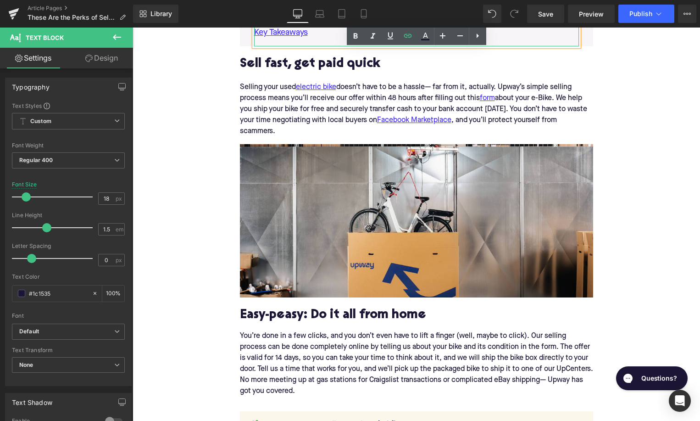
scroll to position [756, 0]
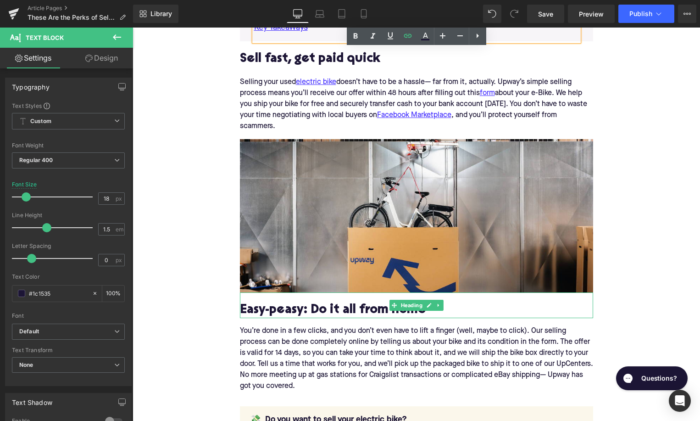
click at [300, 315] on h2 "Easy-peasy: Do it all from home" at bounding box center [416, 310] width 353 height 14
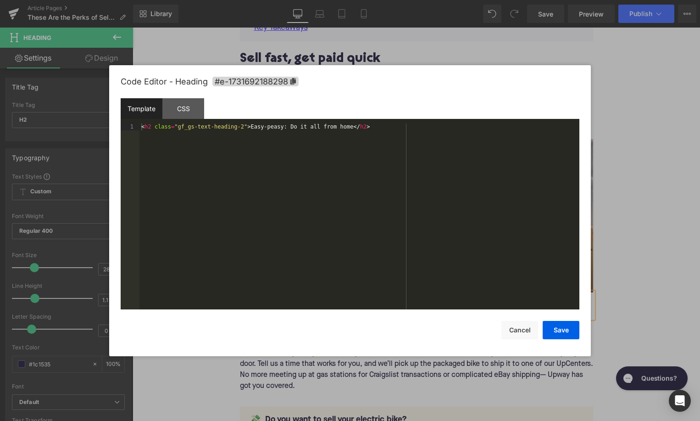
click at [288, 0] on div "Accordion You are previewing how the will restyle your page. You can not edit E…" at bounding box center [350, 0] width 700 height 0
click at [285, 82] on span "#e-1731692188298" at bounding box center [255, 82] width 86 height 10
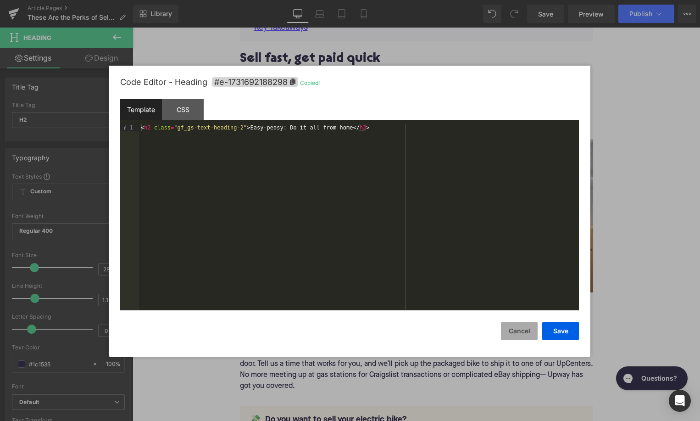
click at [519, 332] on button "Cancel" at bounding box center [519, 331] width 37 height 18
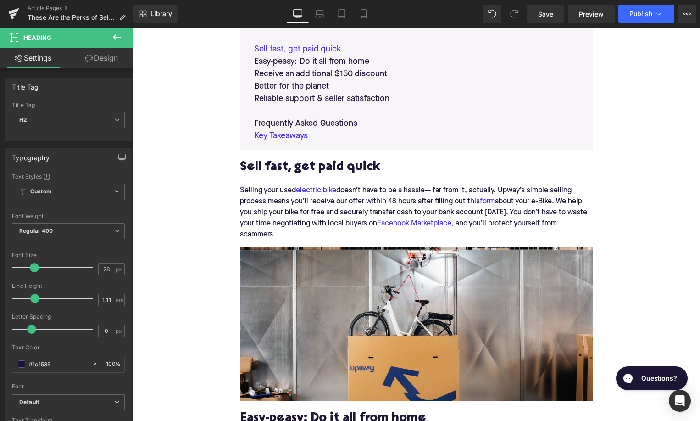
scroll to position [603, 0]
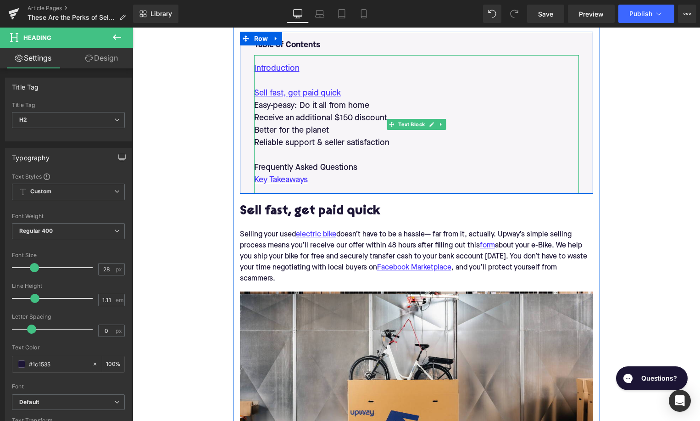
click at [284, 101] on p "Easy-peasy: Do it all from home" at bounding box center [416, 106] width 325 height 12
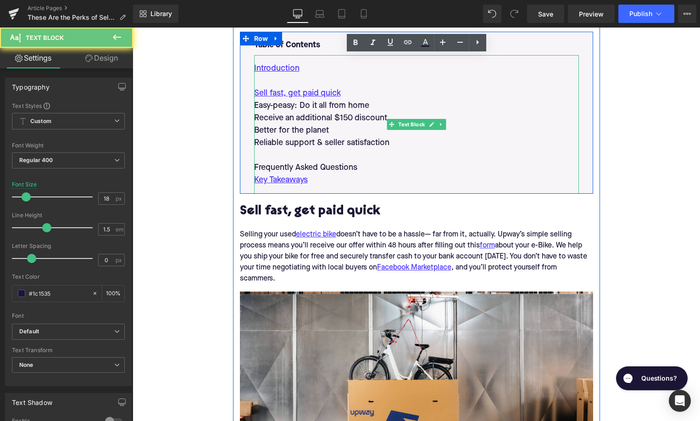
click at [284, 101] on p "Easy-peasy: Do it all from home" at bounding box center [416, 106] width 325 height 12
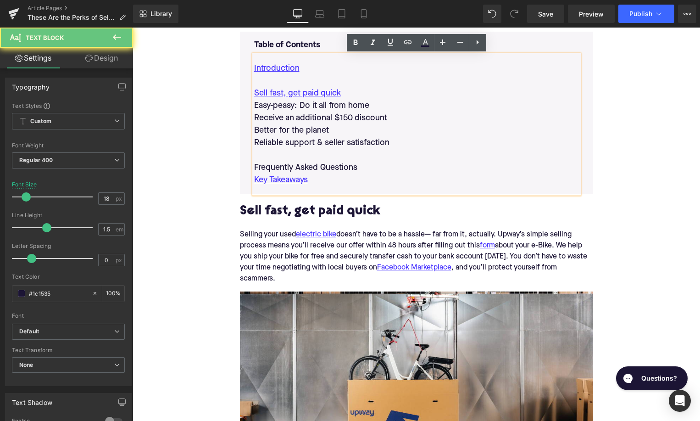
click at [284, 101] on p "Easy-peasy: Do it all from home" at bounding box center [416, 106] width 325 height 12
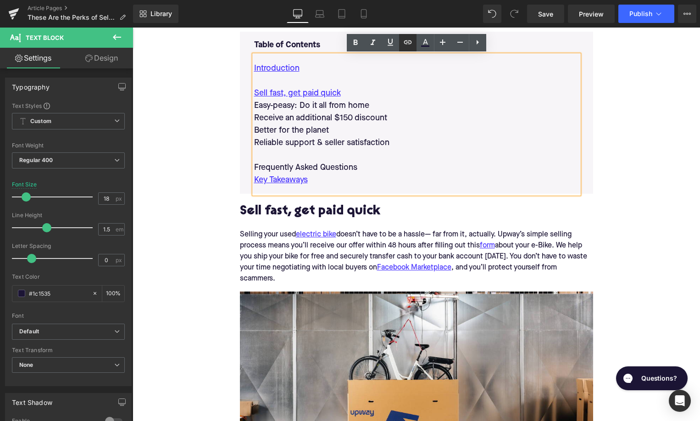
click at [411, 38] on icon at bounding box center [407, 42] width 11 height 11
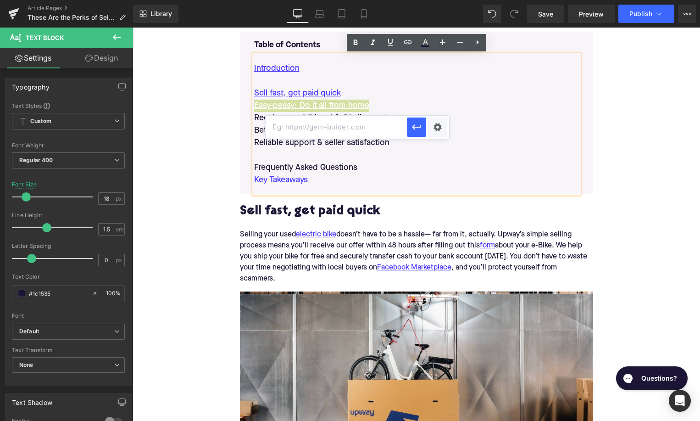
click at [340, 128] on input "text" at bounding box center [336, 127] width 141 height 23
paste input "#e-1731692188298"
click at [419, 126] on icon "button" at bounding box center [416, 127] width 11 height 11
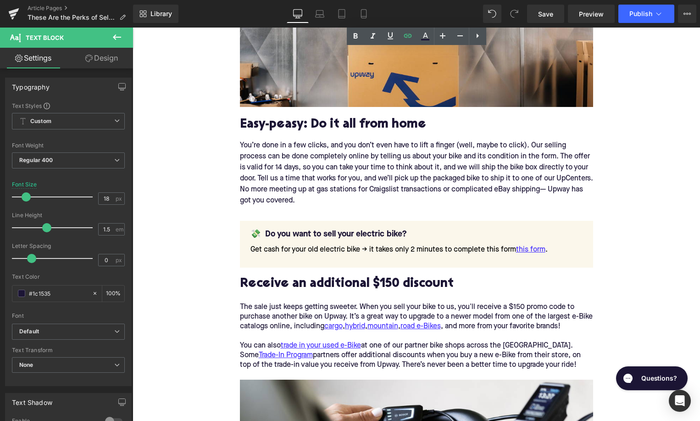
scroll to position [943, 0]
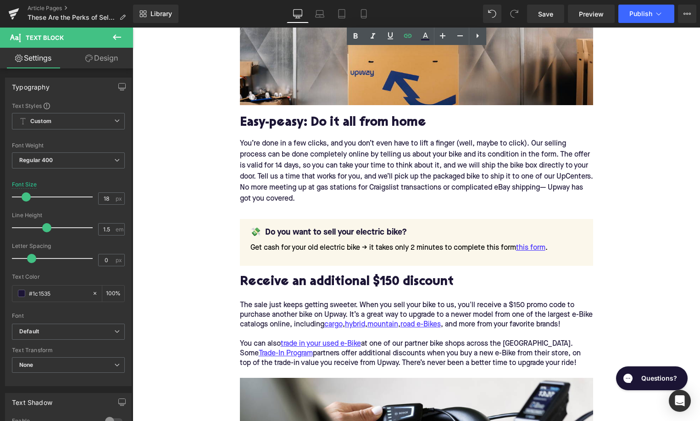
click at [298, 285] on h2 "Receive an additional $150 discount" at bounding box center [416, 282] width 353 height 14
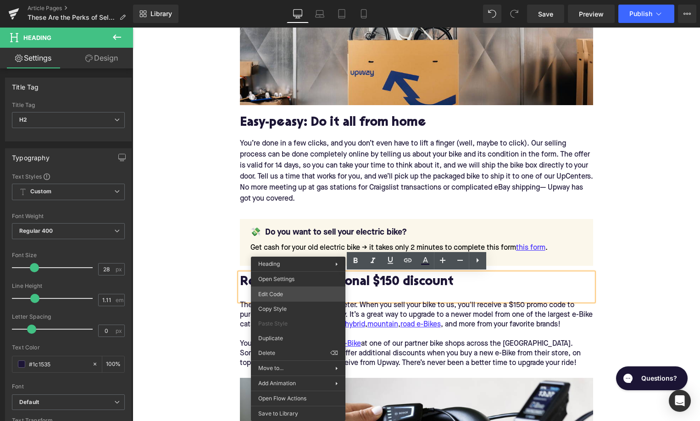
click at [291, 0] on div "Accordion You are previewing how the will restyle your page. You can not edit E…" at bounding box center [350, 0] width 700 height 0
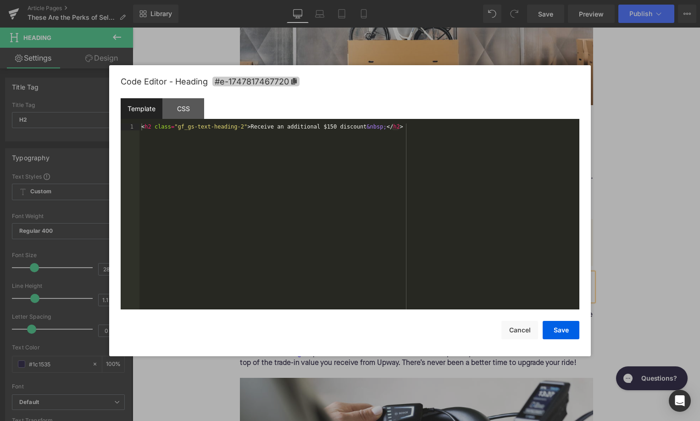
click at [271, 86] on span "#e-1747817467720" at bounding box center [255, 82] width 87 height 10
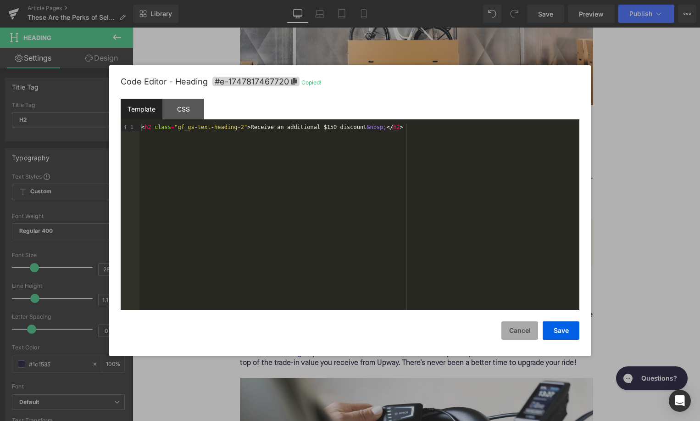
click at [518, 333] on button "Cancel" at bounding box center [519, 330] width 37 height 18
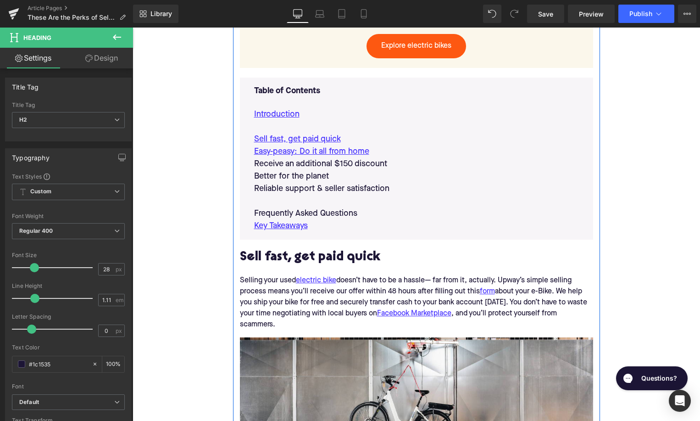
scroll to position [540, 0]
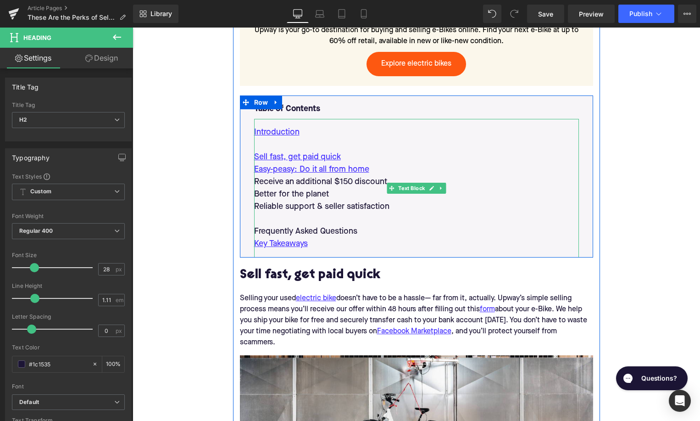
click at [324, 178] on p "Receive an additional $150 discount" at bounding box center [416, 182] width 325 height 12
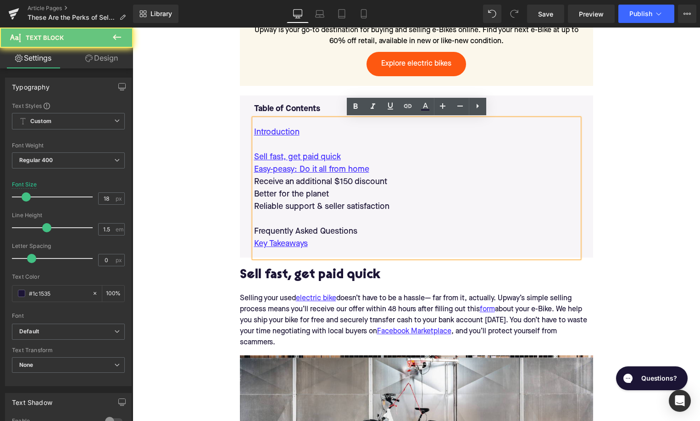
click at [324, 178] on p "Receive an additional $150 discount" at bounding box center [416, 182] width 325 height 12
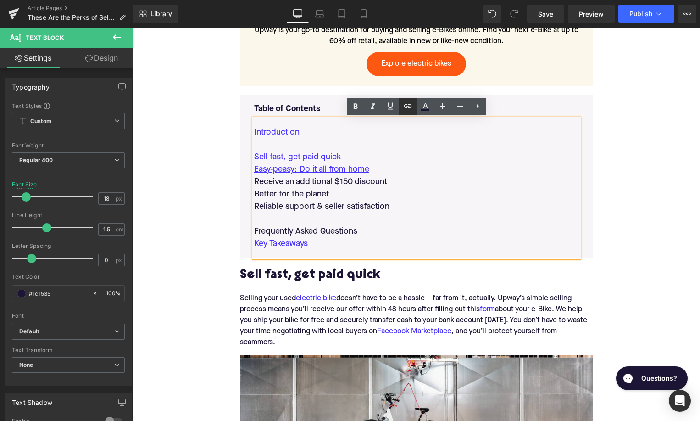
click at [410, 106] on icon at bounding box center [407, 105] width 11 height 11
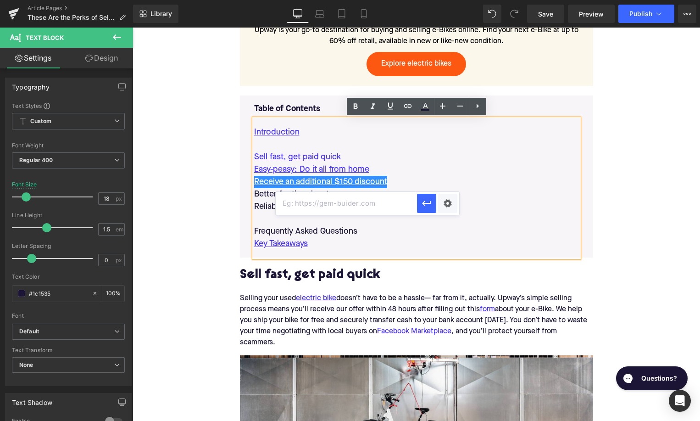
click at [344, 204] on input "text" at bounding box center [346, 203] width 141 height 23
paste input "#e-1747817467720"
type input "#e-1747817467720"
click at [419, 202] on button "button" at bounding box center [426, 203] width 19 height 19
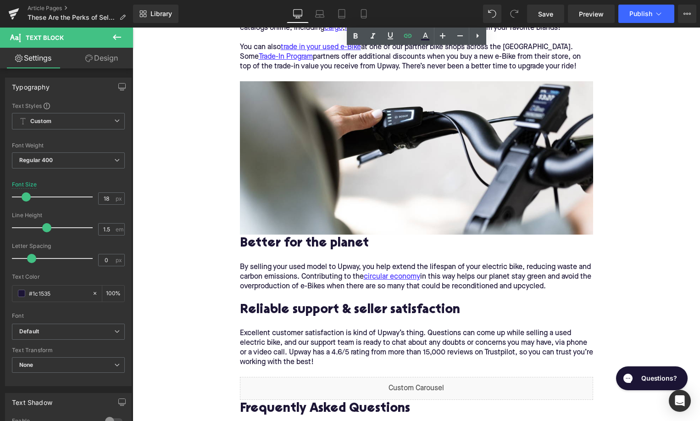
scroll to position [1240, 0]
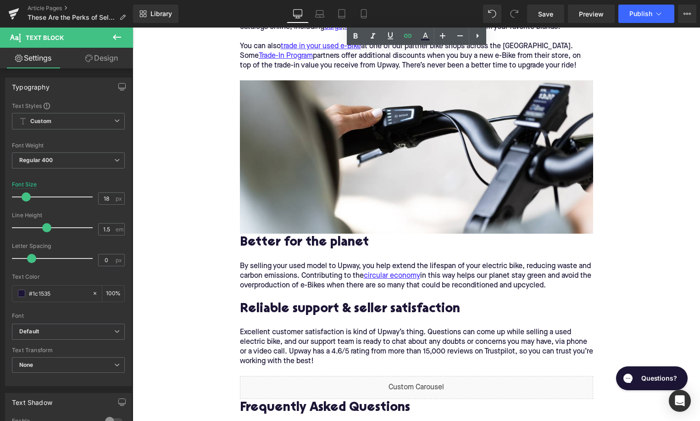
click at [323, 245] on h2 "Better for the planet" at bounding box center [416, 243] width 353 height 14
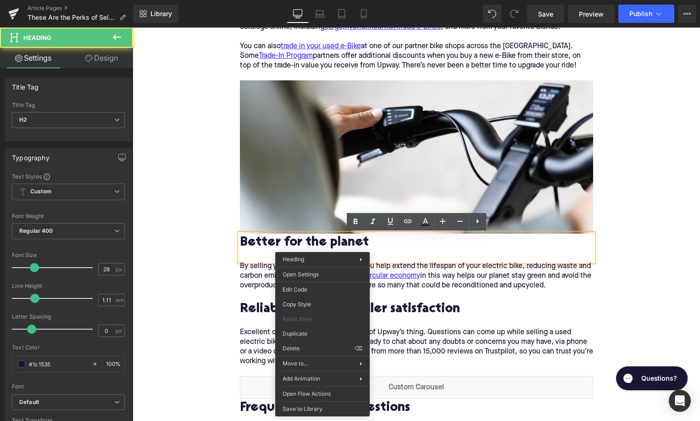
drag, startPoint x: 323, startPoint y: 245, endPoint x: 455, endPoint y: 279, distance: 137.0
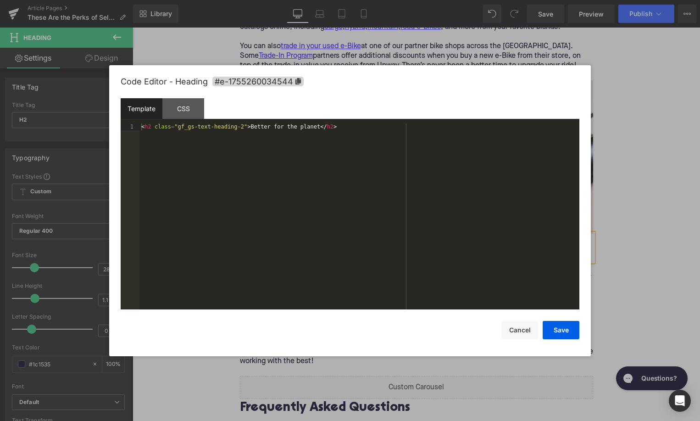
click at [319, 0] on div "Accordion You are previewing how the will restyle your page. You can not edit E…" at bounding box center [350, 0] width 700 height 0
click at [289, 80] on span "#e-1755260034544" at bounding box center [257, 82] width 91 height 10
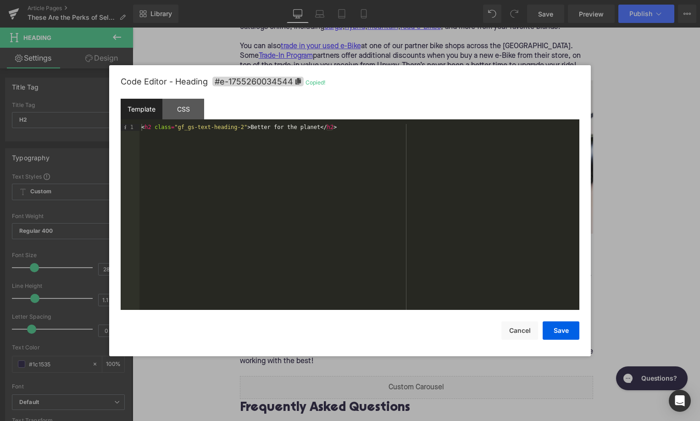
click at [510, 319] on div "Save Cancel" at bounding box center [350, 325] width 459 height 30
click at [510, 326] on button "Cancel" at bounding box center [519, 330] width 37 height 18
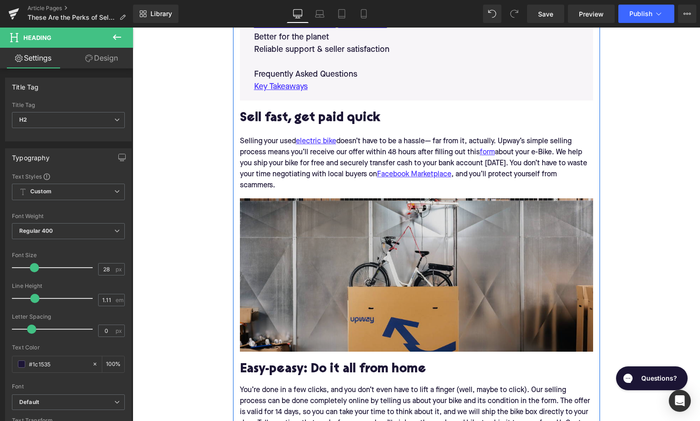
scroll to position [590, 0]
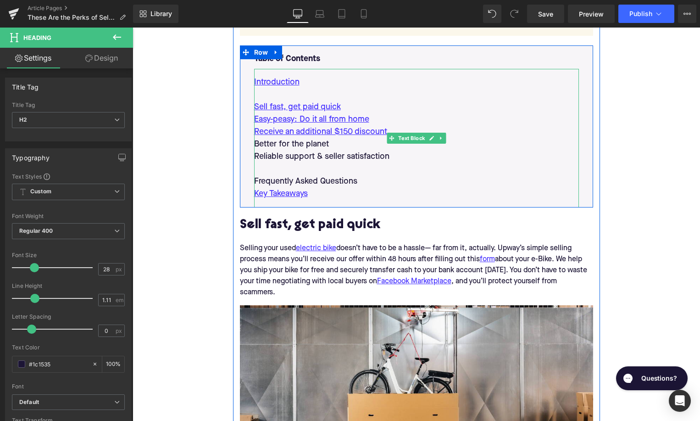
click at [295, 148] on p "Better for the planet" at bounding box center [416, 144] width 325 height 12
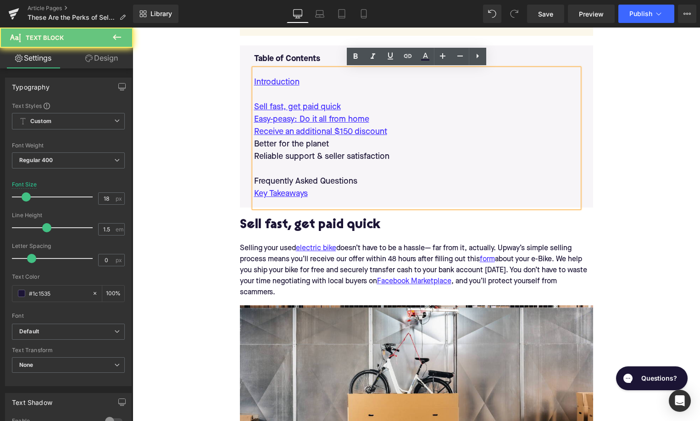
click at [295, 148] on p "Better for the planet" at bounding box center [416, 144] width 325 height 12
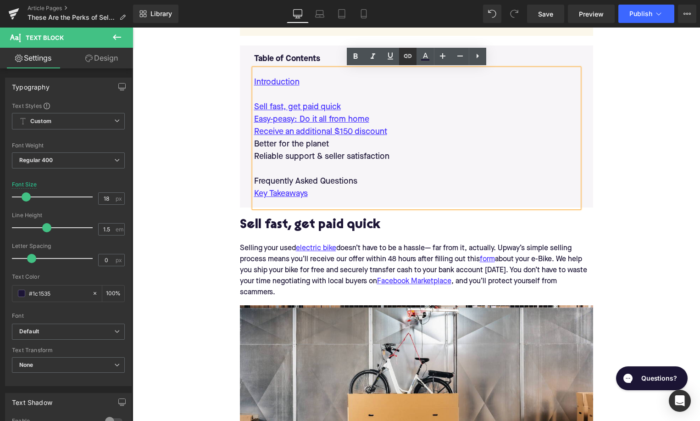
click at [408, 57] on icon at bounding box center [407, 55] width 11 height 11
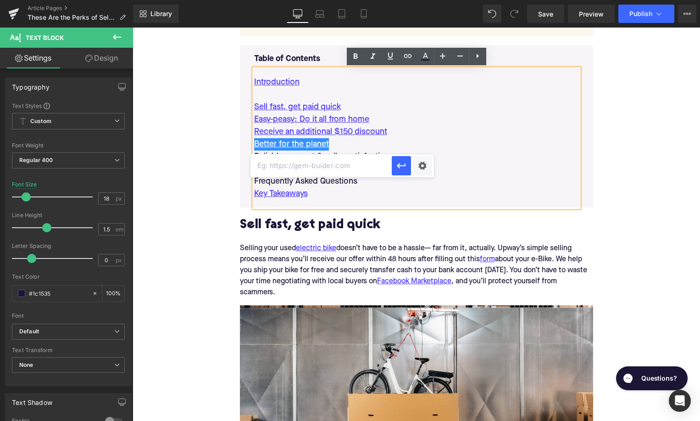
click at [341, 170] on input "text" at bounding box center [321, 165] width 141 height 23
paste input "#e-1755260034544"
click at [398, 168] on icon "button" at bounding box center [401, 165] width 11 height 11
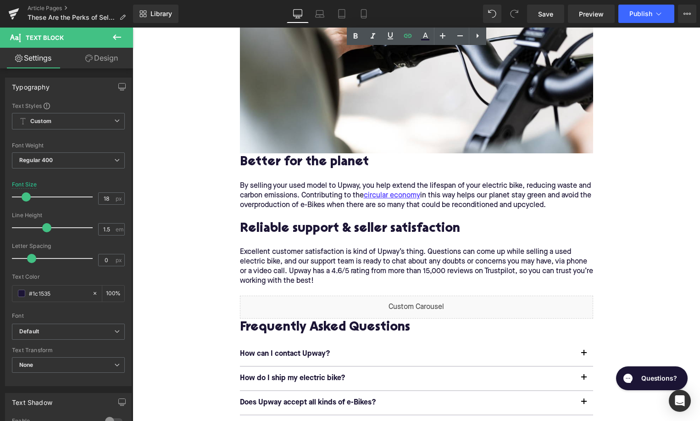
scroll to position [1429, 0]
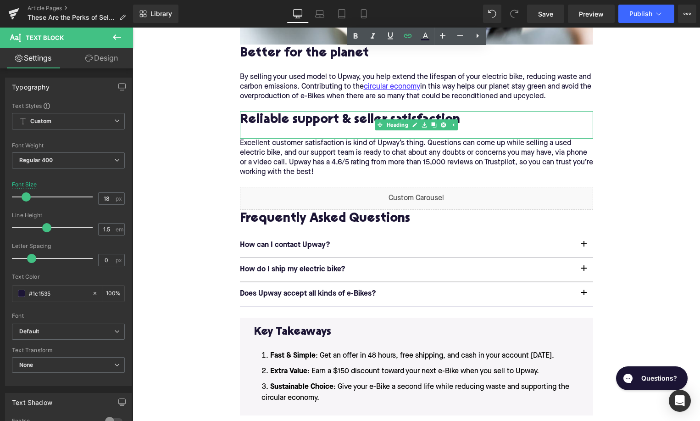
click at [318, 117] on h2 "Reliable support & seller satisfaction" at bounding box center [416, 120] width 353 height 14
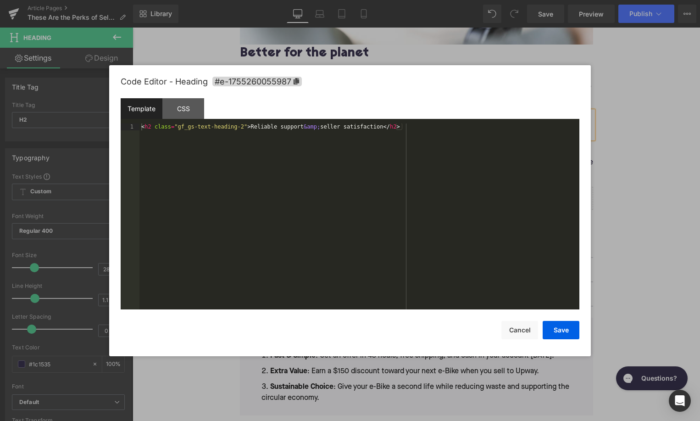
click at [312, 0] on div "Accordion You are previewing how the will restyle your page. You can not edit E…" at bounding box center [350, 0] width 700 height 0
click at [281, 82] on span "#e-1755260055987" at bounding box center [256, 82] width 89 height 10
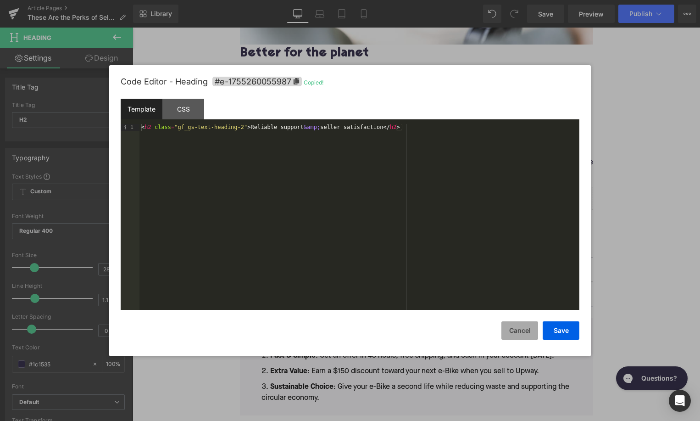
click at [512, 329] on button "Cancel" at bounding box center [519, 330] width 37 height 18
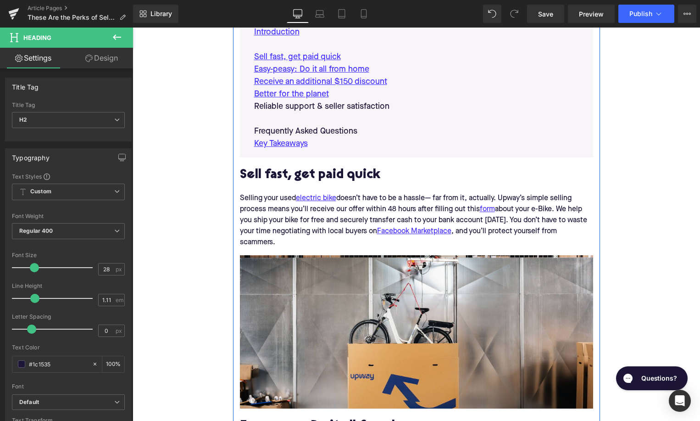
scroll to position [611, 0]
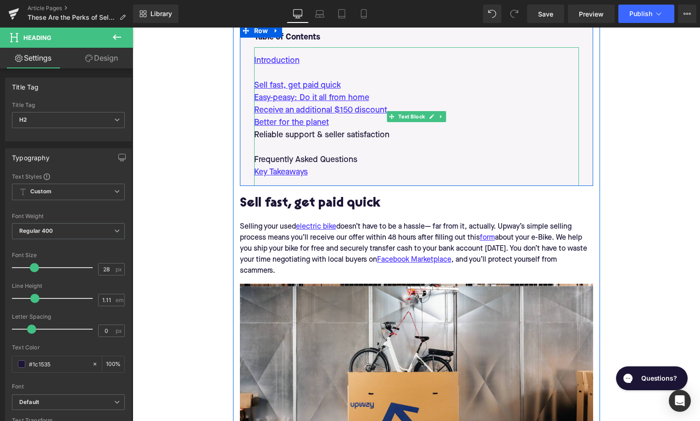
click at [344, 137] on p "Reliable support & seller satisfaction" at bounding box center [416, 135] width 325 height 12
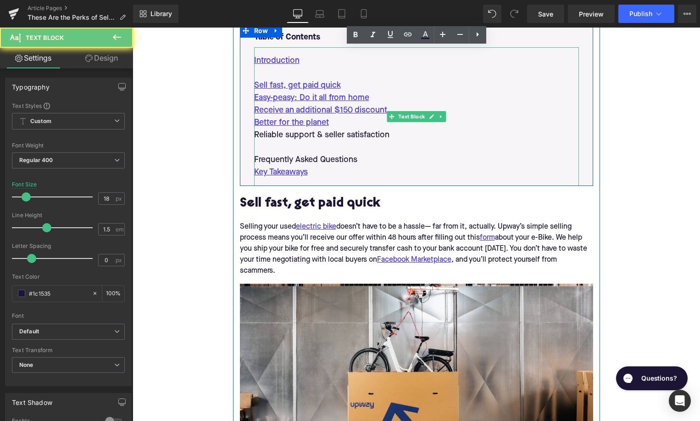
click at [344, 137] on p "Reliable support & seller satisfaction" at bounding box center [416, 135] width 325 height 12
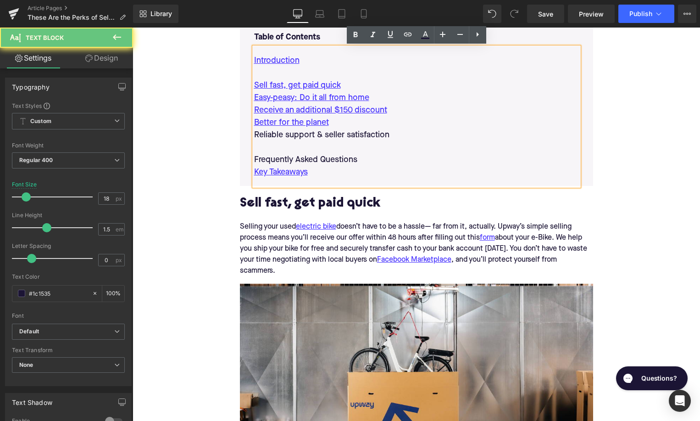
click at [344, 137] on p "Reliable support & seller satisfaction" at bounding box center [416, 135] width 325 height 12
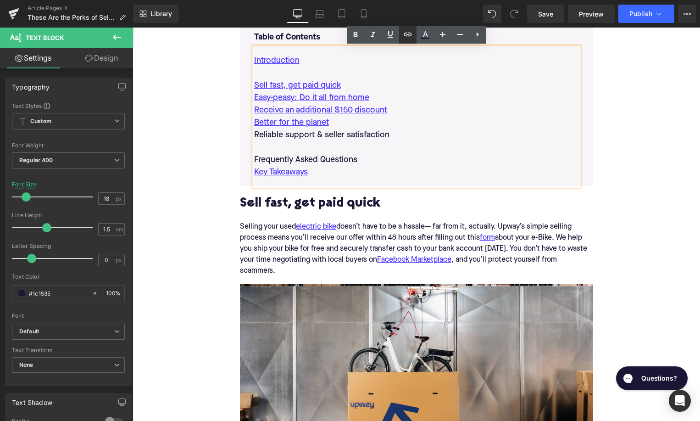
click at [407, 34] on icon at bounding box center [407, 34] width 11 height 11
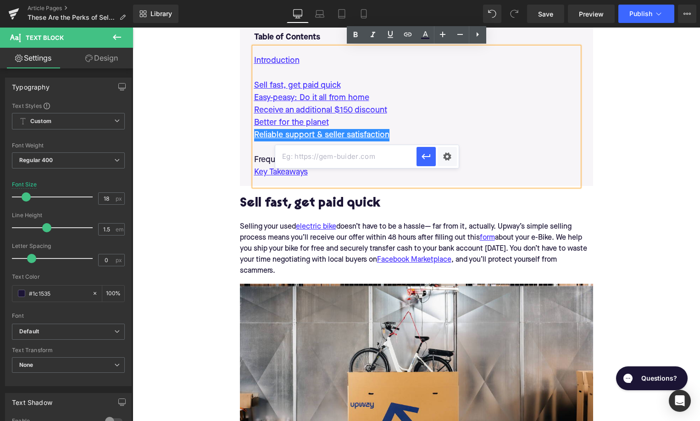
click at [338, 156] on input "text" at bounding box center [345, 156] width 141 height 23
paste input "#e-1755260055987"
click at [423, 156] on icon "button" at bounding box center [426, 157] width 9 height 6
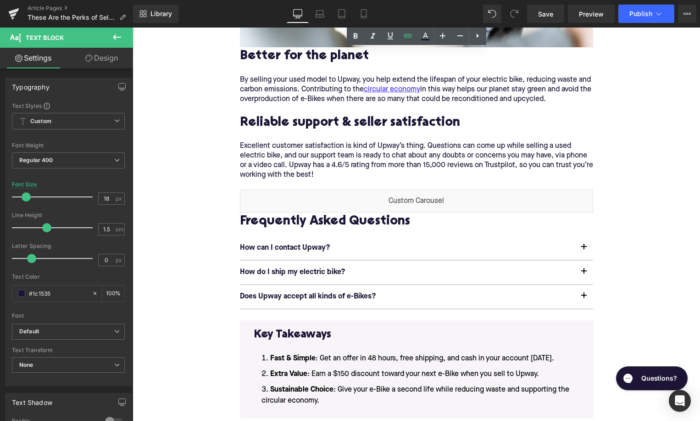
scroll to position [1444, 0]
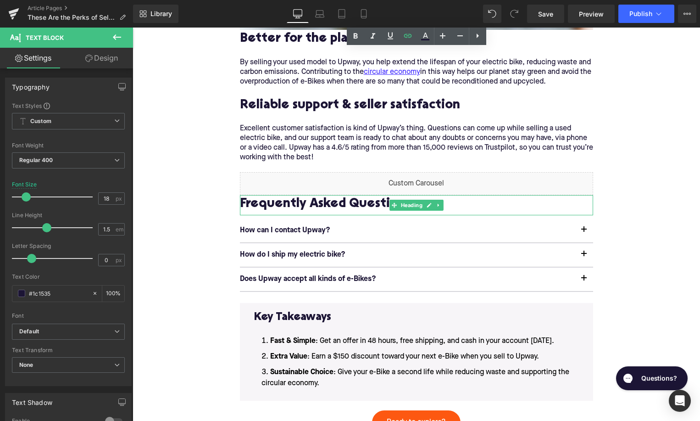
click at [322, 205] on h2 "Frequently Asked Questions" at bounding box center [416, 204] width 353 height 14
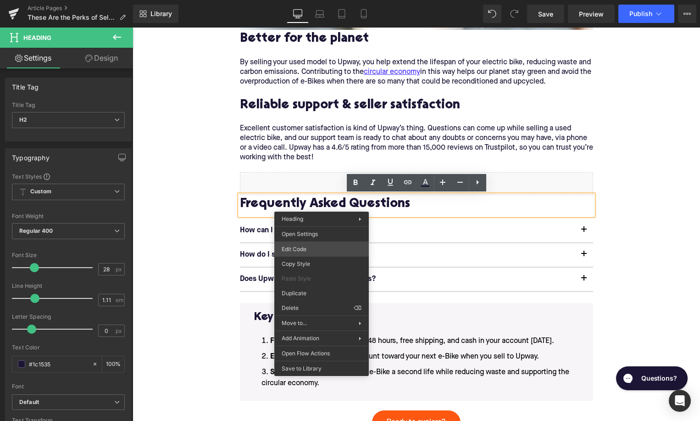
click at [311, 0] on div "Accordion You are previewing how the will restyle your page. You can not edit E…" at bounding box center [350, 0] width 700 height 0
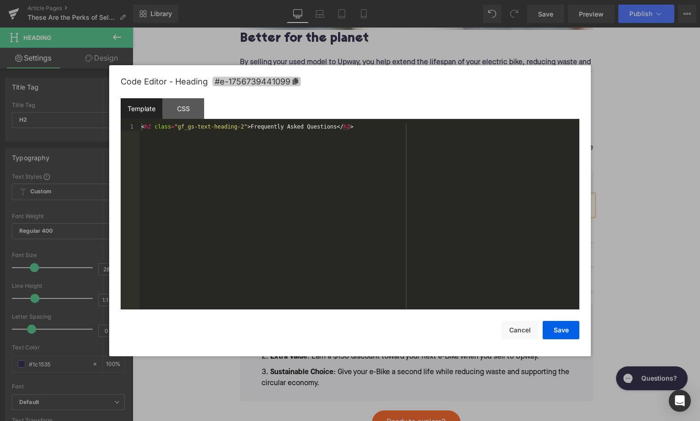
click at [285, 78] on span "#e-1756739441099" at bounding box center [256, 82] width 89 height 10
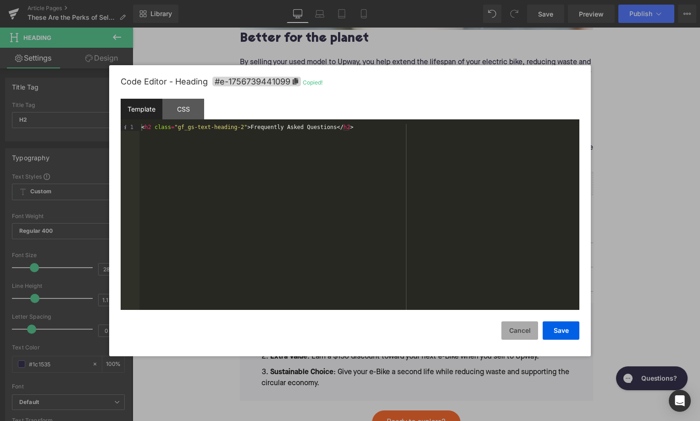
click at [518, 331] on button "Cancel" at bounding box center [519, 330] width 37 height 18
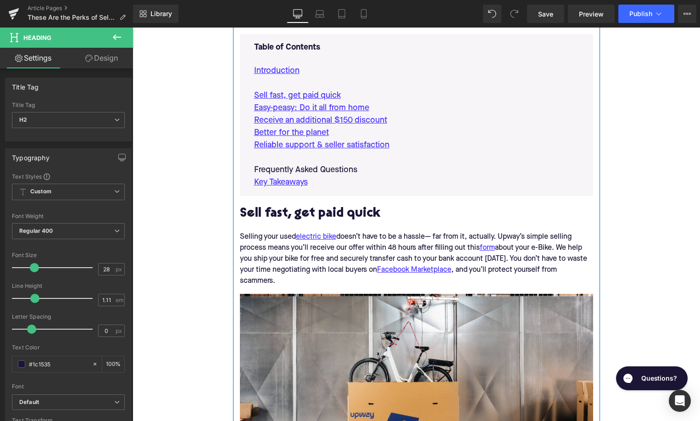
scroll to position [614, 0]
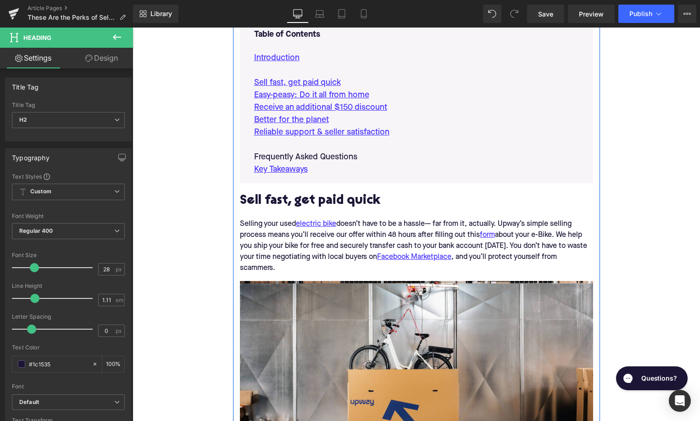
click at [343, 158] on p "Frequently Asked Questions" at bounding box center [416, 157] width 325 height 12
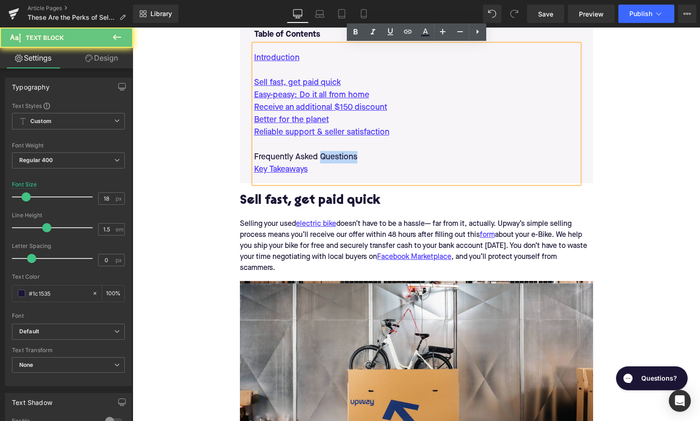
click at [343, 158] on p "Frequently Asked Questions" at bounding box center [416, 157] width 325 height 12
click at [411, 28] on icon at bounding box center [407, 31] width 11 height 11
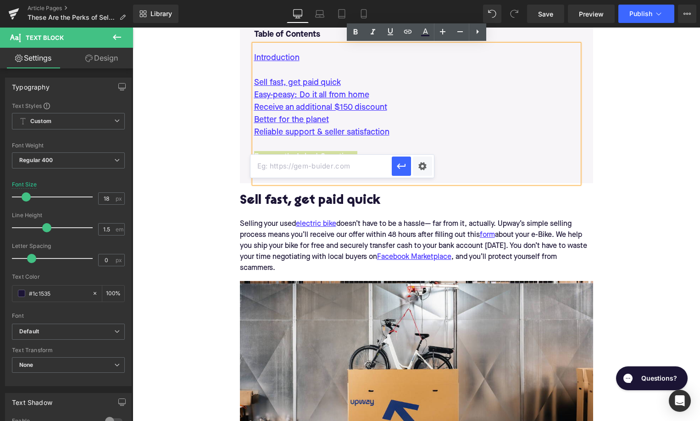
click at [344, 167] on input "text" at bounding box center [321, 166] width 141 height 23
paste input "#e-1756739441099"
type input "#e-1756739441099"
click at [401, 162] on icon "button" at bounding box center [401, 166] width 11 height 11
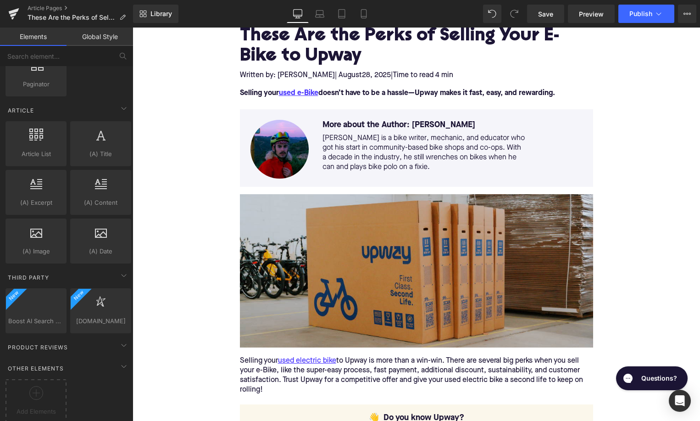
scroll to position [197, 0]
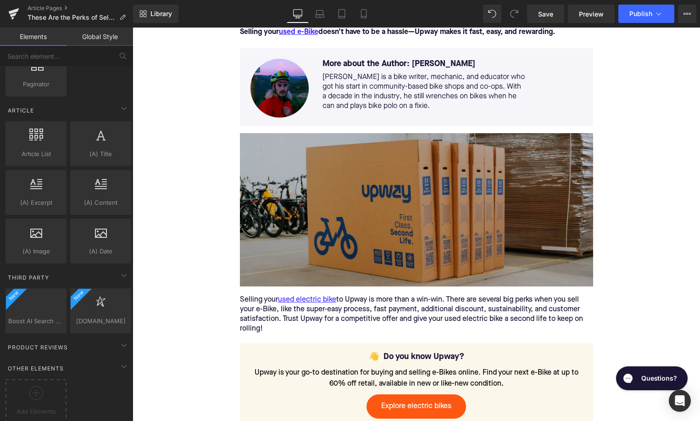
click at [383, 200] on img at bounding box center [416, 209] width 353 height 153
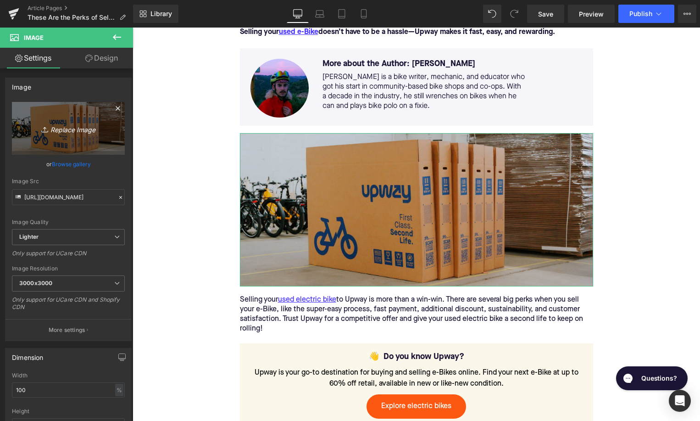
click at [80, 141] on link "Replace Image" at bounding box center [68, 128] width 113 height 53
type input "C:\fakepath\Remy Pt. 3(33).png"
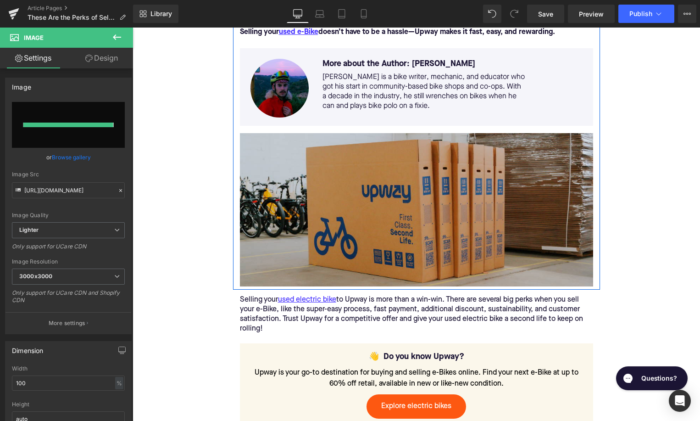
type input "https://ucarecdn.com/a4567ba5-a486-4b80-b8cf-3744434c1778/-/format/auto/-/previ…"
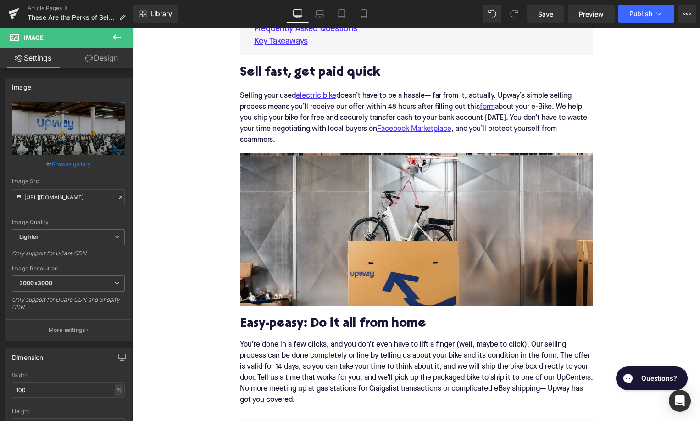
scroll to position [766, 0]
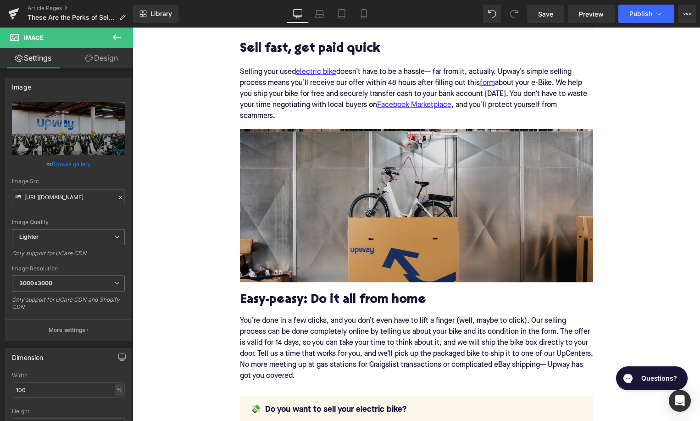
click at [461, 201] on img at bounding box center [416, 205] width 353 height 153
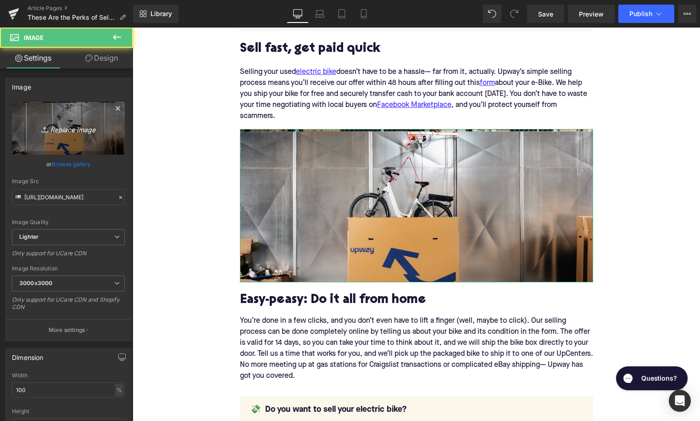
click at [92, 128] on icon "Replace Image" at bounding box center [68, 128] width 73 height 11
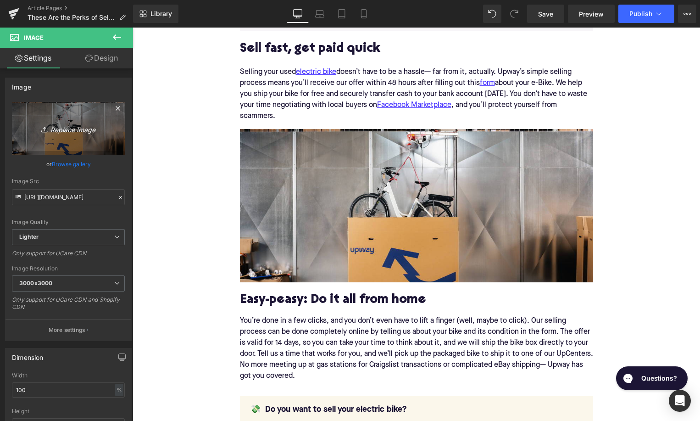
type input "C:\fakepath\Remy Pt. 3(34).png"
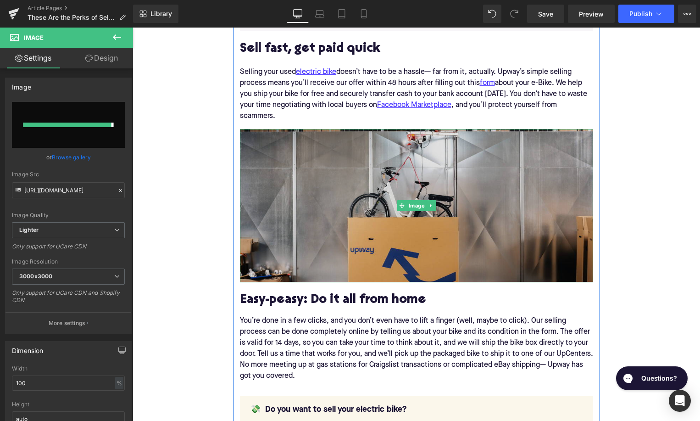
type input "https://ucarecdn.com/d547da94-b4cd-4b27-809d-01eec25c29a0/-/format/auto/-/previ…"
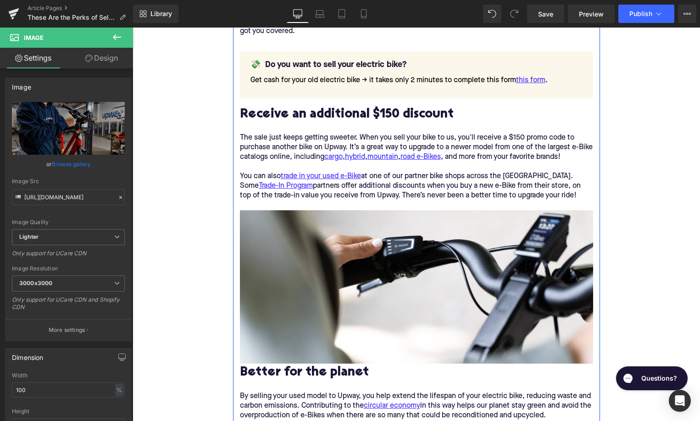
scroll to position [1145, 0]
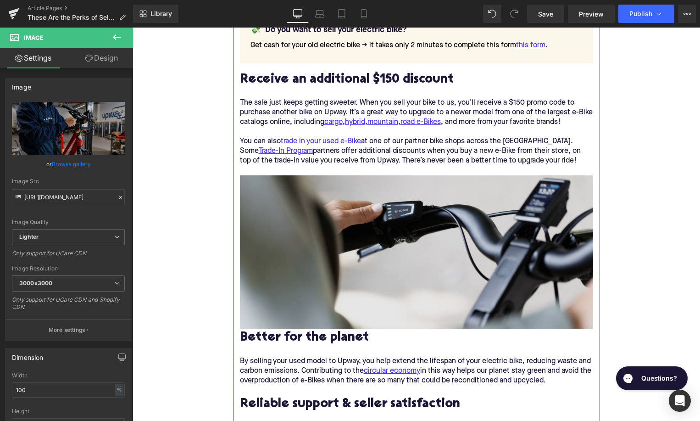
click at [358, 235] on img at bounding box center [416, 251] width 353 height 153
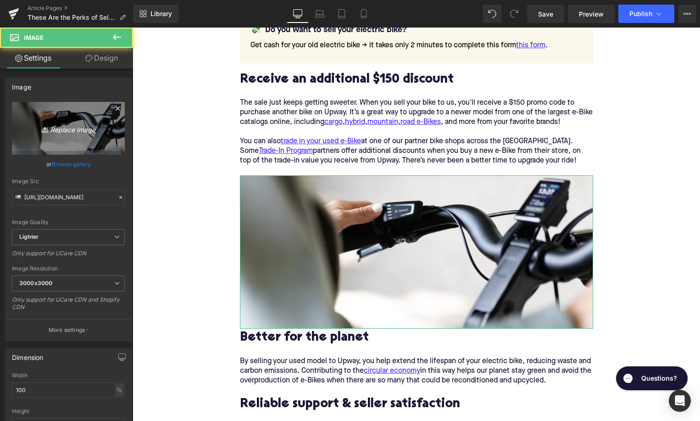
click at [37, 113] on link "Replace Image" at bounding box center [68, 128] width 113 height 53
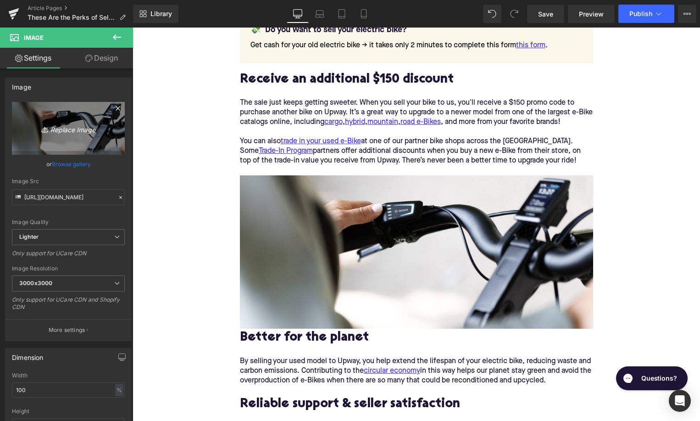
type input "C:\fakepath\Remy Pt. 3(35).png"
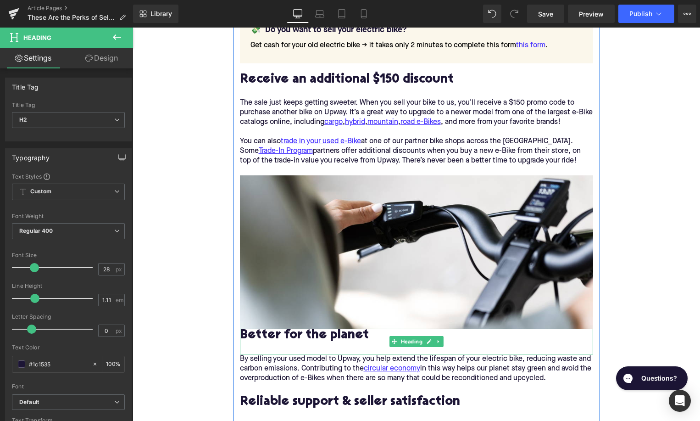
drag, startPoint x: 324, startPoint y: 330, endPoint x: 323, endPoint y: 337, distance: 6.9
click at [323, 346] on div "Better for the planet Heading" at bounding box center [416, 341] width 353 height 25
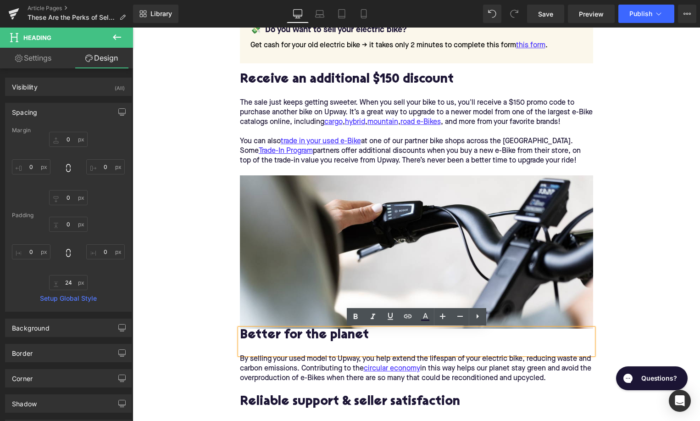
click at [242, 337] on h2 "Better for the planet" at bounding box center [416, 336] width 353 height 14
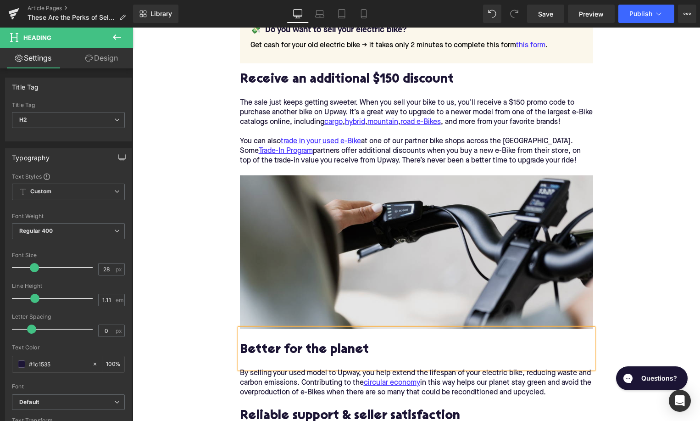
click at [288, 280] on img at bounding box center [416, 251] width 353 height 153
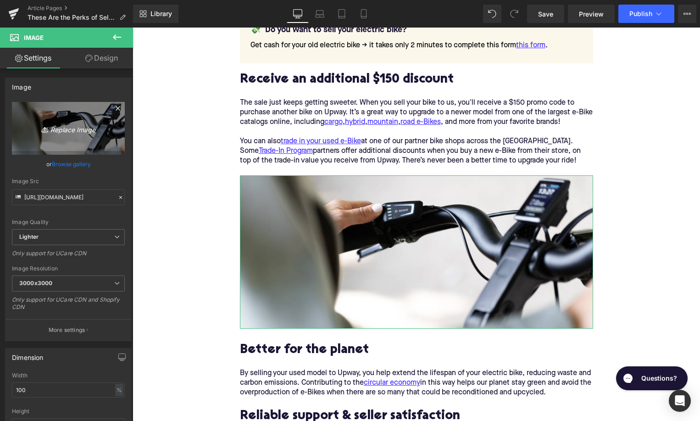
click at [70, 138] on link "Replace Image" at bounding box center [68, 128] width 113 height 53
type input "C:\fakepath\Remy Pt. 3(35).png"
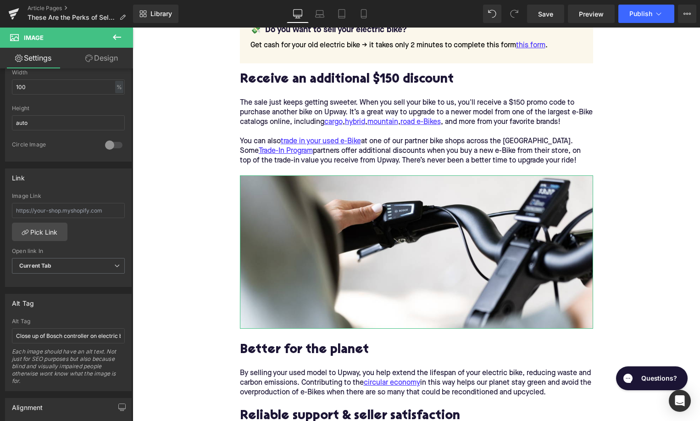
scroll to position [299, 0]
click at [71, 333] on input "Close up of Bosch controller on electric bike" at bounding box center [68, 332] width 113 height 15
type input "Rider"
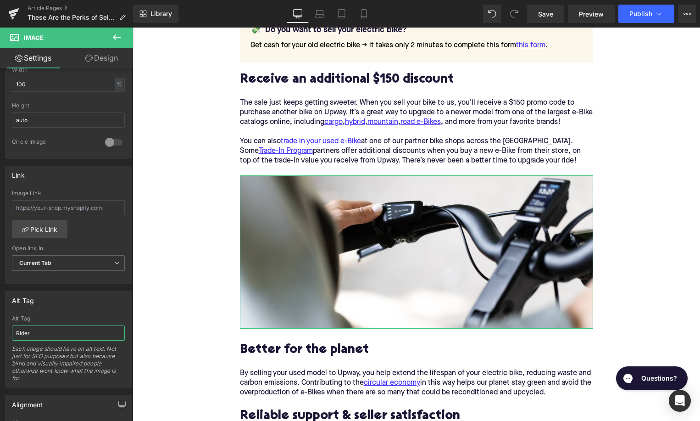
type input "https://ucarecdn.com/ea5f8cd4-f1e1-46a4-8a80-b52a6def1338/-/format/auto/-/previ…"
type input "Rider on ele"
type input "Rider on LaP"
type input "https://ucarecdn.com/7cba6a82-f124-428b-ab10-b8122f530746/-/format/auto/-/previ…"
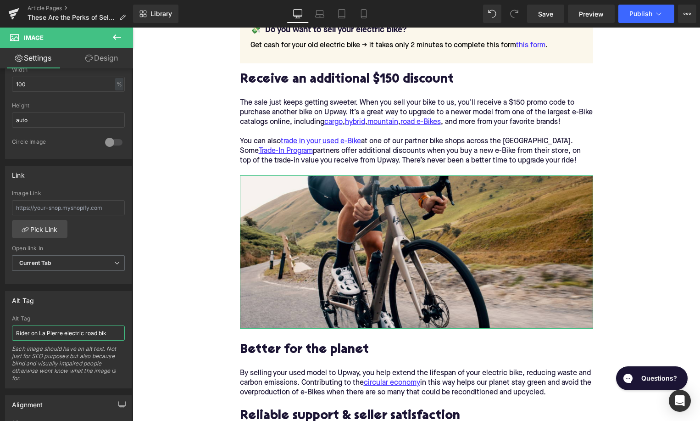
type input "Rider on La Pierre electric road bike"
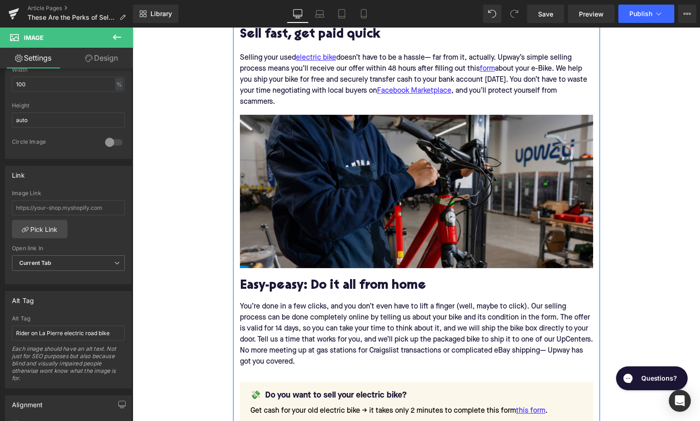
click at [287, 229] on img at bounding box center [416, 191] width 353 height 153
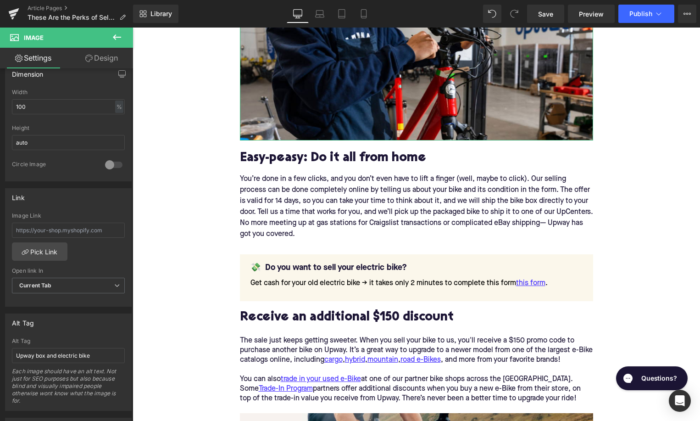
scroll to position [347, 0]
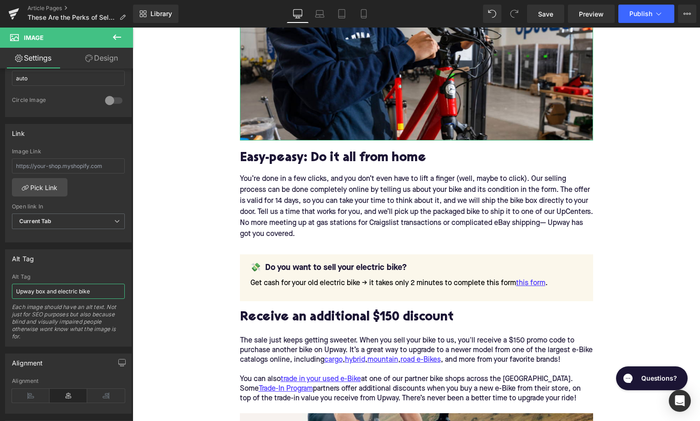
click at [55, 289] on input "Upway box and electric bike" at bounding box center [68, 291] width 113 height 15
type input "Upway mechanic working on Gazelle Medeo electric city bike at UpCenter"
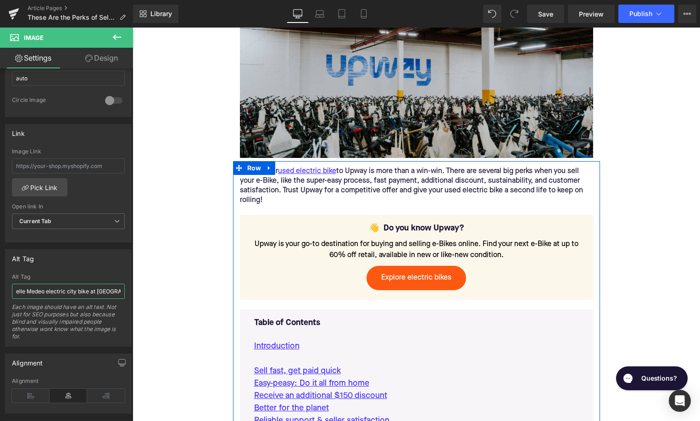
scroll to position [279, 0]
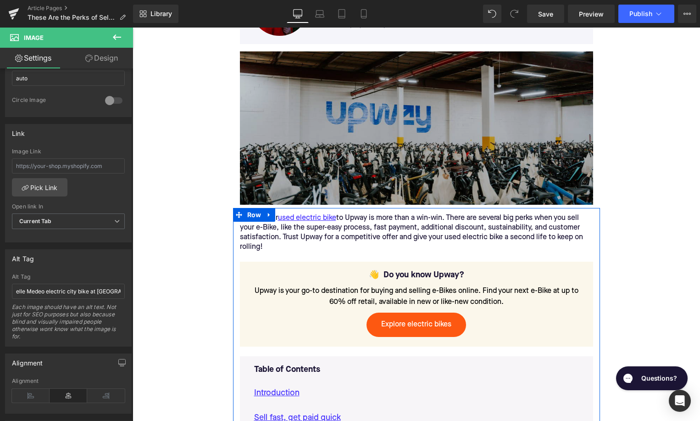
click at [280, 189] on img at bounding box center [416, 127] width 353 height 153
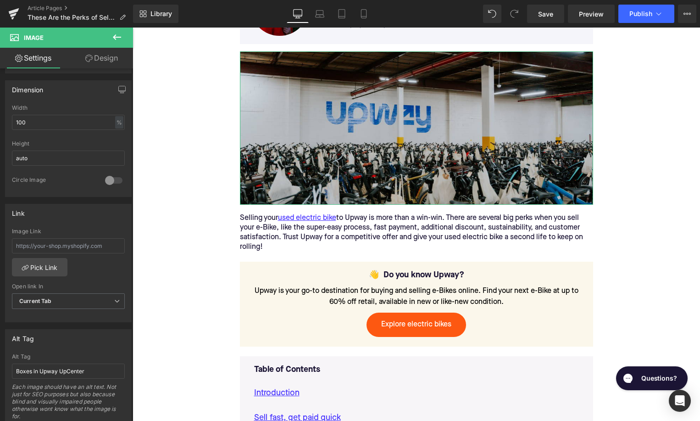
scroll to position [316, 0]
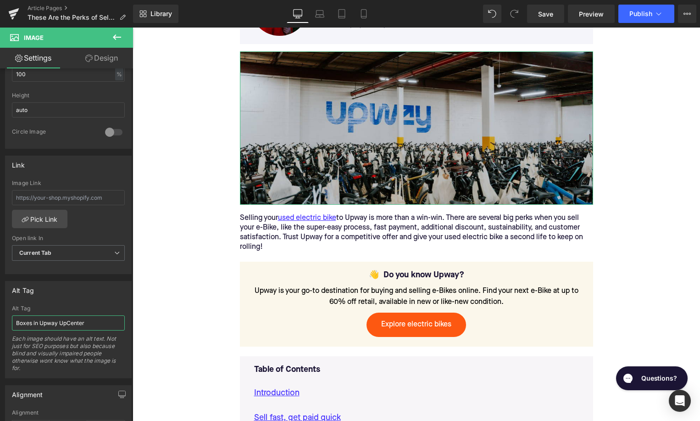
click at [70, 329] on input "Boxes in Upway UpCenter" at bounding box center [68, 322] width 113 height 15
click at [70, 323] on input "Boxes in Upway UpCenter" at bounding box center [68, 322] width 113 height 15
drag, startPoint x: 39, startPoint y: 323, endPoint x: 8, endPoint y: 323, distance: 31.2
click at [12, 323] on input "Boxes in Upway UpCenter" at bounding box center [68, 322] width 113 height 15
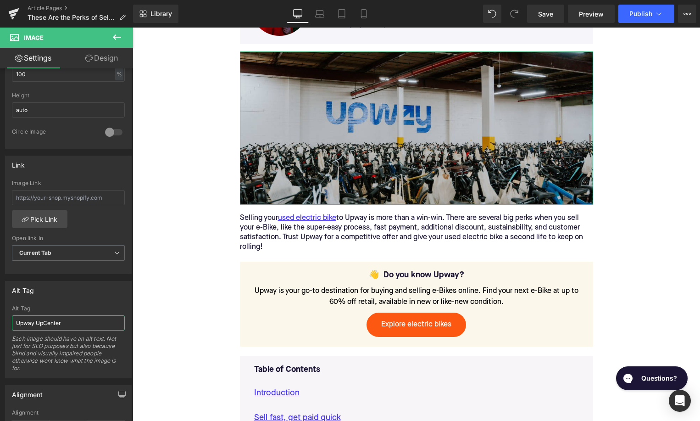
click at [91, 319] on input "Upway UpCenter" at bounding box center [68, 322] width 113 height 15
click at [92, 324] on input "Upway UpCenter" at bounding box center [68, 322] width 113 height 15
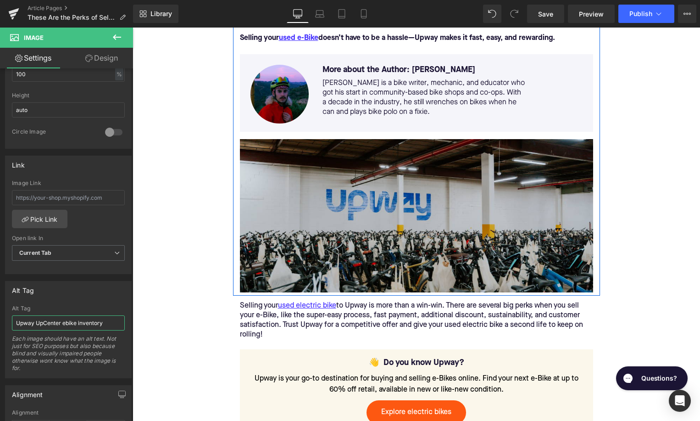
scroll to position [89, 0]
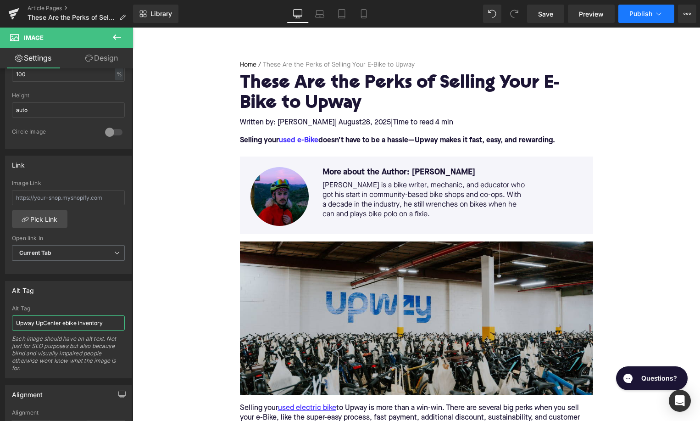
type input "Upway UpCenter ebike inventory"
click at [650, 16] on span "Publish" at bounding box center [640, 13] width 23 height 7
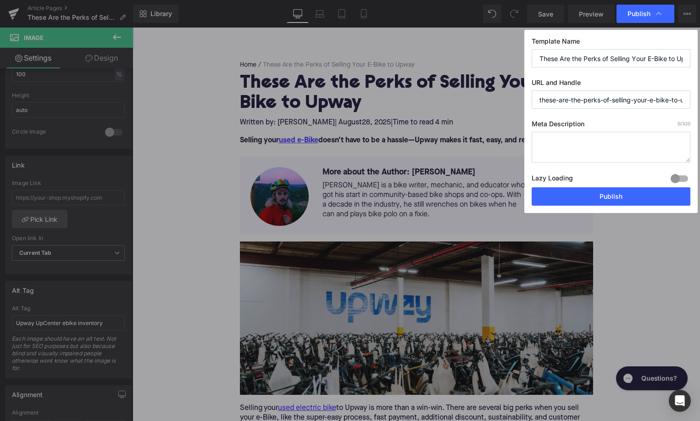
drag, startPoint x: 585, startPoint y: 101, endPoint x: 525, endPoint y: 100, distance: 59.2
click at [532, 100] on input "these-are-the-perks-of-selling-your-e-bike-to-upway" at bounding box center [611, 99] width 159 height 18
type input "perks-of-selling-your-e-bike-to-upway"
click at [564, 149] on textarea "To enrich screen reader interactions, please activate Accessibility in Grammarl…" at bounding box center [611, 147] width 159 height 31
paste textarea "Sell your used e-Bike to Upway: fast offers, free shipping, quick payout, $150 …"
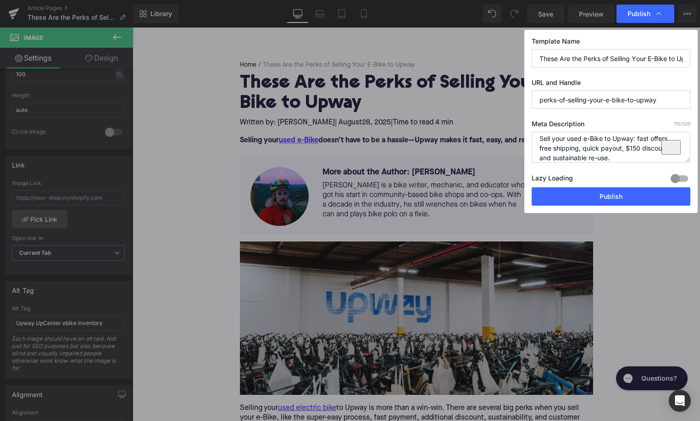
scroll to position [4, 0]
type textarea "Sell your used e-Bike to Upway: fast offers, free shipping, quick payout, $150 …"
click at [576, 196] on button "Publish" at bounding box center [611, 196] width 159 height 18
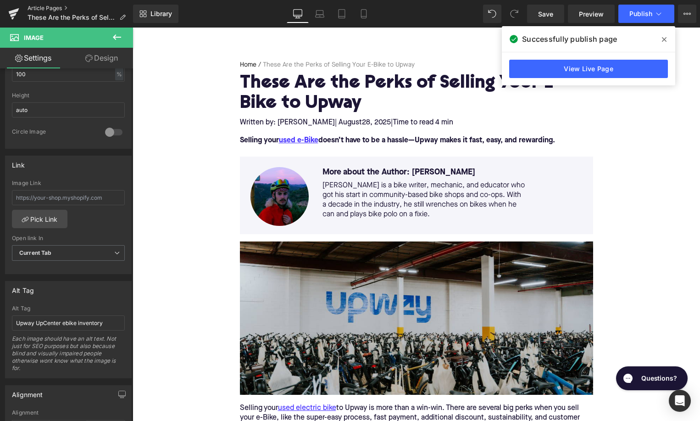
click at [59, 10] on link "Article Pages" at bounding box center [81, 8] width 106 height 7
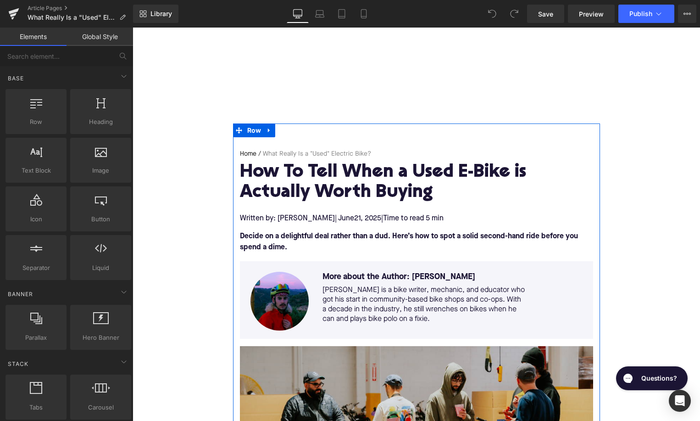
click at [327, 185] on h1 "How To Tell When a Used E-Bike is Actually Worth Buying" at bounding box center [416, 183] width 353 height 40
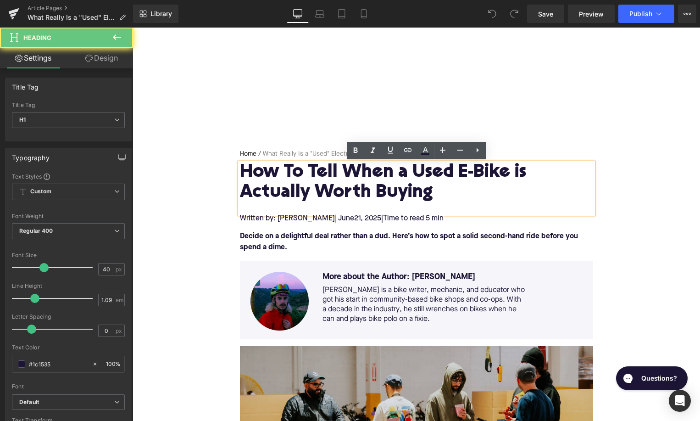
click at [327, 185] on h1 "How To Tell When a Used E-Bike is Actually Worth Buying" at bounding box center [416, 183] width 353 height 40
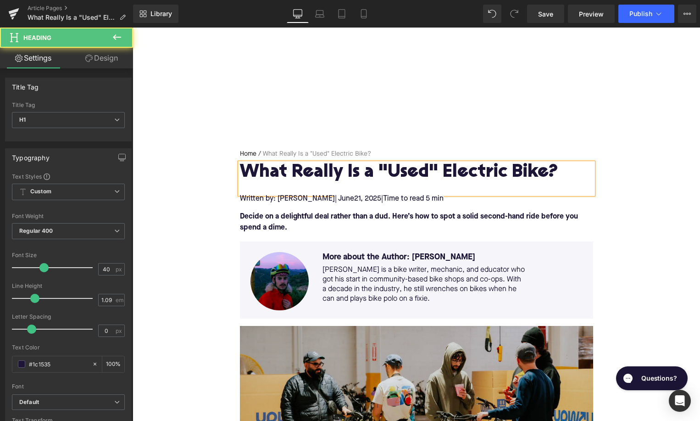
click at [312, 187] on div "What Really Is a "Used" Electric Bike?" at bounding box center [416, 178] width 353 height 31
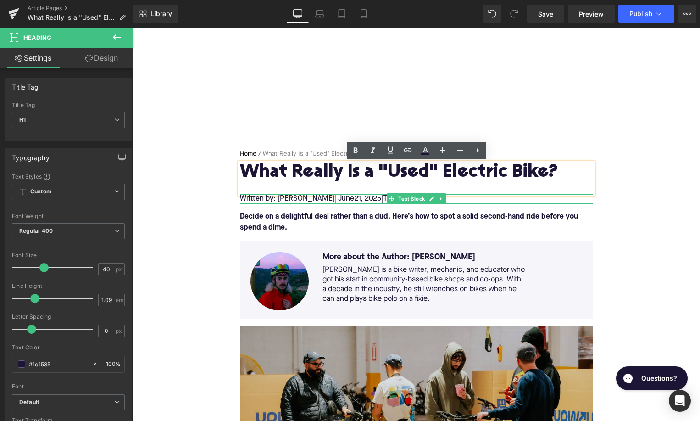
click at [335, 200] on span "| June" at bounding box center [344, 198] width 19 height 7
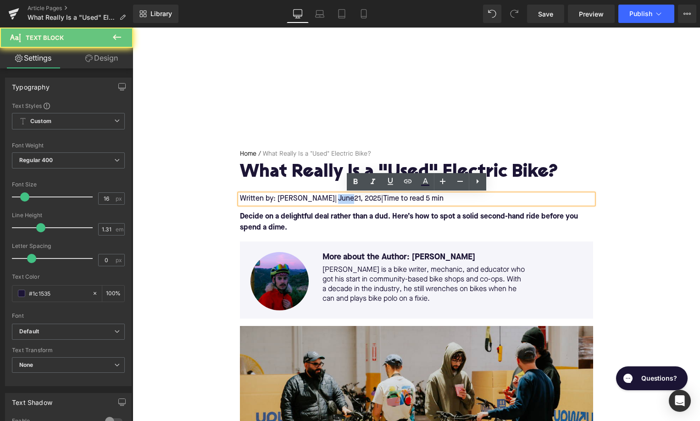
click at [335, 200] on span "| June" at bounding box center [344, 198] width 19 height 7
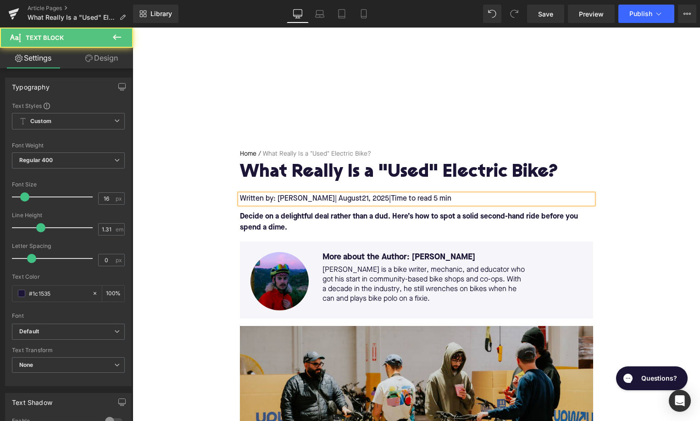
click at [362, 197] on span "21, 2025" at bounding box center [375, 198] width 27 height 7
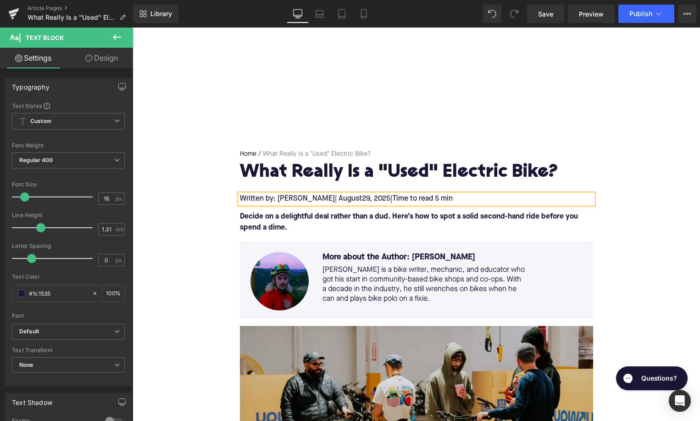
click at [427, 198] on span "Time to read 5 min" at bounding box center [422, 198] width 61 height 7
click at [316, 223] on p "Decide on a delightful deal rather than a dud. Here’s how to spot a solid secon…" at bounding box center [416, 222] width 353 height 22
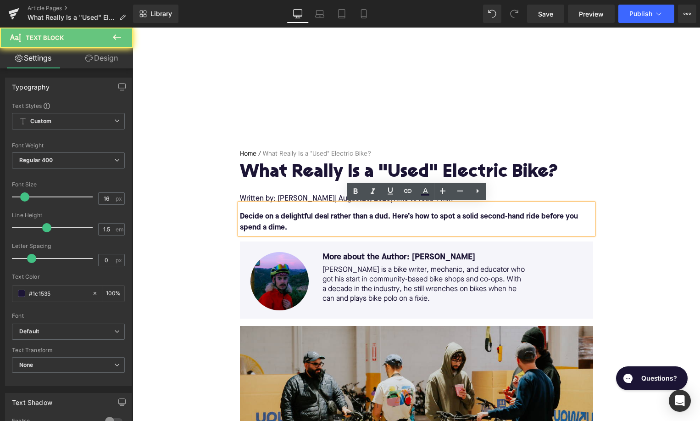
paste div
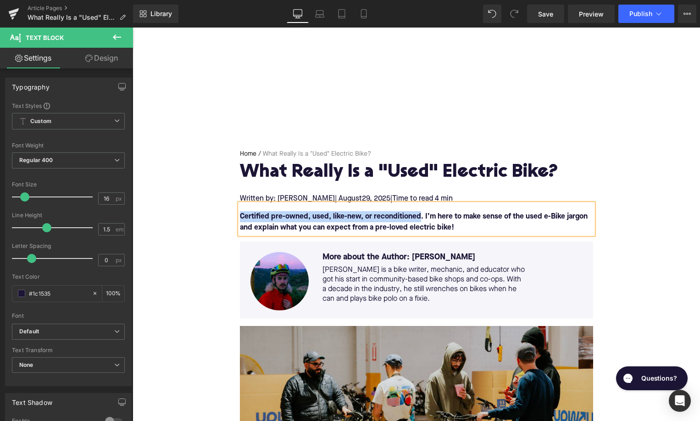
drag, startPoint x: 419, startPoint y: 217, endPoint x: 240, endPoint y: 216, distance: 178.5
click at [240, 216] on font "Certified pre-owned, used, like-new, or reconditioned. I’m here to make sense o…" at bounding box center [414, 222] width 348 height 18
click at [420, 217] on font "Certified pre-owned, used, like-new, or reconditioned . I’m here to make sense …" at bounding box center [414, 222] width 348 height 18
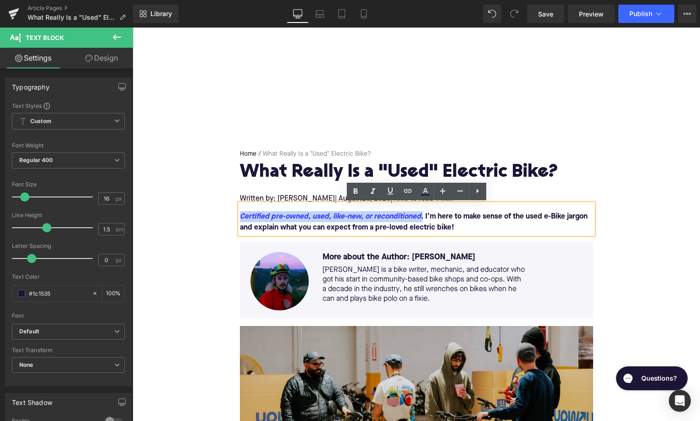
drag, startPoint x: 420, startPoint y: 217, endPoint x: 241, endPoint y: 217, distance: 178.5
click at [241, 217] on font "Certified pre-owned, used, like-new, or reconditioned . I’m here to make sense …" at bounding box center [414, 222] width 348 height 18
click at [428, 195] on icon at bounding box center [425, 194] width 8 height 1
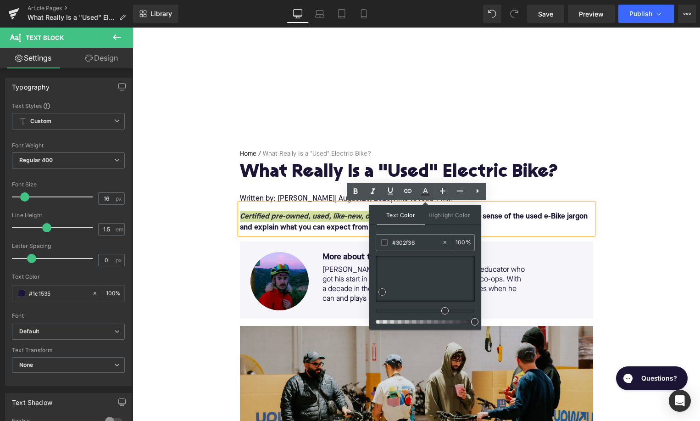
type input "#2e2d33"
drag, startPoint x: 387, startPoint y: 282, endPoint x: 382, endPoint y: 293, distance: 11.7
click at [382, 293] on div at bounding box center [425, 279] width 99 height 46
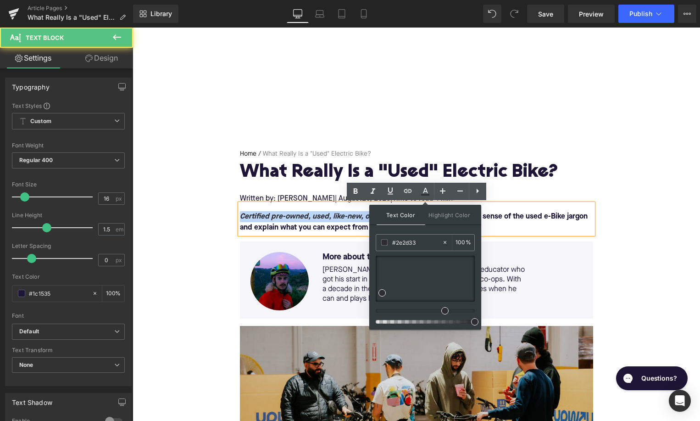
click at [324, 220] on span "Certified pre-owned, used, like-new, or reconditioned" at bounding box center [330, 216] width 181 height 7
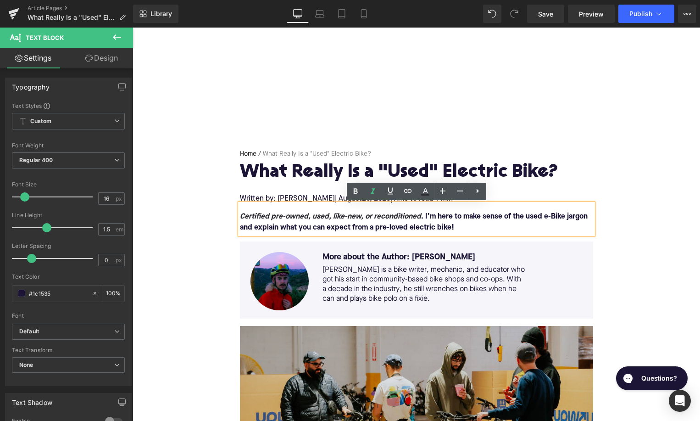
click at [461, 224] on p "Certified pre-owned, used, like-new, or reconditioned . I’m here to make sense …" at bounding box center [416, 222] width 353 height 22
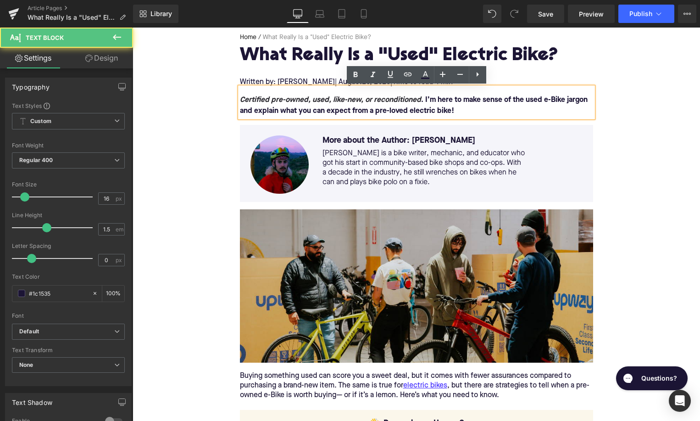
scroll to position [172, 0]
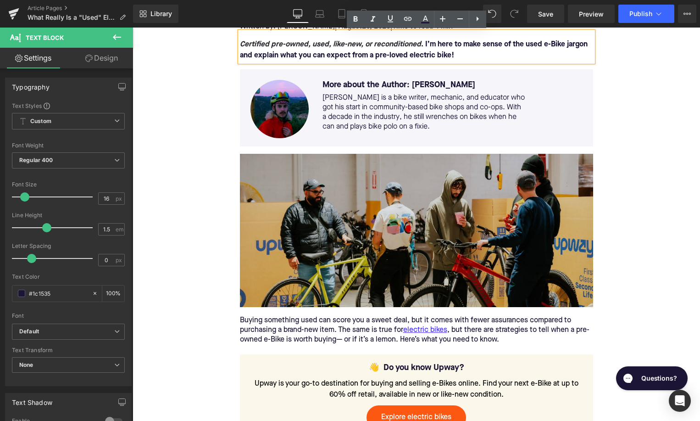
click at [332, 322] on div "Buying something used can score you a sweet deal, but it comes with fewer assur…" at bounding box center [416, 330] width 353 height 29
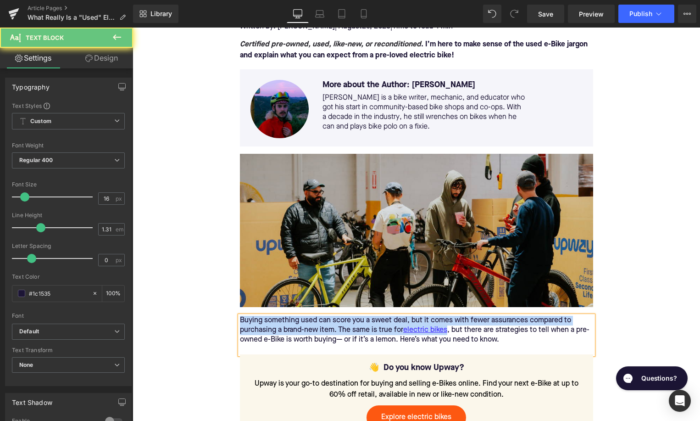
paste div
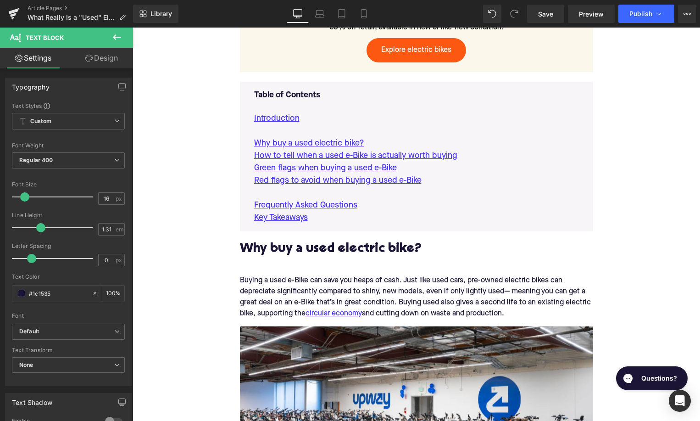
scroll to position [596, 0]
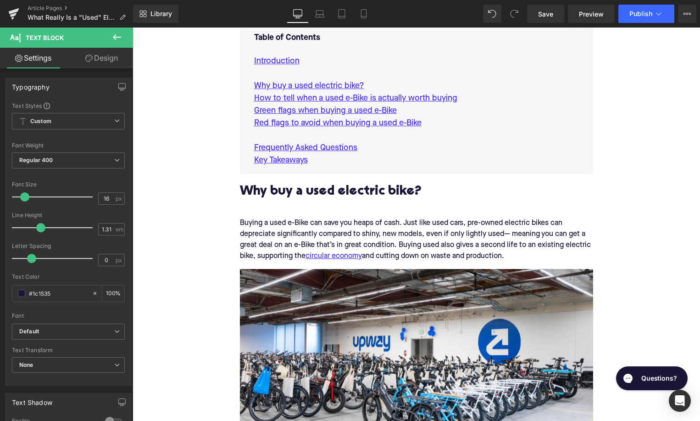
click at [315, 189] on h2 "Why buy a used electric bike?" at bounding box center [416, 192] width 353 height 14
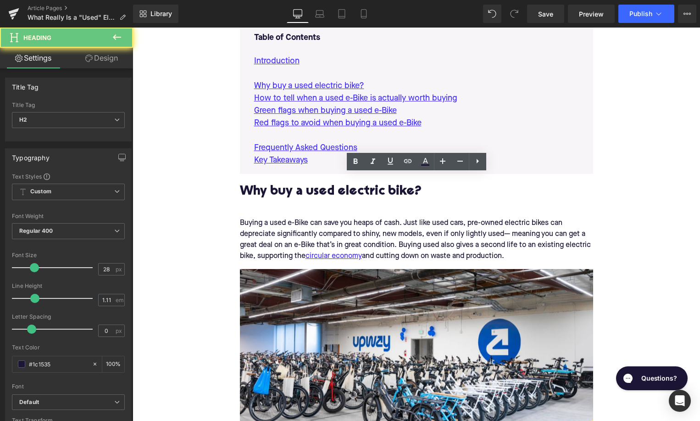
click at [315, 189] on h2 "Why buy a used electric bike?" at bounding box center [416, 192] width 353 height 14
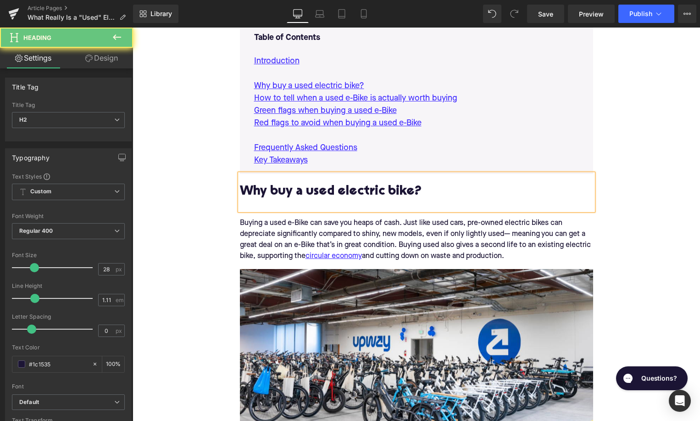
paste div
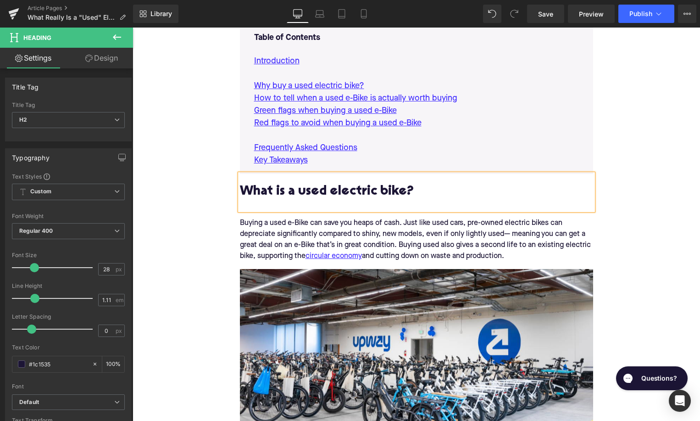
click at [251, 204] on div "What is a used electric bike?" at bounding box center [416, 192] width 353 height 36
click at [381, 236] on div "Buying a used e-Bike can save you heaps of cash. Just like used cars, pre-owned…" at bounding box center [416, 239] width 353 height 59
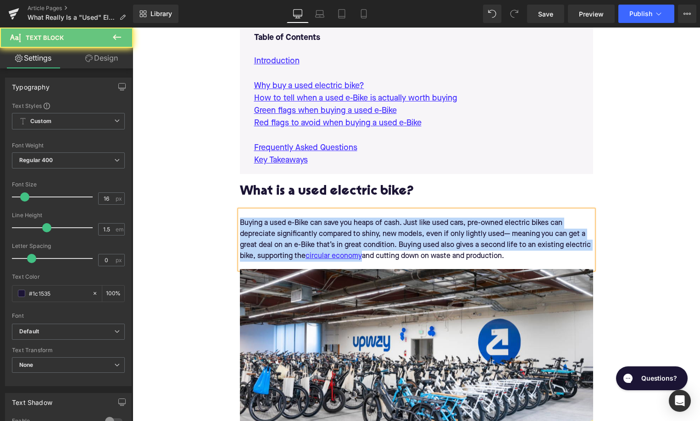
paste div
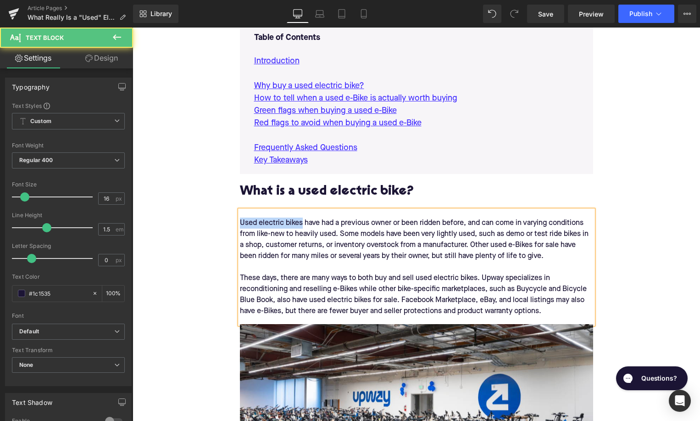
drag, startPoint x: 302, startPoint y: 223, endPoint x: 239, endPoint y: 221, distance: 63.4
click at [240, 221] on div "Used electric bikes have had a previous owner or been ridden before, and can co…" at bounding box center [416, 267] width 353 height 114
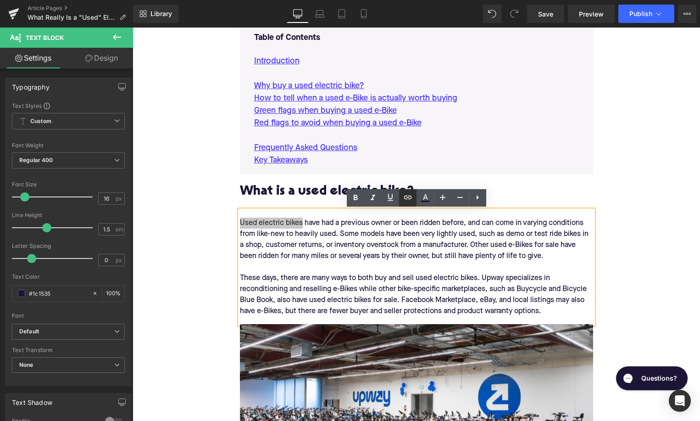
click at [409, 198] on icon at bounding box center [407, 197] width 11 height 11
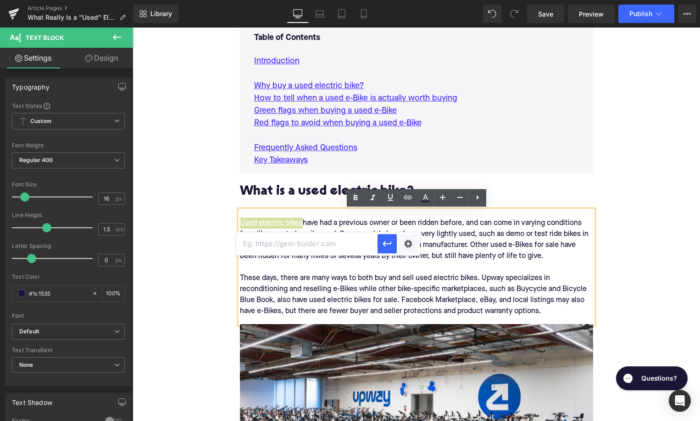
click at [329, 247] on input "text" at bounding box center [306, 243] width 141 height 23
paste input "[URL][DOMAIN_NAME]"
click at [394, 244] on button "button" at bounding box center [387, 243] width 19 height 19
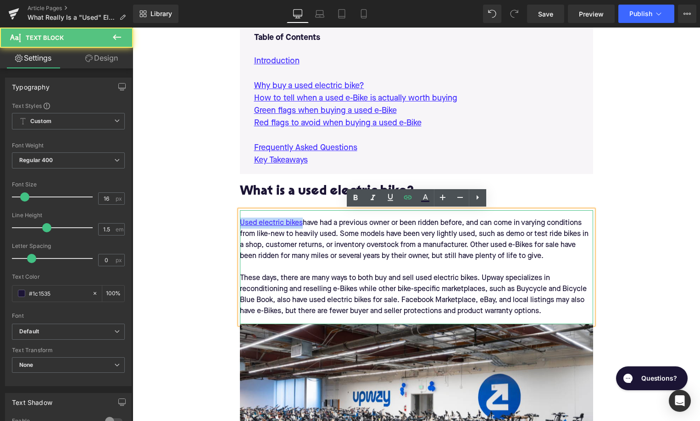
click at [537, 293] on div "Used electric bikes have had a previous owner or been ridden before, and can co…" at bounding box center [416, 267] width 353 height 114
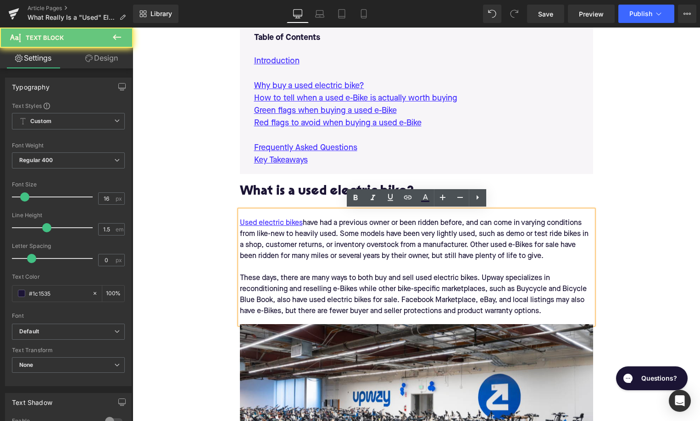
click at [537, 293] on div "Used electric bikes have had a previous owner or been ridden before, and can co…" at bounding box center [416, 267] width 353 height 114
click at [530, 289] on div "Used electric bikes have had a previous owner or been ridden before, and can co…" at bounding box center [416, 267] width 353 height 114
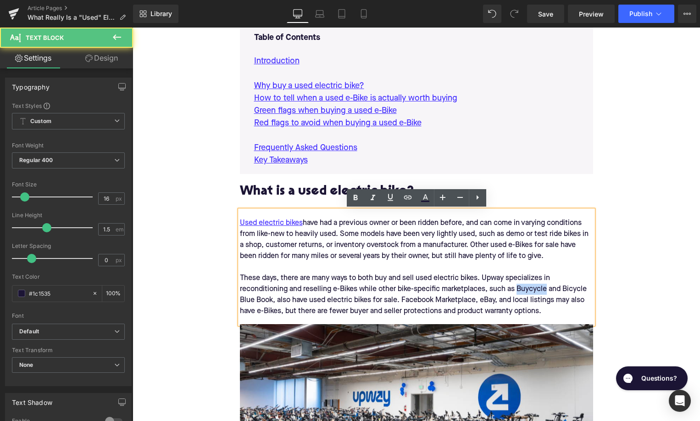
click at [530, 289] on div "Used electric bikes have had a previous owner or been ridden before, and can co…" at bounding box center [416, 267] width 353 height 114
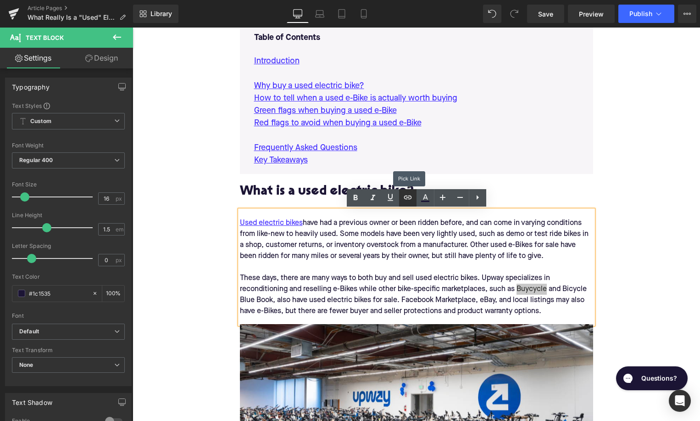
click at [402, 198] on link at bounding box center [407, 197] width 17 height 17
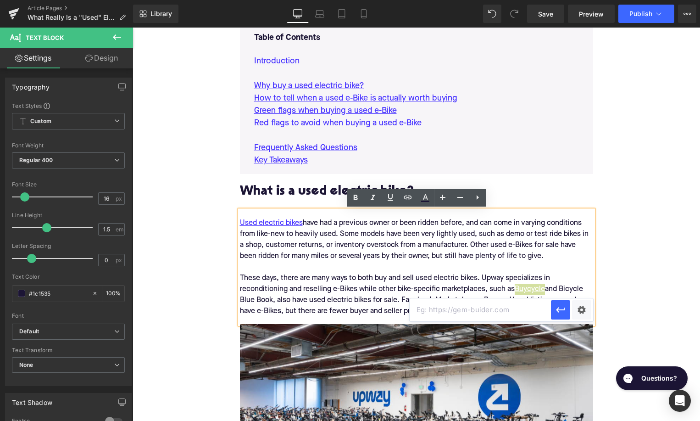
click at [442, 307] on input "text" at bounding box center [480, 309] width 141 height 23
paste input "[URL][DOMAIN_NAME]"
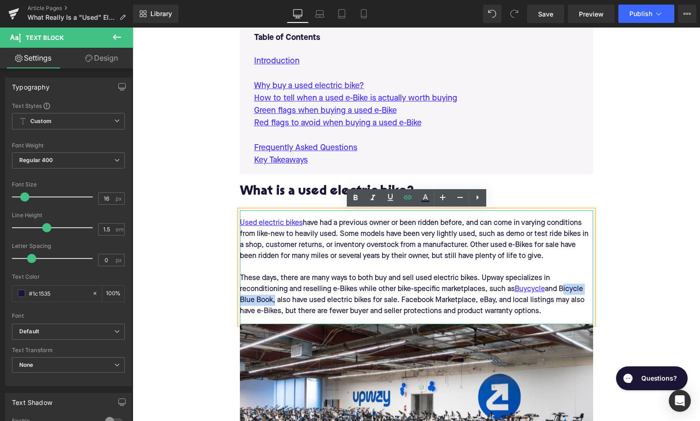
drag, startPoint x: 273, startPoint y: 300, endPoint x: 563, endPoint y: 288, distance: 290.2
click at [563, 288] on div "Used electric bikes have had a previous owner or been ridden before, and can co…" at bounding box center [416, 267] width 353 height 114
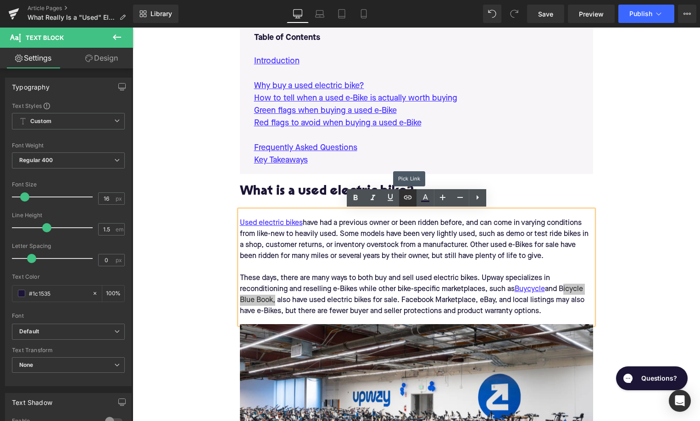
click at [405, 197] on icon at bounding box center [407, 197] width 11 height 11
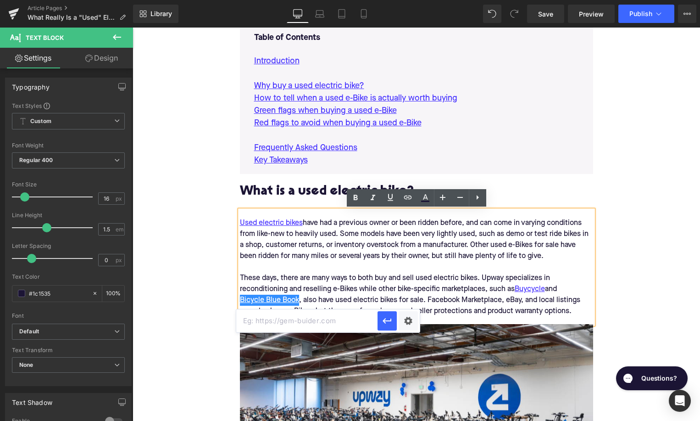
click at [336, 323] on input "text" at bounding box center [306, 320] width 141 height 23
paste input "[URL][DOMAIN_NAME]"
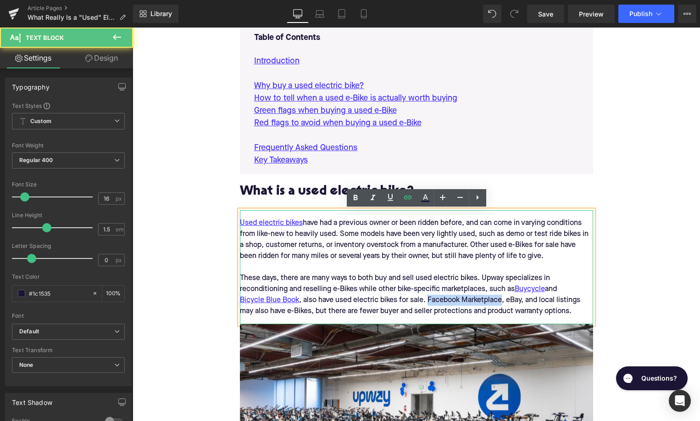
drag, startPoint x: 428, startPoint y: 300, endPoint x: 502, endPoint y: 299, distance: 74.8
click at [502, 299] on div "Used electric bikes have had a previous owner or been ridden before, and can co…" at bounding box center [416, 267] width 353 height 114
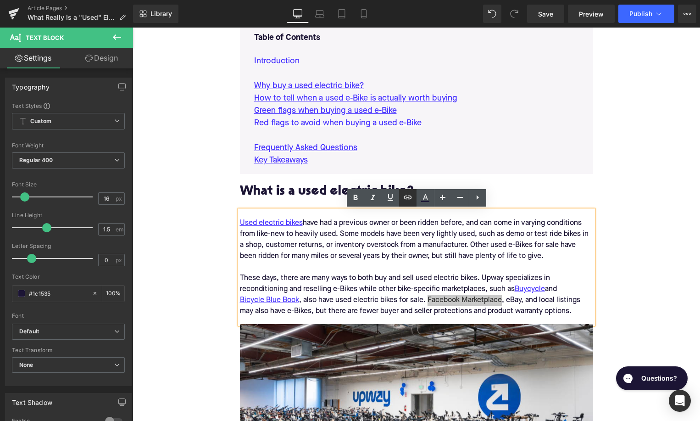
click at [408, 201] on icon at bounding box center [407, 197] width 11 height 11
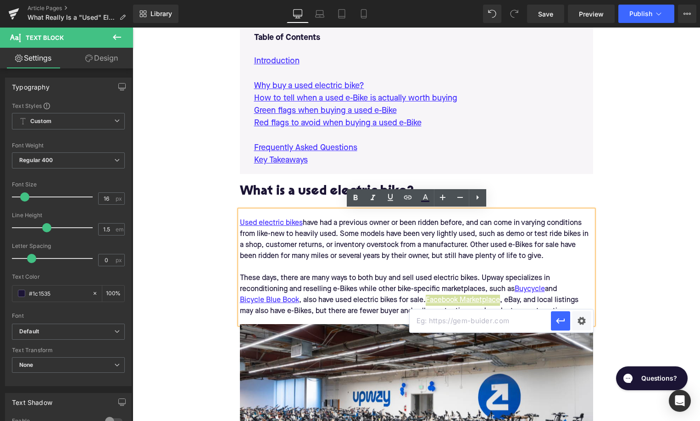
click at [438, 317] on input "text" at bounding box center [480, 320] width 141 height 23
paste input "[URL][DOMAIN_NAME]"
type input "[URL][DOMAIN_NAME]"
click at [565, 322] on icon "button" at bounding box center [560, 320] width 11 height 11
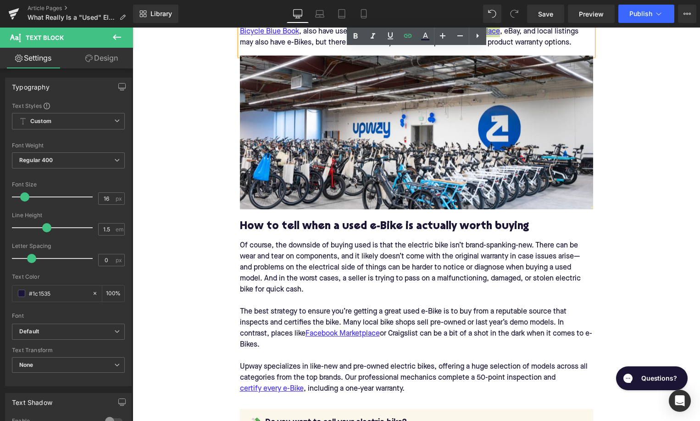
scroll to position [884, 0]
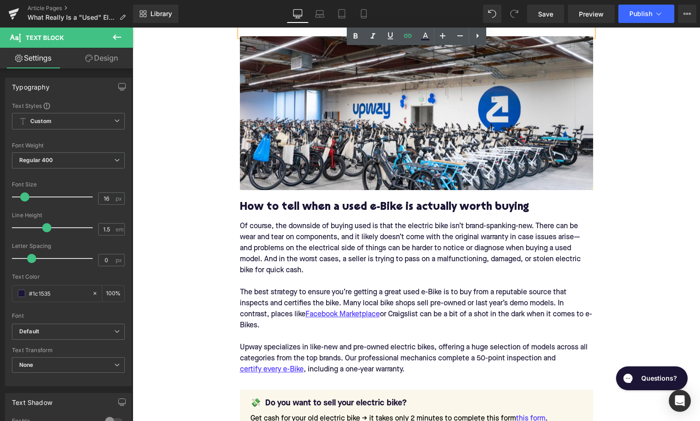
click at [317, 204] on h2 "How to tell when a used e-Bike is actually worth buying" at bounding box center [416, 207] width 353 height 12
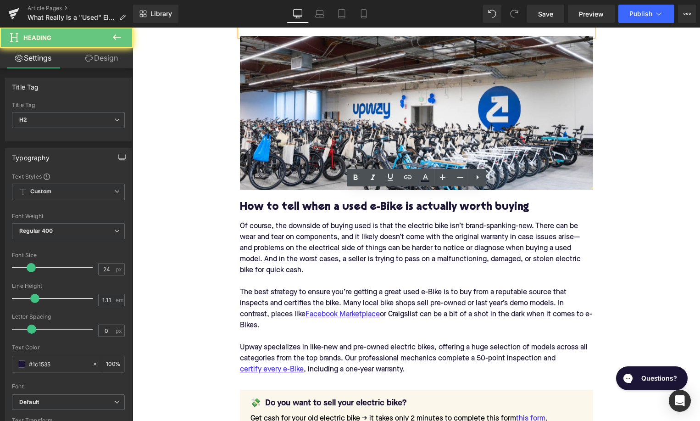
click at [317, 204] on h2 "How to tell when a used e-Bike is actually worth buying" at bounding box center [416, 207] width 353 height 12
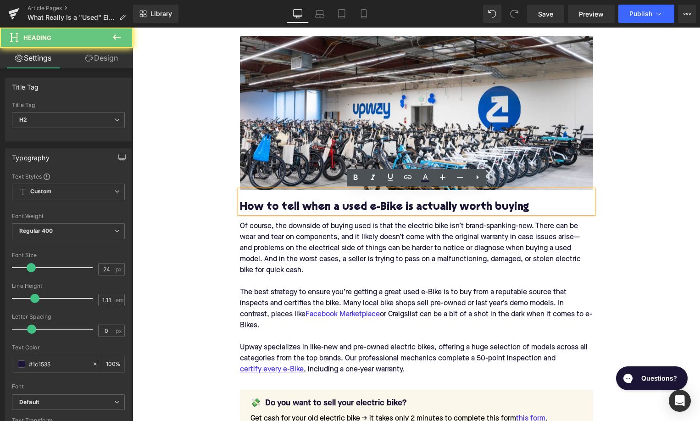
click at [317, 204] on h2 "How to tell when a used e-Bike is actually worth buying" at bounding box center [416, 207] width 353 height 12
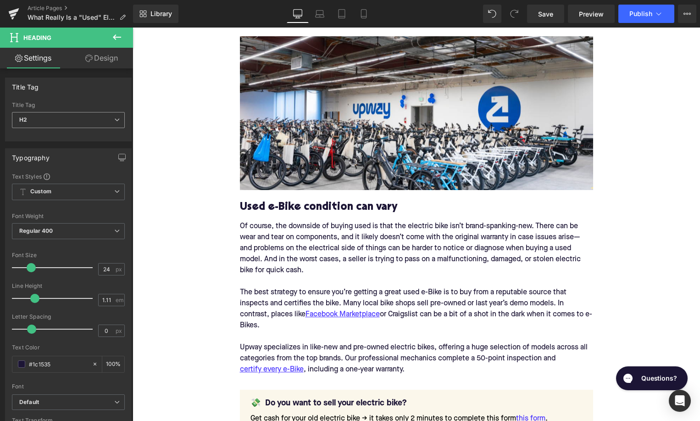
click at [50, 119] on span "H2" at bounding box center [68, 120] width 113 height 16
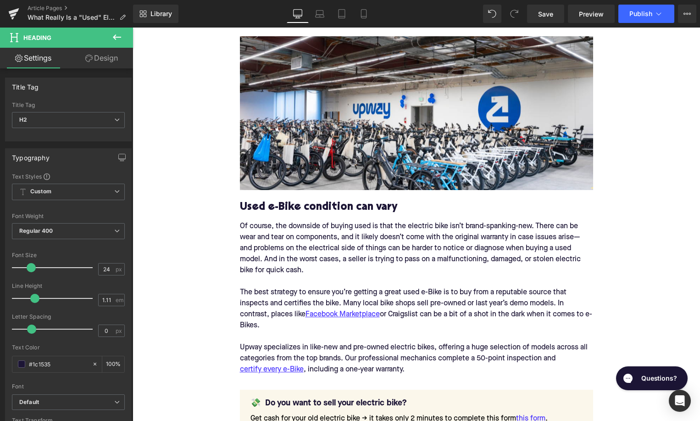
click at [395, 245] on div "Of course, the downside of buying used is that the electric bike isn’t brand-sp…" at bounding box center [416, 297] width 353 height 169
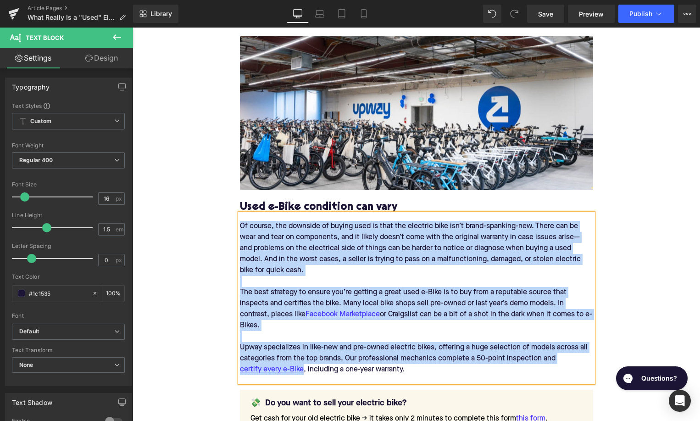
paste div
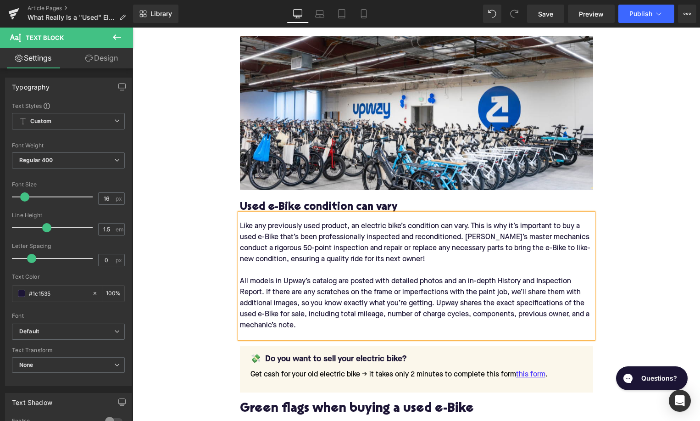
scroll to position [1089, 0]
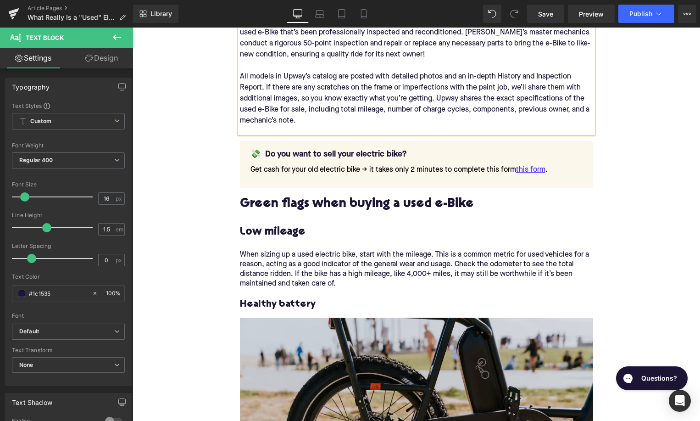
click at [322, 207] on h2 "Green flags when buying a used e-Bike" at bounding box center [416, 204] width 353 height 14
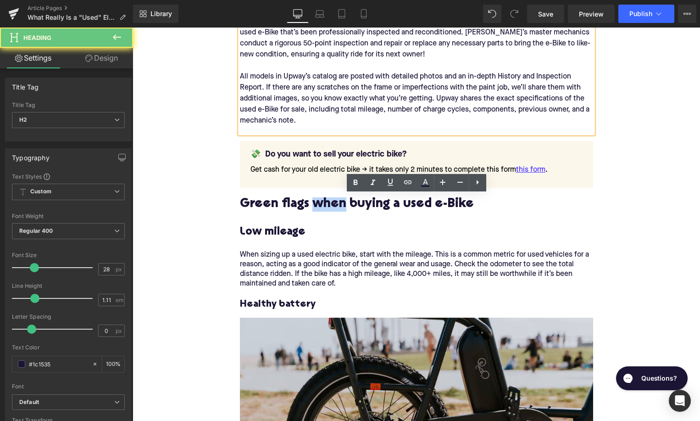
click at [322, 207] on h2 "Green flags when buying a used e-Bike" at bounding box center [416, 204] width 353 height 14
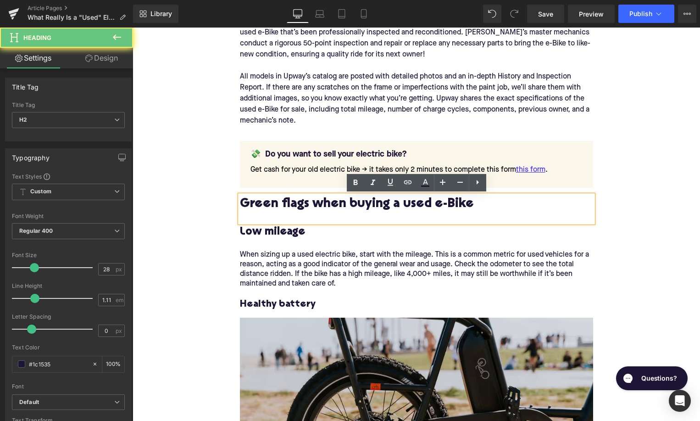
click at [322, 207] on h2 "Green flags when buying a used e-Bike" at bounding box center [416, 204] width 353 height 14
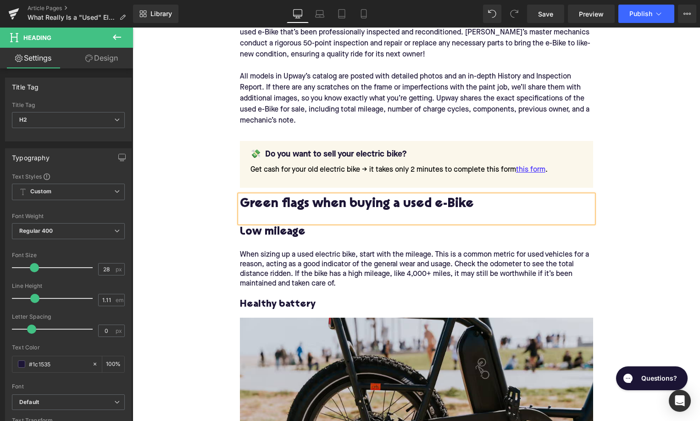
paste div
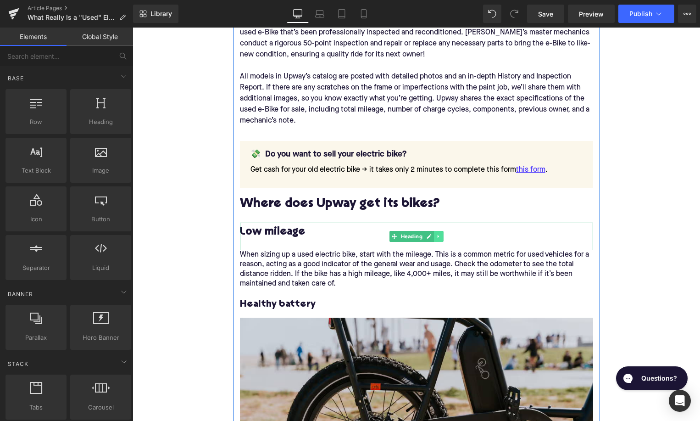
click at [442, 238] on link at bounding box center [439, 236] width 10 height 11
click at [442, 238] on icon at bounding box center [443, 236] width 5 height 5
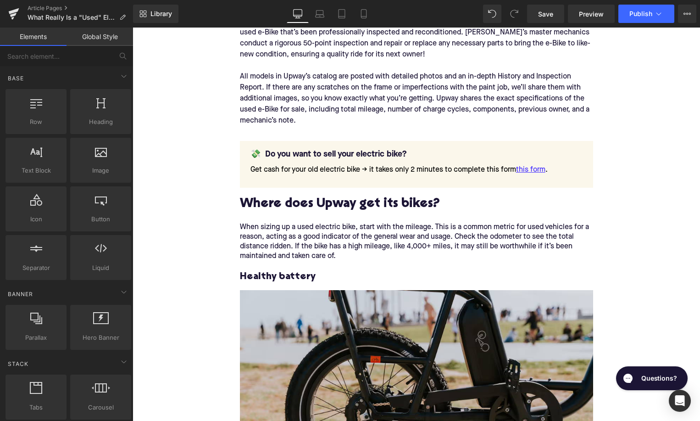
click at [368, 236] on p "When sizing up a used electric bike, start with the mileage. This is a common m…" at bounding box center [416, 247] width 353 height 48
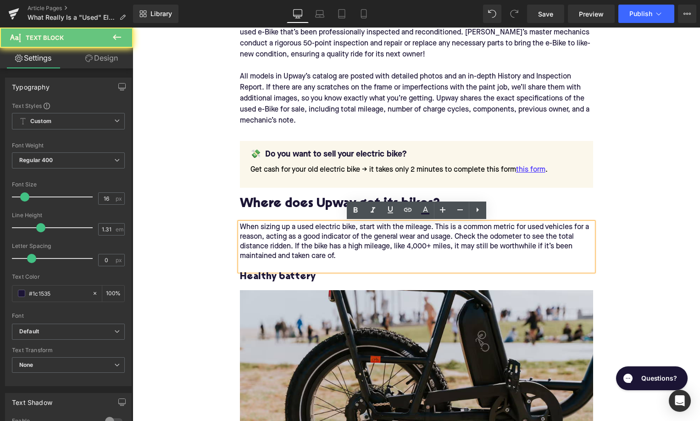
click at [368, 236] on p "When sizing up a used electric bike, start with the mileage. This is a common m…" at bounding box center [416, 247] width 353 height 48
paste div
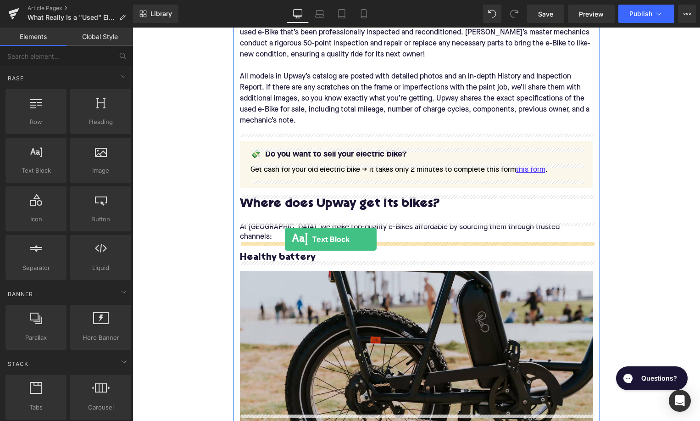
drag, startPoint x: 174, startPoint y: 187, endPoint x: 285, endPoint y: 239, distance: 122.7
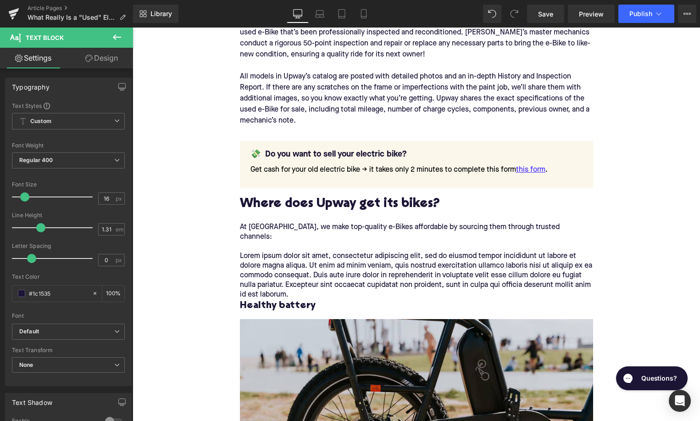
click at [320, 265] on p "Lorem ipsum dolor sit amet, consectetur adipiscing elit, sed do eiusmod tempor …" at bounding box center [416, 275] width 353 height 48
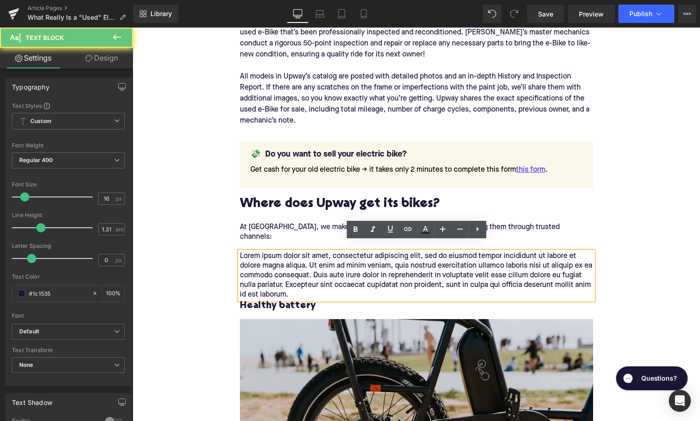
click at [320, 265] on p "Lorem ipsum dolor sit amet, consectetur adipiscing elit, sed do eiusmod tempor …" at bounding box center [416, 275] width 353 height 48
paste div
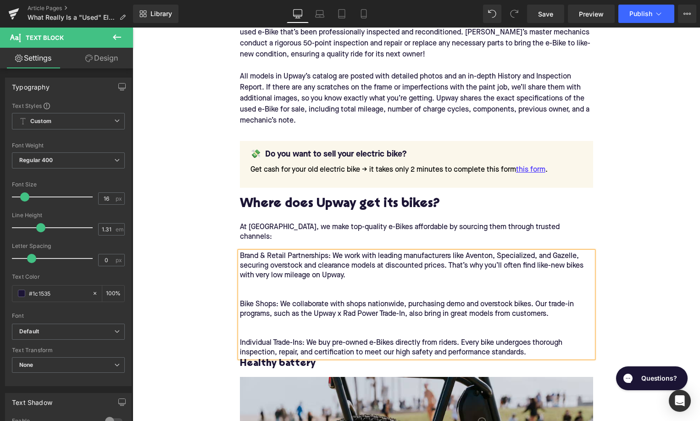
click at [317, 283] on p "Brand & Retail Partnerships: We work with leading manufacturers like Aventon, S…" at bounding box center [416, 304] width 353 height 106
click at [481, 230] on icon at bounding box center [477, 228] width 11 height 11
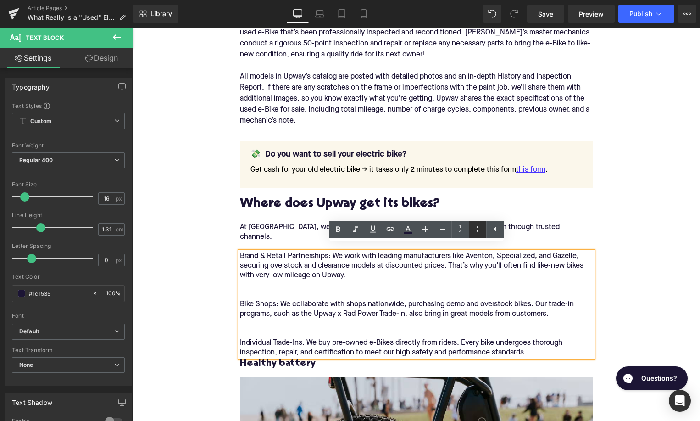
click at [476, 230] on icon at bounding box center [477, 228] width 11 height 11
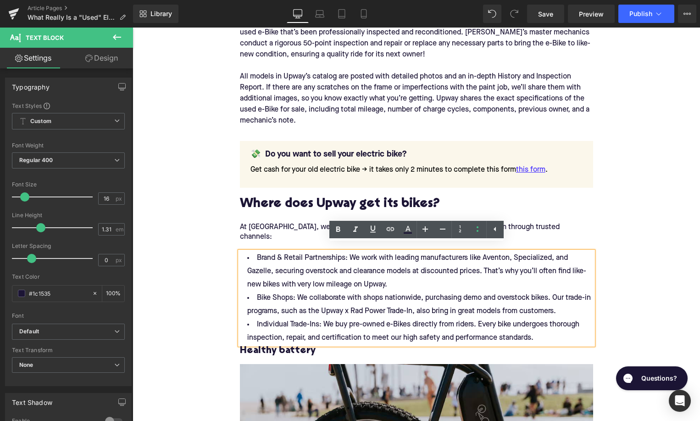
click at [406, 269] on li "Brand & Retail Partnerships: We work with leading manufacturers like Aventon, S…" at bounding box center [416, 271] width 353 height 40
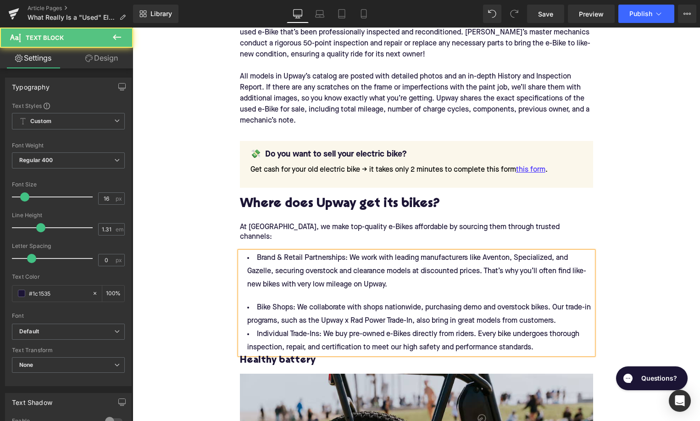
click at [570, 314] on li "Bike Shops: We collaborate with shops nationwide, purchasing demo and overstock…" at bounding box center [416, 314] width 353 height 27
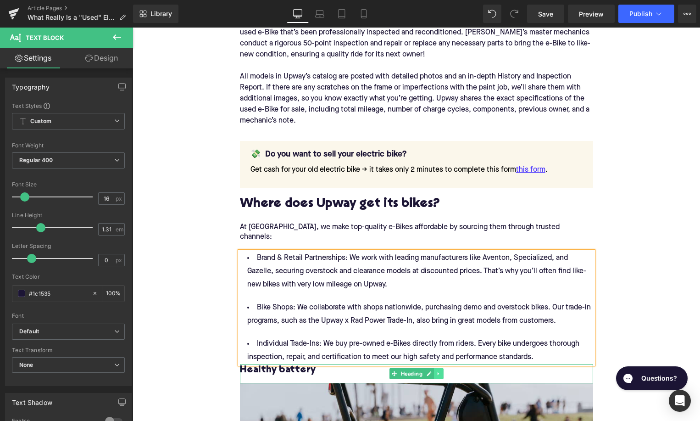
click at [439, 371] on icon at bounding box center [438, 374] width 5 height 6
click at [441, 368] on link at bounding box center [444, 373] width 10 height 11
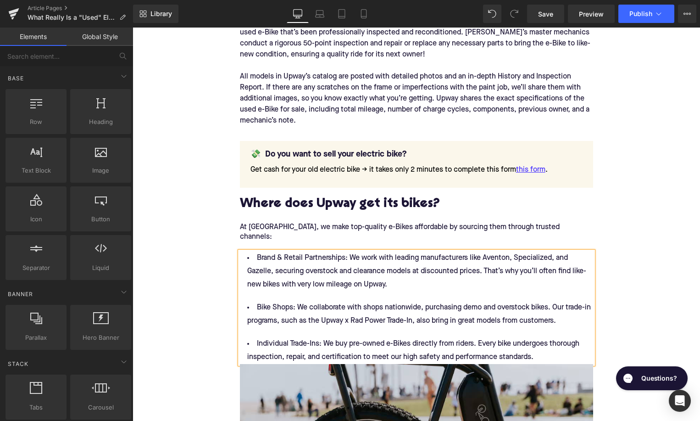
click at [558, 349] on li "Individual Trade-Ins: We buy pre-owned e-Bikes directly from riders. Every bike…" at bounding box center [416, 350] width 353 height 27
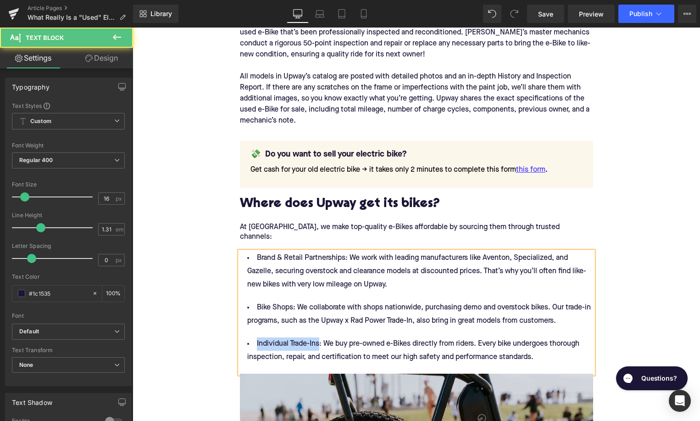
drag, startPoint x: 318, startPoint y: 337, endPoint x: 252, endPoint y: 336, distance: 65.6
click at [252, 337] on li "Individual Trade-Ins: We buy pre-owned e-Bikes directly from riders. Every bike…" at bounding box center [416, 350] width 353 height 27
drag, startPoint x: 291, startPoint y: 299, endPoint x: 253, endPoint y: 299, distance: 38.1
click at [253, 301] on li "Bike Shops: We collaborate with shops nationwide, purchasing demo and overstock…" at bounding box center [416, 314] width 353 height 27
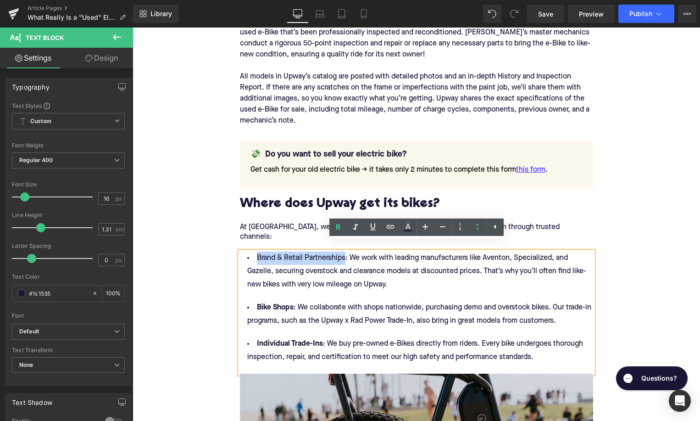
drag, startPoint x: 343, startPoint y: 249, endPoint x: 255, endPoint y: 249, distance: 88.1
click at [255, 251] on li "Brand & Retail Partnerships: We work with leading manufacturers like Aventon, S…" at bounding box center [416, 271] width 353 height 40
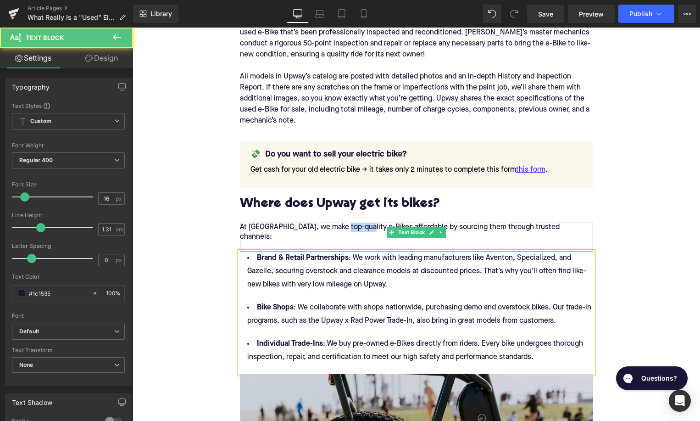
drag, startPoint x: 366, startPoint y: 227, endPoint x: 343, endPoint y: 227, distance: 23.4
click at [343, 227] on p "At [GEOGRAPHIC_DATA], we make top-quality e-Bikes affordable by sourcing them t…" at bounding box center [416, 237] width 353 height 29
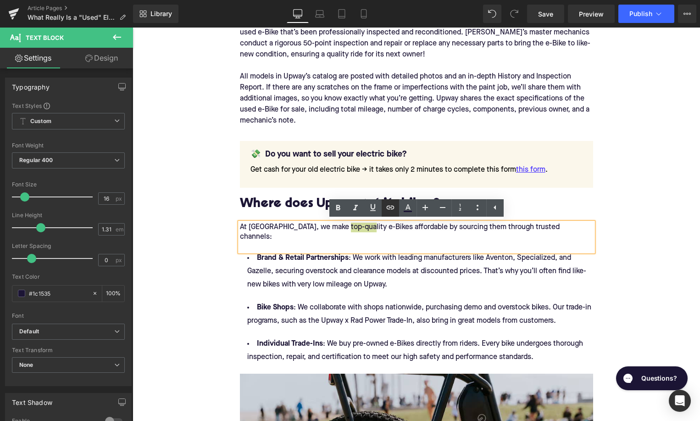
click at [393, 208] on icon at bounding box center [390, 207] width 11 height 11
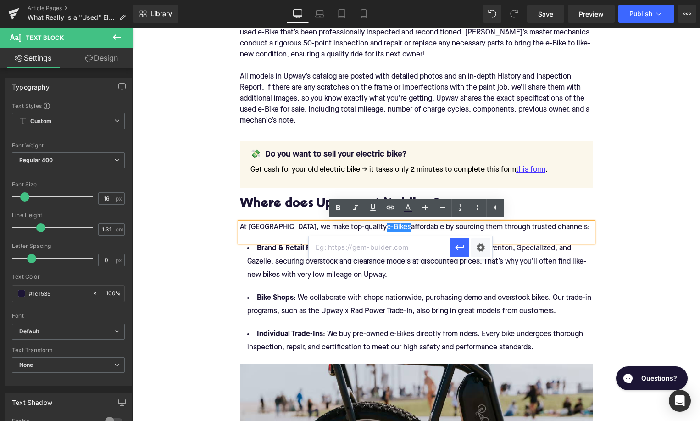
click at [371, 245] on input "text" at bounding box center [379, 247] width 141 height 23
paste input "[URL][DOMAIN_NAME]"
type input "[URL][DOMAIN_NAME]"
click at [463, 251] on icon "button" at bounding box center [459, 247] width 11 height 11
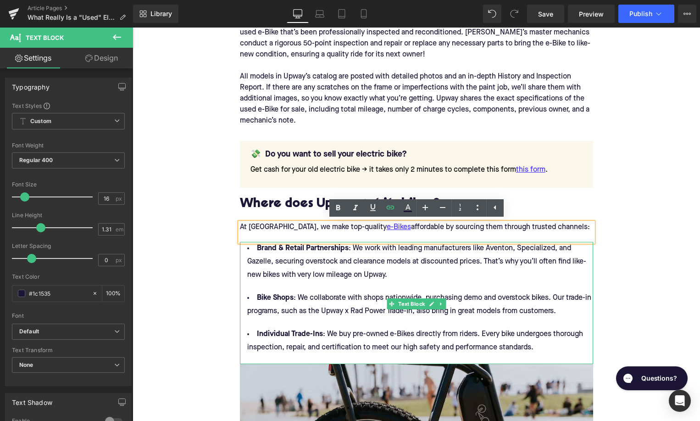
click at [503, 250] on li "Brand & Retail Partnerships : We work with leading manufacturers like Aventon, …" at bounding box center [416, 262] width 353 height 40
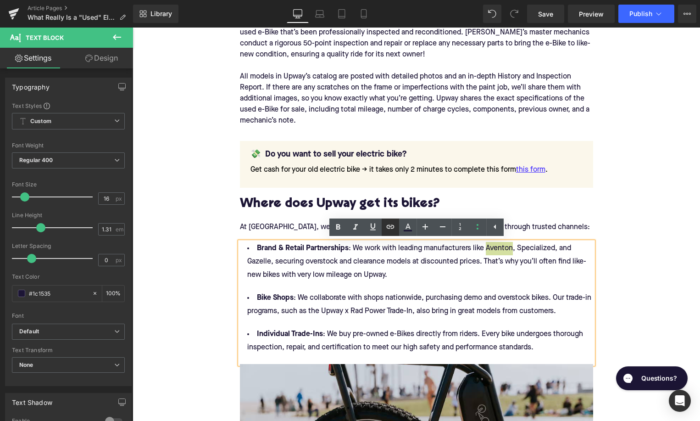
click at [390, 225] on icon at bounding box center [390, 227] width 8 height 4
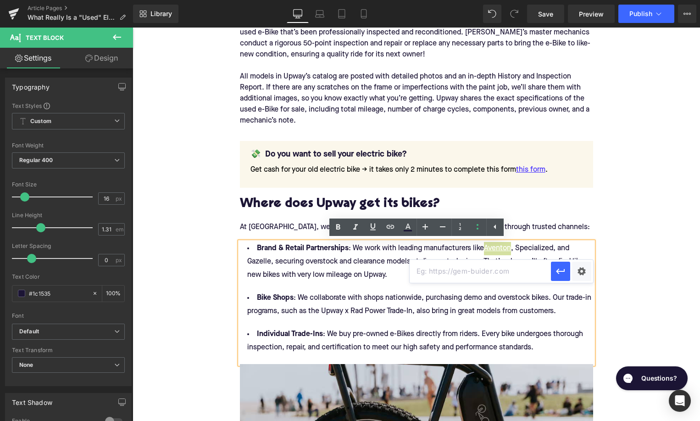
click at [434, 269] on input "text" at bounding box center [480, 271] width 141 height 23
paste input "[URL][DOMAIN_NAME]"
click at [556, 272] on icon "button" at bounding box center [560, 271] width 11 height 11
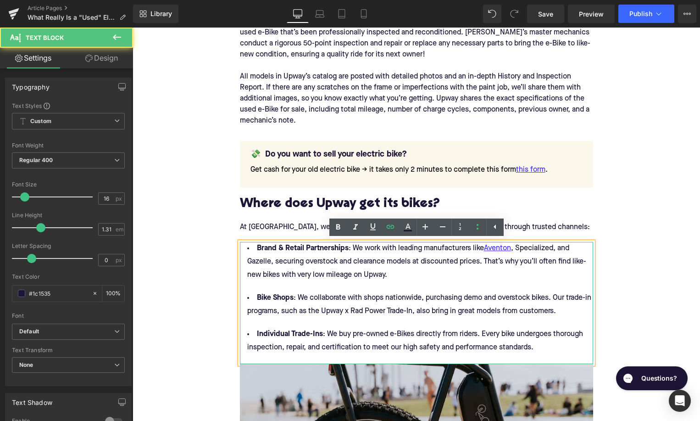
click at [527, 251] on li "Brand & Retail Partnerships : We work with leading manufacturers like Aventon ,…" at bounding box center [416, 262] width 353 height 40
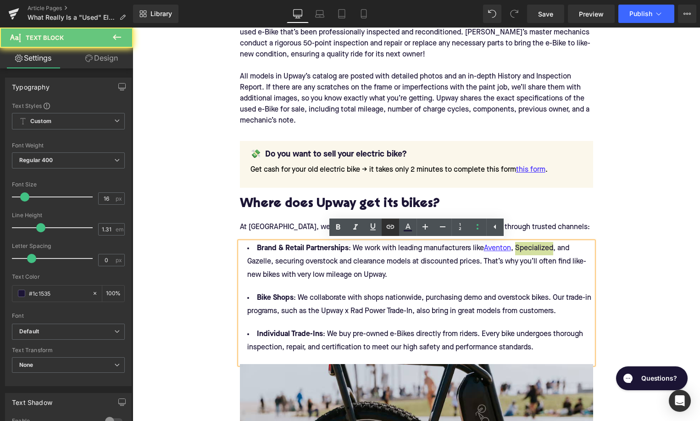
click at [390, 227] on icon at bounding box center [390, 227] width 8 height 4
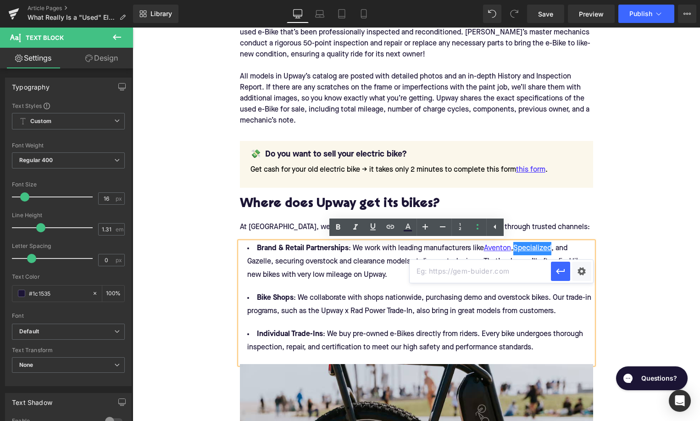
click at [463, 274] on input "text" at bounding box center [480, 271] width 141 height 23
paste input "https://upway.co/collections/specialized-electric-bike"
type input "https://upway.co/collections/specialized-electric-bike"
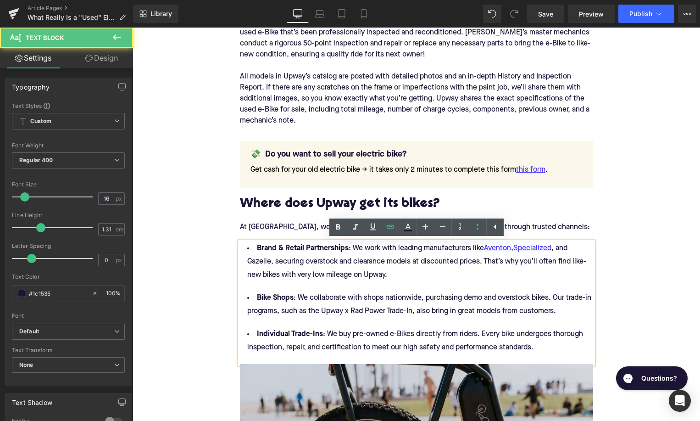
click at [258, 263] on li "Brand & Retail Partnerships : We work with leading manufacturers like Aventon ,…" at bounding box center [416, 262] width 353 height 40
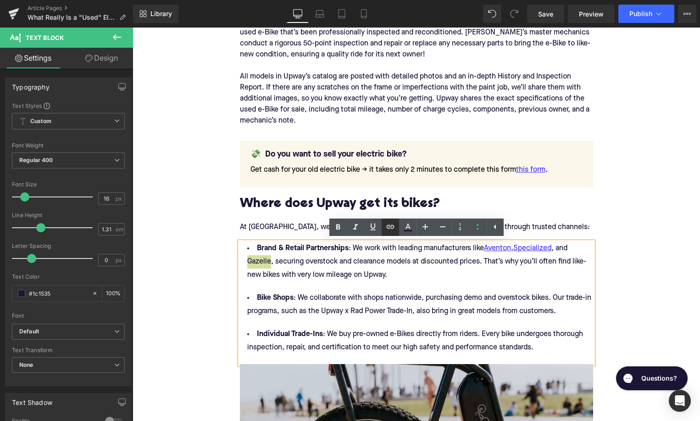
click at [388, 228] on icon at bounding box center [390, 226] width 11 height 11
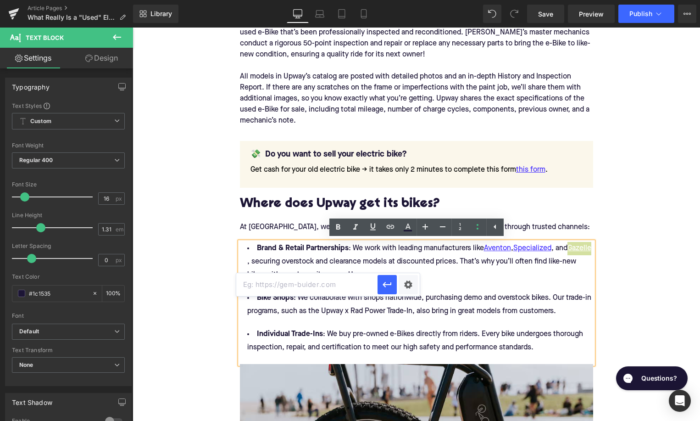
click at [335, 284] on input "text" at bounding box center [306, 284] width 141 height 23
paste input "https://upway.co/collections/gazelle-electric-bike"
type input "https://upway.co/collections/gazelle-electric-bike"
click at [388, 288] on icon "button" at bounding box center [387, 284] width 11 height 11
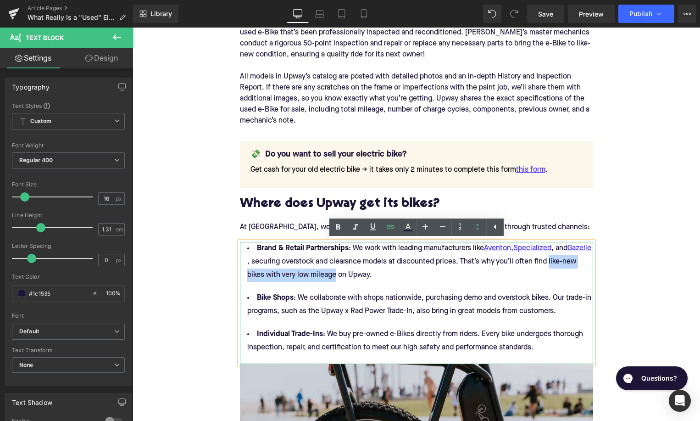
drag, startPoint x: 572, startPoint y: 263, endPoint x: 352, endPoint y: 278, distance: 220.8
click at [352, 278] on li "Brand & Retail Partnerships : We work with leading manufacturers like Aventon ,…" at bounding box center [416, 262] width 353 height 40
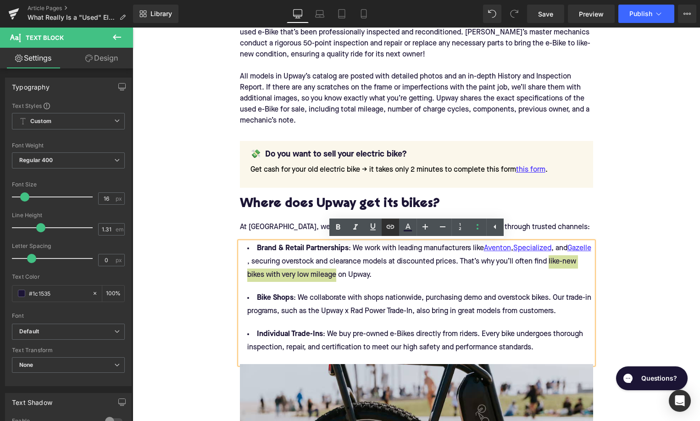
click at [392, 228] on icon at bounding box center [390, 227] width 8 height 4
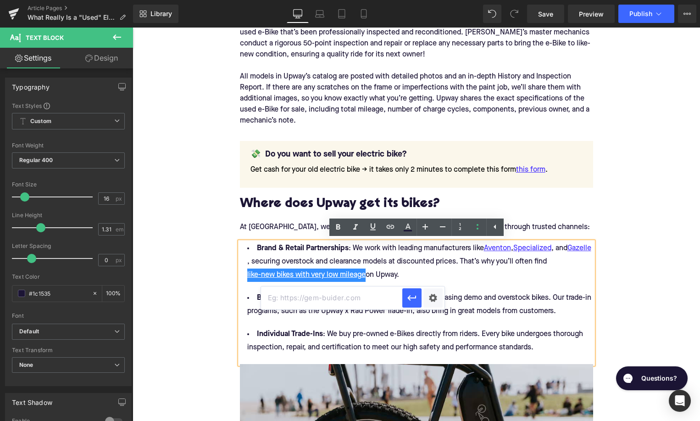
click at [359, 299] on input "text" at bounding box center [331, 297] width 141 height 23
paste input "https://upway.co/collections/under-5-miles-electric-bike"
click at [403, 300] on button "button" at bounding box center [411, 297] width 19 height 19
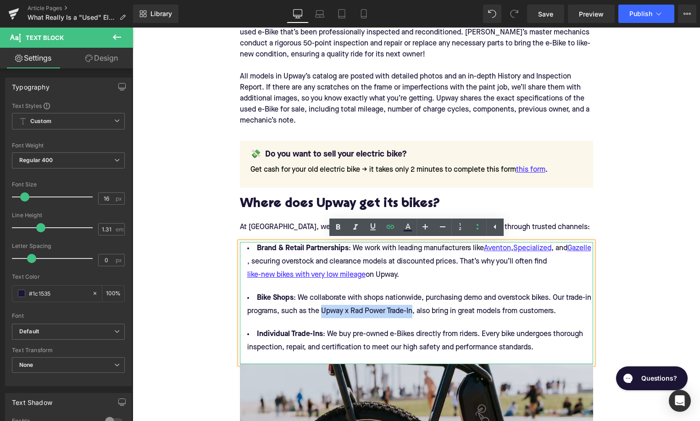
drag, startPoint x: 323, startPoint y: 313, endPoint x: 414, endPoint y: 316, distance: 91.8
click at [414, 316] on li "Bike Shops : We collaborate with shops nationwide, purchasing demo and overstoc…" at bounding box center [416, 304] width 353 height 27
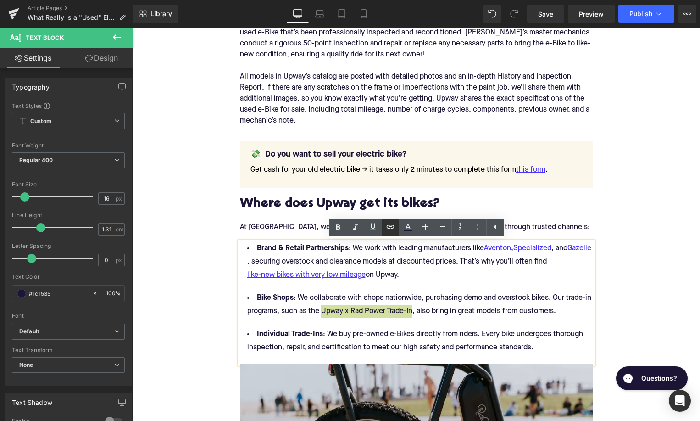
click at [391, 229] on icon at bounding box center [390, 226] width 11 height 11
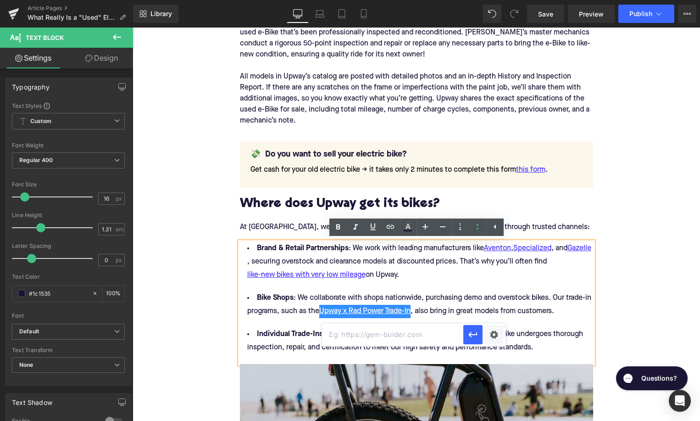
click at [390, 338] on input "text" at bounding box center [392, 334] width 141 height 23
paste input "https://upway.co/blogs/news/upway-x-rad-power-bikes-trade-in-program"
type input "https://upway.co/blogs/news/upway-x-rad-power-bikes-trade-in-program"
drag, startPoint x: 471, startPoint y: 333, endPoint x: 343, endPoint y: 302, distance: 132.1
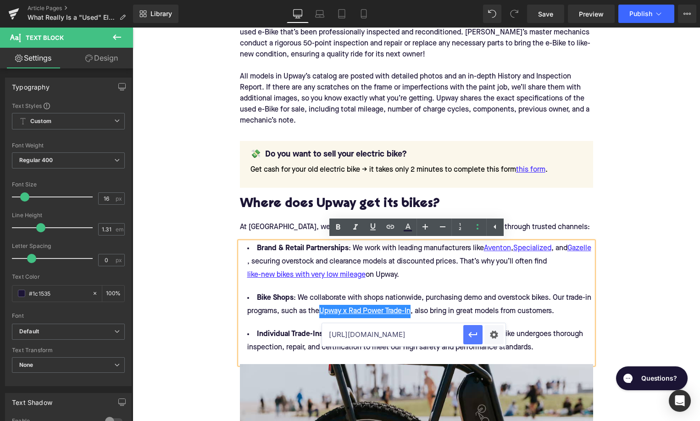
click at [471, 333] on icon "button" at bounding box center [472, 335] width 9 height 6
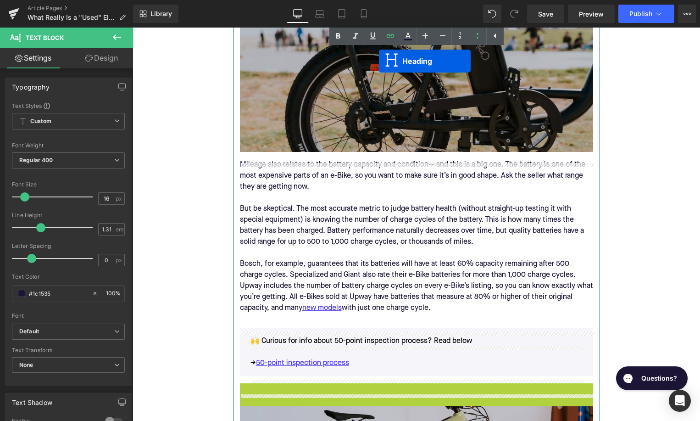
scroll to position [1426, 0]
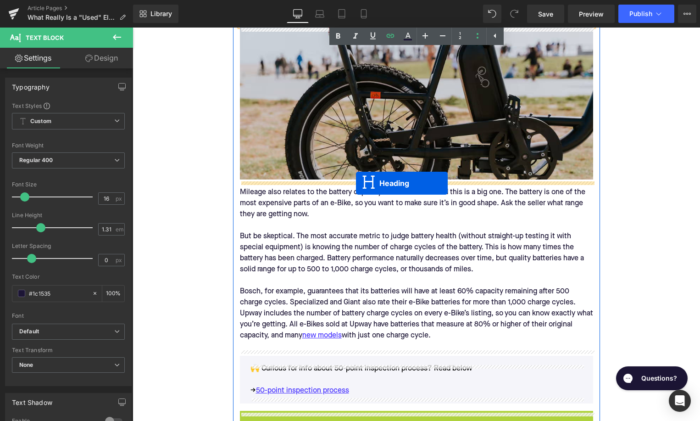
drag, startPoint x: 393, startPoint y: 311, endPoint x: 356, endPoint y: 183, distance: 132.7
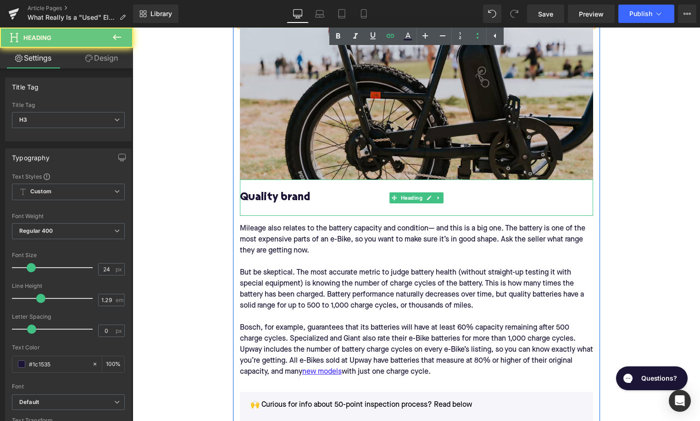
click at [306, 199] on h3 "Quality brand" at bounding box center [416, 197] width 353 height 14
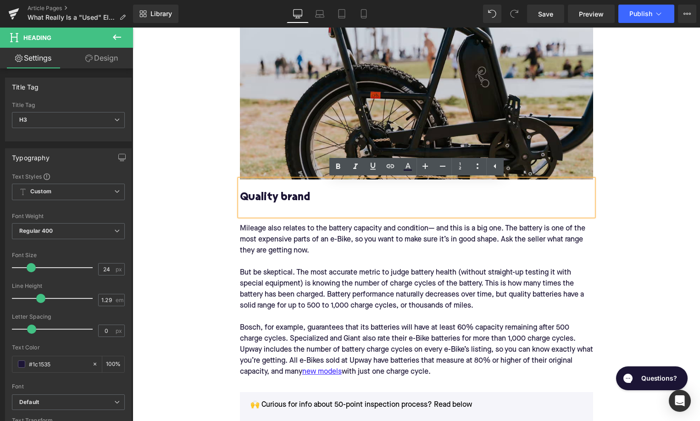
click at [306, 199] on h3 "Quality brand" at bounding box center [416, 197] width 353 height 14
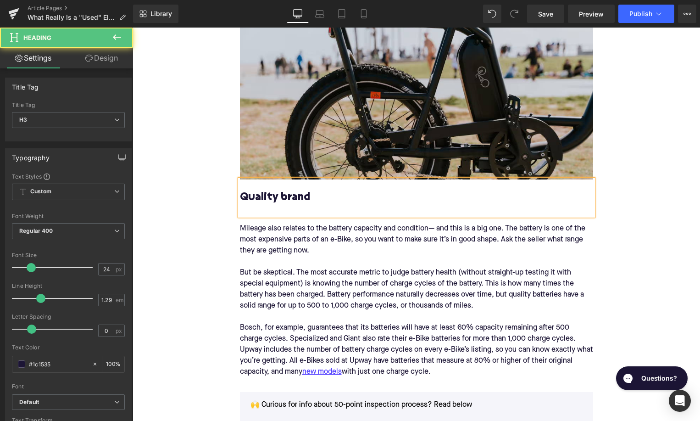
paste div
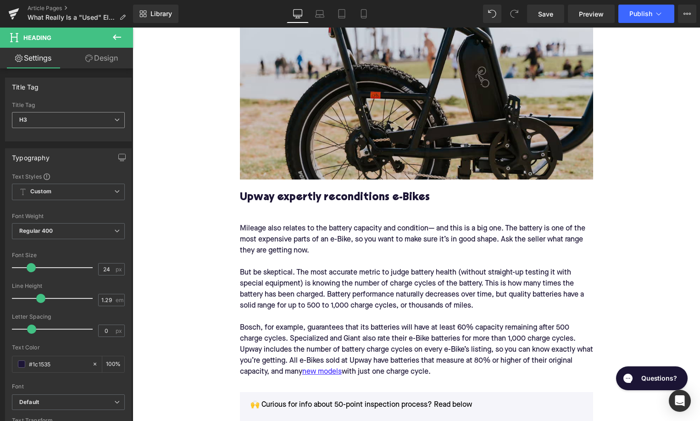
click at [100, 123] on span "H3" at bounding box center [68, 120] width 113 height 16
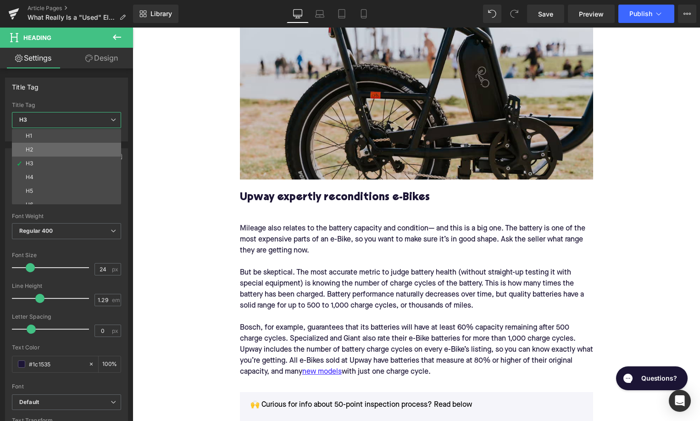
click at [95, 156] on li "H2" at bounding box center [68, 150] width 113 height 14
type input "26"
type input "1.11"
type input "100"
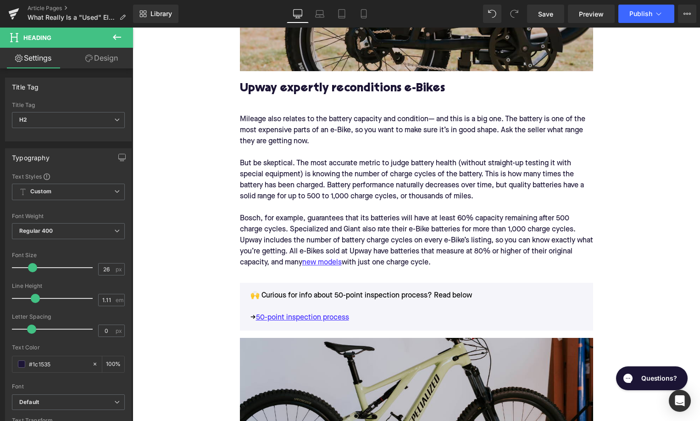
scroll to position [1530, 0]
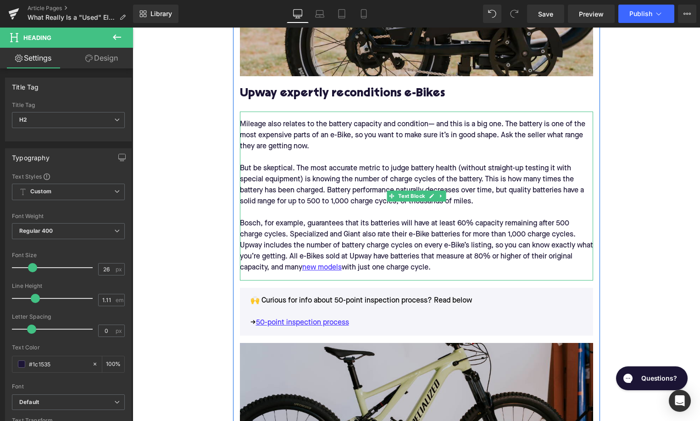
click at [340, 185] on div "Mileage also relates to the battery capacity and condition— and this is a big o…" at bounding box center [416, 195] width 353 height 169
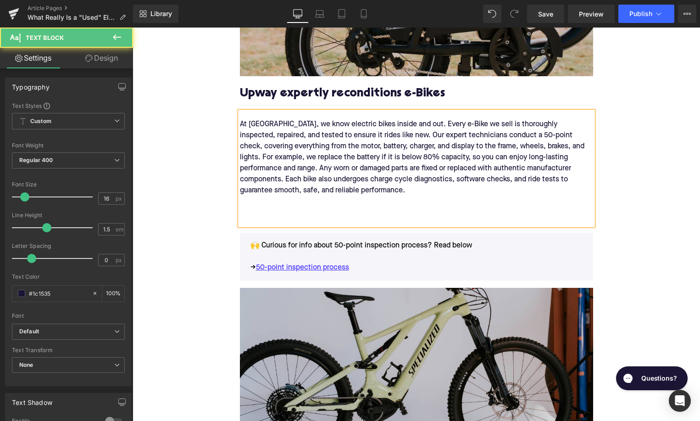
click at [266, 204] on div "At Upway, we know electric bikes inside and out. Every e-Bike we sell is thorou…" at bounding box center [416, 168] width 353 height 114
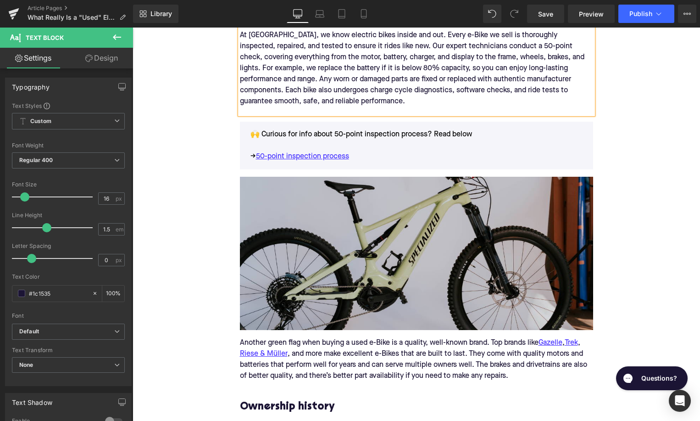
scroll to position [1730, 0]
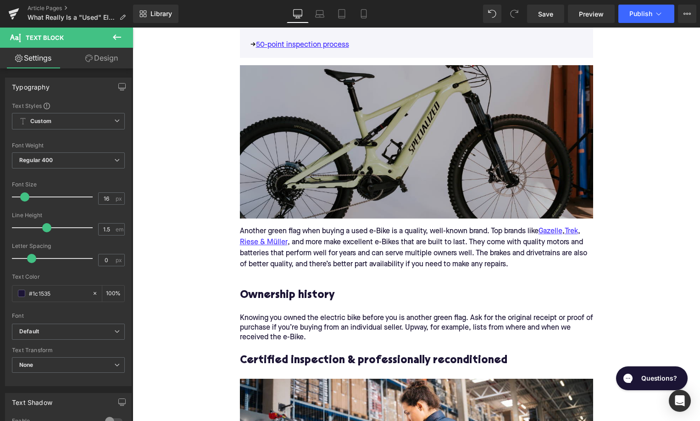
click at [411, 154] on img at bounding box center [416, 141] width 353 height 153
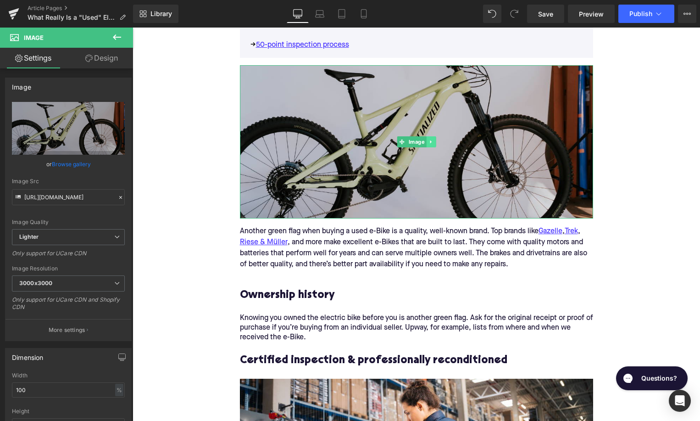
click at [433, 144] on icon at bounding box center [431, 142] width 5 height 6
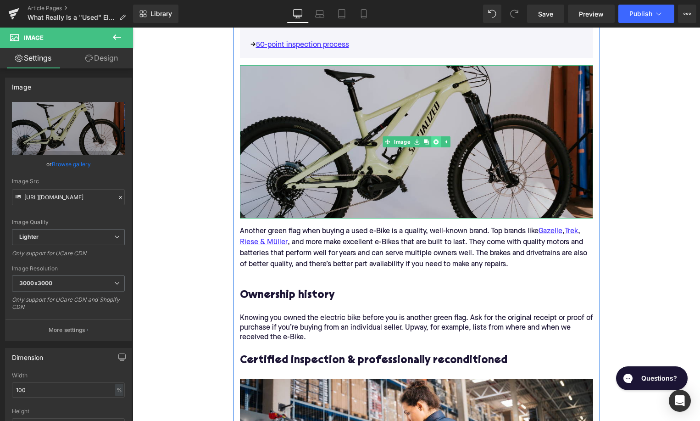
click at [434, 144] on icon at bounding box center [435, 141] width 5 height 5
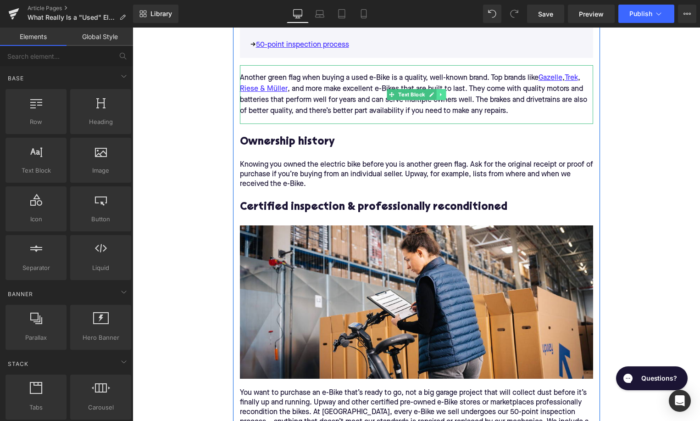
click at [443, 97] on icon at bounding box center [441, 95] width 5 height 6
click at [446, 97] on icon at bounding box center [445, 94] width 5 height 5
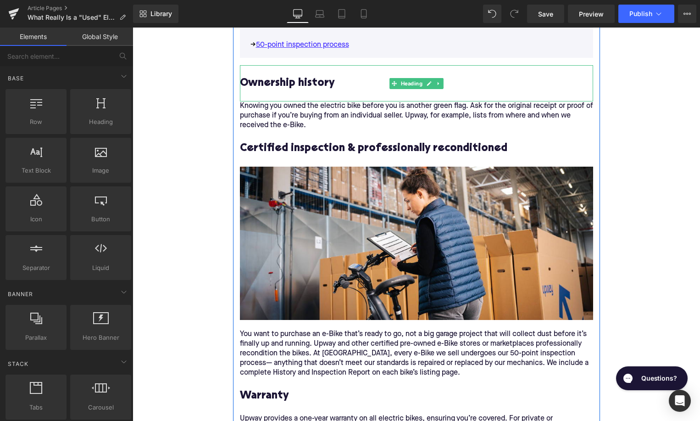
click at [334, 84] on h3 "Ownership history" at bounding box center [416, 83] width 353 height 14
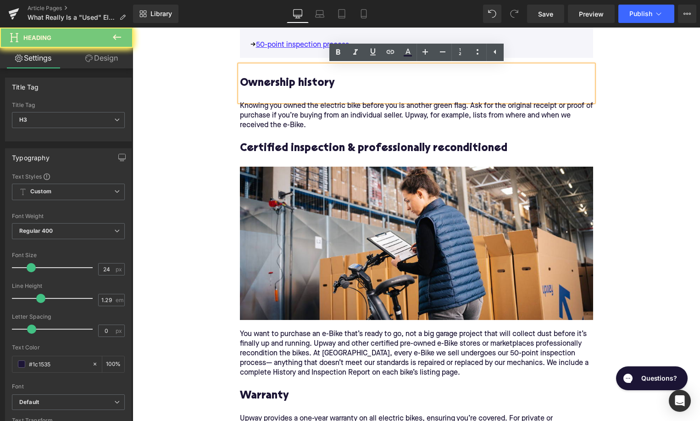
click at [334, 84] on h3 "Ownership history" at bounding box center [416, 83] width 353 height 14
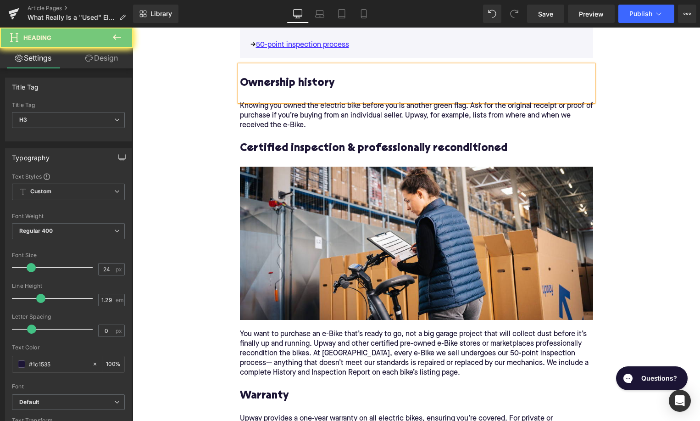
paste div
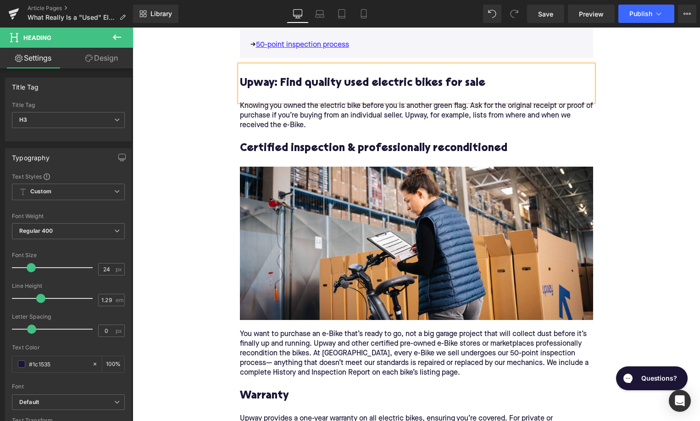
click at [361, 112] on p "Knowing you owned the electric bike before you is another green flag. Ask for t…" at bounding box center [416, 115] width 353 height 29
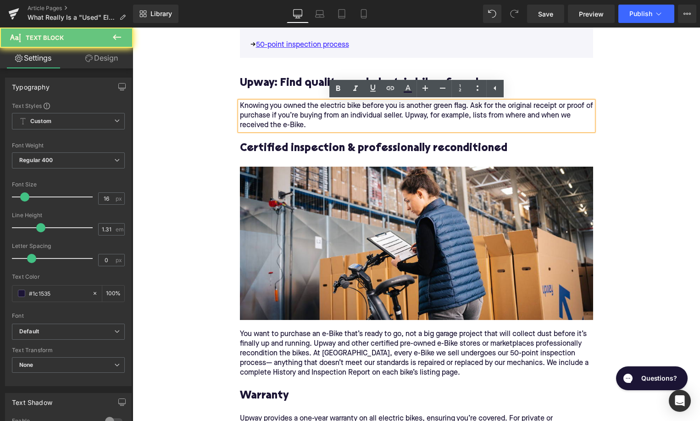
paste div
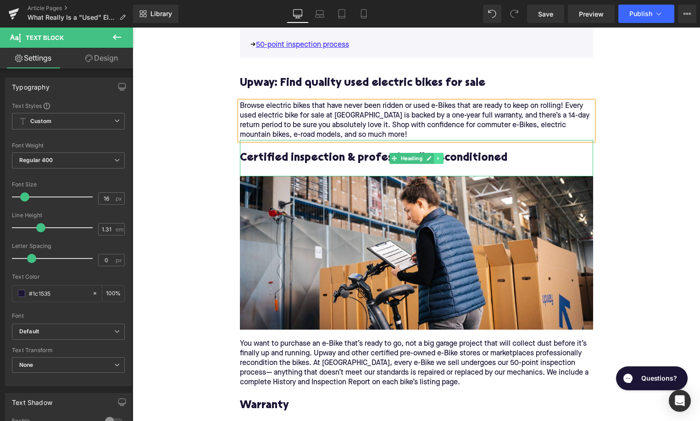
click at [439, 158] on icon at bounding box center [438, 159] width 5 height 6
click at [442, 159] on icon at bounding box center [443, 158] width 5 height 5
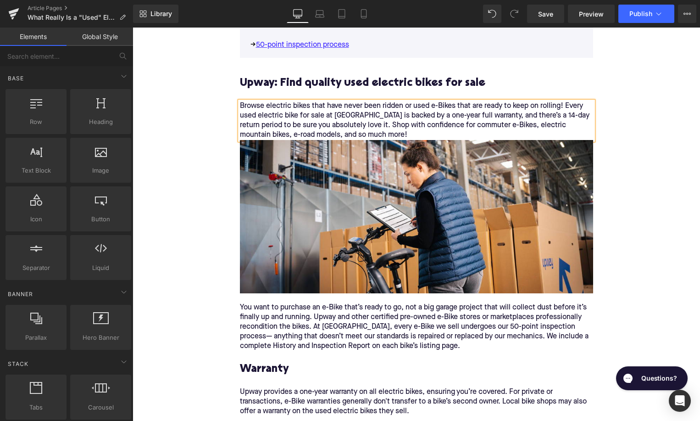
click at [359, 135] on p "Browse electric bikes that have never been ridden or used e-Bikes that are read…" at bounding box center [416, 120] width 353 height 39
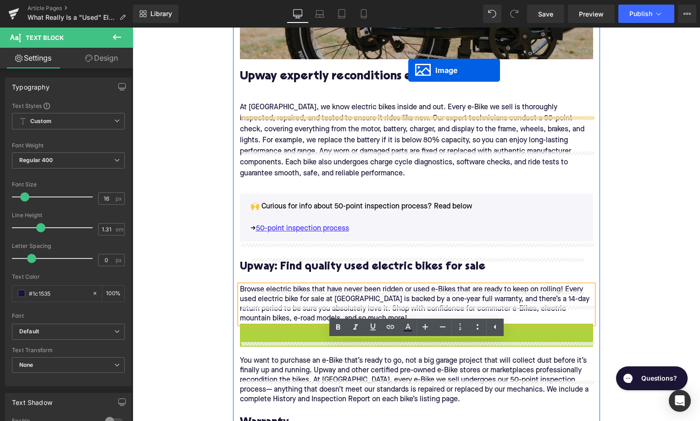
scroll to position [1492, 0]
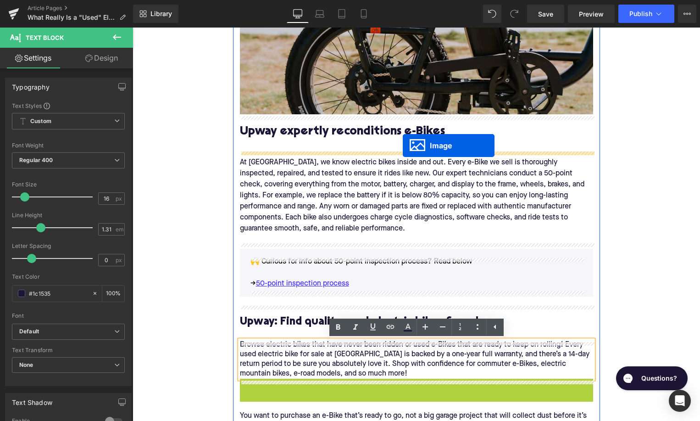
drag, startPoint x: 402, startPoint y: 220, endPoint x: 403, endPoint y: 145, distance: 74.3
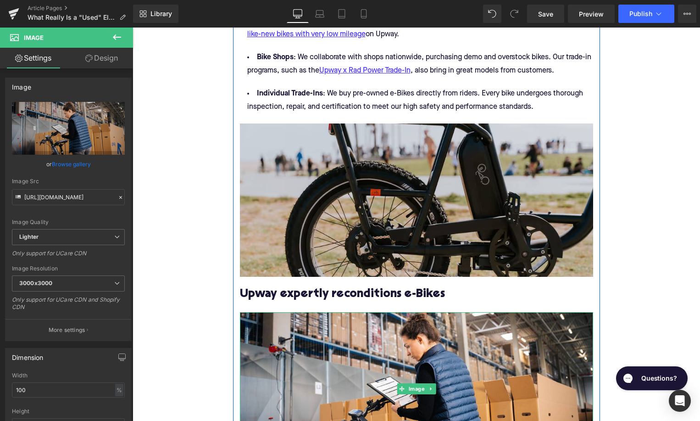
scroll to position [1311, 0]
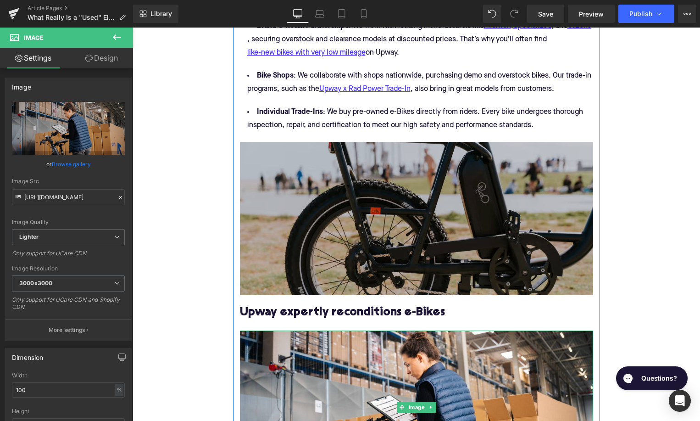
click at [410, 201] on img at bounding box center [416, 218] width 353 height 153
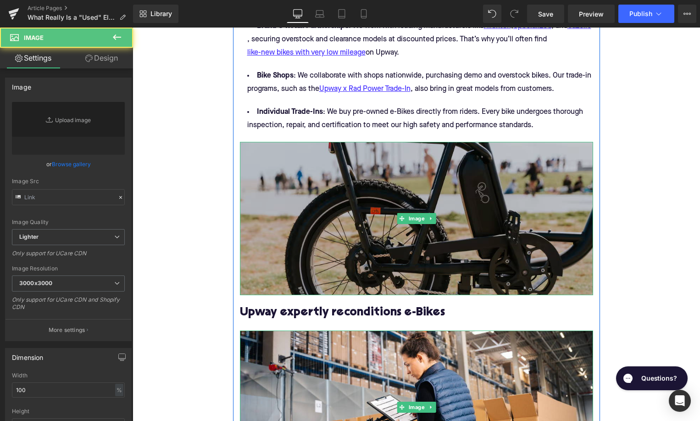
type input "https://ucarecdn.com/c44b2eec-e3a4-43e9-8ad0-6dad8a2be19b/-/format/auto/-/previ…"
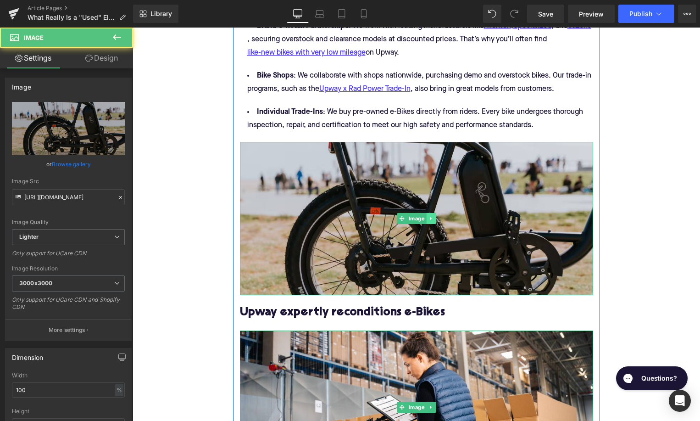
click at [431, 221] on icon at bounding box center [431, 219] width 5 height 6
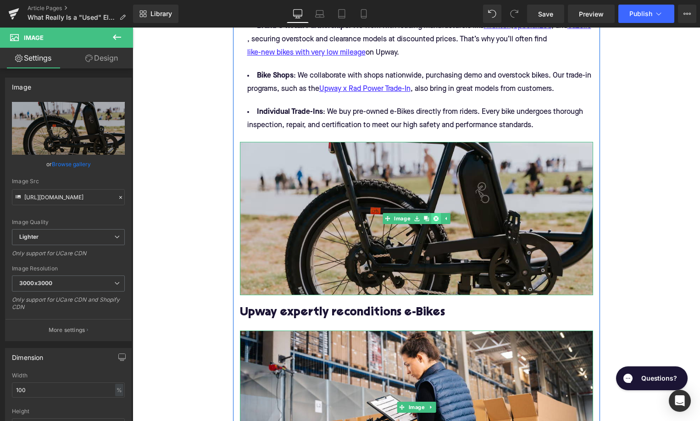
click at [436, 221] on icon at bounding box center [435, 218] width 5 height 5
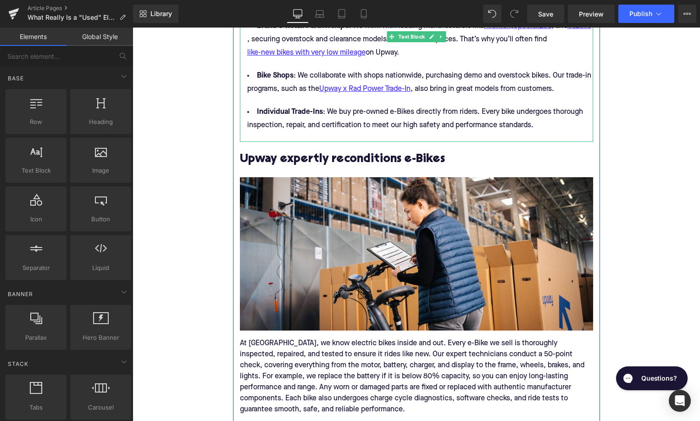
click at [342, 140] on div at bounding box center [416, 137] width 353 height 10
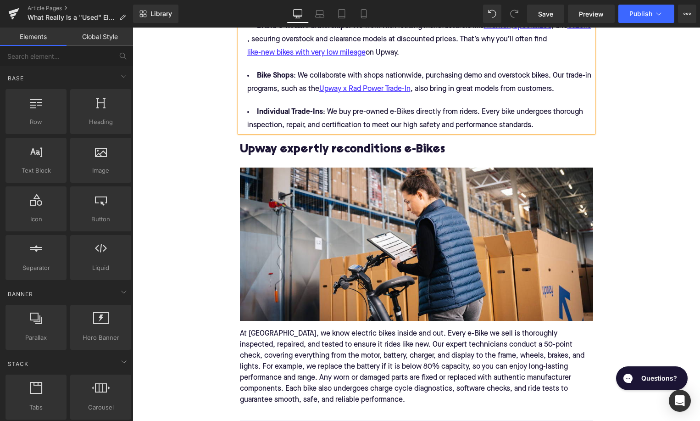
click at [200, 147] on div "Home / What Really Is a "Used" Electric Bike? Breadcrumbs What Really Is a "Use…" at bounding box center [417, 388] width 568 height 3151
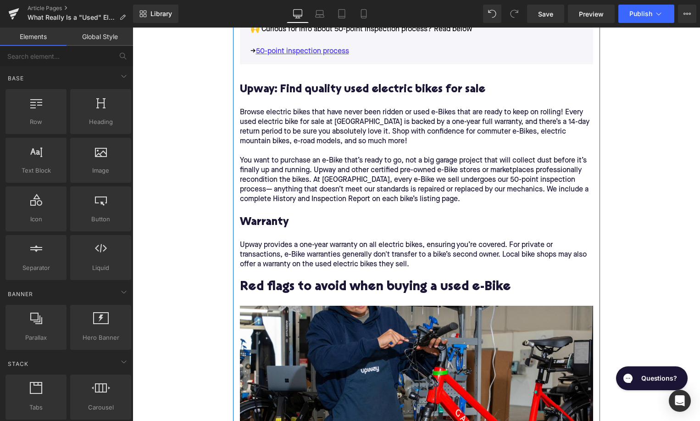
scroll to position [1742, 0]
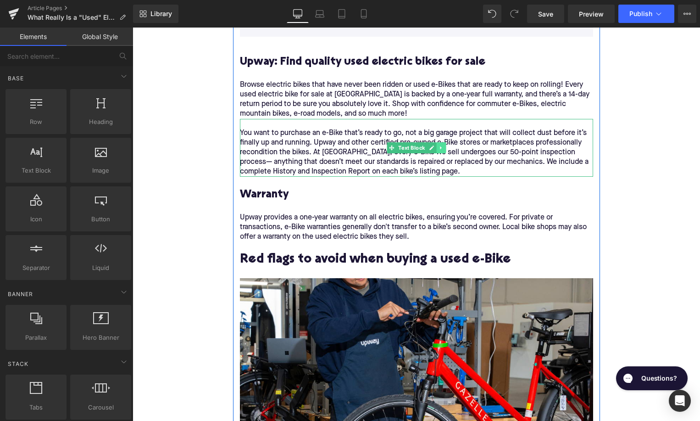
click at [440, 150] on icon at bounding box center [441, 148] width 5 height 6
click at [448, 150] on icon at bounding box center [445, 147] width 5 height 5
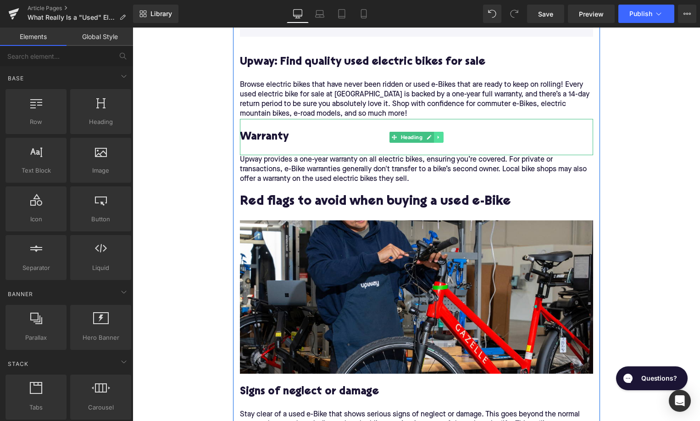
click at [440, 138] on icon at bounding box center [438, 137] width 5 height 6
click at [443, 138] on icon at bounding box center [443, 137] width 5 height 6
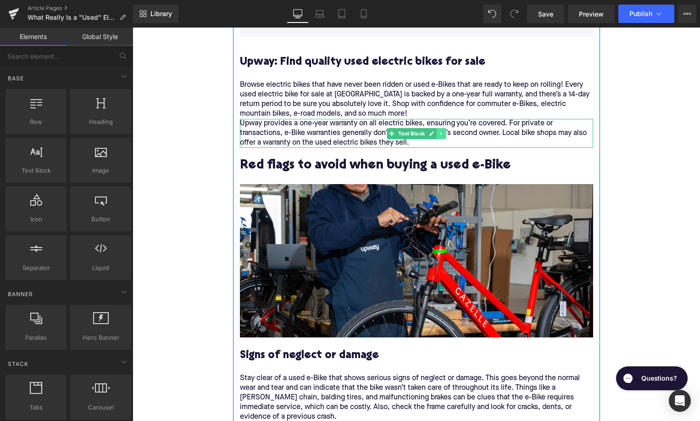
click at [443, 136] on icon at bounding box center [441, 134] width 5 height 6
click at [445, 136] on icon at bounding box center [445, 133] width 5 height 5
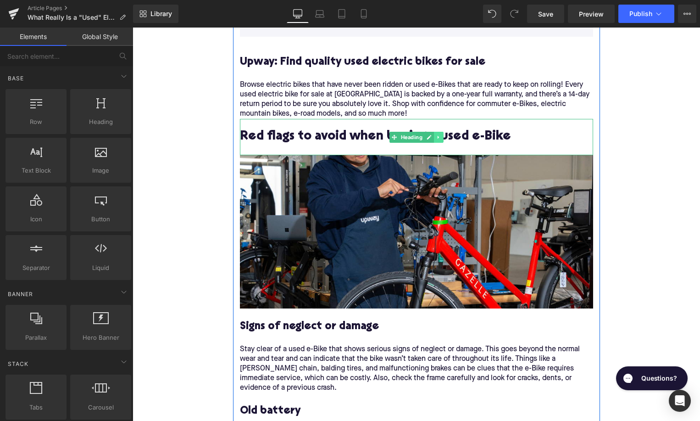
click at [441, 142] on link at bounding box center [439, 137] width 10 height 11
click at [442, 142] on link at bounding box center [444, 137] width 10 height 11
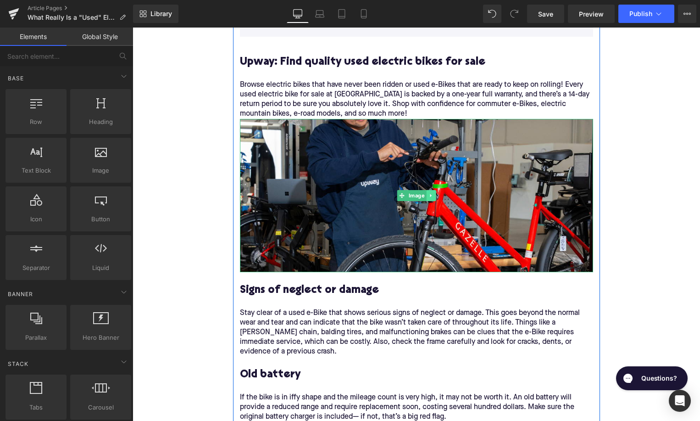
click at [432, 196] on icon at bounding box center [431, 196] width 5 height 6
click at [436, 197] on icon at bounding box center [435, 196] width 5 height 6
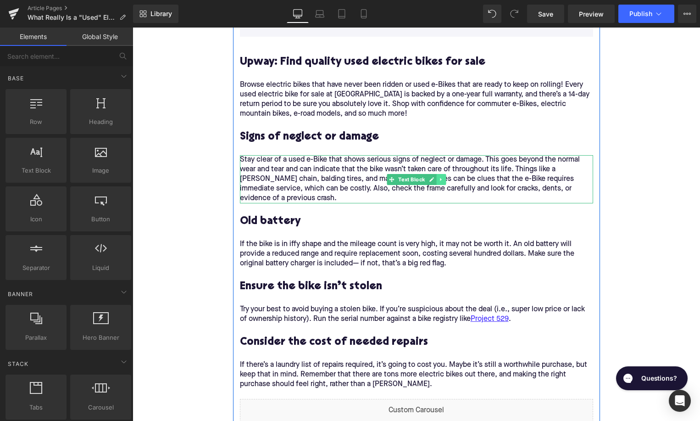
click at [442, 182] on icon at bounding box center [441, 180] width 5 height 6
click at [445, 182] on icon at bounding box center [445, 179] width 5 height 5
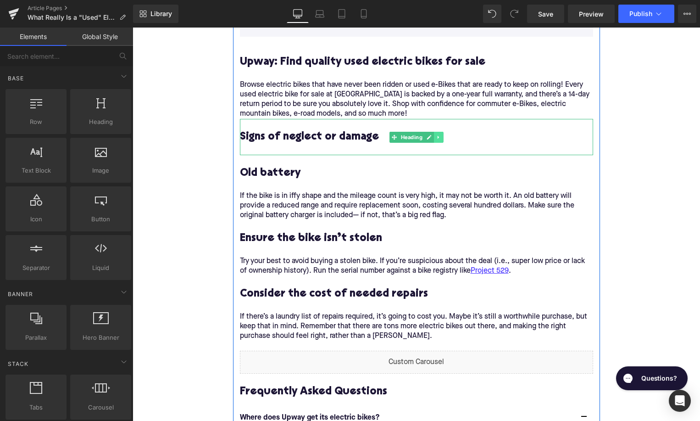
click at [440, 137] on icon at bounding box center [438, 137] width 5 height 6
click at [444, 139] on icon at bounding box center [443, 136] width 5 height 5
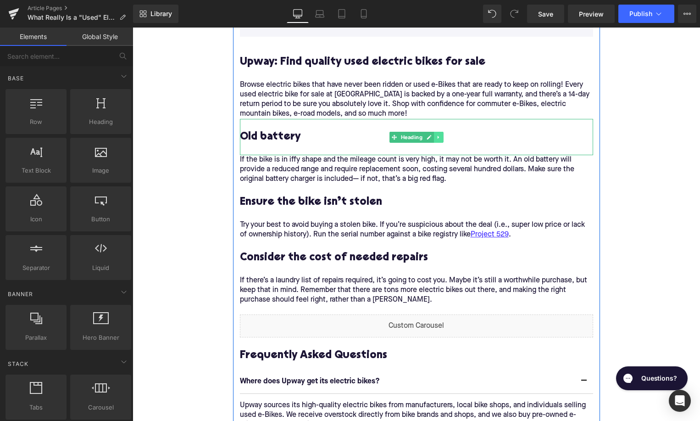
click at [442, 139] on link at bounding box center [439, 137] width 10 height 11
click at [441, 139] on icon at bounding box center [443, 136] width 5 height 5
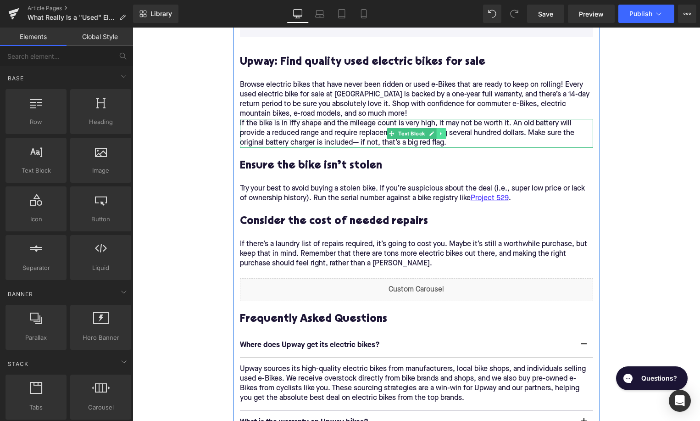
click at [441, 136] on icon at bounding box center [441, 134] width 5 height 6
click at [445, 136] on icon at bounding box center [445, 133] width 5 height 5
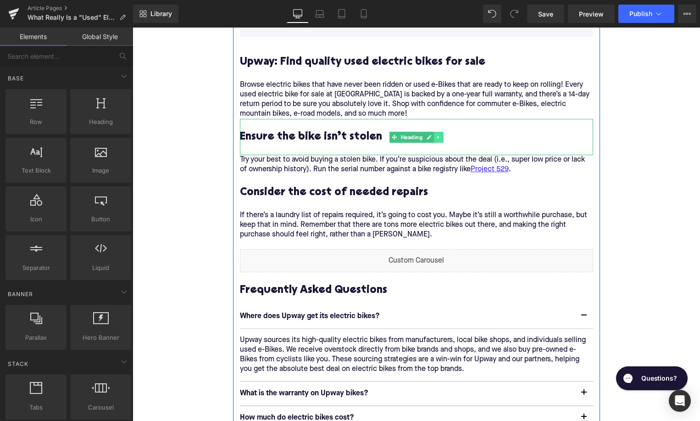
click at [440, 139] on icon at bounding box center [438, 137] width 5 height 6
click at [440, 140] on link at bounding box center [444, 137] width 10 height 11
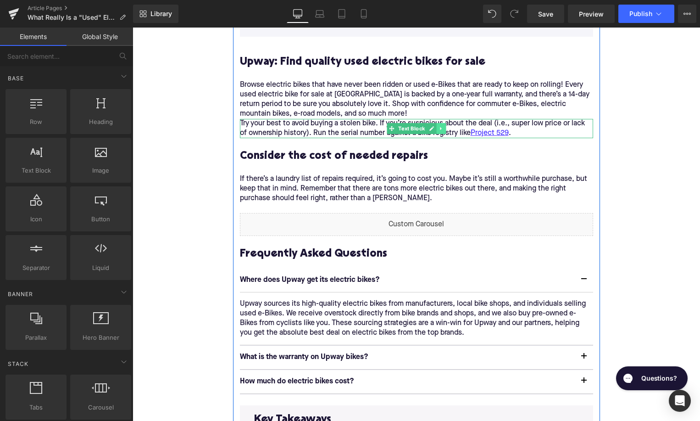
click at [439, 131] on icon at bounding box center [441, 129] width 5 height 6
click at [444, 132] on link at bounding box center [446, 128] width 10 height 11
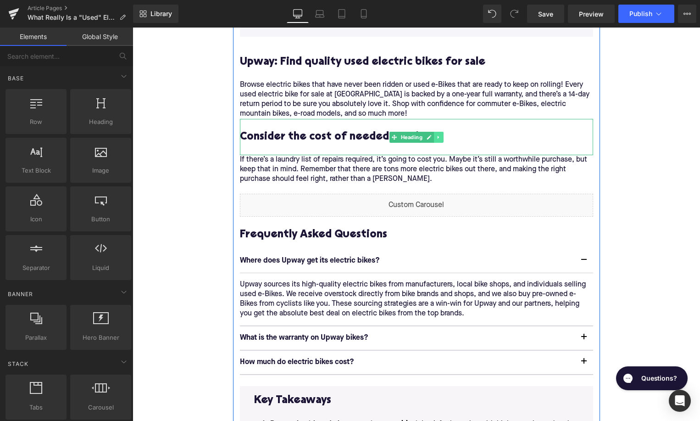
click at [440, 140] on icon at bounding box center [438, 137] width 5 height 6
click at [441, 140] on link at bounding box center [444, 137] width 10 height 11
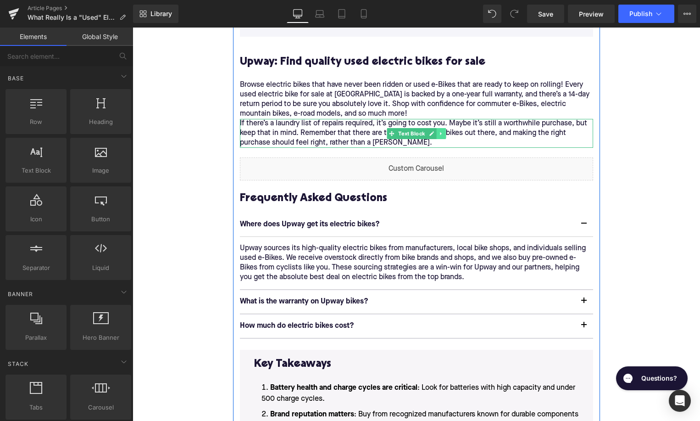
click at [440, 136] on icon at bounding box center [441, 134] width 5 height 6
click at [445, 136] on icon at bounding box center [445, 133] width 5 height 5
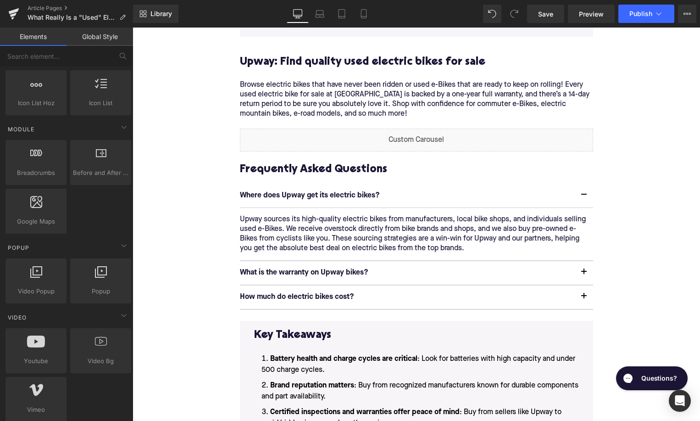
scroll to position [482, 0]
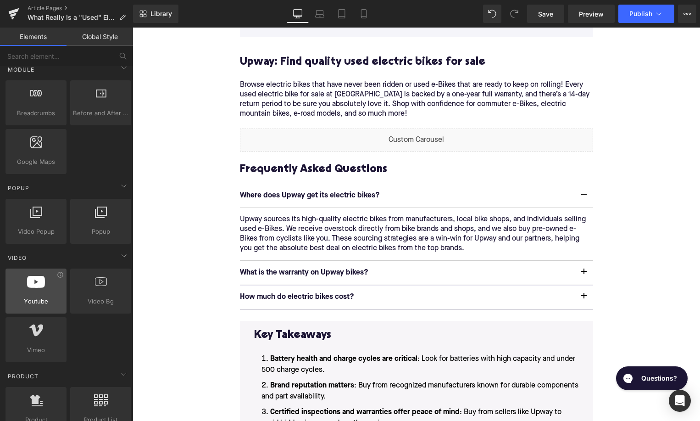
click at [39, 284] on icon at bounding box center [36, 282] width 18 height 12
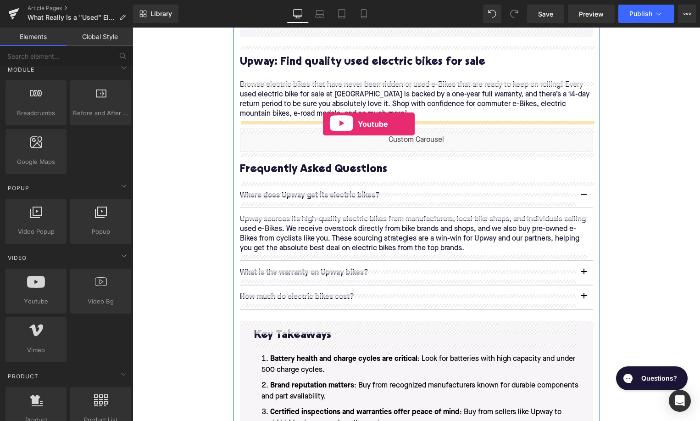
drag, startPoint x: 170, startPoint y: 322, endPoint x: 323, endPoint y: 124, distance: 250.2
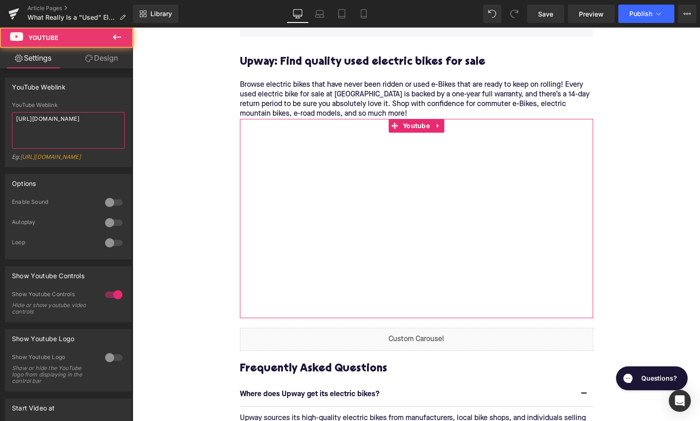
click at [73, 130] on textarea "https://www.youtube.com/watch?v=OQBlWco72c4" at bounding box center [68, 130] width 113 height 37
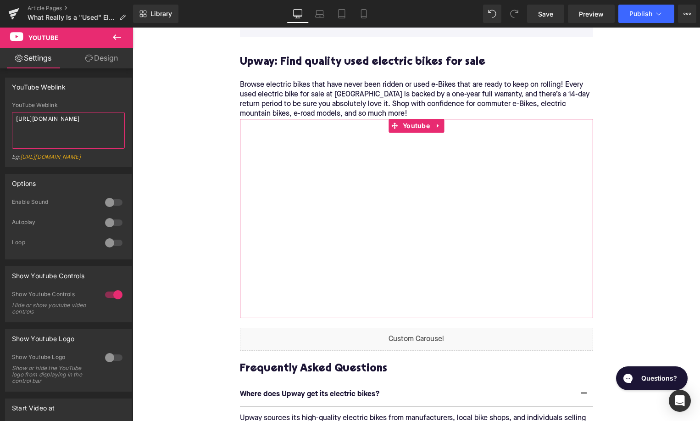
click at [73, 130] on textarea "https://www.youtube.com/watch?v=OQBlWco72c4" at bounding box center [68, 130] width 113 height 37
paste textarea "ovVvT7SvARo"
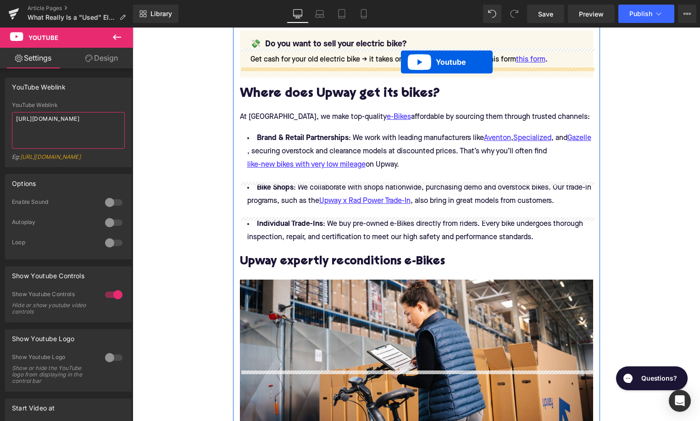
scroll to position [1125, 0]
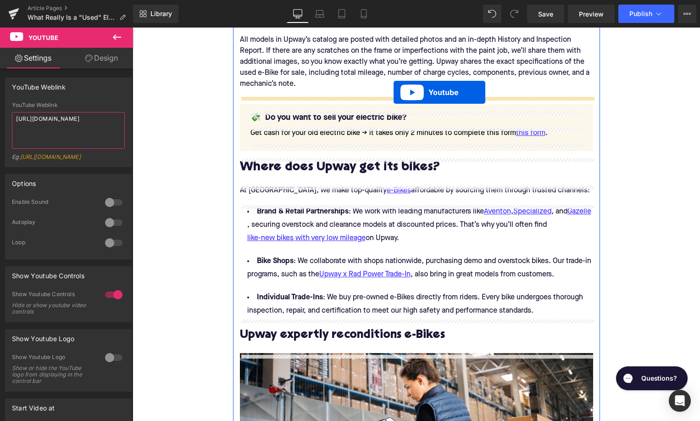
drag, startPoint x: 396, startPoint y: 251, endPoint x: 394, endPoint y: 93, distance: 157.9
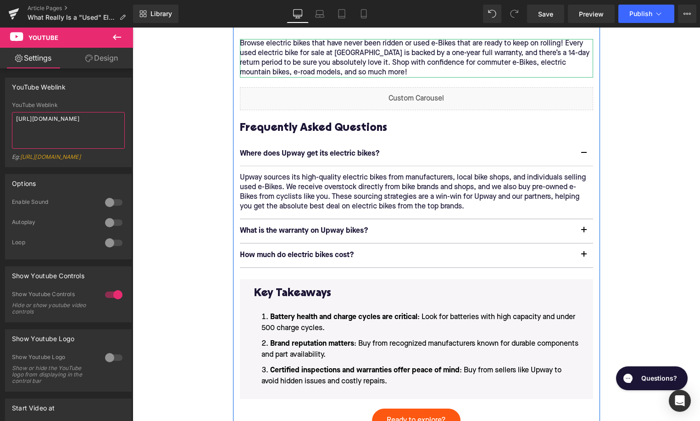
scroll to position [2012, 0]
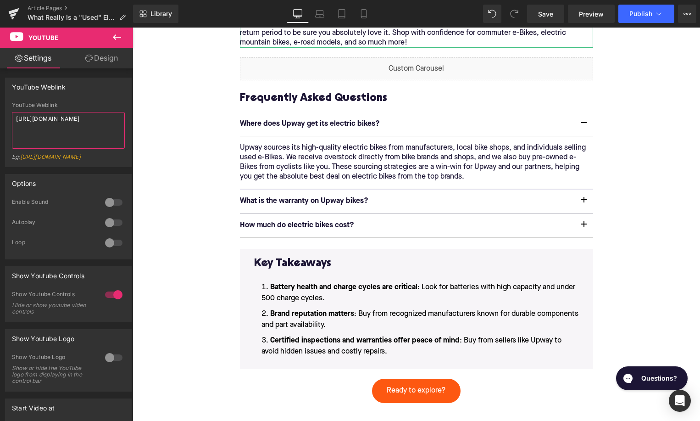
type textarea "https://www.youtube.com/watch?v=ovVvT7SvARo"
click at [390, 354] on li "Certified inspections and warranties offer peace of mind : Buy from sellers lik…" at bounding box center [416, 346] width 325 height 22
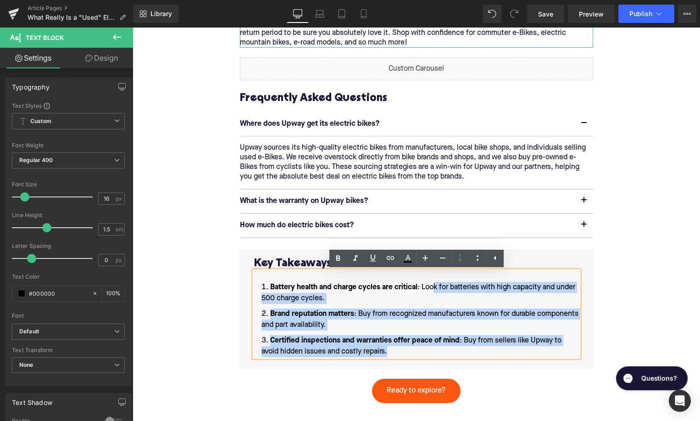
drag, startPoint x: 399, startPoint y: 354, endPoint x: 430, endPoint y: 289, distance: 72.0
click at [430, 289] on ol "Battery health and charge cycles are critical : Look for batteries with high ca…" at bounding box center [416, 319] width 325 height 75
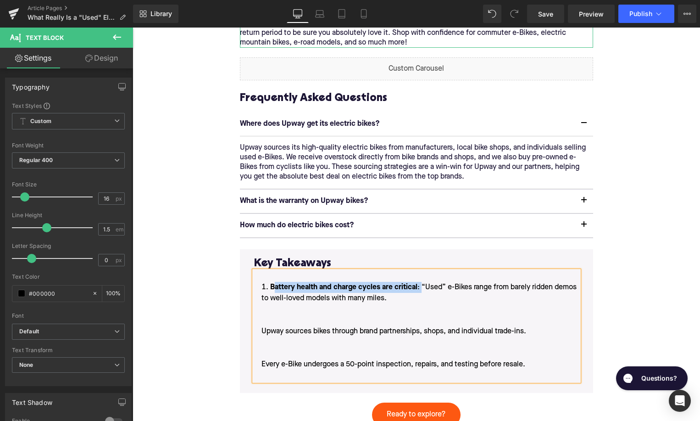
drag, startPoint x: 419, startPoint y: 290, endPoint x: 273, endPoint y: 286, distance: 146.9
click at [273, 286] on li "Battery health and charge cycles are critical : “Used” e-Bikes range from barel…" at bounding box center [416, 331] width 325 height 99
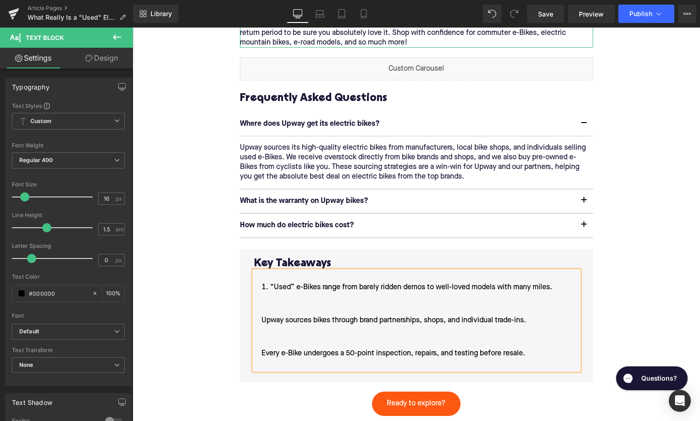
click at [261, 323] on li "“Used” e-Bikes range from barely ridden demos to well-loved models with many mi…" at bounding box center [416, 326] width 325 height 88
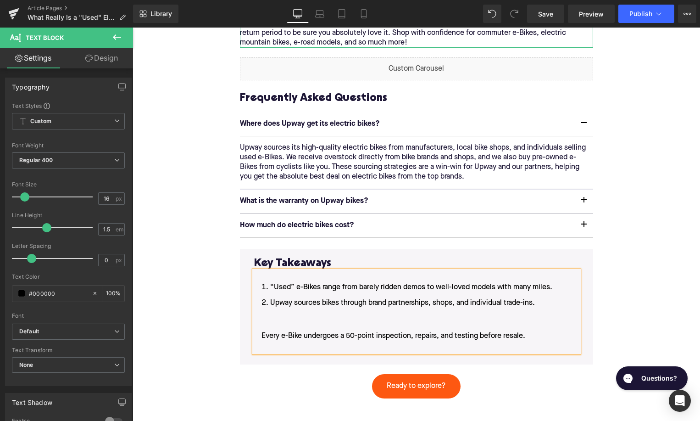
click at [259, 339] on li "Upway sources bikes through brand partnerships, shops, and individual trade-ins…" at bounding box center [416, 324] width 325 height 55
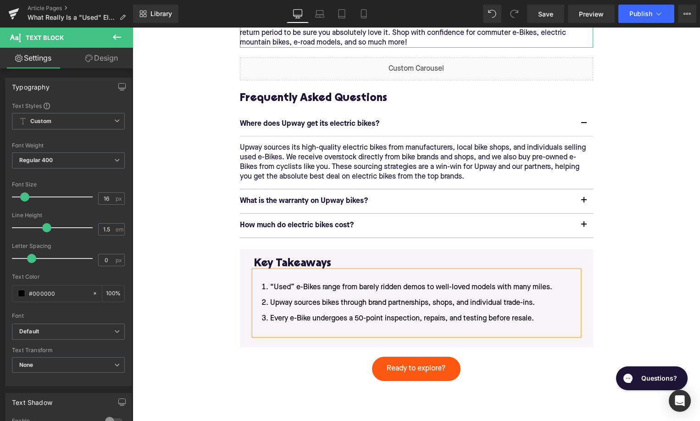
click at [270, 331] on li "Every e-Bike undergoes a 50-point inspection, repairs, and testing before resal…" at bounding box center [416, 324] width 325 height 22
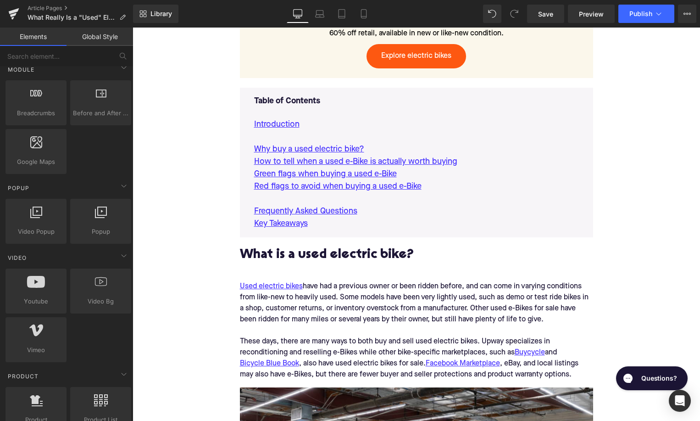
scroll to position [527, 0]
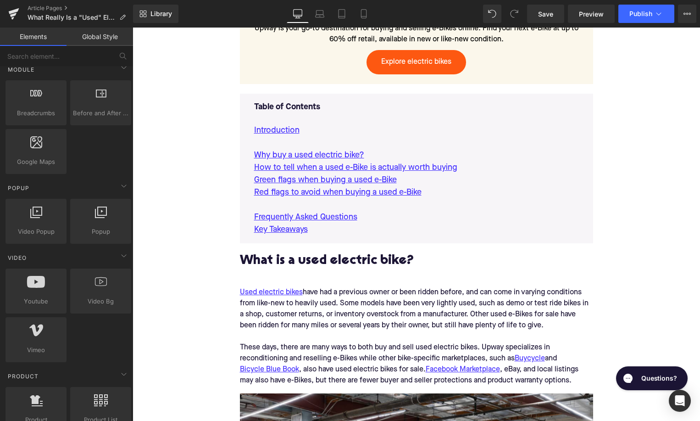
click at [441, 196] on p "Red flags to avoid when buying a used e-Bike" at bounding box center [416, 192] width 325 height 12
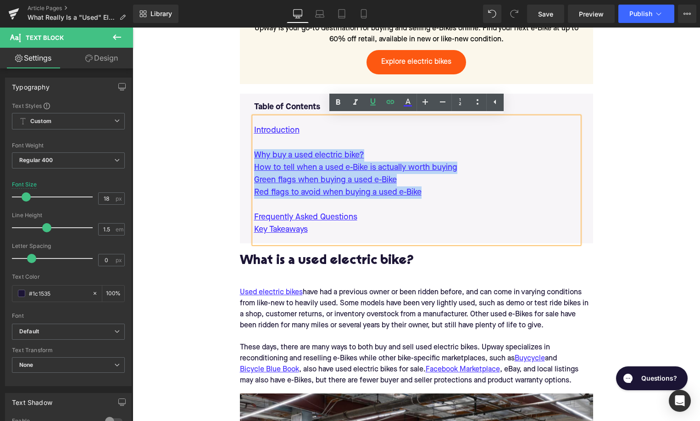
drag, startPoint x: 436, startPoint y: 192, endPoint x: 243, endPoint y: 156, distance: 196.2
click at [243, 156] on div "Table of Contents Text Block Introduction Why buy a used electric bike? How to …" at bounding box center [416, 169] width 353 height 150
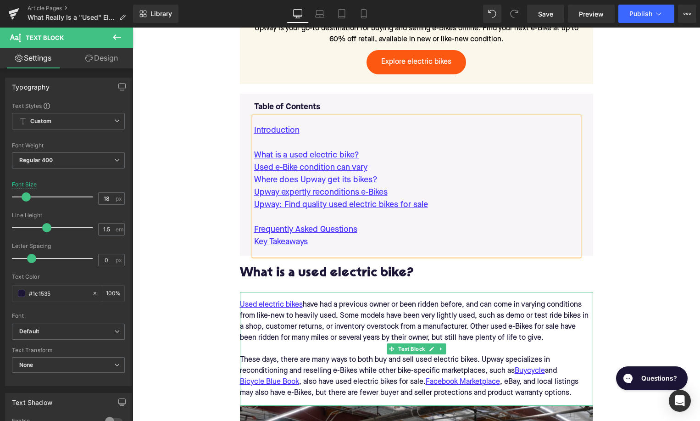
click at [317, 303] on div "Used electric bikes have had a previous owner or been ridden before, and can co…" at bounding box center [416, 349] width 353 height 114
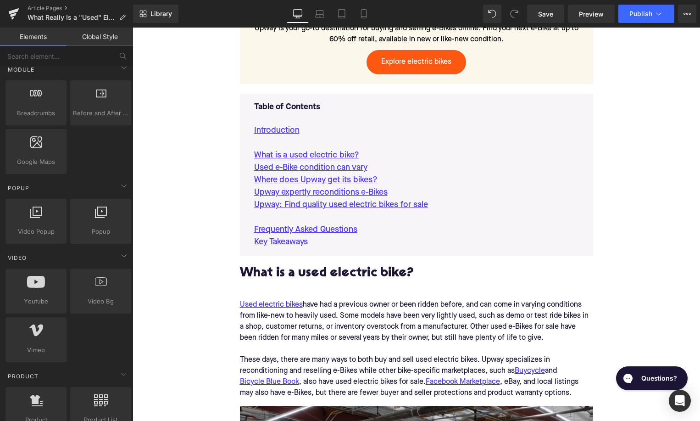
scroll to position [482, 0]
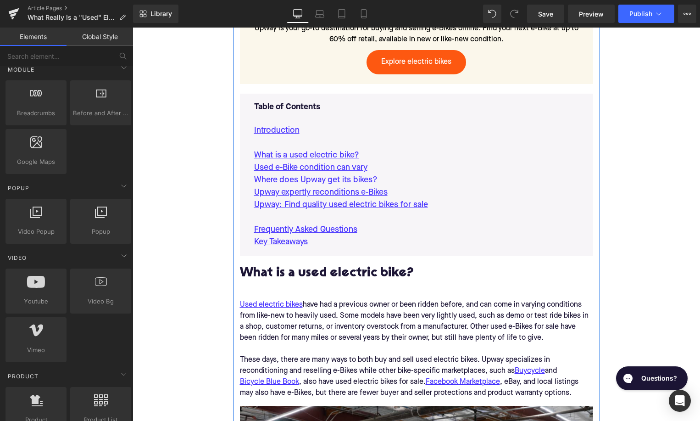
click at [326, 276] on h2 "What is a used electric bike?" at bounding box center [416, 274] width 353 height 14
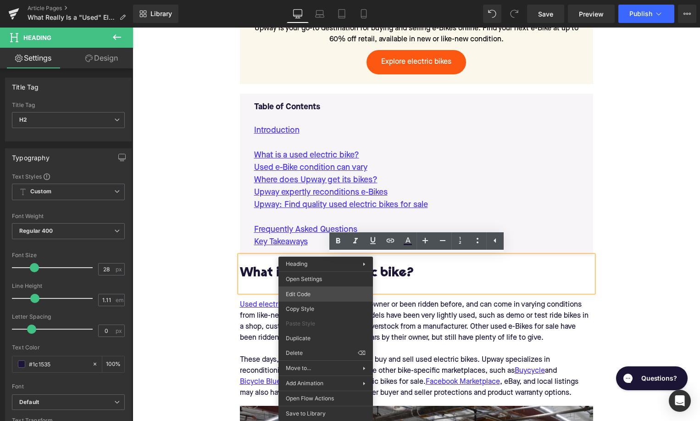
click at [310, 0] on div "Youtube You are previewing how the will restyle your page. You can not edit Ele…" at bounding box center [350, 0] width 700 height 0
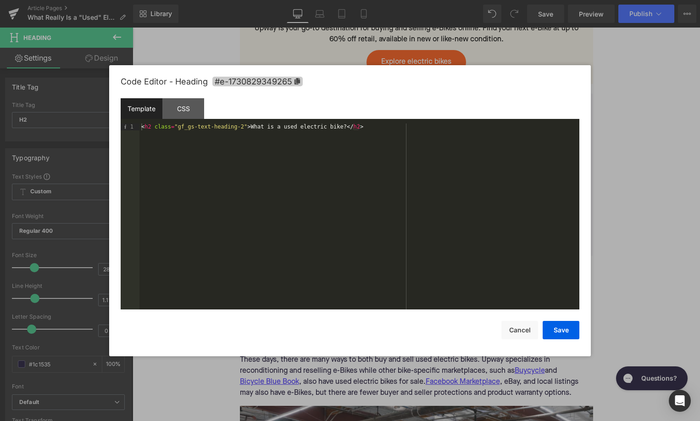
click at [280, 85] on span "#e-1730829349265" at bounding box center [257, 82] width 90 height 10
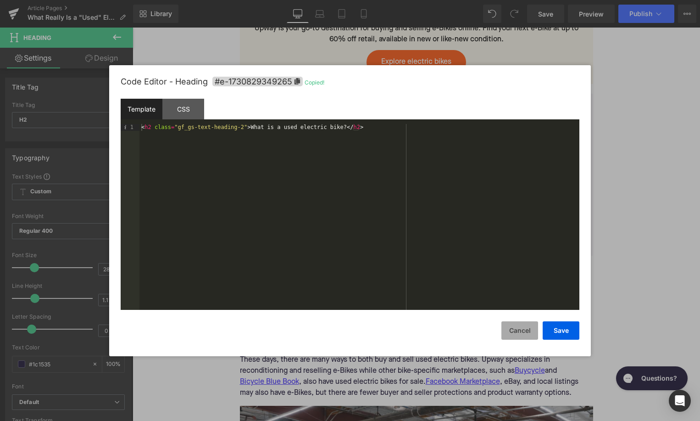
click at [528, 330] on button "Cancel" at bounding box center [519, 330] width 37 height 18
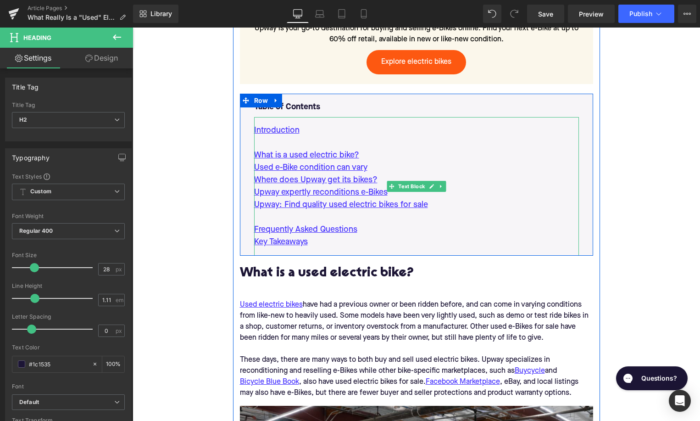
click at [370, 155] on p "What is a used electric bike?" at bounding box center [416, 155] width 325 height 12
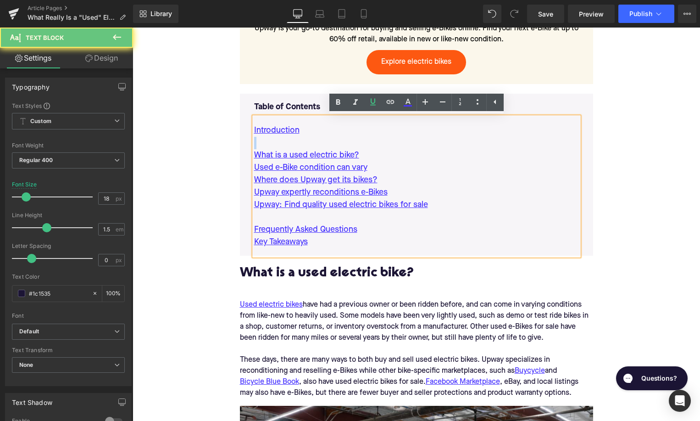
click at [370, 155] on p "What is a used electric bike?" at bounding box center [416, 155] width 325 height 12
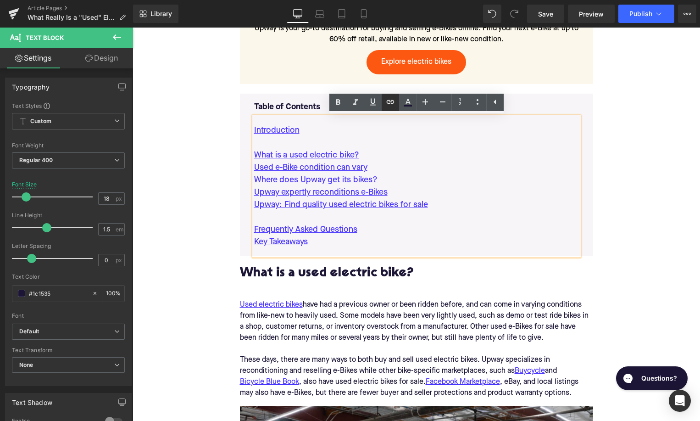
click at [389, 106] on icon at bounding box center [390, 101] width 11 height 11
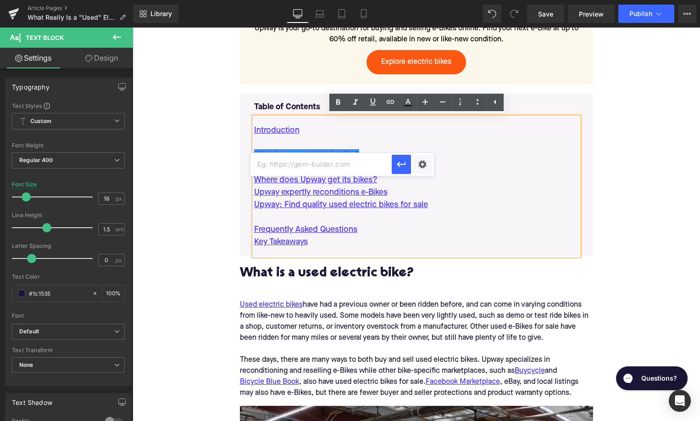
click at [348, 170] on input "text" at bounding box center [321, 164] width 141 height 23
paste input "#e-1730829349265"
click at [402, 163] on icon "button" at bounding box center [401, 164] width 11 height 11
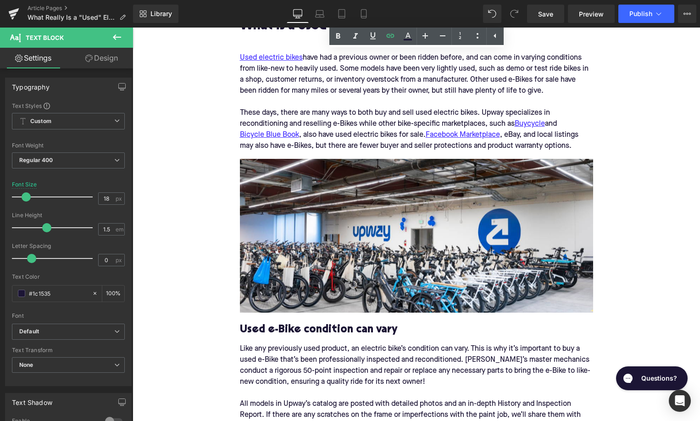
scroll to position [841, 0]
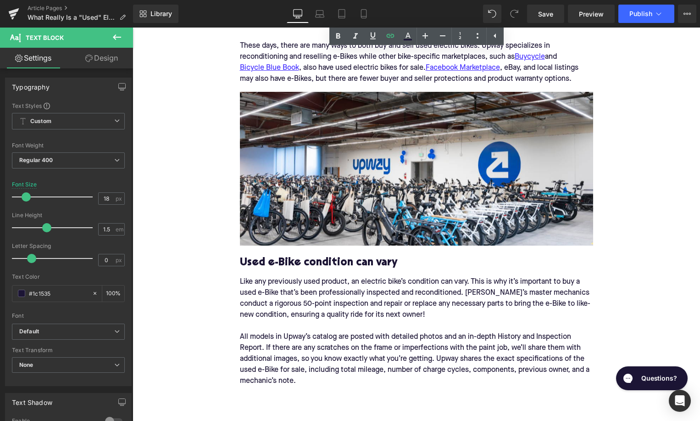
click at [335, 261] on h2 "Used e-Bike condition can vary" at bounding box center [416, 262] width 353 height 12
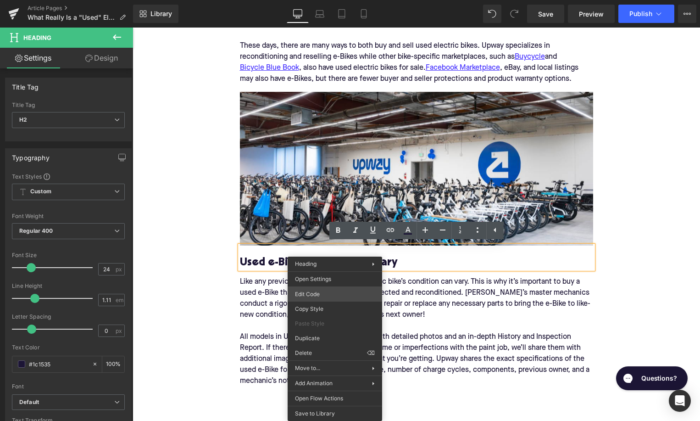
click at [326, 0] on div "Youtube You are previewing how the will restyle your page. You can not edit Ele…" at bounding box center [350, 0] width 700 height 0
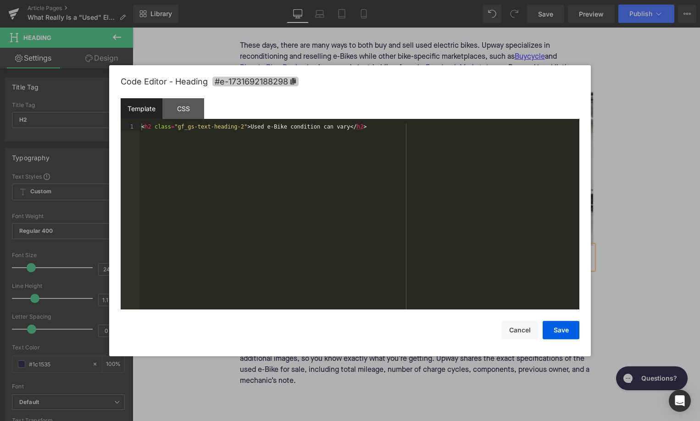
click at [292, 81] on span "#e-1731692188298" at bounding box center [255, 82] width 86 height 10
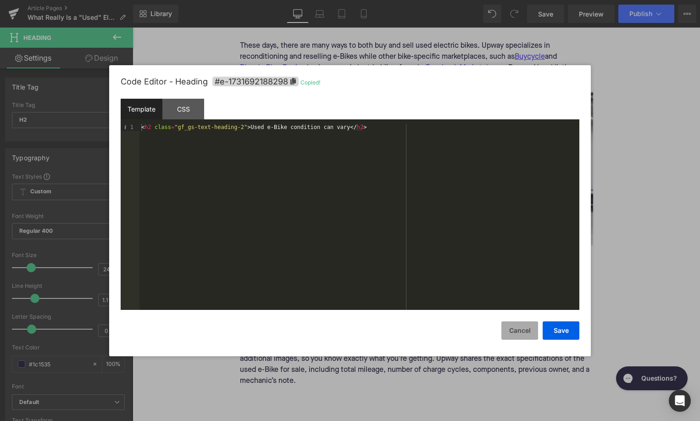
click at [514, 329] on button "Cancel" at bounding box center [519, 330] width 37 height 18
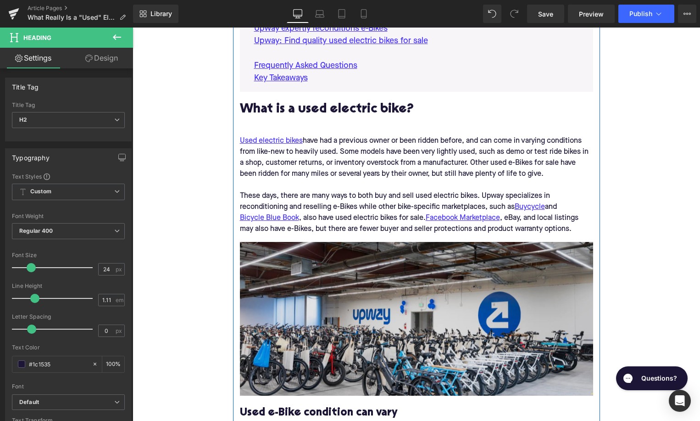
scroll to position [593, 0]
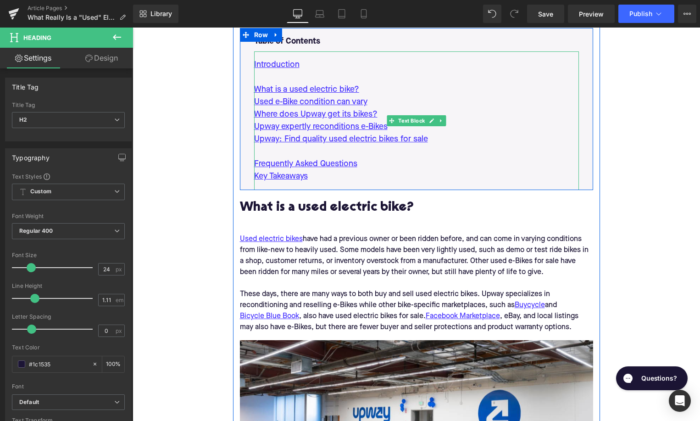
click at [379, 99] on p "Used e-Bike condition can vary" at bounding box center [416, 102] width 325 height 12
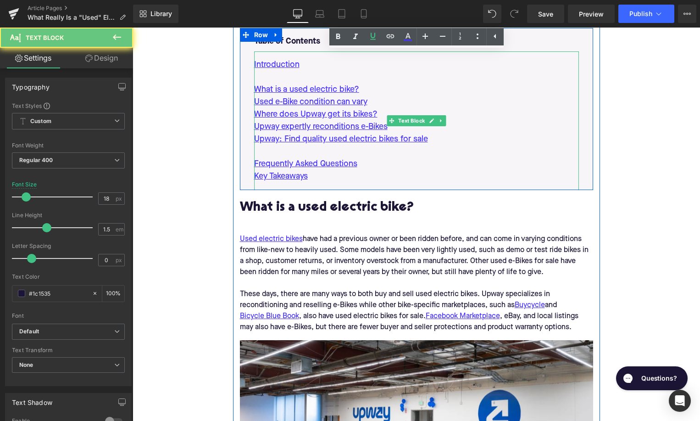
click at [379, 99] on p "Used e-Bike condition can vary" at bounding box center [416, 102] width 325 height 12
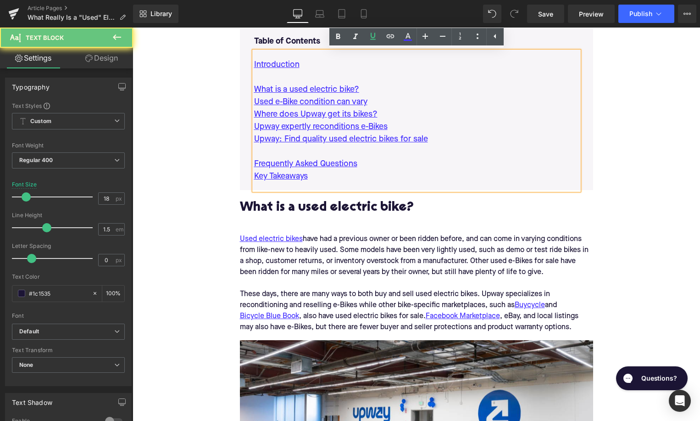
click at [379, 99] on p "Used e-Bike condition can vary" at bounding box center [416, 102] width 325 height 12
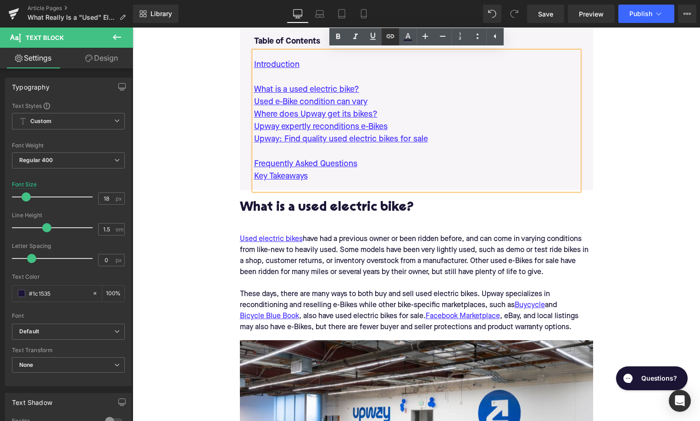
click at [389, 36] on icon at bounding box center [390, 36] width 11 height 11
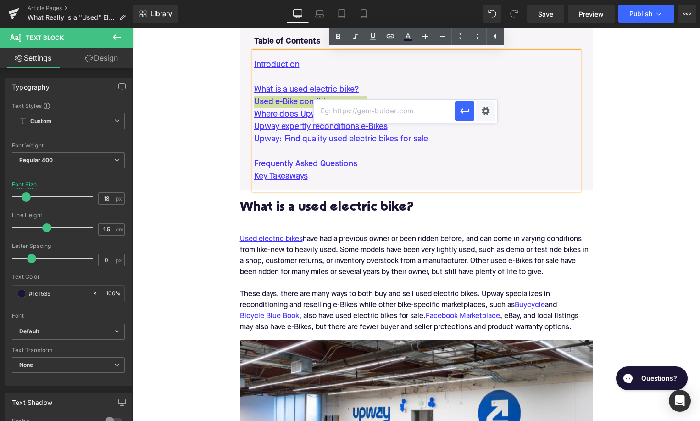
click at [349, 106] on input "text" at bounding box center [384, 111] width 141 height 23
paste input "#e-1731692188298"
type input "#e-1731692188298"
click at [464, 115] on icon "button" at bounding box center [464, 111] width 11 height 11
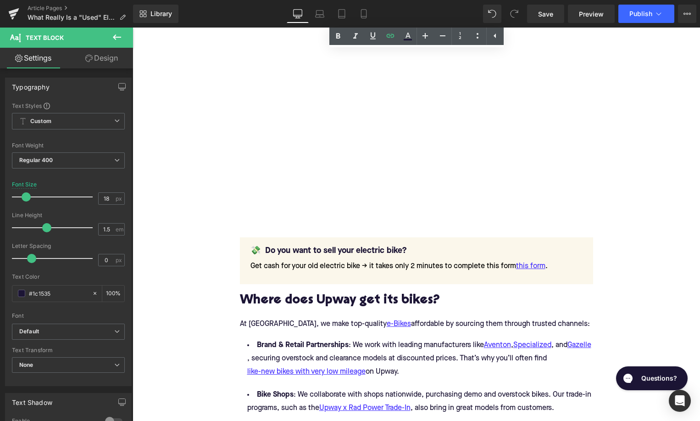
scroll to position [1212, 0]
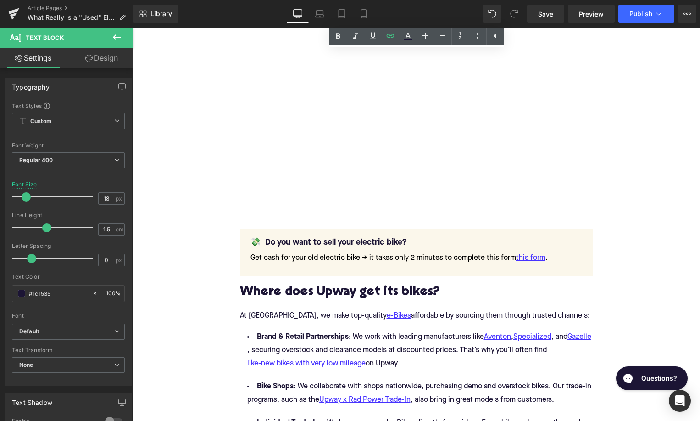
click at [302, 292] on h2 "Where does Upway get its bikes?" at bounding box center [416, 292] width 353 height 14
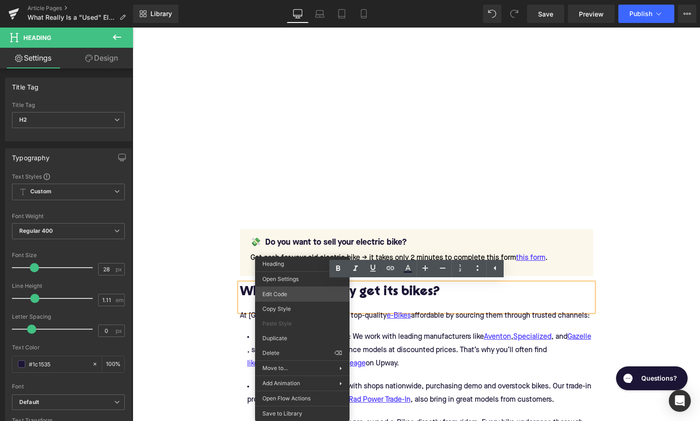
click at [286, 0] on div "Youtube You are previewing how the will restyle your page. You can not edit Ele…" at bounding box center [350, 0] width 700 height 0
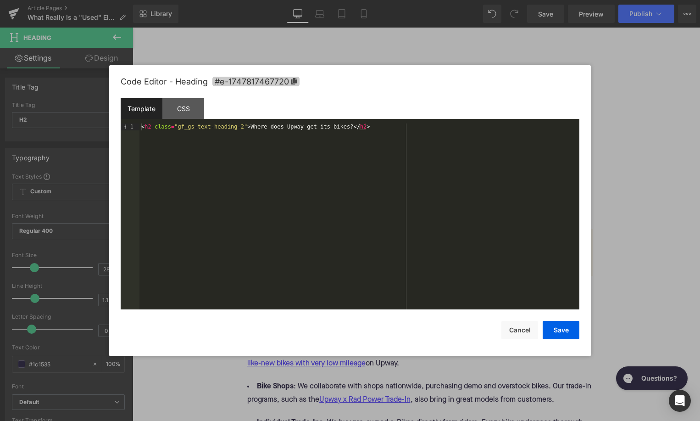
click at [268, 78] on span "#e-1747817467720" at bounding box center [255, 82] width 87 height 10
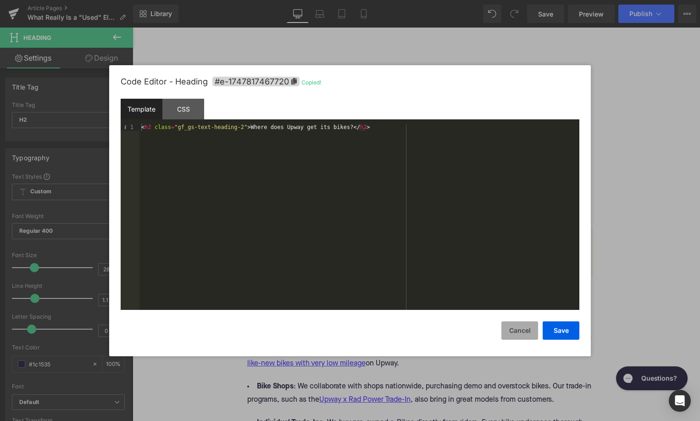
click at [520, 334] on button "Cancel" at bounding box center [519, 330] width 37 height 18
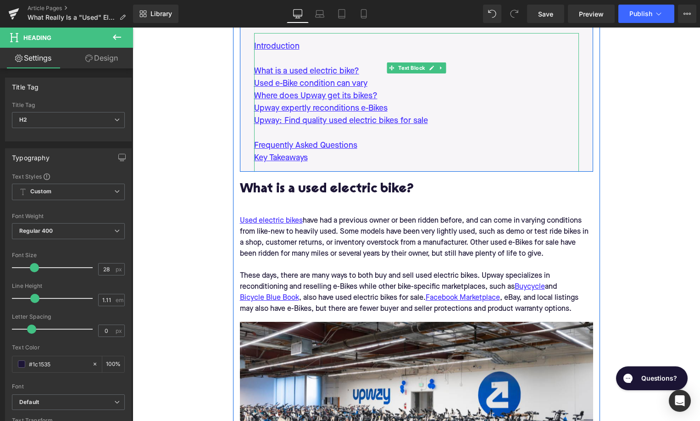
scroll to position [607, 0]
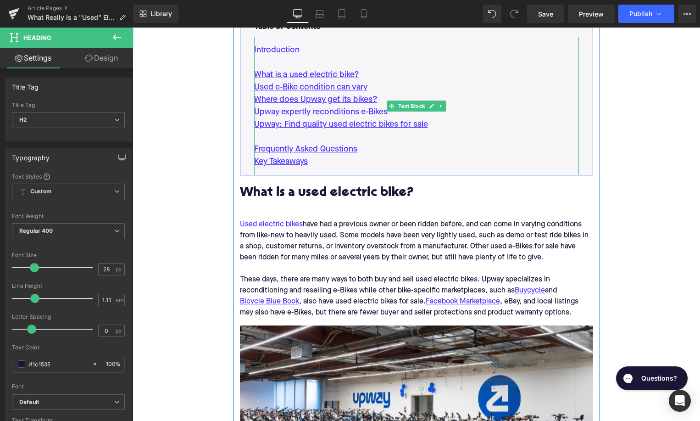
click at [382, 99] on p "Where does Upway get its bikes?" at bounding box center [416, 100] width 325 height 12
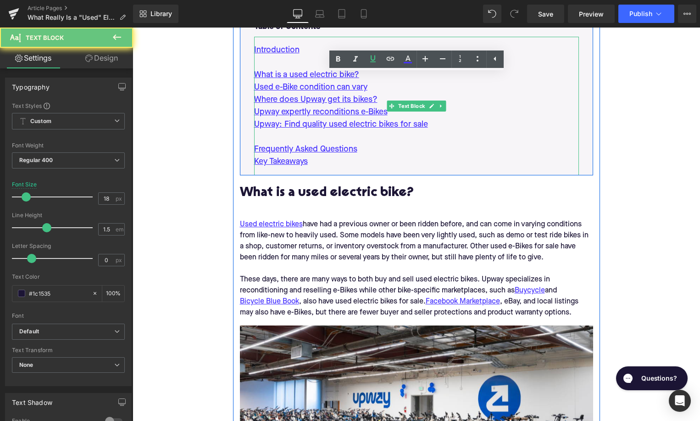
click at [382, 99] on p "Where does Upway get its bikes?" at bounding box center [416, 100] width 325 height 12
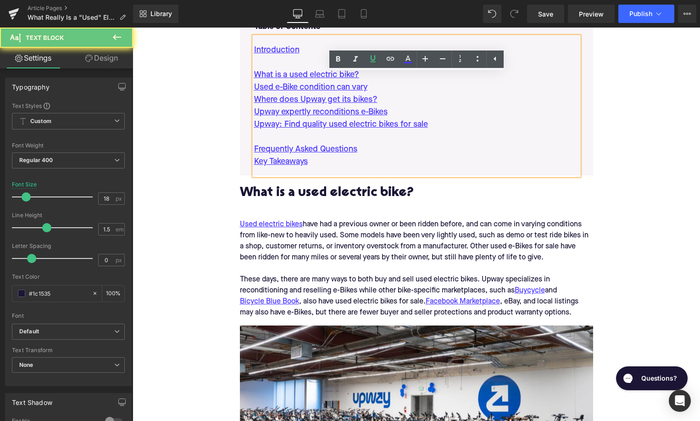
click at [382, 99] on p "Where does Upway get its bikes?" at bounding box center [416, 100] width 325 height 12
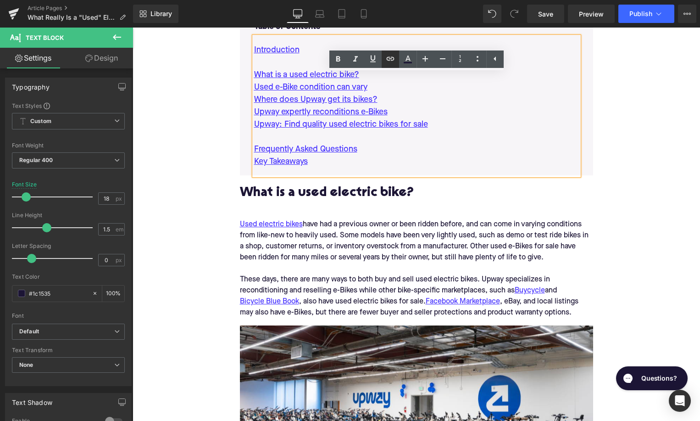
click at [392, 63] on icon at bounding box center [390, 58] width 11 height 11
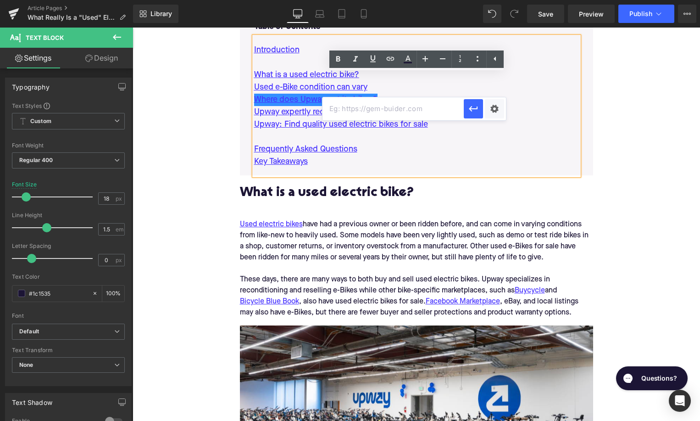
click at [366, 104] on input "text" at bounding box center [393, 108] width 141 height 23
paste input "#e-1747817467720"
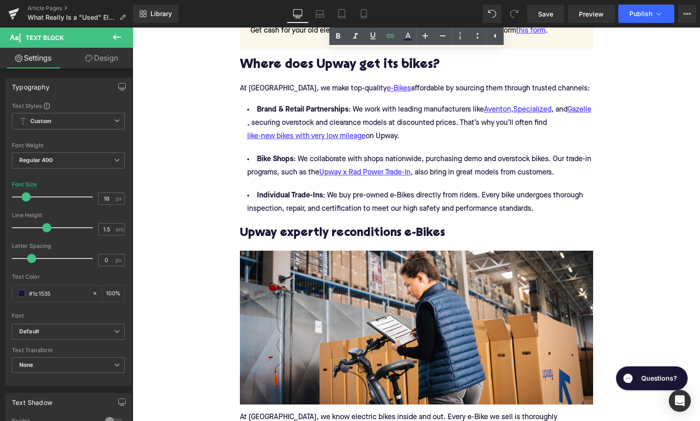
scroll to position [1441, 0]
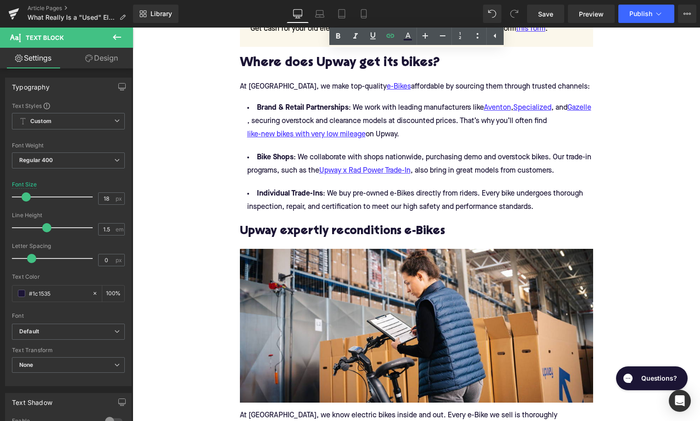
click at [315, 235] on h2 "Upway expertly reconditions e-Bikes" at bounding box center [416, 231] width 353 height 13
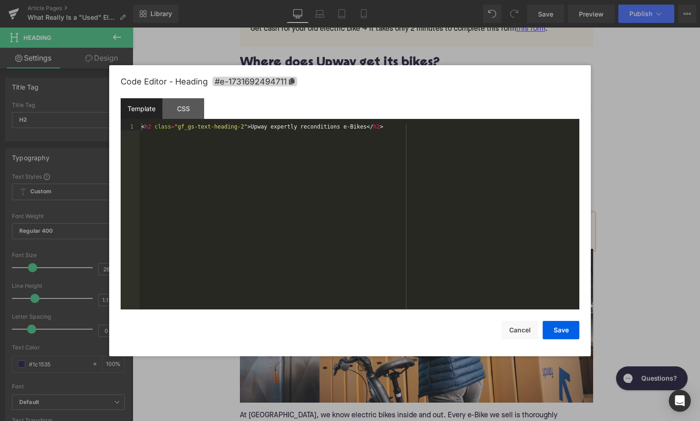
click at [304, 0] on div "Youtube You are previewing how the will restyle your page. You can not edit Ele…" at bounding box center [350, 0] width 700 height 0
click at [280, 81] on span "#e-1731692494711" at bounding box center [254, 82] width 85 height 10
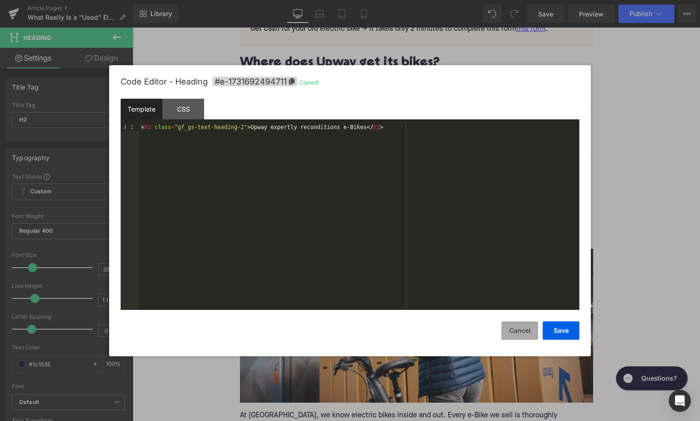
click at [509, 323] on button "Cancel" at bounding box center [519, 330] width 37 height 18
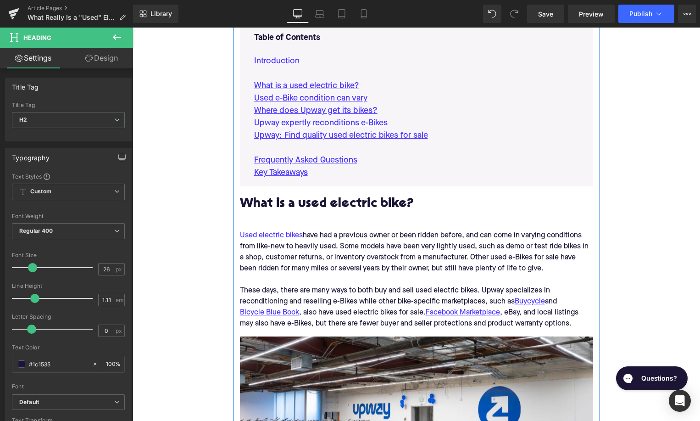
scroll to position [571, 0]
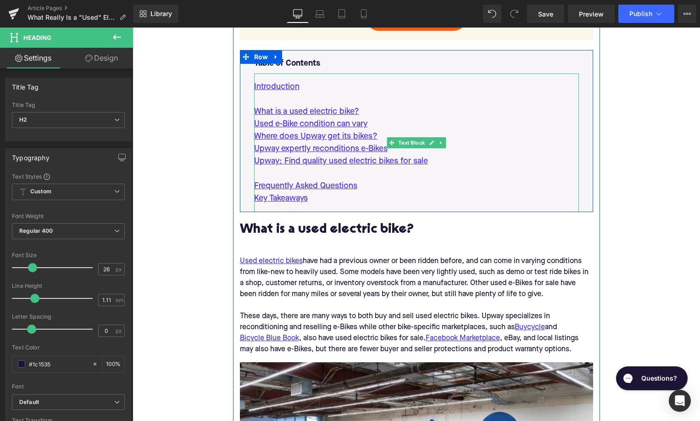
click at [401, 152] on p "Upway expertly reconditions e-Bikes" at bounding box center [416, 149] width 325 height 12
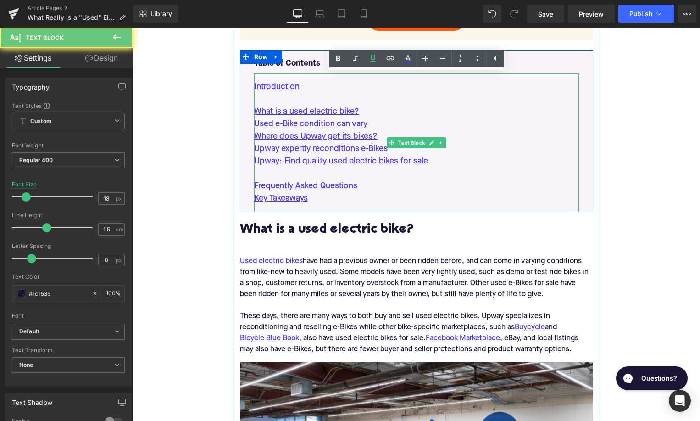
click at [401, 152] on p "Upway expertly reconditions e-Bikes" at bounding box center [416, 149] width 325 height 12
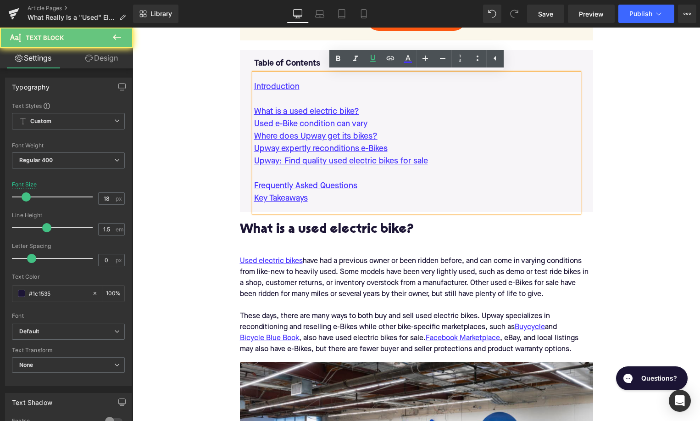
click at [401, 152] on p "Upway expertly reconditions e-Bikes" at bounding box center [416, 149] width 325 height 12
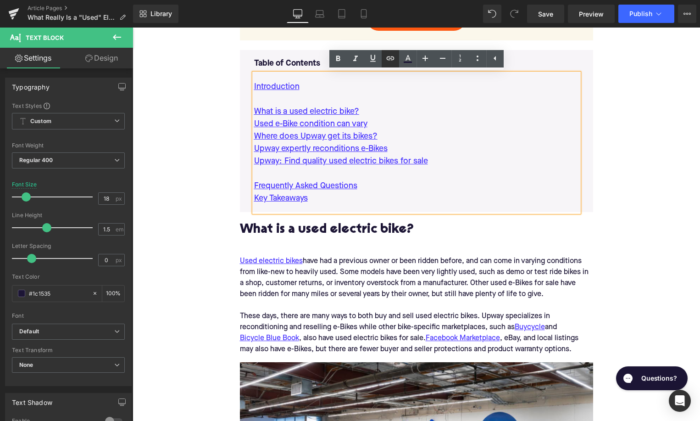
click at [391, 58] on icon at bounding box center [390, 58] width 8 height 4
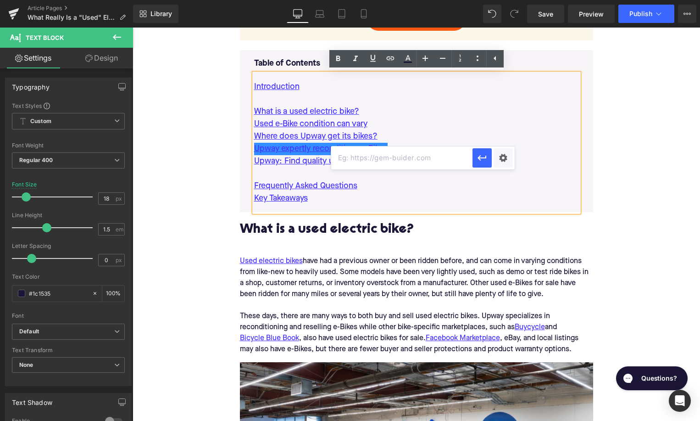
click at [368, 159] on input "text" at bounding box center [401, 157] width 141 height 23
paste input "#e-1731692494711"
type input "#e-1731692494711"
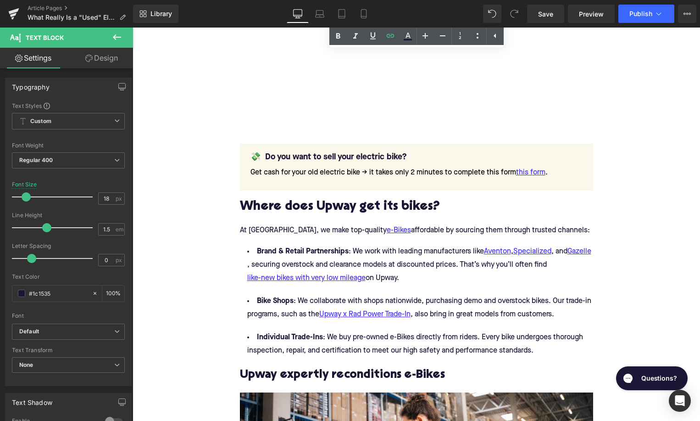
scroll to position [1384, 0]
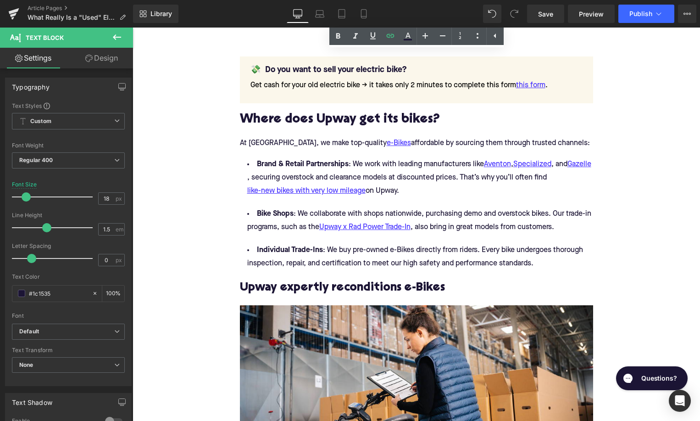
click at [321, 121] on h2 "Where does Upway get its bikes?" at bounding box center [416, 120] width 353 height 14
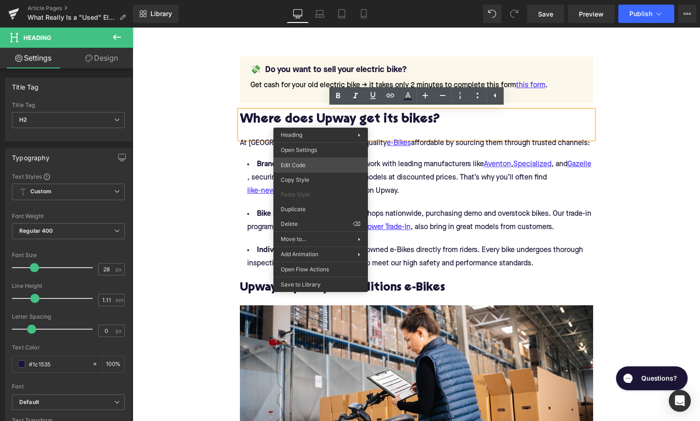
click at [317, 0] on div "Youtube You are previewing how the will restyle your page. You can not edit Ele…" at bounding box center [350, 0] width 700 height 0
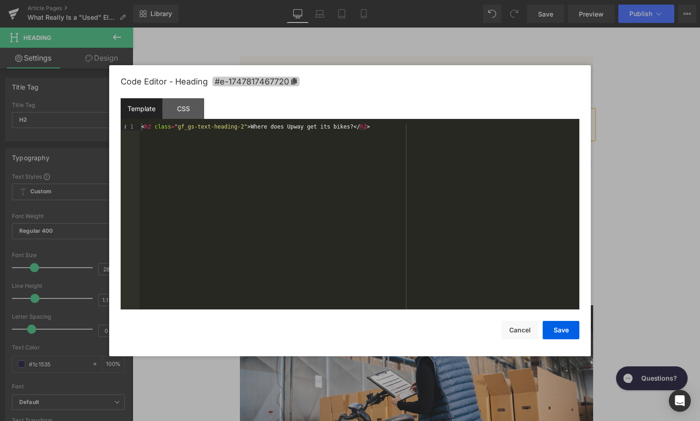
click at [279, 84] on span "#e-1747817467720" at bounding box center [255, 82] width 87 height 10
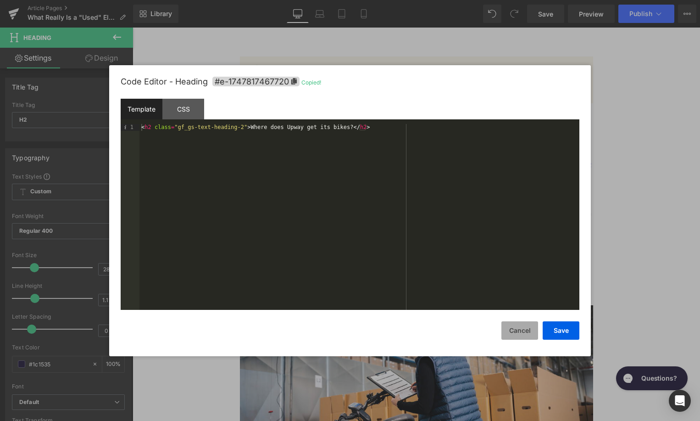
click at [513, 331] on button "Cancel" at bounding box center [519, 330] width 37 height 18
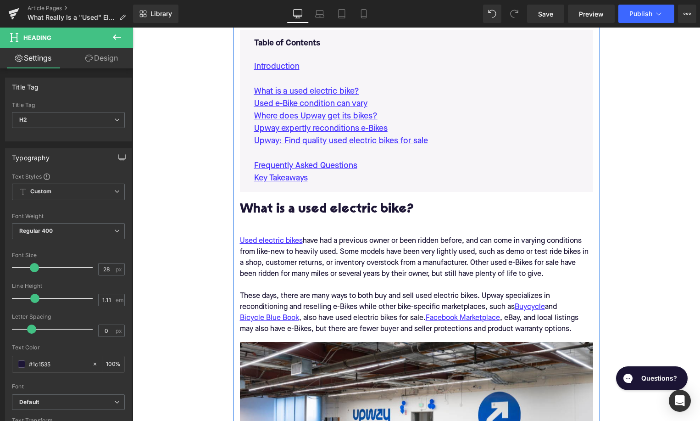
scroll to position [584, 0]
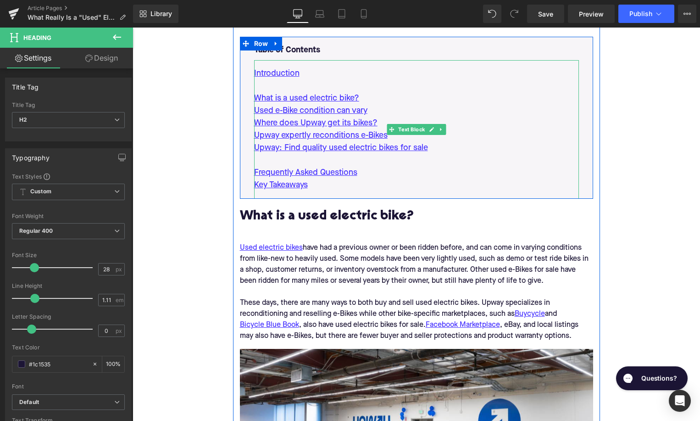
click at [396, 119] on p "Where does Upway get its bikes?" at bounding box center [416, 123] width 325 height 12
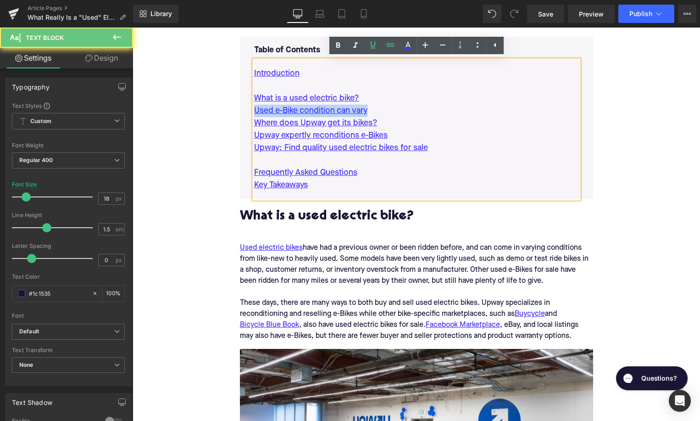
click at [396, 119] on p "Where does Upway get its bikes?" at bounding box center [416, 123] width 325 height 12
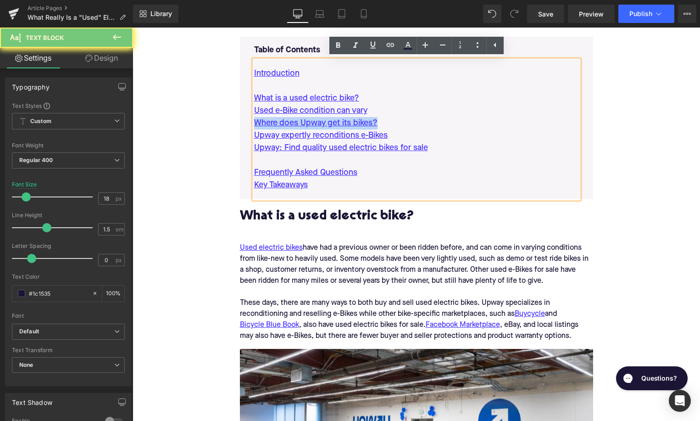
click at [396, 119] on p "Where does Upway get its bikes?" at bounding box center [416, 123] width 325 height 12
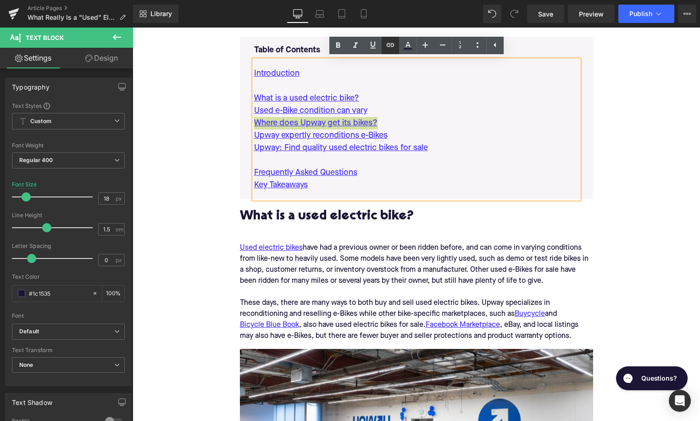
click at [392, 43] on icon at bounding box center [390, 44] width 11 height 11
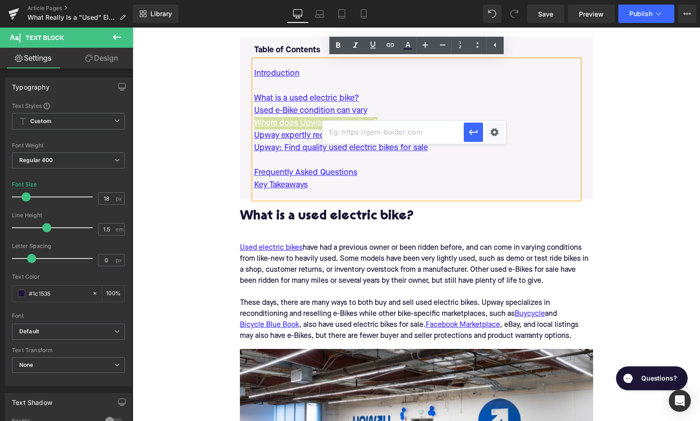
click at [373, 129] on input "text" at bounding box center [393, 132] width 141 height 23
paste input "#e-1747817467720"
type input "#e-1747817467720"
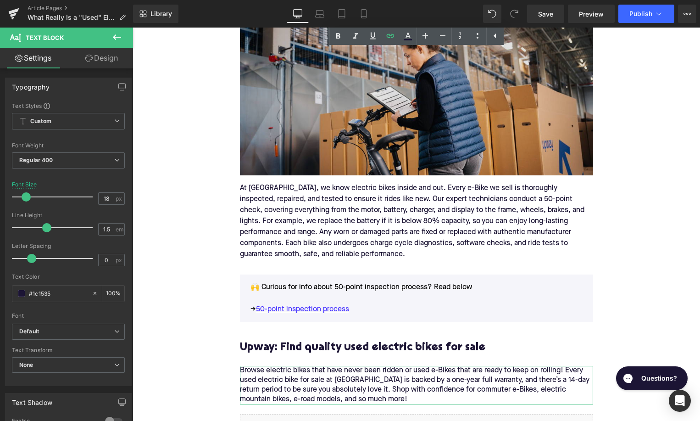
scroll to position [1727, 0]
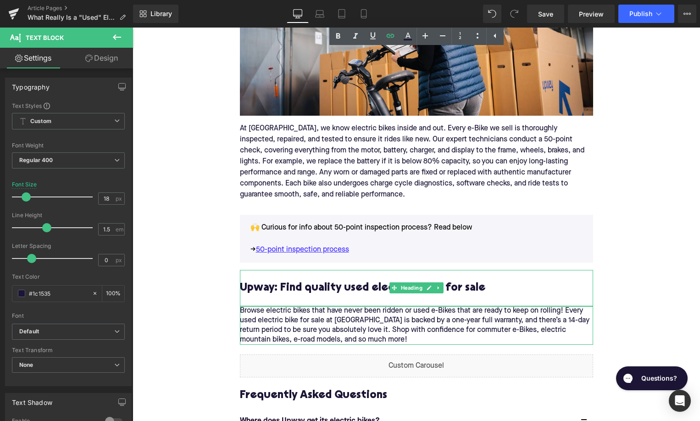
click at [307, 294] on h3 "Upway: Find quality used electric bikes for sale" at bounding box center [416, 288] width 353 height 14
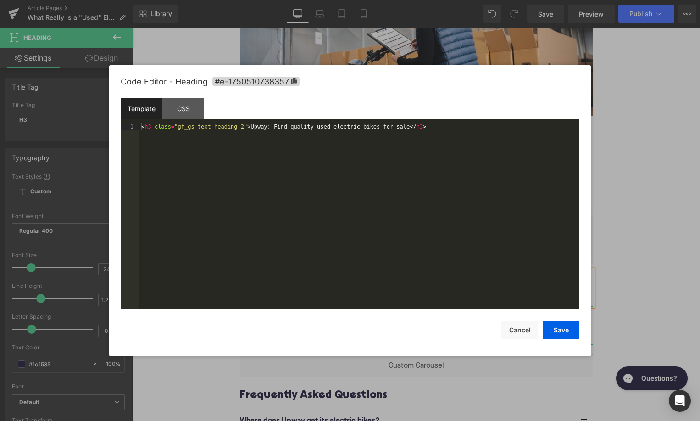
click at [302, 0] on div "Youtube You are previewing how the will restyle your page. You can not edit Ele…" at bounding box center [350, 0] width 700 height 0
click at [281, 82] on span "#e-1750510738357" at bounding box center [255, 82] width 87 height 10
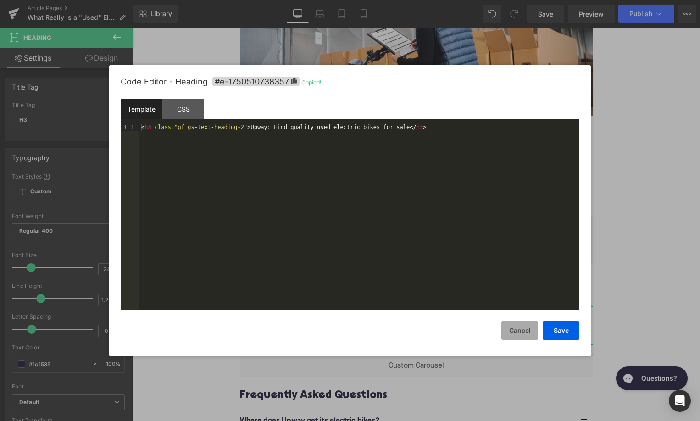
click at [514, 322] on button "Cancel" at bounding box center [519, 330] width 37 height 18
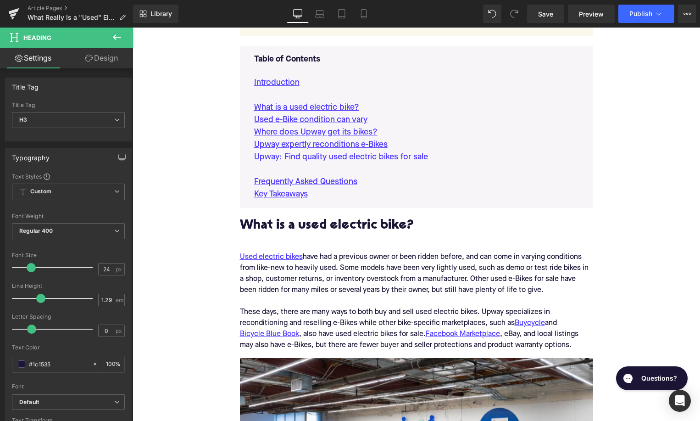
scroll to position [561, 0]
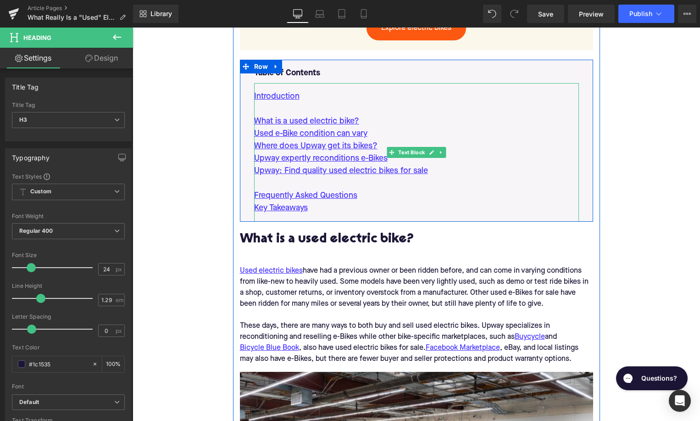
click at [433, 175] on p "Upway: Find quality used electric bikes for sale" at bounding box center [416, 171] width 325 height 12
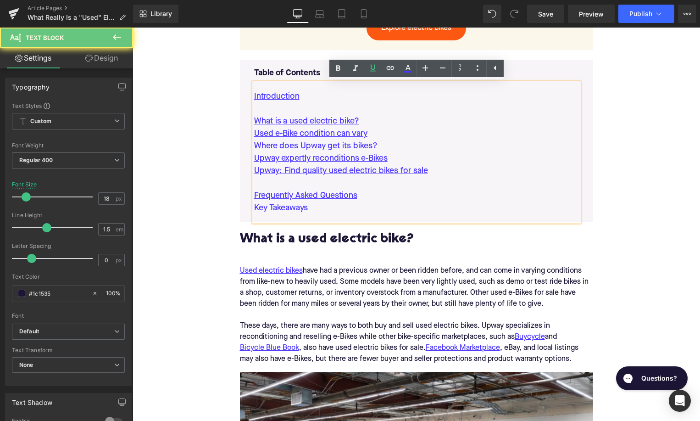
click at [433, 175] on p "Upway: Find quality used electric bikes for sale" at bounding box center [416, 171] width 325 height 12
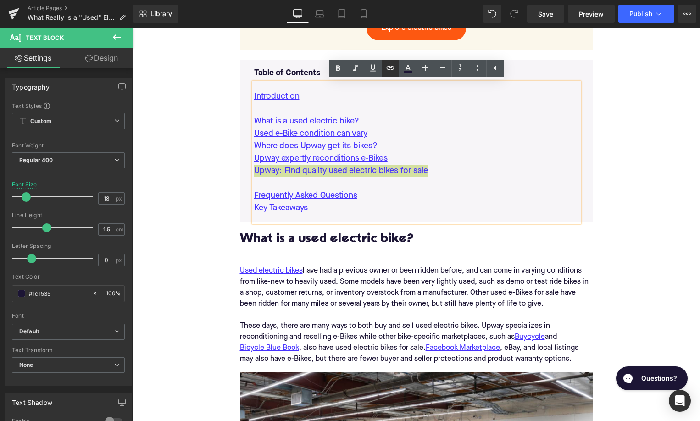
click at [388, 65] on icon at bounding box center [390, 67] width 11 height 11
click at [375, 175] on input "text" at bounding box center [413, 179] width 141 height 23
paste input "#e-1750510738357"
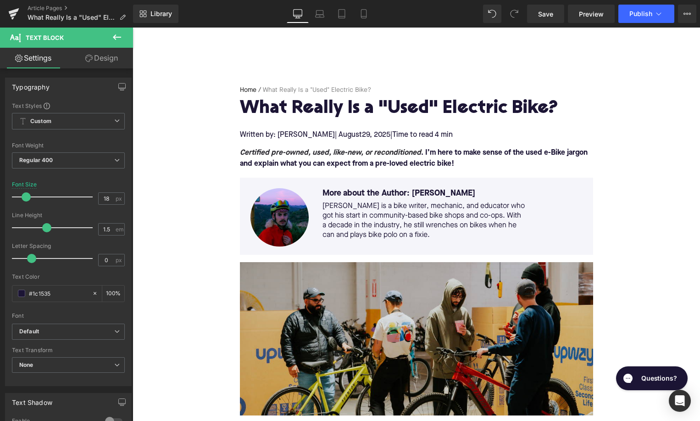
scroll to position [0, 0]
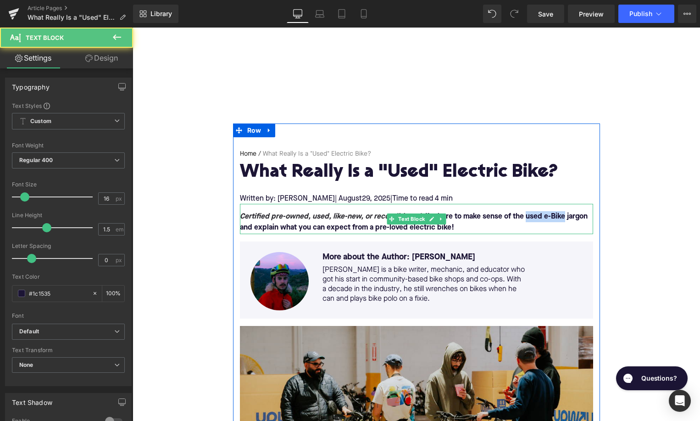
drag, startPoint x: 525, startPoint y: 217, endPoint x: 563, endPoint y: 217, distance: 37.6
click at [563, 217] on font "Certified pre-owned, used, like-new, or reconditioned . I’m here to make sense …" at bounding box center [414, 222] width 348 height 18
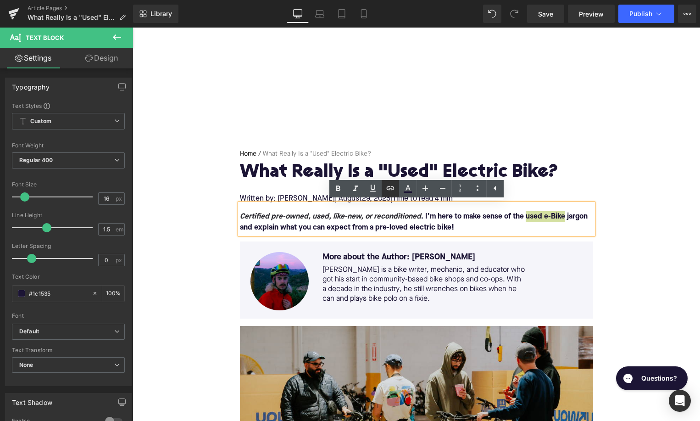
click at [386, 187] on icon at bounding box center [390, 188] width 11 height 11
click at [450, 241] on input "text" at bounding box center [480, 237] width 141 height 23
paste input "https://upway.co/collections/used-electric-bike"
type input "https://upway.co/collections/used-electric-bike"
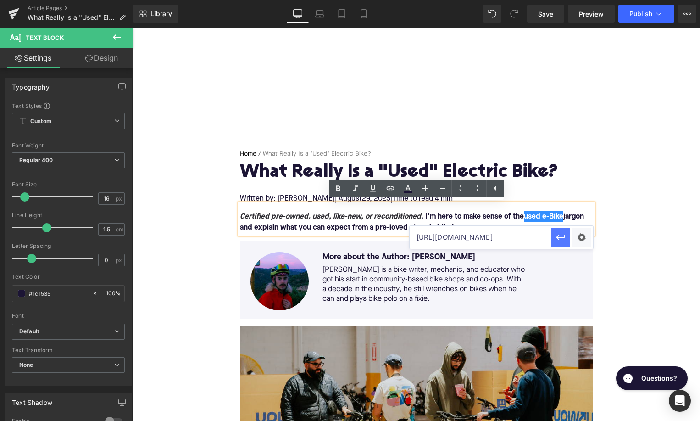
click at [564, 243] on button "button" at bounding box center [560, 237] width 19 height 19
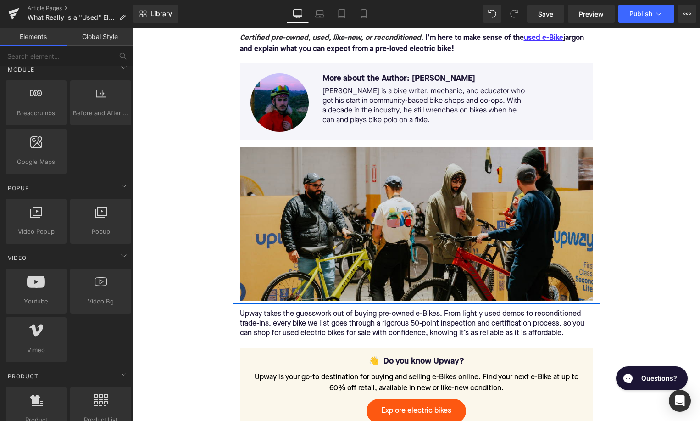
scroll to position [180, 0]
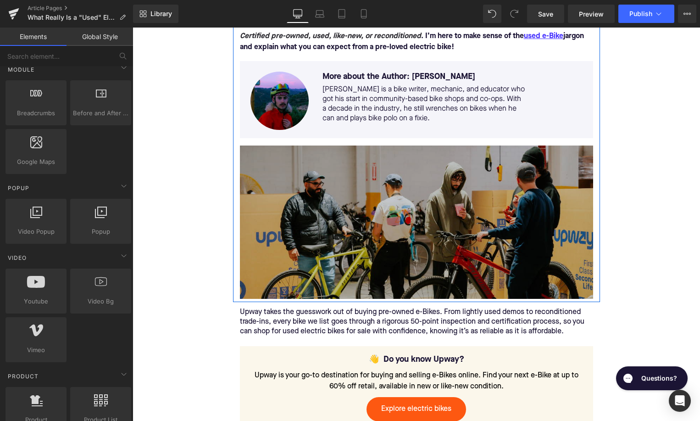
click at [328, 237] on img at bounding box center [416, 221] width 353 height 153
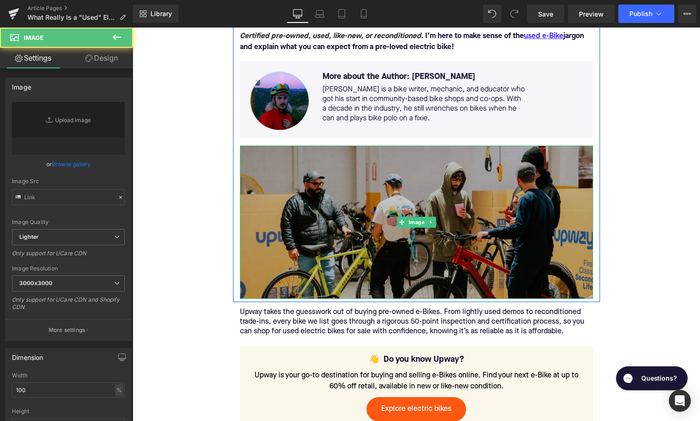
type input "https://ucarecdn.com/14af10e8-43cf-4ea8-ab2d-624edaa79cf6/-/format/auto/-/previ…"
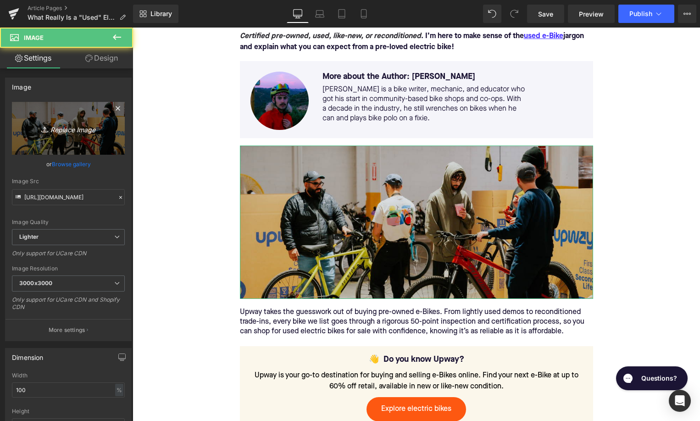
click at [75, 127] on icon "Replace Image" at bounding box center [68, 128] width 73 height 11
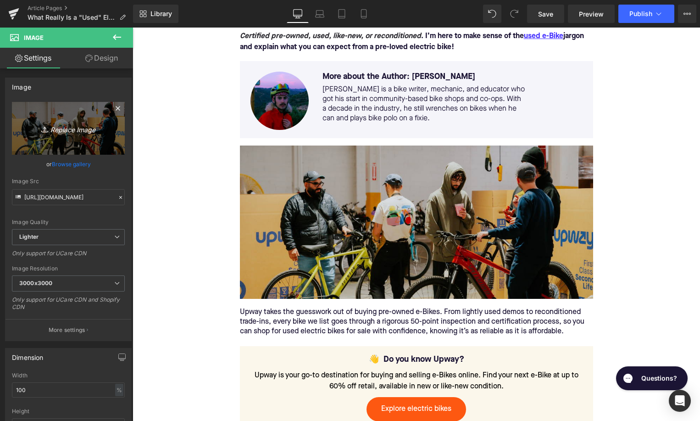
type input "C:\fakepath\Remy Pt. 3(38).png"
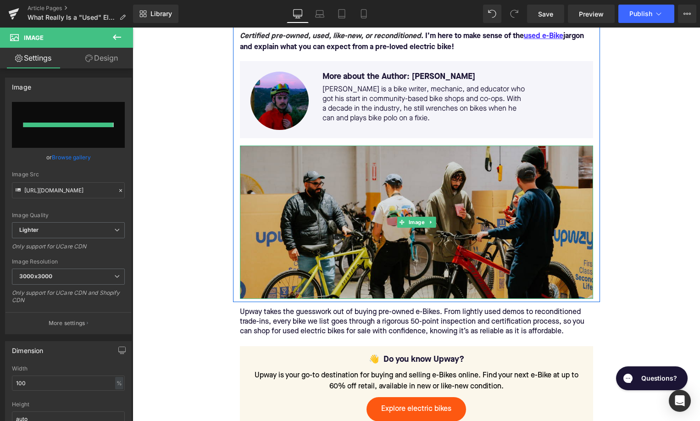
type input "https://ucarecdn.com/be61bea1-7833-476b-afe8-44b490c79729/-/format/auto/-/previ…"
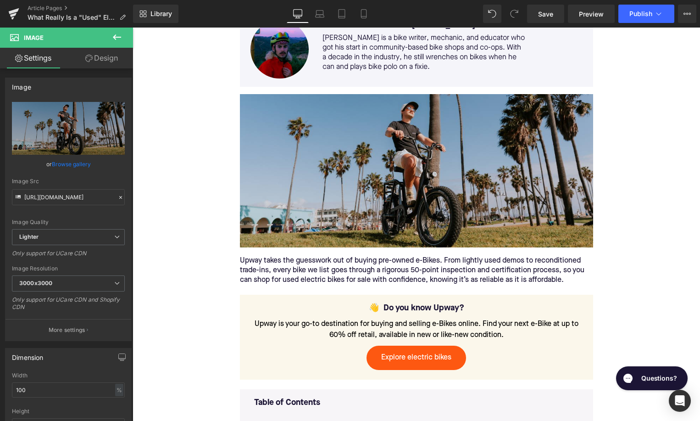
scroll to position [170, 0]
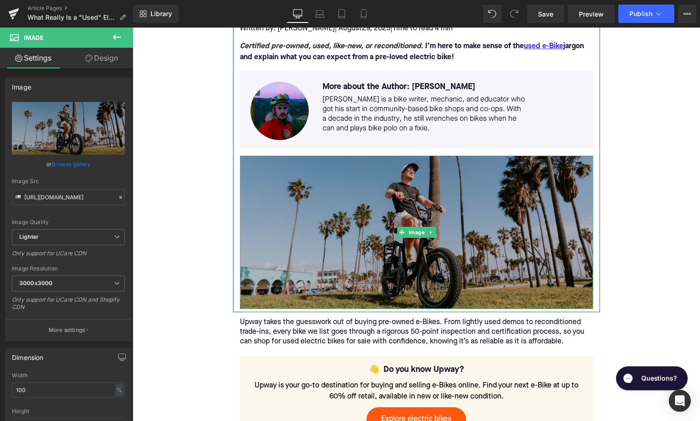
click at [386, 255] on img at bounding box center [416, 232] width 353 height 153
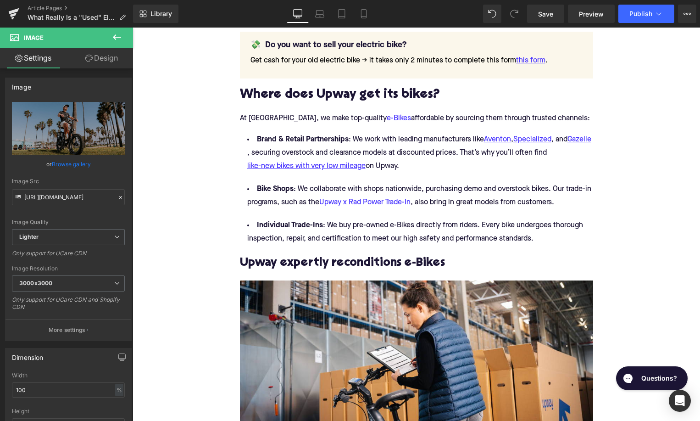
scroll to position [1499, 0]
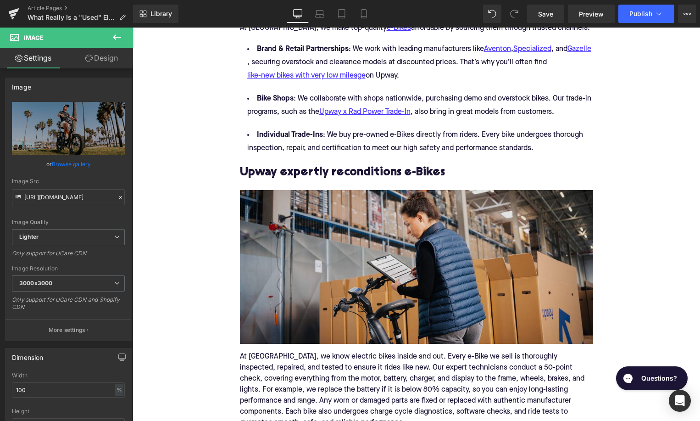
click at [402, 262] on img at bounding box center [416, 266] width 353 height 153
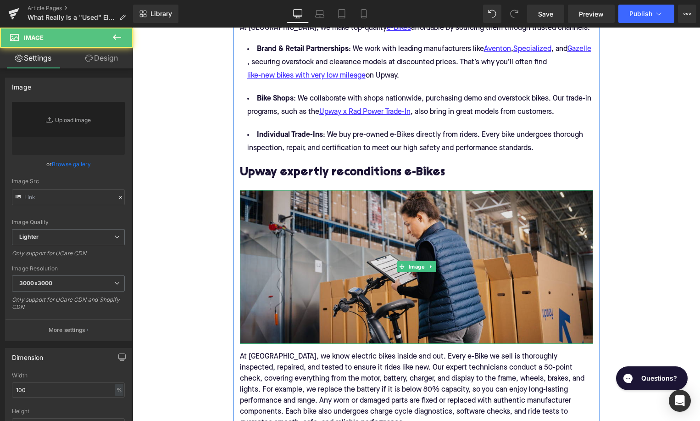
type input "https://ucarecdn.com/5ce35e04-8df1-40cc-b37e-ff64e2385443/-/format/auto/-/previ…"
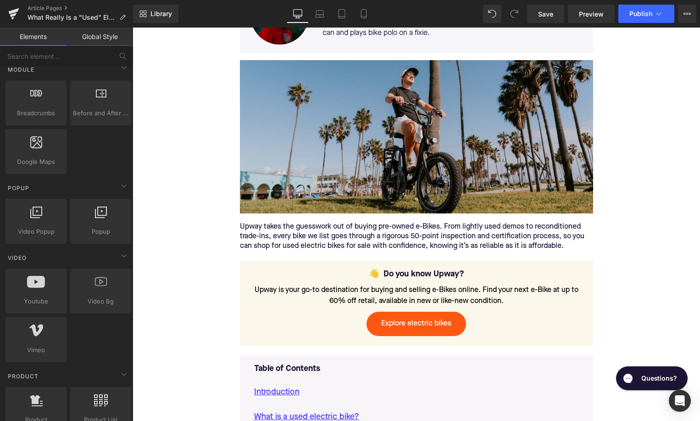
scroll to position [237, 0]
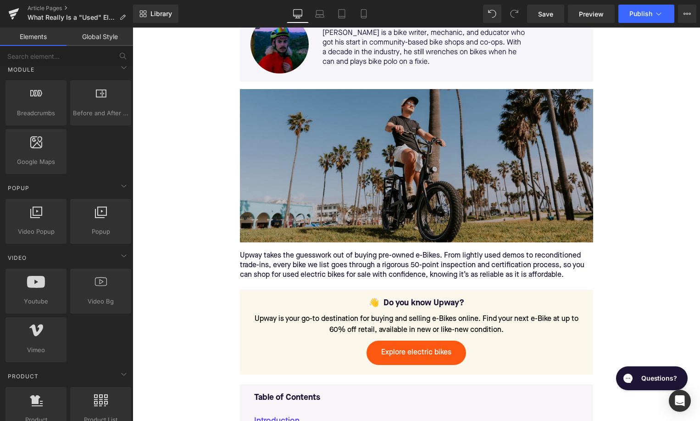
click at [315, 172] on img at bounding box center [416, 165] width 353 height 153
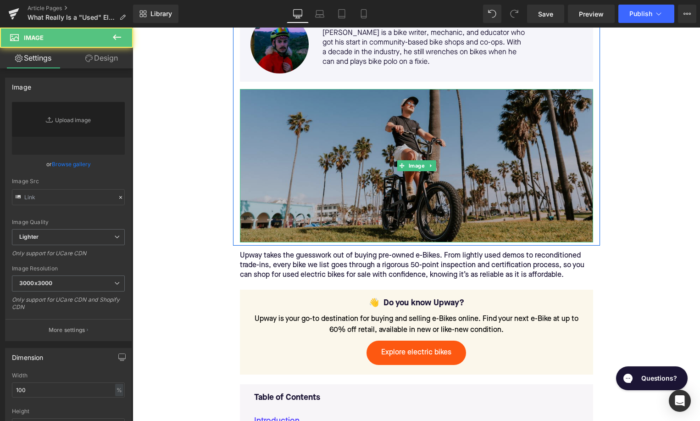
type input "https://ucarecdn.com/be61bea1-7833-476b-afe8-44b490c79729/-/format/auto/-/previ…"
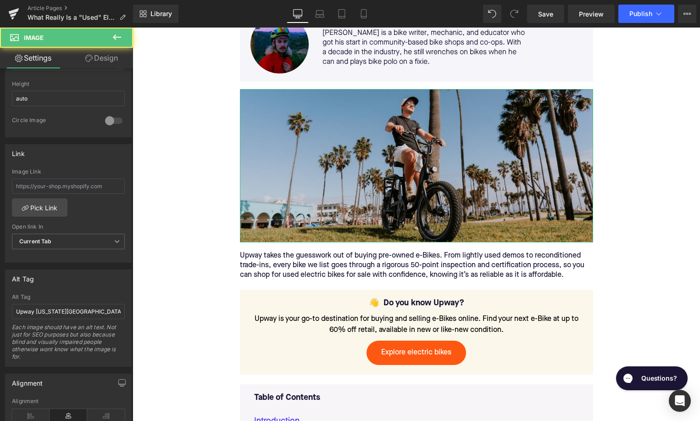
scroll to position [411, 0]
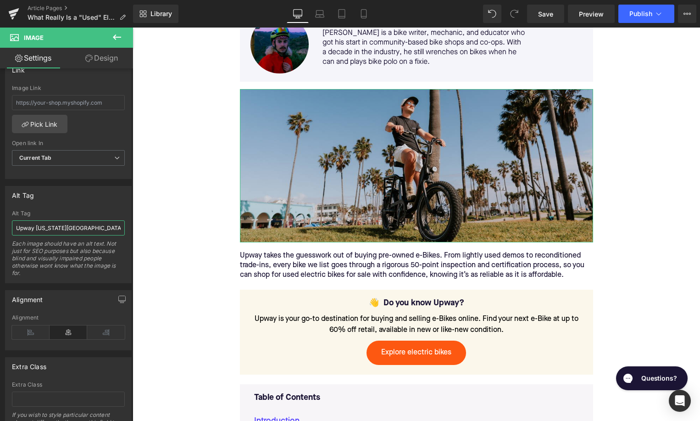
click at [68, 226] on input "Upway New York City Garage Sale electric bike" at bounding box center [68, 227] width 113 height 15
click at [55, 227] on input "RadRunner electric bike on grass near palm trees" at bounding box center [68, 227] width 113 height 15
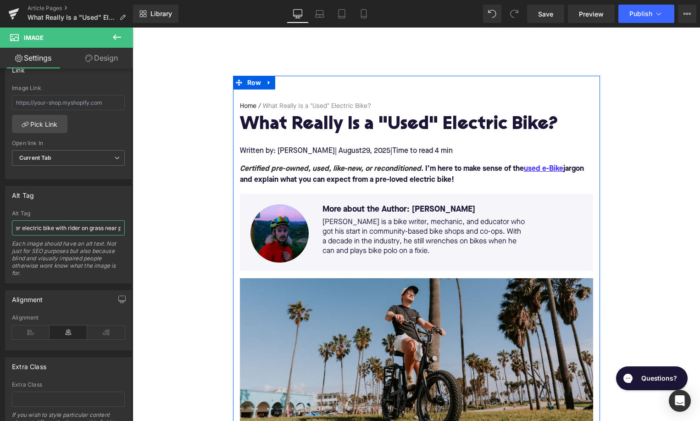
scroll to position [27, 0]
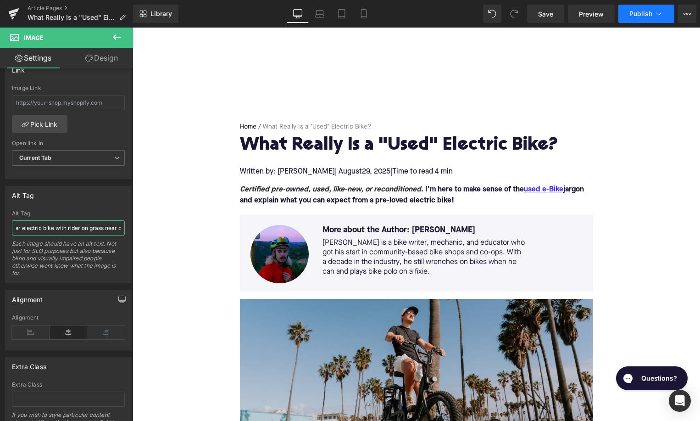
type input "RadRunner electric bike with rider on grass near palm trees"
click at [644, 15] on span "Publish" at bounding box center [640, 13] width 23 height 7
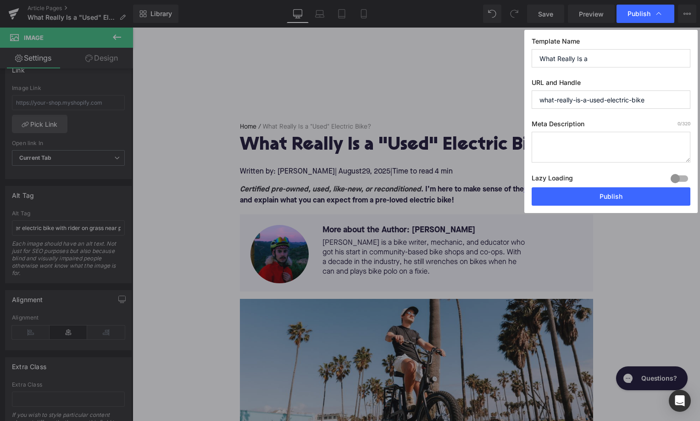
click at [568, 134] on textarea at bounding box center [611, 147] width 159 height 31
paste textarea "Discover what “used” really means for electric bikes and how Upway reconditions…"
type textarea "Discover what “used” really means for electric bikes and how Upway reconditions…"
click at [602, 58] on input "What Really Is a" at bounding box center [611, 58] width 159 height 18
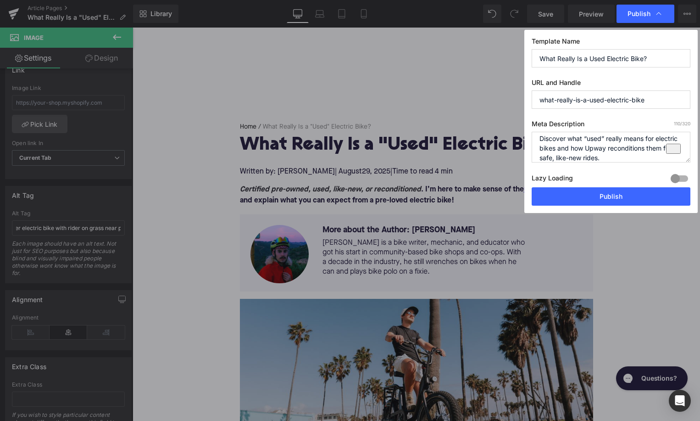
type input "What Really Is a Used Electric Bike?"
click at [561, 100] on input "what-really-is-a-used-electric-bike" at bounding box center [611, 99] width 159 height 18
type input "what-is-a-used-electric-bike"
click at [580, 195] on button "Publish" at bounding box center [611, 196] width 159 height 18
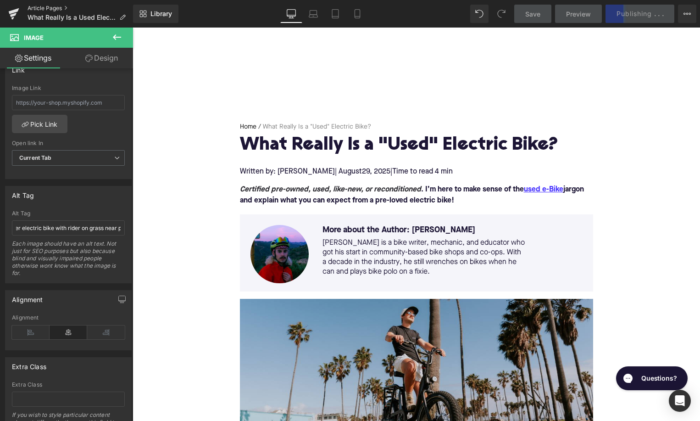
click at [61, 8] on link "Article Pages" at bounding box center [81, 8] width 106 height 7
click at [640, 14] on div "Save Preview Publishing . . . Scheduled View Live Page View with current Templa…" at bounding box center [606, 14] width 190 height 18
click at [543, 61] on div at bounding box center [417, 48] width 568 height 96
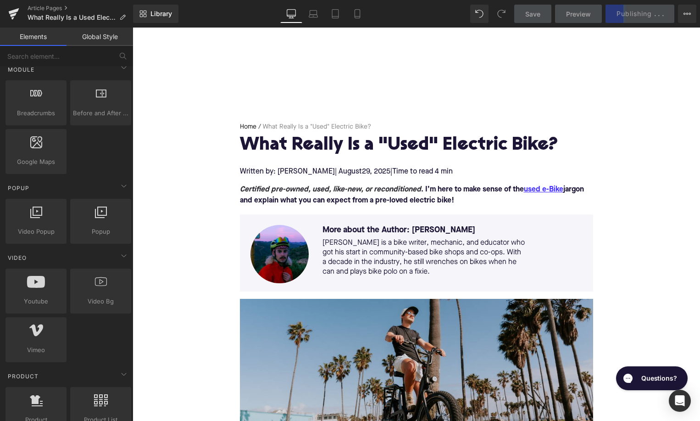
scroll to position [482, 0]
click at [50, 6] on link "Article Pages" at bounding box center [81, 8] width 106 height 7
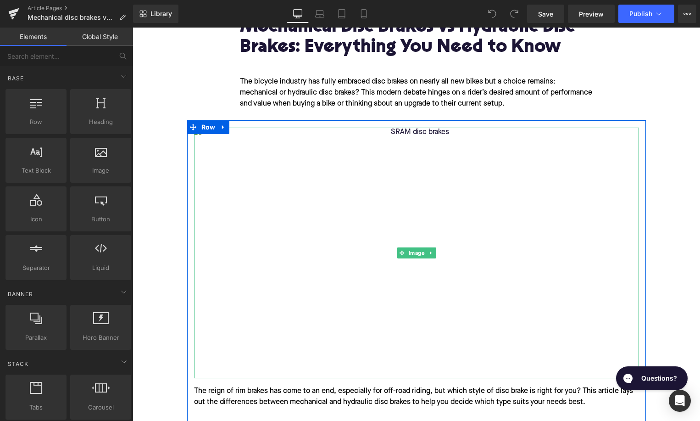
scroll to position [144, 0]
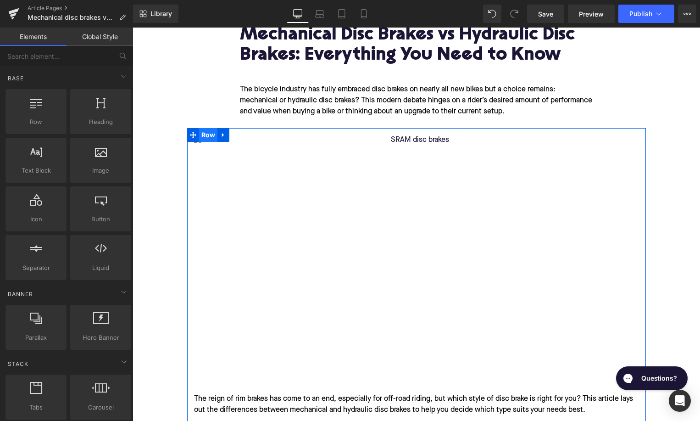
click at [206, 134] on span "Row" at bounding box center [208, 135] width 19 height 14
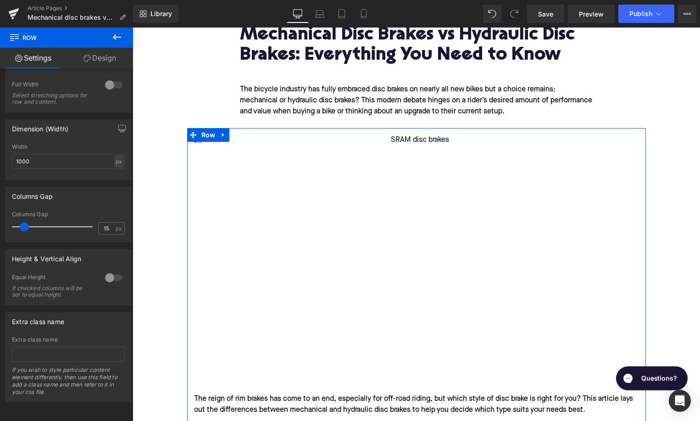
scroll to position [137, 0]
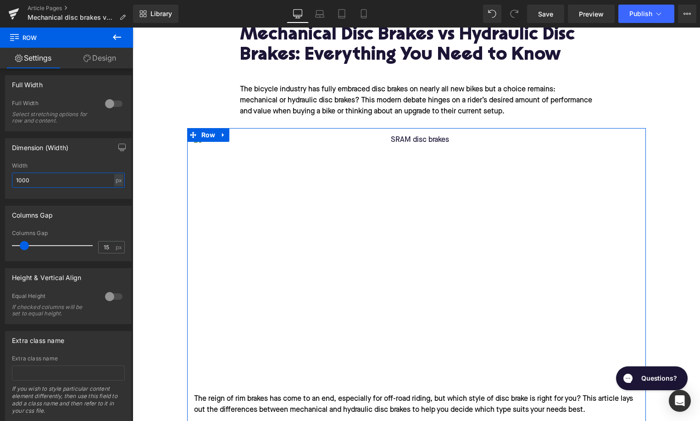
click at [33, 185] on input "1000" at bounding box center [68, 180] width 113 height 15
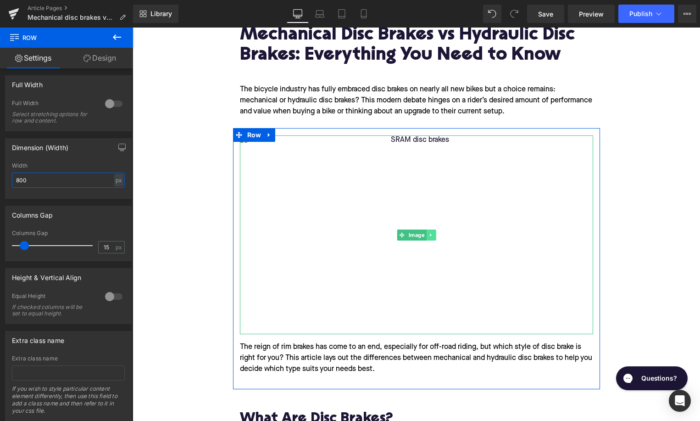
type input "800"
click at [433, 234] on icon at bounding box center [431, 235] width 5 height 6
click at [435, 235] on icon at bounding box center [435, 234] width 5 height 5
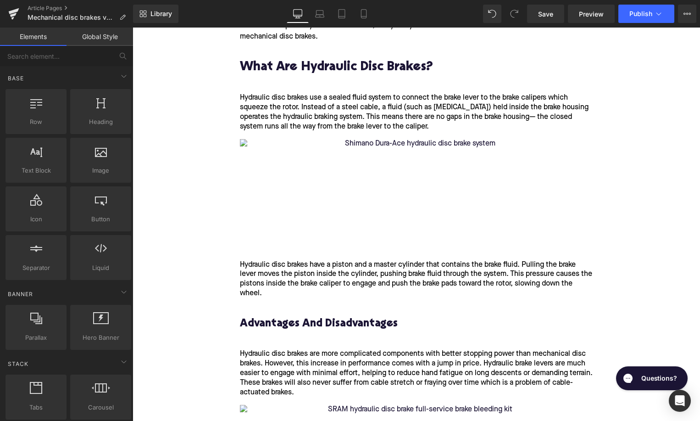
scroll to position [1038, 0]
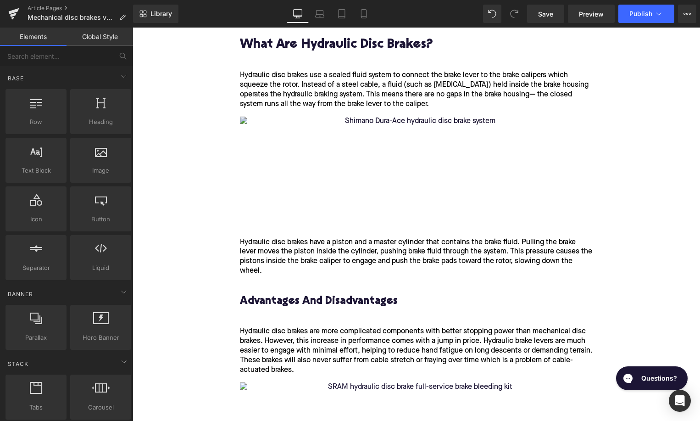
click at [423, 155] on img at bounding box center [416, 174] width 353 height 114
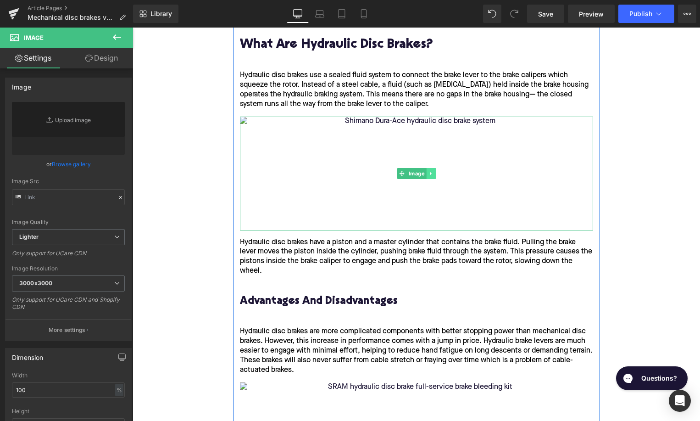
click at [434, 177] on link at bounding box center [431, 173] width 10 height 11
click at [433, 176] on link at bounding box center [436, 173] width 10 height 11
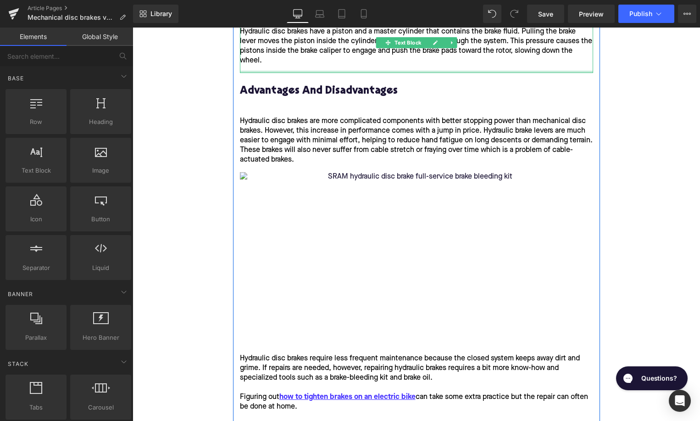
scroll to position [1143, 0]
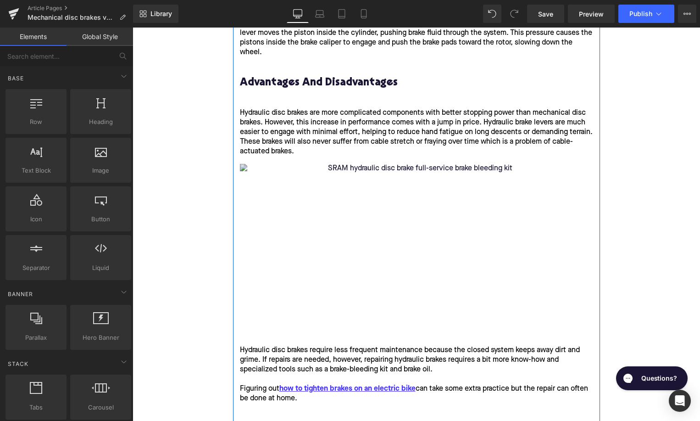
click at [434, 211] on img at bounding box center [416, 251] width 353 height 175
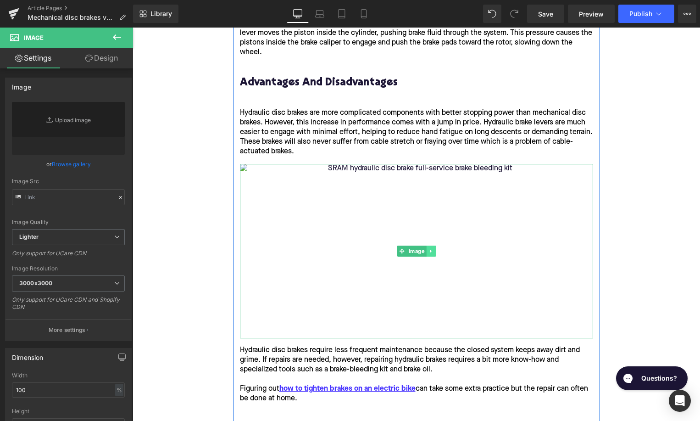
click at [434, 256] on link at bounding box center [431, 250] width 10 height 11
click at [435, 253] on icon at bounding box center [435, 250] width 5 height 5
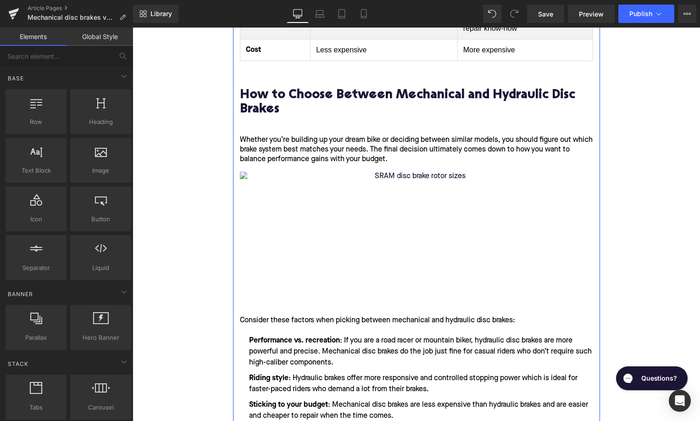
scroll to position [1721, 0]
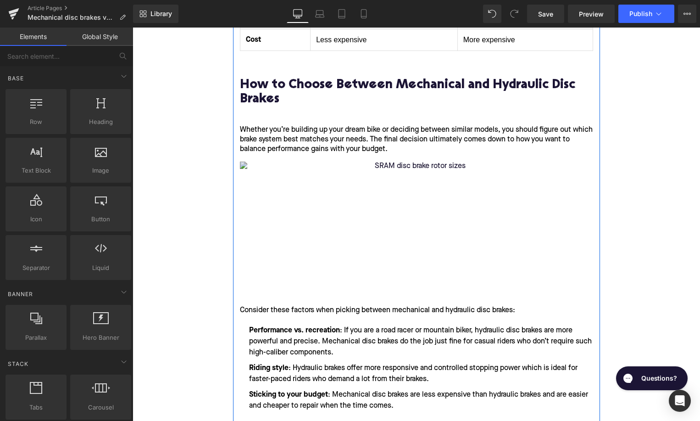
click at [429, 222] on img at bounding box center [416, 230] width 353 height 137
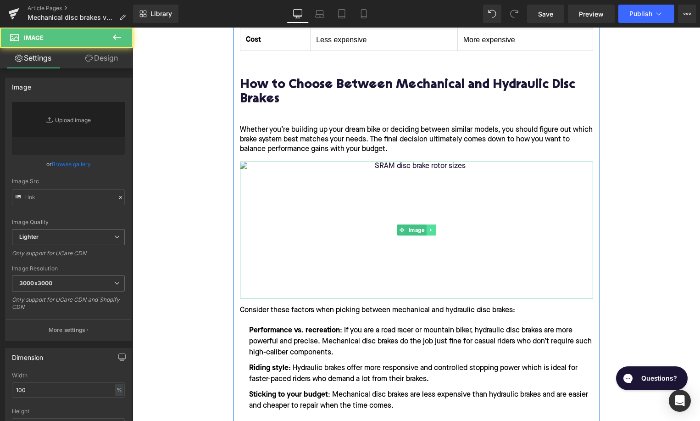
click at [431, 235] on link at bounding box center [431, 229] width 10 height 11
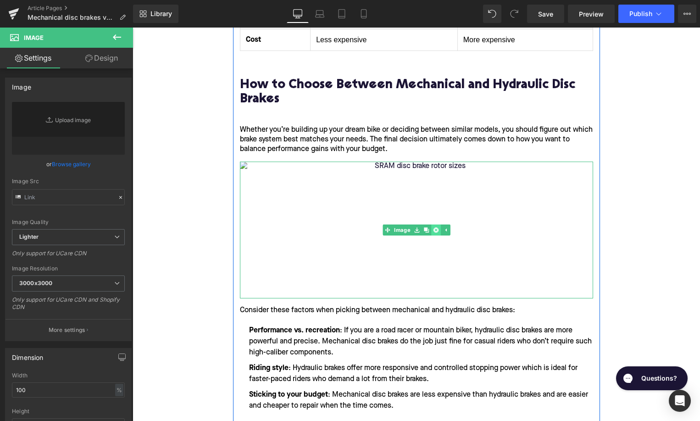
click at [434, 233] on icon at bounding box center [435, 230] width 5 height 6
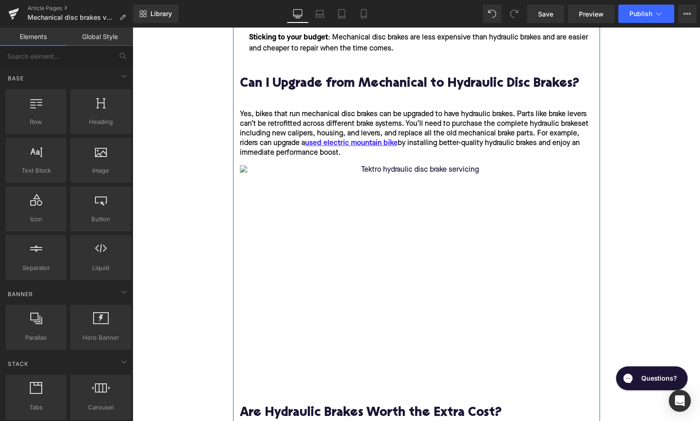
scroll to position [1994, 0]
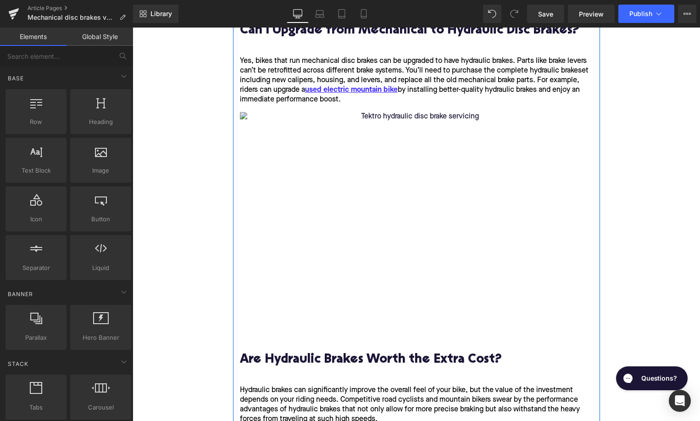
click at [415, 183] on img at bounding box center [416, 227] width 353 height 230
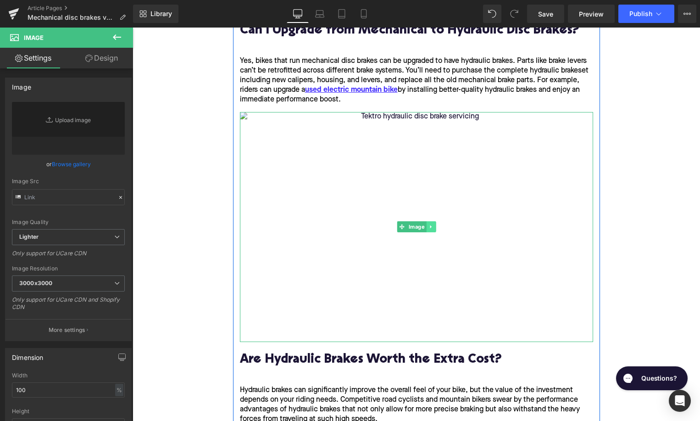
click at [434, 231] on link at bounding box center [431, 226] width 10 height 11
click at [434, 229] on icon at bounding box center [435, 226] width 5 height 5
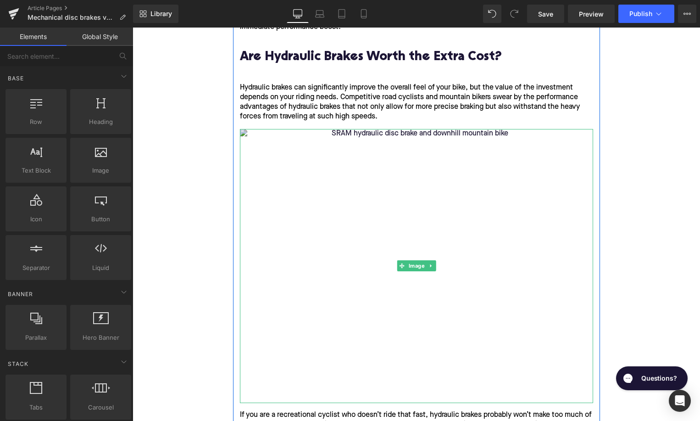
scroll to position [2088, 0]
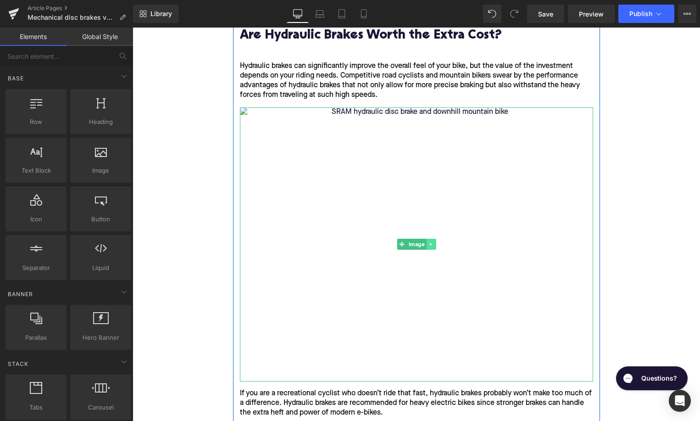
click at [433, 246] on icon at bounding box center [431, 244] width 5 height 6
click at [433, 246] on link at bounding box center [436, 244] width 10 height 11
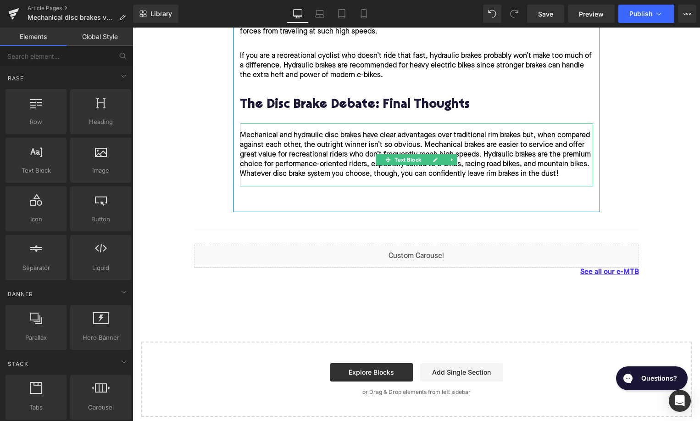
scroll to position [2172, 0]
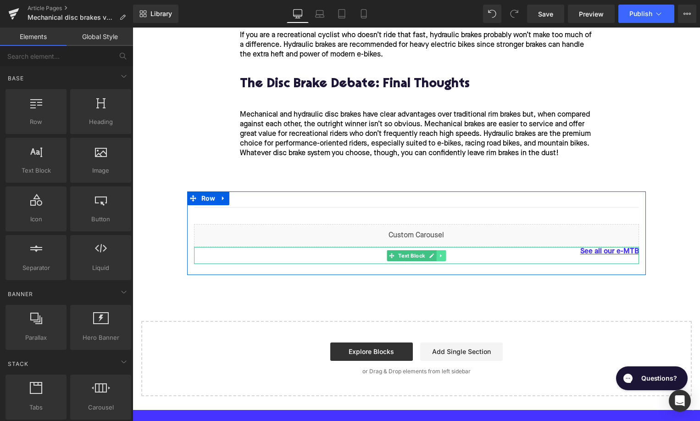
click at [443, 258] on icon at bounding box center [441, 256] width 5 height 6
click at [443, 261] on link at bounding box center [446, 255] width 10 height 11
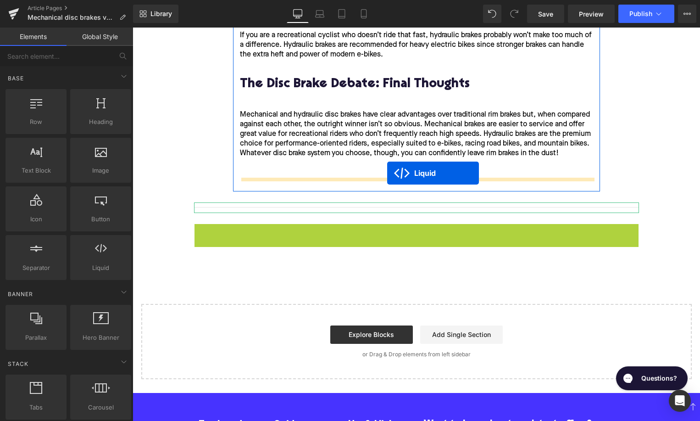
drag, startPoint x: 396, startPoint y: 246, endPoint x: 387, endPoint y: 173, distance: 73.5
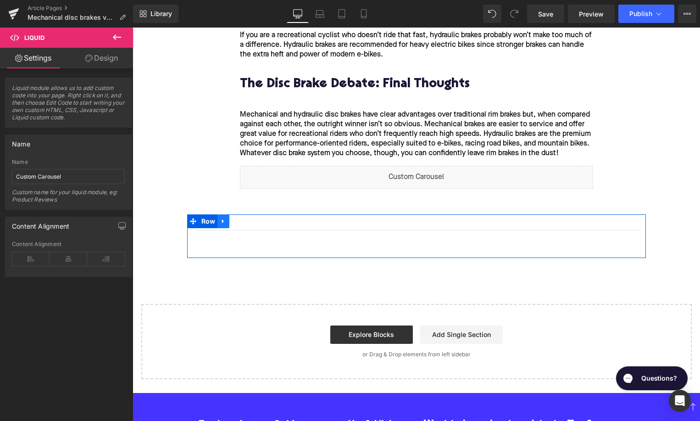
click at [224, 225] on icon at bounding box center [223, 221] width 6 height 7
click at [246, 224] on icon at bounding box center [247, 221] width 6 height 6
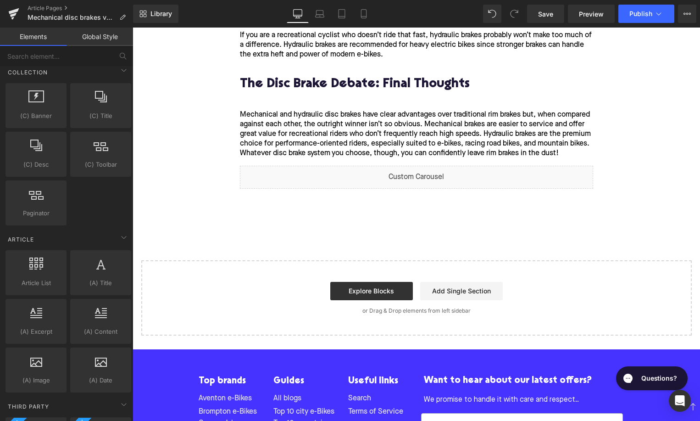
scroll to position [1708, 0]
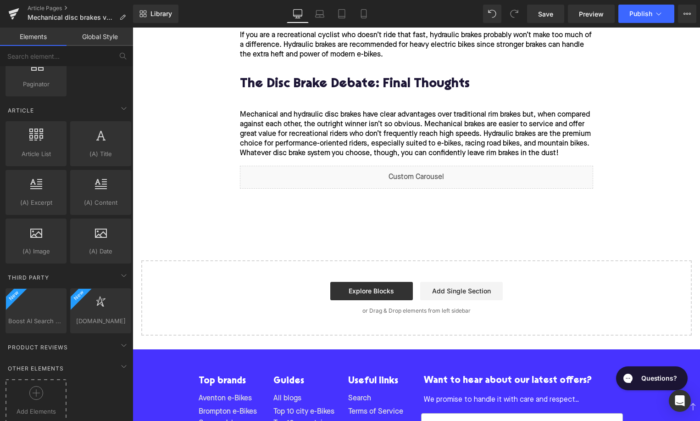
click at [20, 390] on div at bounding box center [36, 396] width 56 height 21
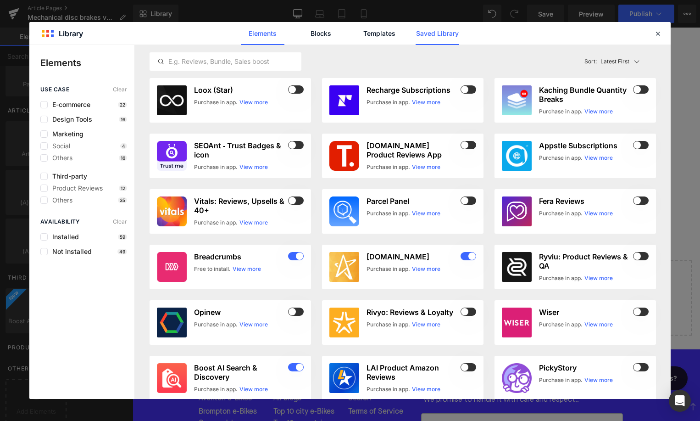
click at [434, 36] on link "Saved Library" at bounding box center [438, 33] width 44 height 23
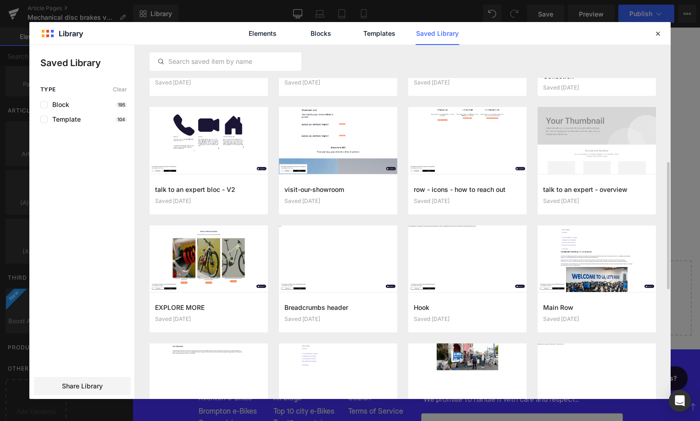
scroll to position [366, 0]
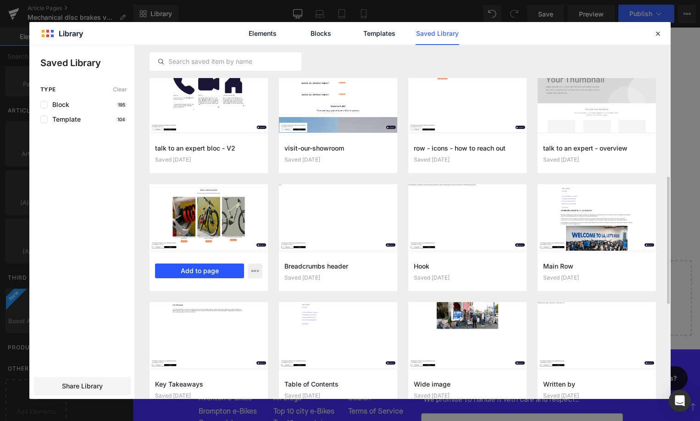
click at [206, 272] on button "Add to page" at bounding box center [199, 270] width 89 height 15
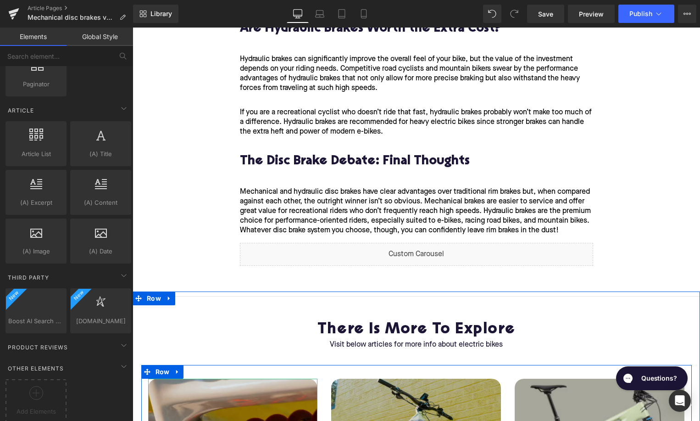
scroll to position [2079, 0]
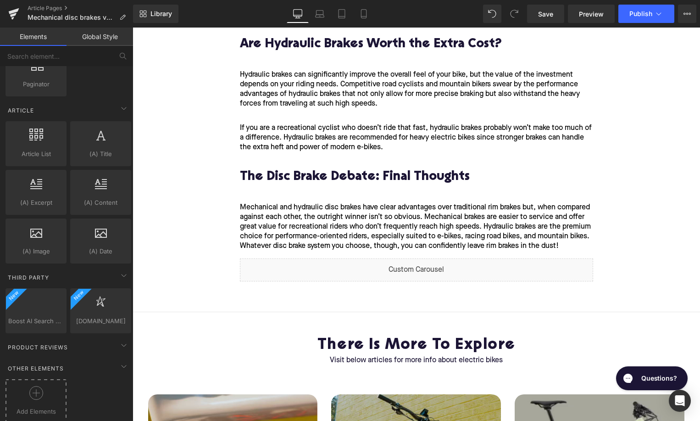
click at [34, 390] on icon at bounding box center [36, 393] width 14 height 14
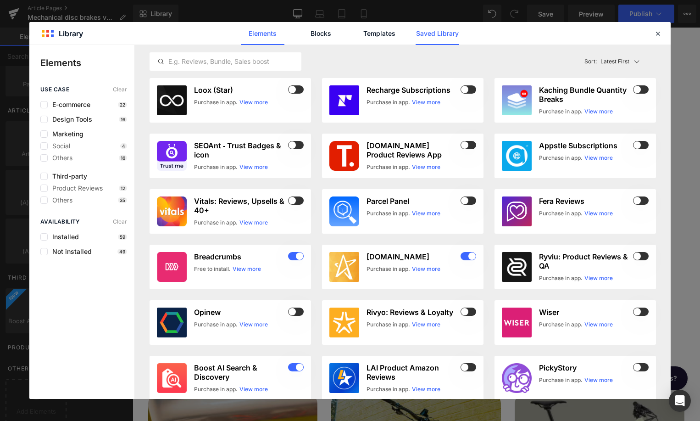
click at [443, 36] on link "Saved Library" at bounding box center [438, 33] width 44 height 23
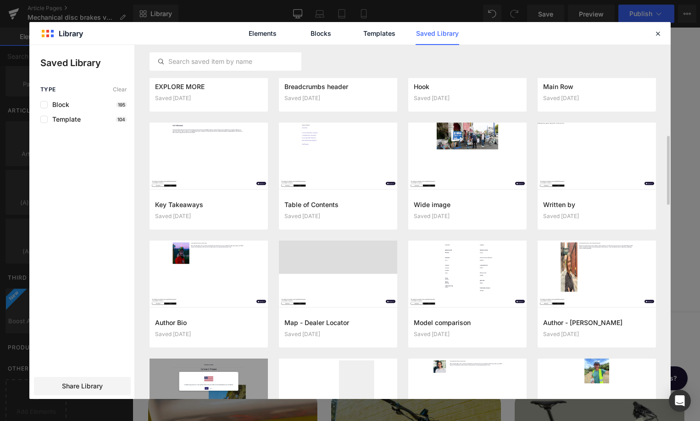
scroll to position [532, 0]
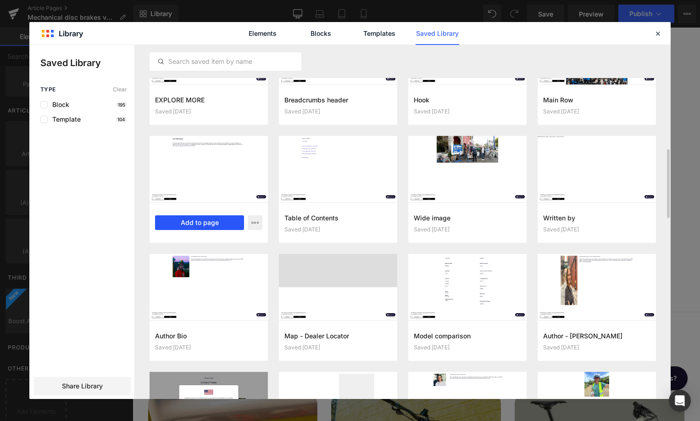
click at [232, 219] on button "Add to page" at bounding box center [199, 222] width 89 height 15
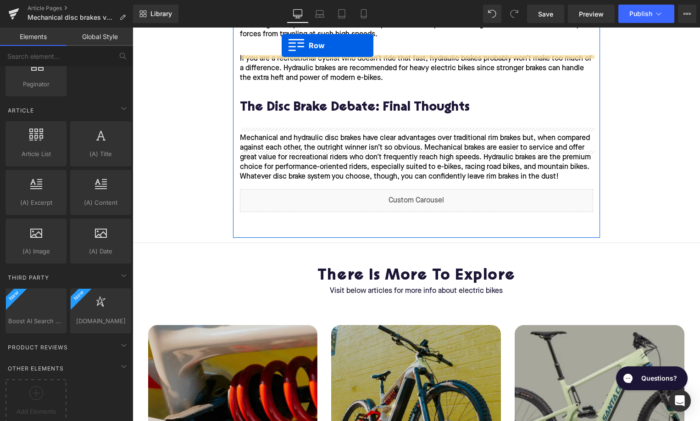
scroll to position [2084, 0]
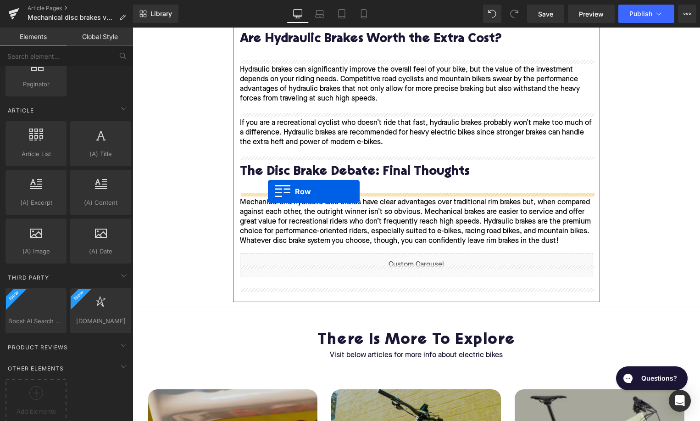
drag, startPoint x: 149, startPoint y: 84, endPoint x: 268, endPoint y: 191, distance: 160.5
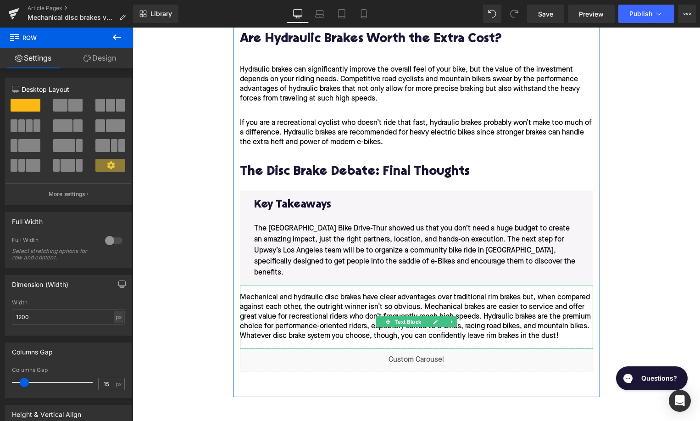
click at [301, 304] on p "Mechanical and hydraulic disc brakes have clear advantages over traditional rim…" at bounding box center [416, 317] width 353 height 48
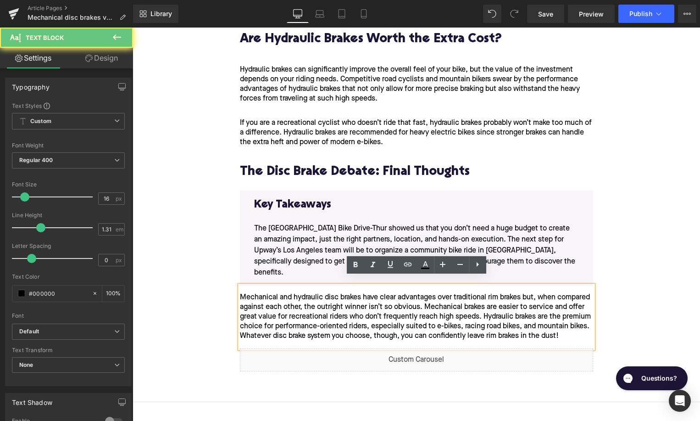
click at [301, 304] on p "Mechanical and hydraulic disc brakes have clear advantages over traditional rim…" at bounding box center [416, 317] width 353 height 48
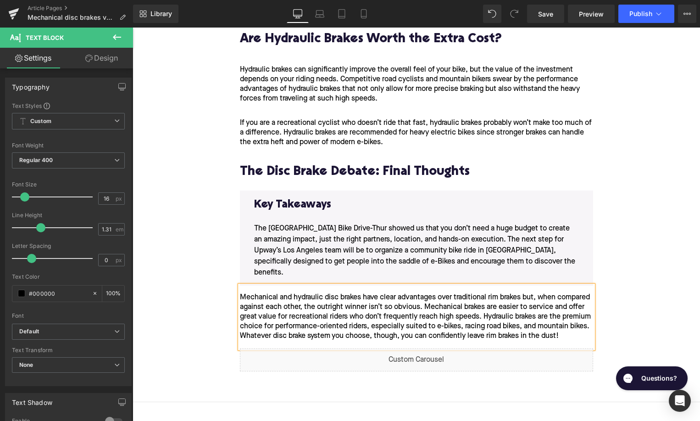
click at [296, 253] on span "The [GEOGRAPHIC_DATA] Bike Drive-Thur showed us that you don’t need a huge budg…" at bounding box center [414, 250] width 321 height 51
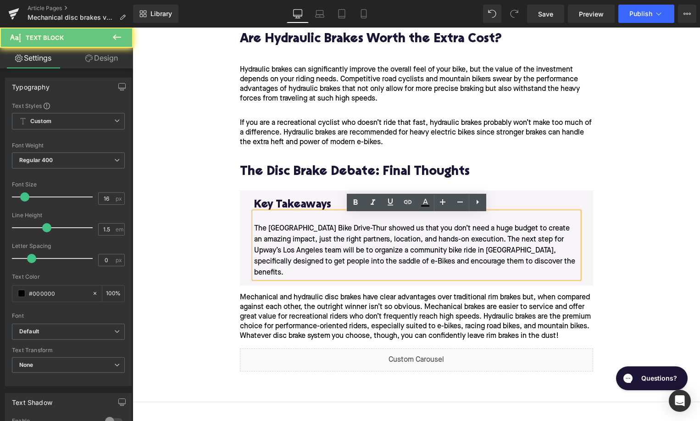
click at [296, 253] on span "The [GEOGRAPHIC_DATA] Bike Drive-Thur showed us that you don’t need a huge budg…" at bounding box center [414, 250] width 321 height 51
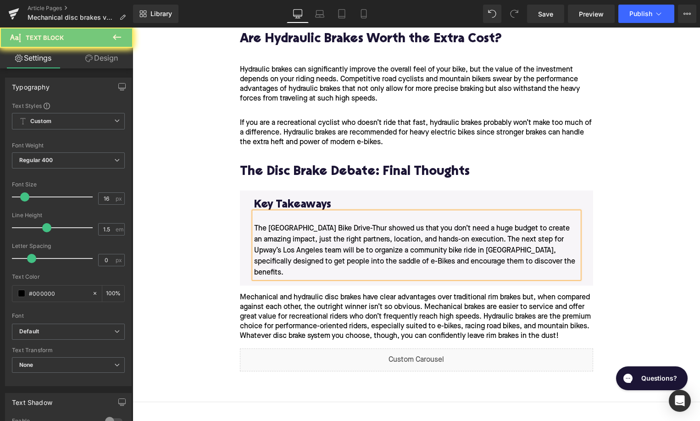
paste div
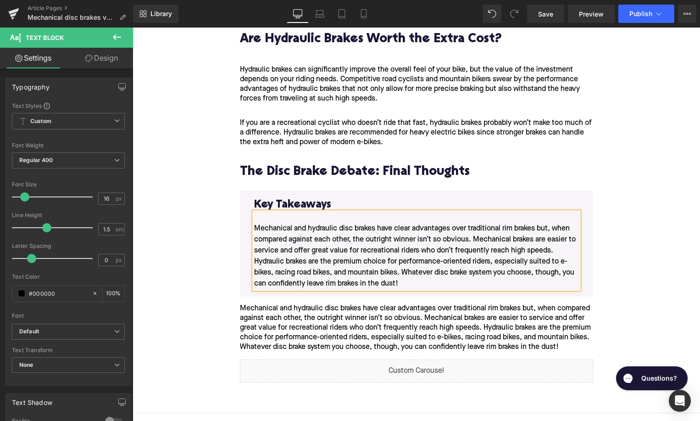
click at [287, 207] on h3 "Key Takeaways" at bounding box center [416, 205] width 325 height 14
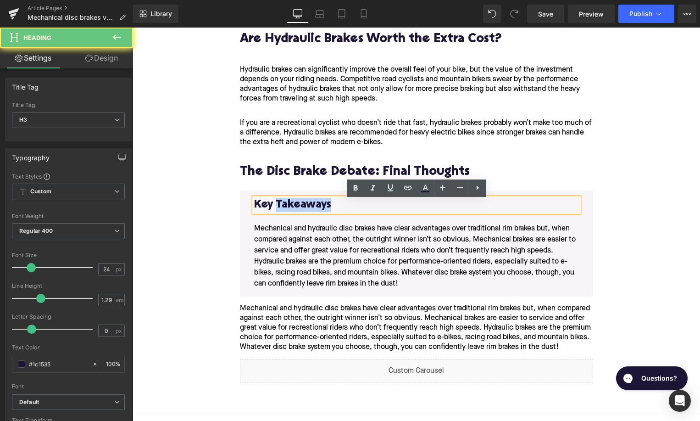
click at [287, 207] on h3 "Key Takeaways" at bounding box center [416, 205] width 325 height 14
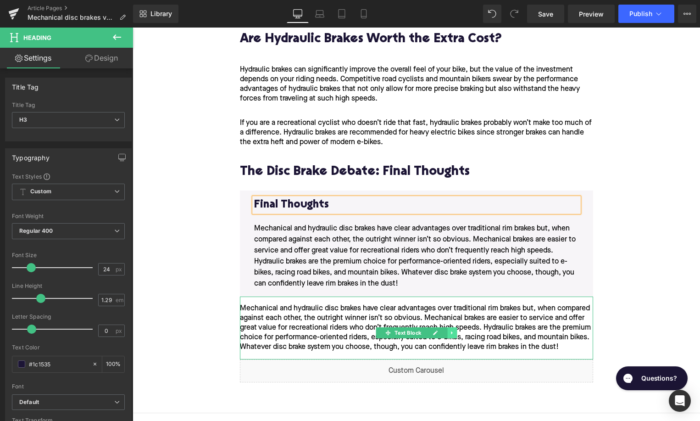
click at [456, 335] on link at bounding box center [452, 332] width 10 height 11
click at [456, 335] on icon at bounding box center [453, 332] width 5 height 5
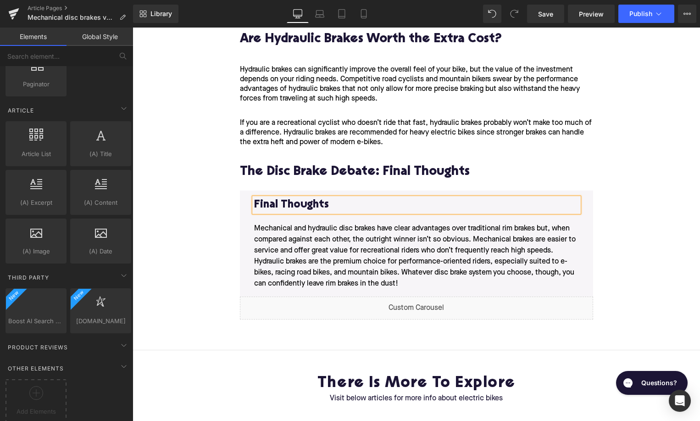
scroll to position [1708, 0]
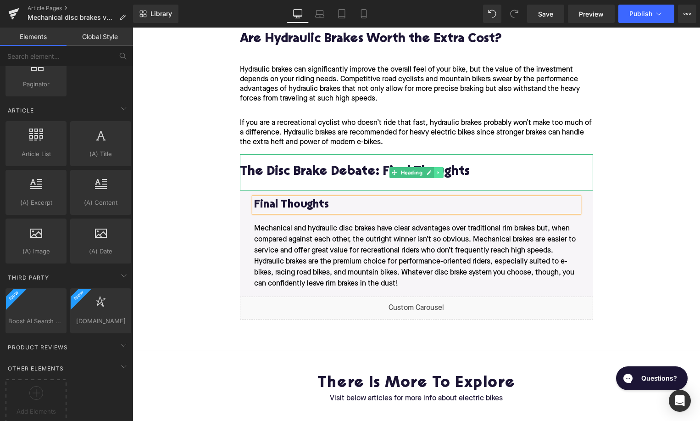
click at [440, 175] on icon at bounding box center [438, 173] width 5 height 6
click at [442, 175] on icon at bounding box center [443, 172] width 5 height 5
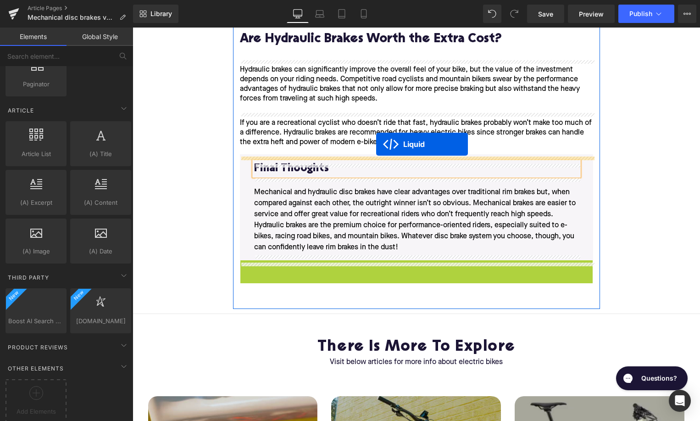
drag, startPoint x: 391, startPoint y: 269, endPoint x: 376, endPoint y: 145, distance: 125.7
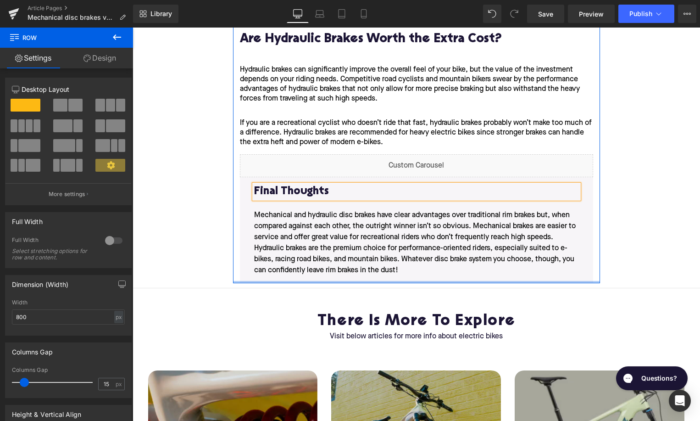
drag, startPoint x: 301, startPoint y: 287, endPoint x: 300, endPoint y: 282, distance: 4.7
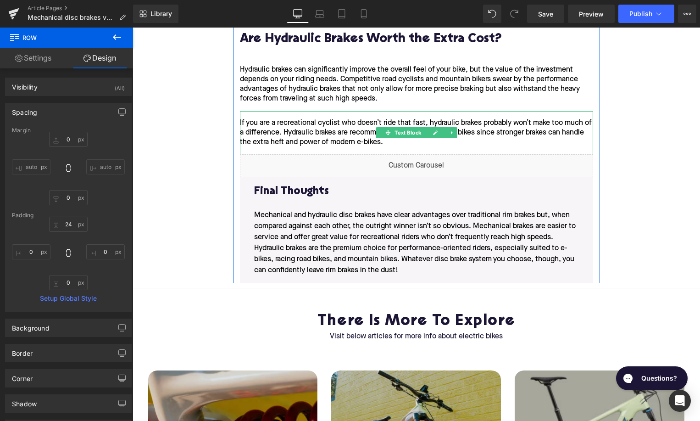
scroll to position [1996, 0]
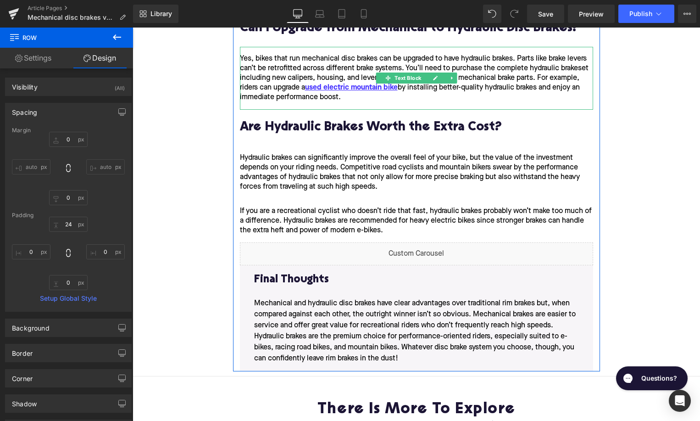
click at [407, 91] on p "Yes, bikes that run mechanical disc brakes can be upgraded to have hydraulic br…" at bounding box center [416, 78] width 353 height 48
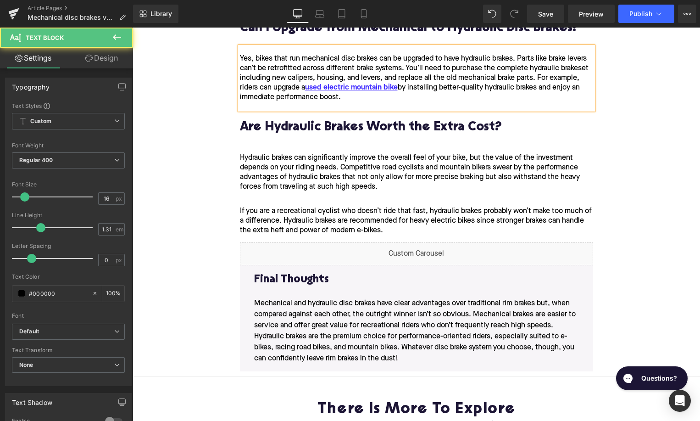
click at [407, 91] on p "Yes, bikes that run mechanical disc brakes can be upgraded to have hydraulic br…" at bounding box center [416, 78] width 353 height 48
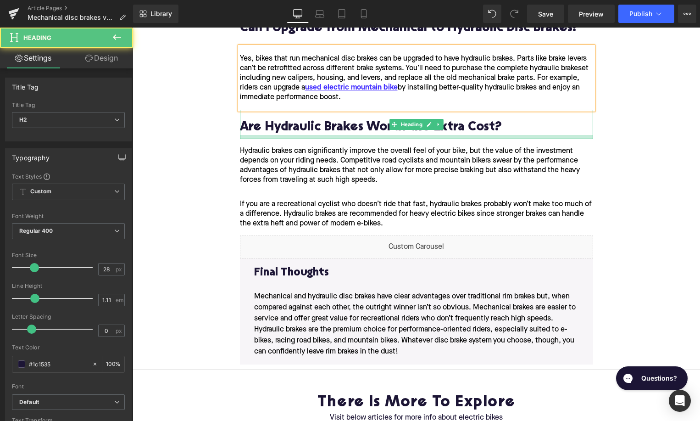
drag, startPoint x: 338, startPoint y: 146, endPoint x: 338, endPoint y: 139, distance: 6.9
click at [338, 139] on div at bounding box center [416, 137] width 353 height 4
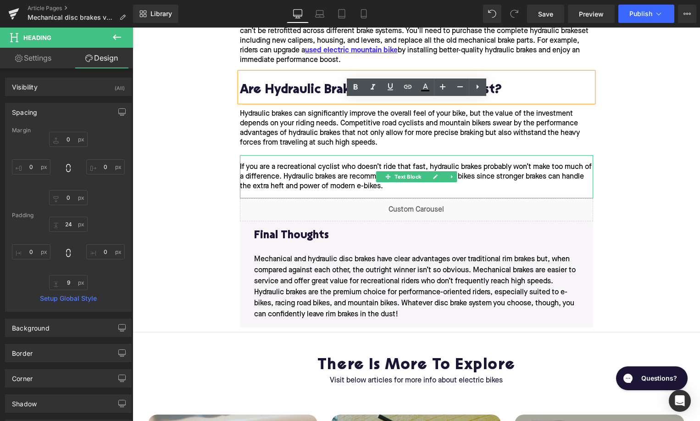
scroll to position [2111, 0]
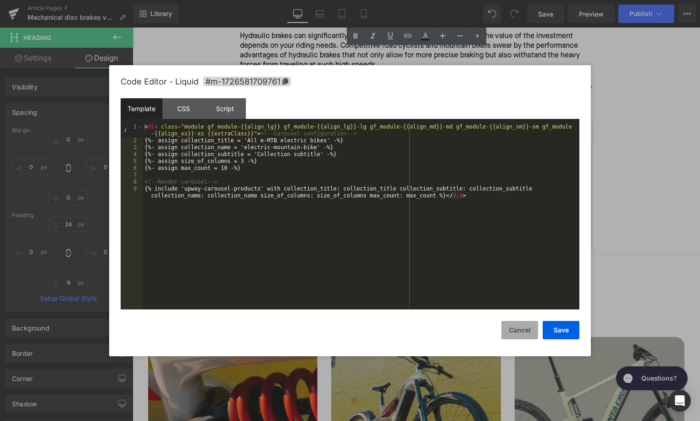
click at [518, 332] on button "Cancel" at bounding box center [519, 330] width 37 height 18
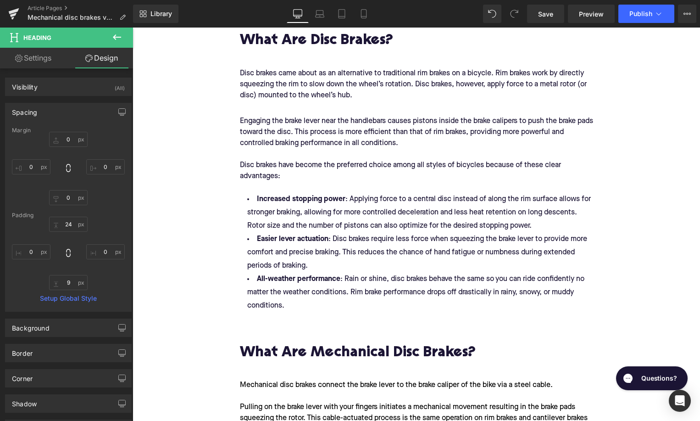
scroll to position [386, 0]
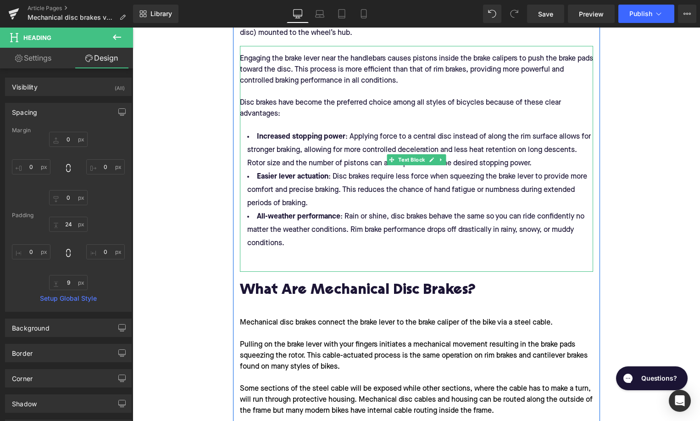
click at [281, 259] on h2 at bounding box center [416, 257] width 353 height 14
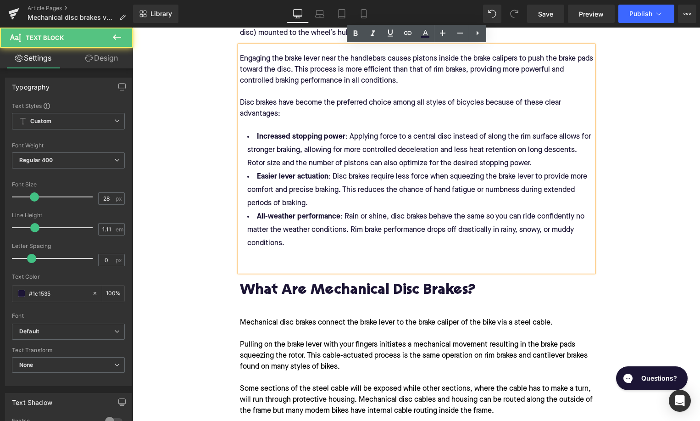
click at [278, 262] on h2 at bounding box center [416, 257] width 353 height 14
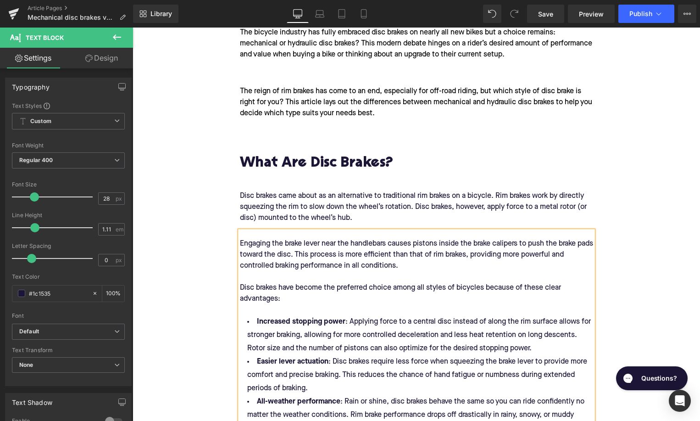
scroll to position [146, 0]
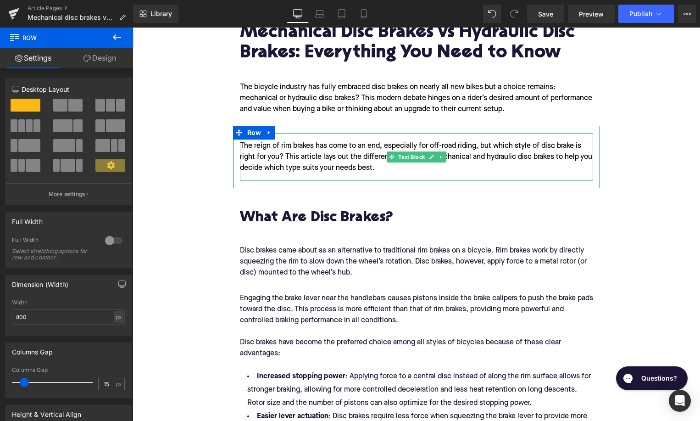
click at [286, 161] on p "The reign of rim brakes has come to an end, especially for off-road riding, but…" at bounding box center [416, 156] width 353 height 33
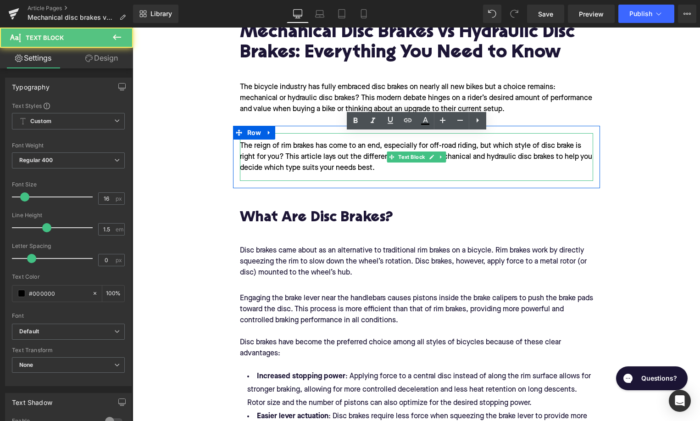
click at [286, 161] on p "The reign of rim brakes has come to an end, especially for off-road riding, but…" at bounding box center [416, 156] width 353 height 33
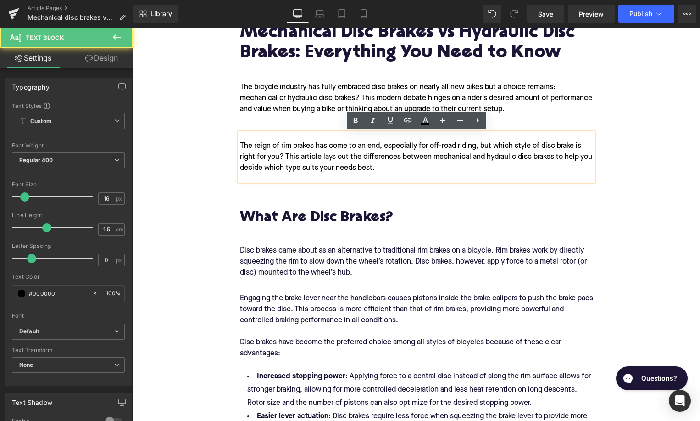
click at [286, 161] on p "The reign of rim brakes has come to an end, especially for off-road riding, but…" at bounding box center [416, 156] width 353 height 33
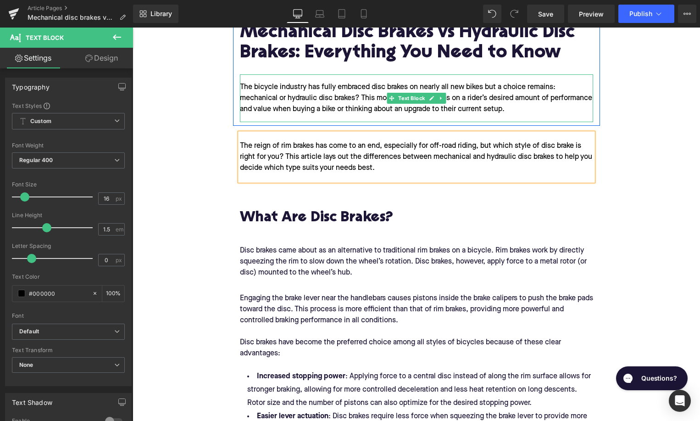
click at [556, 109] on p "The bicycle industry has fully embraced disc brakes on nearly all new bikes but…" at bounding box center [416, 98] width 353 height 33
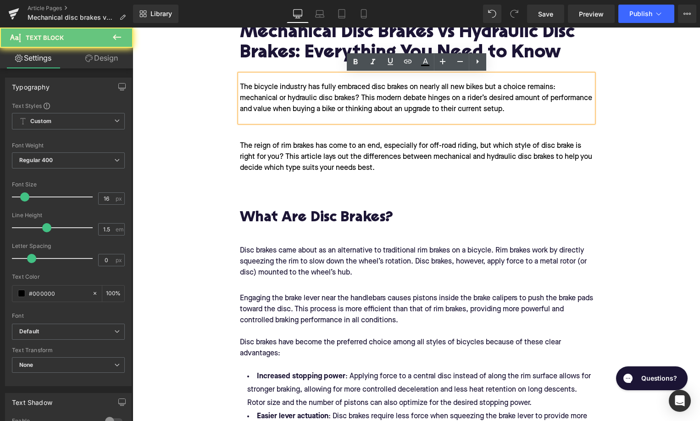
click at [556, 109] on p "The bicycle industry has fully embraced disc brakes on nearly all new bikes but…" at bounding box center [416, 98] width 353 height 33
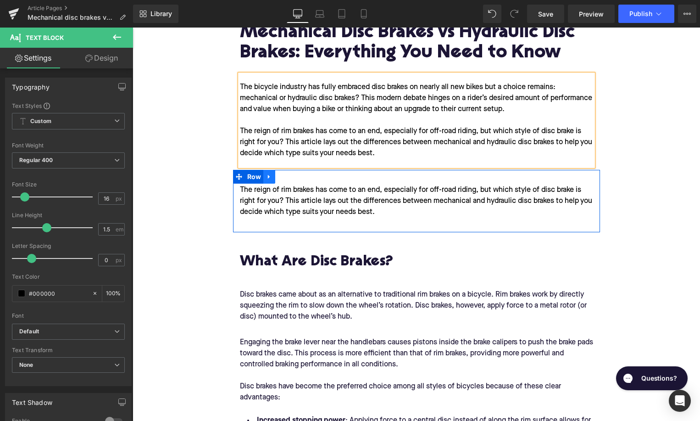
click at [269, 177] on icon at bounding box center [269, 177] width 2 height 4
click at [293, 177] on icon at bounding box center [293, 176] width 6 height 6
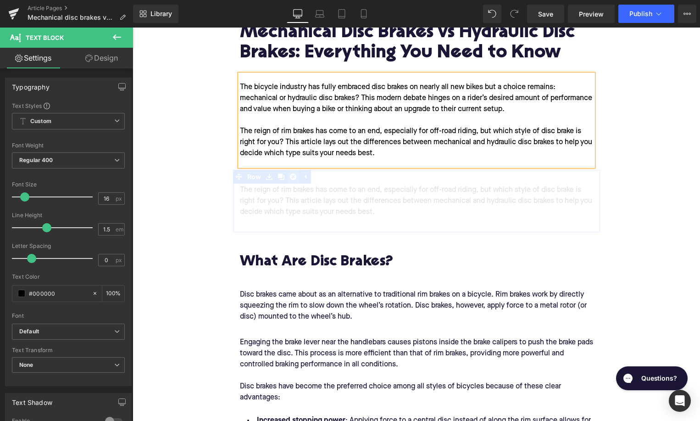
scroll to position [1708, 0]
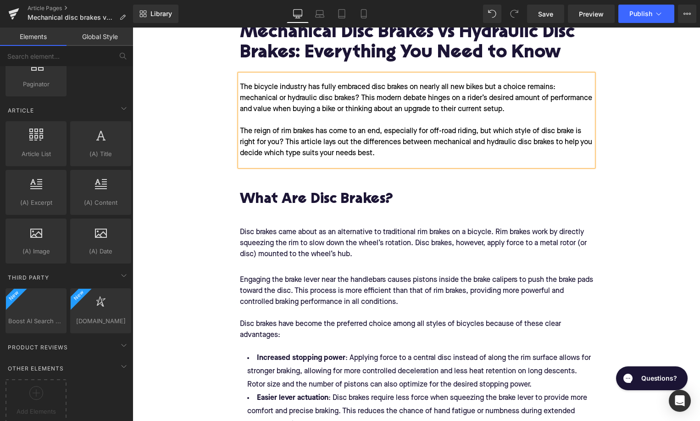
click at [274, 164] on div "The bicycle industry has fully embraced disc brakes on nearly all new bikes but…" at bounding box center [416, 120] width 353 height 92
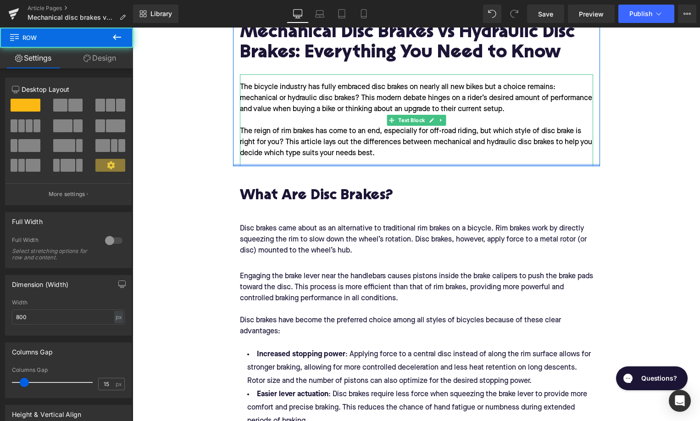
drag, startPoint x: 267, startPoint y: 167, endPoint x: 269, endPoint y: 156, distance: 11.6
click at [269, 156] on div "Home / Mechanical disc brakes vs Hydraulic disc brakes Breadcrumbs Mechanical D…" at bounding box center [416, 71] width 367 height 189
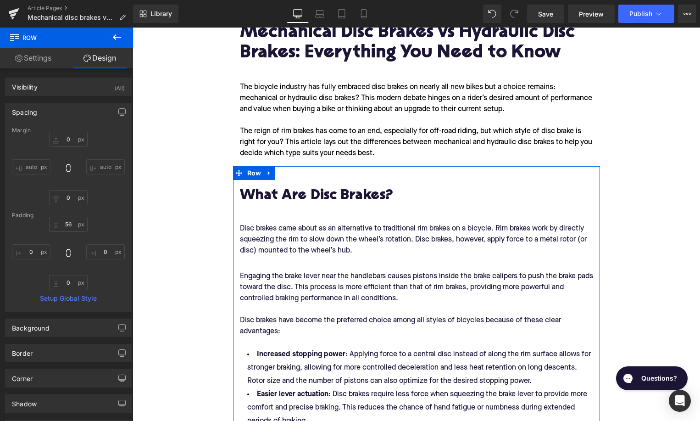
click at [301, 178] on div "What Are Disc Brakes? Heading" at bounding box center [416, 196] width 353 height 39
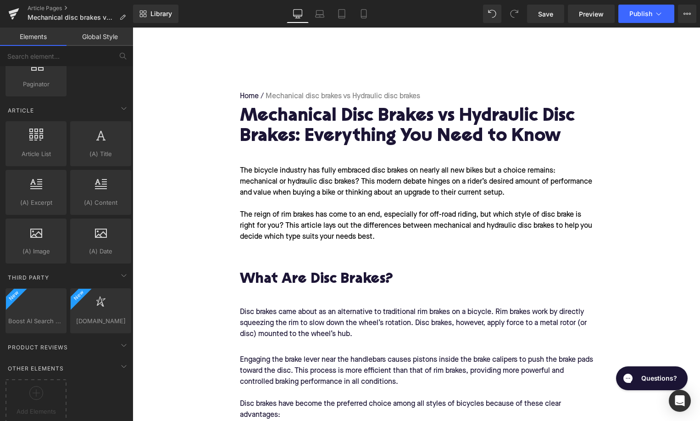
scroll to position [43, 0]
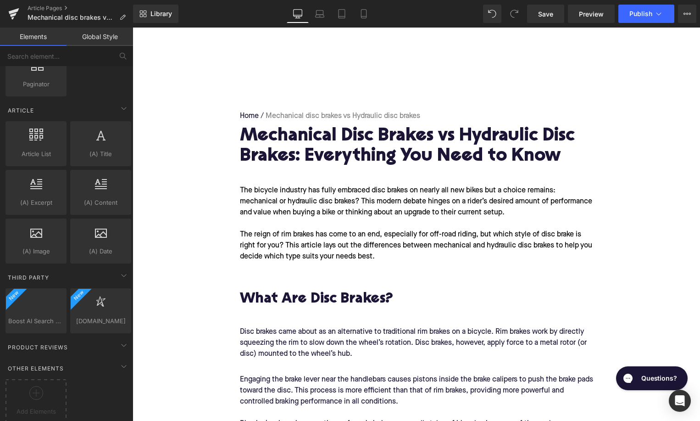
click at [28, 392] on div at bounding box center [36, 396] width 56 height 21
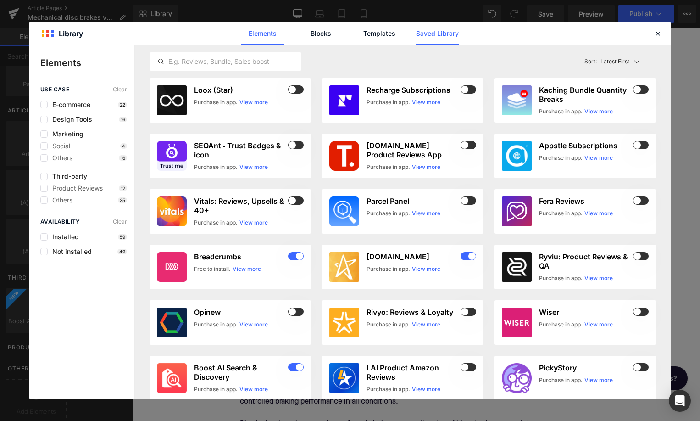
click at [446, 39] on link "Saved Library" at bounding box center [438, 33] width 44 height 23
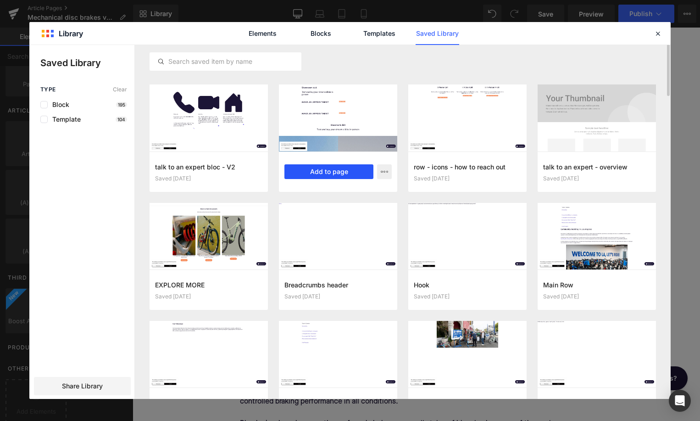
scroll to position [371, 0]
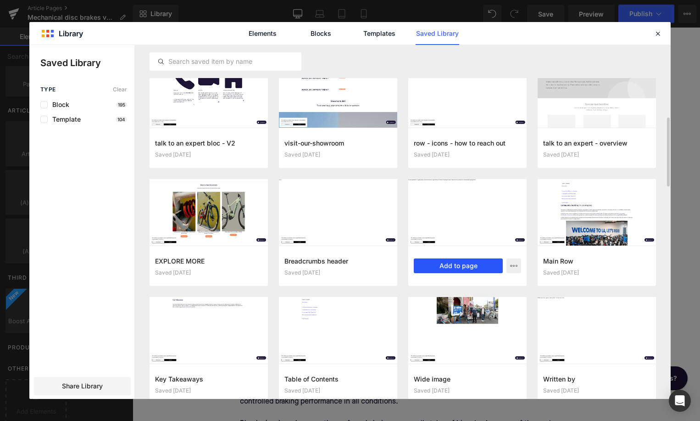
click at [432, 264] on button "Add to page" at bounding box center [458, 265] width 89 height 15
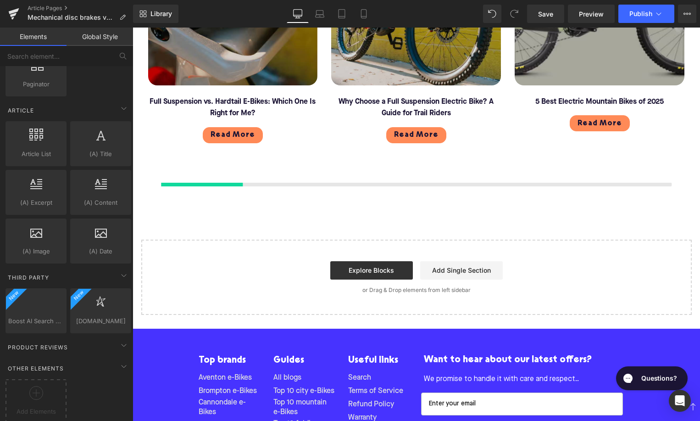
scroll to position [2573, 0]
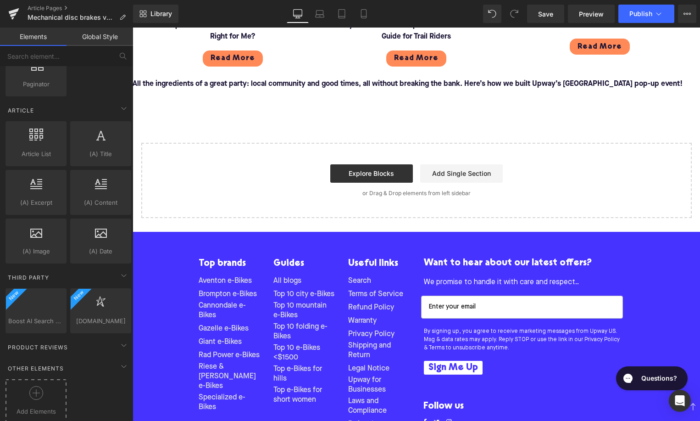
click at [39, 391] on icon at bounding box center [36, 393] width 14 height 14
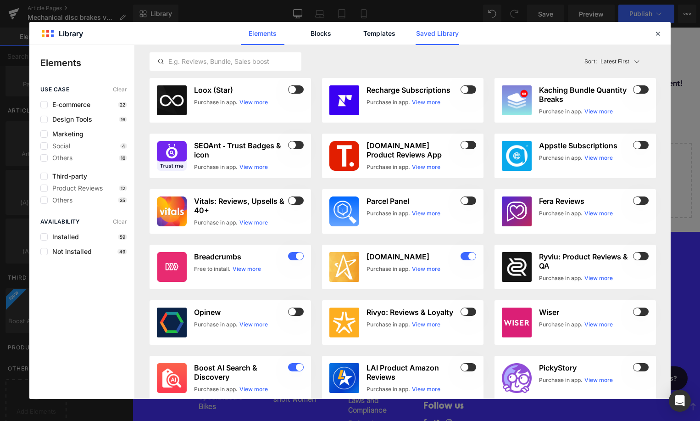
click at [431, 34] on link "Saved Library" at bounding box center [438, 33] width 44 height 23
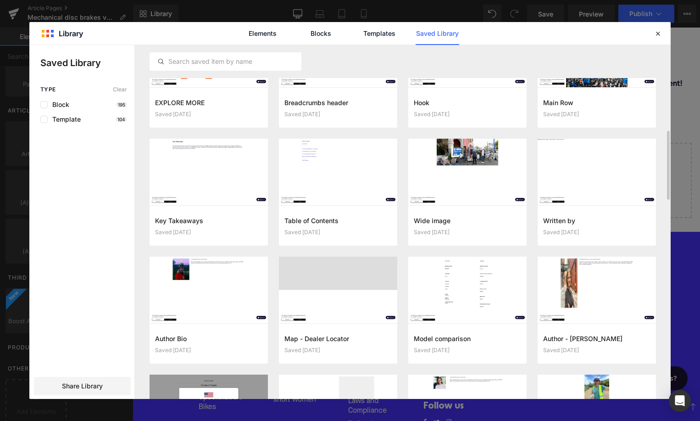
scroll to position [552, 0]
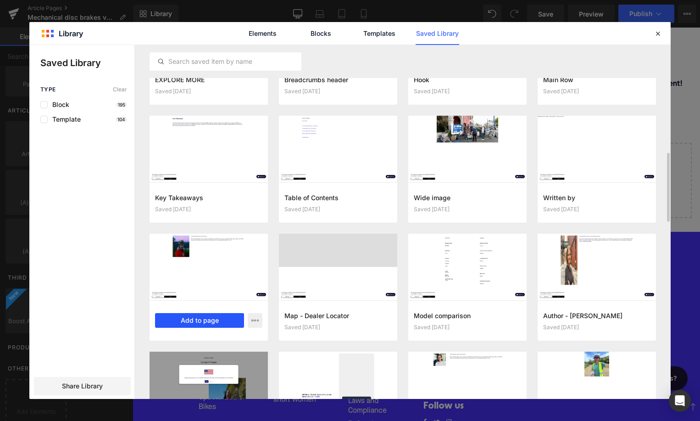
click at [221, 316] on button "Add to page" at bounding box center [199, 320] width 89 height 15
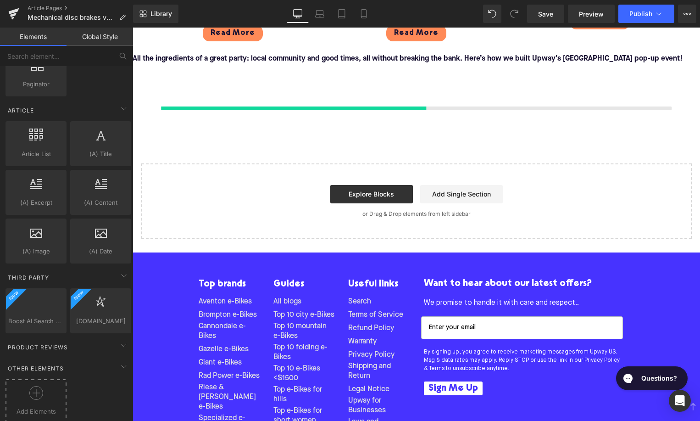
scroll to position [2598, 0]
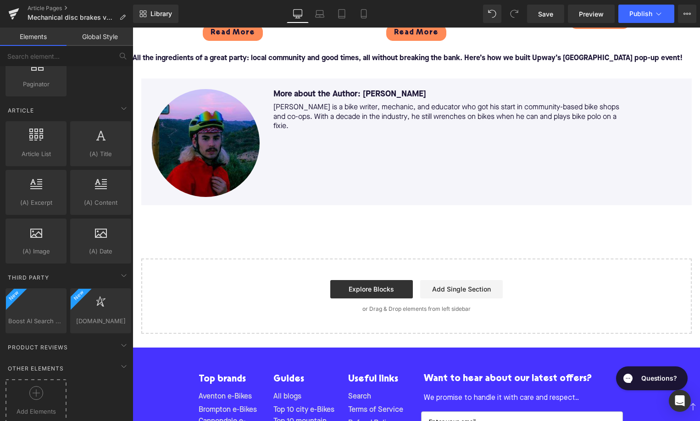
click at [27, 389] on div at bounding box center [36, 396] width 56 height 21
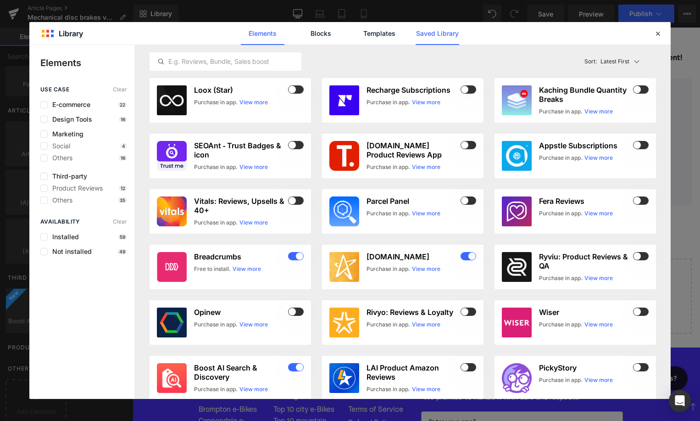
click at [421, 32] on link "Saved Library" at bounding box center [438, 33] width 44 height 23
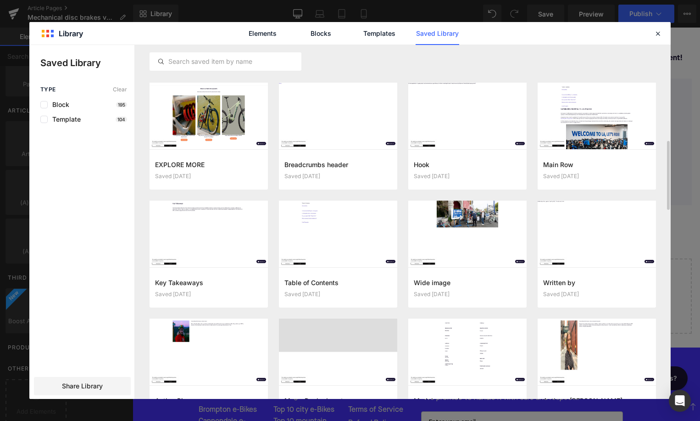
scroll to position [471, 0]
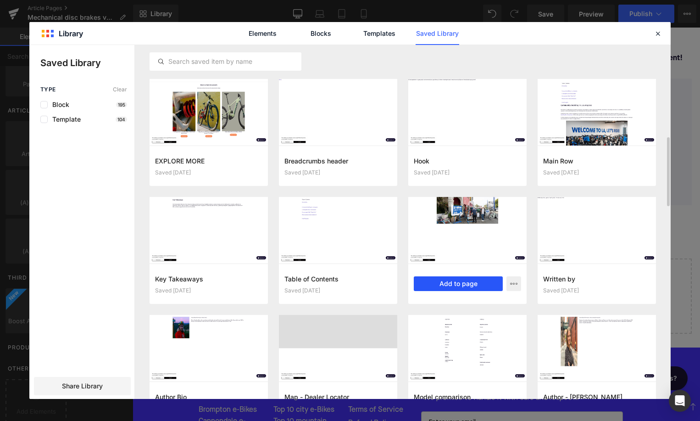
click at [464, 284] on button "Add to page" at bounding box center [458, 283] width 89 height 15
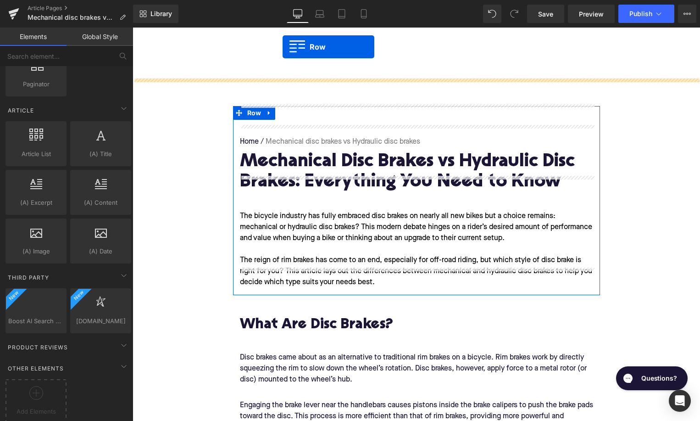
scroll to position [0, 0]
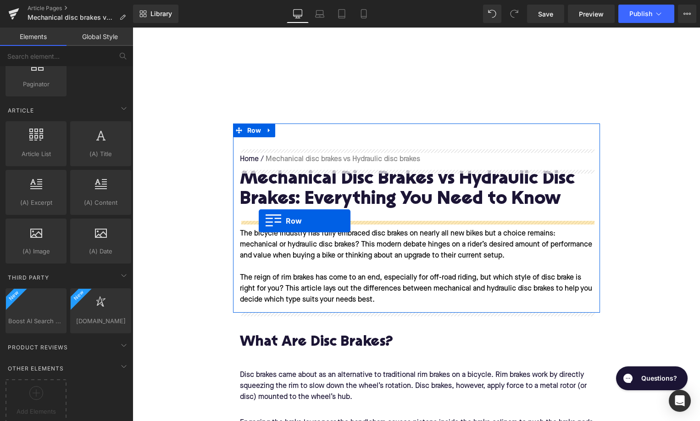
drag, startPoint x: 147, startPoint y: 156, endPoint x: 259, endPoint y: 221, distance: 129.1
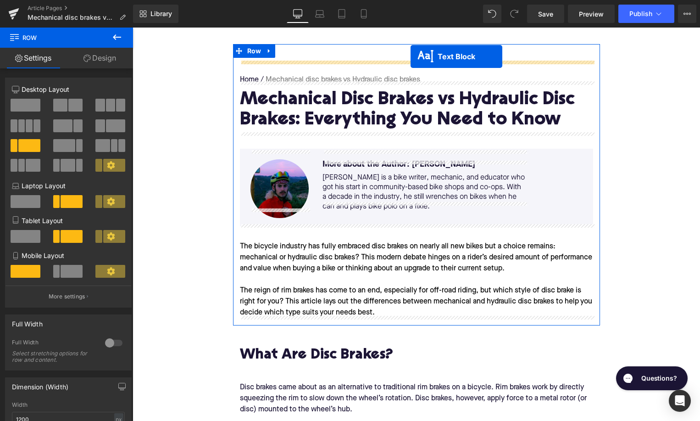
scroll to position [43, 0]
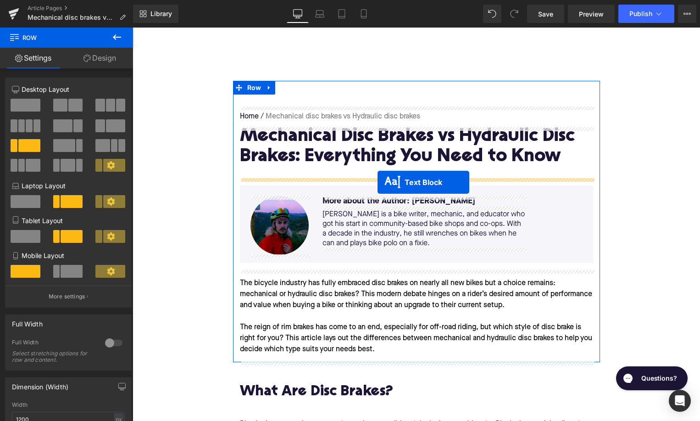
drag, startPoint x: 393, startPoint y: 233, endPoint x: 378, endPoint y: 181, distance: 53.6
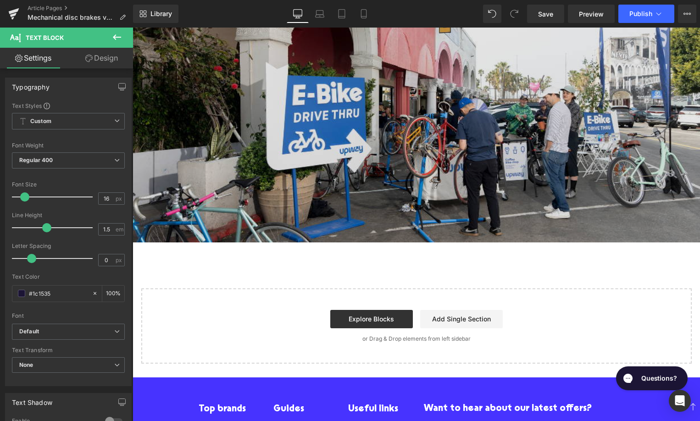
scroll to position [2662, 0]
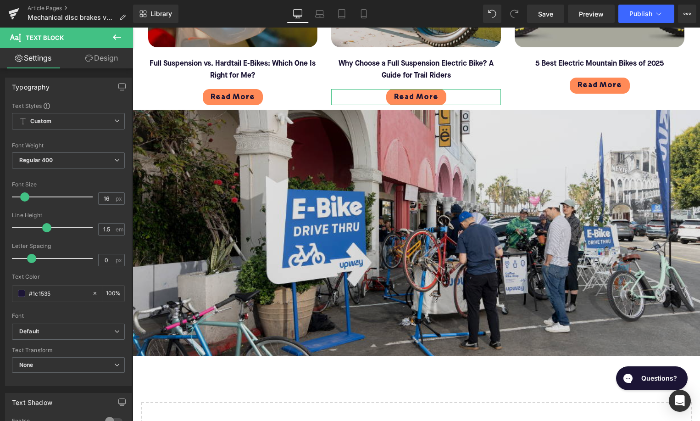
click at [373, 154] on img at bounding box center [417, 233] width 568 height 246
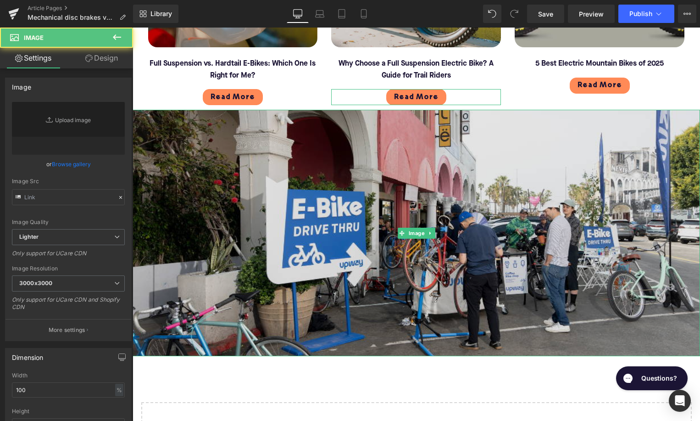
type input "[URL][DOMAIN_NAME]"
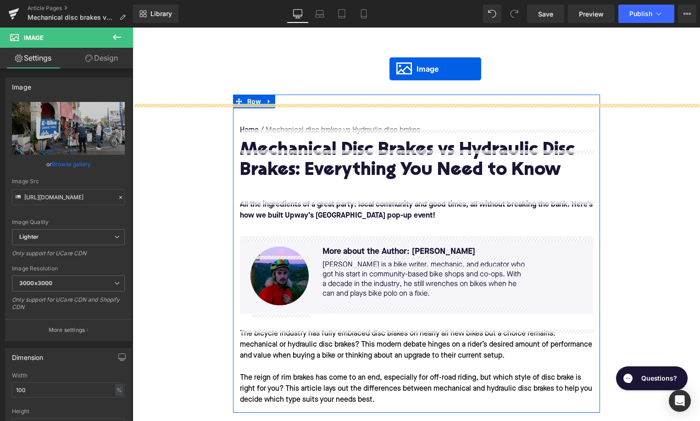
scroll to position [20, 0]
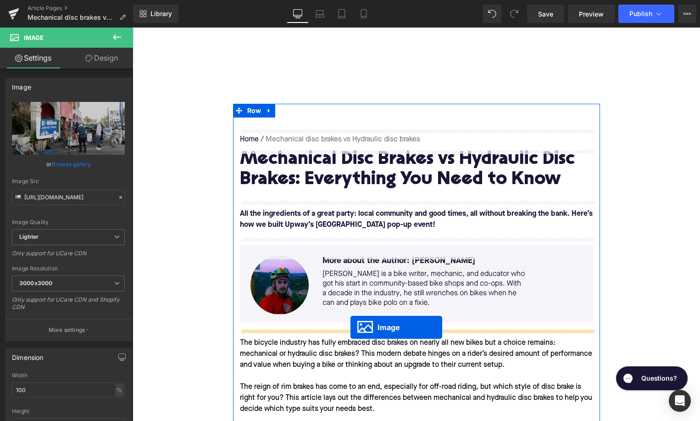
drag, startPoint x: 401, startPoint y: 234, endPoint x: 351, endPoint y: 327, distance: 105.5
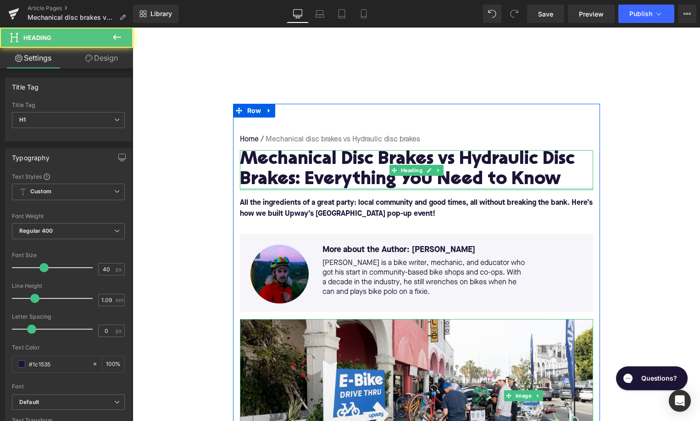
drag, startPoint x: 309, startPoint y: 200, endPoint x: 309, endPoint y: 184, distance: 15.6
click at [309, 184] on div "Mechanical Disc Brakes vs Hydraulic Disc Brakes: Everything You Need to Know He…" at bounding box center [416, 170] width 353 height 40
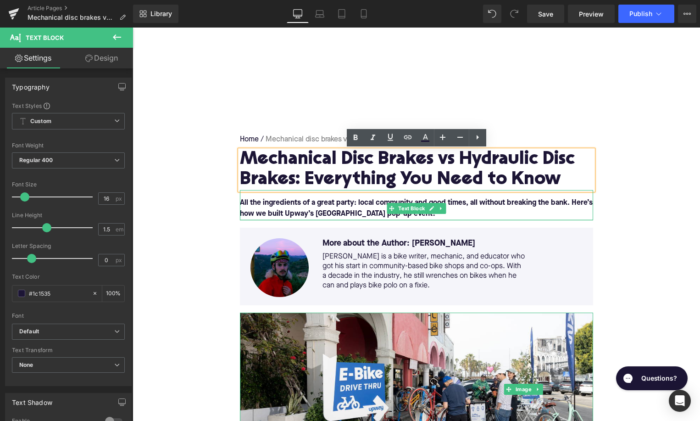
drag, startPoint x: 302, startPoint y: 225, endPoint x: 302, endPoint y: 219, distance: 6.0
click at [302, 219] on div "All the ingredients of a great party: local community and good times, all witho…" at bounding box center [416, 205] width 353 height 30
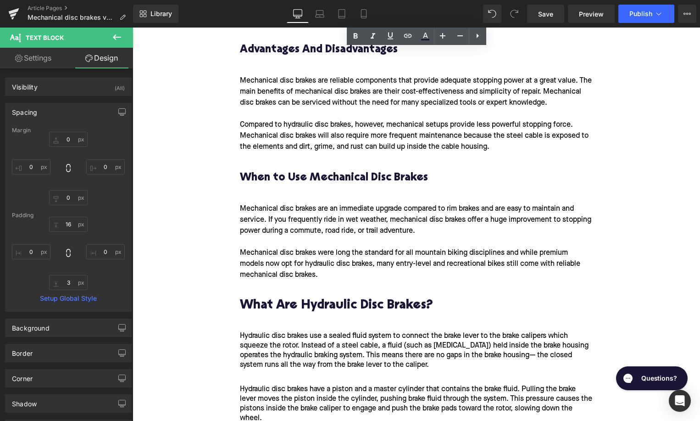
scroll to position [1097, 0]
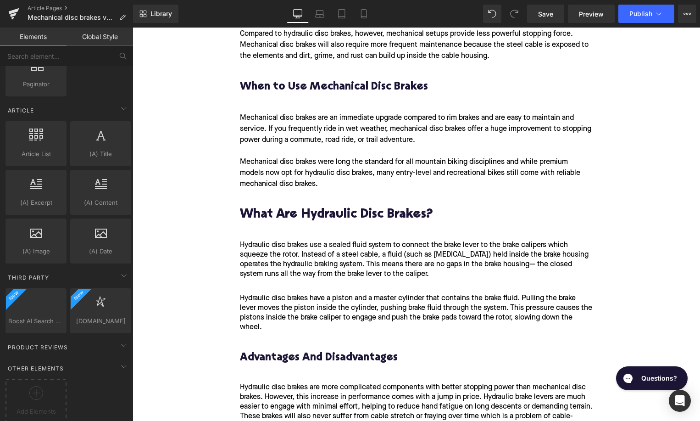
scroll to position [1708, 0]
click at [40, 386] on icon at bounding box center [36, 393] width 14 height 14
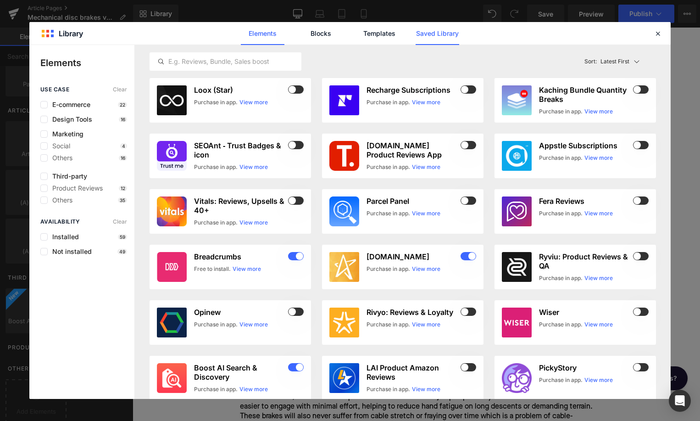
click at [429, 31] on link "Saved Library" at bounding box center [438, 33] width 44 height 23
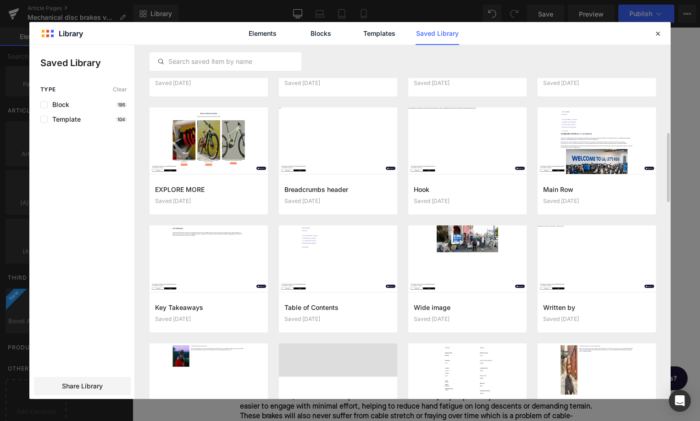
scroll to position [444, 0]
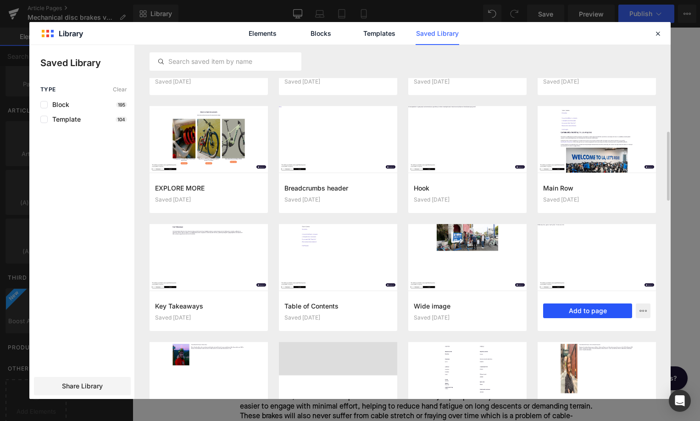
click at [571, 309] on button "Add to page" at bounding box center [587, 310] width 89 height 15
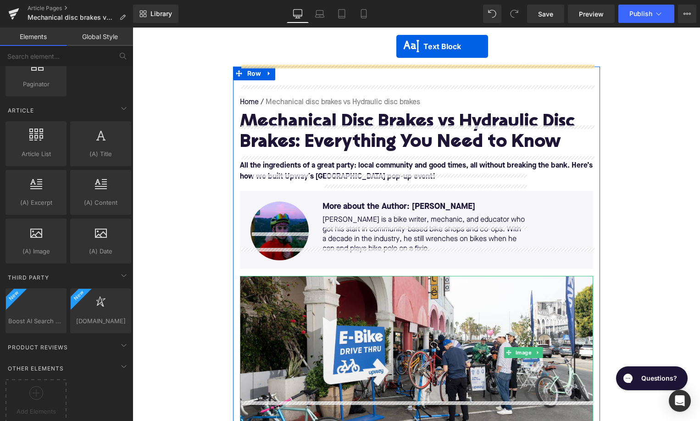
scroll to position [29, 0]
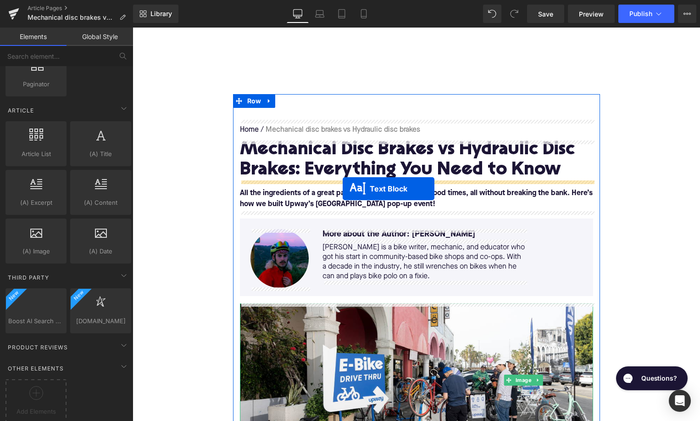
drag, startPoint x: 392, startPoint y: 79, endPoint x: 343, endPoint y: 188, distance: 119.9
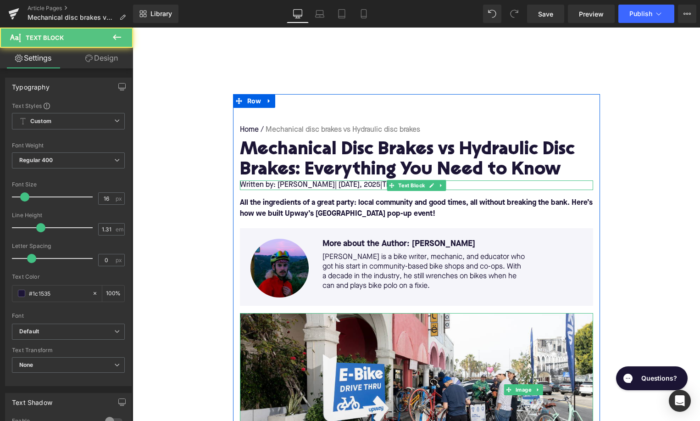
click at [288, 186] on p "Written by: [PERSON_NAME] | [DATE] | Time to read 5 min" at bounding box center [416, 185] width 353 height 10
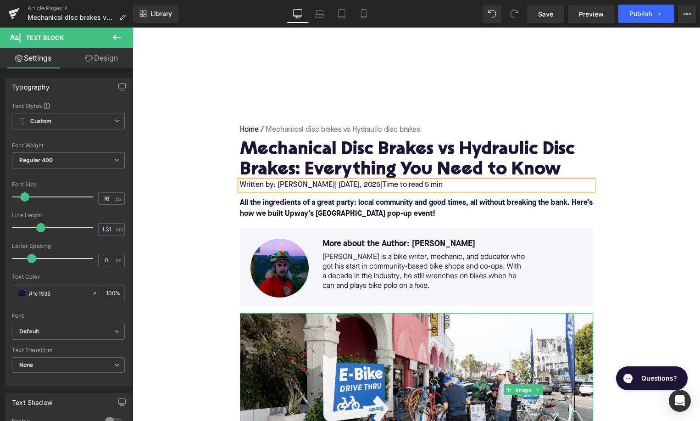
click at [323, 184] on p "Written by: [PERSON_NAME] | [DATE] | Time to read 5 min" at bounding box center [416, 185] width 353 height 10
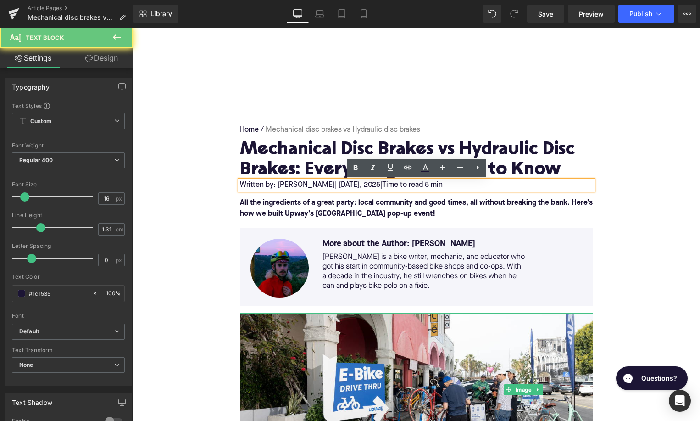
click at [323, 184] on p "Written by: [PERSON_NAME] | [DATE] | Time to read 5 min" at bounding box center [416, 185] width 353 height 10
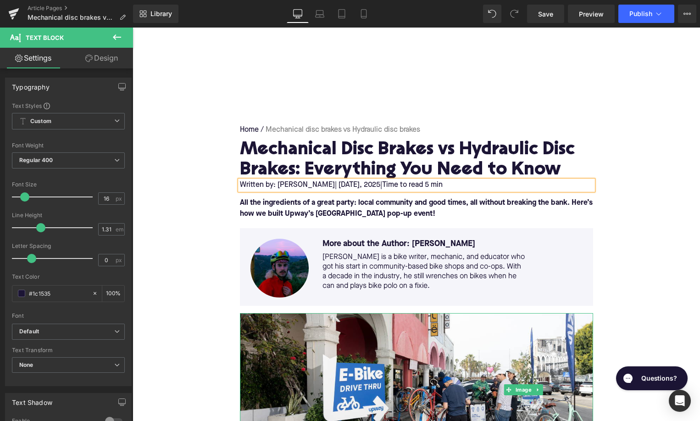
click at [335, 186] on span "| [DATE]" at bounding box center [347, 184] width 25 height 7
click at [384, 184] on span "| Updated: August [DATE]" at bounding box center [376, 184] width 82 height 7
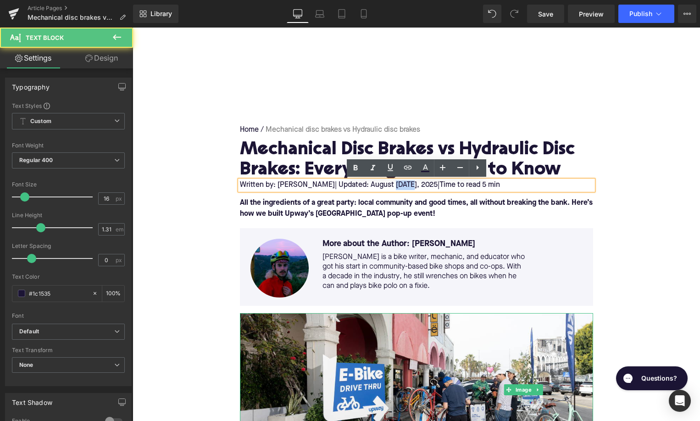
click at [384, 184] on span "| Updated: August [DATE]" at bounding box center [376, 184] width 82 height 7
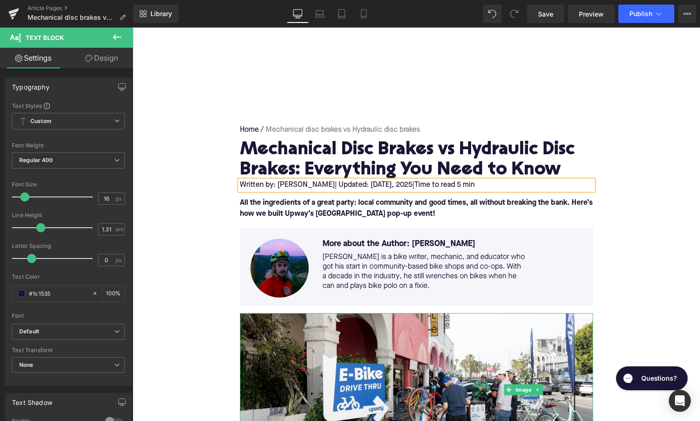
click at [381, 184] on span "| Updated: [DATE]" at bounding box center [363, 184] width 57 height 7
click at [458, 185] on span "Time to read 5 min" at bounding box center [444, 184] width 61 height 7
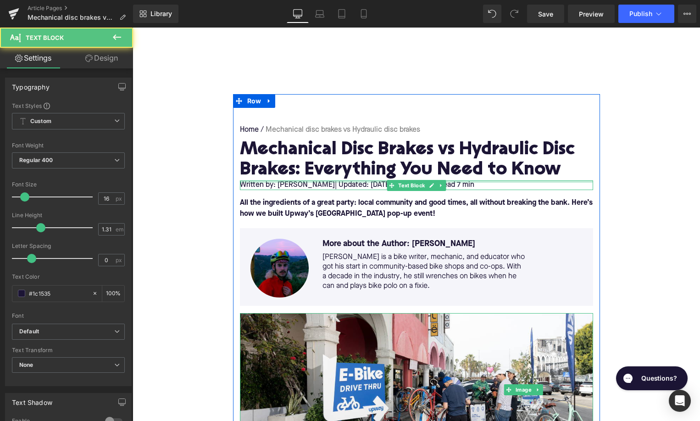
click at [270, 181] on div "Written by: [PERSON_NAME] | Updated: [DATE] | Time to read 7 min Text Block" at bounding box center [416, 185] width 353 height 10
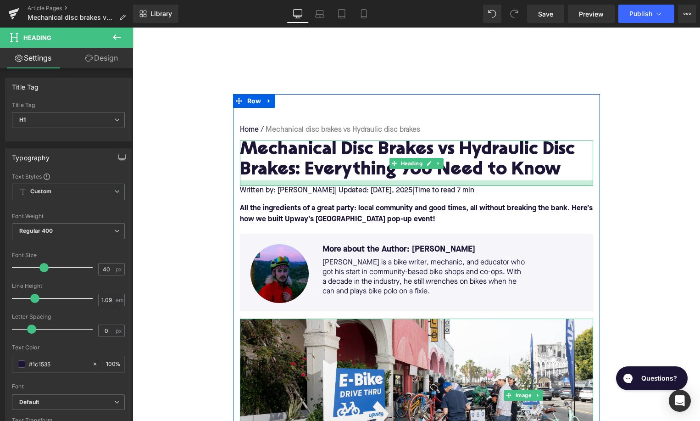
drag, startPoint x: 262, startPoint y: 179, endPoint x: 262, endPoint y: 184, distance: 5.5
click at [262, 184] on div at bounding box center [416, 183] width 353 height 6
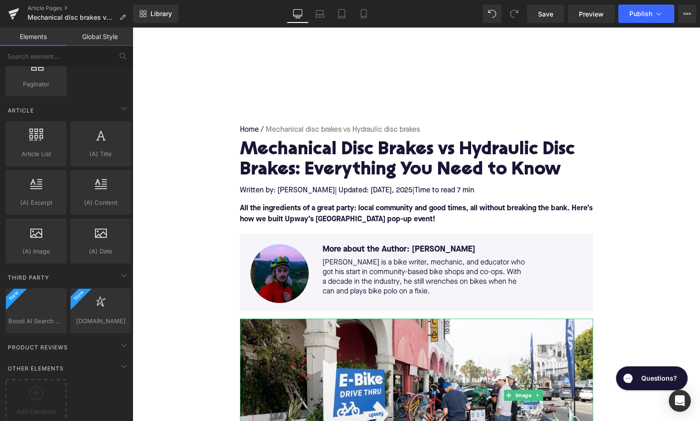
click at [303, 217] on font "All the ingredients of a great party: local community and good times, all witho…" at bounding box center [416, 214] width 353 height 18
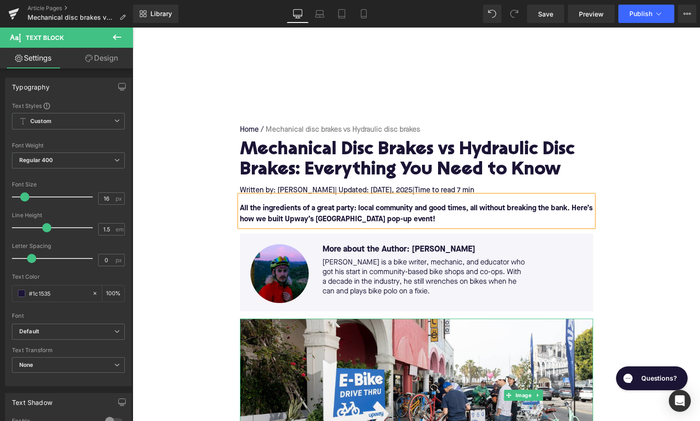
paste div
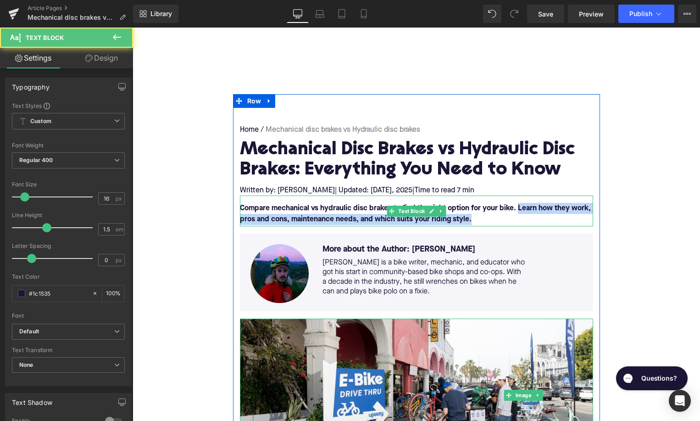
drag, startPoint x: 485, startPoint y: 219, endPoint x: 516, endPoint y: 208, distance: 33.4
click at [516, 208] on p "Compare mechanical vs hydraulic disc brakes to find the right option for your b…" at bounding box center [416, 214] width 353 height 22
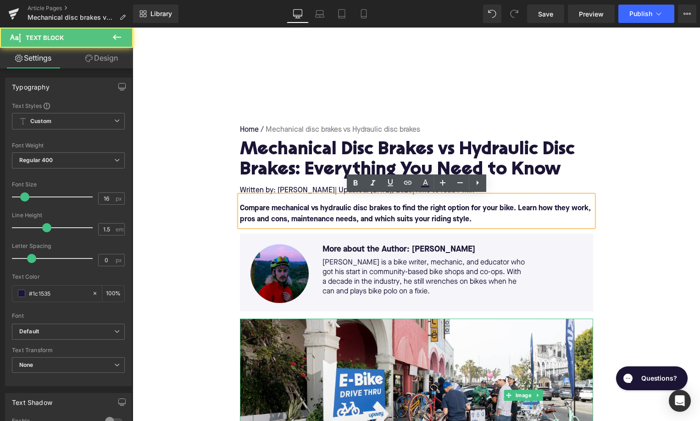
click at [490, 221] on p "Compare mechanical vs hydraulic disc brakes to find the right option for your b…" at bounding box center [416, 214] width 353 height 22
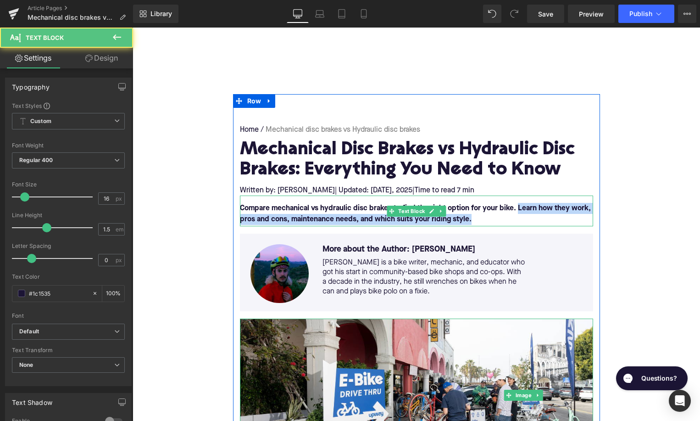
drag, startPoint x: 503, startPoint y: 223, endPoint x: 517, endPoint y: 208, distance: 20.1
click at [517, 208] on p "Compare mechanical vs hydraulic disc brakes to find the right option for your b…" at bounding box center [416, 214] width 353 height 22
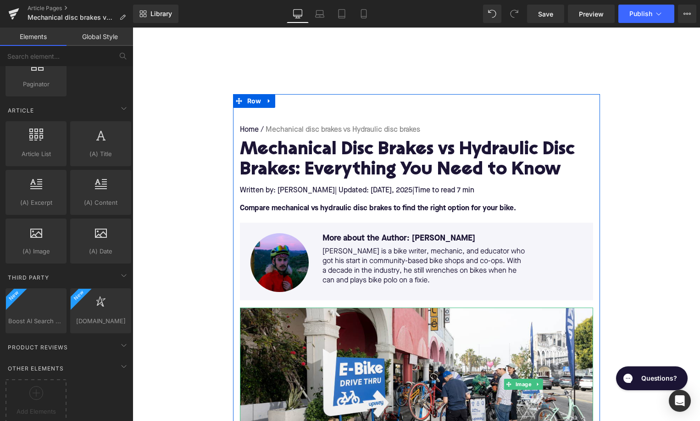
click at [319, 206] on font "Compare mechanical vs hydraulic disc brakes to find the right option for your b…" at bounding box center [378, 208] width 276 height 7
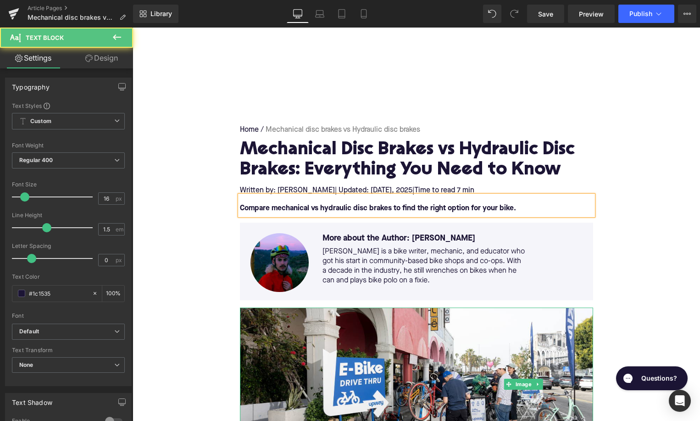
click at [315, 208] on font "Compare mechanical vs hydraulic disc brakes to find the right option for your b…" at bounding box center [378, 208] width 276 height 7
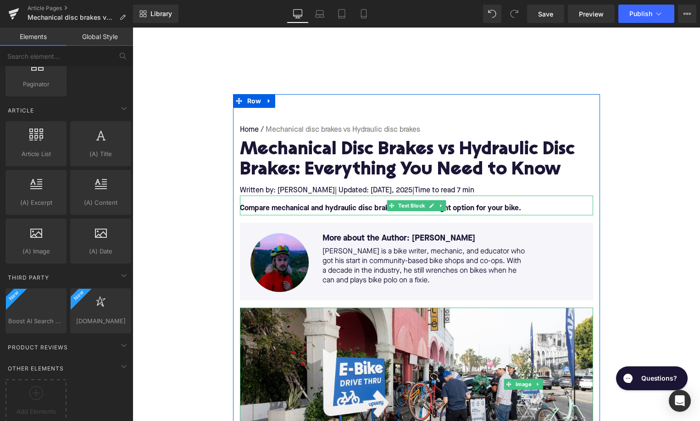
click at [535, 209] on p "Compare mechanical and hydraulic disc brakes to find the right option for your …" at bounding box center [416, 208] width 353 height 11
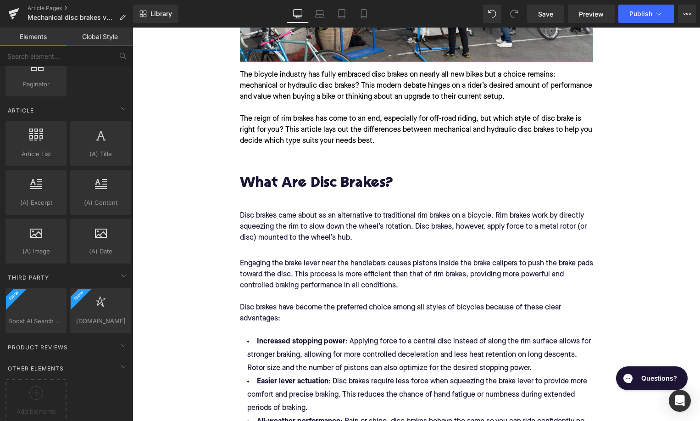
scroll to position [429, 0]
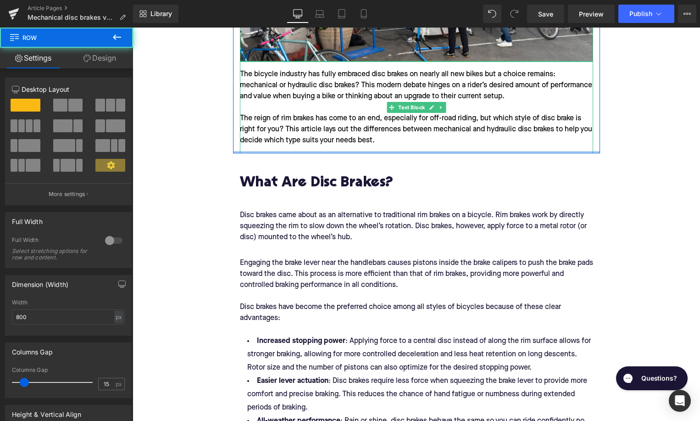
drag, startPoint x: 292, startPoint y: 151, endPoint x: 284, endPoint y: 157, distance: 9.5
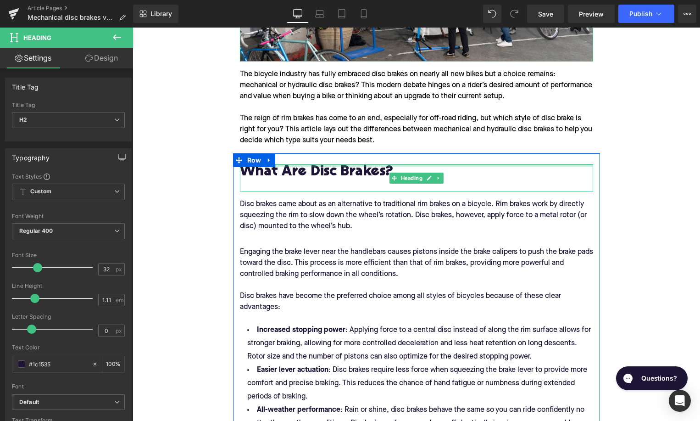
drag, startPoint x: 281, startPoint y: 165, endPoint x: 277, endPoint y: 148, distance: 16.9
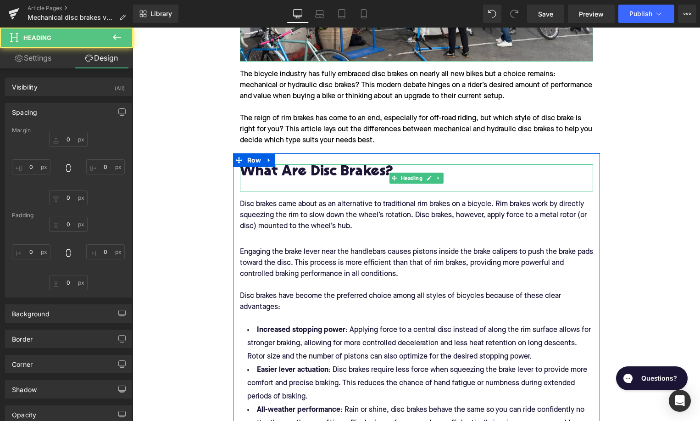
type input "0"
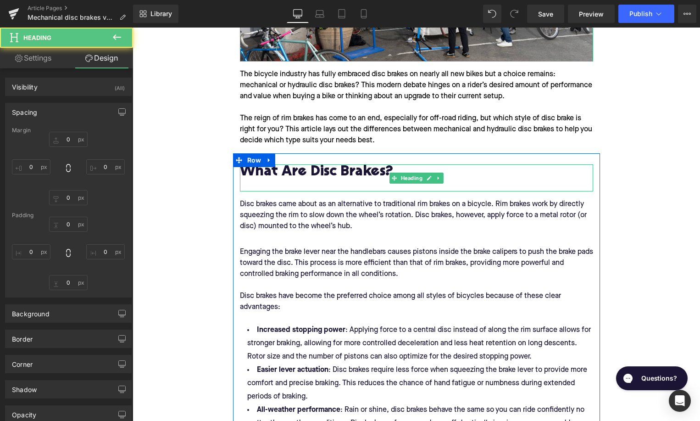
type input "0"
type input "24"
type input "0"
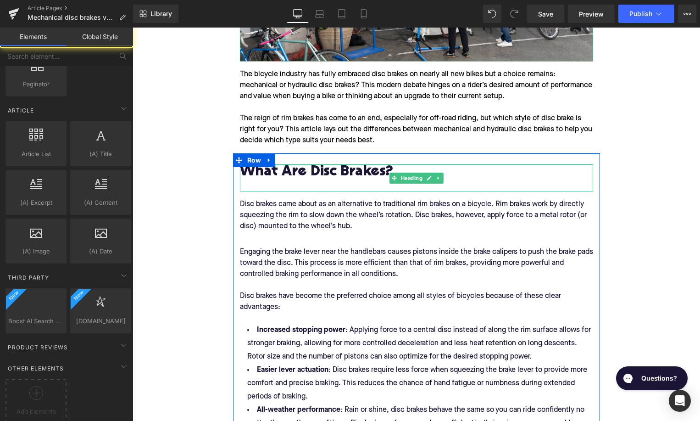
scroll to position [1708, 0]
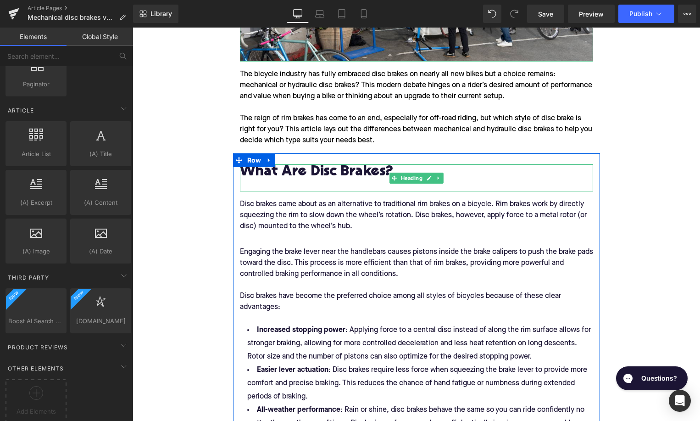
click at [299, 212] on p "Disc brakes came about as an alternative to traditional rim brakes on a bicycle…" at bounding box center [416, 215] width 353 height 33
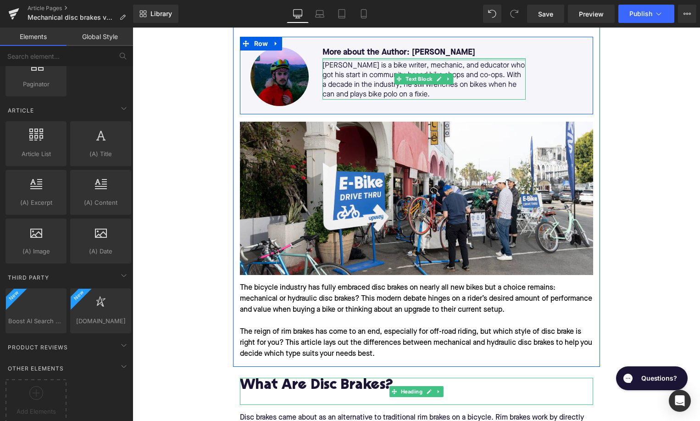
scroll to position [362, 0]
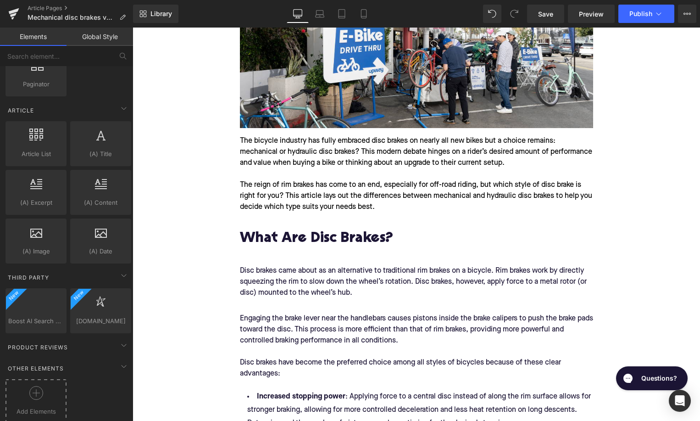
click at [39, 387] on icon at bounding box center [36, 393] width 14 height 14
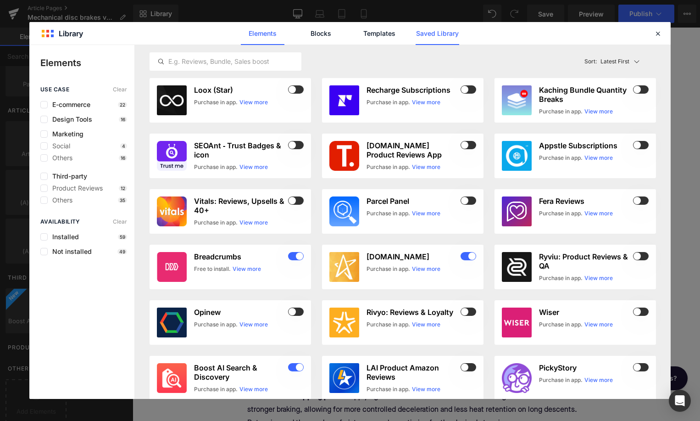
click at [441, 33] on link "Saved Library" at bounding box center [438, 33] width 44 height 23
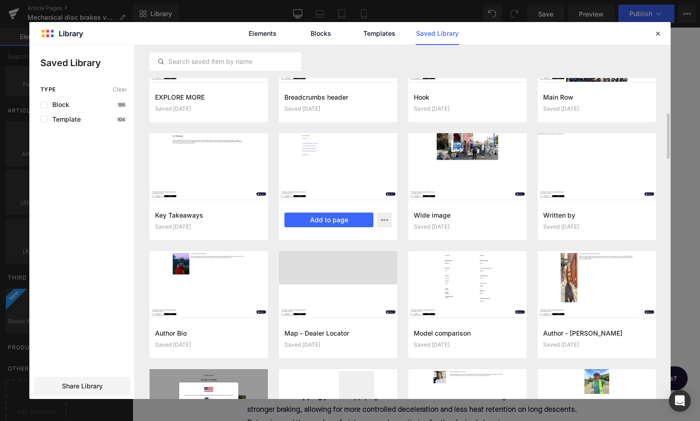
scroll to position [538, 0]
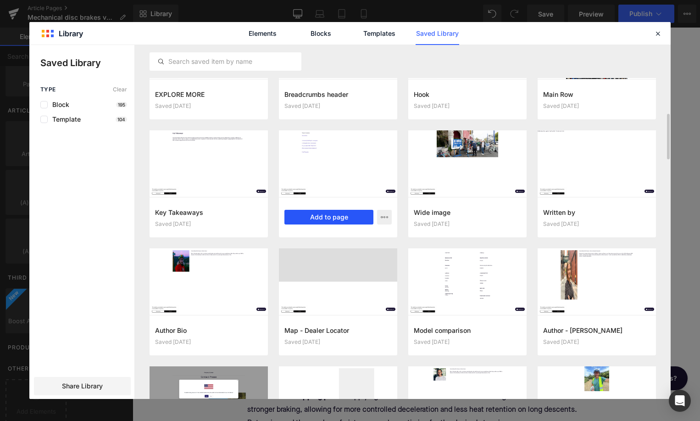
click at [332, 216] on button "Add to page" at bounding box center [328, 217] width 89 height 15
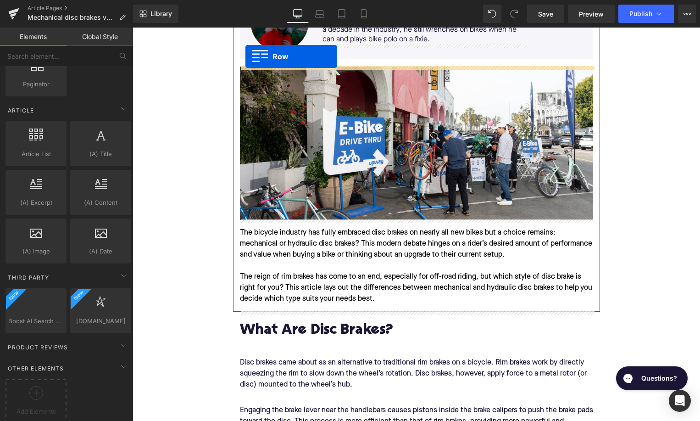
scroll to position [215, 0]
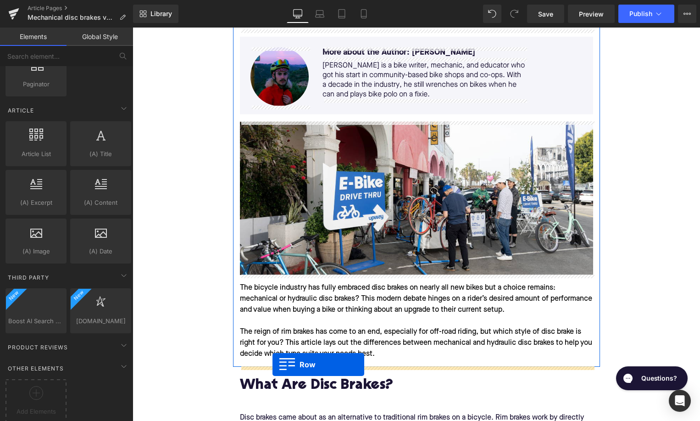
drag, startPoint x: 147, startPoint y: 81, endPoint x: 273, endPoint y: 365, distance: 311.0
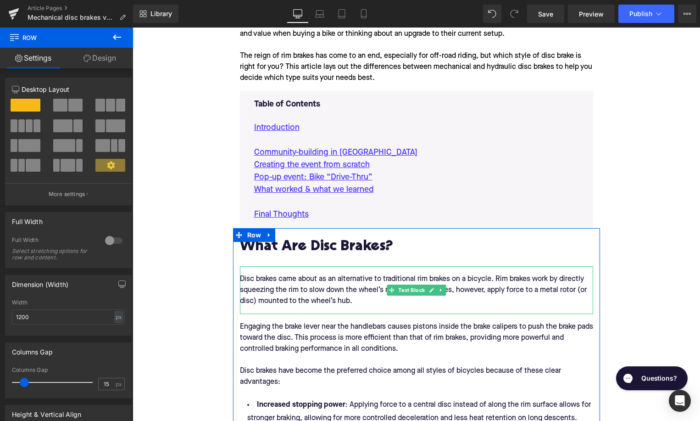
scroll to position [404, 0]
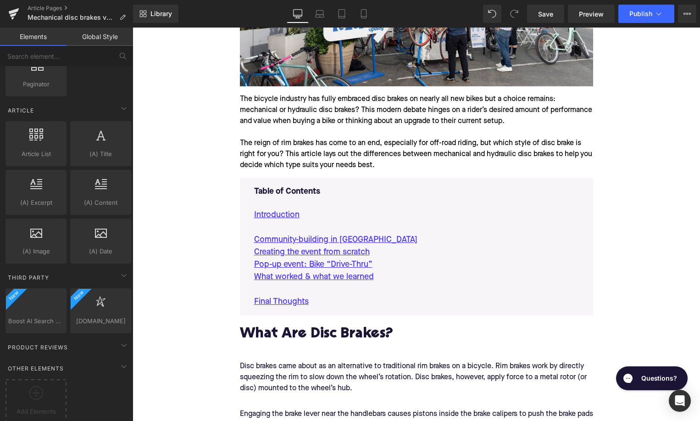
click at [550, 17] on span "Save" at bounding box center [545, 14] width 15 height 10
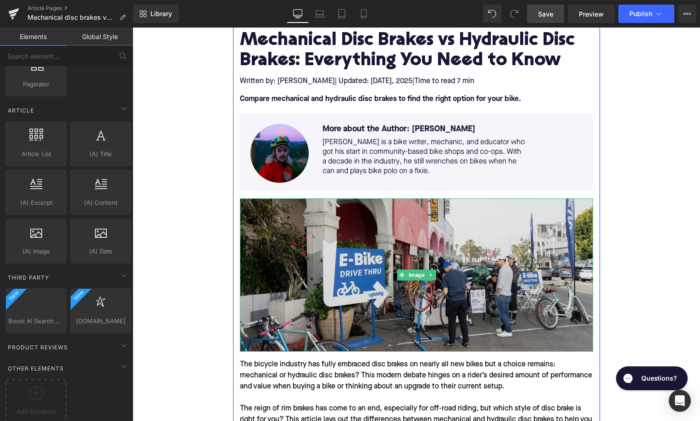
scroll to position [189, 0]
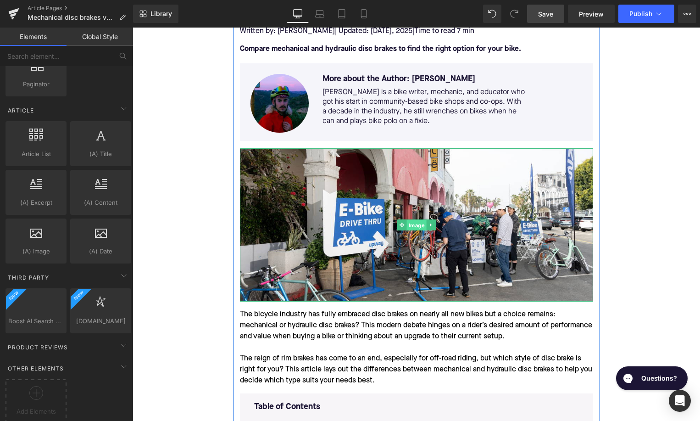
click at [424, 221] on span "Image" at bounding box center [417, 225] width 20 height 11
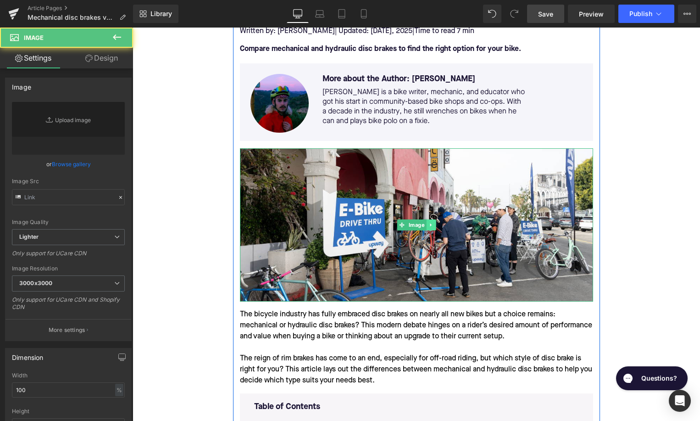
type input "[URL][DOMAIN_NAME]"
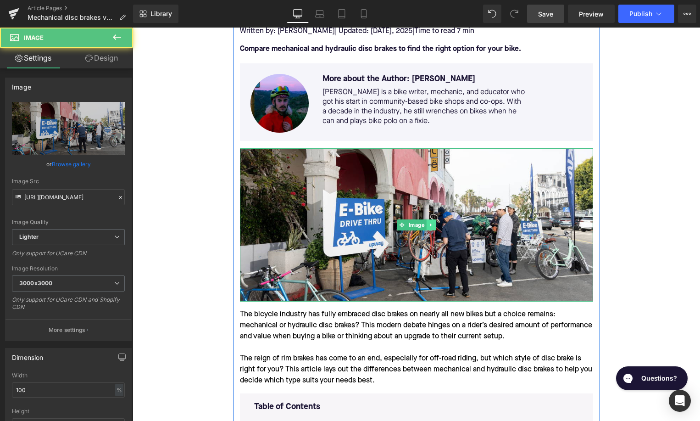
click at [433, 223] on icon at bounding box center [431, 225] width 5 height 6
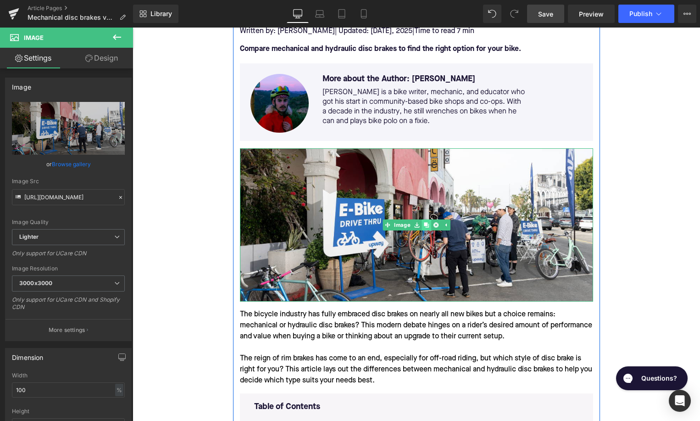
click at [426, 228] on link at bounding box center [427, 224] width 10 height 11
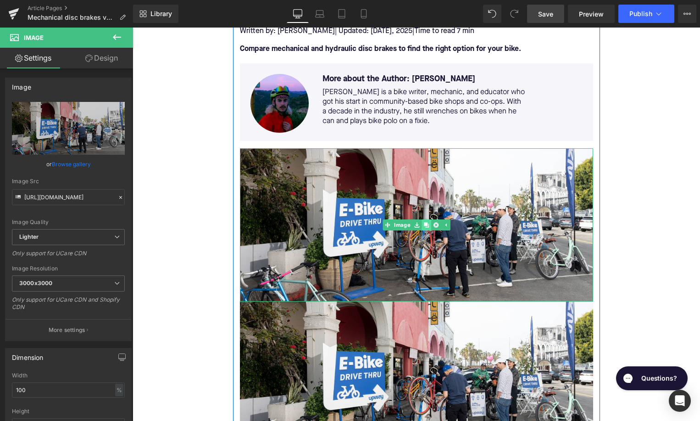
click at [426, 224] on icon at bounding box center [425, 224] width 5 height 5
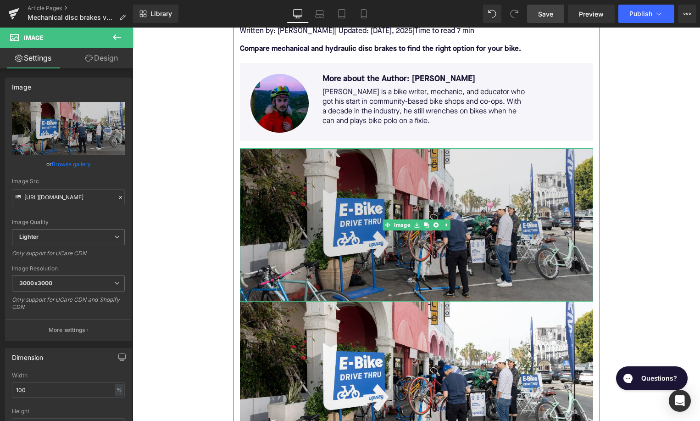
click at [351, 224] on img at bounding box center [416, 224] width 353 height 153
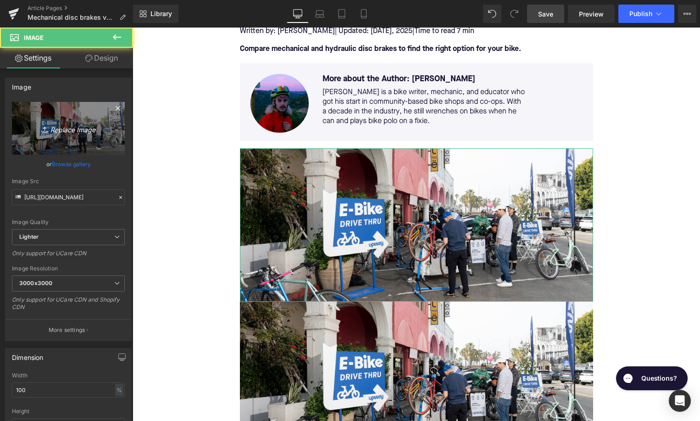
click at [64, 143] on link "Replace Image" at bounding box center [68, 128] width 113 height 53
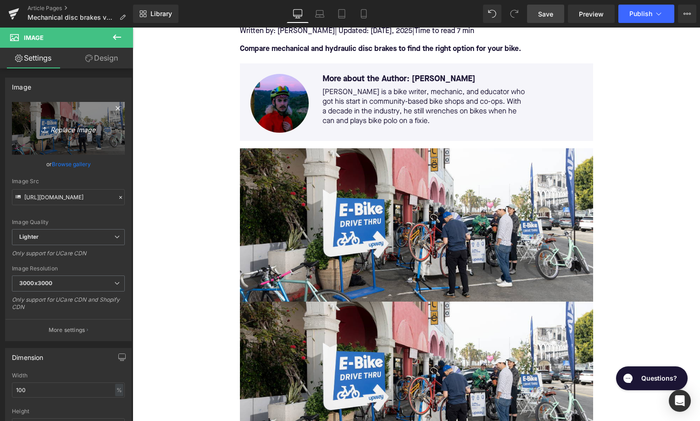
type input "C:\fakepath\Remy Pt. 3(40).png"
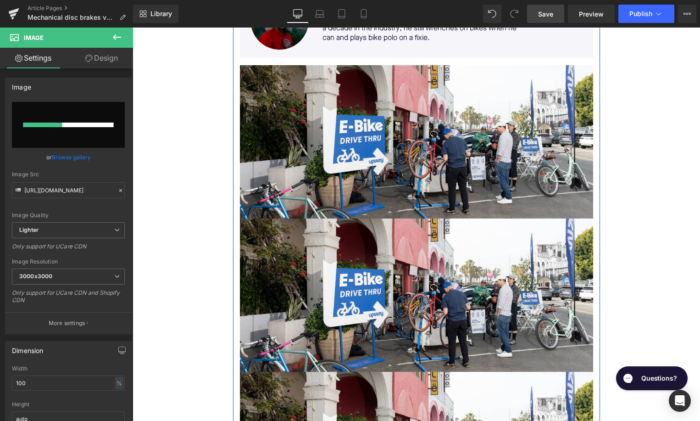
scroll to position [381, 0]
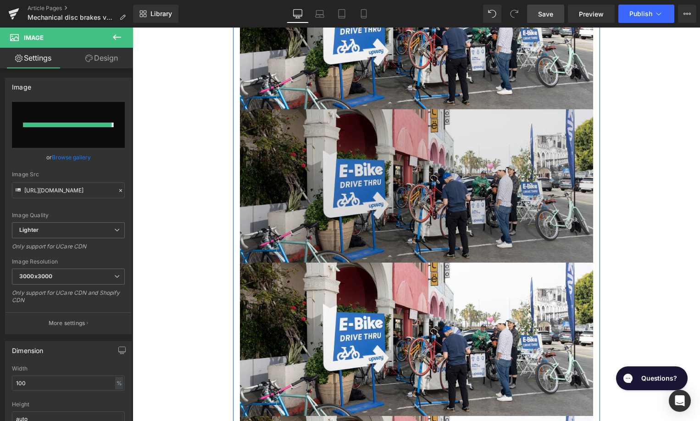
type input "[URL][DOMAIN_NAME]"
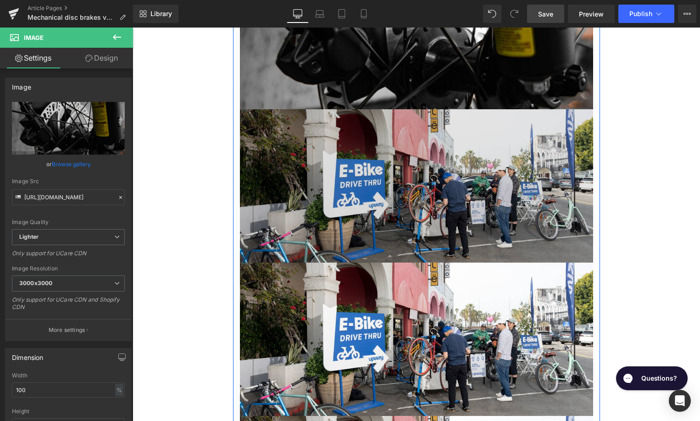
click at [308, 195] on img at bounding box center [416, 185] width 353 height 153
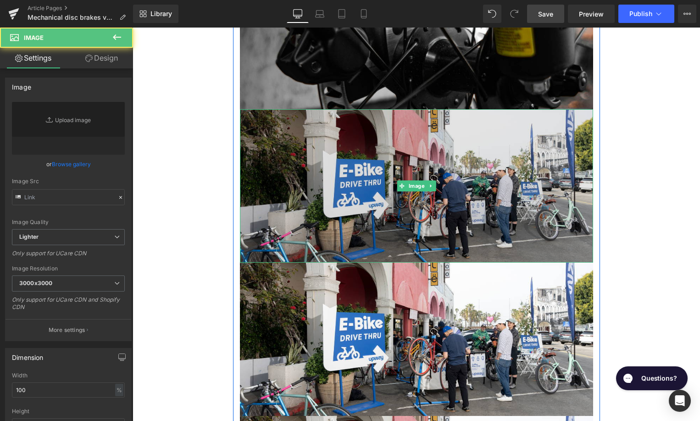
type input "[URL][DOMAIN_NAME]"
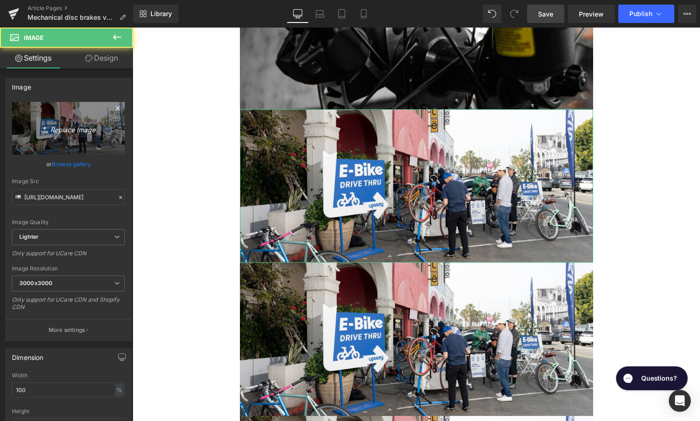
click at [84, 135] on link "Replace Image" at bounding box center [68, 128] width 113 height 53
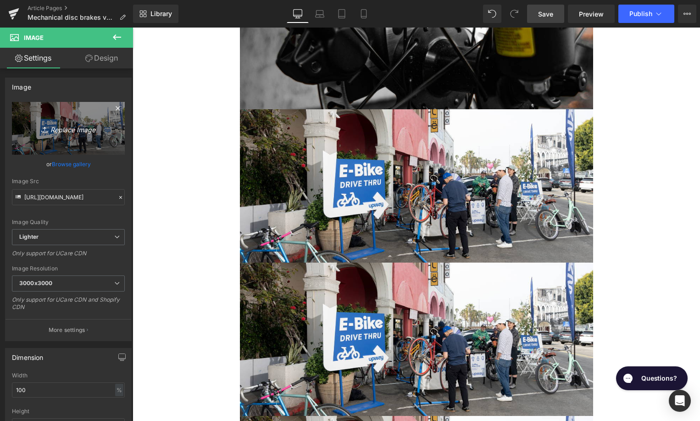
type input "C:\fakepath\Remy Pt. 3(41).png"
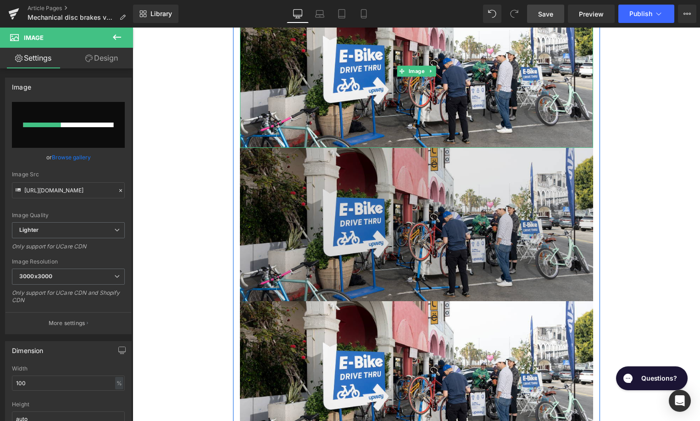
scroll to position [496, 0]
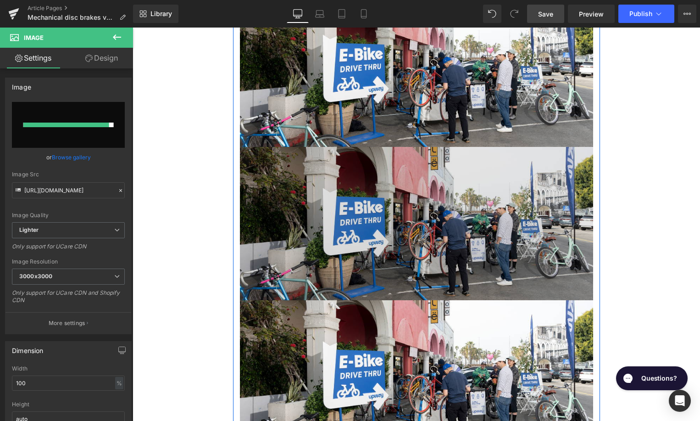
type input "[URL][DOMAIN_NAME]"
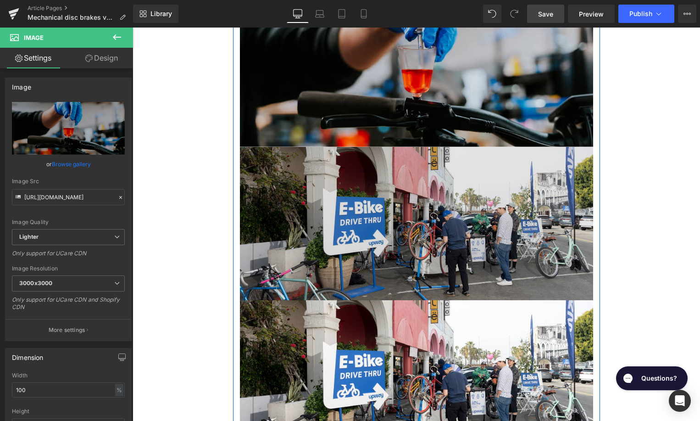
click at [339, 238] on img at bounding box center [416, 223] width 353 height 153
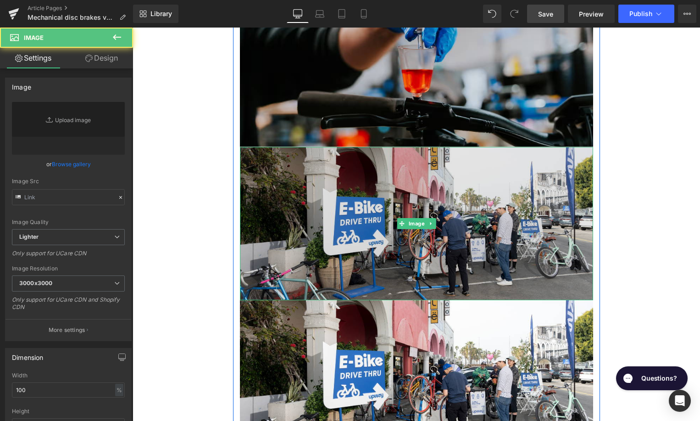
type input "[URL][DOMAIN_NAME]"
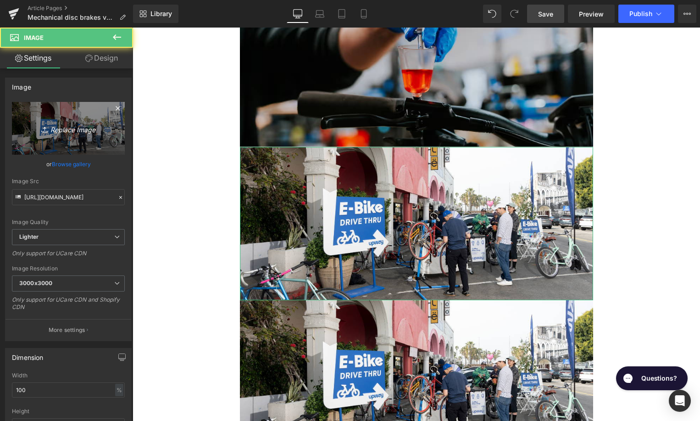
click at [111, 146] on link "Replace Image" at bounding box center [68, 128] width 113 height 53
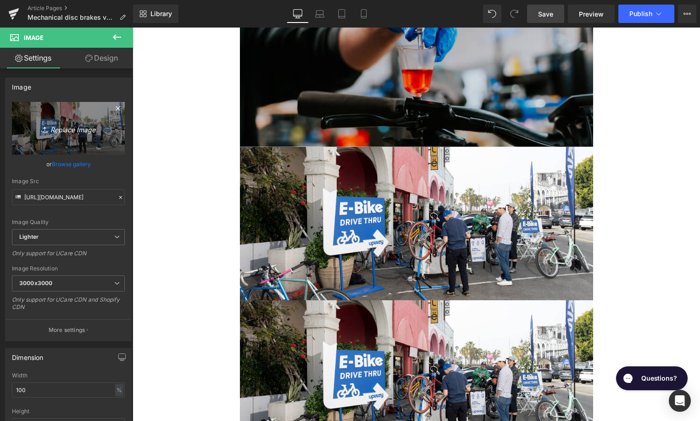
type input "C:\fakepath\Remy Pt. 3(42).png"
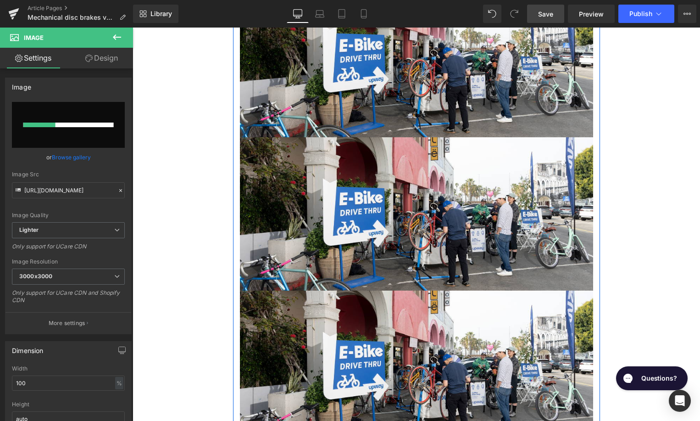
scroll to position [698, 0]
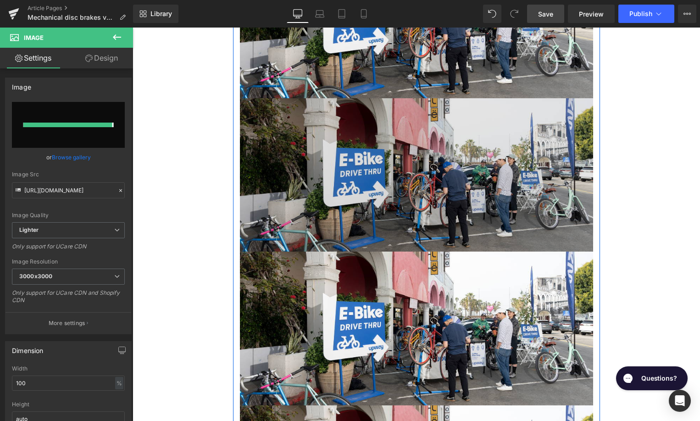
type input "[URL][DOMAIN_NAME]"
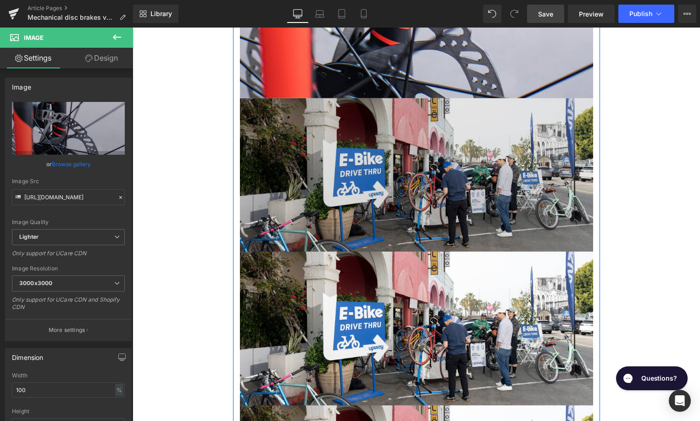
click at [349, 173] on img at bounding box center [416, 174] width 353 height 153
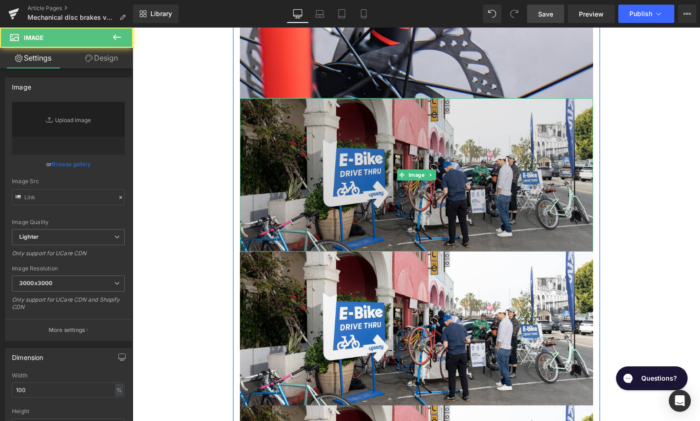
type input "[URL][DOMAIN_NAME]"
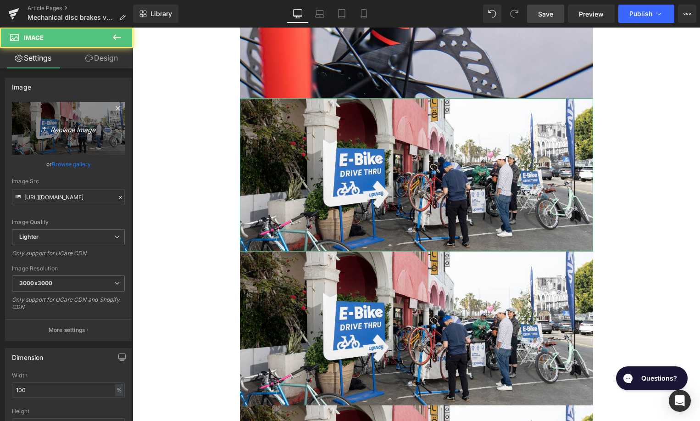
click at [91, 135] on link "Replace Image" at bounding box center [68, 128] width 113 height 53
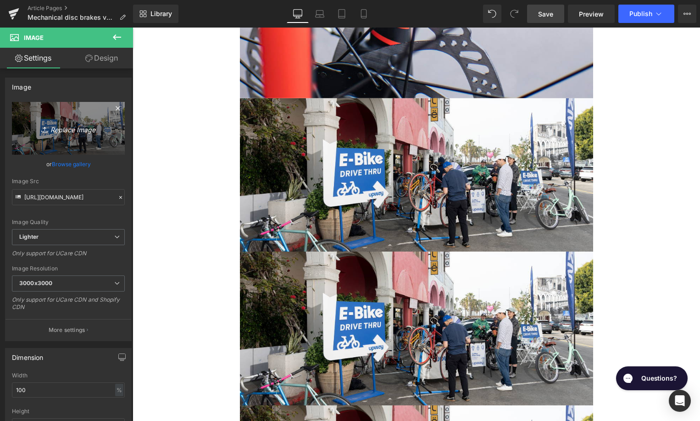
type input "C:\fakepath\Remy Pt. 3(43).png"
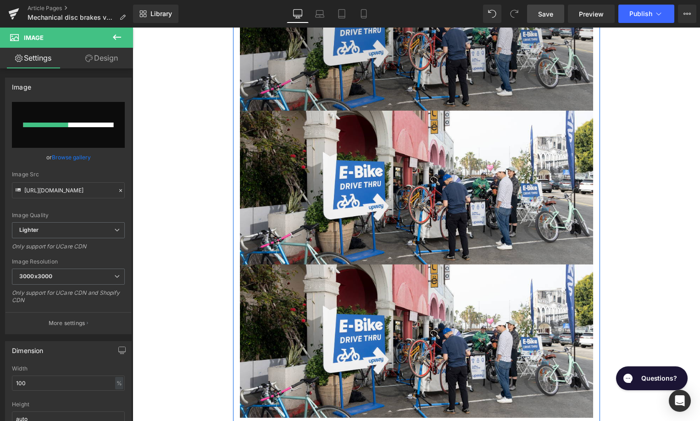
scroll to position [841, 0]
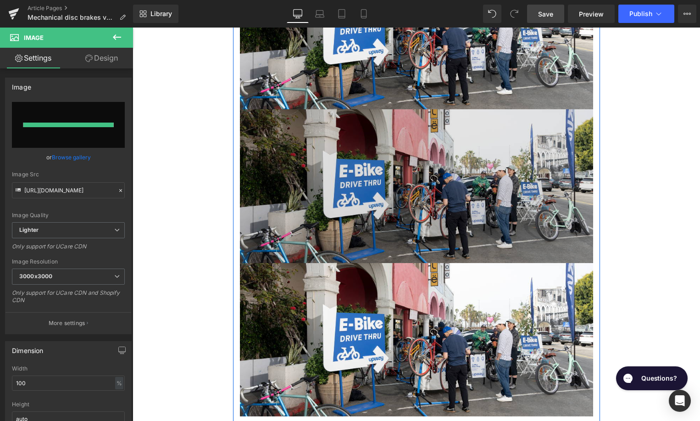
type input "[URL][DOMAIN_NAME]"
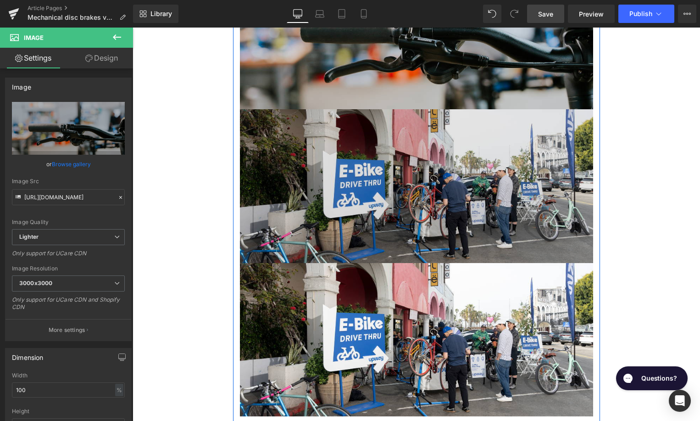
click at [337, 168] on img at bounding box center [416, 185] width 353 height 153
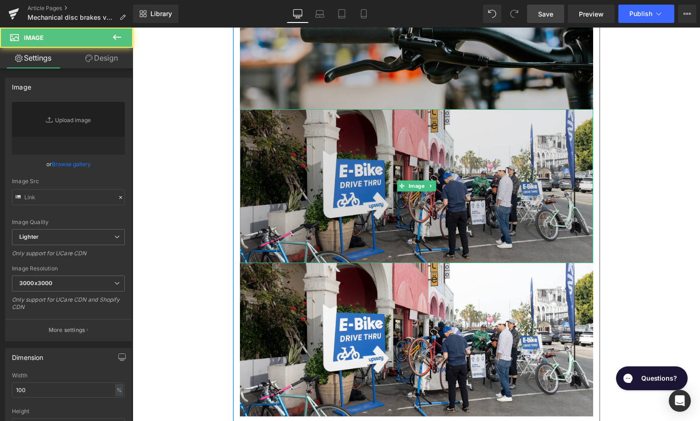
type input "[URL][DOMAIN_NAME]"
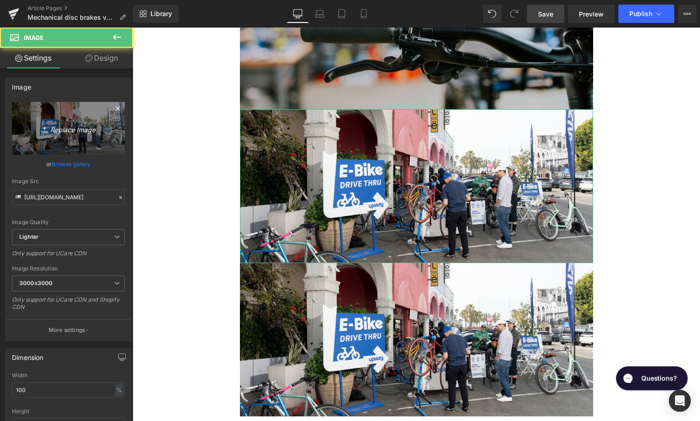
click at [87, 128] on icon "Replace Image" at bounding box center [68, 128] width 73 height 11
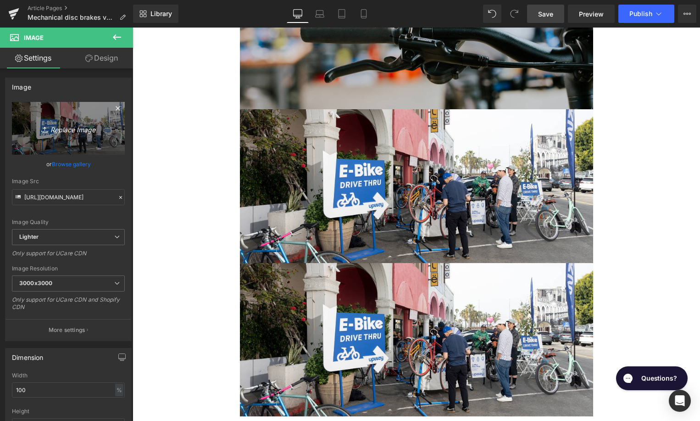
type input "C:\fakepath\Remy Pt. 3(44).png"
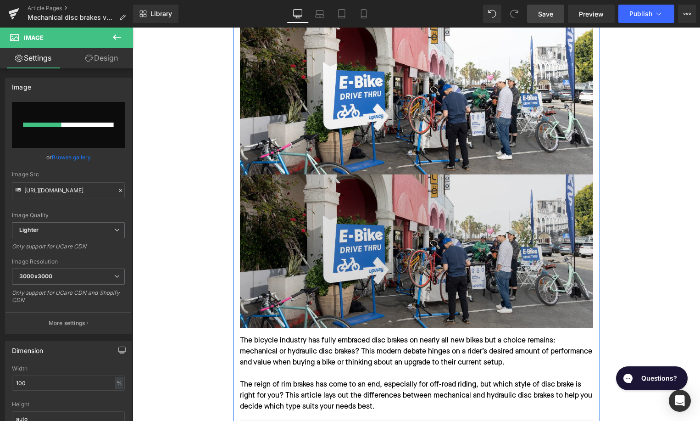
scroll to position [934, 0]
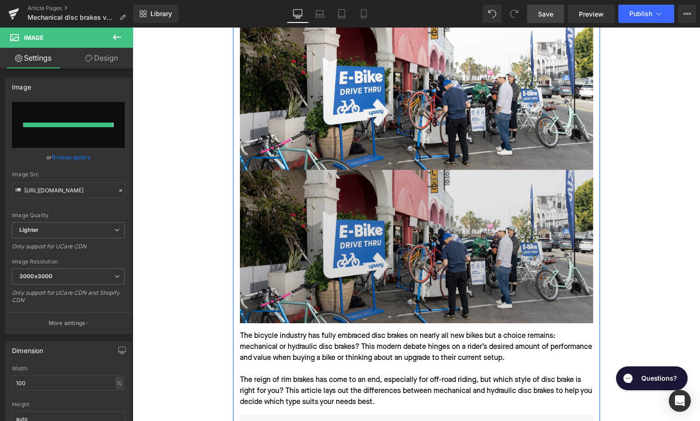
type input "[URL][DOMAIN_NAME]"
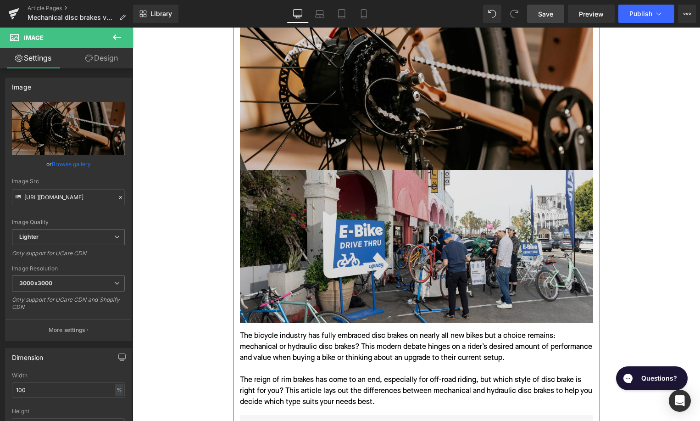
click at [439, 248] on img at bounding box center [416, 246] width 353 height 153
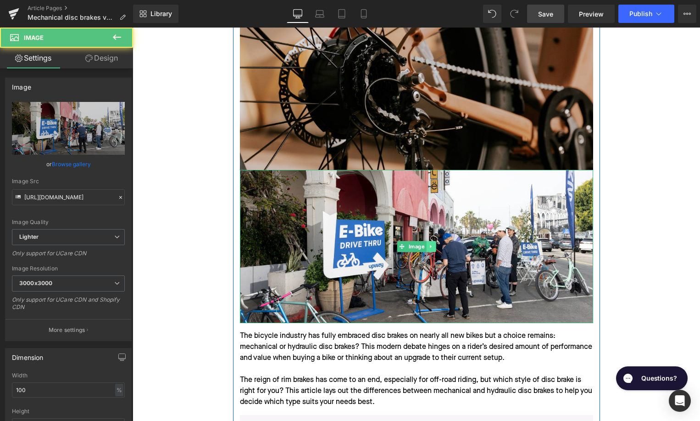
click at [432, 245] on icon at bounding box center [431, 247] width 5 height 6
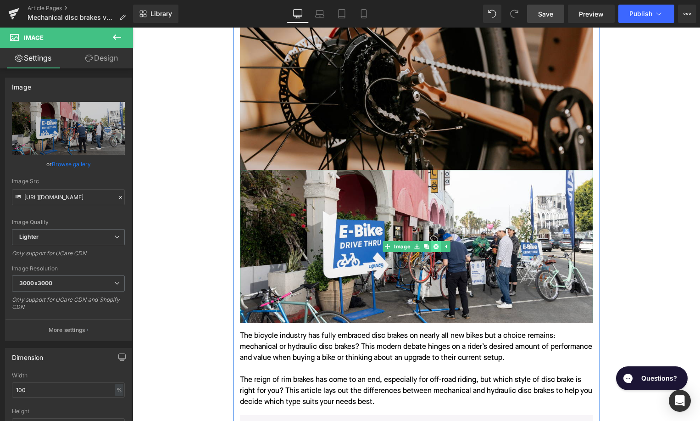
click at [435, 245] on icon at bounding box center [435, 246] width 5 height 5
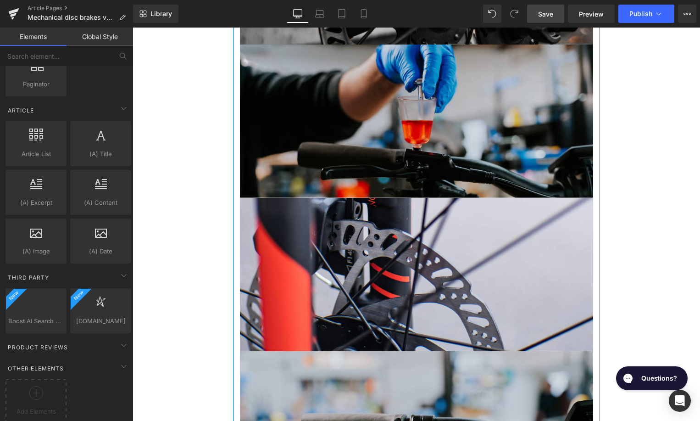
scroll to position [395, 0]
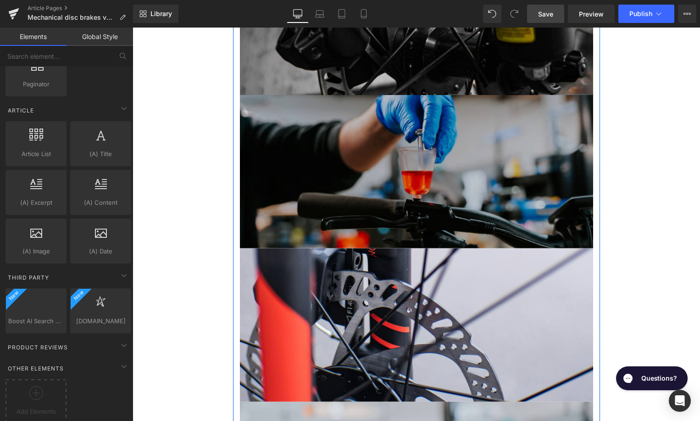
click at [390, 154] on img at bounding box center [416, 171] width 353 height 153
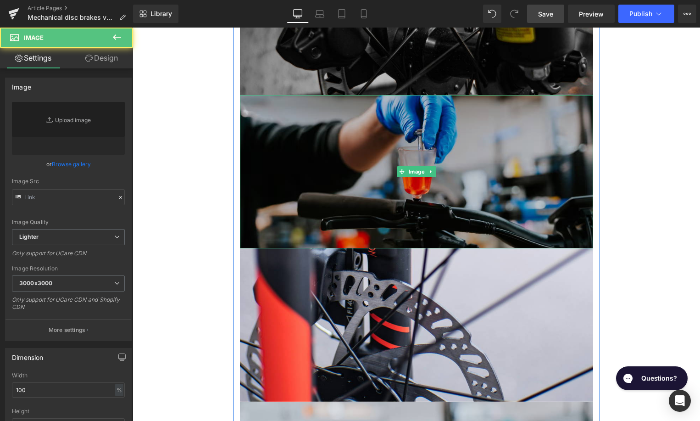
type input "[URL][DOMAIN_NAME]"
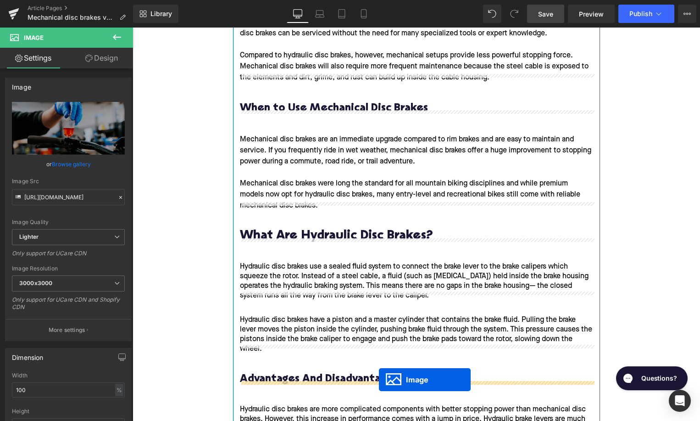
scroll to position [1744, 0]
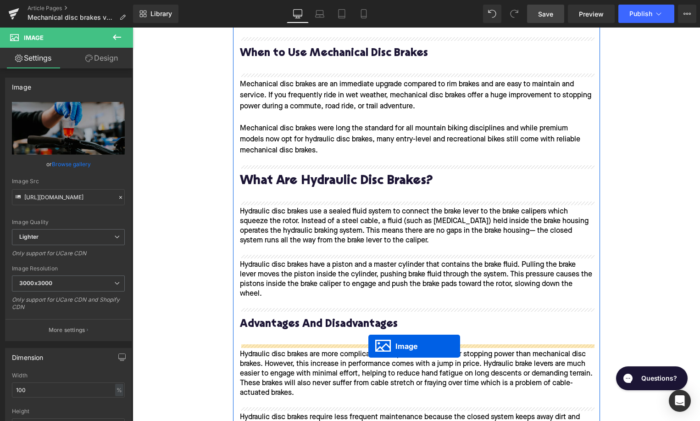
drag, startPoint x: 401, startPoint y: 171, endPoint x: 368, endPoint y: 346, distance: 178.3
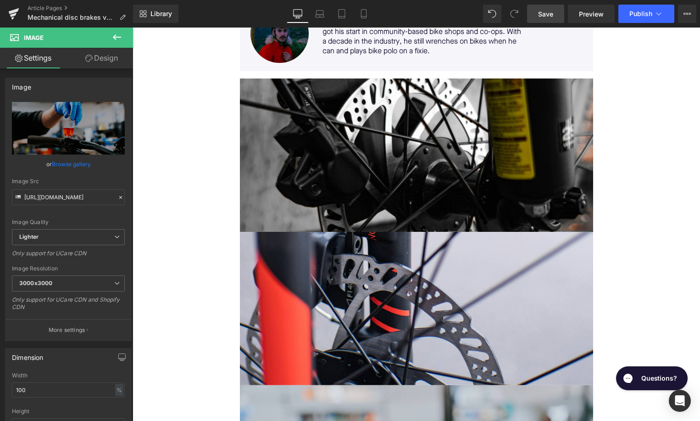
scroll to position [206, 0]
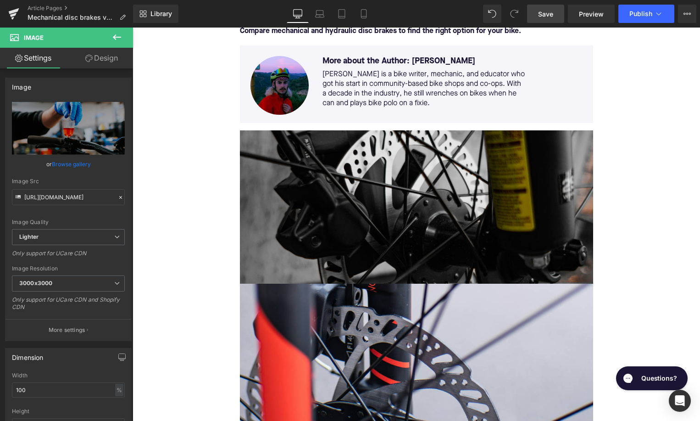
click at [378, 187] on img at bounding box center [416, 206] width 353 height 153
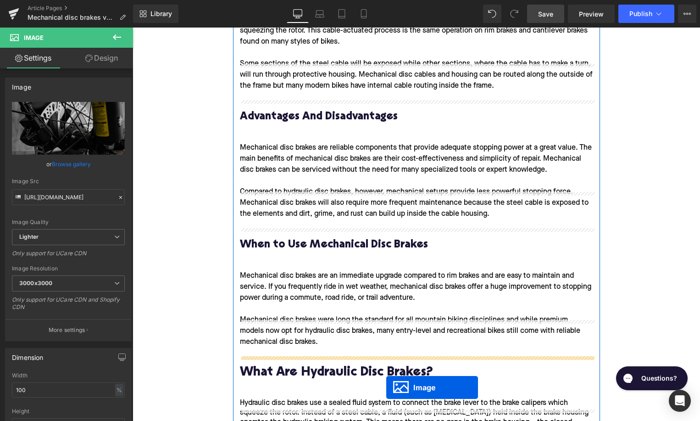
scroll to position [1491, 0]
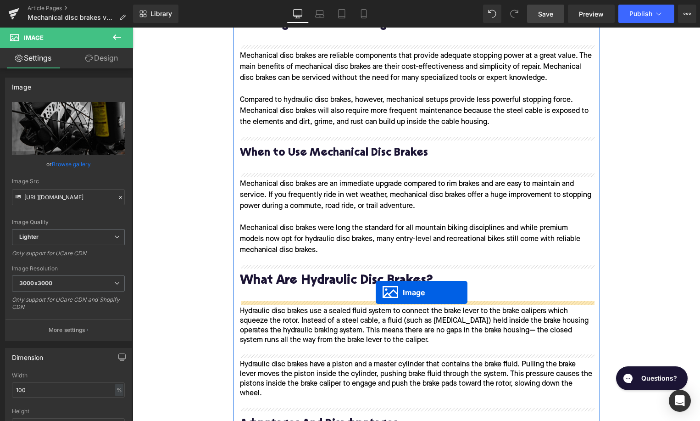
drag, startPoint x: 387, startPoint y: 209, endPoint x: 376, endPoint y: 293, distance: 84.7
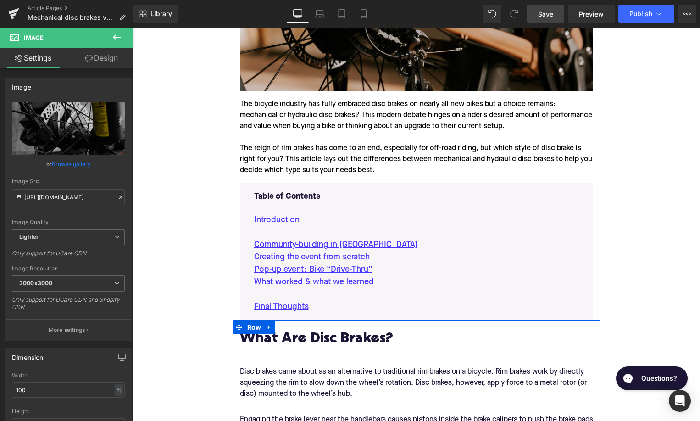
scroll to position [515, 0]
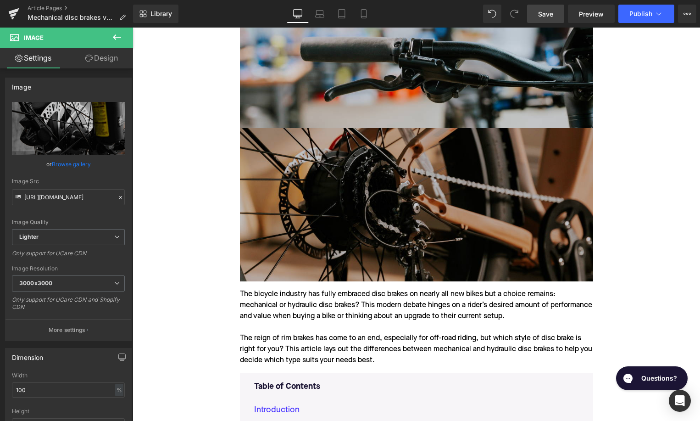
click at [379, 207] on img at bounding box center [416, 204] width 353 height 153
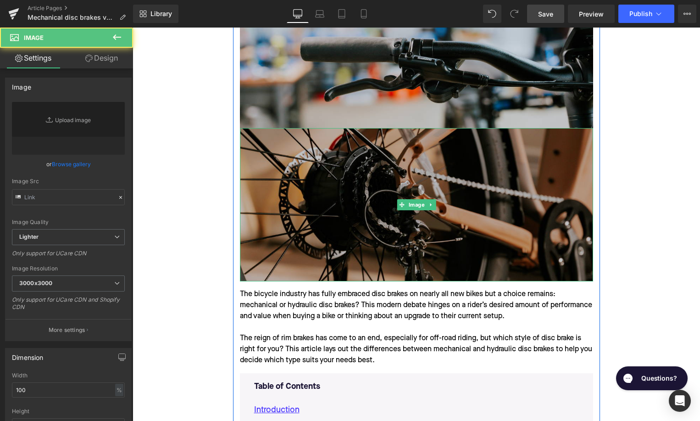
type input "[URL][DOMAIN_NAME]"
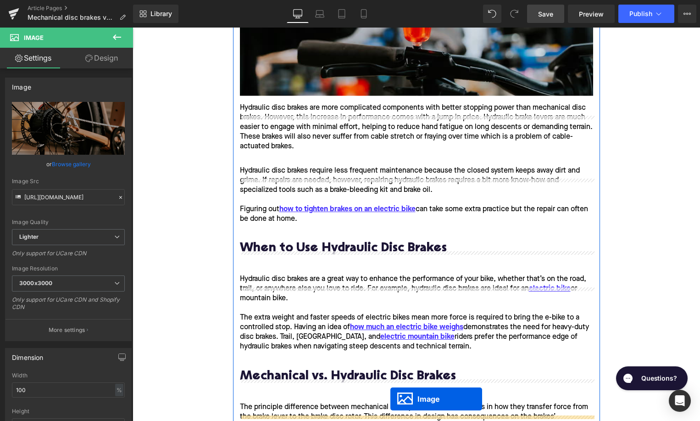
scroll to position [2055, 0]
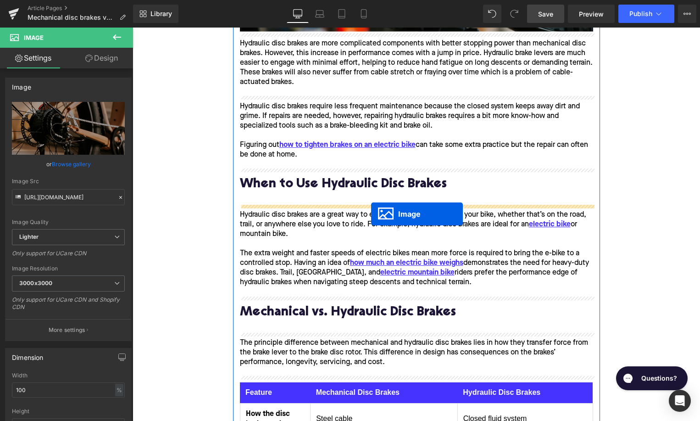
drag, startPoint x: 401, startPoint y: 50, endPoint x: 371, endPoint y: 214, distance: 166.9
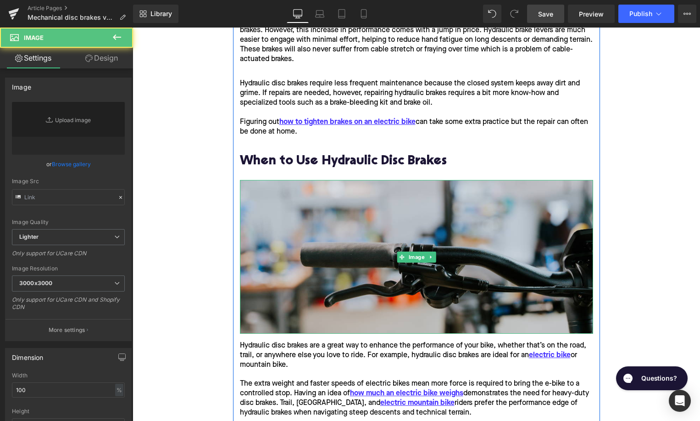
type input "[URL][DOMAIN_NAME]"
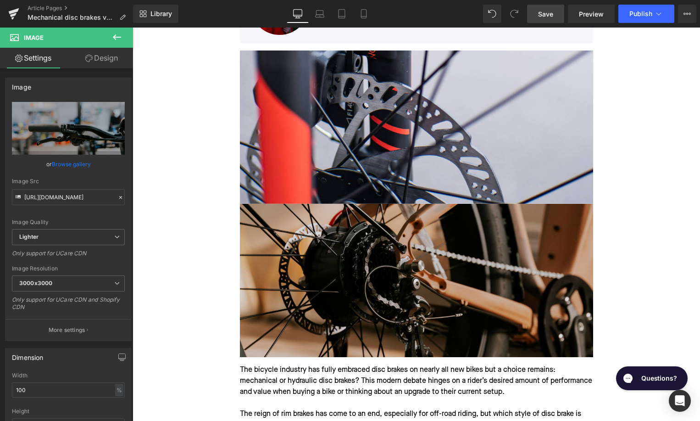
scroll to position [298, 0]
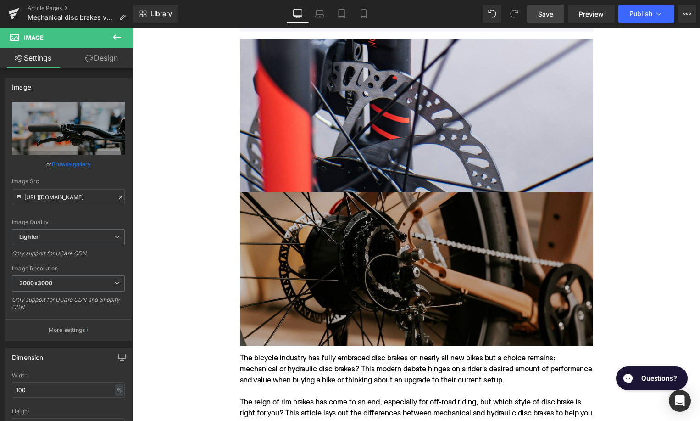
click at [378, 265] on img at bounding box center [416, 268] width 353 height 153
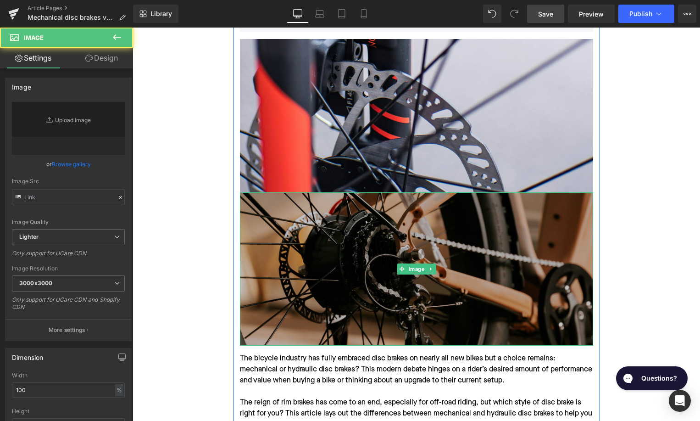
type input "[URL][DOMAIN_NAME]"
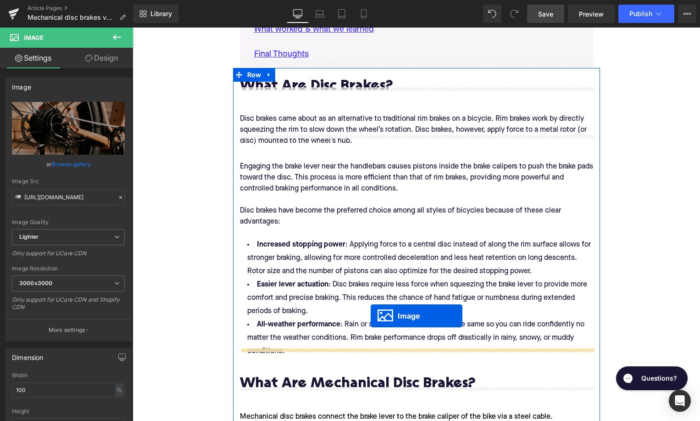
scroll to position [692, 0]
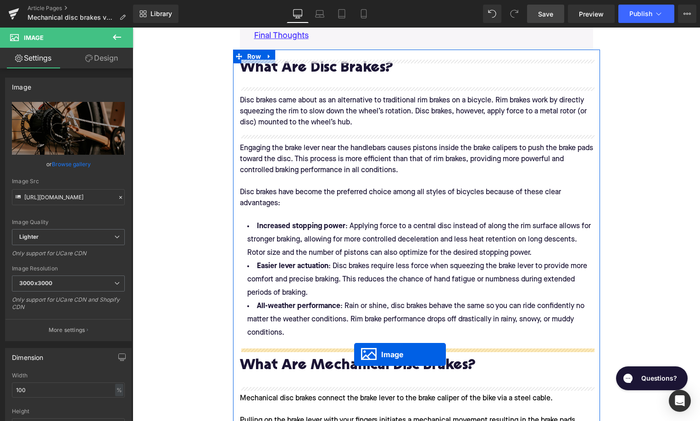
drag, startPoint x: 401, startPoint y: 267, endPoint x: 354, endPoint y: 355, distance: 99.1
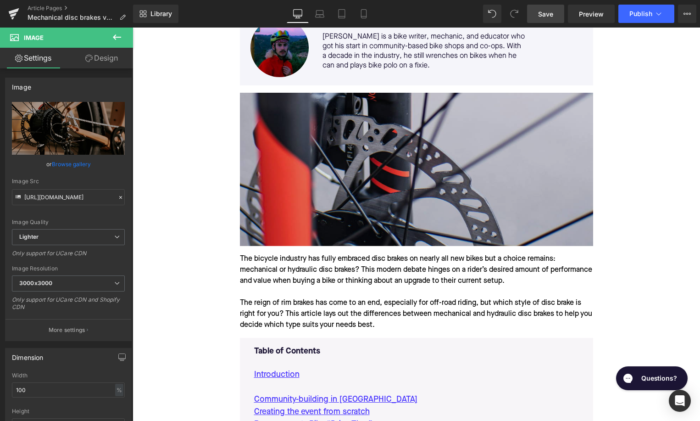
scroll to position [321, 0]
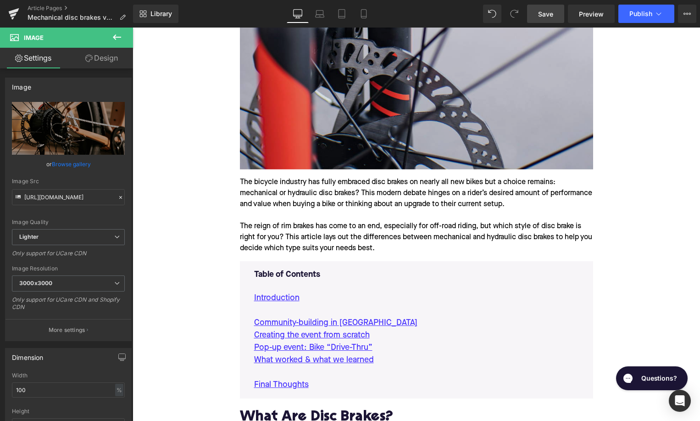
click at [442, 104] on img at bounding box center [416, 92] width 353 height 153
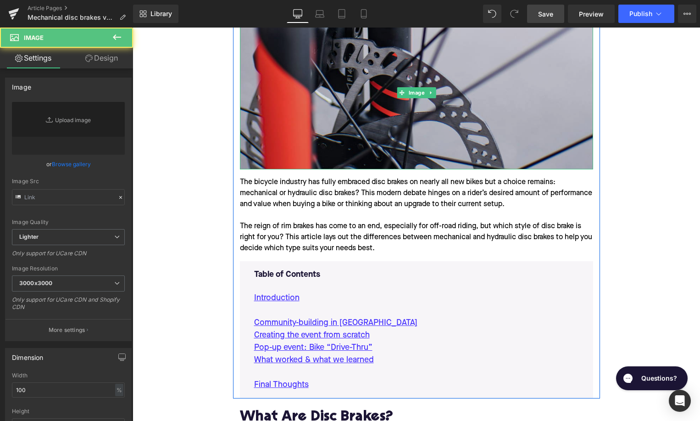
type input "[URL][DOMAIN_NAME]"
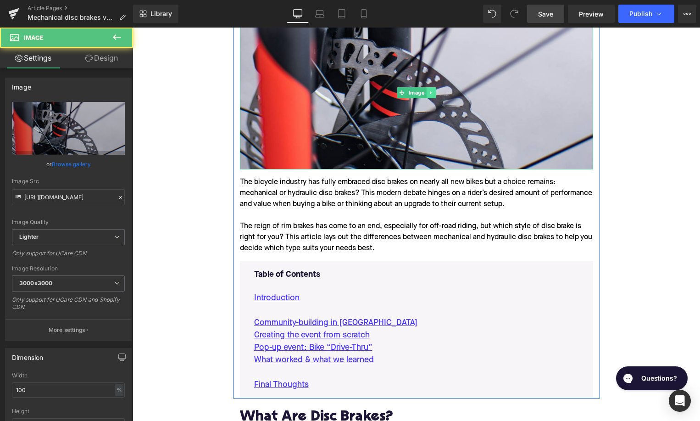
click at [429, 94] on icon at bounding box center [431, 93] width 5 height 6
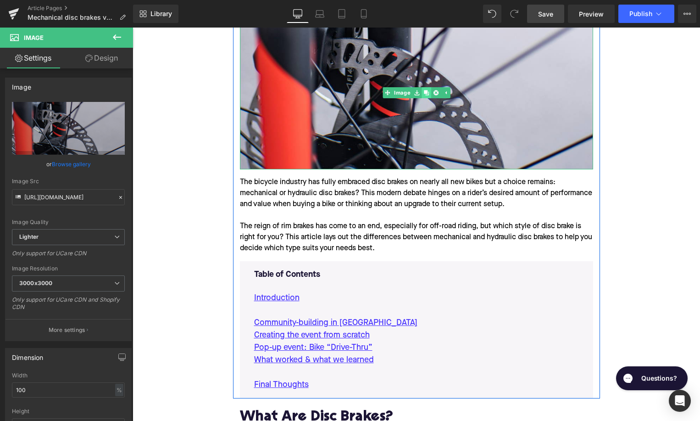
click at [428, 94] on icon at bounding box center [425, 93] width 5 height 6
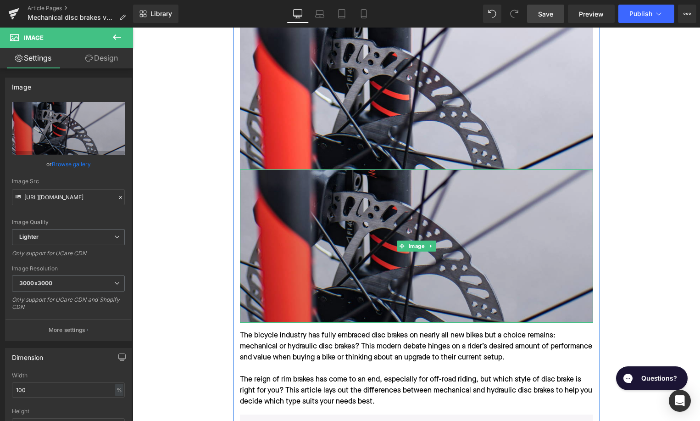
click at [331, 262] on img at bounding box center [416, 245] width 353 height 153
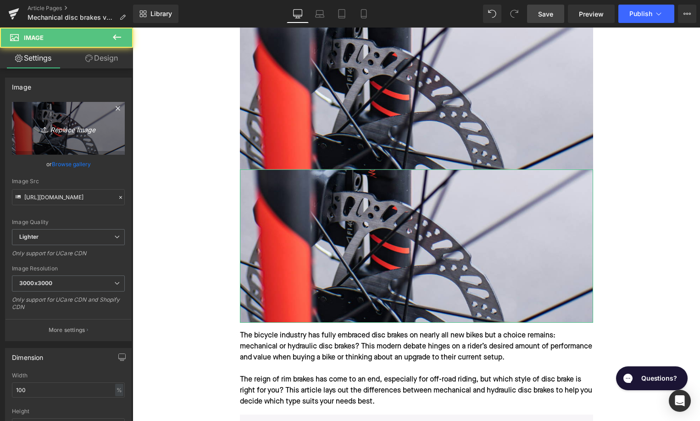
click at [85, 136] on link "Replace Image" at bounding box center [68, 128] width 113 height 53
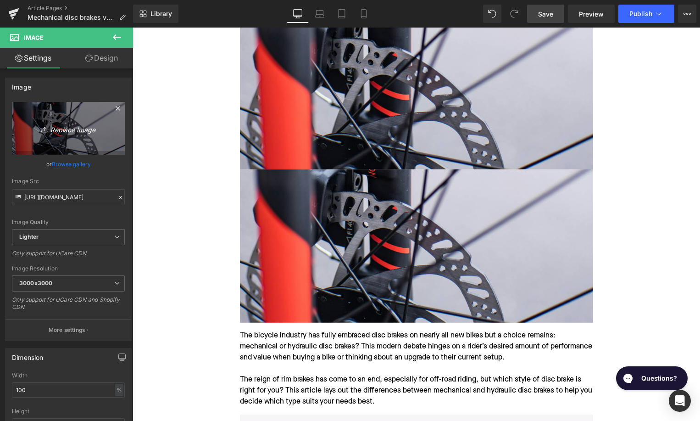
type input "C:\fakepath\Remy Pt. 3(34).png"
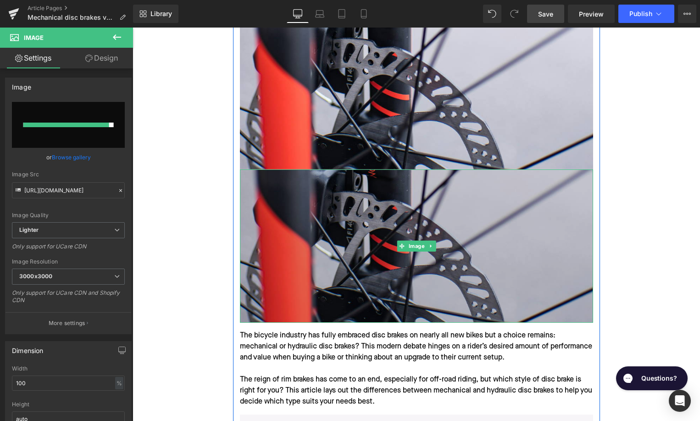
type input "[URL][DOMAIN_NAME]"
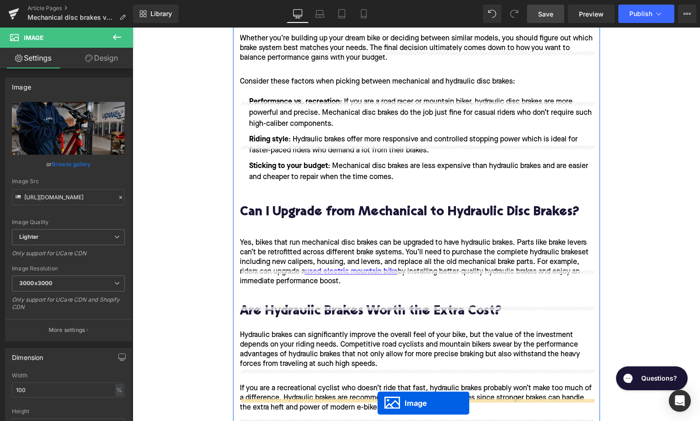
scroll to position [2835, 0]
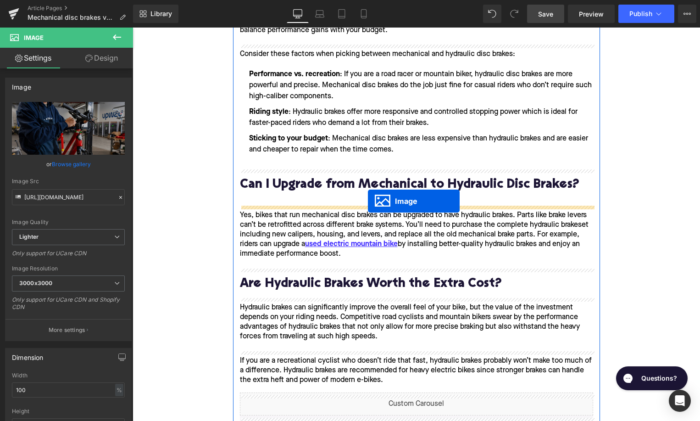
drag, startPoint x: 401, startPoint y: 245, endPoint x: 368, endPoint y: 201, distance: 55.7
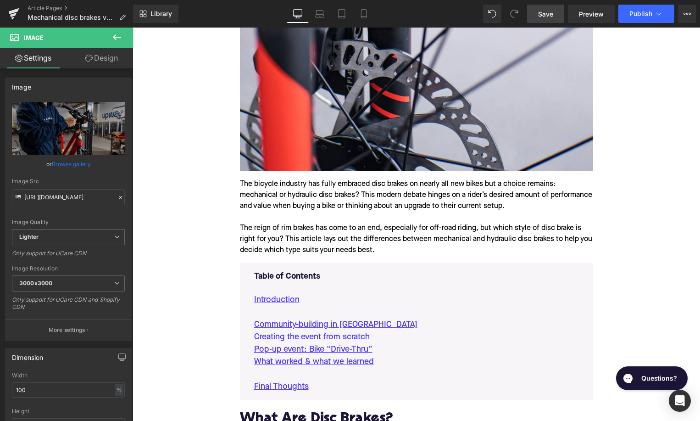
scroll to position [460, 0]
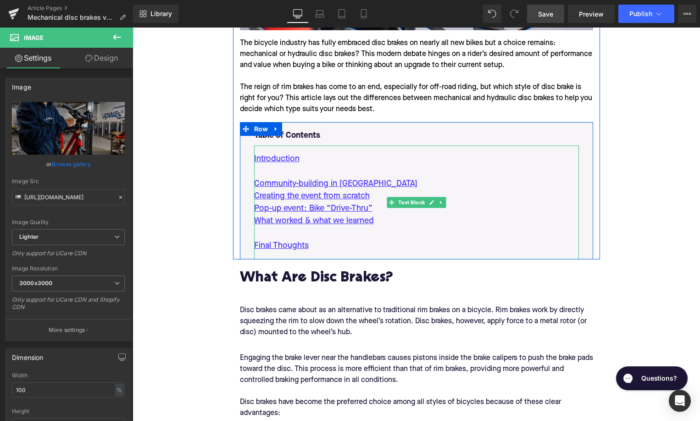
click at [386, 222] on p "What worked & what we learned" at bounding box center [416, 221] width 325 height 12
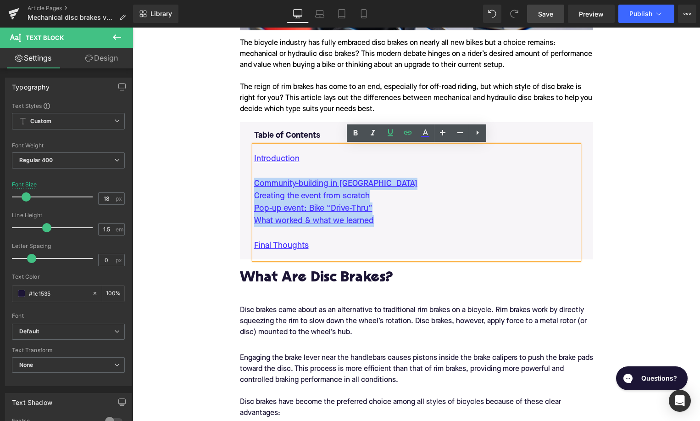
drag, startPoint x: 386, startPoint y: 221, endPoint x: 242, endPoint y: 179, distance: 149.4
click at [242, 179] on div "Table of Contents Text Block Introduction Community-building in [GEOGRAPHIC_DAT…" at bounding box center [416, 190] width 353 height 137
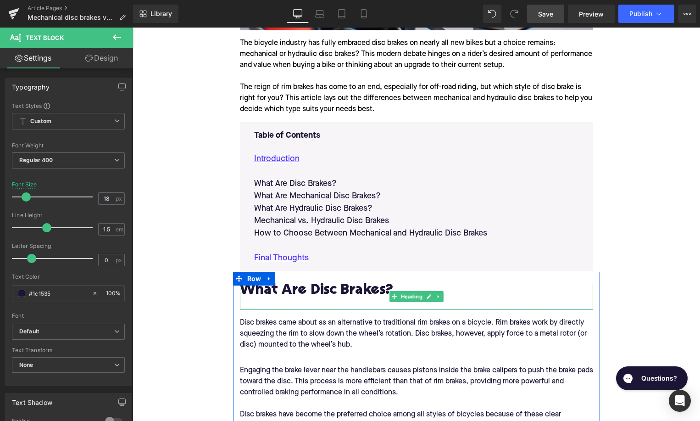
click at [326, 296] on h2 "What Are Disc Brakes?" at bounding box center [416, 291] width 353 height 17
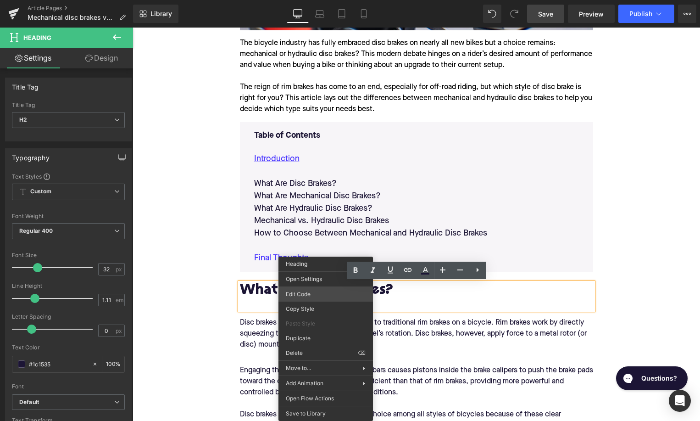
click at [320, 0] on div "Image You are previewing how the will restyle your page. You can not edit Eleme…" at bounding box center [350, 0] width 700 height 0
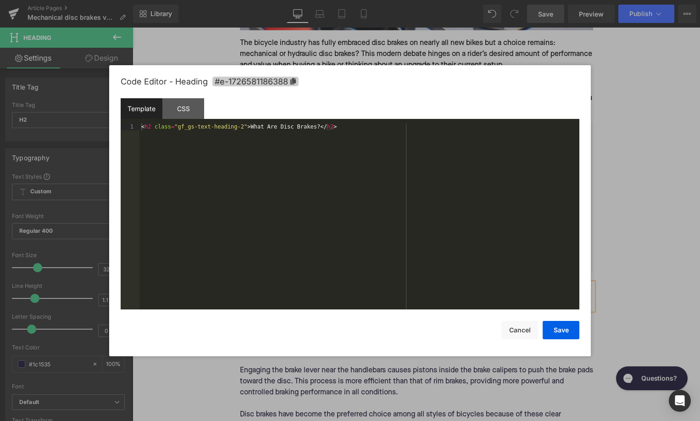
click at [259, 79] on span "#e-1726581186388" at bounding box center [255, 82] width 86 height 10
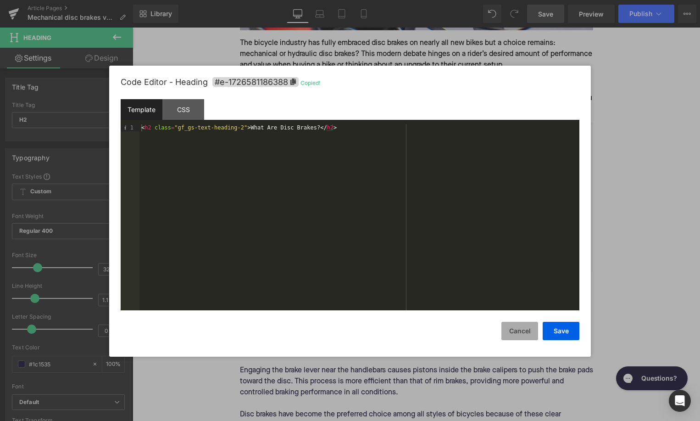
click at [513, 329] on button "Cancel" at bounding box center [519, 331] width 37 height 18
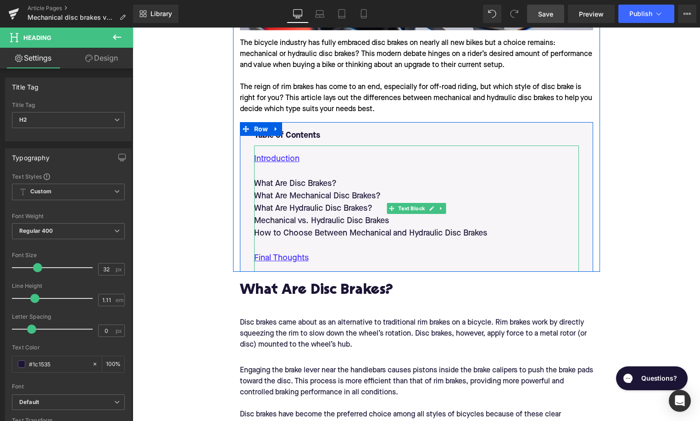
click at [327, 182] on p "What Are Disc Brakes?" at bounding box center [416, 184] width 325 height 12
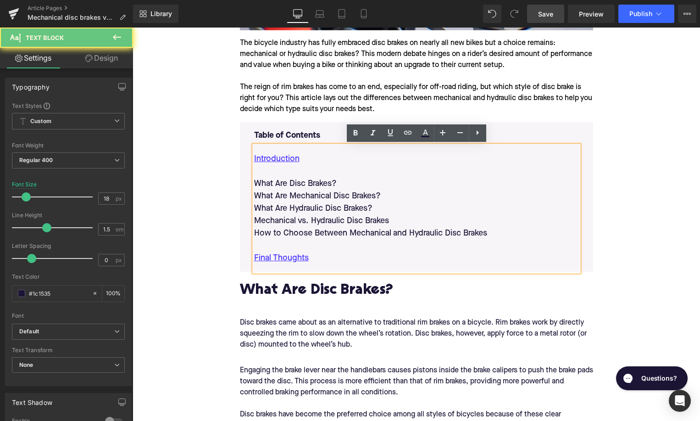
click at [327, 182] on p "What Are Disc Brakes?" at bounding box center [416, 184] width 325 height 12
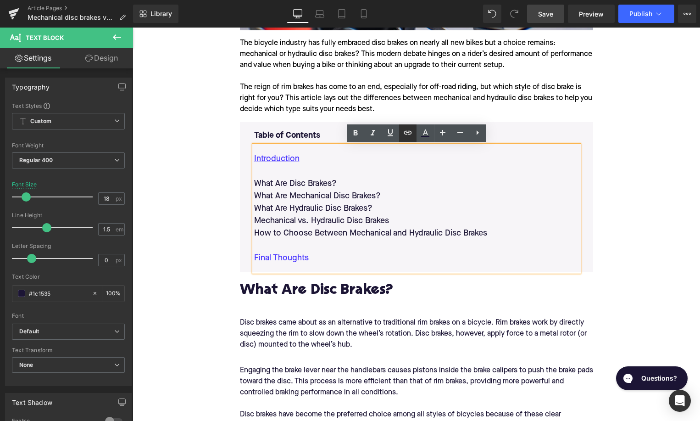
click at [404, 132] on icon at bounding box center [408, 133] width 8 height 4
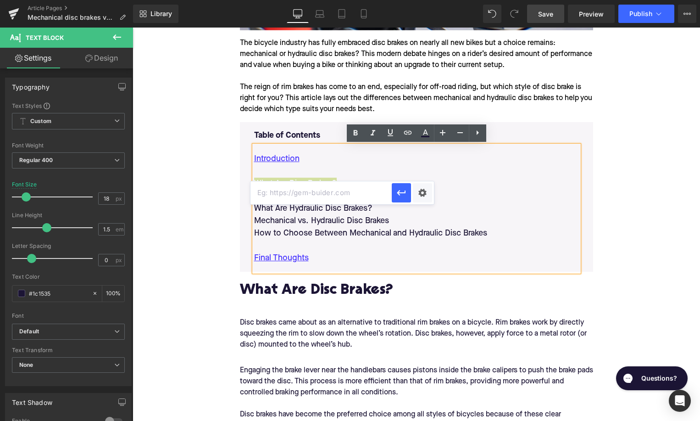
click at [357, 199] on input "text" at bounding box center [321, 192] width 141 height 23
paste input "#e-1726581186388"
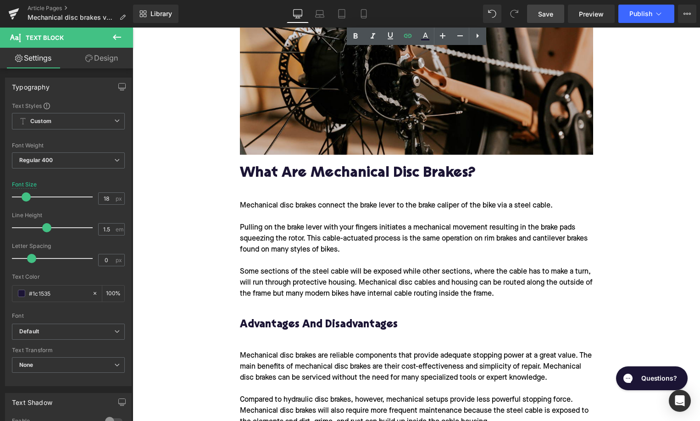
scroll to position [1057, 0]
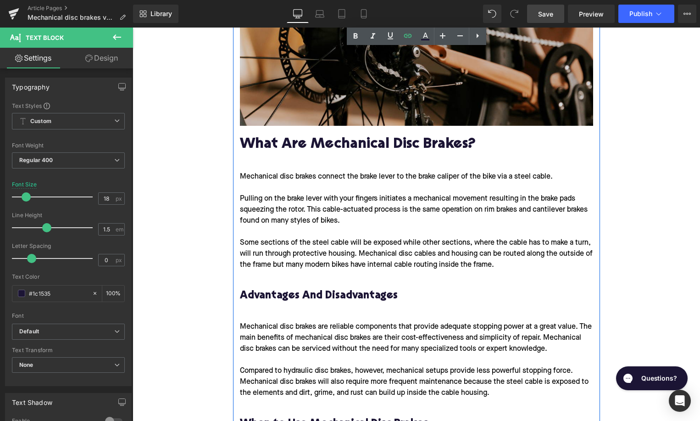
click at [308, 149] on h2 "What Are Mechanical Disc Brakes?" at bounding box center [416, 145] width 353 height 17
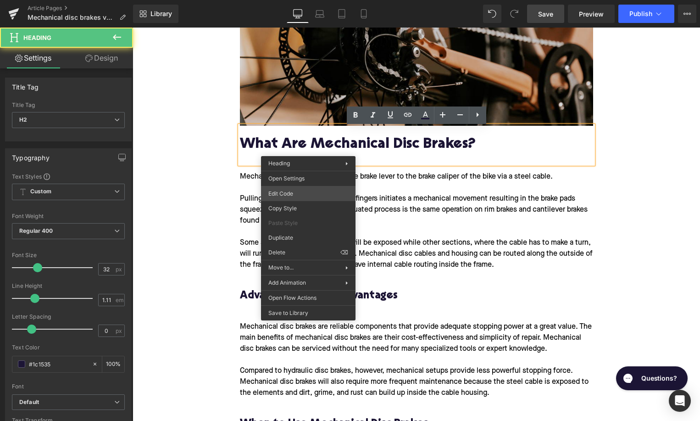
click at [300, 0] on div "Image You are previewing how the will restyle your page. You can not edit Eleme…" at bounding box center [350, 0] width 700 height 0
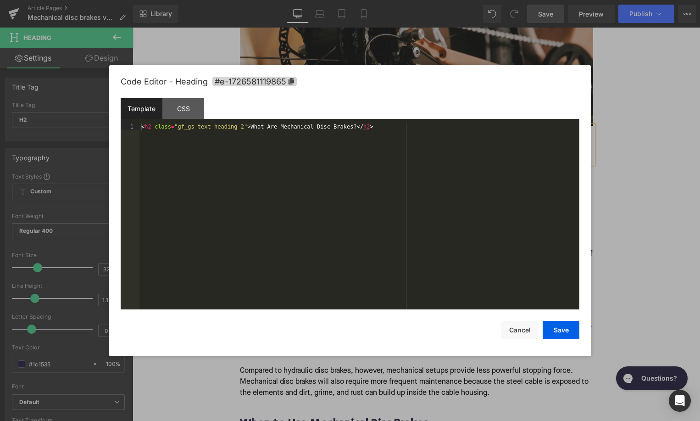
click at [273, 71] on div "Code Editor - Heading #e-1726581119865" at bounding box center [350, 81] width 459 height 33
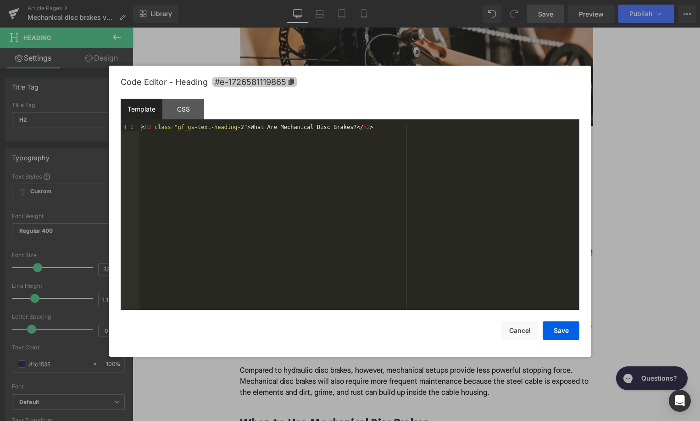
click at [273, 80] on span "#e-1726581119865" at bounding box center [254, 82] width 84 height 10
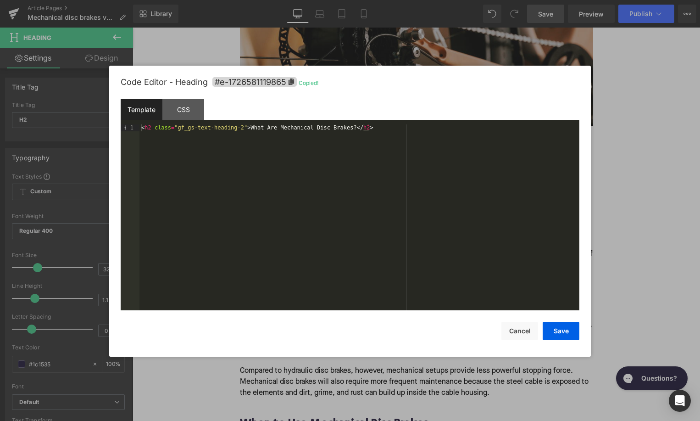
click at [505, 321] on div "Save Cancel" at bounding box center [350, 325] width 459 height 30
click at [515, 332] on button "Cancel" at bounding box center [519, 331] width 37 height 18
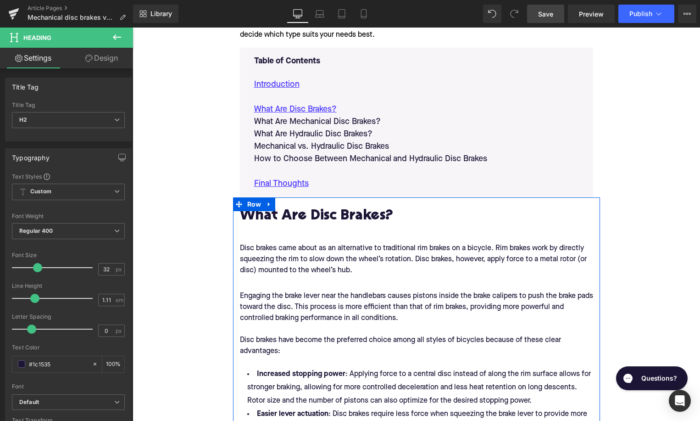
scroll to position [506, 0]
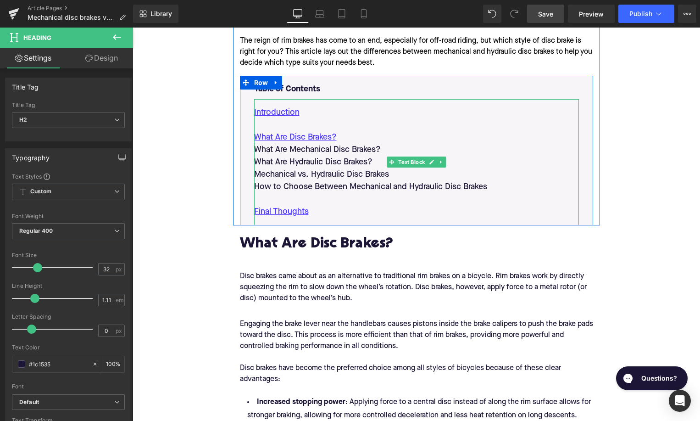
click at [287, 150] on p "What Are Mechanical Disc Brakes?" at bounding box center [416, 150] width 325 height 12
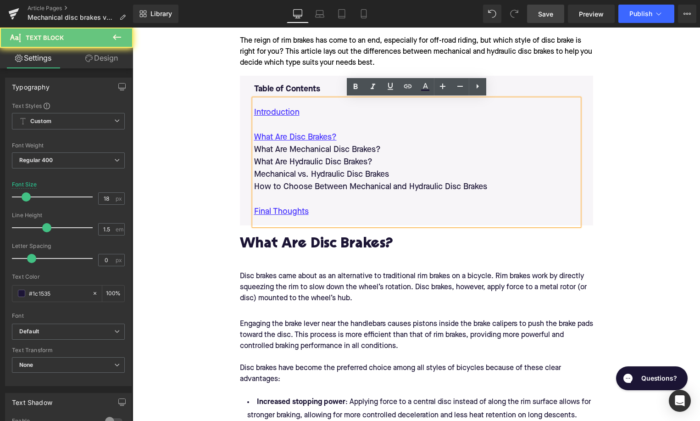
click at [287, 150] on p "What Are Mechanical Disc Brakes?" at bounding box center [416, 150] width 325 height 12
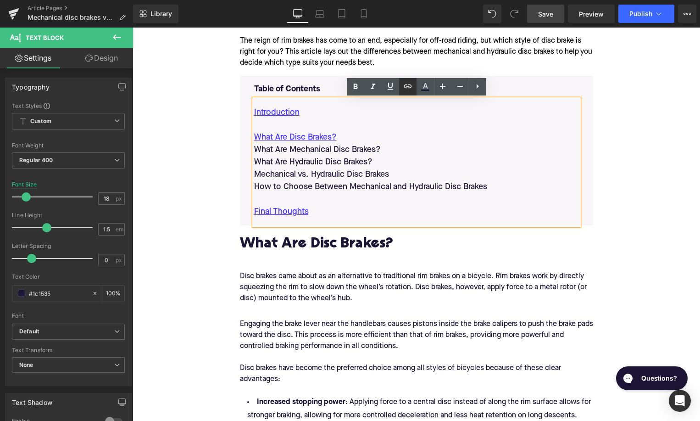
click at [406, 87] on icon at bounding box center [407, 86] width 11 height 11
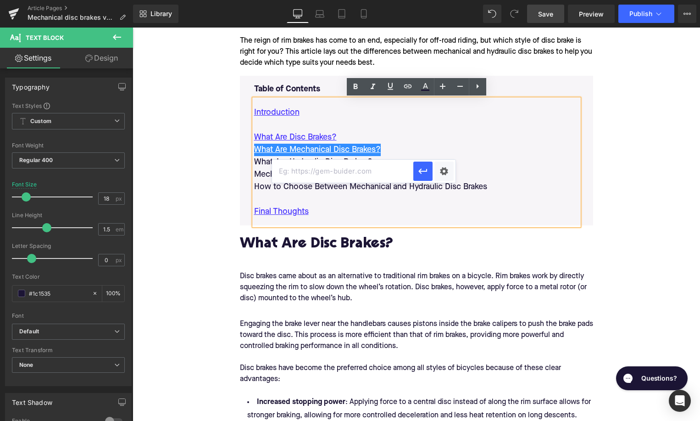
click at [352, 172] on input "text" at bounding box center [342, 171] width 141 height 23
paste input "#e-1726581119865"
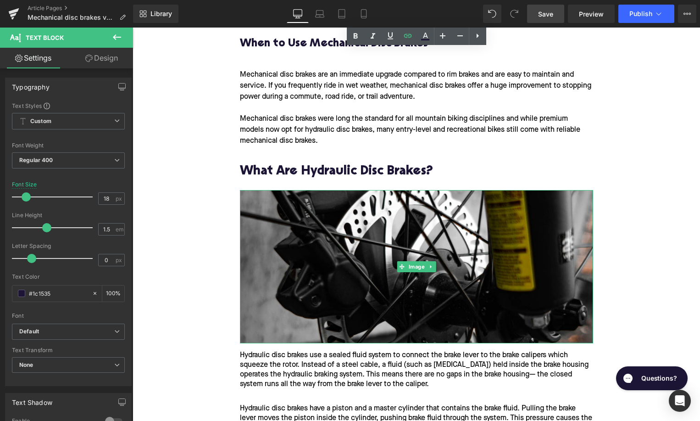
scroll to position [1451, 0]
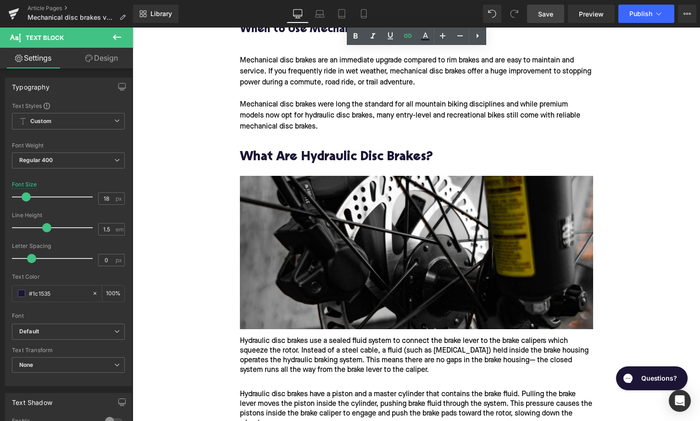
click at [329, 165] on h2 "What Are Hydraulic Disc Brakes?" at bounding box center [416, 157] width 353 height 14
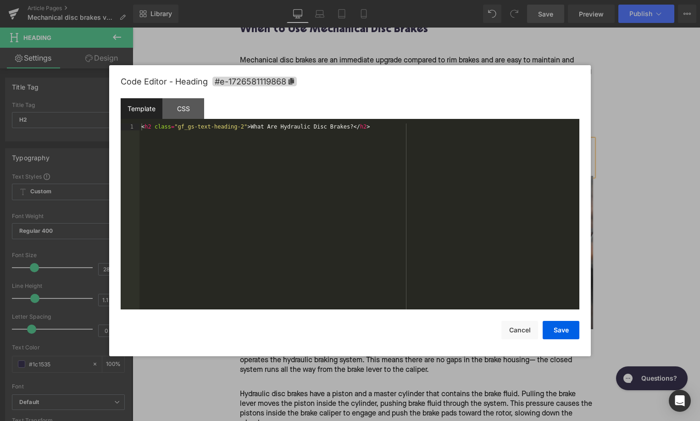
click at [315, 0] on div "Image You are previewing how the will restyle your page. You can not edit Eleme…" at bounding box center [350, 0] width 700 height 0
click at [287, 83] on span "#e-1726581119868" at bounding box center [254, 82] width 84 height 10
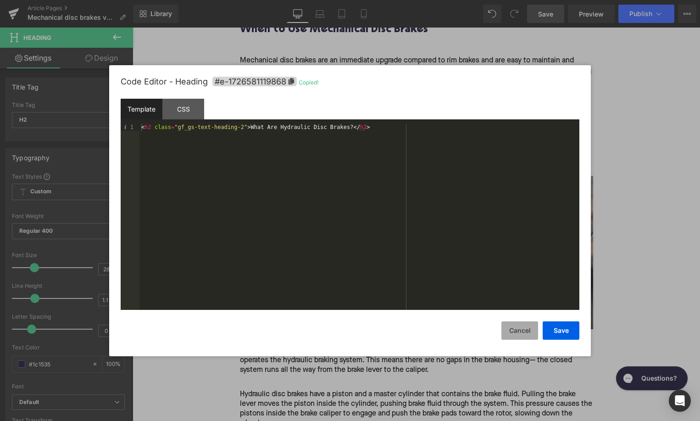
click at [521, 334] on button "Cancel" at bounding box center [519, 330] width 37 height 18
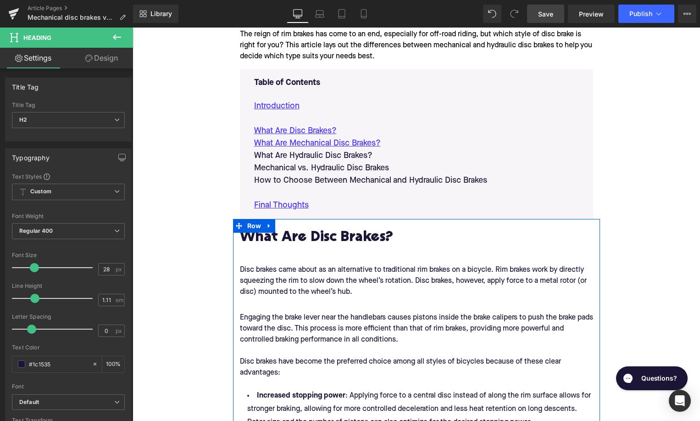
scroll to position [452, 0]
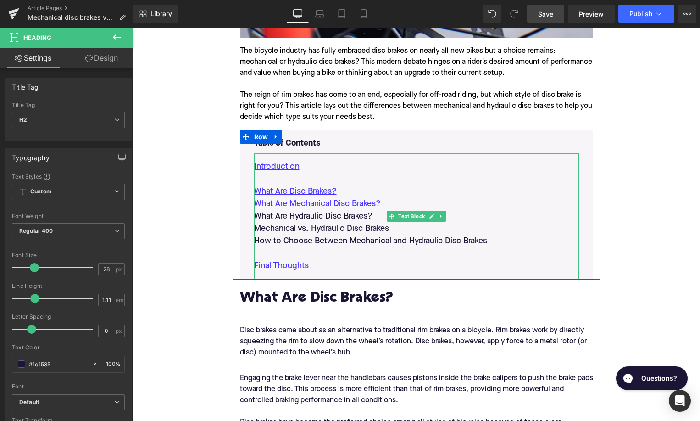
click at [302, 219] on p "What Are Hydraulic Disc Brakes?" at bounding box center [416, 216] width 325 height 12
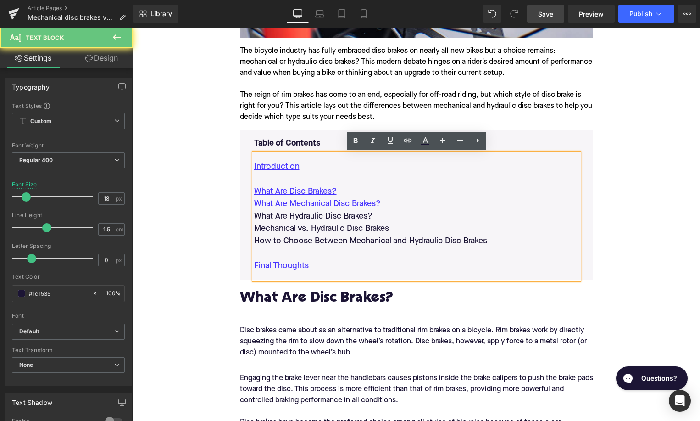
click at [302, 219] on p "What Are Hydraulic Disc Brakes?" at bounding box center [416, 216] width 325 height 12
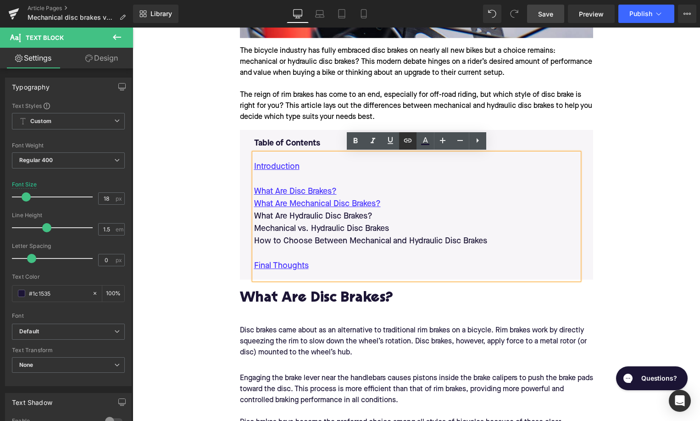
click at [406, 140] on icon at bounding box center [407, 140] width 11 height 11
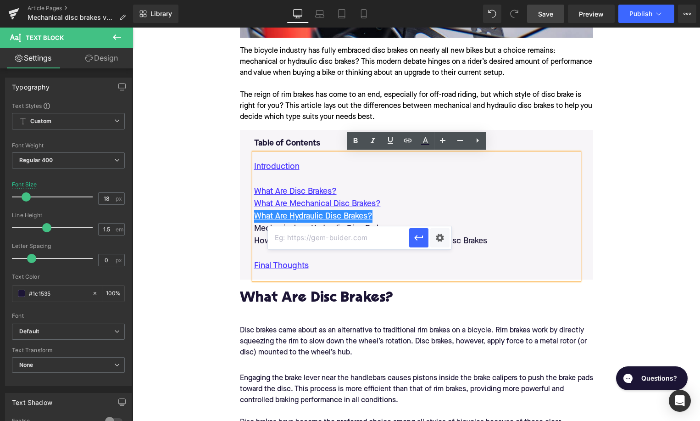
click at [349, 239] on input "text" at bounding box center [338, 237] width 141 height 23
paste input "#e-1726581119868"
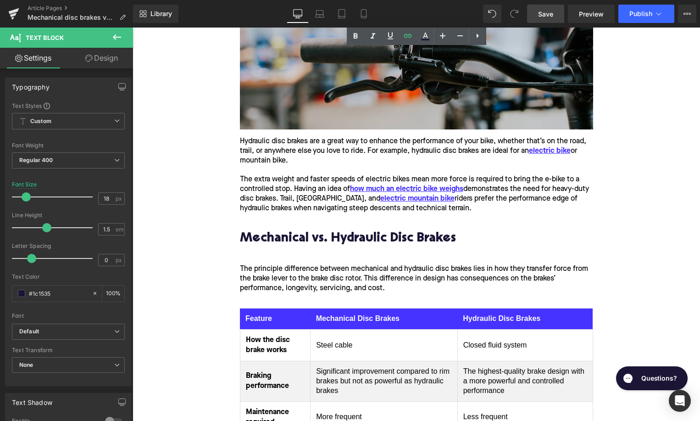
scroll to position [2300, 0]
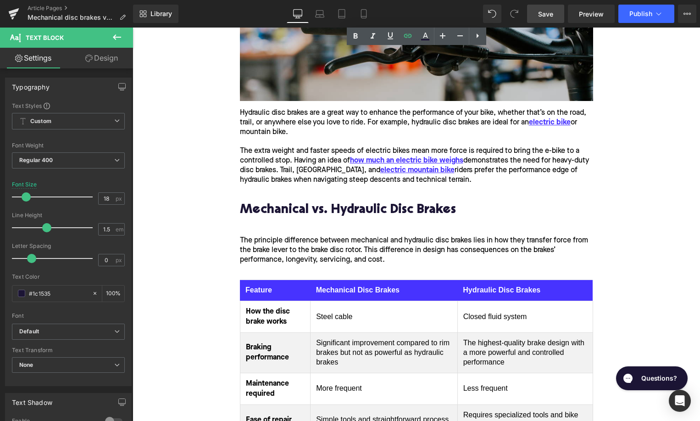
click at [340, 211] on h2 "Mechanical vs. Hydraulic Disc Brakes" at bounding box center [416, 210] width 353 height 14
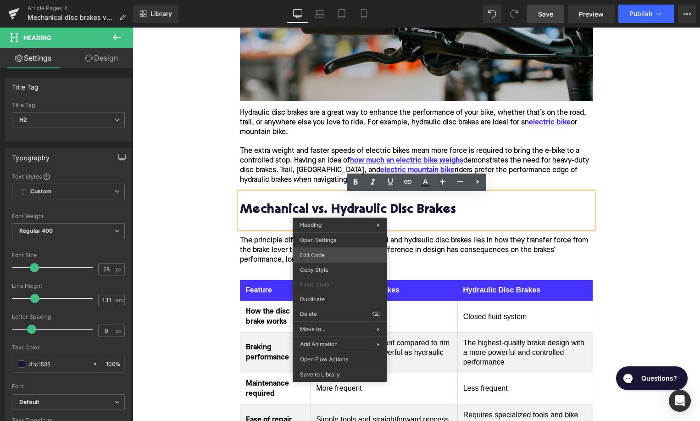
click at [329, 0] on div "Image You are previewing how the will restyle your page. You can not edit Eleme…" at bounding box center [350, 0] width 700 height 0
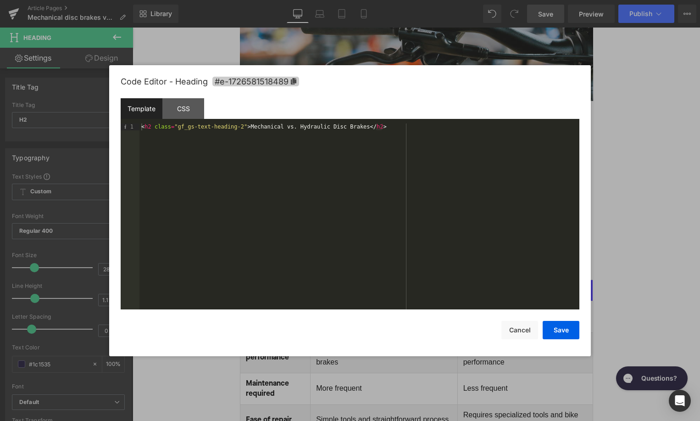
click at [293, 82] on icon at bounding box center [293, 81] width 6 height 6
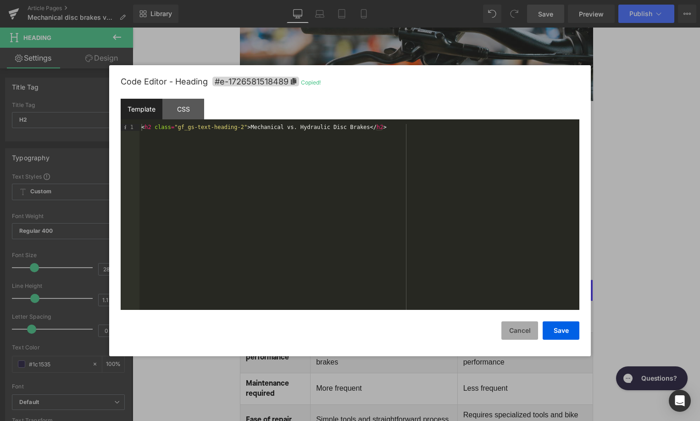
click at [515, 325] on button "Cancel" at bounding box center [519, 330] width 37 height 18
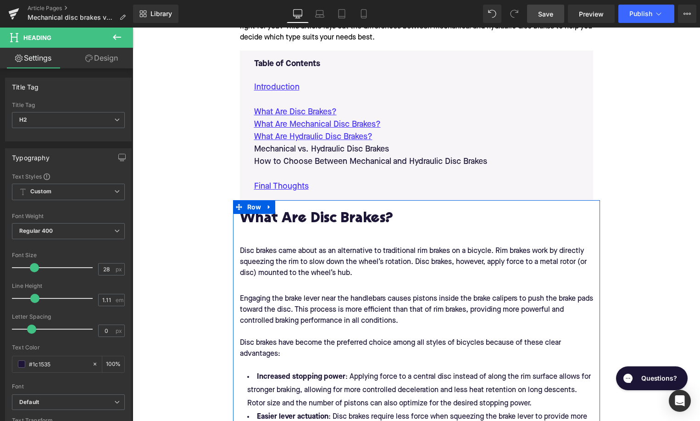
scroll to position [475, 0]
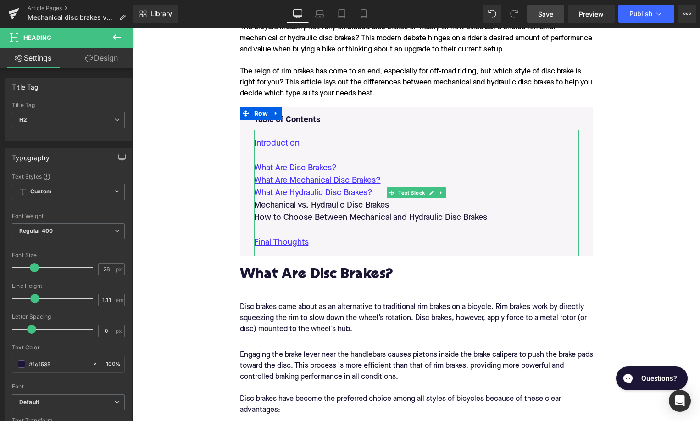
click at [316, 204] on p "Mechanical vs. Hydraulic Disc Brakes" at bounding box center [416, 205] width 325 height 12
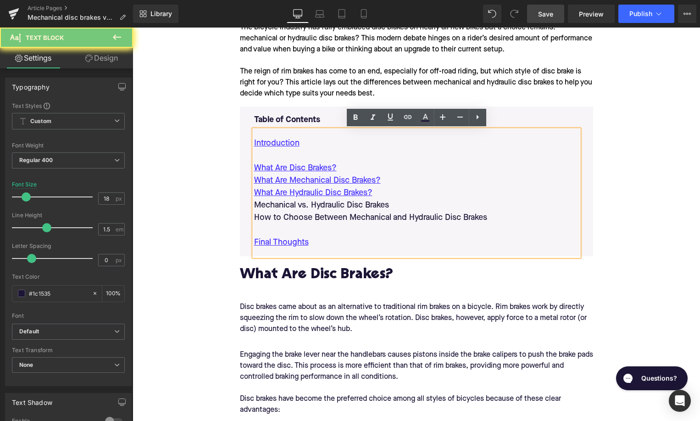
click at [316, 204] on p "Mechanical vs. Hydraulic Disc Brakes" at bounding box center [416, 205] width 325 height 12
click at [408, 114] on icon at bounding box center [407, 116] width 11 height 11
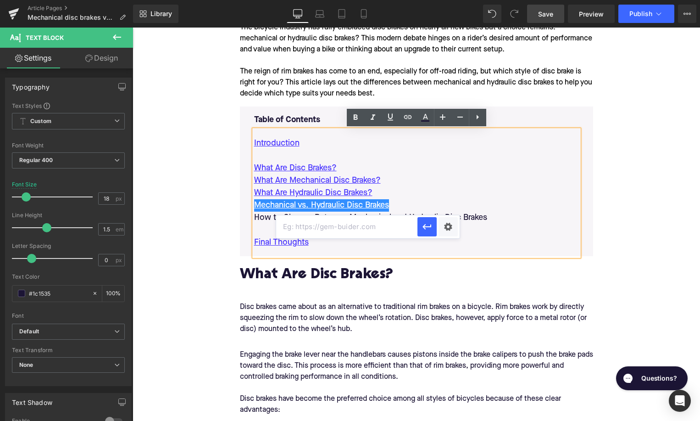
click at [351, 226] on input "text" at bounding box center [346, 226] width 141 height 23
paste input "#e-1726581518489"
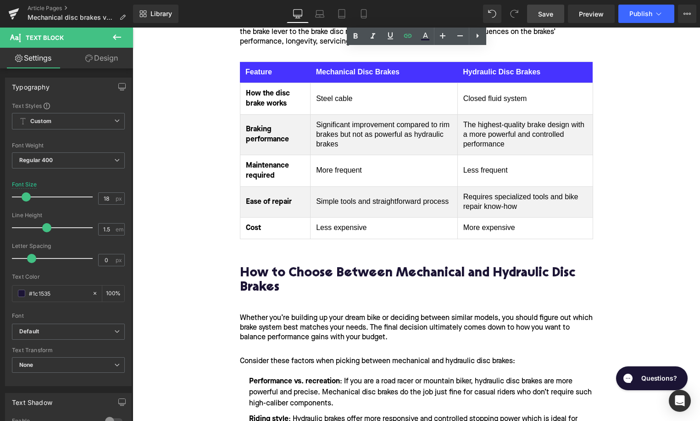
scroll to position [2653, 0]
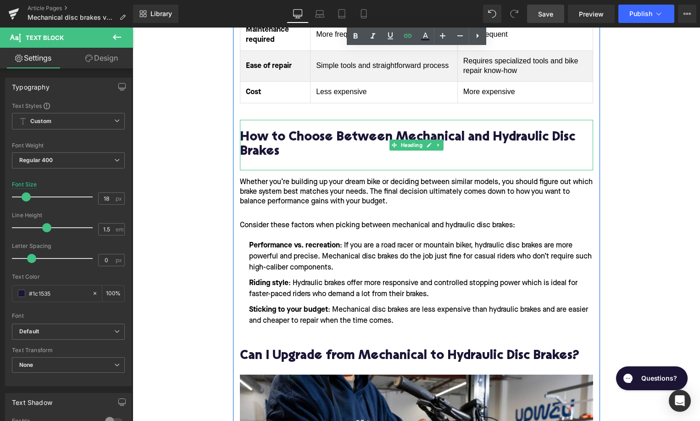
click at [328, 152] on h2 "How to Choose Between Mechanical and Hydraulic Disc Brakes" at bounding box center [416, 145] width 353 height 28
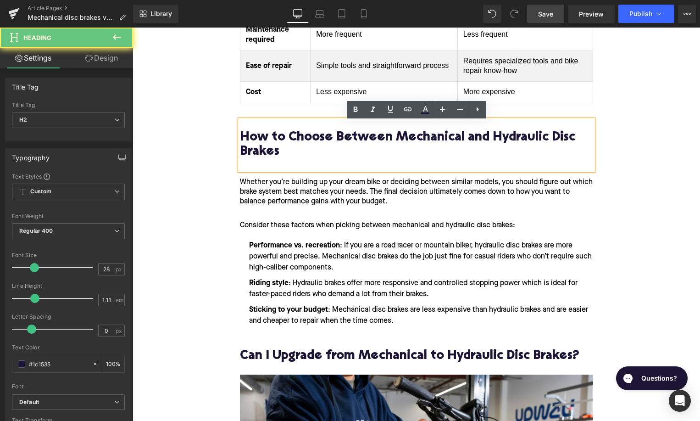
click at [310, 145] on h2 "How to Choose Between Mechanical and Hydraulic Disc Brakes" at bounding box center [416, 145] width 353 height 28
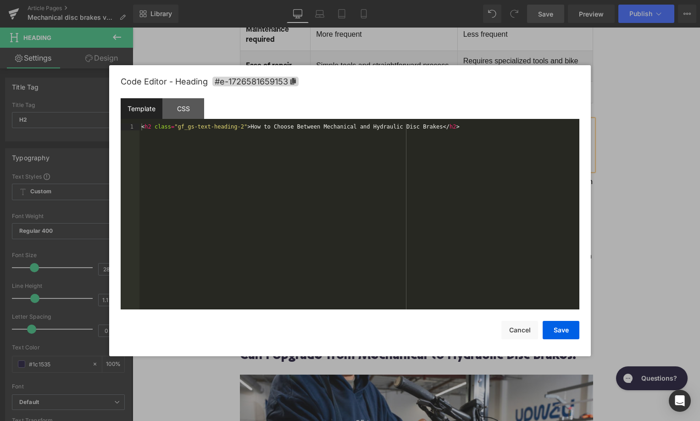
click at [308, 0] on div "Image You are previewing how the will restyle your page. You can not edit Eleme…" at bounding box center [350, 0] width 700 height 0
click at [287, 83] on span "#e-1726581659153" at bounding box center [255, 82] width 86 height 10
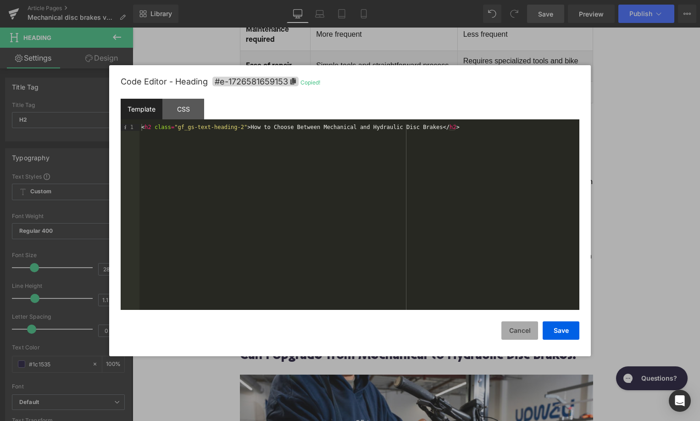
click at [524, 331] on button "Cancel" at bounding box center [519, 330] width 37 height 18
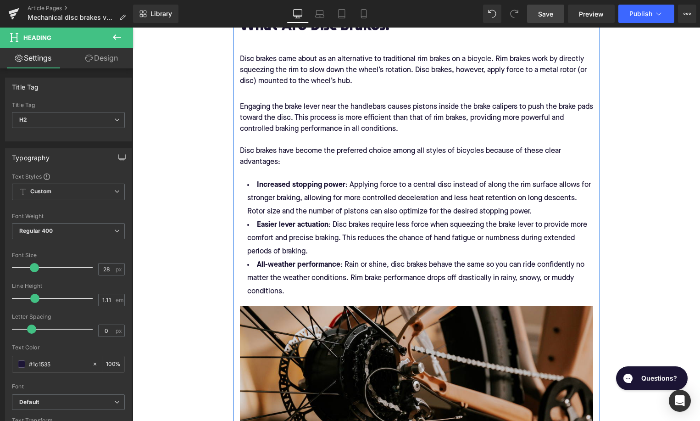
scroll to position [499, 0]
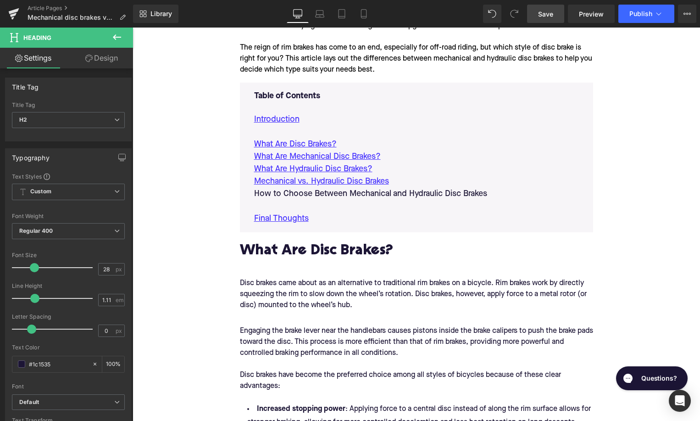
click at [352, 194] on p "How to Choose Between Mechanical and Hydraulic Disc Brakes" at bounding box center [416, 194] width 325 height 12
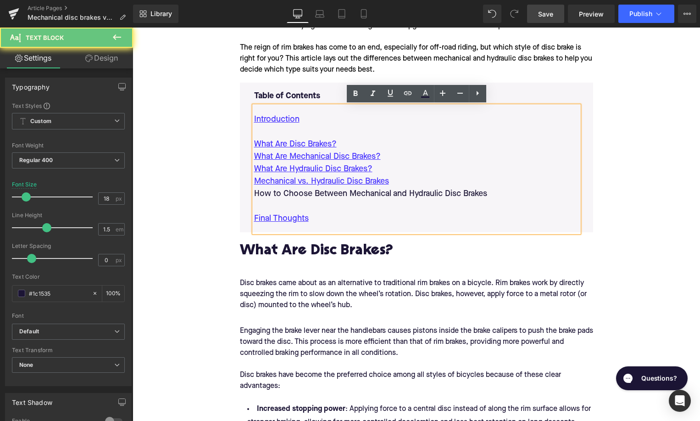
click at [352, 194] on p "How to Choose Between Mechanical and Hydraulic Disc Brakes" at bounding box center [416, 194] width 325 height 12
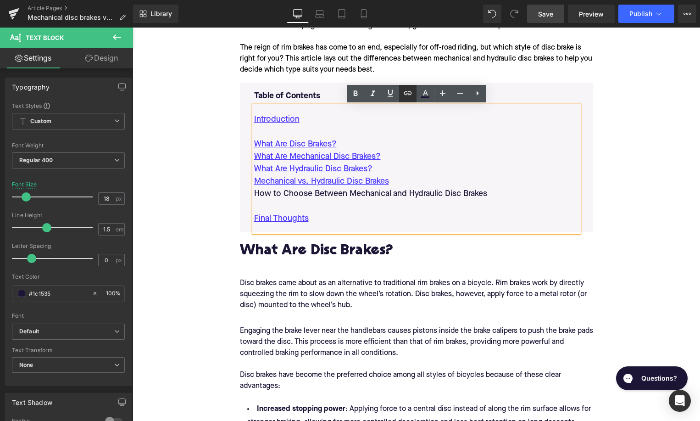
click at [410, 97] on icon at bounding box center [407, 93] width 11 height 11
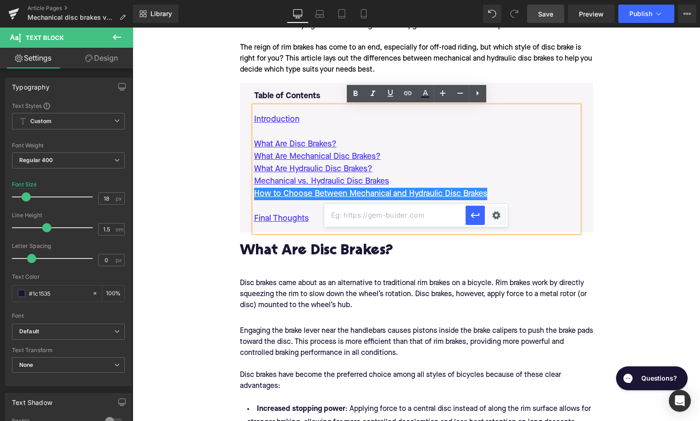
click at [347, 206] on input "text" at bounding box center [394, 215] width 141 height 23
paste input "#e-1726581659153"
type input "#e-1726581659153"
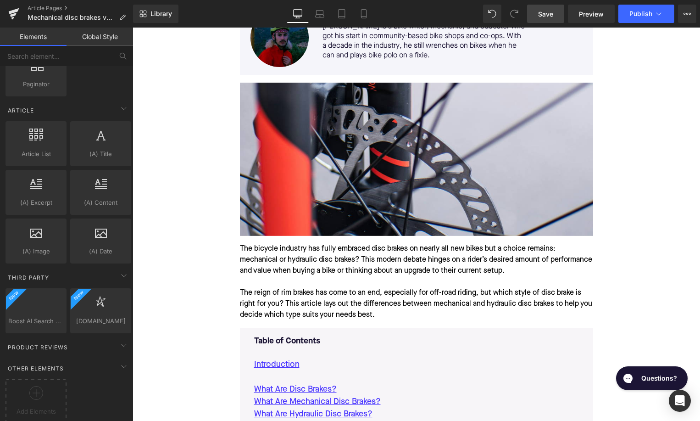
scroll to position [175, 0]
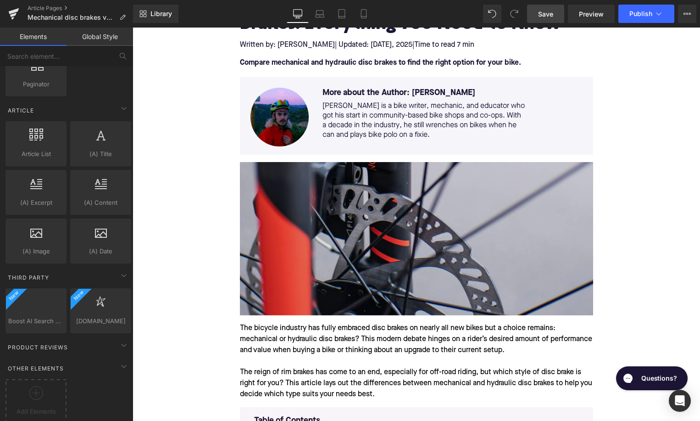
click at [325, 233] on img at bounding box center [416, 238] width 353 height 153
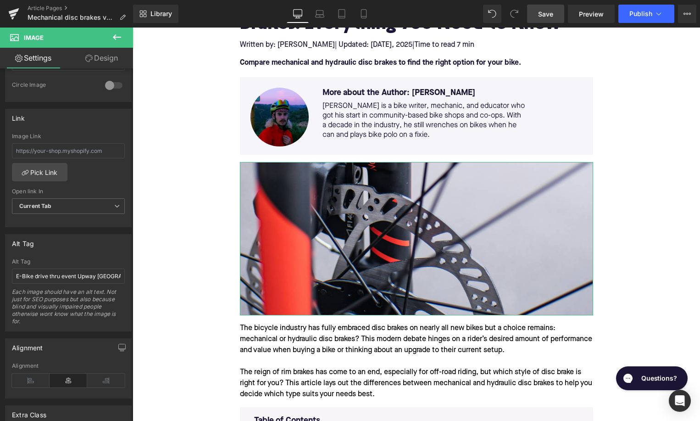
scroll to position [401, 0]
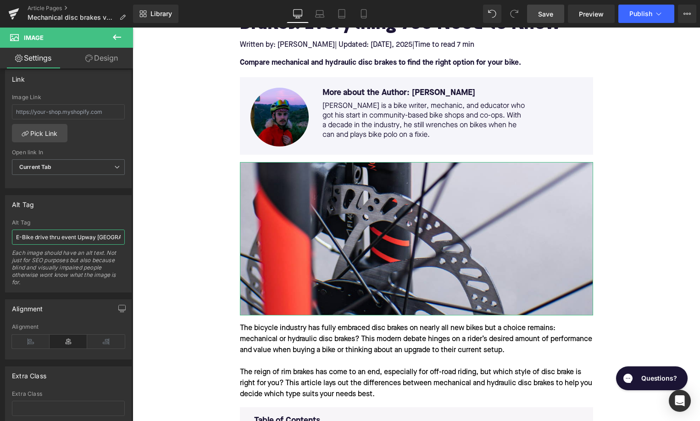
click at [57, 241] on input "E-Bike drive thru event Upway [GEOGRAPHIC_DATA]" at bounding box center [68, 236] width 113 height 15
type input "Close up of disc brake"
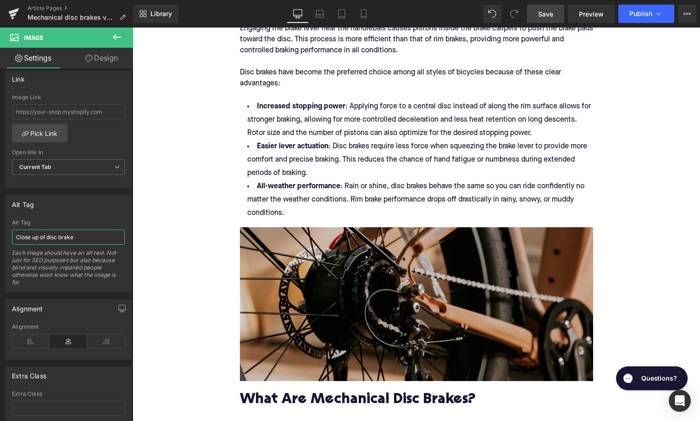
scroll to position [898, 0]
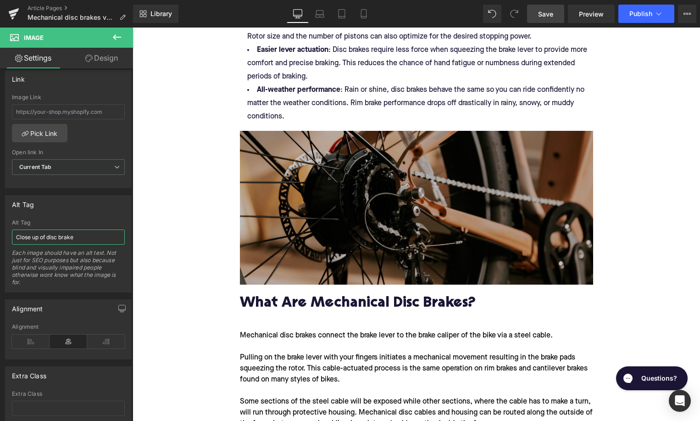
click at [291, 261] on img at bounding box center [416, 207] width 353 height 153
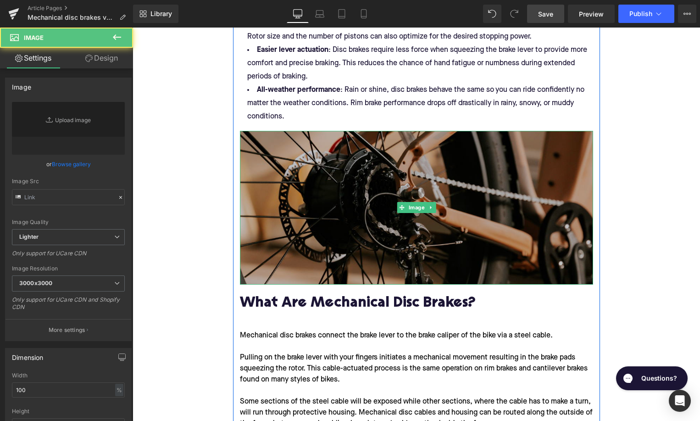
type input "[URL][DOMAIN_NAME]"
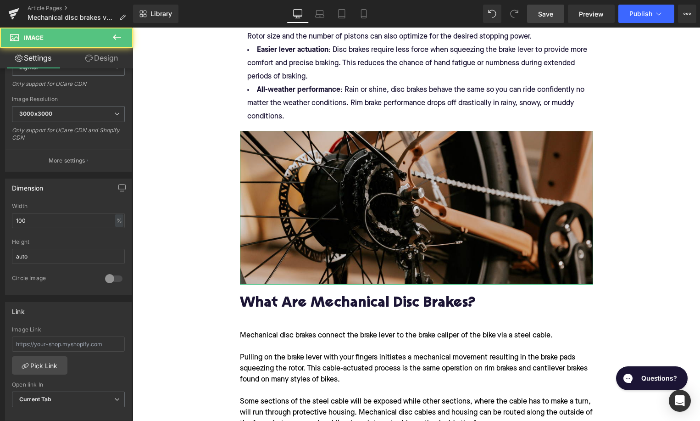
scroll to position [289, 0]
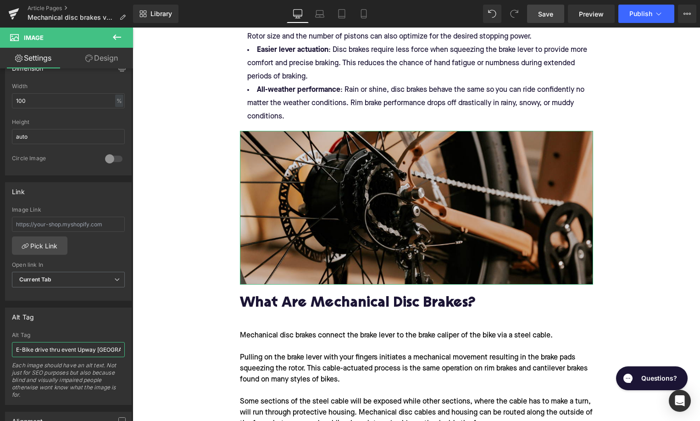
click at [65, 346] on input "E-Bike drive thru event Upway [GEOGRAPHIC_DATA]" at bounding box center [68, 349] width 113 height 15
type input "Aventon Aventure disc brake and rear hub motor"
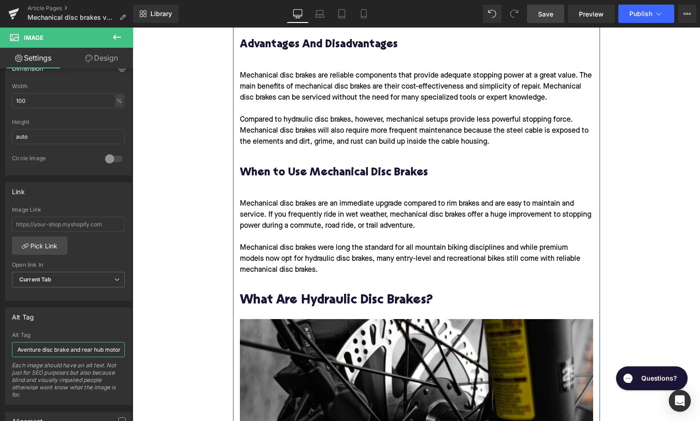
scroll to position [1435, 0]
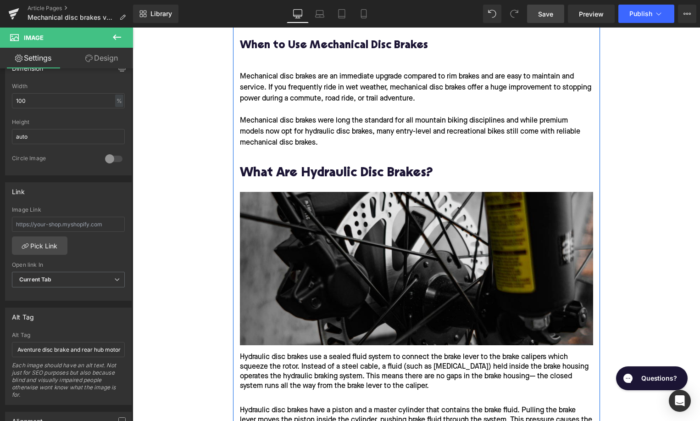
click at [293, 284] on img at bounding box center [416, 268] width 353 height 153
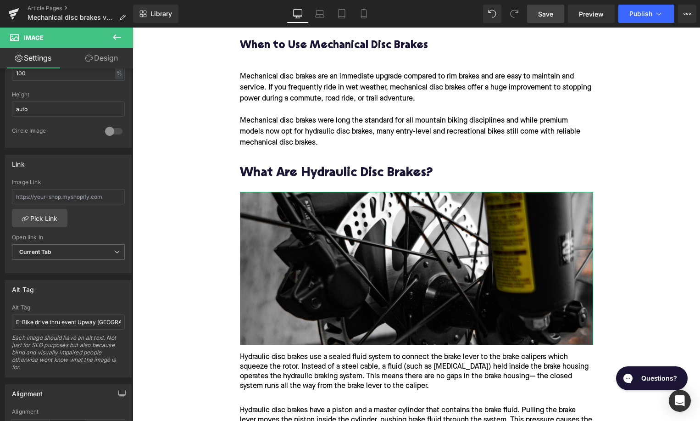
scroll to position [317, 0]
click at [45, 329] on div "Alt Tag E-Bike drive thru event Upway [GEOGRAPHIC_DATA] Each image should have …" at bounding box center [68, 340] width 113 height 72
click at [45, 325] on input "E-Bike drive thru event Upway [GEOGRAPHIC_DATA]" at bounding box center [68, 321] width 113 height 15
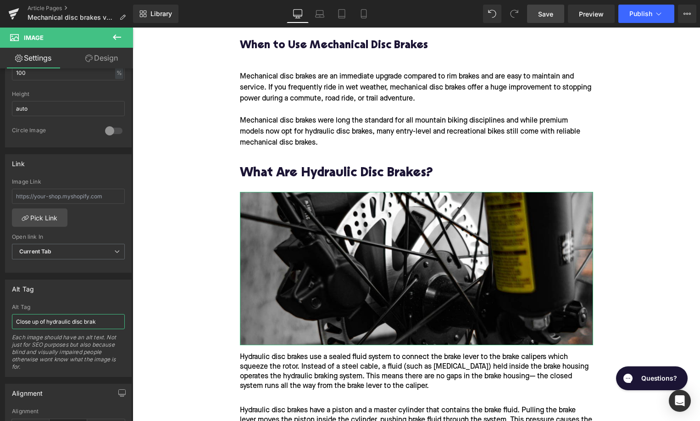
type input "Close up of hydraulic disc brake"
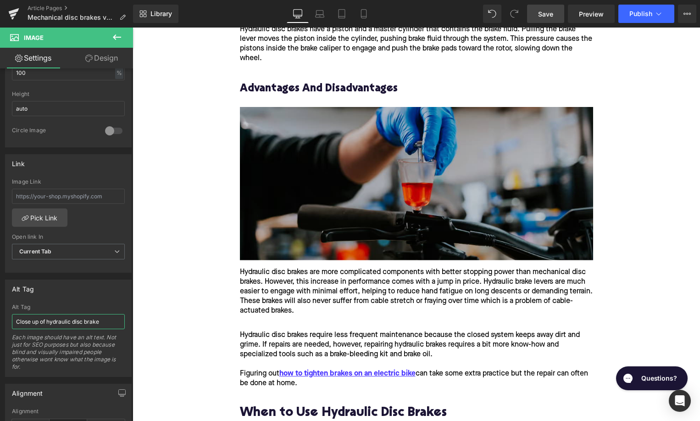
scroll to position [1827, 0]
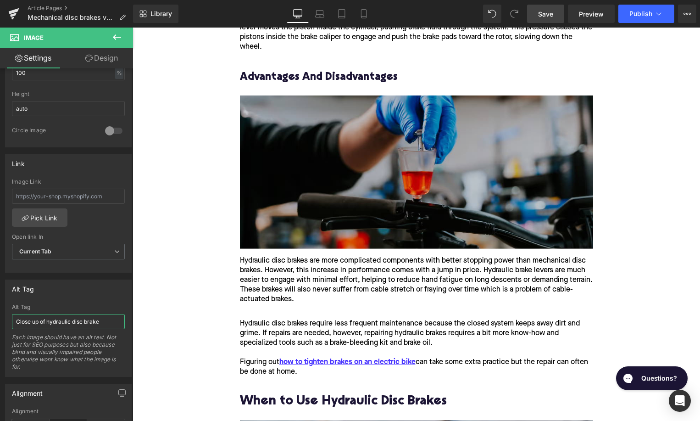
click at [328, 189] on img at bounding box center [416, 171] width 353 height 153
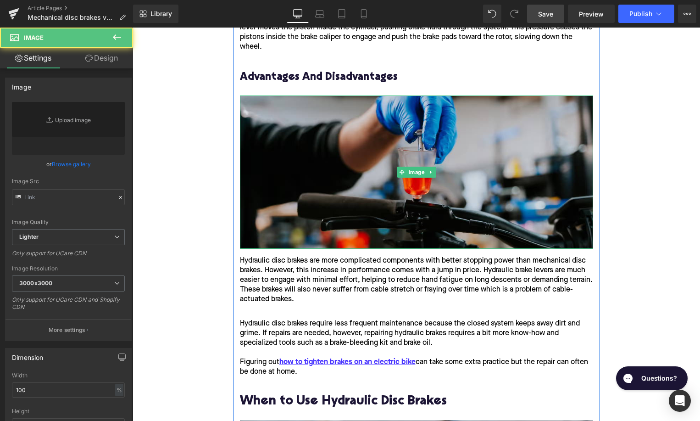
type input "[URL][DOMAIN_NAME]"
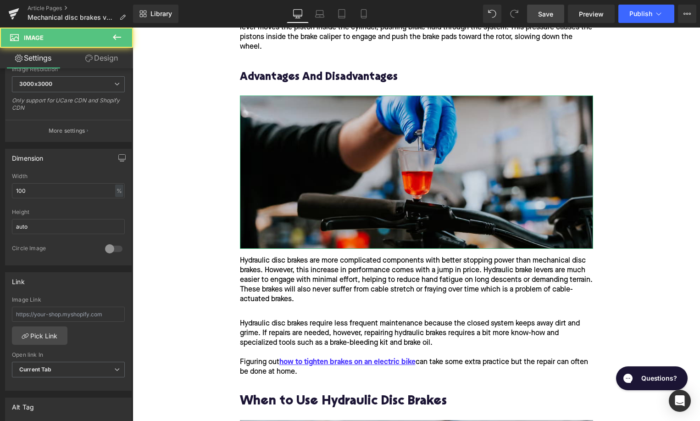
scroll to position [276, 0]
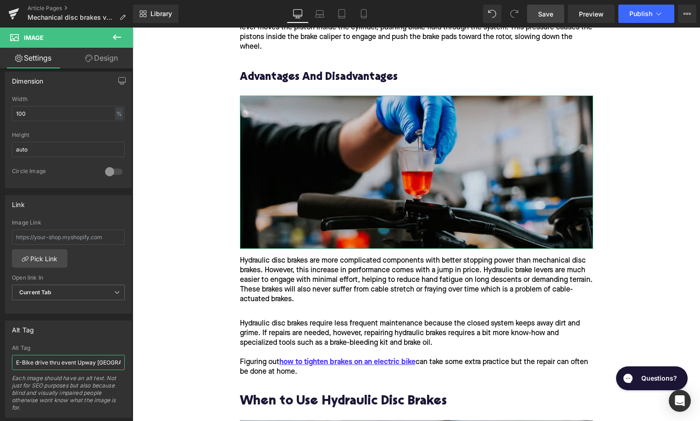
click at [49, 364] on input "E-Bike drive thru event Upway [GEOGRAPHIC_DATA]" at bounding box center [68, 362] width 113 height 15
click at [49, 364] on input "Upway mechanic bleeding hydraulic disc brail" at bounding box center [68, 362] width 113 height 15
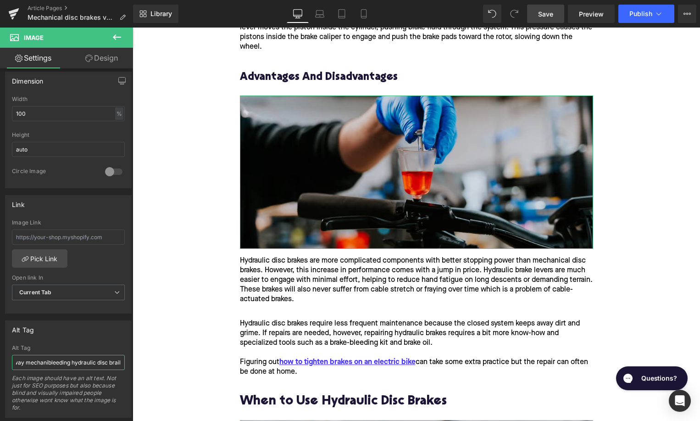
scroll to position [0, 9]
click at [96, 362] on input "Upway mechanic bleeding hydraulic disc brail" at bounding box center [68, 362] width 113 height 15
drag, startPoint x: 104, startPoint y: 362, endPoint x: 137, endPoint y: 362, distance: 33.0
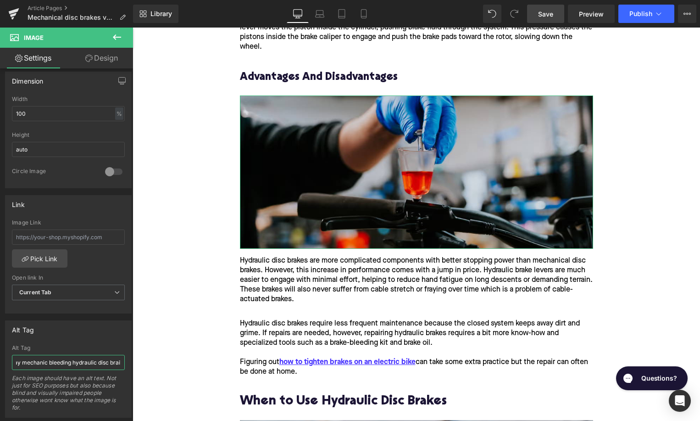
click at [125, 362] on input "Upway mechanic bleeding hydraulic disc brail" at bounding box center [68, 362] width 113 height 15
click at [113, 362] on input "Upway mechanic bleeding hydraulic disc brail" at bounding box center [68, 362] width 113 height 15
type input "Upway mechanic bleeding hydraulic disc brake"
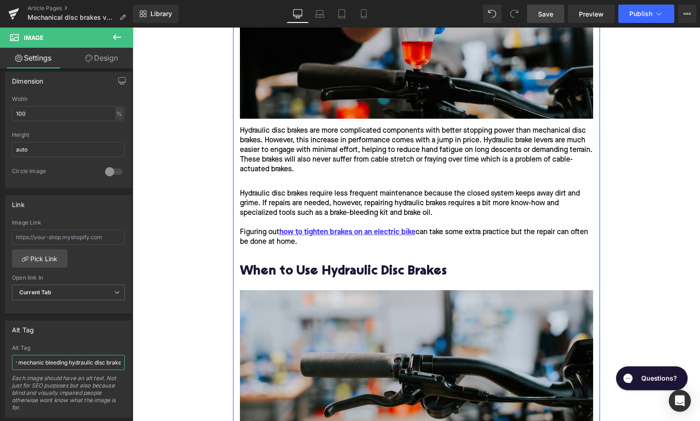
scroll to position [2063, 0]
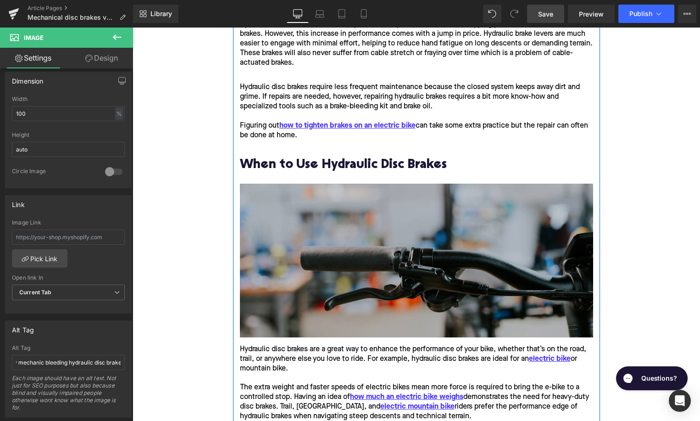
click at [311, 278] on img at bounding box center [416, 260] width 353 height 153
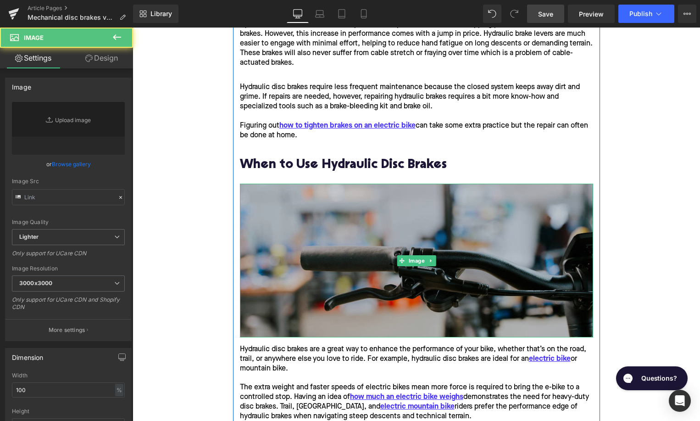
type input "[URL][DOMAIN_NAME]"
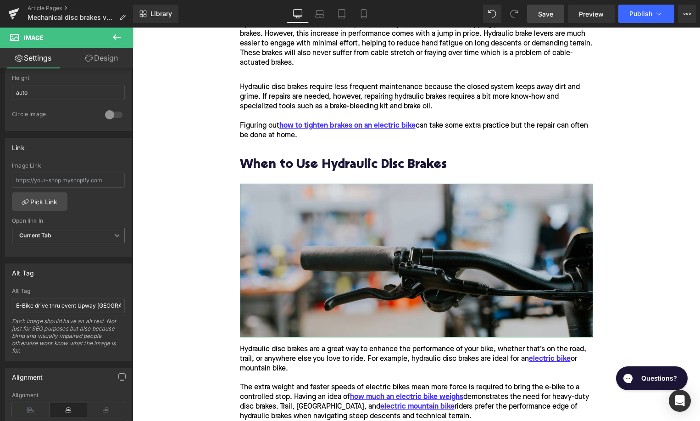
scroll to position [386, 0]
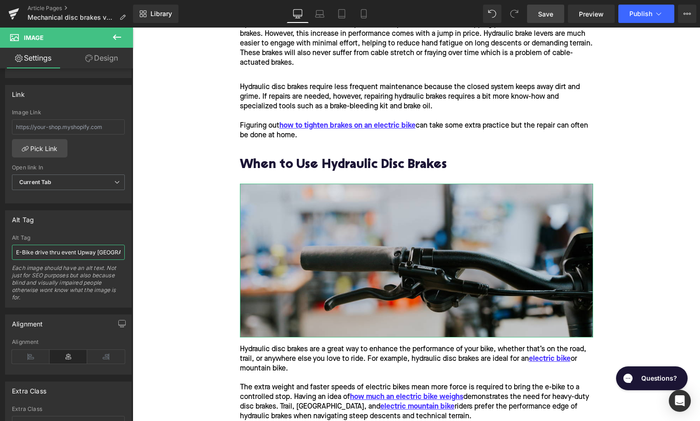
click at [41, 252] on input "E-Bike drive thru event Upway [GEOGRAPHIC_DATA]" at bounding box center [68, 252] width 113 height 15
type input "Shimano hydraulic disc brake lever"
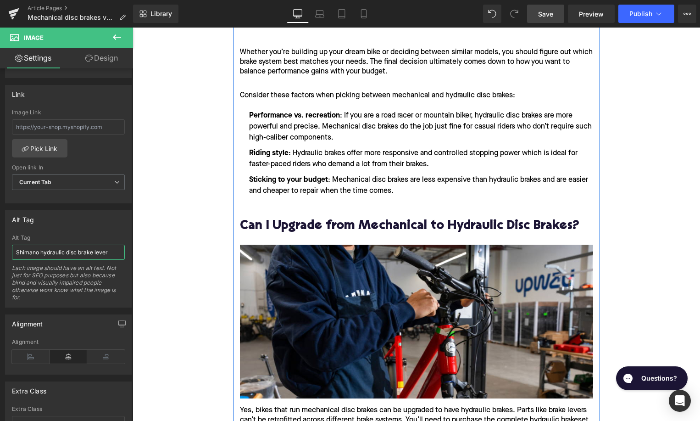
scroll to position [2879, 0]
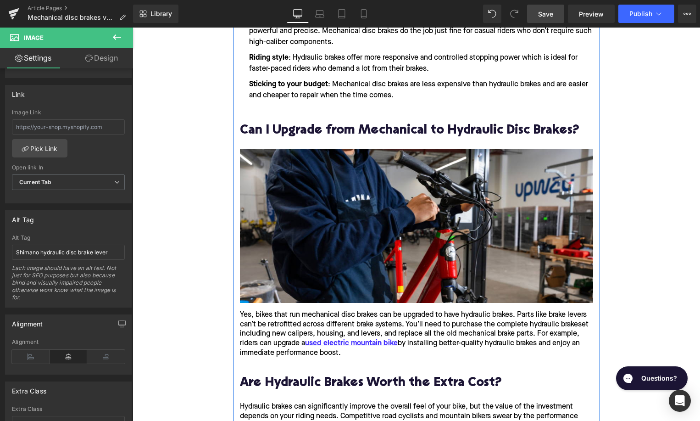
click at [290, 245] on img at bounding box center [416, 225] width 353 height 153
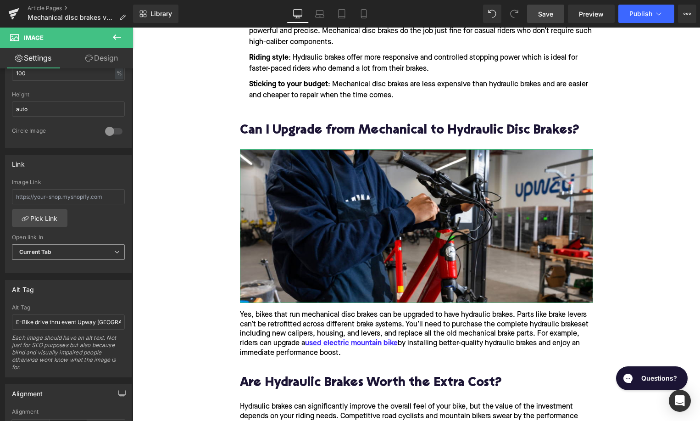
scroll to position [351, 0]
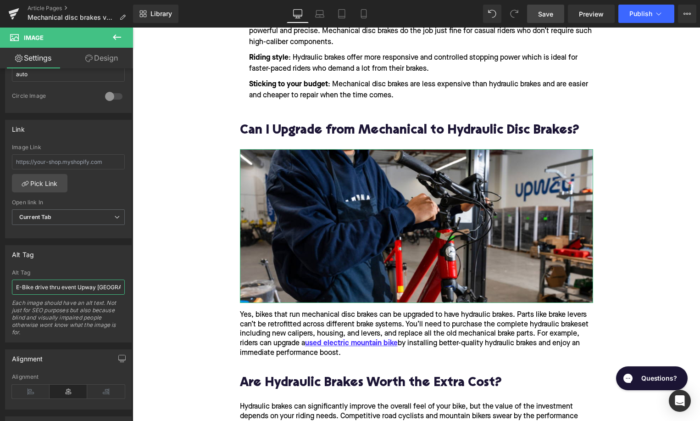
click at [69, 284] on input "E-Bike drive thru event Upway [GEOGRAPHIC_DATA]" at bounding box center [68, 286] width 113 height 15
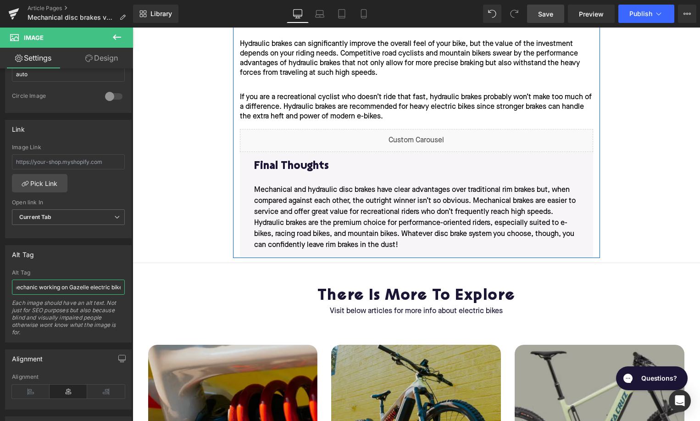
scroll to position [3202, 0]
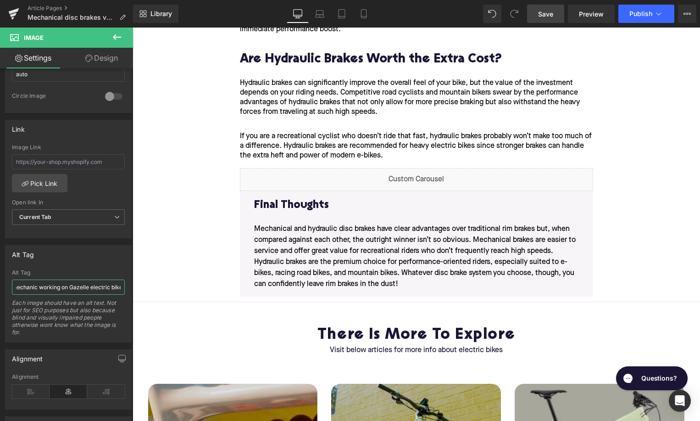
type input "Upway mechanic working on Gazelle electric bike"
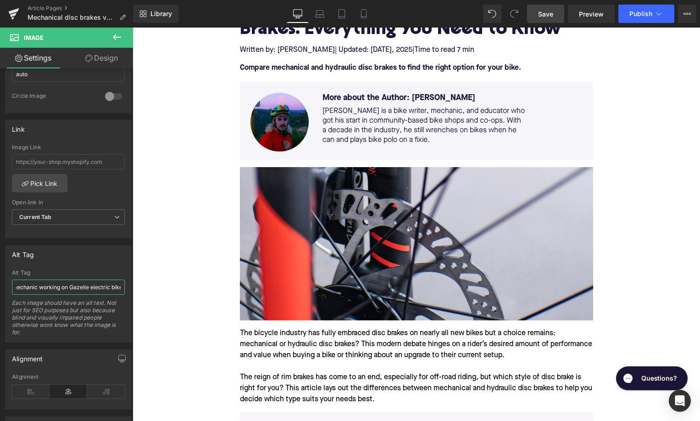
scroll to position [0, 0]
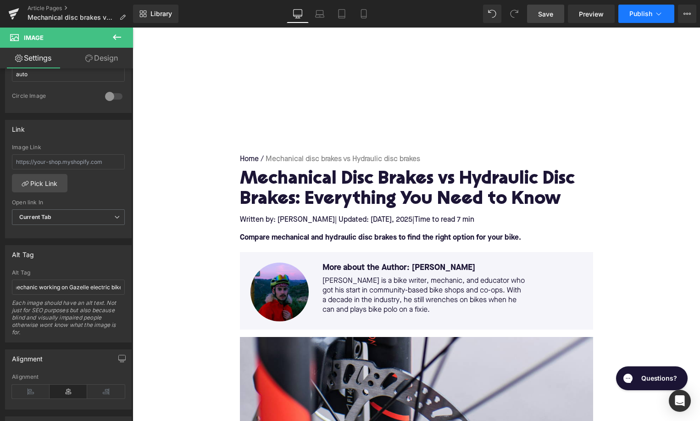
click at [652, 17] on button "Publish" at bounding box center [646, 14] width 56 height 18
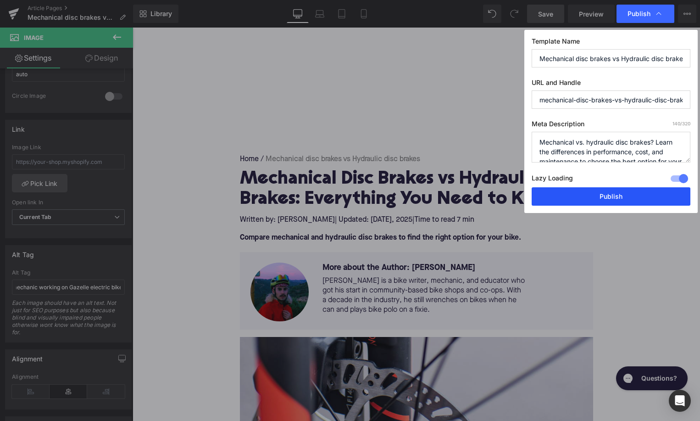
click at [608, 195] on button "Publish" at bounding box center [611, 196] width 159 height 18
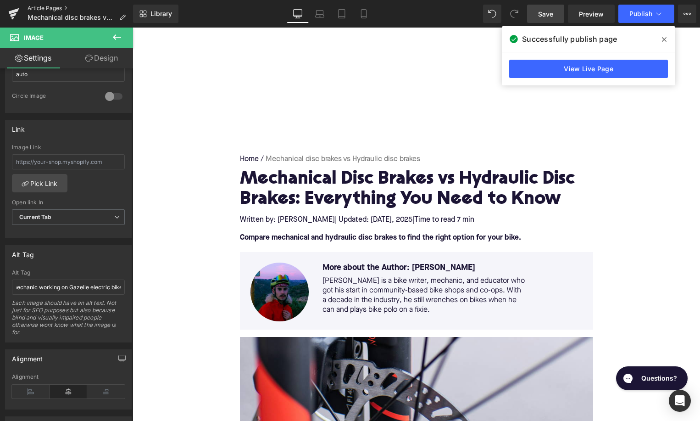
click at [59, 10] on link "Article Pages" at bounding box center [81, 8] width 106 height 7
